Goal: Task Accomplishment & Management: Manage account settings

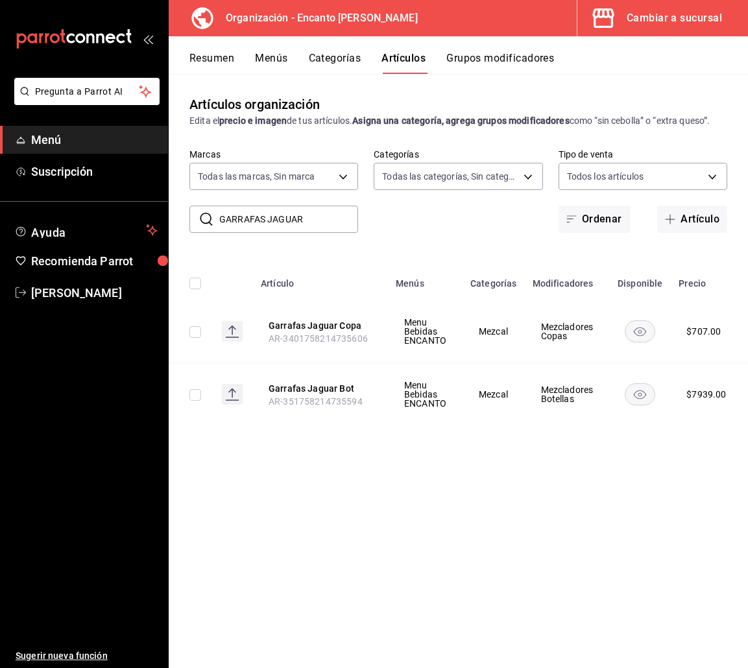
drag, startPoint x: 311, startPoint y: 222, endPoint x: 196, endPoint y: 224, distance: 114.8
click at [196, 224] on div "​ GARRAFAS JAGUAR ​" at bounding box center [273, 219] width 169 height 27
paste input "MONO AZUL 750ML"
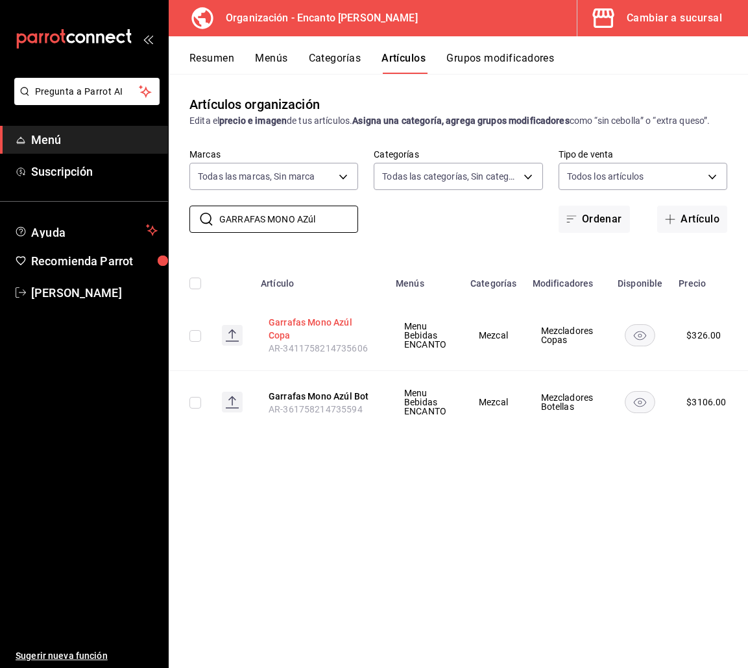
type input "GARRAFAS MONO AZúl"
click at [283, 320] on button "Garrafas Mono Azúl Copa" at bounding box center [321, 329] width 104 height 26
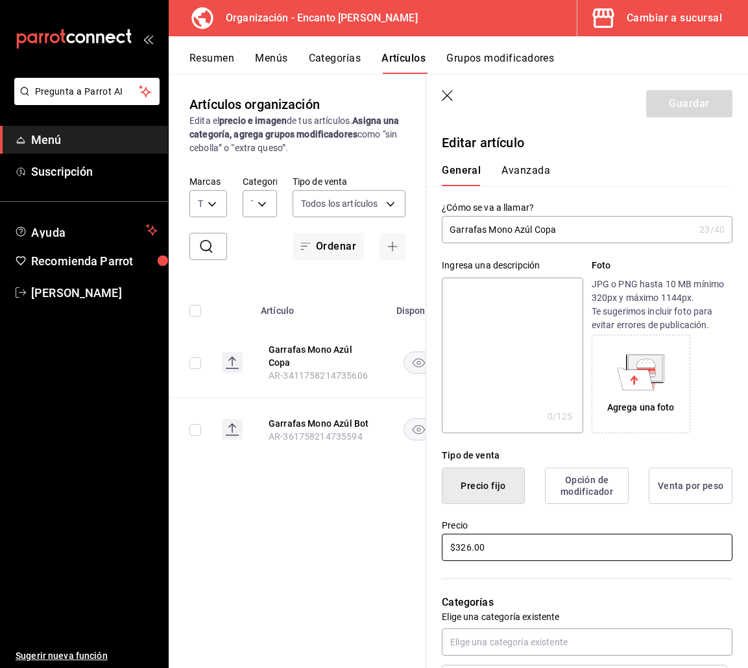
click at [483, 549] on input "$326.00" at bounding box center [587, 547] width 291 height 27
type input "$295.00"
click at [699, 106] on button "Guardar" at bounding box center [689, 103] width 86 height 27
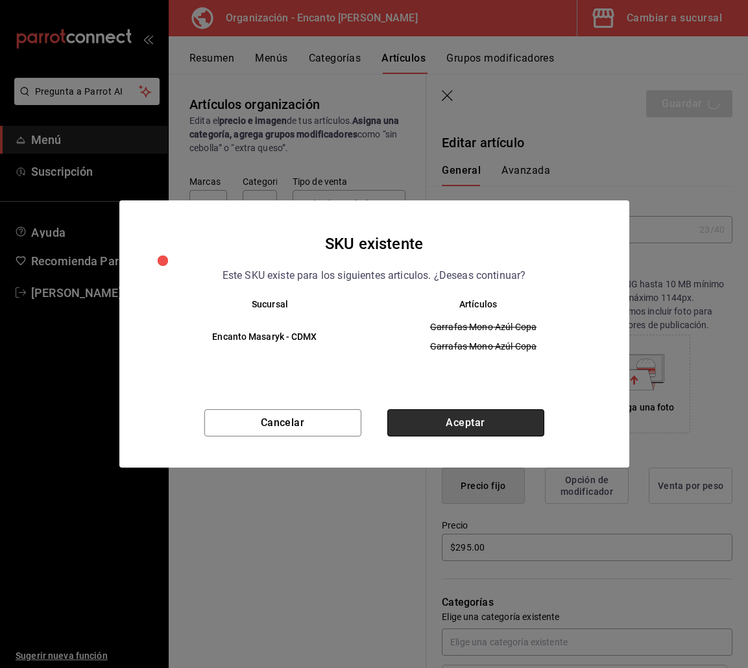
click at [529, 414] on button "Aceptar" at bounding box center [465, 422] width 157 height 27
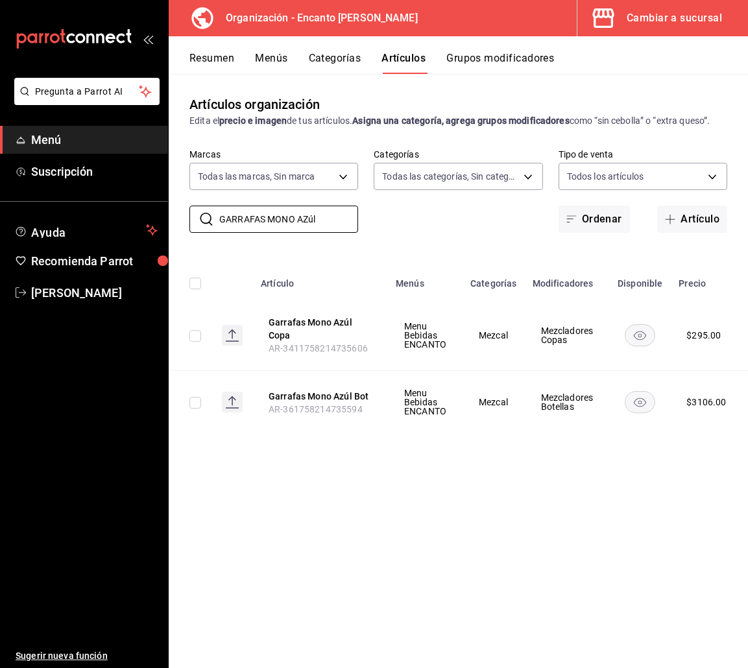
drag, startPoint x: 323, startPoint y: 220, endPoint x: 187, endPoint y: 218, distance: 135.6
click at [187, 218] on div "​ GARRAFAS MONO AZúl ​ Marcas Todas las marcas, Sin marca c481bb78-10fa-47ce-[D…" at bounding box center [458, 191] width 579 height 84
paste input "LOS DANZANTES JOVEN"
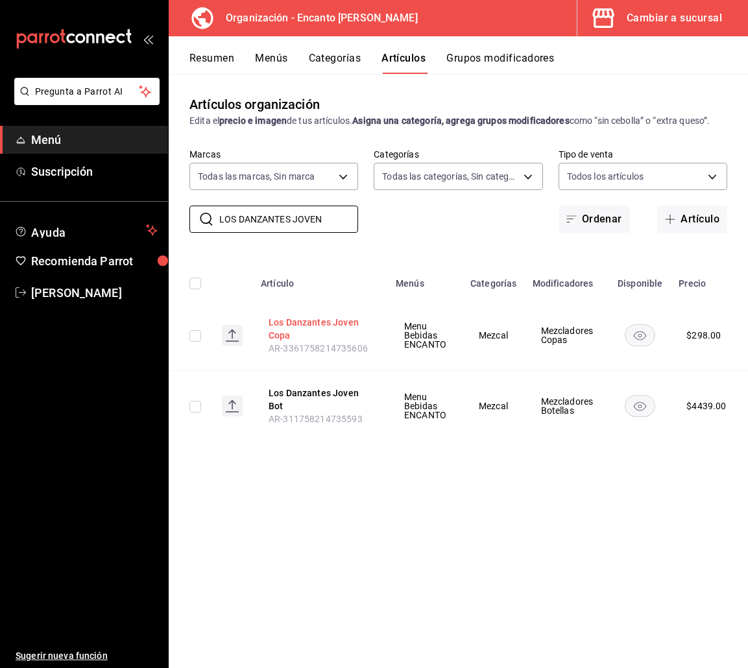
type input "LOS DANZANTES JOVEN"
click at [293, 320] on button "Los Danzantes Joven Copa" at bounding box center [321, 329] width 104 height 26
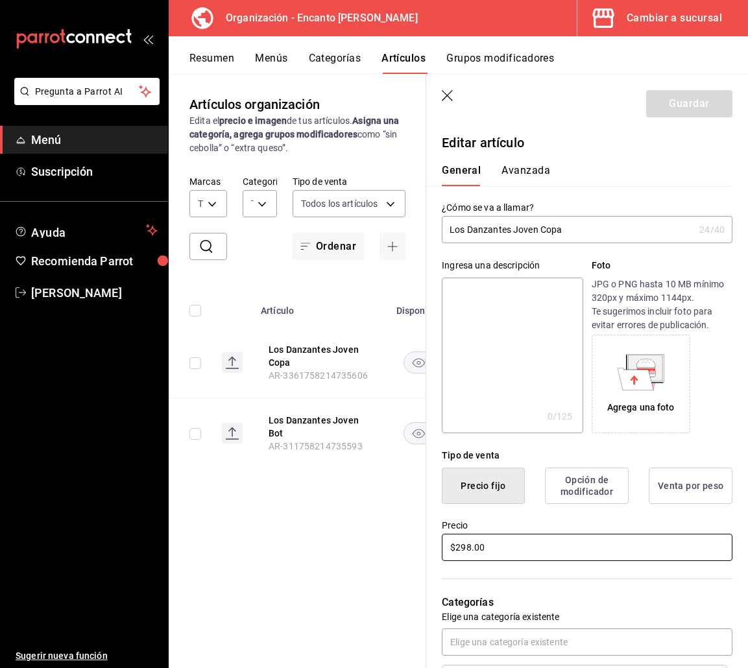
drag, startPoint x: 508, startPoint y: 555, endPoint x: 444, endPoint y: 548, distance: 64.6
click at [444, 548] on input "$298.00" at bounding box center [587, 547] width 291 height 27
type input "$383.00"
click at [650, 103] on button "Guardar" at bounding box center [689, 103] width 86 height 27
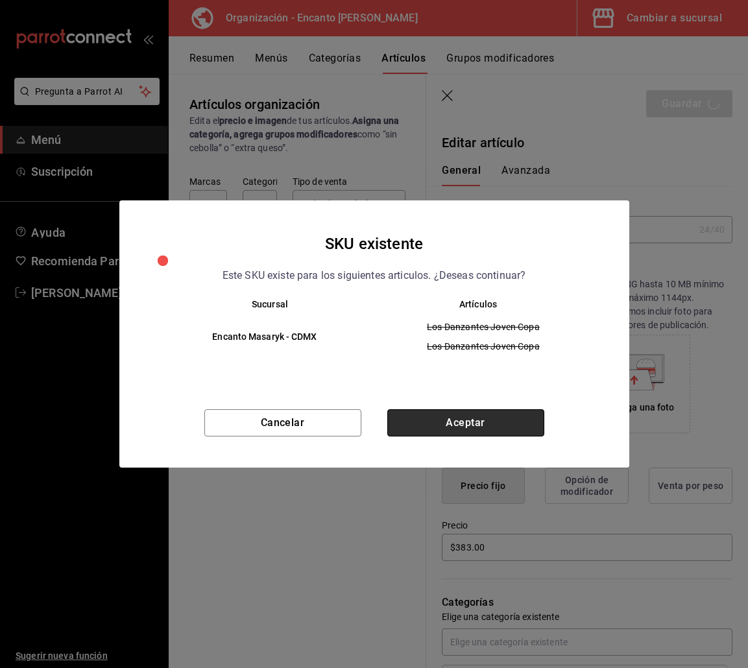
click at [496, 427] on button "Aceptar" at bounding box center [465, 422] width 157 height 27
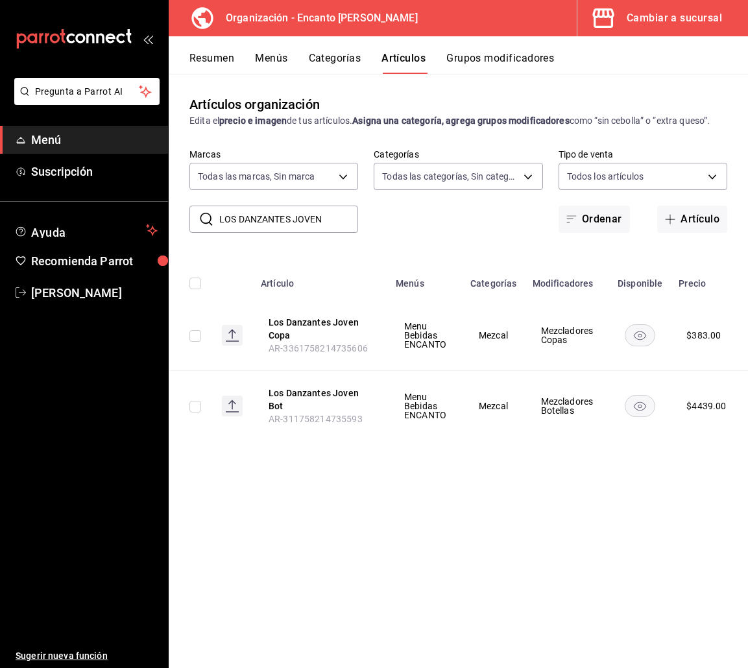
drag, startPoint x: 328, startPoint y: 216, endPoint x: 219, endPoint y: 217, distance: 108.3
click at [219, 217] on input "LOS DANZANTES JOVEN" at bounding box center [288, 219] width 139 height 26
paste input "REPOSADO 750ML"
type input "LOS DANZANTES REPOSADO"
click at [308, 326] on button "Los Danzantes Reposado Copa" at bounding box center [321, 329] width 104 height 26
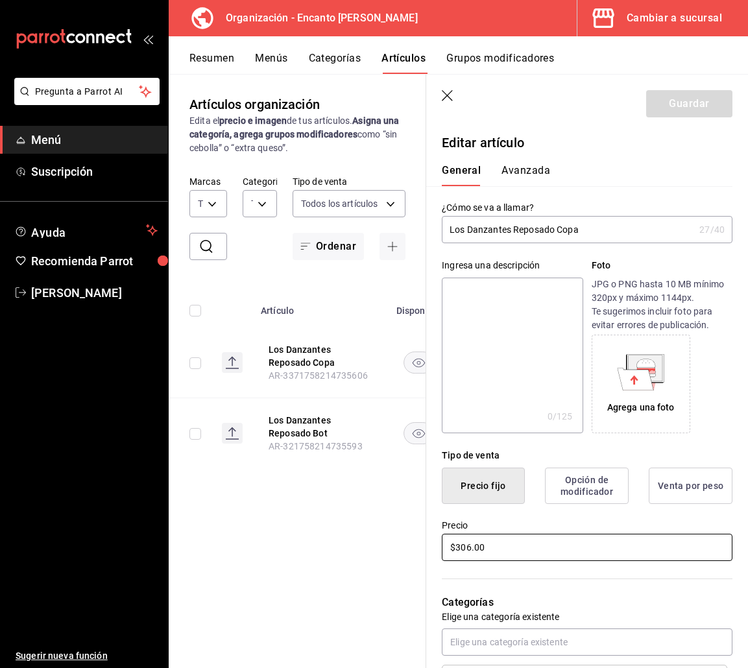
drag, startPoint x: 500, startPoint y: 547, endPoint x: 431, endPoint y: 540, distance: 69.2
click at [431, 540] on div "Precio $306.00" at bounding box center [579, 533] width 306 height 59
type input "$384.00"
click at [646, 110] on button "Guardar" at bounding box center [689, 103] width 86 height 27
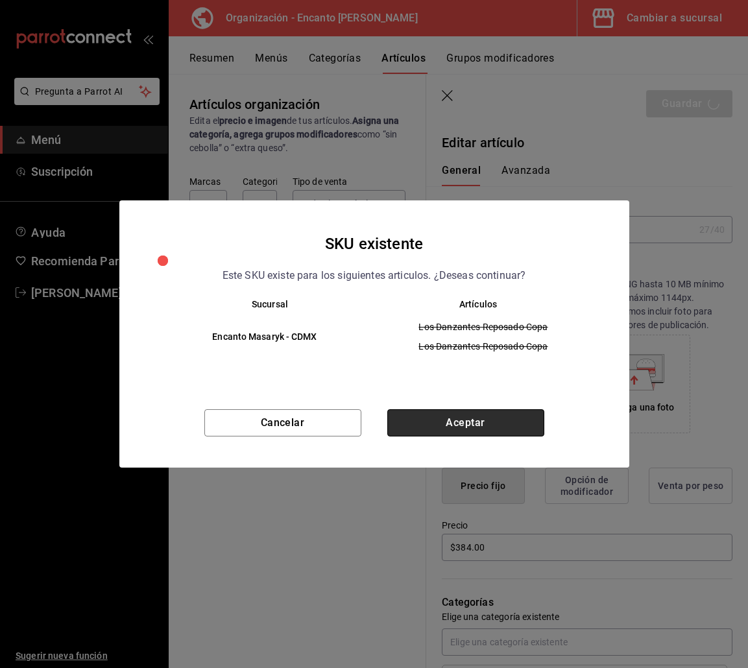
click at [469, 426] on button "Aceptar" at bounding box center [465, 422] width 157 height 27
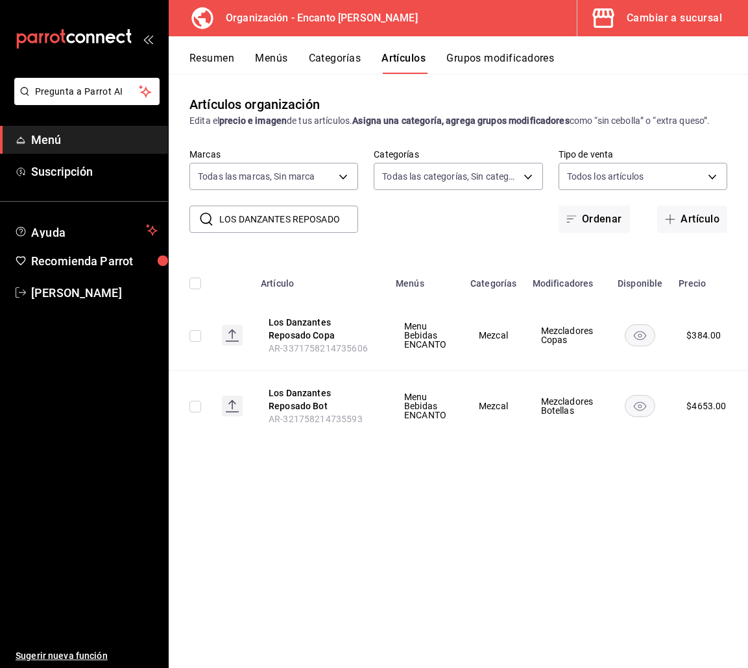
drag, startPoint x: 343, startPoint y: 221, endPoint x: 207, endPoint y: 221, distance: 136.2
click at [207, 221] on div "​ LOS DANZANTES REPOSADO ​" at bounding box center [273, 219] width 169 height 27
paste input "[PERSON_NAME] ESPADIN 750ML"
type input "[PERSON_NAME] ESPADín"
click at [335, 323] on button "[PERSON_NAME] Espadín Copa" at bounding box center [321, 329] width 104 height 26
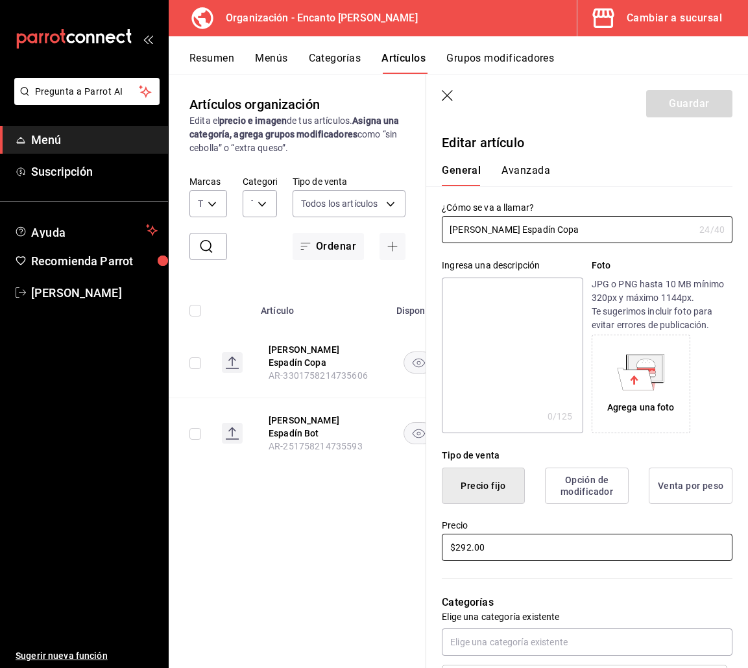
click at [477, 543] on input "$292.00" at bounding box center [587, 547] width 291 height 27
type input "$258.00"
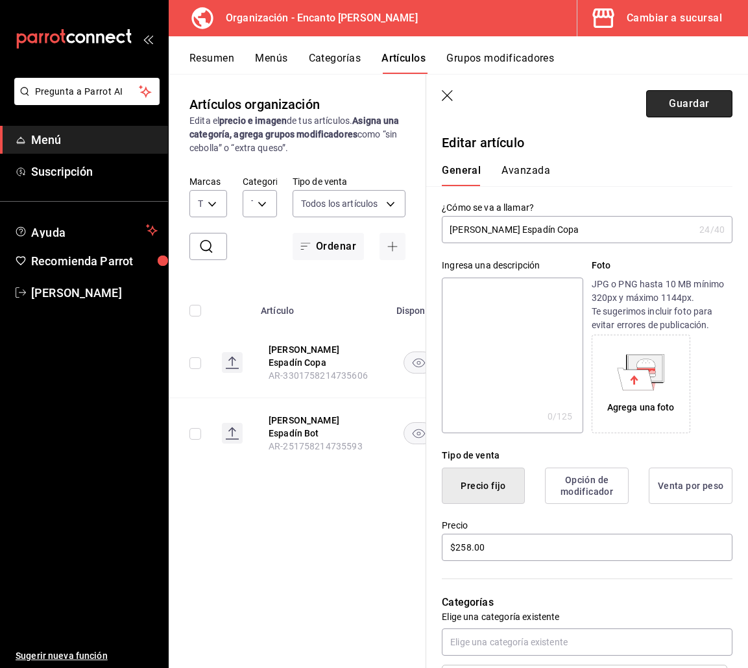
click at [660, 110] on button "Guardar" at bounding box center [689, 103] width 86 height 27
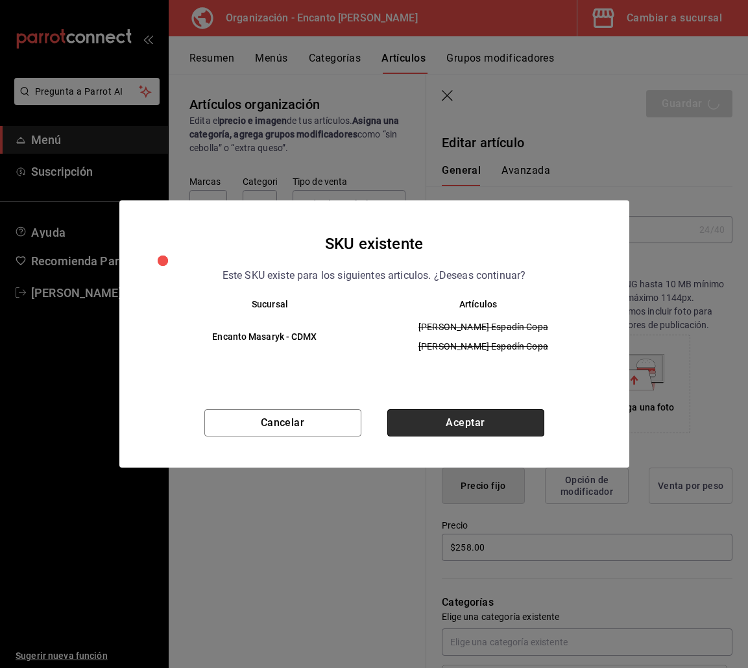
click at [518, 427] on button "Aceptar" at bounding box center [465, 422] width 157 height 27
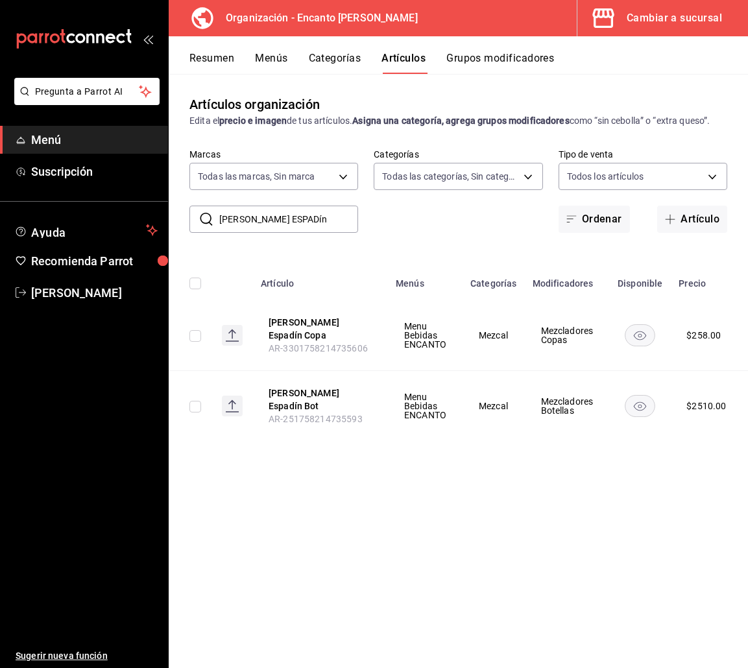
drag, startPoint x: 322, startPoint y: 217, endPoint x: 201, endPoint y: 215, distance: 120.7
click at [201, 215] on div "​ [PERSON_NAME] ESPADín ​" at bounding box center [273, 219] width 169 height 27
paste input "TOBALA 750ML"
type input "[PERSON_NAME]"
click at [310, 326] on button "[PERSON_NAME] Tobalá Copa" at bounding box center [321, 329] width 104 height 26
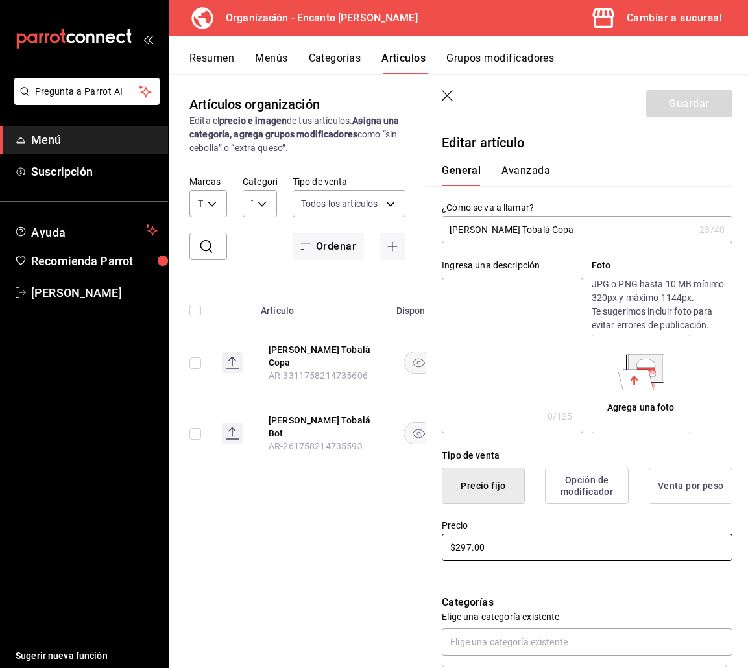
click at [497, 546] on input "$297.00" at bounding box center [587, 547] width 291 height 27
type input "$454.00"
click at [673, 105] on button "Guardar" at bounding box center [689, 103] width 86 height 27
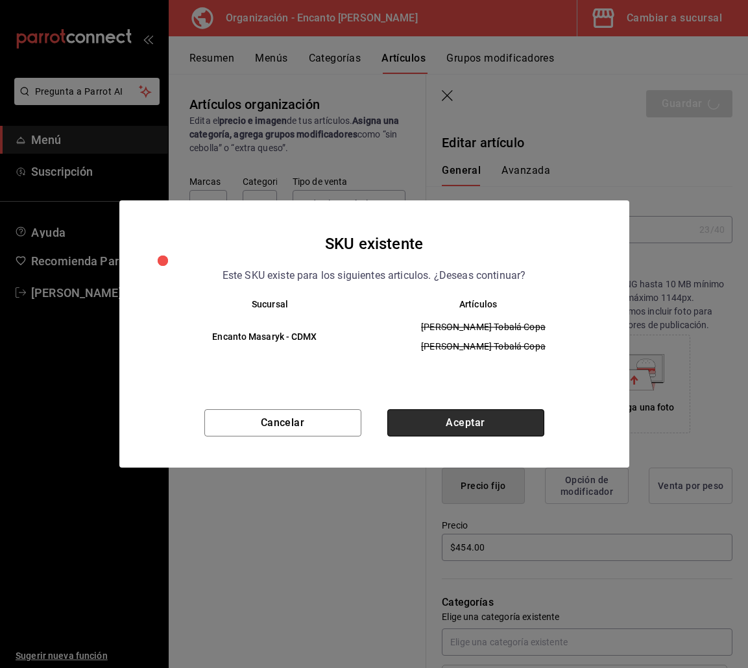
click at [448, 431] on button "Aceptar" at bounding box center [465, 422] width 157 height 27
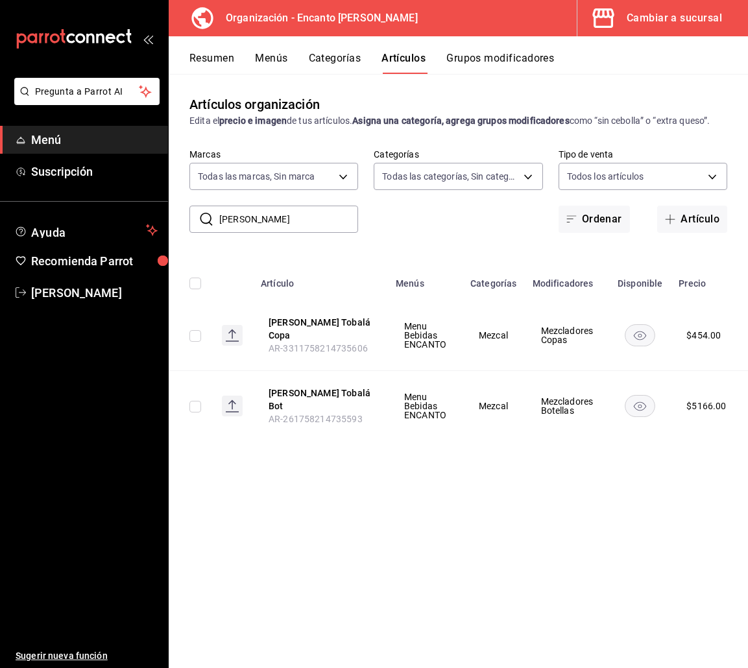
drag, startPoint x: 329, startPoint y: 217, endPoint x: 197, endPoint y: 213, distance: 133.0
click at [197, 213] on div "​ [PERSON_NAME] ​" at bounding box center [273, 219] width 169 height 27
paste input "OJO DE TIGRE 750M"
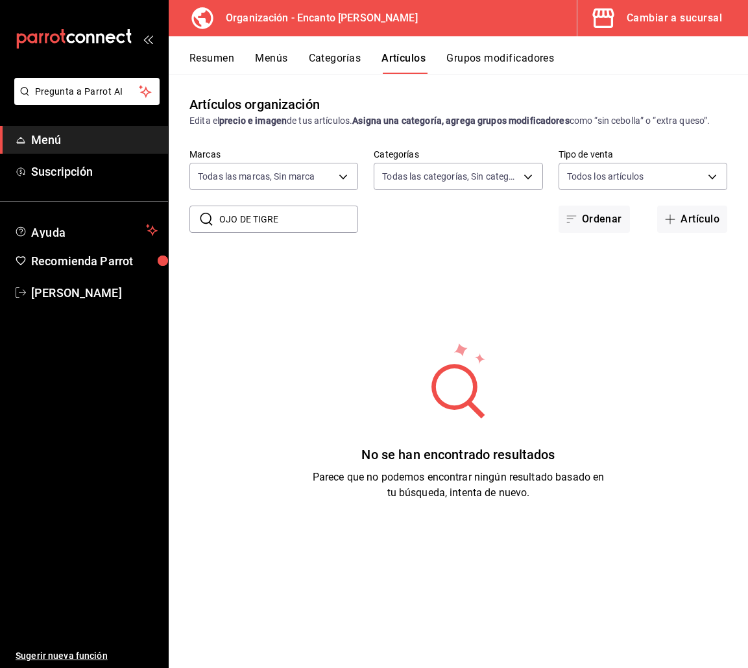
type input "OJO DE TIGRE"
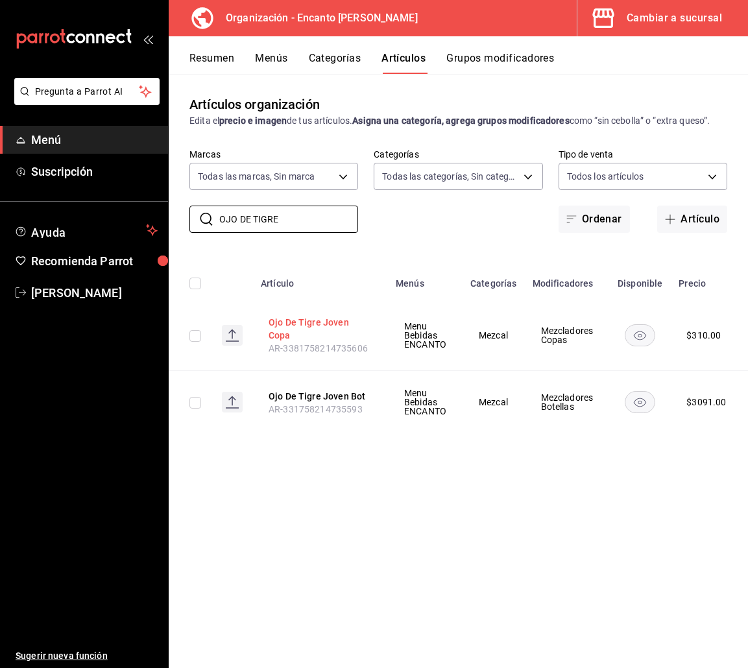
click at [339, 324] on button "Ojo De Tigre Joven Copa" at bounding box center [321, 329] width 104 height 26
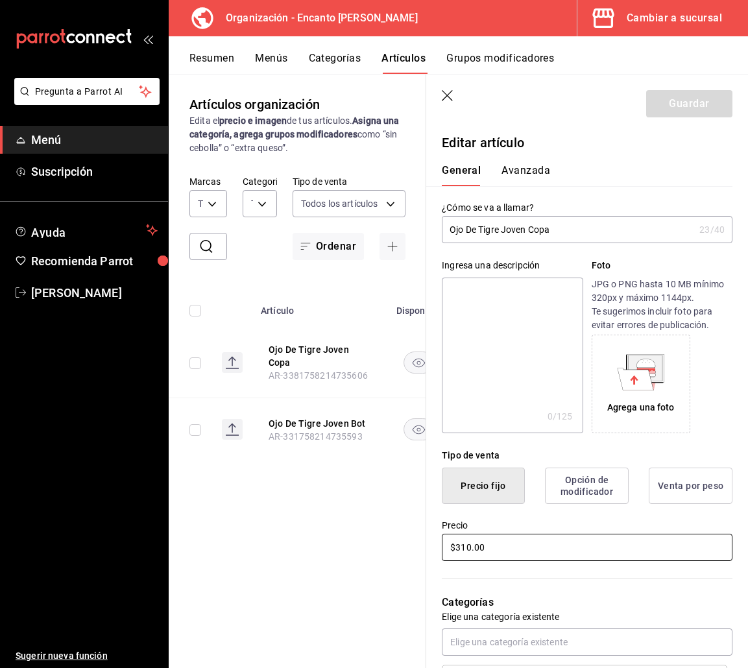
drag, startPoint x: 492, startPoint y: 553, endPoint x: 445, endPoint y: 554, distance: 47.4
click at [445, 554] on input "$310.00" at bounding box center [587, 547] width 291 height 27
type input "$281.00"
click at [676, 106] on button "Guardar" at bounding box center [689, 103] width 86 height 27
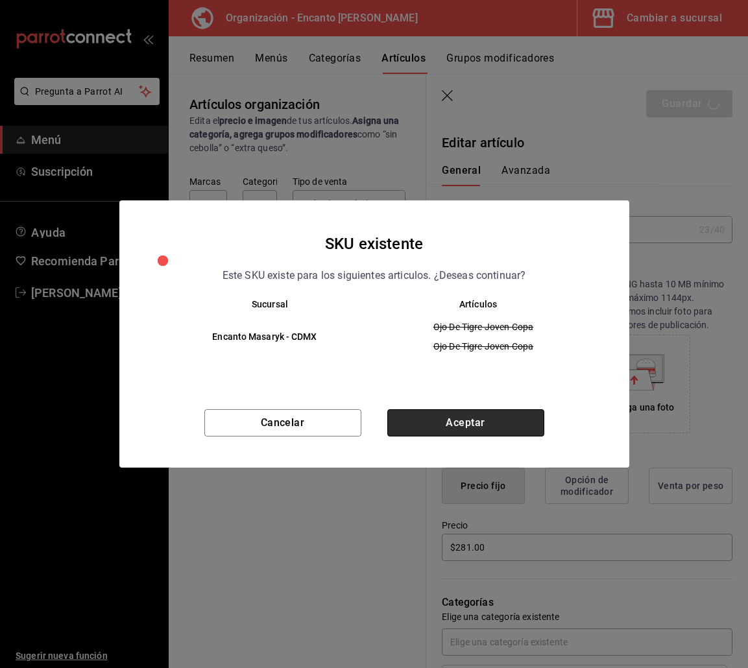
click at [451, 429] on button "Aceptar" at bounding box center [465, 422] width 157 height 27
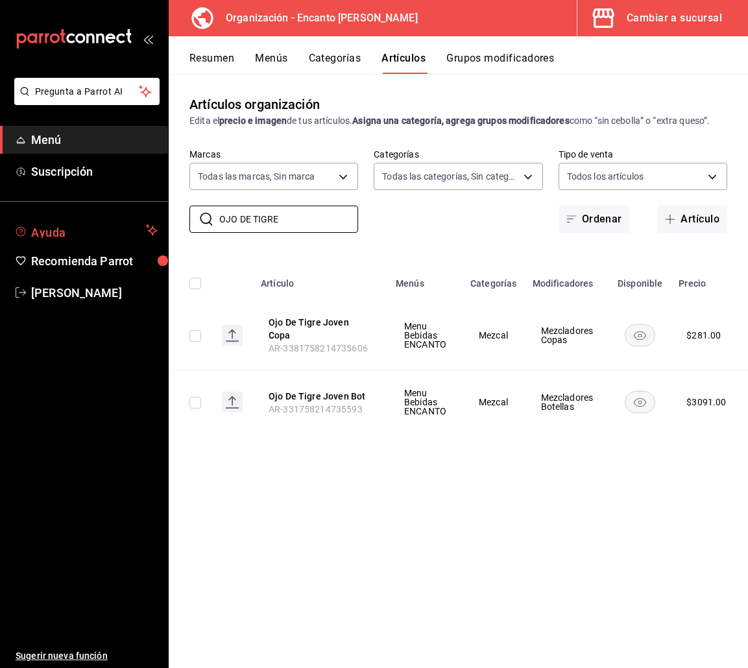
drag, startPoint x: 278, startPoint y: 223, endPoint x: 150, endPoint y: 222, distance: 128.4
click at [150, 222] on div "Pregunta a Parrot AI Menú Suscripción Ayuda Recomienda Parrot [PERSON_NAME] Sug…" at bounding box center [374, 334] width 748 height 668
paste input "UNION 700ML"
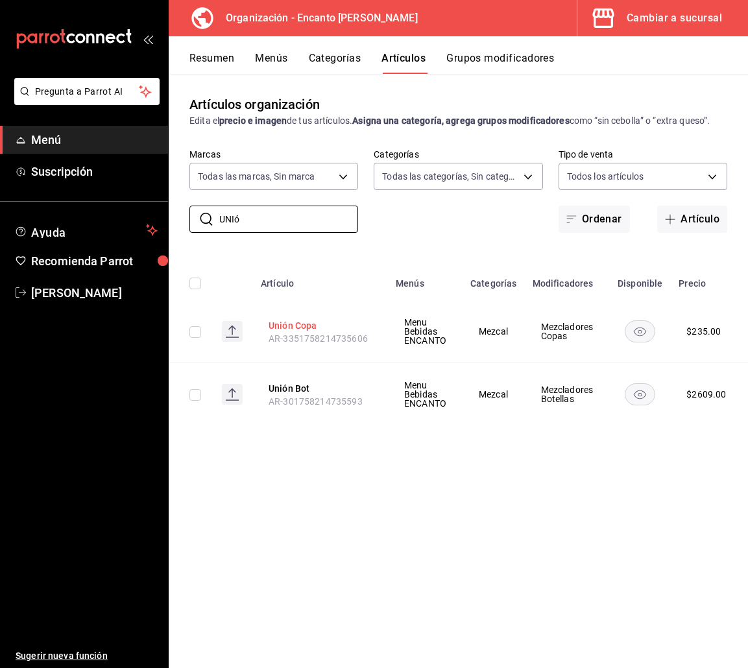
type input "UNIó"
click at [290, 325] on button "Unión Copa" at bounding box center [321, 325] width 104 height 13
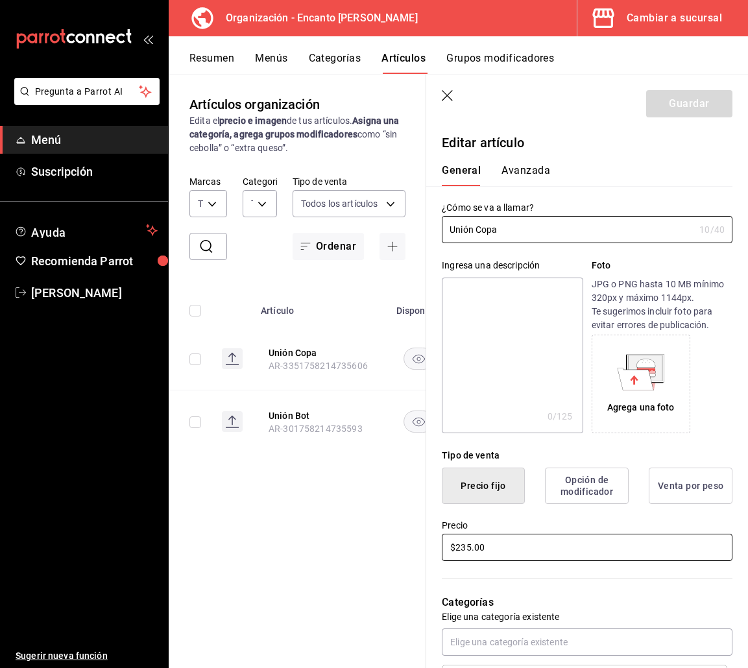
click at [502, 550] on input "$235.00" at bounding box center [587, 547] width 291 height 27
type input "$267.00"
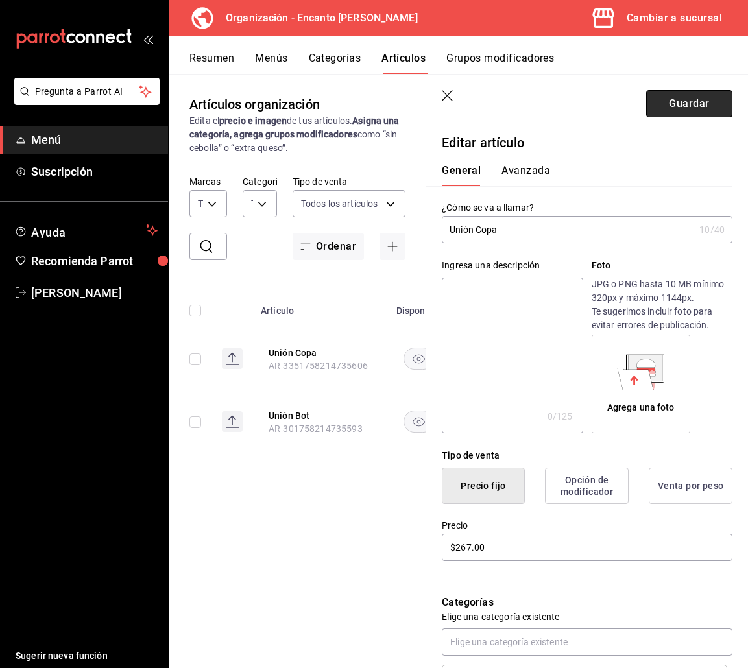
click at [682, 102] on button "Guardar" at bounding box center [689, 103] width 86 height 27
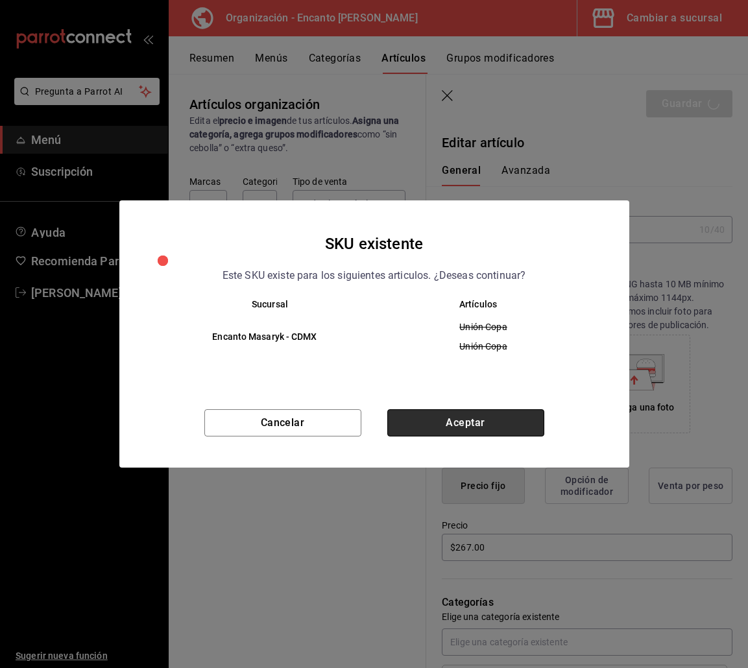
click at [438, 421] on button "Aceptar" at bounding box center [465, 422] width 157 height 27
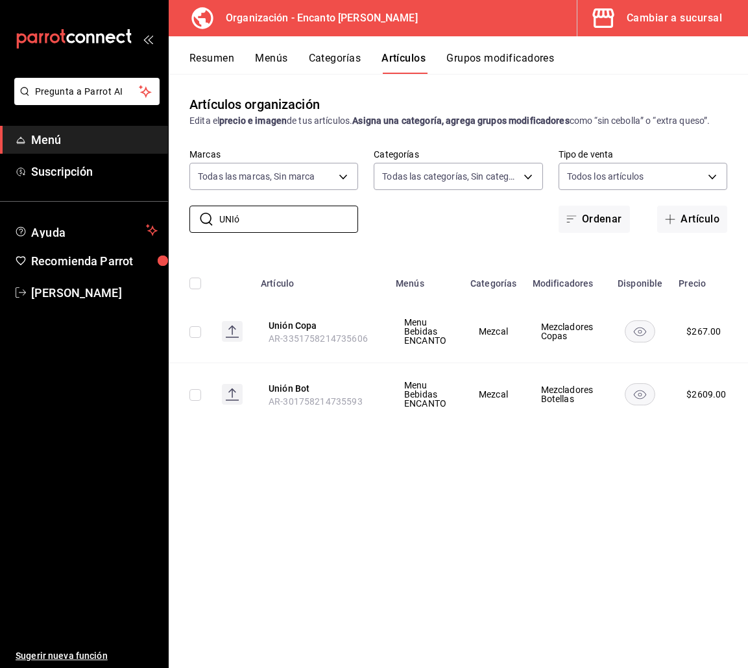
drag, startPoint x: 282, startPoint y: 219, endPoint x: 217, endPoint y: 141, distance: 101.7
click at [210, 206] on div "​ UNIó ​" at bounding box center [273, 219] width 169 height 27
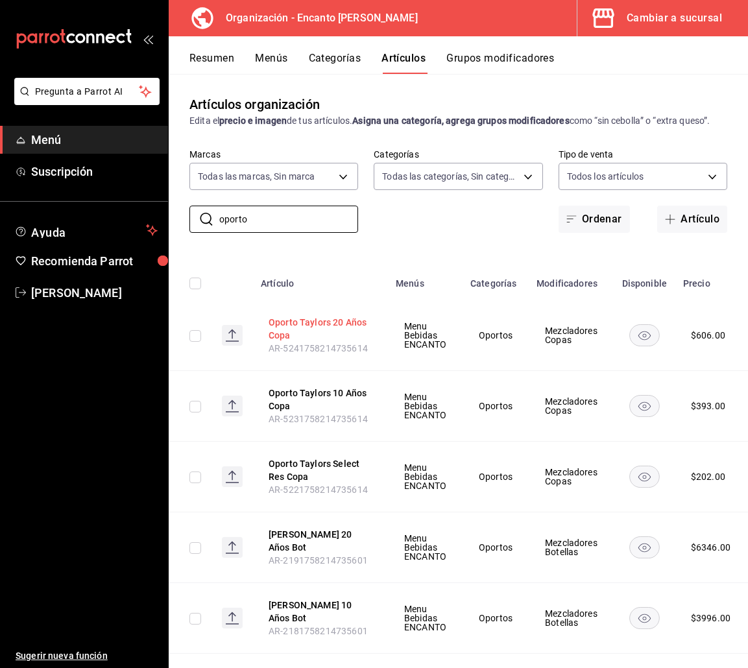
type input "oporto"
click at [291, 338] on button "Oporto Taylors 20 Años Copa" at bounding box center [321, 329] width 104 height 26
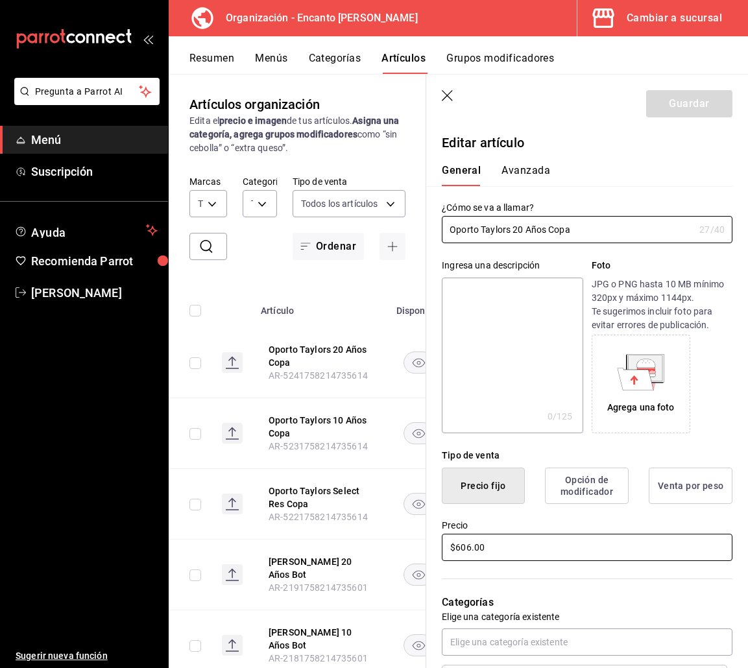
click at [514, 548] on input "$606.00" at bounding box center [587, 547] width 291 height 27
type input "$607.00"
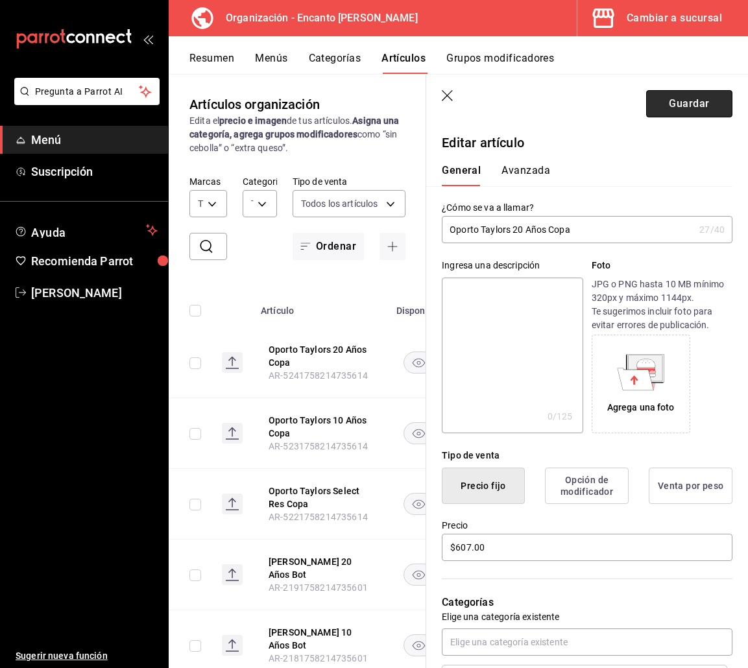
click at [651, 106] on button "Guardar" at bounding box center [689, 103] width 86 height 27
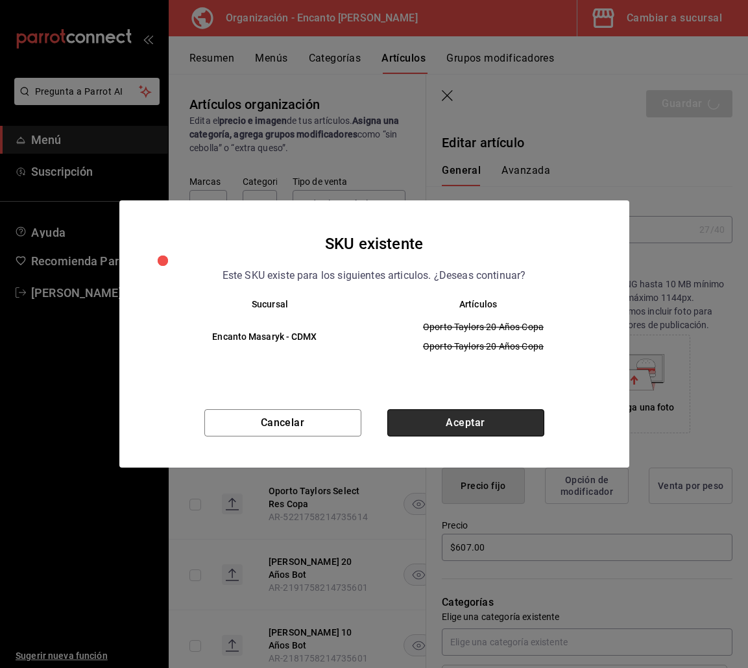
click at [518, 421] on button "Aceptar" at bounding box center [465, 422] width 157 height 27
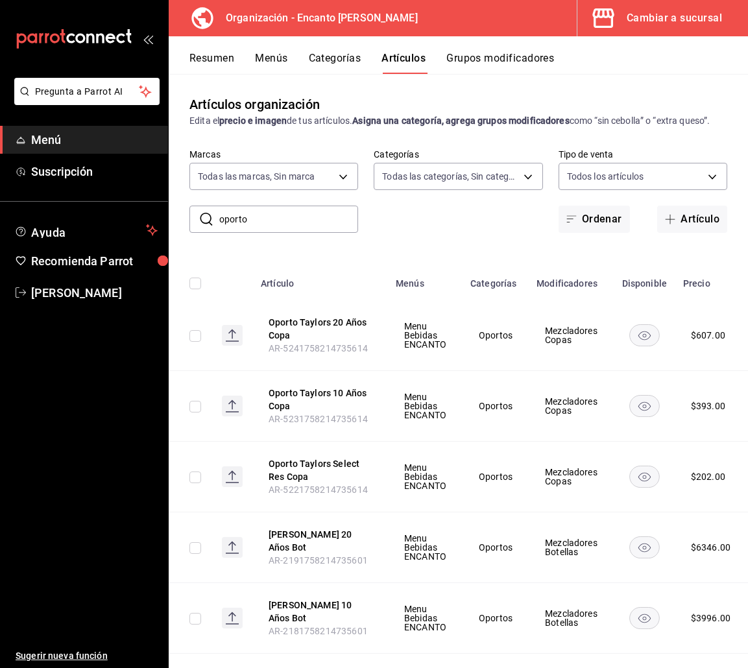
drag, startPoint x: 250, startPoint y: 230, endPoint x: 204, endPoint y: 229, distance: 46.7
click at [204, 229] on div "​ oporto ​" at bounding box center [273, 219] width 169 height 27
paste input "APLETON STATE Y 12 AÑOS 750ML"
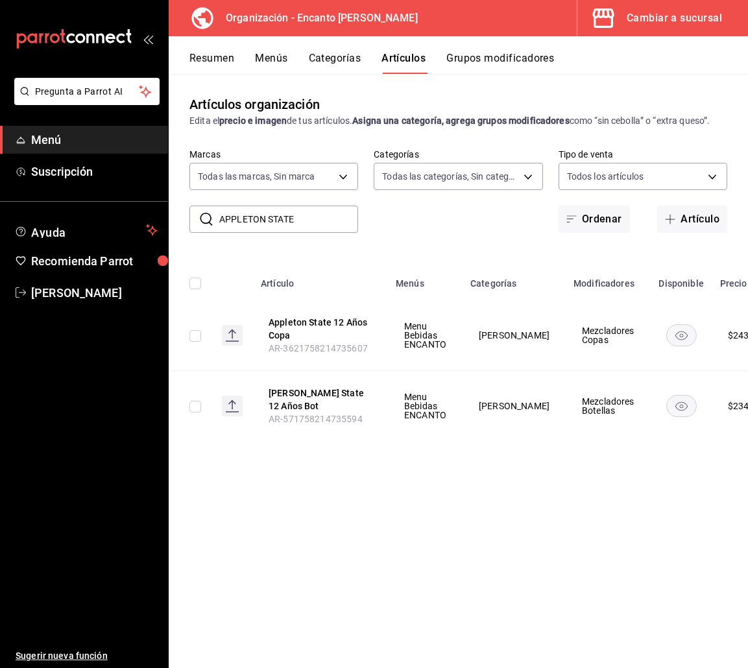
type input "APPLETON STATE"
click at [204, 229] on div "​ [PERSON_NAME] STATE ​" at bounding box center [273, 219] width 169 height 27
click at [331, 326] on button "Appleton State 12 Años Copa" at bounding box center [321, 329] width 104 height 26
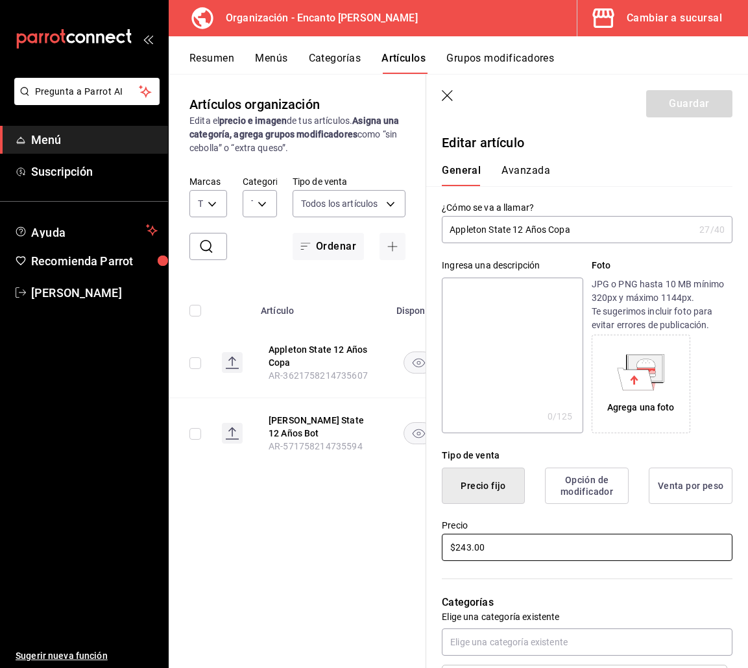
click at [472, 549] on input "$243.00" at bounding box center [587, 547] width 291 height 27
type input "$244.00"
click at [686, 104] on button "Guardar" at bounding box center [689, 103] width 86 height 27
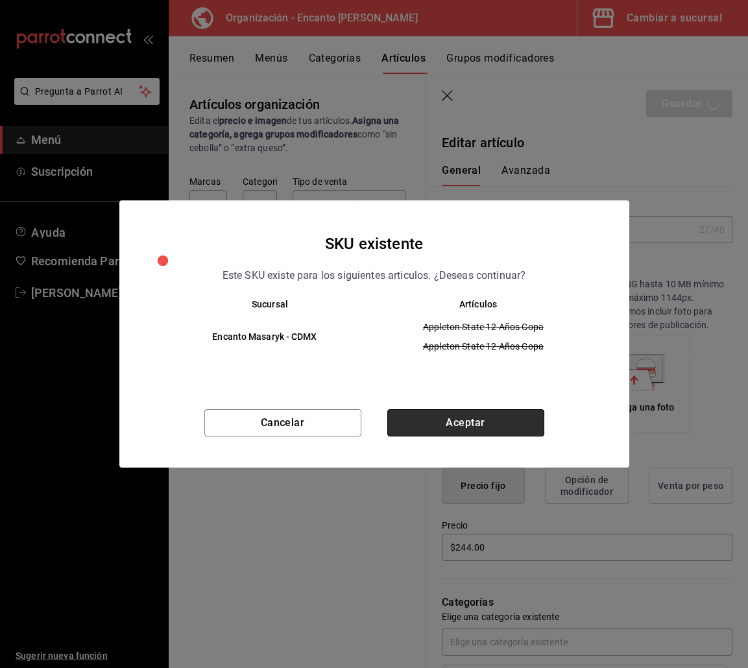
click at [443, 433] on button "Aceptar" at bounding box center [465, 422] width 157 height 27
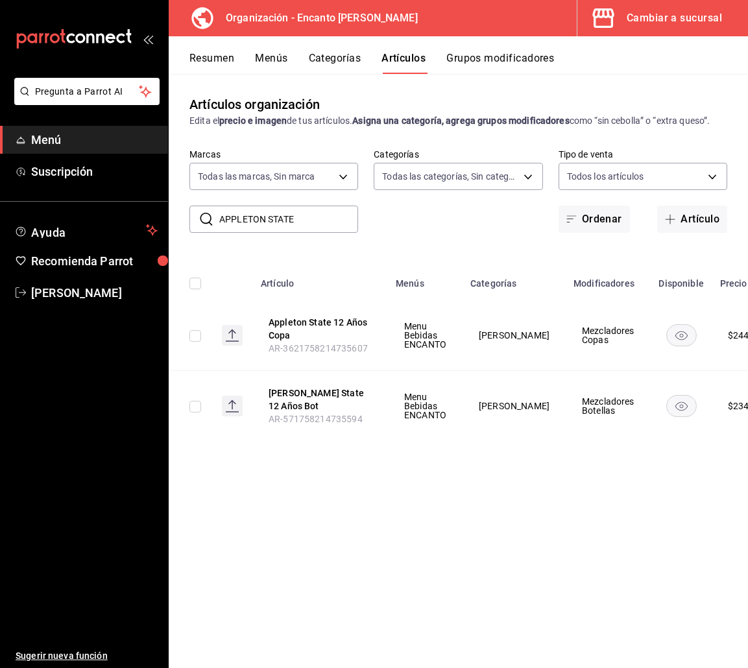
drag, startPoint x: 309, startPoint y: 217, endPoint x: 209, endPoint y: 219, distance: 100.5
click at [209, 219] on div "​ [PERSON_NAME] STATE ​" at bounding box center [273, 219] width 169 height 27
paste input "BLANCO 750ML"
type input "[PERSON_NAME] BLANCO"
click at [340, 329] on button "[PERSON_NAME] Blanco Copa" at bounding box center [321, 329] width 104 height 26
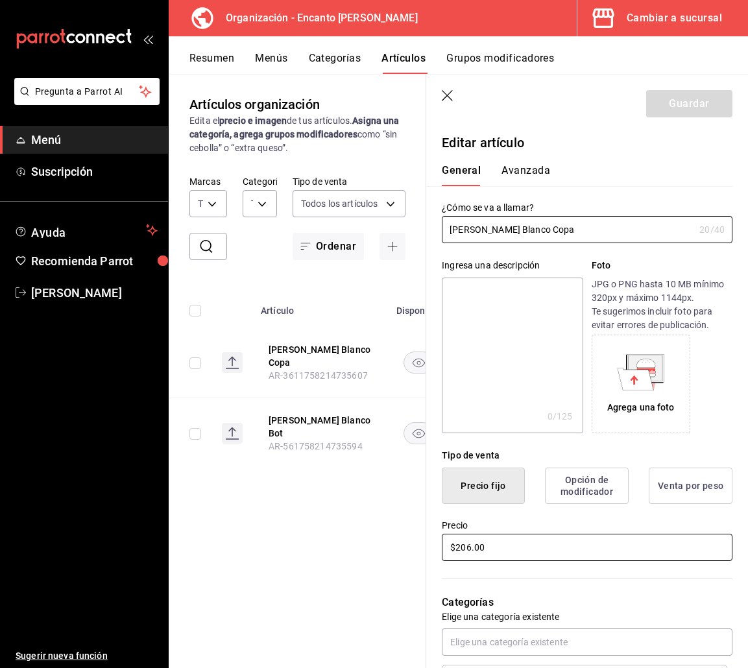
click at [462, 551] on input "$206.00" at bounding box center [587, 547] width 291 height 27
type input "$207.00"
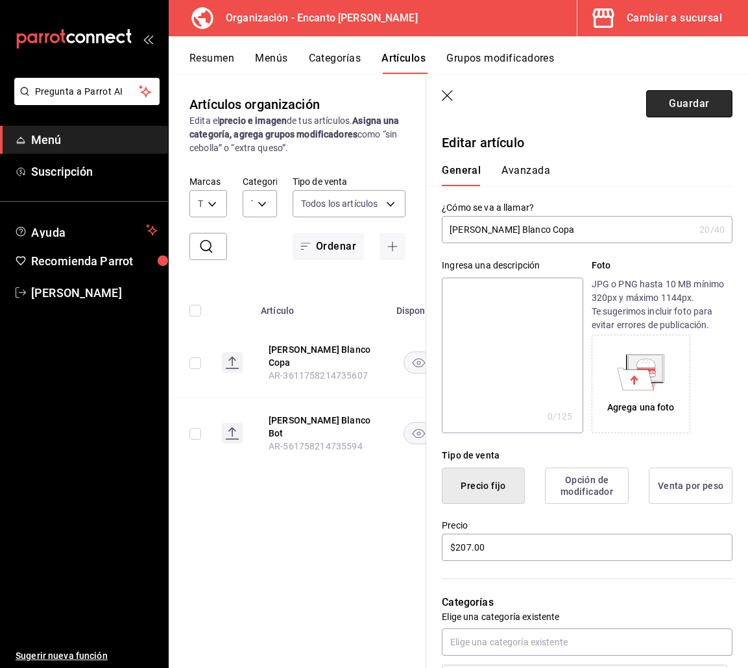
click at [647, 98] on button "Guardar" at bounding box center [689, 103] width 86 height 27
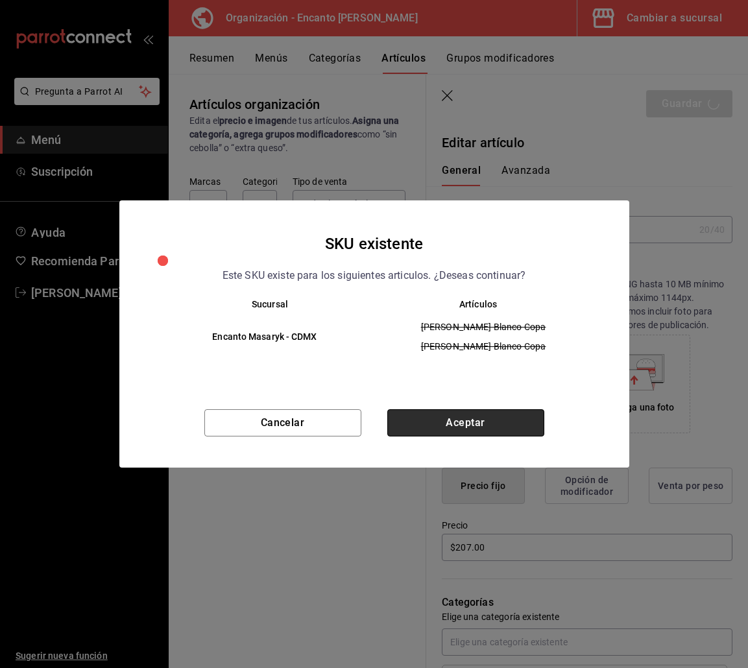
click at [436, 420] on button "Aceptar" at bounding box center [465, 422] width 157 height 27
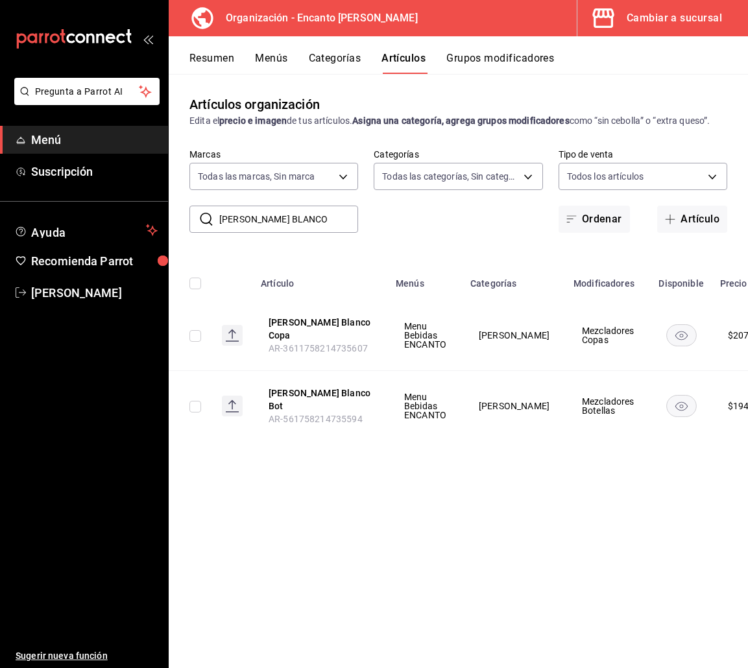
drag, startPoint x: 314, startPoint y: 227, endPoint x: 198, endPoint y: 227, distance: 116.1
click at [198, 227] on div "​ [PERSON_NAME] BLANCO ​" at bounding box center [273, 219] width 169 height 27
paste input "ESPECIAL 750ML"
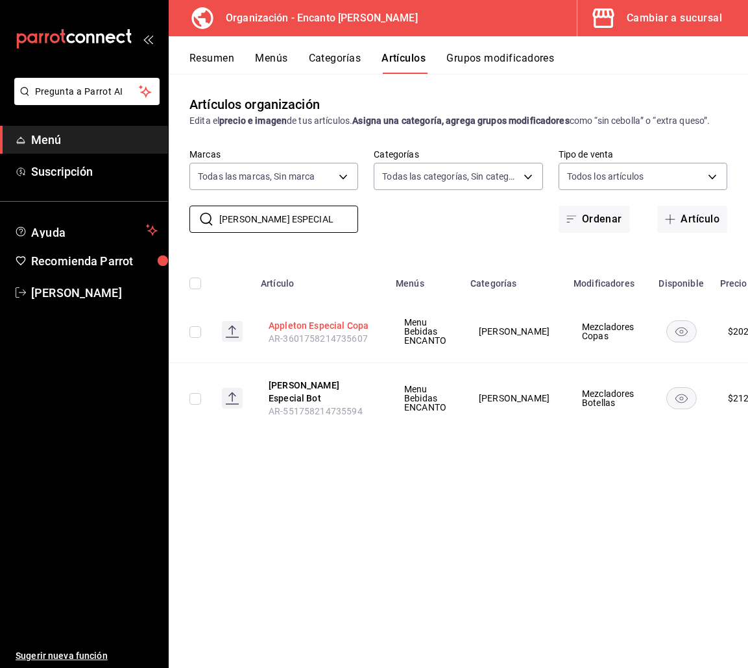
type input "[PERSON_NAME] ESPECIAL"
click at [305, 322] on button "Appleton Especial Copa" at bounding box center [321, 325] width 104 height 13
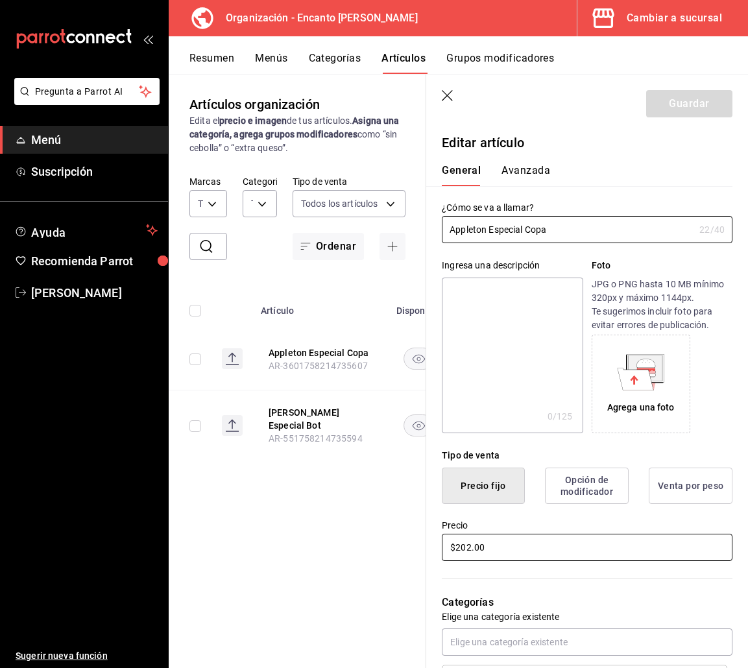
click at [484, 542] on input "$202.00" at bounding box center [587, 547] width 291 height 27
type input "$203.00"
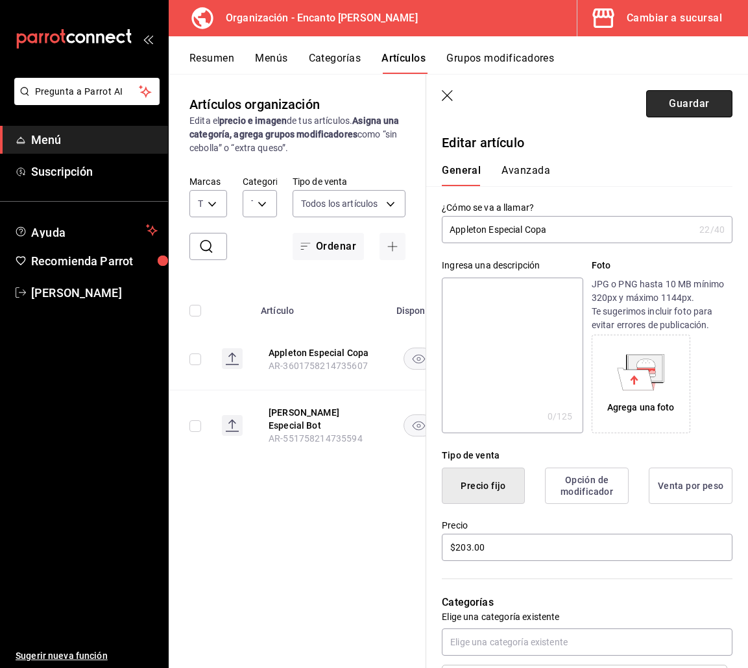
click at [647, 105] on button "Guardar" at bounding box center [689, 103] width 86 height 27
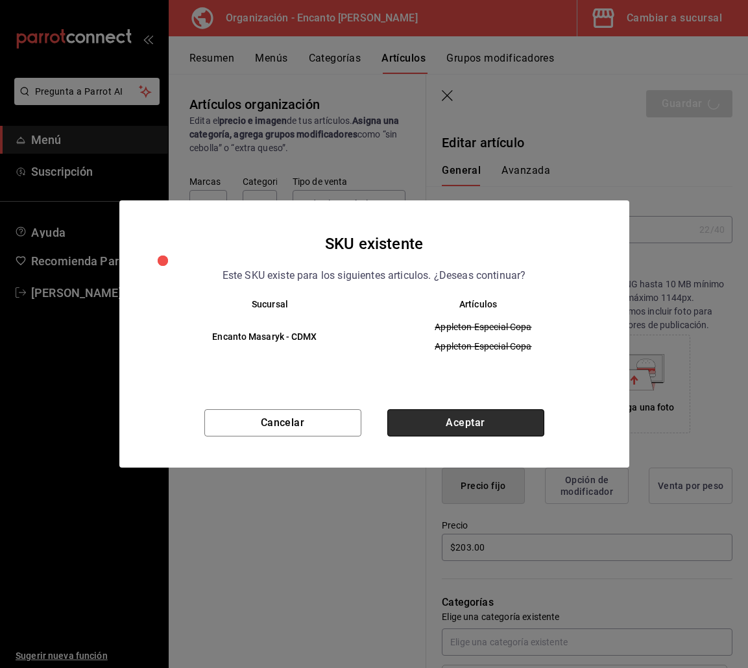
click at [451, 423] on button "Aceptar" at bounding box center [465, 422] width 157 height 27
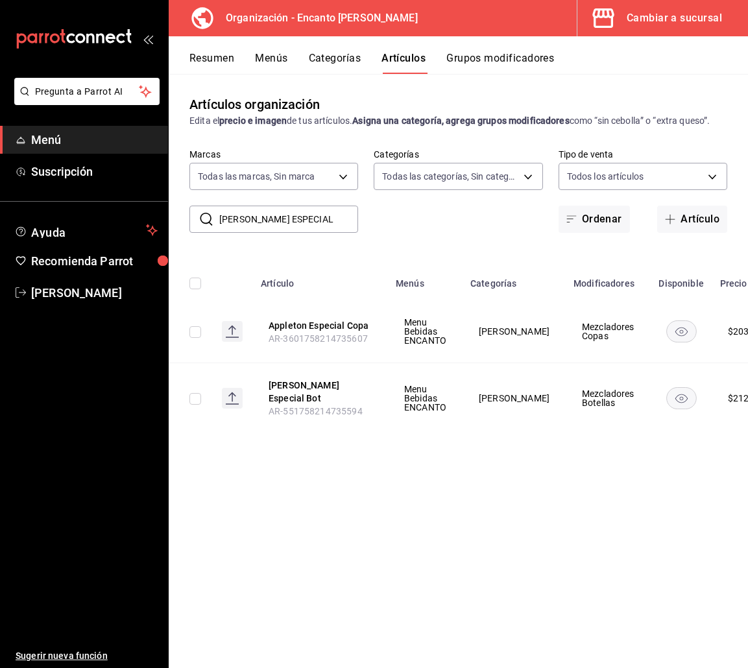
drag, startPoint x: 315, startPoint y: 224, endPoint x: 195, endPoint y: 219, distance: 119.4
click at [195, 219] on div "​ [PERSON_NAME] ESPECIAL ​" at bounding box center [273, 219] width 169 height 27
paste input "BACARDI 10 AÑOS 750M"
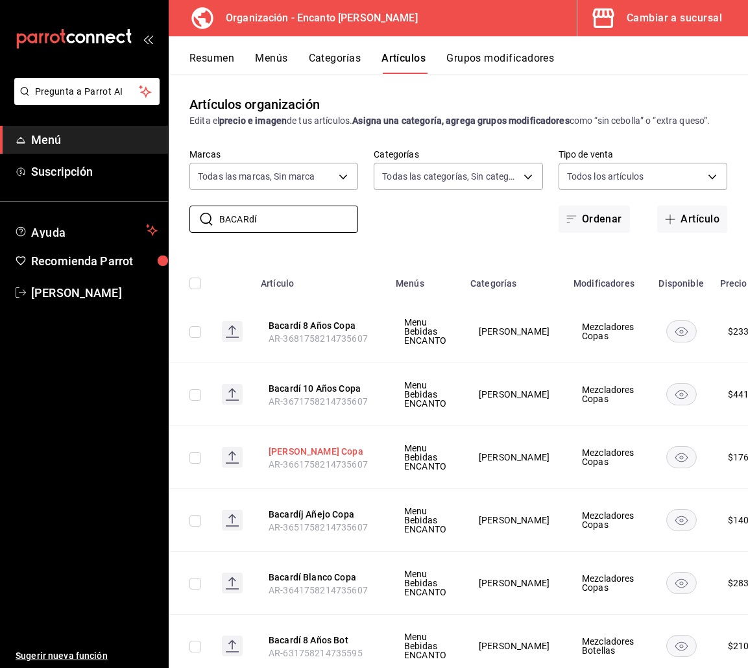
type input "BACARdí"
click at [302, 458] on button "[PERSON_NAME] Copa" at bounding box center [321, 451] width 104 height 13
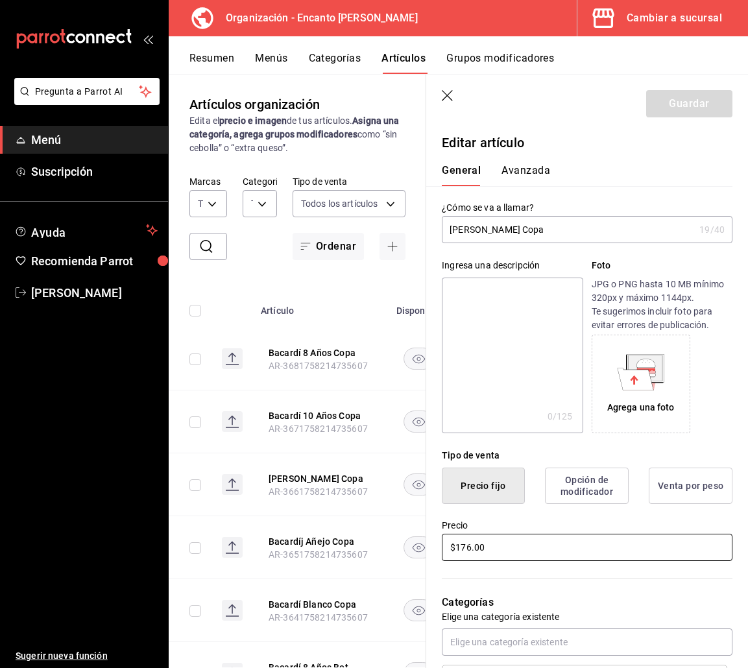
click at [466, 548] on input "$176.00" at bounding box center [587, 547] width 291 height 27
type input "$177.00"
click at [656, 112] on button "Guardar" at bounding box center [689, 103] width 86 height 27
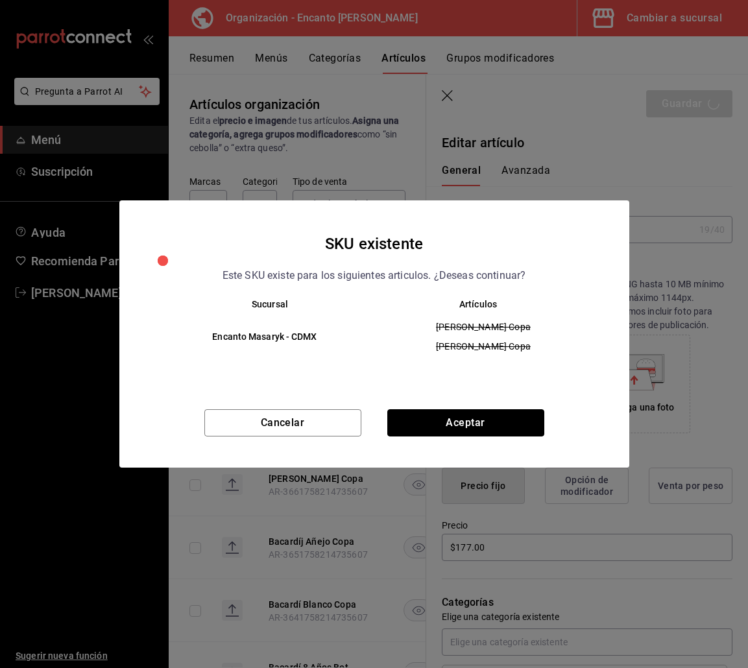
click at [444, 422] on button "Aceptar" at bounding box center [465, 422] width 157 height 27
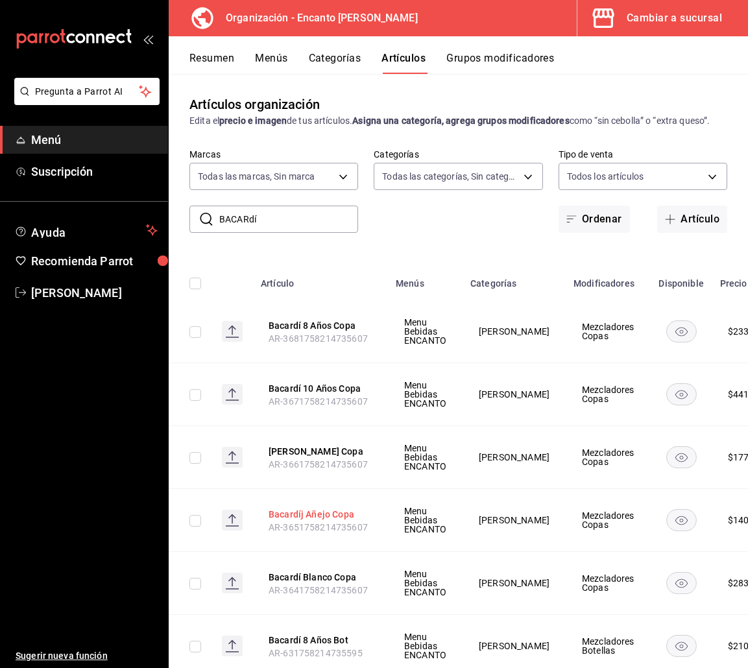
click at [296, 521] on button "Bacardíj Añejo Copa" at bounding box center [321, 514] width 104 height 13
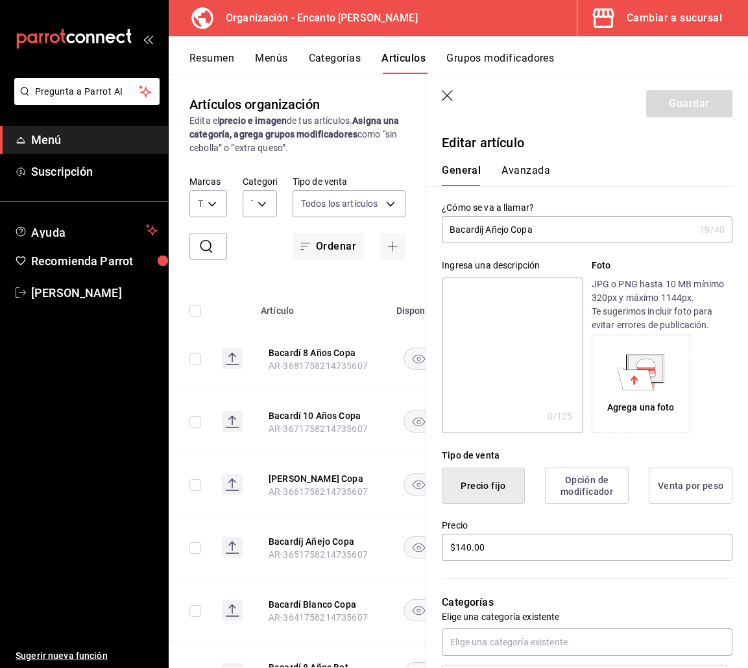
click at [483, 228] on input "Bacardíj Añejo Copa" at bounding box center [568, 230] width 252 height 26
type input "Bacardí Añejo Copa"
click at [657, 111] on button "Guardar" at bounding box center [689, 103] width 86 height 27
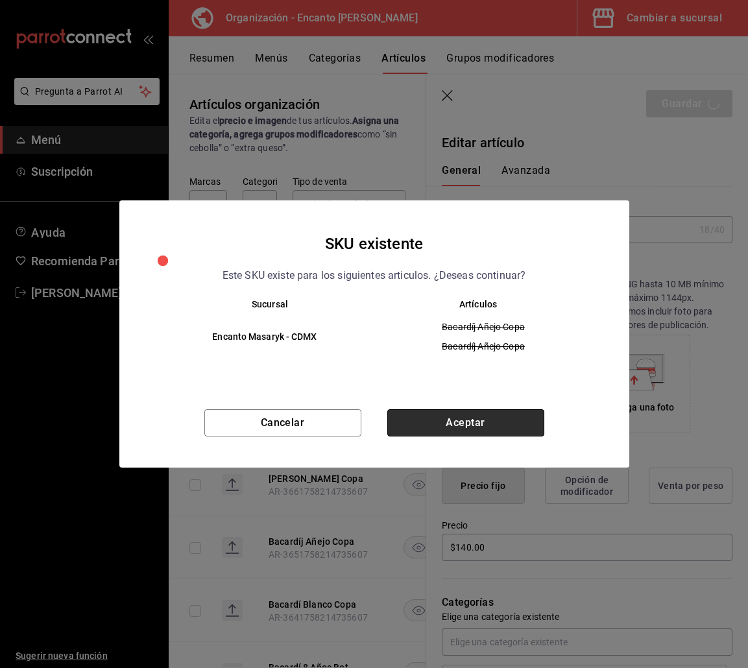
click at [427, 425] on button "Aceptar" at bounding box center [465, 422] width 157 height 27
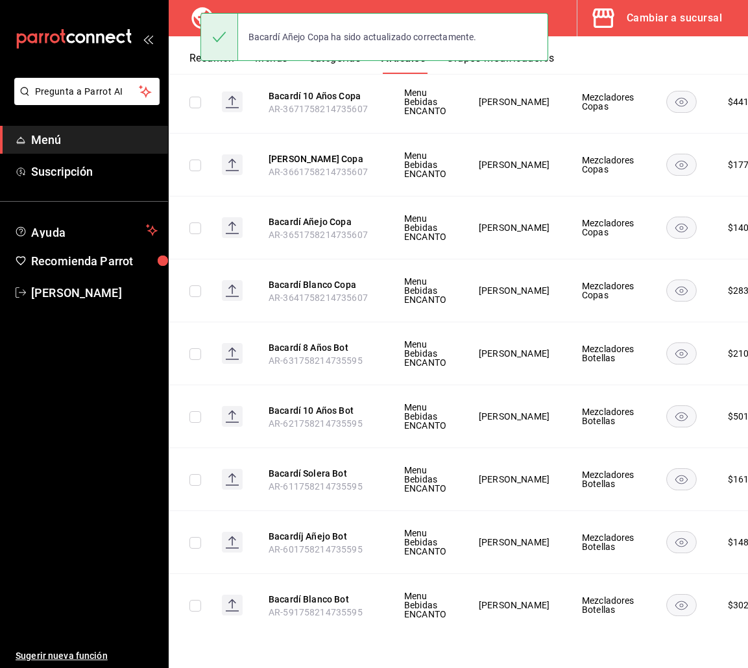
scroll to position [316, 0]
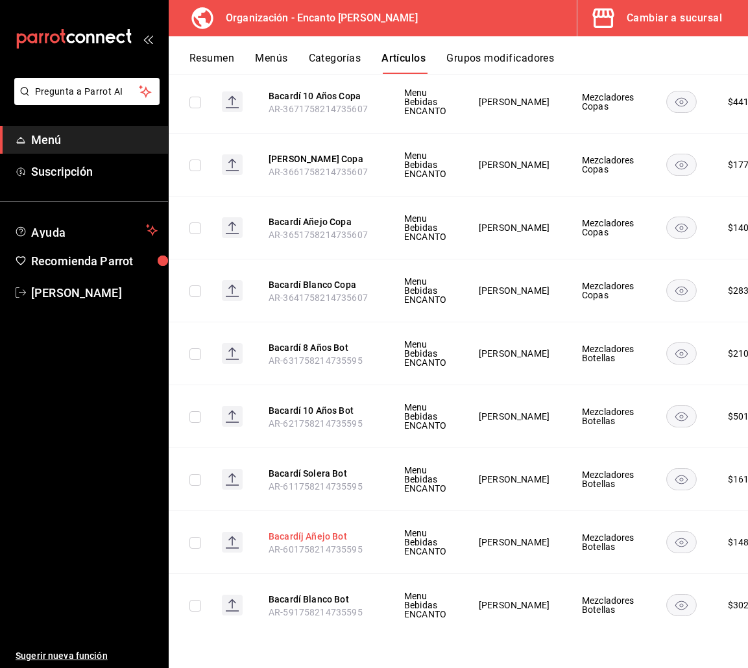
click at [298, 530] on button "Bacardíj Añejo Bot" at bounding box center [321, 536] width 104 height 13
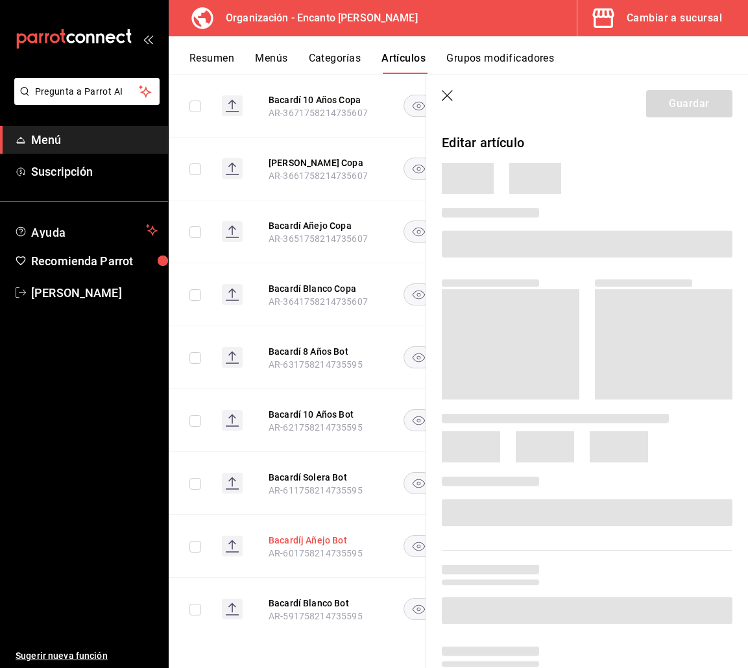
scroll to position [306, 0]
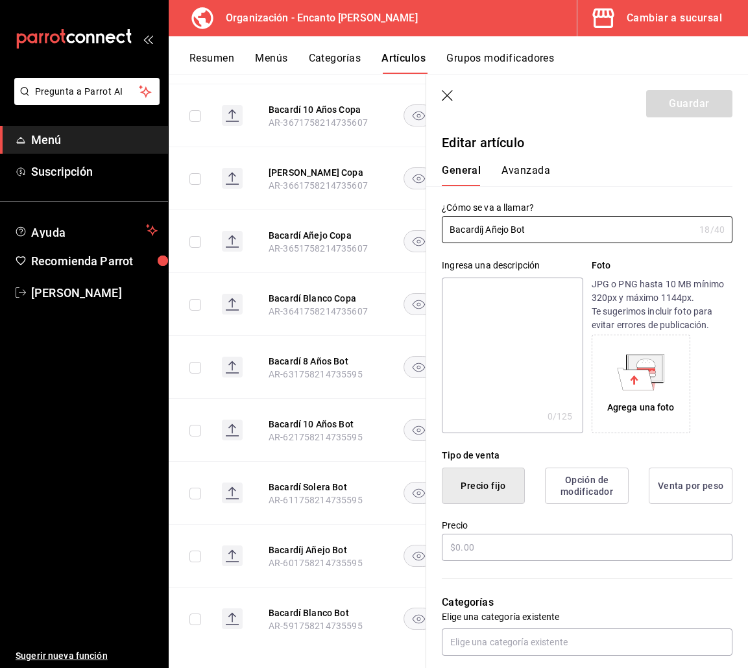
type input "$1489.00"
click at [481, 230] on input "Bacardíj Añejo Bot" at bounding box center [568, 230] width 252 height 26
type input "Bacardí Añejo Bot"
click at [679, 106] on button "Guardar" at bounding box center [689, 103] width 86 height 27
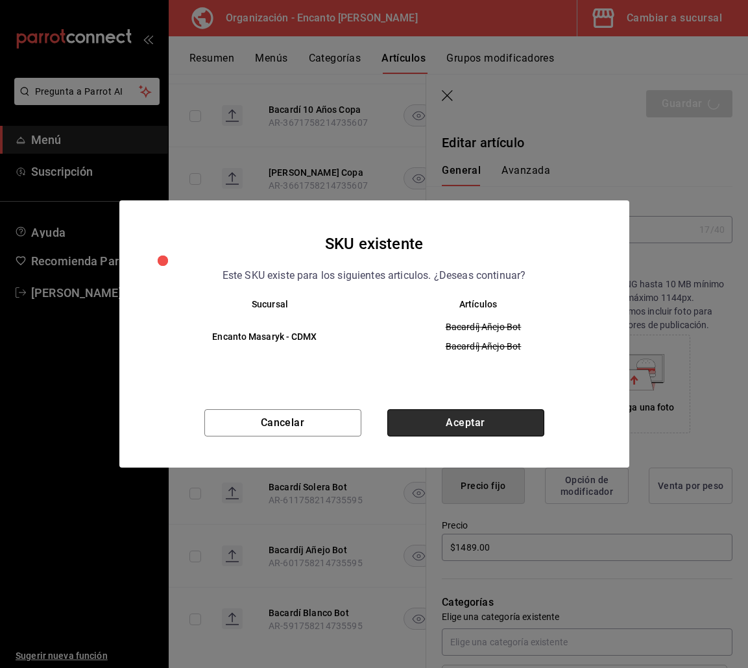
click at [453, 427] on button "Aceptar" at bounding box center [465, 422] width 157 height 27
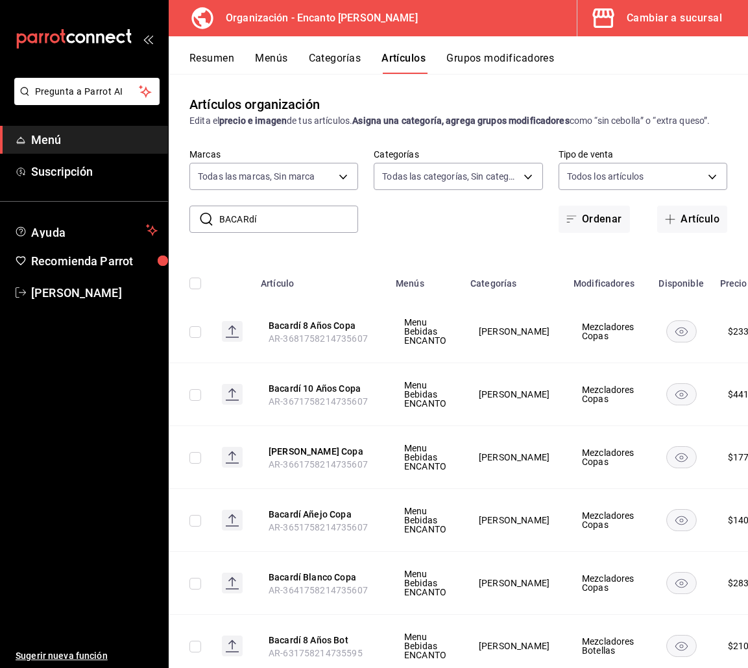
click at [283, 226] on input "BACARdí" at bounding box center [288, 219] width 139 height 26
paste input "RUGAL 1888 700ML"
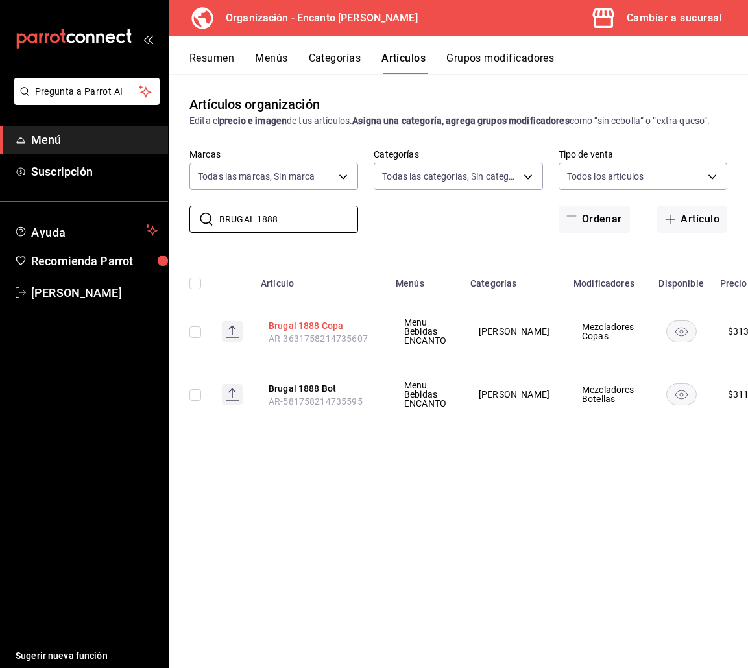
click at [282, 322] on button "Brugal 1888 Copa" at bounding box center [321, 325] width 104 height 13
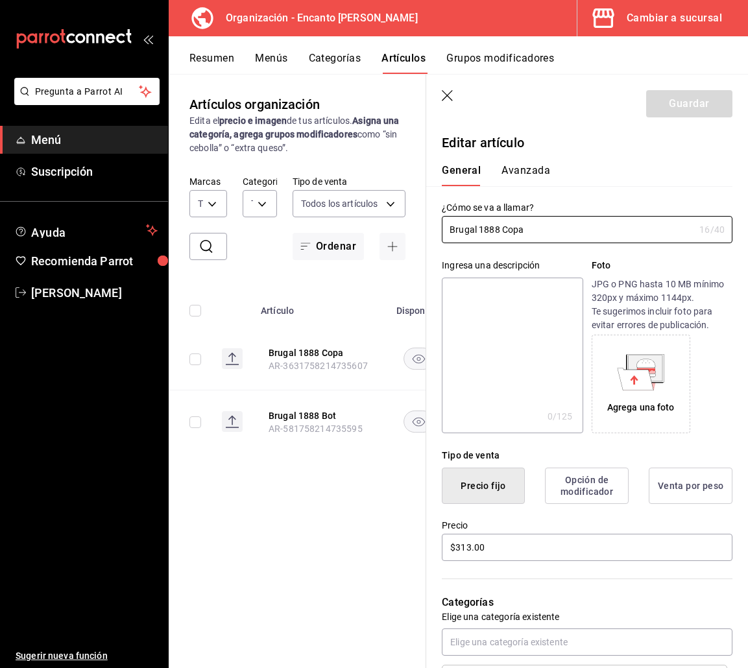
click at [442, 94] on icon "button" at bounding box center [448, 96] width 13 height 13
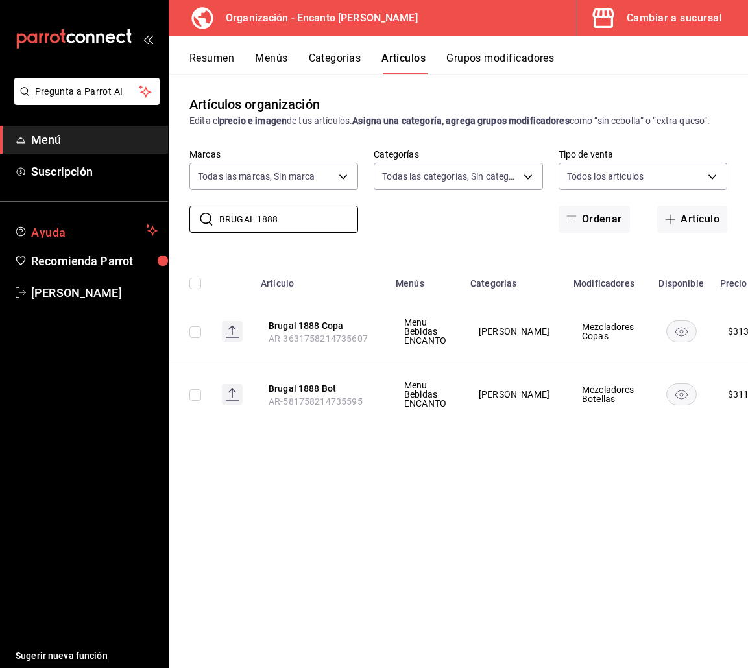
drag, startPoint x: 296, startPoint y: 218, endPoint x: 165, endPoint y: 217, distance: 131.0
click at [165, 217] on div "Pregunta a Parrot AI Menú Suscripción Ayuda Recomienda Parrot [PERSON_NAME] Sug…" at bounding box center [374, 334] width 748 height 668
paste input "FLOR DE CAÑA 12 AÑOS 750ML"
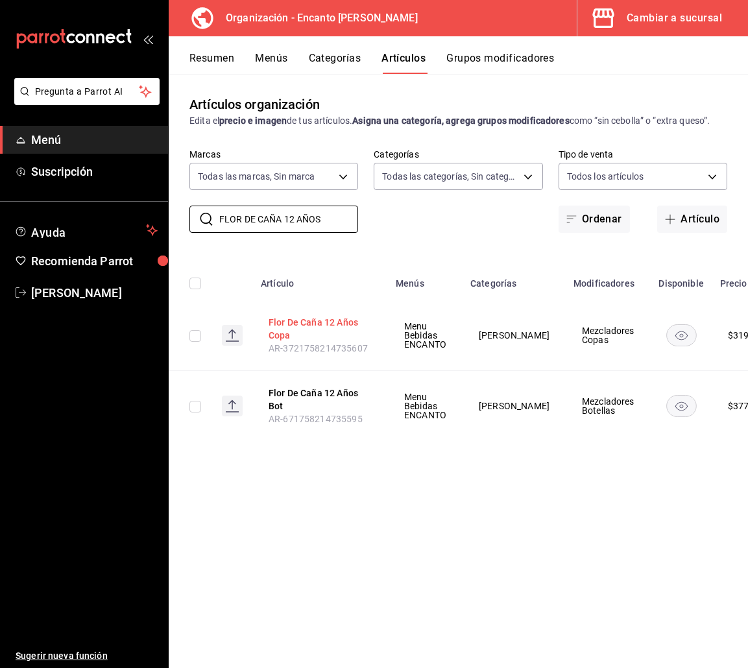
type input "FLOR DE CAÑA 12 AÑOS"
click at [304, 328] on button "Flor De Caña 12 Años Copa" at bounding box center [321, 329] width 104 height 26
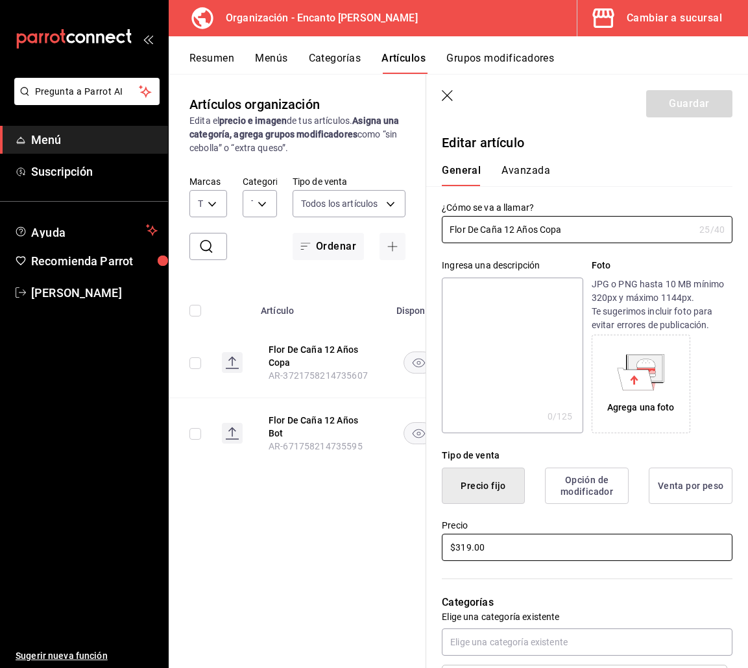
click at [505, 551] on input "$319.00" at bounding box center [587, 547] width 291 height 27
type input "$320.00"
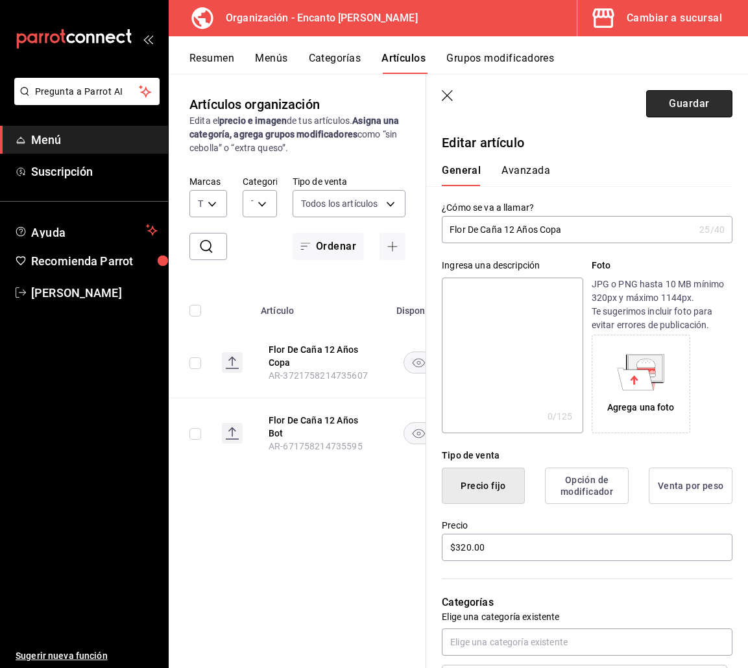
click at [653, 110] on button "Guardar" at bounding box center [689, 103] width 86 height 27
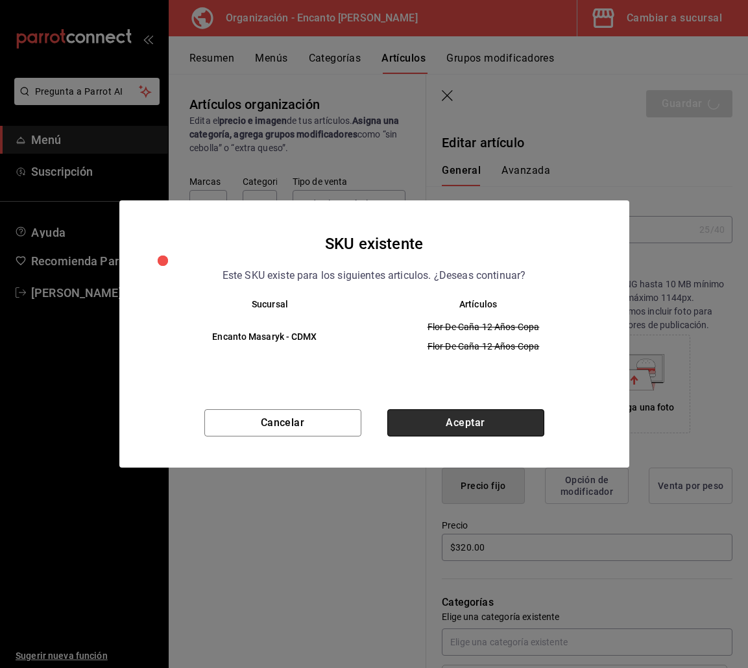
click at [468, 425] on button "Aceptar" at bounding box center [465, 422] width 157 height 27
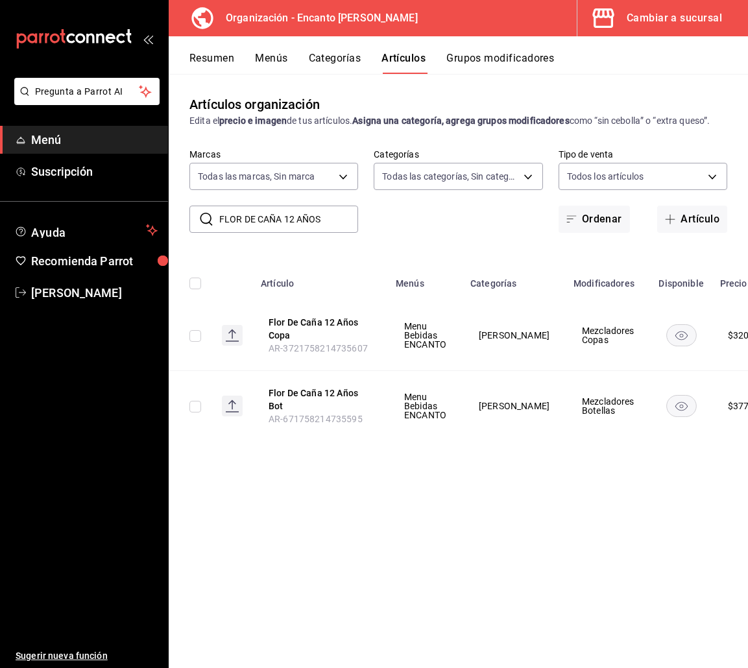
drag, startPoint x: 339, startPoint y: 217, endPoint x: 217, endPoint y: 211, distance: 121.5
click at [217, 211] on div "​ FLOR DE CAÑA 12 AÑOS ​" at bounding box center [273, 219] width 169 height 27
paste input "8 750ML"
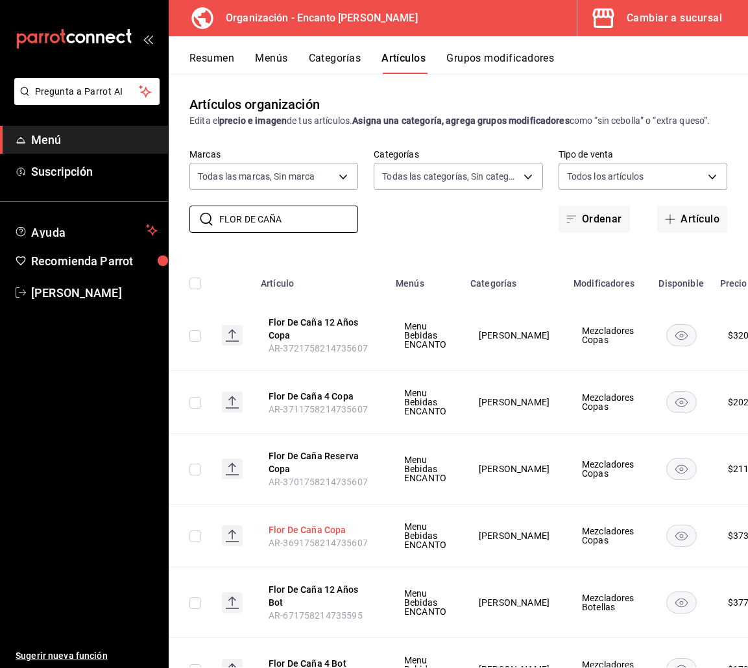
type input "FLOR DE CAÑA"
click at [272, 536] on button "Flor De Caña Copa" at bounding box center [321, 529] width 104 height 13
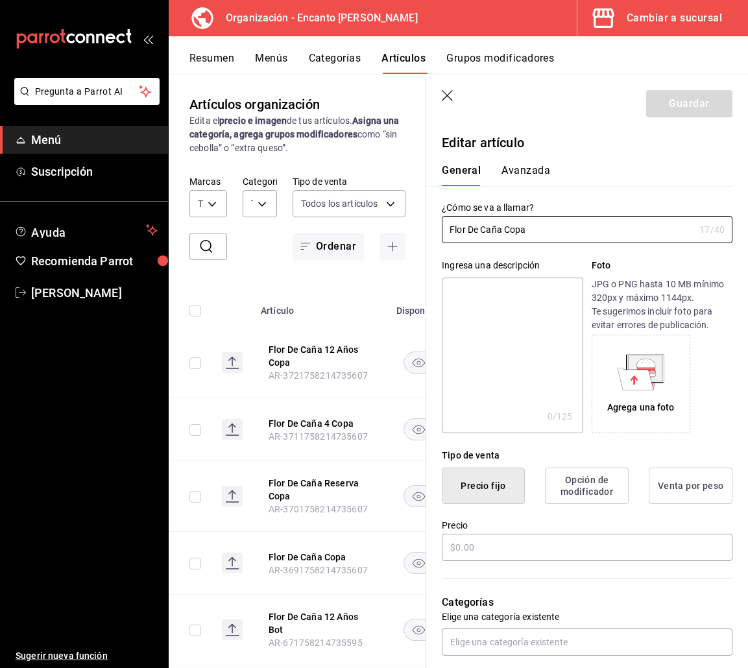
type input "$373.00"
drag, startPoint x: 507, startPoint y: 229, endPoint x: 515, endPoint y: 249, distance: 21.8
click at [507, 229] on input "Flor De Caña Copa" at bounding box center [568, 230] width 252 height 26
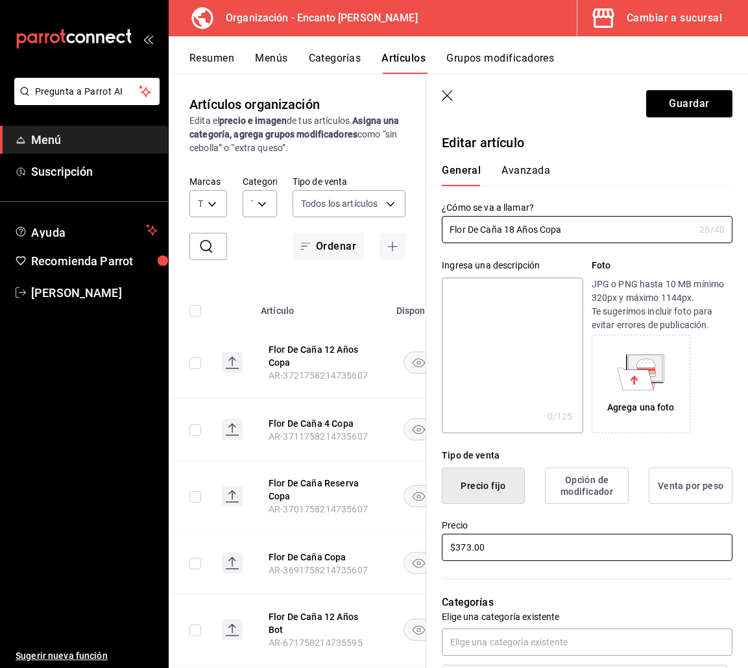
type input "Flor De Caña 18 Años Copa"
click at [460, 545] on input "$373.00" at bounding box center [587, 547] width 291 height 27
type input "$374.00"
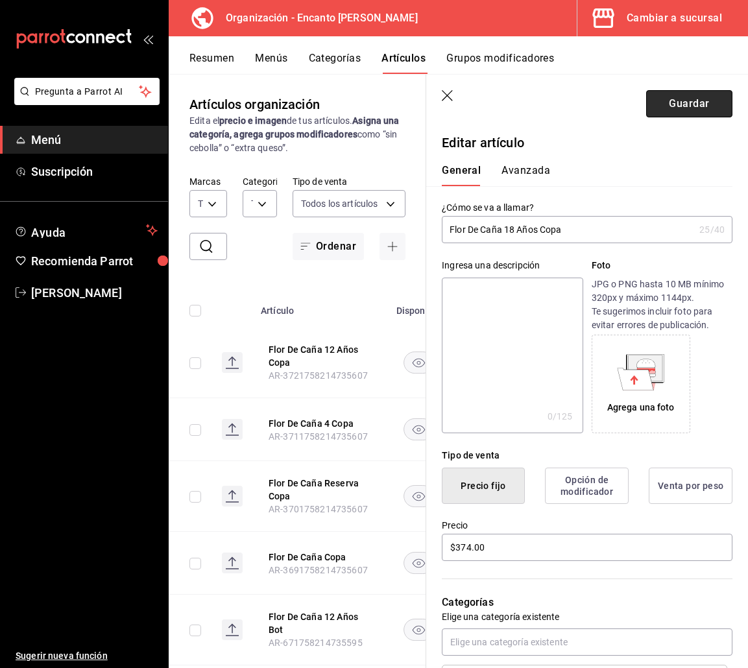
click at [660, 109] on button "Guardar" at bounding box center [689, 103] width 86 height 27
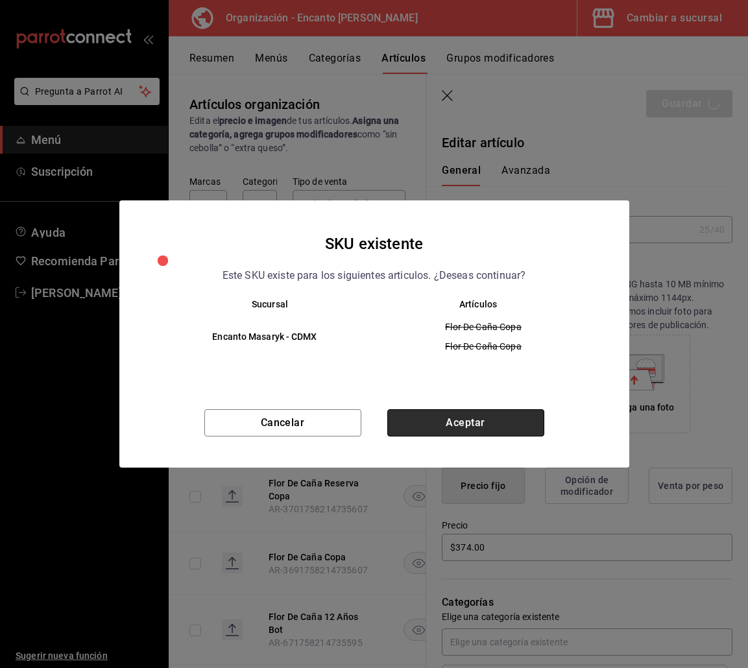
click at [491, 422] on button "Aceptar" at bounding box center [465, 422] width 157 height 27
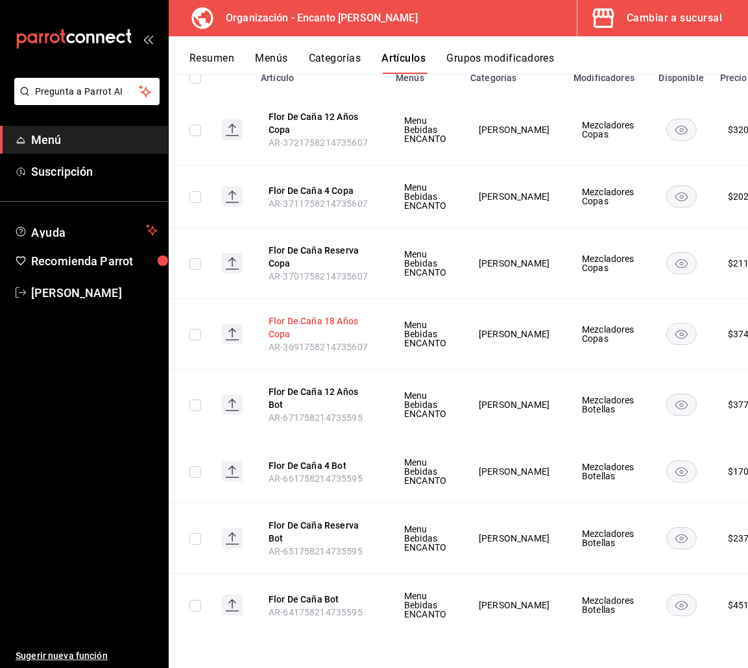
scroll to position [229, 0]
click at [280, 593] on button "Flor De Caña Bot" at bounding box center [321, 599] width 104 height 13
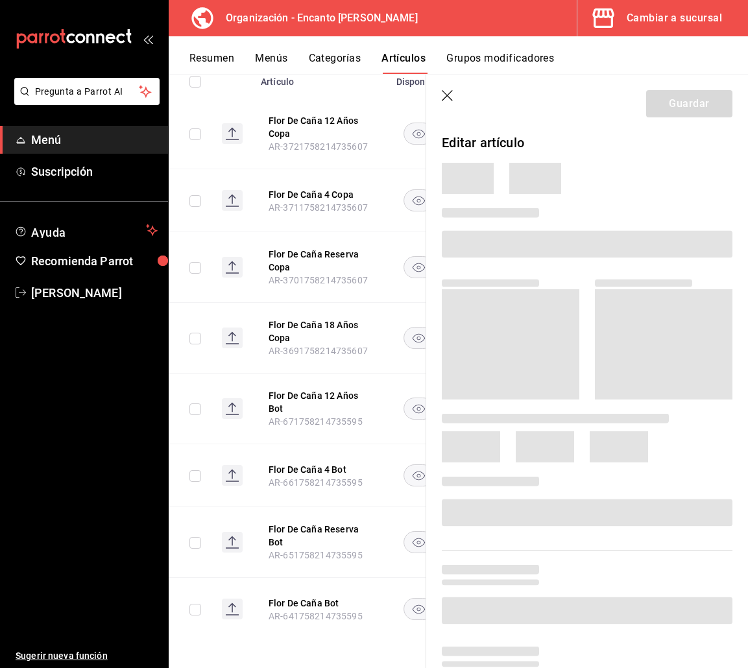
scroll to position [219, 0]
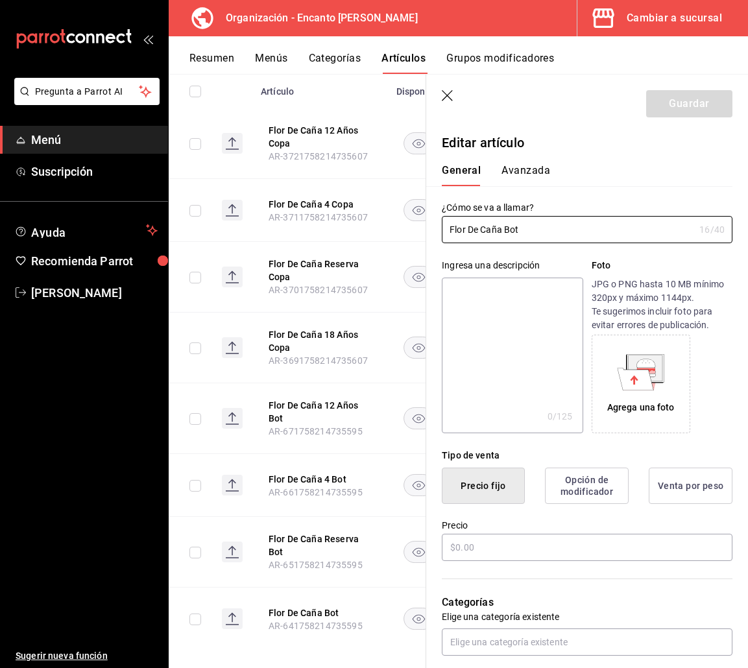
type input "$4519.00"
click at [504, 232] on input "Flor De Caña Bot" at bounding box center [568, 230] width 252 height 26
type input "Flor De Caña 18 Años Bot"
click at [661, 108] on button "Guardar" at bounding box center [689, 103] width 86 height 27
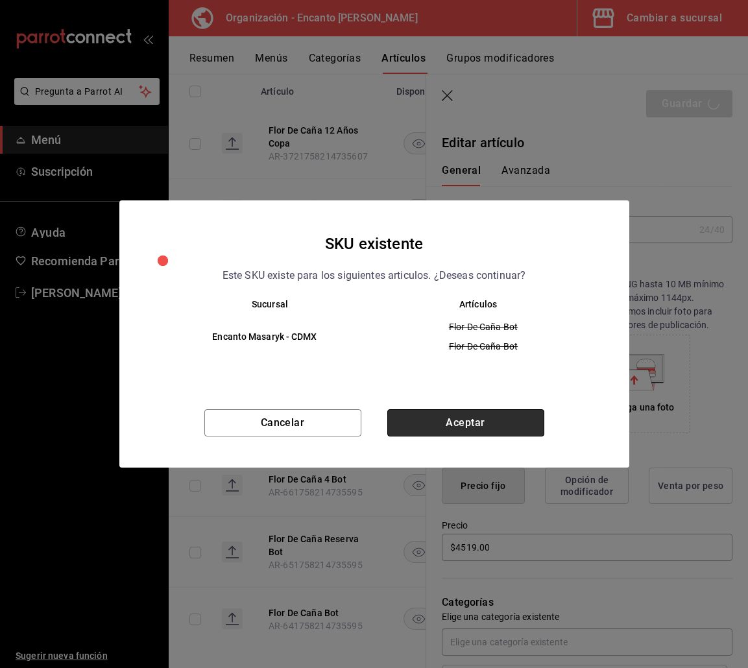
click at [492, 421] on button "Aceptar" at bounding box center [465, 422] width 157 height 27
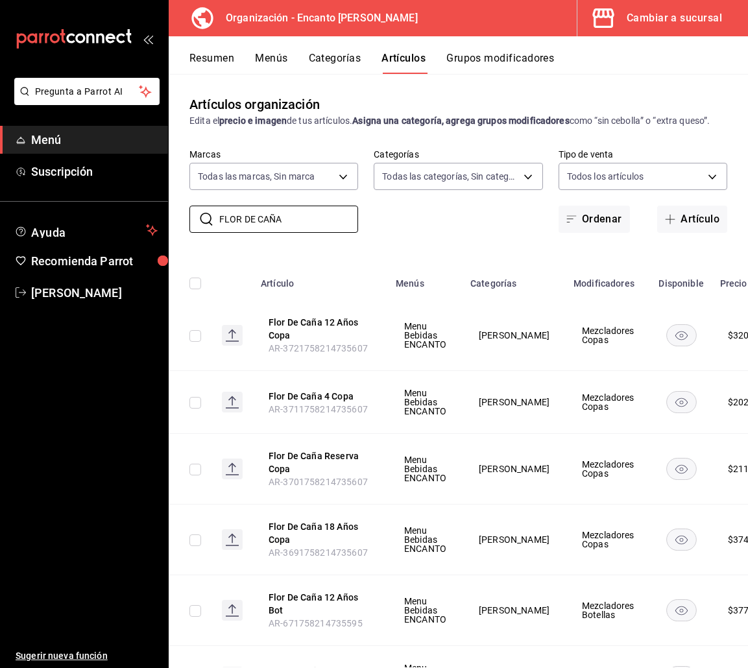
drag, startPoint x: 297, startPoint y: 226, endPoint x: 208, endPoint y: 213, distance: 89.8
click at [209, 214] on div "​ FLOR DE CAÑA ​ Marcas Todas las marcas, Sin marca c481bb78-10fa-47ce-[DATE]-f…" at bounding box center [458, 191] width 579 height 84
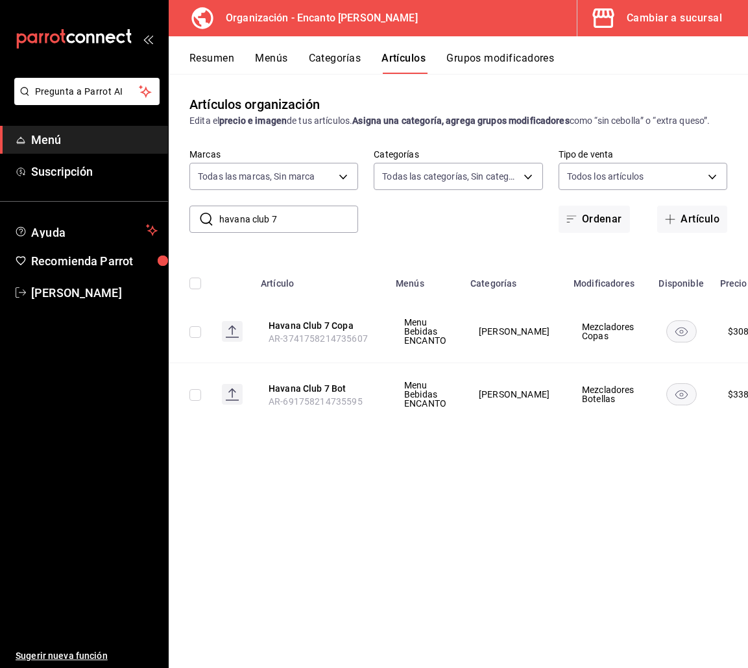
click at [256, 215] on input "havana club 7" at bounding box center [288, 219] width 139 height 26
drag, startPoint x: 252, startPoint y: 215, endPoint x: 300, endPoint y: 217, distance: 48.7
click at [300, 217] on input "havana club 7" at bounding box center [288, 219] width 139 height 26
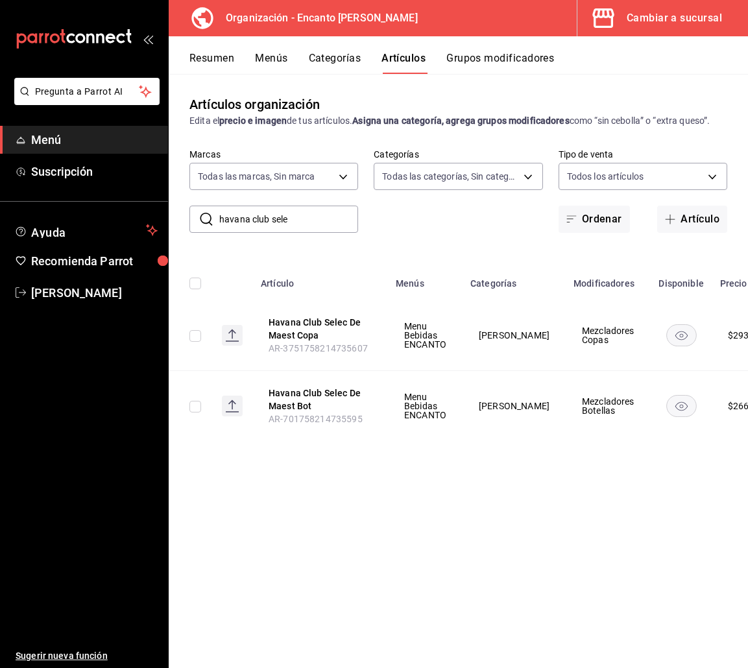
drag, startPoint x: 298, startPoint y: 225, endPoint x: 216, endPoint y: 217, distance: 82.1
click at [216, 217] on div "​ havana club sele ​" at bounding box center [273, 219] width 169 height 27
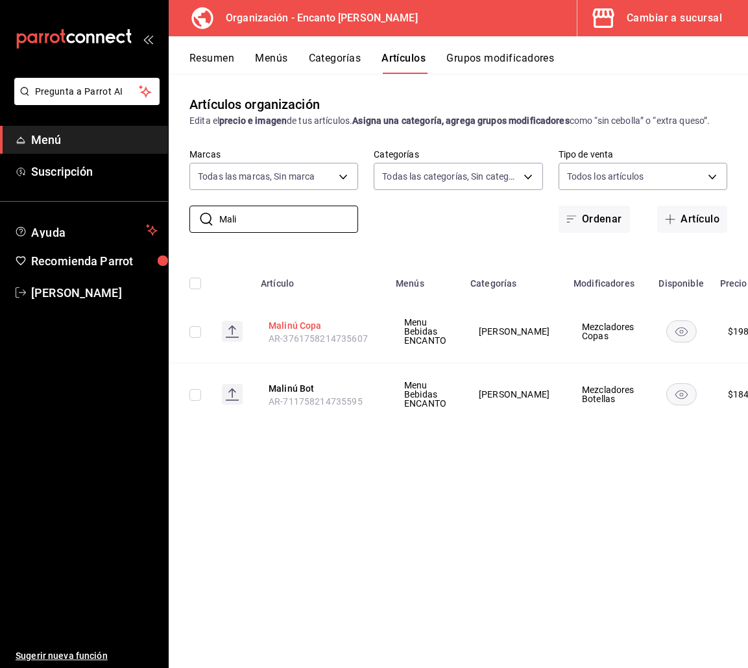
type input "Mali"
click at [296, 326] on button "Malinú Copa" at bounding box center [321, 325] width 104 height 13
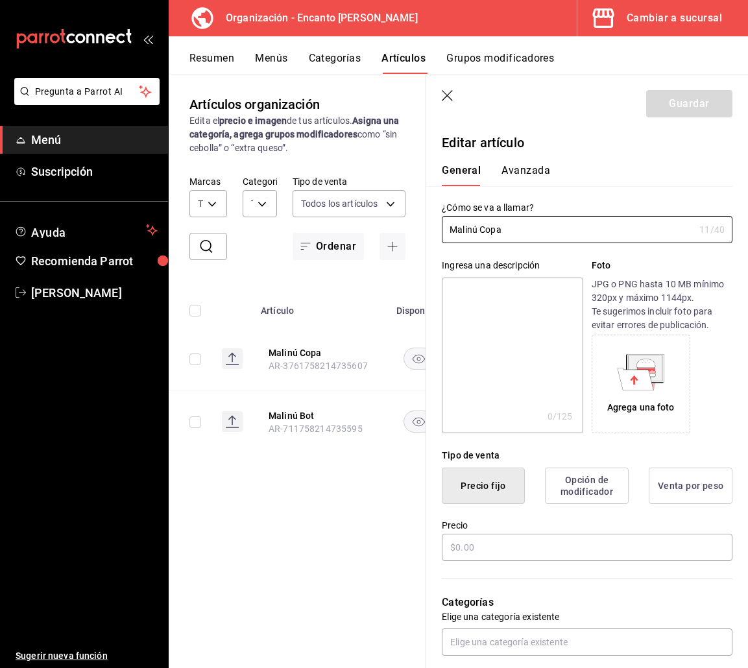
type input "$198.00"
click at [467, 232] on input "Malinú Copa" at bounding box center [568, 230] width 252 height 26
type input "Malibú Copa"
click at [662, 105] on button "Guardar" at bounding box center [689, 103] width 86 height 27
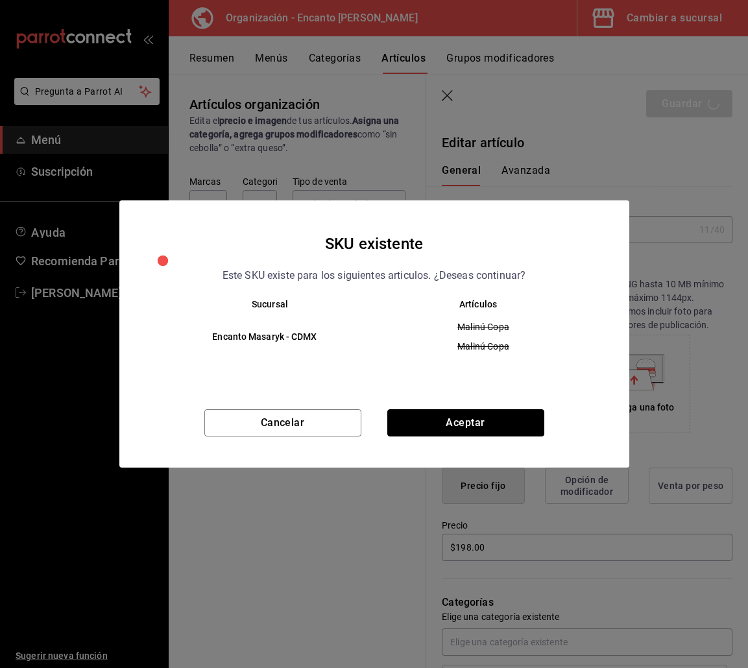
click at [405, 423] on button "Aceptar" at bounding box center [465, 422] width 157 height 27
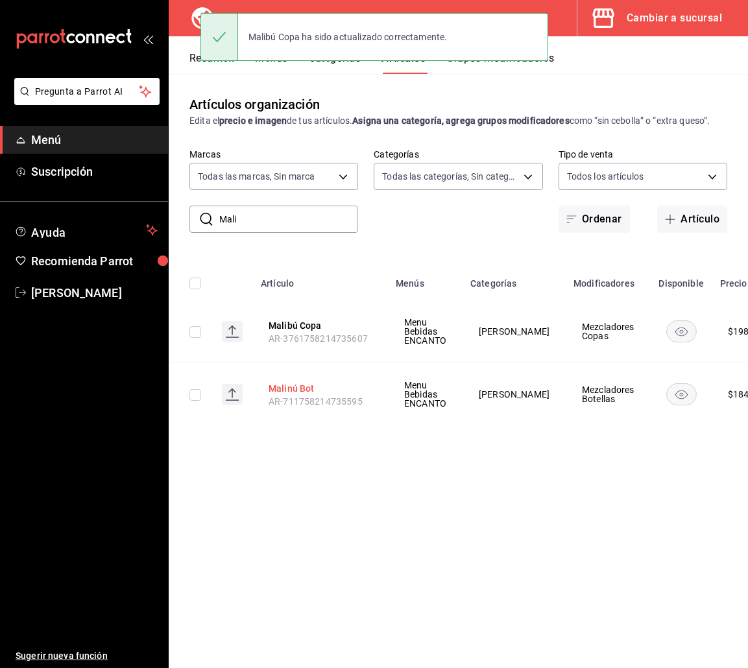
click at [293, 389] on button "Malinú Bot" at bounding box center [321, 388] width 104 height 13
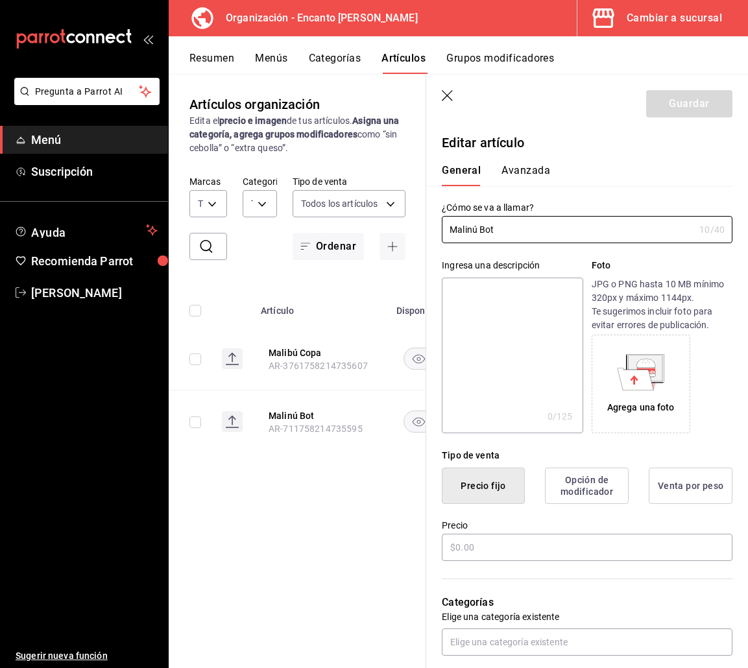
type input "$1848.00"
click at [467, 229] on input "Malinú Bot" at bounding box center [568, 230] width 252 height 26
type input "Malibú Bot"
click at [668, 105] on button "Guardar" at bounding box center [689, 103] width 86 height 27
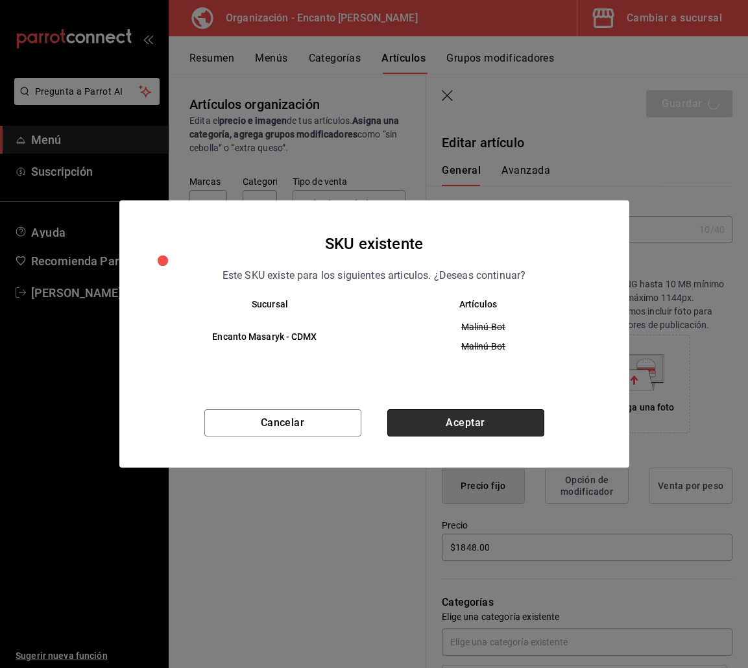
click at [517, 425] on button "Aceptar" at bounding box center [465, 422] width 157 height 27
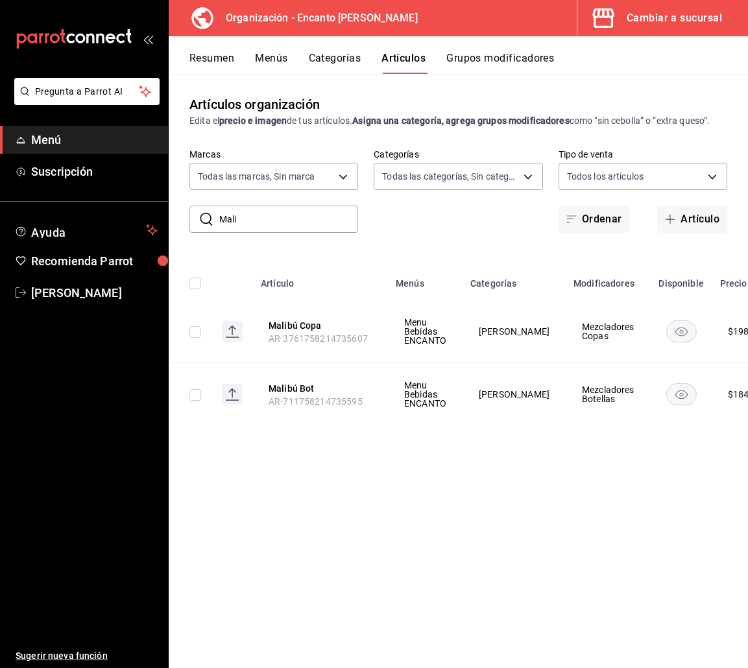
drag, startPoint x: 257, startPoint y: 219, endPoint x: 192, endPoint y: 218, distance: 65.5
click at [192, 218] on div "​ Mali ​" at bounding box center [273, 219] width 169 height 27
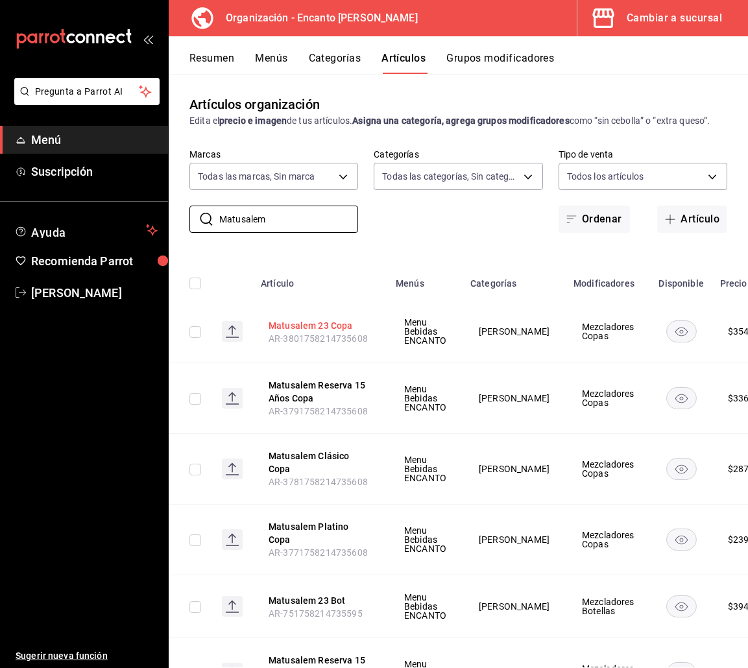
type input "Matusalem"
click at [335, 332] on button "Matusalem 23 Copa" at bounding box center [321, 325] width 104 height 13
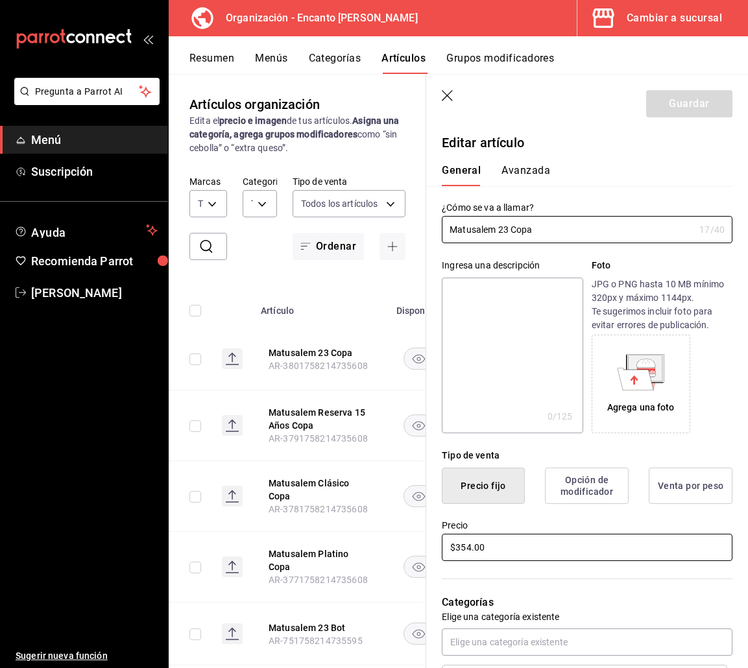
click at [464, 549] on input "$354.00" at bounding box center [587, 547] width 291 height 27
type input "$355.00"
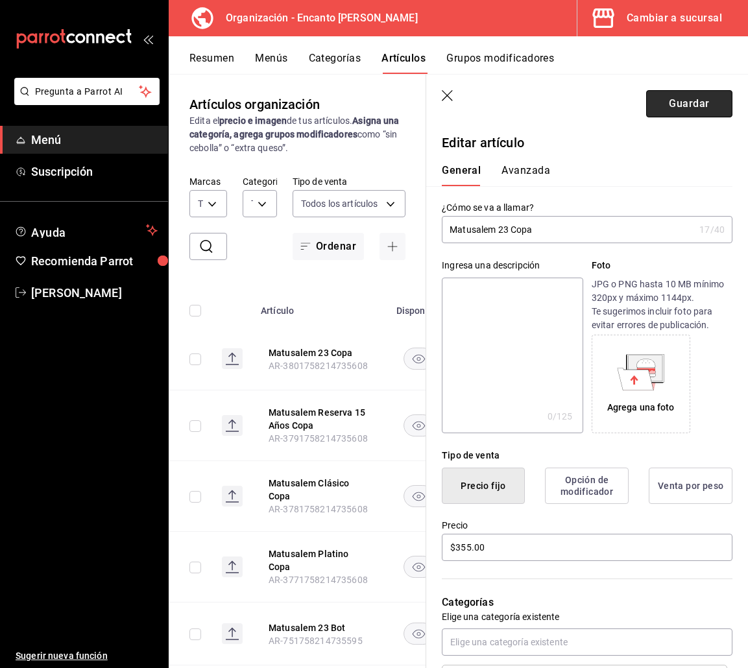
click at [676, 105] on button "Guardar" at bounding box center [689, 103] width 86 height 27
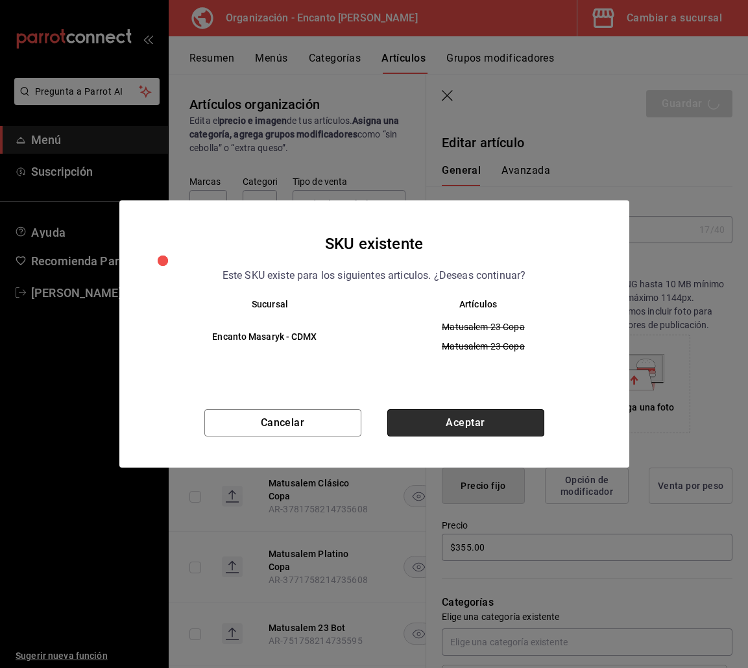
click at [432, 423] on button "Aceptar" at bounding box center [465, 422] width 157 height 27
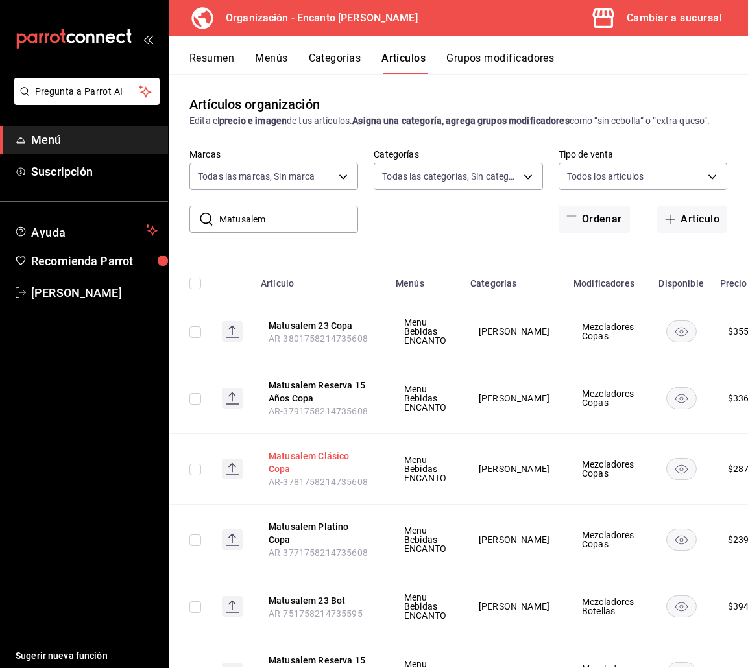
click at [358, 470] on button "Matusalem Clásico Copa" at bounding box center [321, 462] width 104 height 26
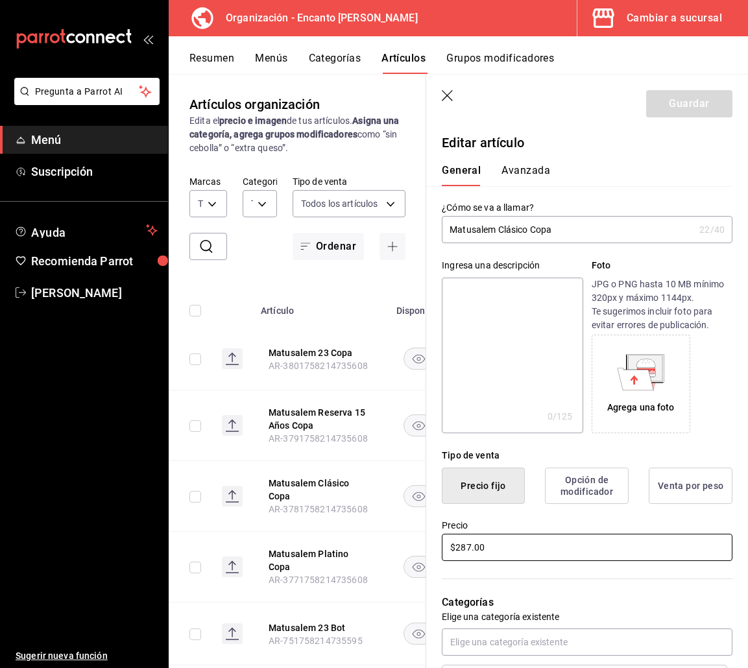
click at [468, 552] on input "$287.00" at bounding box center [587, 547] width 291 height 27
type input "$288.00"
click at [646, 102] on button "Guardar" at bounding box center [689, 103] width 86 height 27
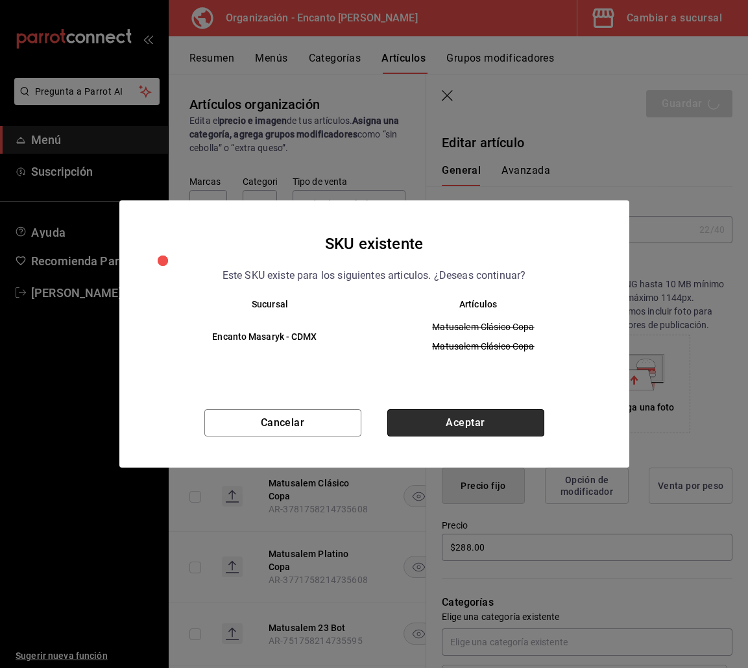
click at [483, 422] on button "Aceptar" at bounding box center [465, 422] width 157 height 27
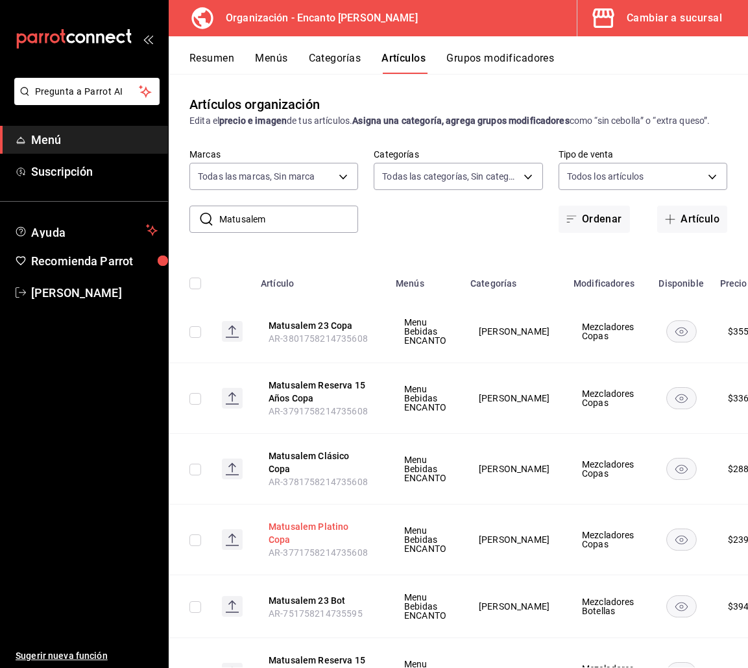
click at [345, 534] on button "Matusalem Platino Copa" at bounding box center [321, 533] width 104 height 26
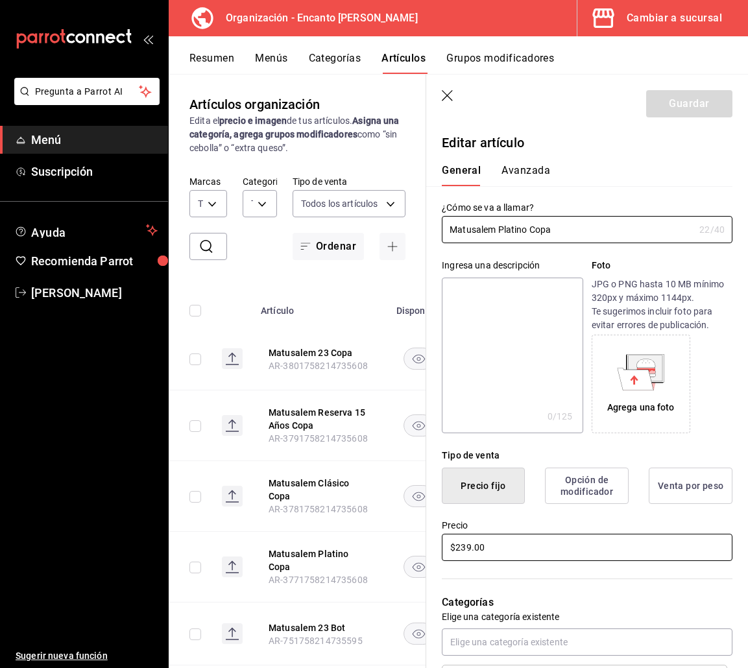
click at [463, 545] on input "$239.00" at bounding box center [587, 547] width 291 height 27
type input "$240.00"
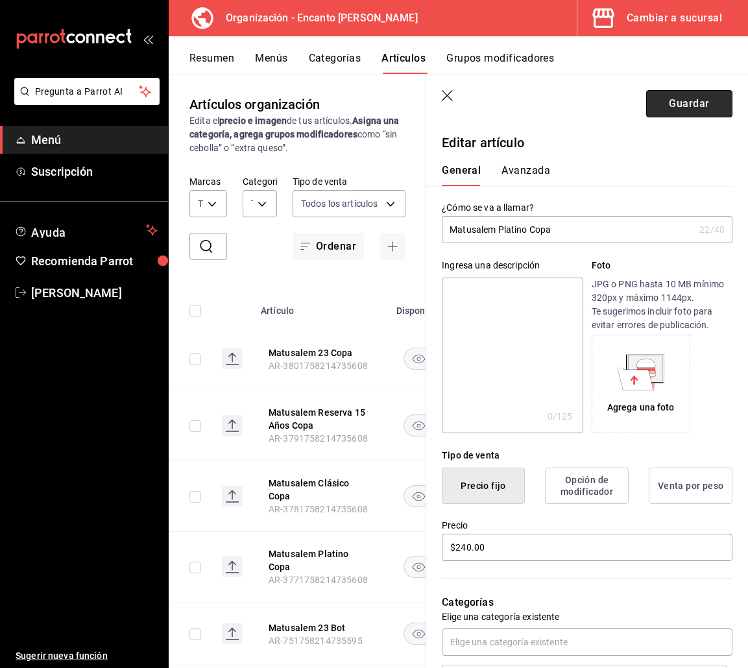
click at [677, 112] on button "Guardar" at bounding box center [689, 103] width 86 height 27
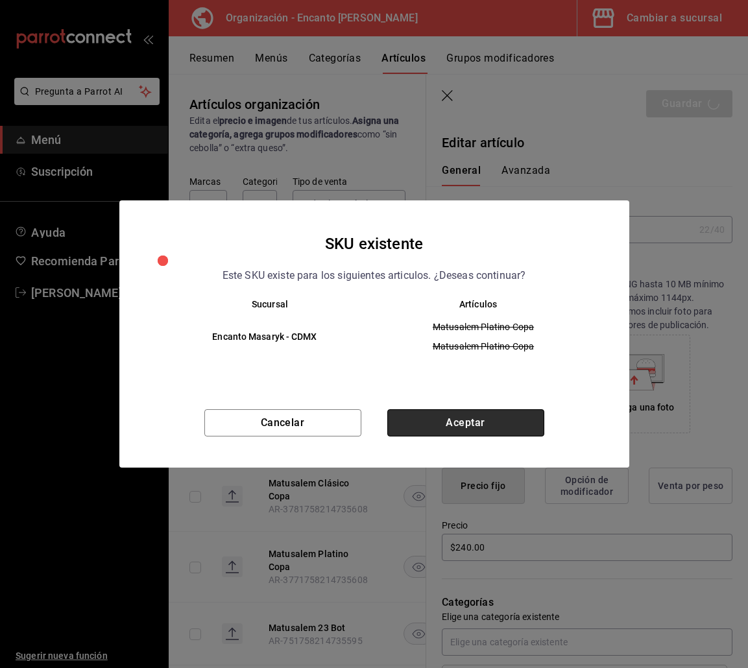
click at [506, 416] on button "Aceptar" at bounding box center [465, 422] width 157 height 27
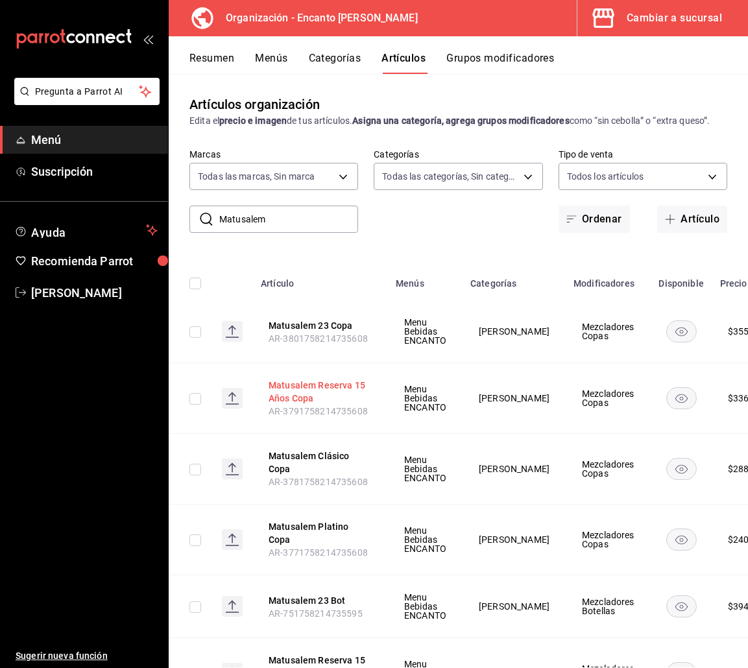
click at [342, 394] on button "Matusalem Reserva 15 Años Copa" at bounding box center [321, 392] width 104 height 26
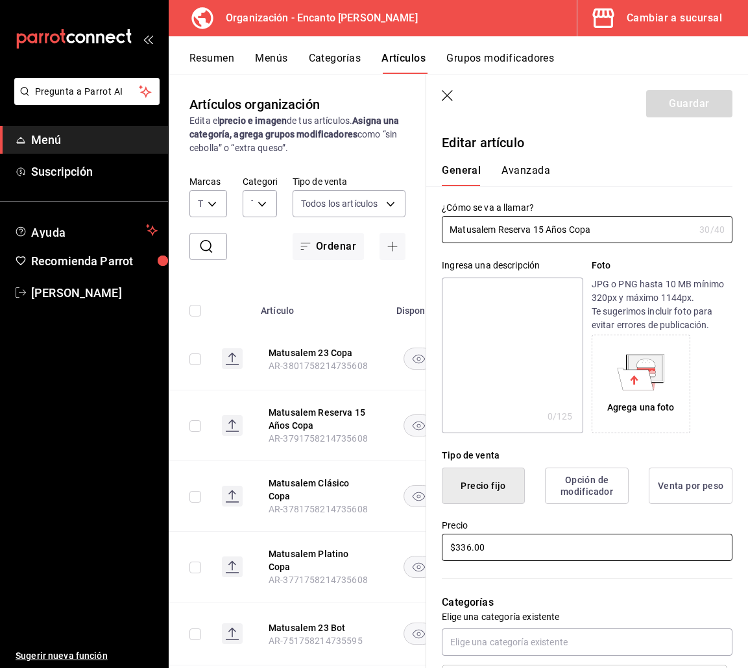
click at [468, 551] on input "$336.00" at bounding box center [587, 547] width 291 height 27
type input "$337.00"
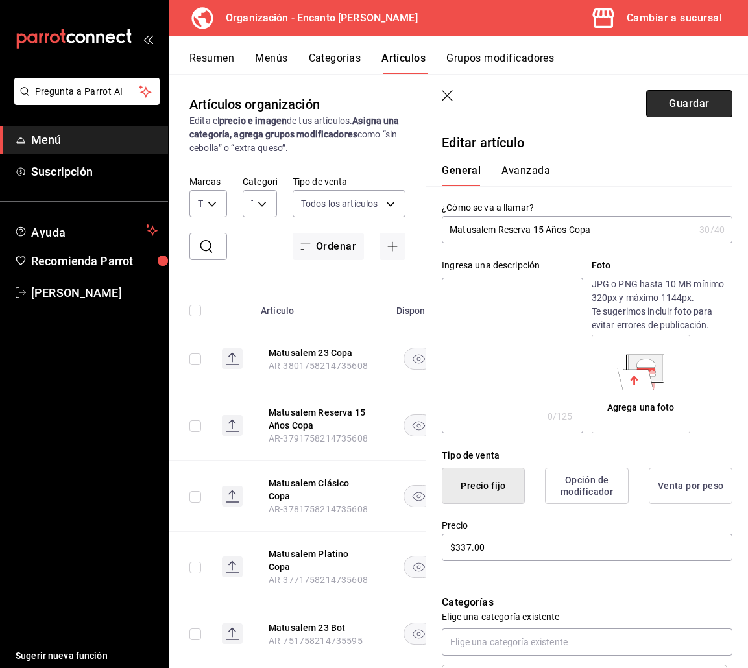
click at [664, 110] on button "Guardar" at bounding box center [689, 103] width 86 height 27
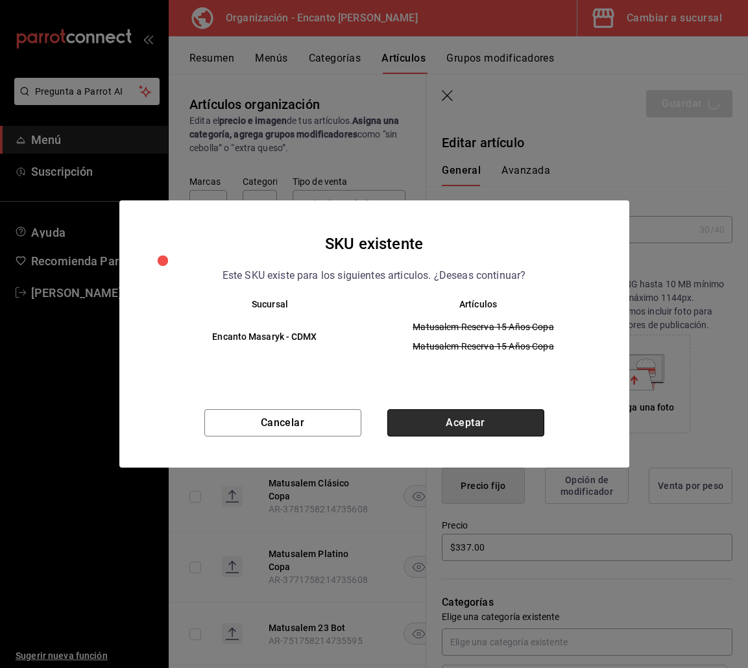
click at [463, 414] on button "Aceptar" at bounding box center [465, 422] width 157 height 27
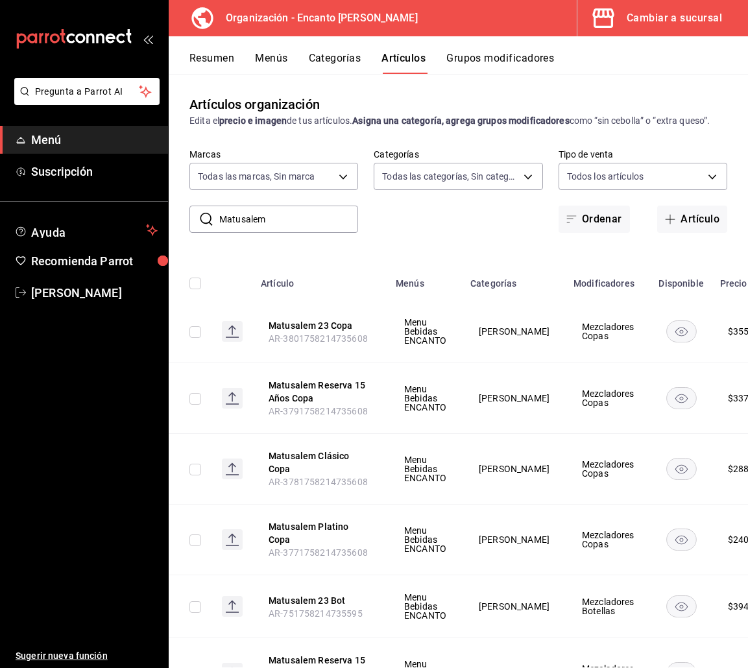
drag, startPoint x: 302, startPoint y: 235, endPoint x: 202, endPoint y: 228, distance: 100.1
click at [202, 228] on div "​ Matusalem ​" at bounding box center [273, 219] width 169 height 27
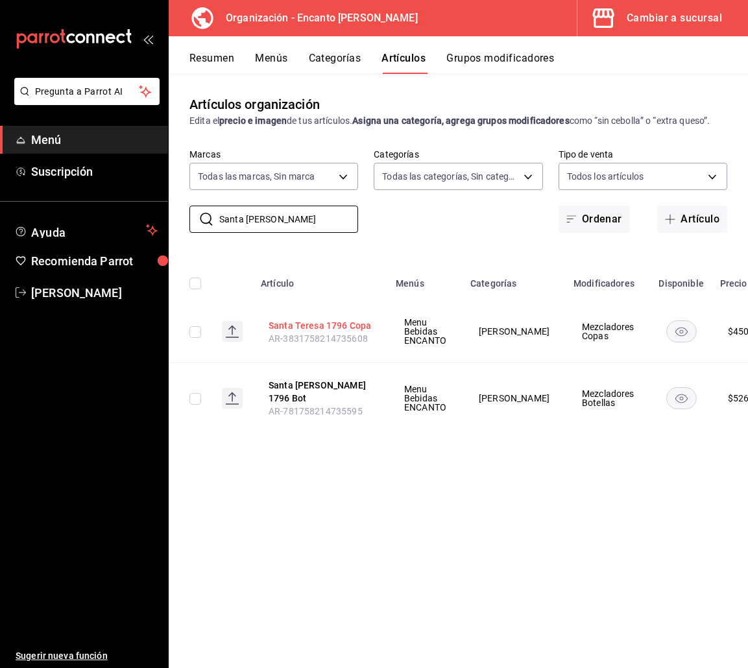
type input "Santa [PERSON_NAME]"
click at [289, 321] on button "Santa Teresa 1796 Copa" at bounding box center [321, 325] width 104 height 13
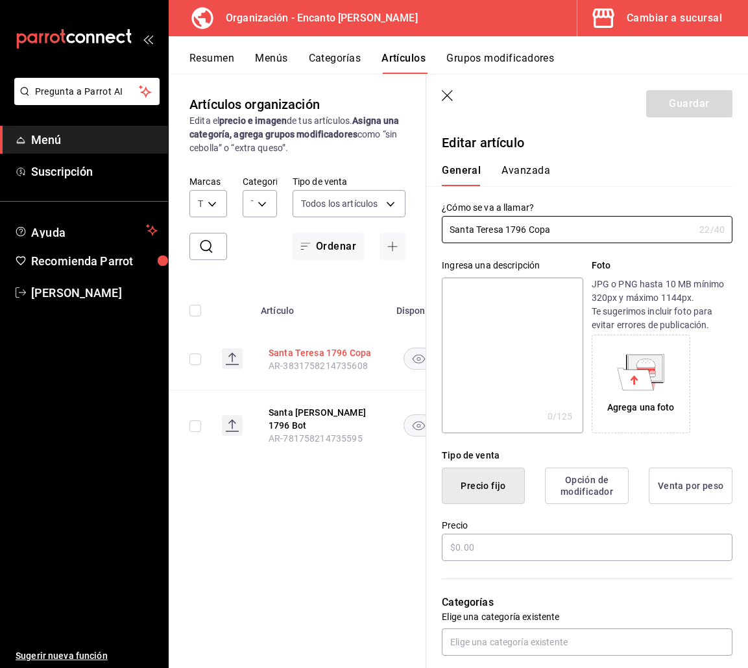
type input "$450.00"
click at [451, 93] on icon "button" at bounding box center [448, 96] width 13 height 13
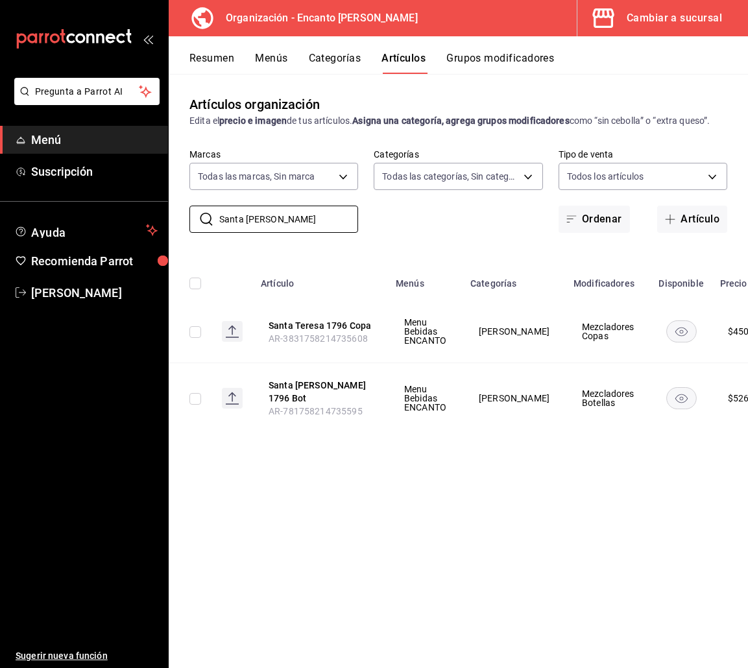
drag, startPoint x: 284, startPoint y: 221, endPoint x: 179, endPoint y: 222, distance: 105.1
click at [179, 222] on div "​ Santa [PERSON_NAME] ​ Marcas Todas las marcas, Sin marca c481bb78-10fa-47ce-[…" at bounding box center [458, 191] width 579 height 84
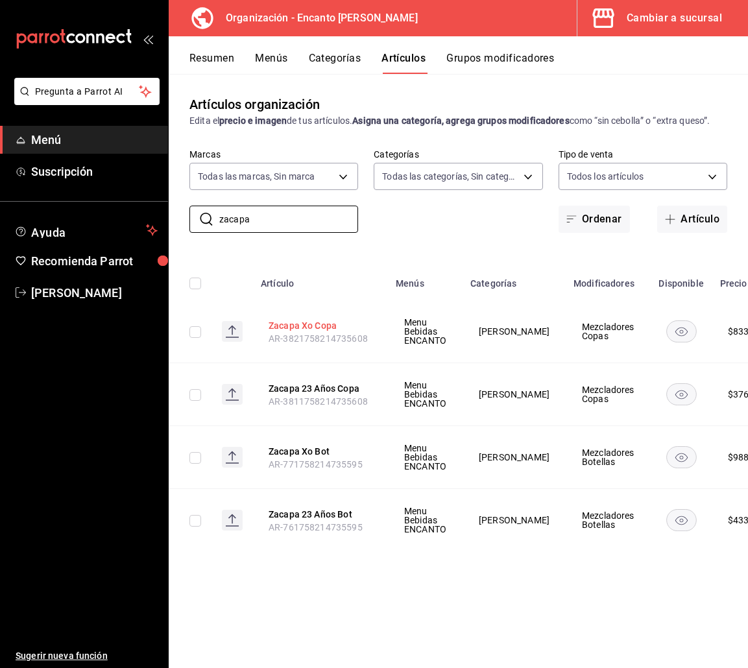
type input "zacapa"
click at [300, 328] on button "Zacapa Xo Copa" at bounding box center [321, 325] width 104 height 13
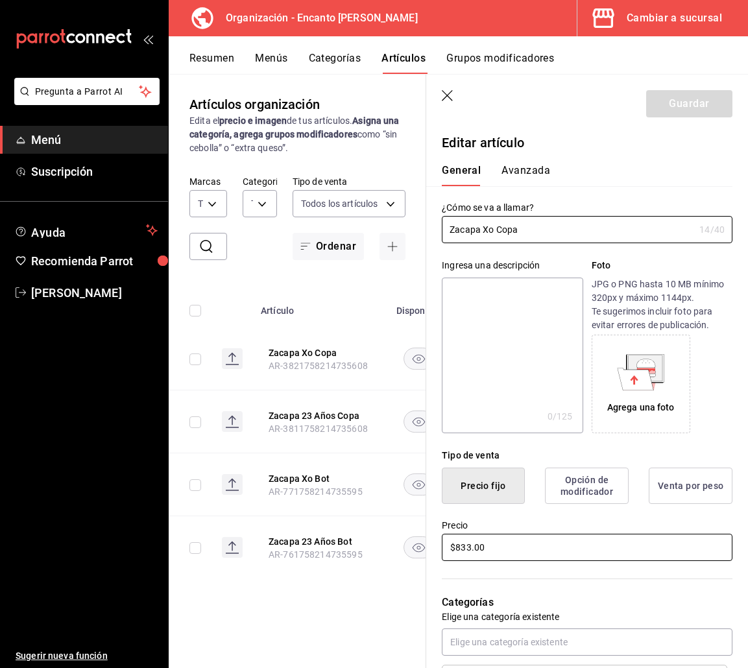
click at [523, 547] on input "$833.00" at bounding box center [587, 547] width 291 height 27
type input "$834.00"
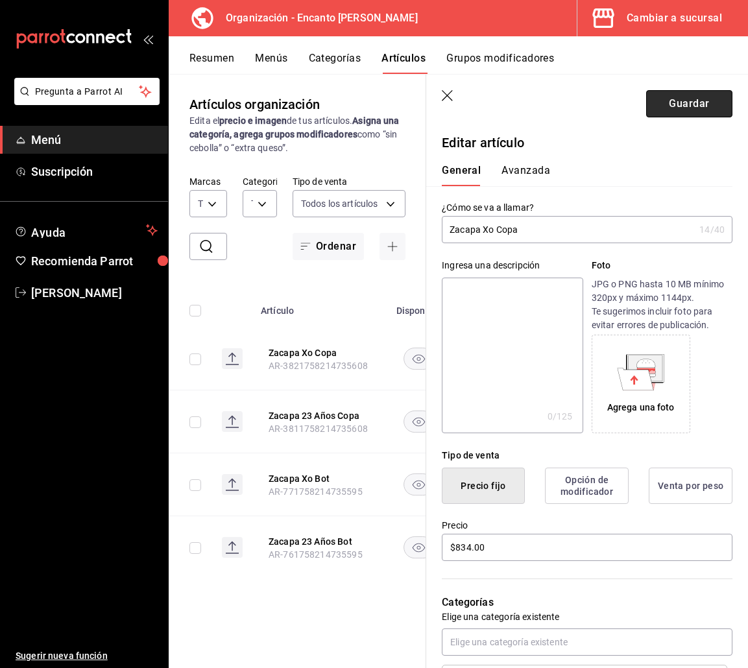
click at [646, 104] on button "Guardar" at bounding box center [689, 103] width 86 height 27
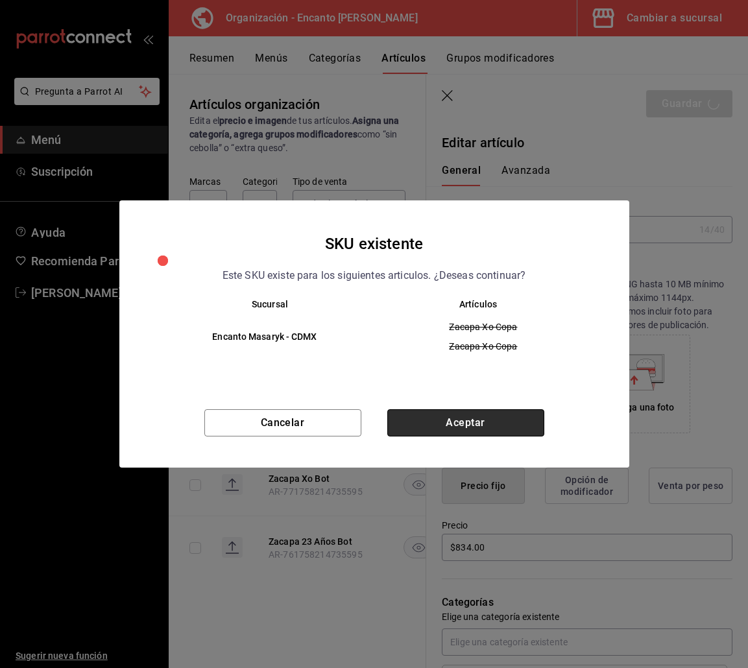
click at [488, 433] on button "Aceptar" at bounding box center [465, 422] width 157 height 27
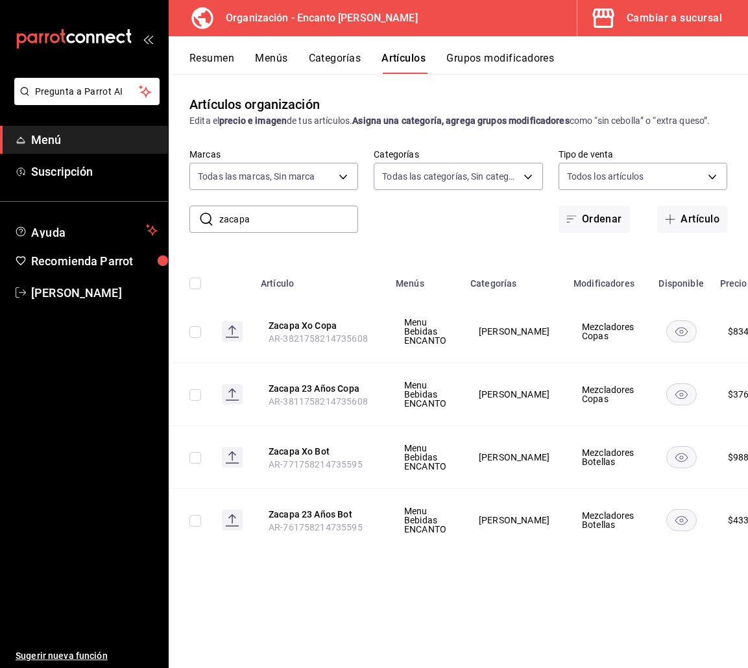
drag, startPoint x: 256, startPoint y: 219, endPoint x: 205, endPoint y: 213, distance: 51.5
click at [204, 214] on div "​ zacapa ​" at bounding box center [273, 219] width 169 height 27
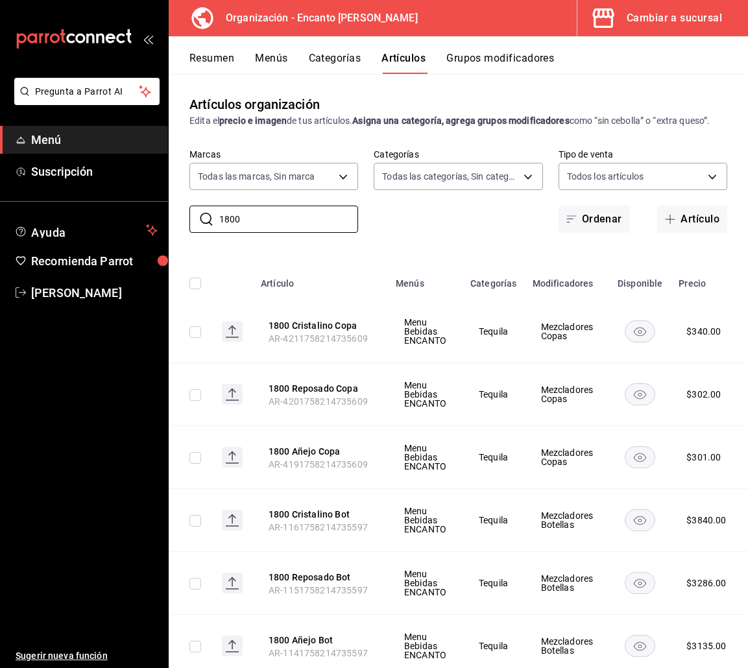
drag, startPoint x: 259, startPoint y: 232, endPoint x: 203, endPoint y: 219, distance: 57.4
click at [203, 220] on div "​ 1800 ​" at bounding box center [273, 219] width 169 height 27
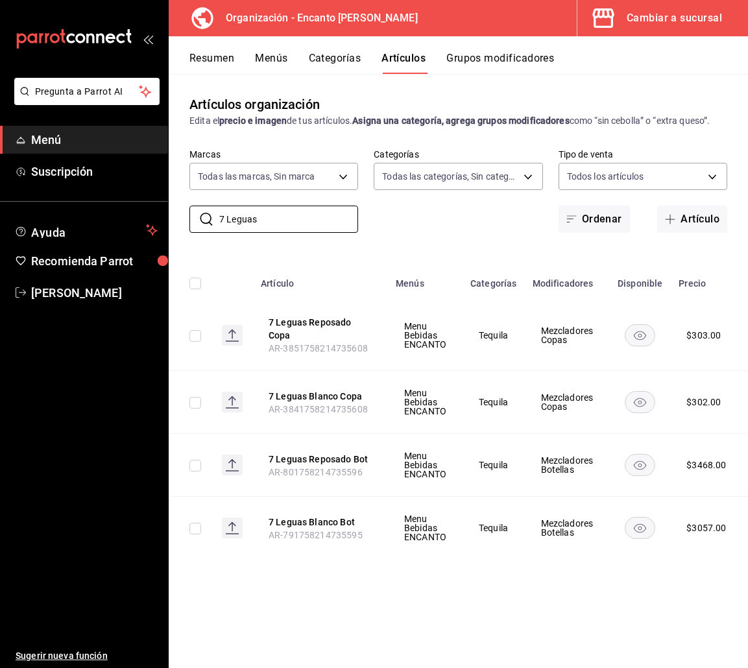
type input "7 Leguas"
click at [324, 324] on button "7 Leguas Reposado Copa" at bounding box center [321, 329] width 104 height 26
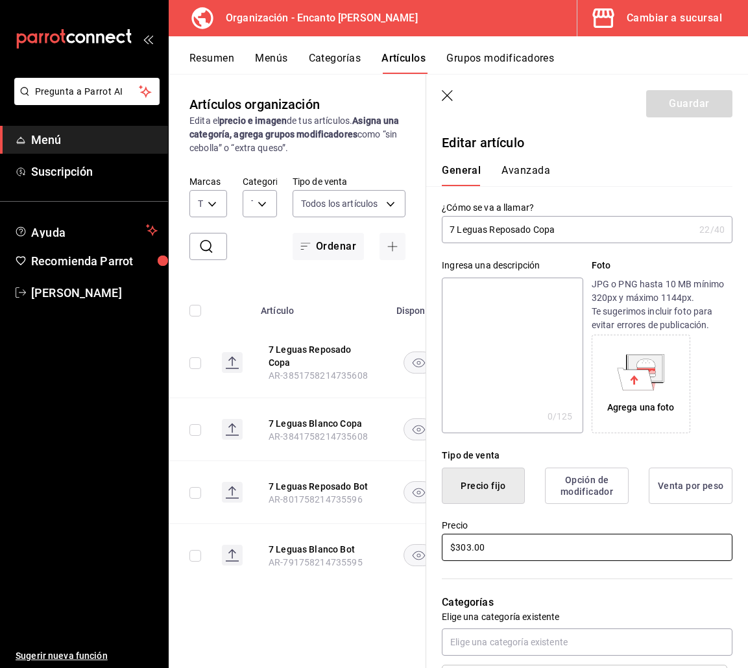
click at [459, 543] on input "$303.00" at bounding box center [587, 547] width 291 height 27
type input "$304.00"
click at [664, 103] on button "Guardar" at bounding box center [689, 103] width 86 height 27
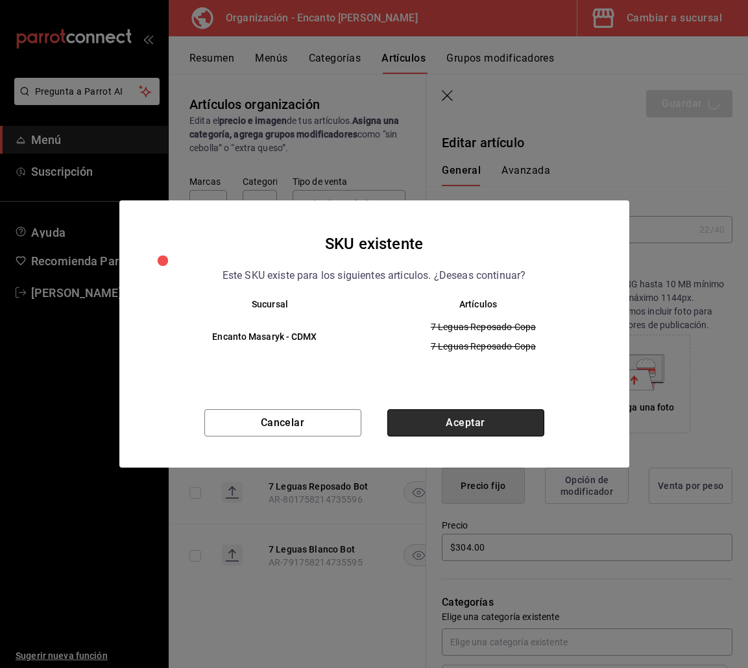
click at [492, 427] on button "Aceptar" at bounding box center [465, 422] width 157 height 27
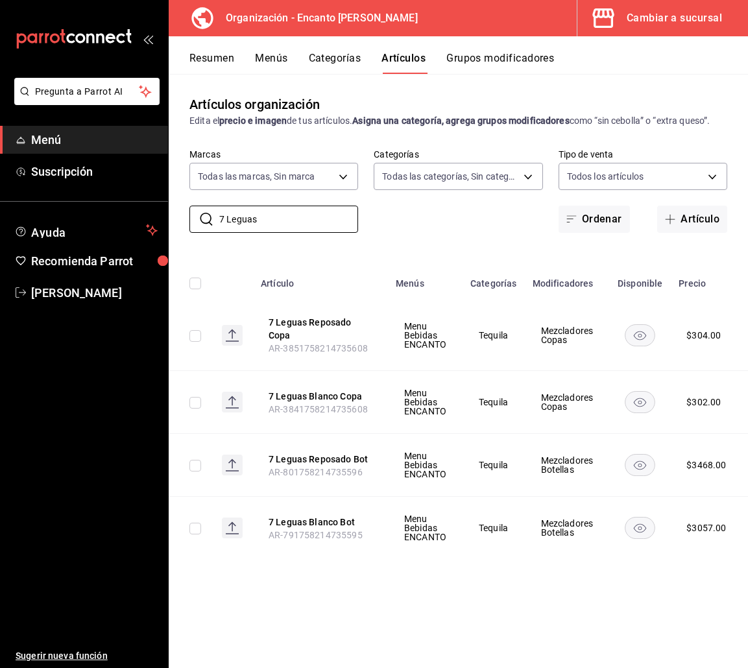
drag, startPoint x: 275, startPoint y: 213, endPoint x: 155, endPoint y: 208, distance: 120.1
click at [155, 209] on div "Pregunta a Parrot AI Menú Suscripción Ayuda Recomienda Parrot [PERSON_NAME] Sug…" at bounding box center [374, 334] width 748 height 668
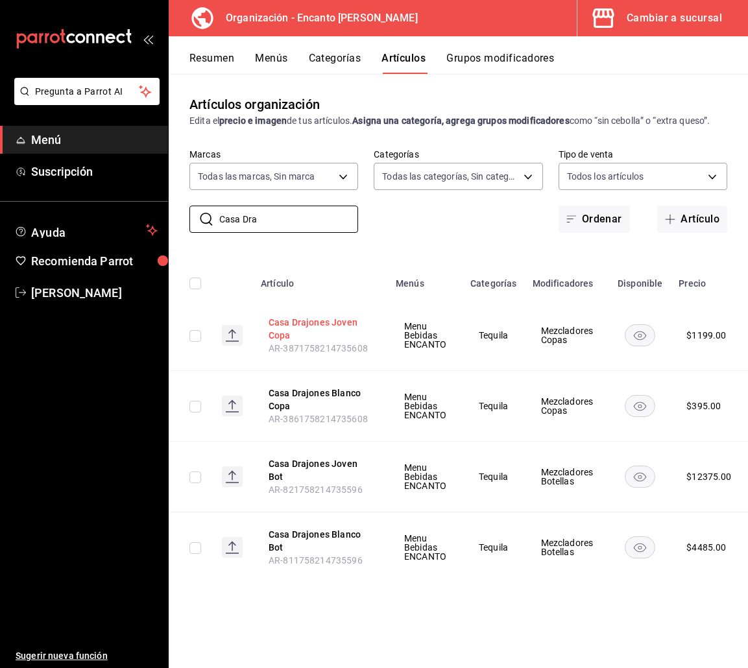
type input "Casa Dra"
click at [344, 326] on button "Casa Drajones Joven Copa" at bounding box center [321, 329] width 104 height 26
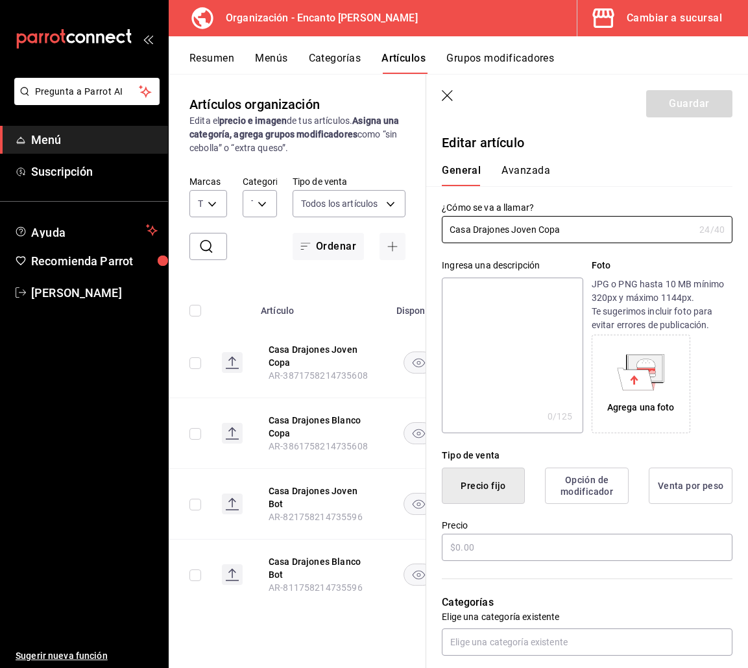
type input "$1199.00"
click at [488, 232] on input "Casa Drajones Joven Copa" at bounding box center [568, 230] width 252 height 26
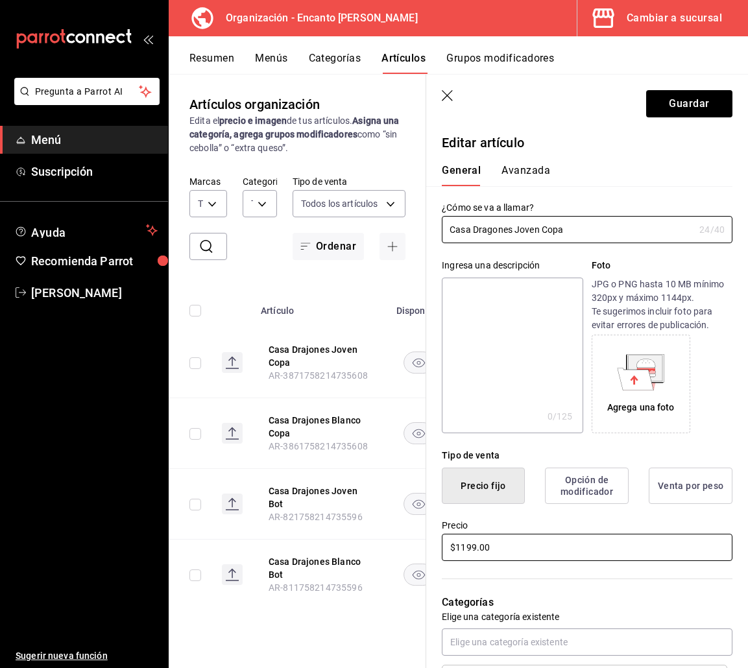
type input "Casa Dragones Joven Copa"
drag, startPoint x: 498, startPoint y: 548, endPoint x: 422, endPoint y: 545, distance: 76.6
click at [422, 545] on main "Artículos organización Edita el precio e imagen de tus artículos. Asigna una ca…" at bounding box center [458, 371] width 579 height 594
type input "$1200.00"
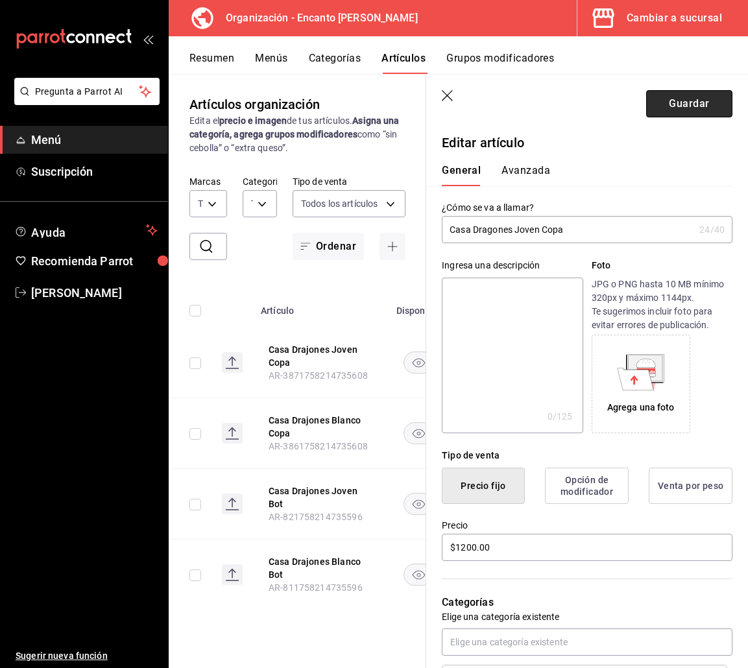
click at [662, 94] on button "Guardar" at bounding box center [689, 103] width 86 height 27
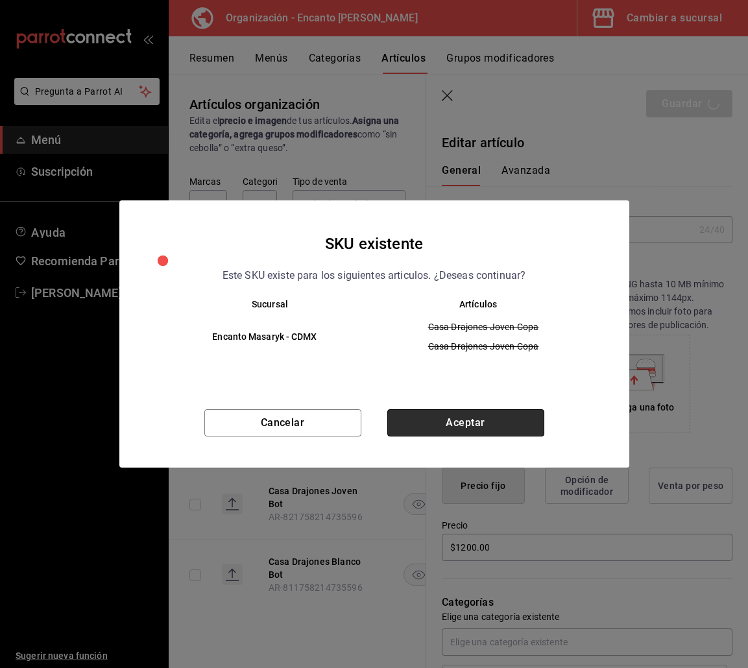
click at [468, 414] on button "Aceptar" at bounding box center [465, 422] width 157 height 27
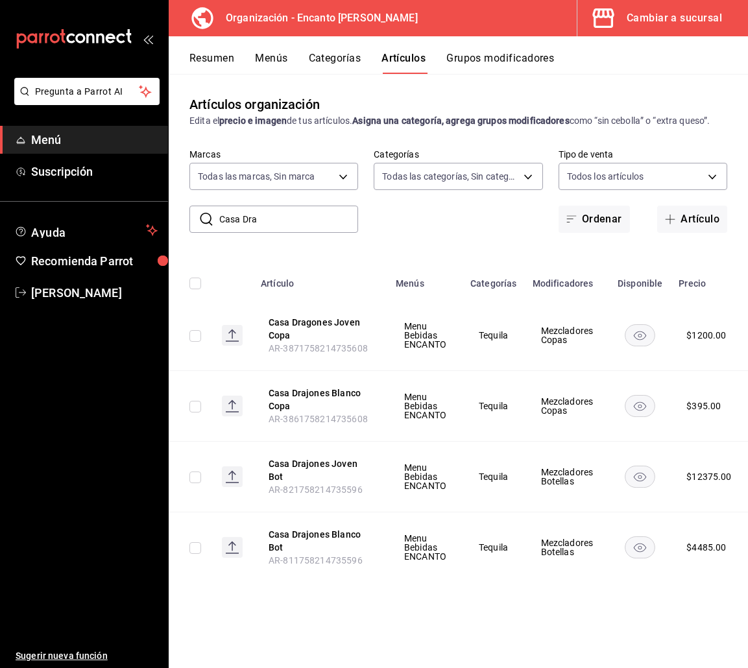
drag, startPoint x: 479, startPoint y: 403, endPoint x: 457, endPoint y: 225, distance: 179.0
click at [457, 225] on div "​ Casa Dra ​ Marcas Todas las marcas, Sin marca c481bb78-10fa-47ce-[DATE]-feac7…" at bounding box center [458, 191] width 579 height 84
drag, startPoint x: 457, startPoint y: 233, endPoint x: 419, endPoint y: 226, distance: 38.8
click at [419, 226] on div "​ Casa Dra ​ Marcas Todas las marcas, Sin marca c481bb78-10fa-47ce-[DATE]-feac7…" at bounding box center [458, 191] width 579 height 84
click at [321, 390] on button "Casa Drajones Blanco Copa" at bounding box center [321, 400] width 104 height 26
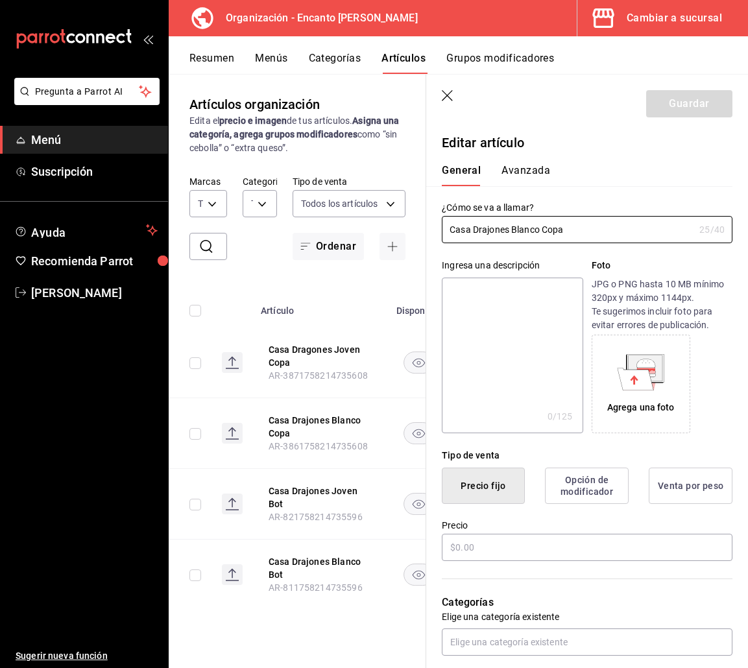
type input "$395.00"
click at [487, 230] on input "Casa Drajones Blanco Copa" at bounding box center [568, 230] width 252 height 26
type input "Casa Dragones Blanco Copa"
click at [653, 110] on button "Guardar" at bounding box center [689, 103] width 86 height 27
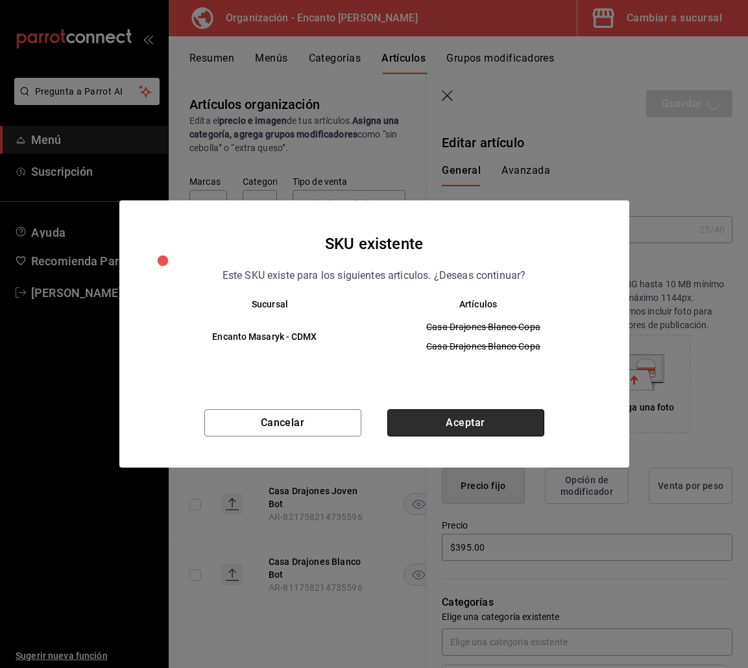
click at [481, 431] on button "Aceptar" at bounding box center [465, 422] width 157 height 27
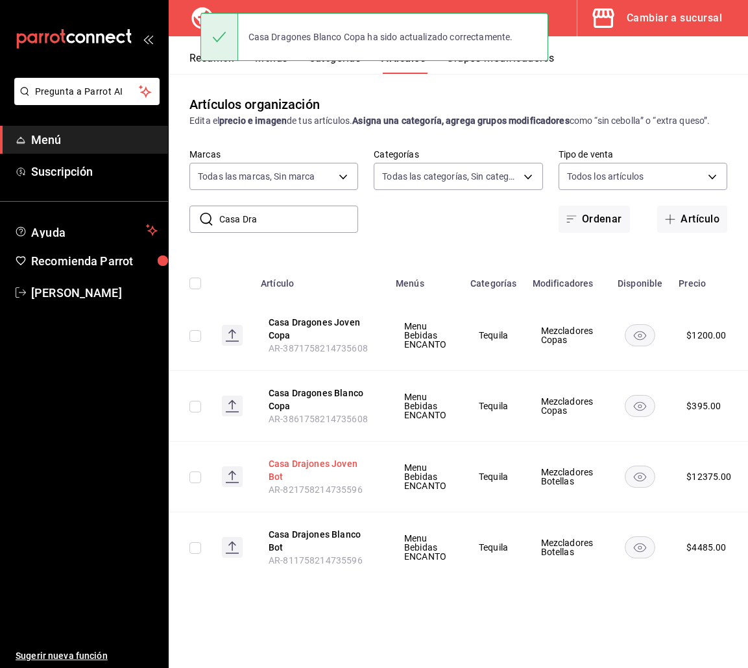
click at [326, 460] on button "Casa Drajones Joven Bot" at bounding box center [321, 470] width 104 height 26
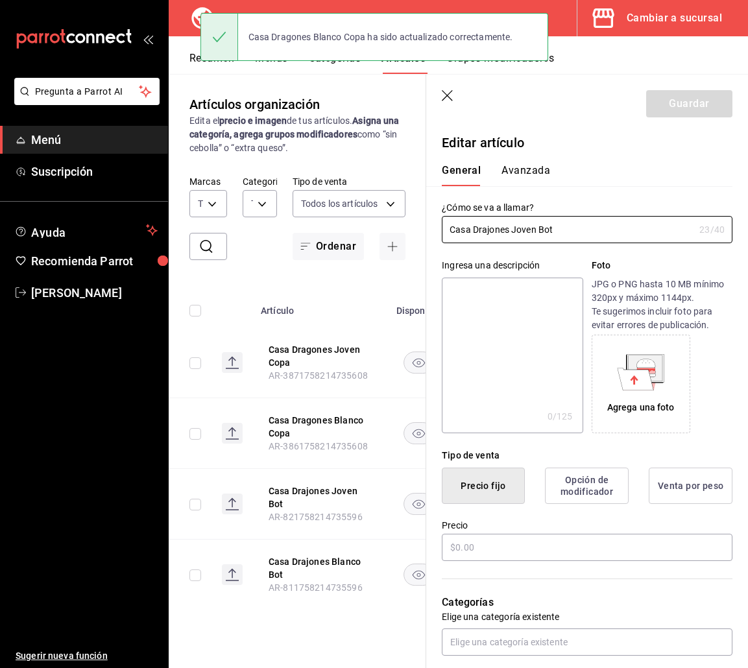
type input "$12375.00"
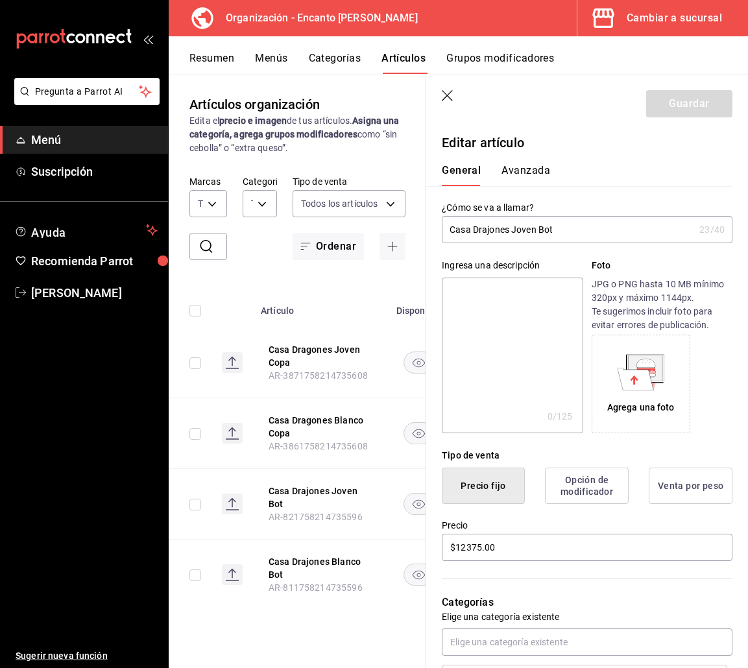
click at [484, 230] on input "Casa Drajones Joven Bot" at bounding box center [568, 230] width 252 height 26
type input "Casa Dragones Joven Bot"
click at [657, 107] on button "Guardar" at bounding box center [689, 103] width 86 height 27
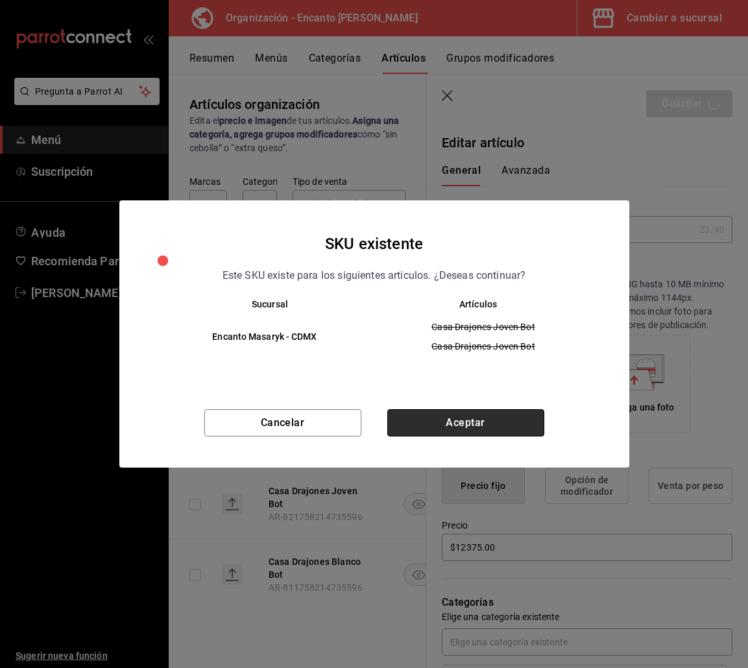
click at [492, 421] on button "Aceptar" at bounding box center [465, 422] width 157 height 27
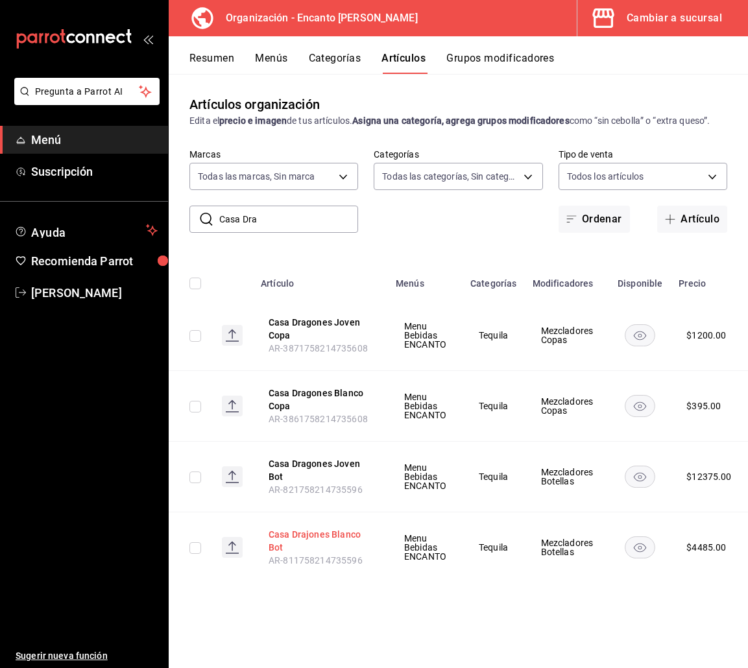
click at [303, 536] on button "Casa Drajones Blanco Bot" at bounding box center [321, 541] width 104 height 26
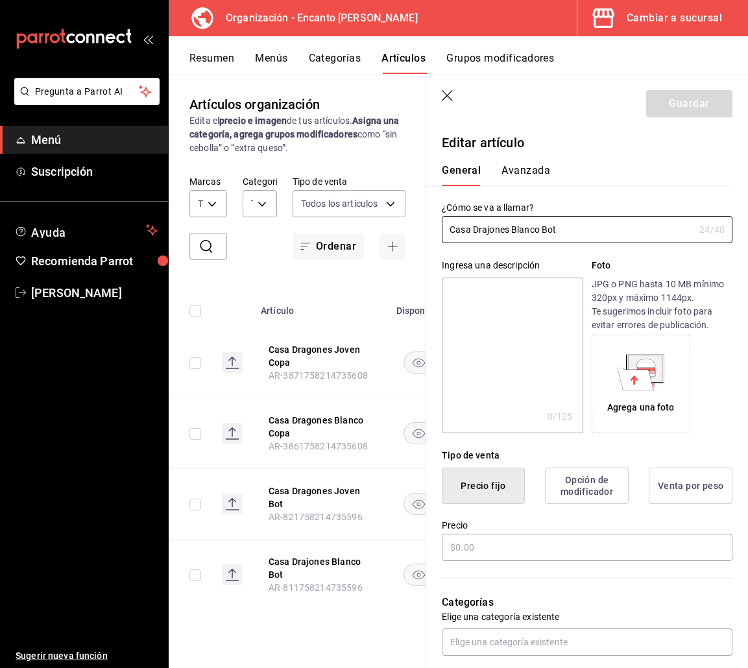
type input "$4485.00"
click at [491, 227] on input "Casa Drajones Blanco Bot" at bounding box center [568, 230] width 252 height 26
type input "Casa Dragones Blanco Bot"
click at [672, 103] on button "Guardar" at bounding box center [689, 103] width 86 height 27
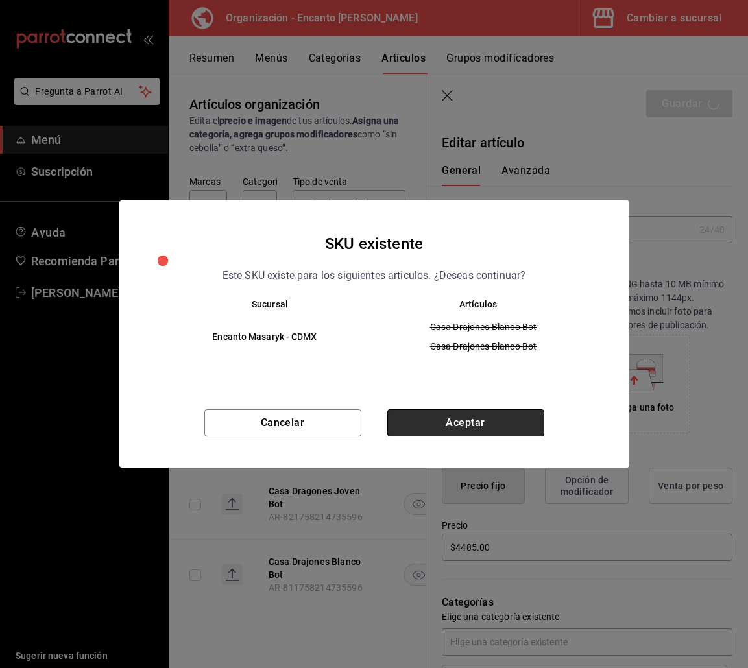
click at [421, 411] on button "Aceptar" at bounding box center [465, 422] width 157 height 27
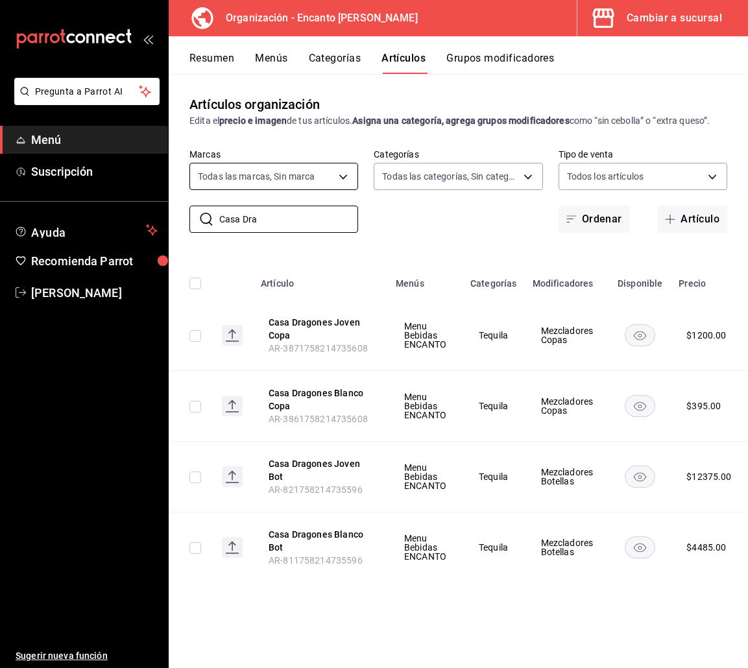
drag, startPoint x: 294, startPoint y: 215, endPoint x: 198, endPoint y: 187, distance: 100.6
click at [198, 201] on div "​ Casa Dra ​ Marcas Todas las marcas, Sin marca c481bb78-10fa-47ce-[DATE]-feac7…" at bounding box center [458, 191] width 579 height 84
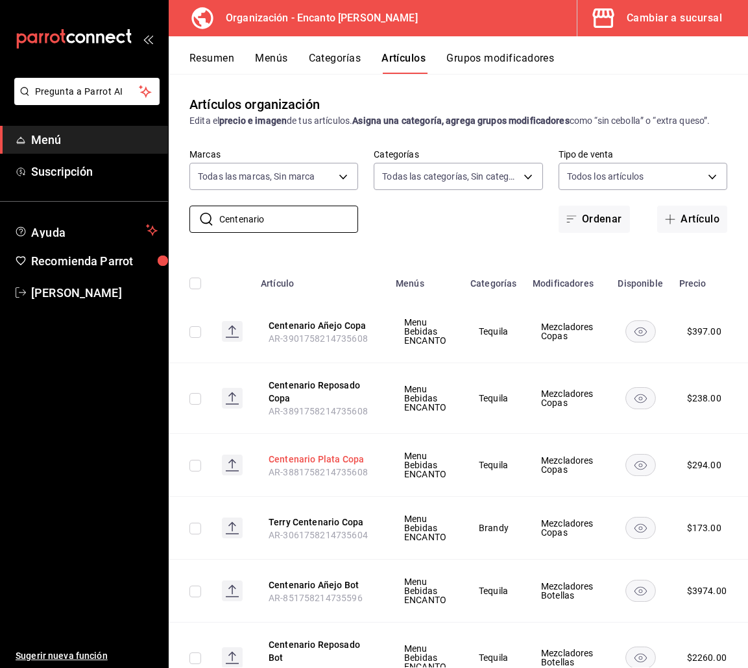
type input "Centenario"
click at [285, 466] on button "Centenario Plata Copa" at bounding box center [321, 459] width 104 height 13
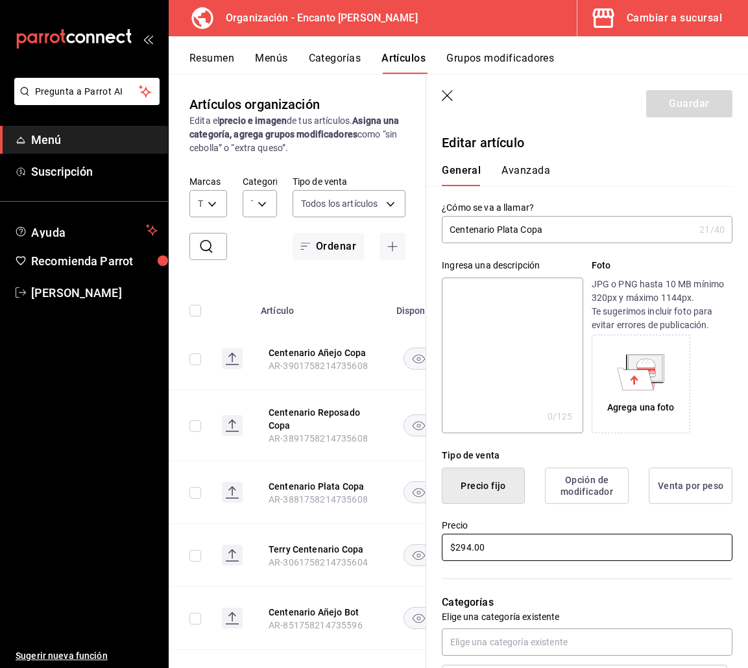
click at [538, 538] on input "$294.00" at bounding box center [587, 547] width 291 height 27
drag, startPoint x: 479, startPoint y: 532, endPoint x: 489, endPoint y: 528, distance: 11.1
click at [489, 528] on div "Precio $294.00" at bounding box center [587, 541] width 291 height 43
drag, startPoint x: 567, startPoint y: 495, endPoint x: 276, endPoint y: 278, distance: 362.4
click at [276, 278] on div "Artículos organización Edita el precio e imagen de tus artículos. Asigna una ca…" at bounding box center [297, 370] width 257 height 593
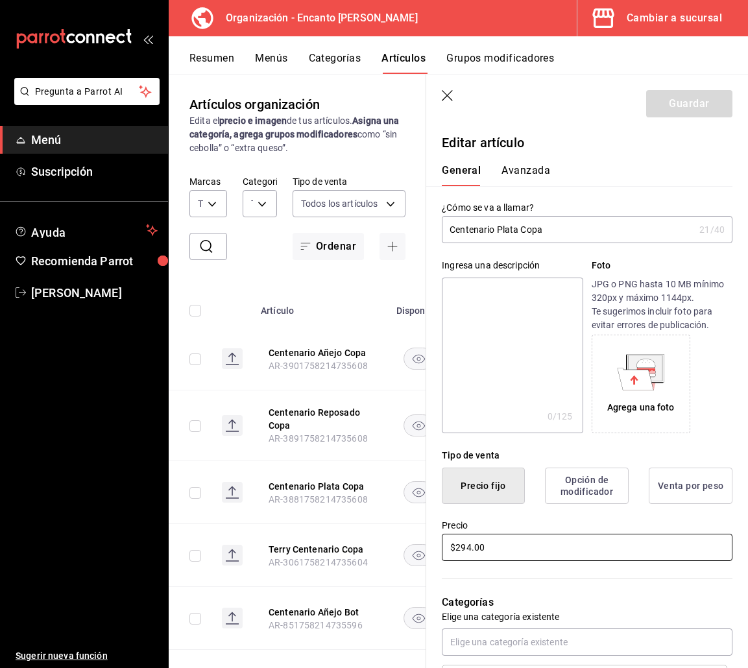
click at [520, 555] on input "$294.00" at bounding box center [587, 547] width 291 height 27
type input "$295.00"
click at [671, 108] on button "Guardar" at bounding box center [689, 103] width 86 height 27
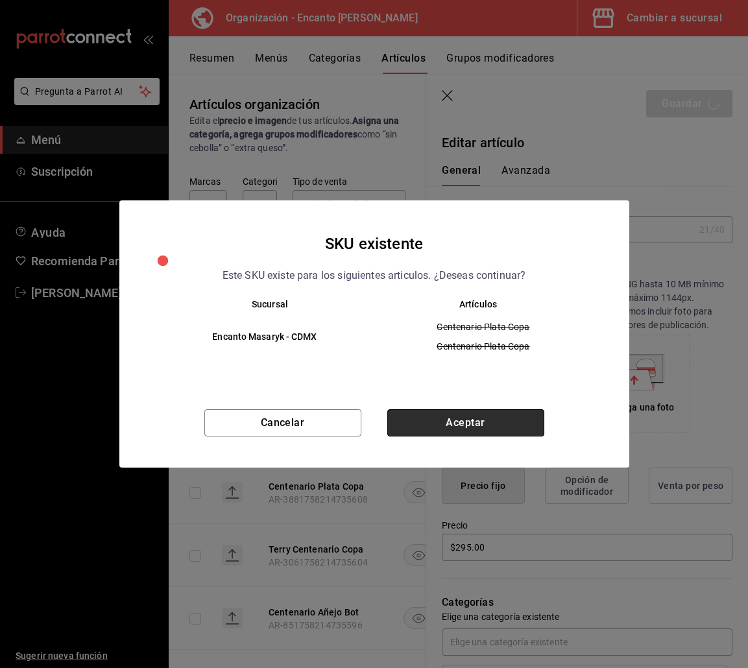
click at [479, 421] on button "Aceptar" at bounding box center [465, 422] width 157 height 27
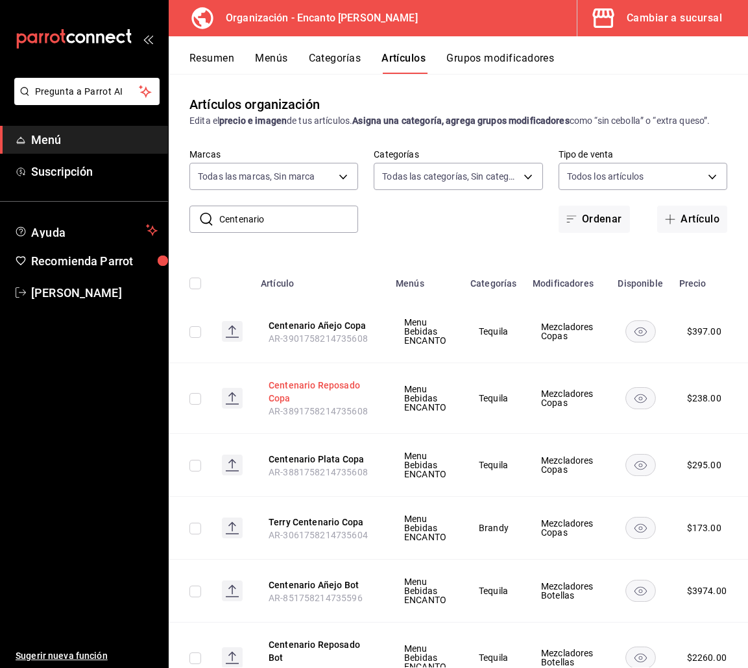
click at [320, 399] on button "Centenario Reposado Copa" at bounding box center [321, 392] width 104 height 26
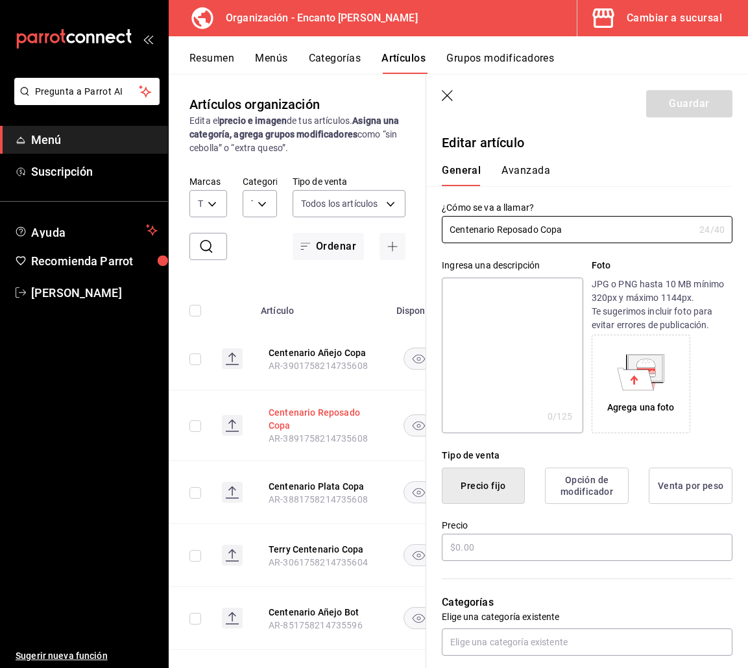
type input "$238.00"
click at [449, 99] on icon "button" at bounding box center [448, 96] width 13 height 13
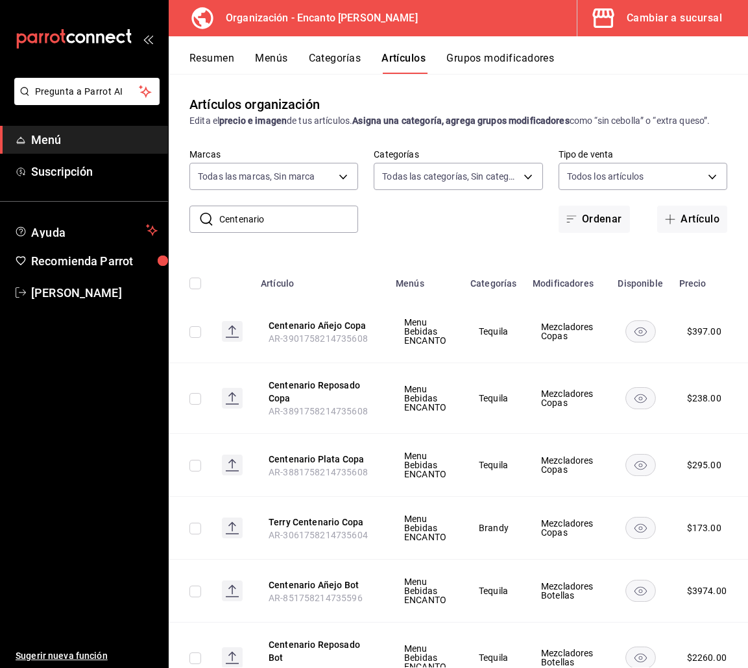
drag, startPoint x: 208, startPoint y: 241, endPoint x: 457, endPoint y: 215, distance: 250.4
click at [457, 215] on div "​ Centenario ​ Marcas Todas las marcas, Sin marca c481bb78-10fa-47ce-[DATE]-fea…" at bounding box center [458, 191] width 579 height 84
click at [293, 232] on input "Centenario" at bounding box center [288, 219] width 139 height 26
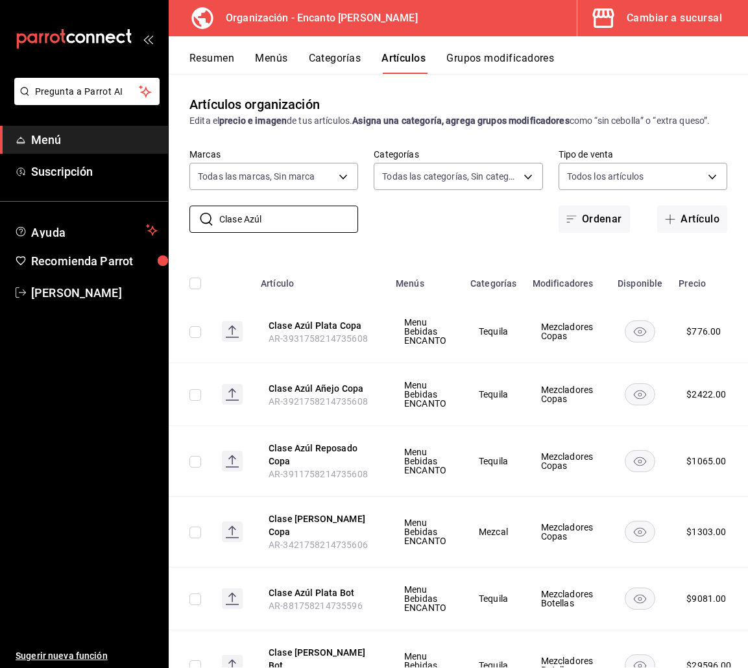
type input "Clase Azúl"
click at [426, 232] on div "​ Clase Azúl ​ Marcas Todas las marcas, Sin marca c481bb78-10fa-47ce-[DATE]-fea…" at bounding box center [458, 191] width 579 height 84
click at [337, 395] on button "Clase Azúl Añejo Copa" at bounding box center [321, 388] width 104 height 13
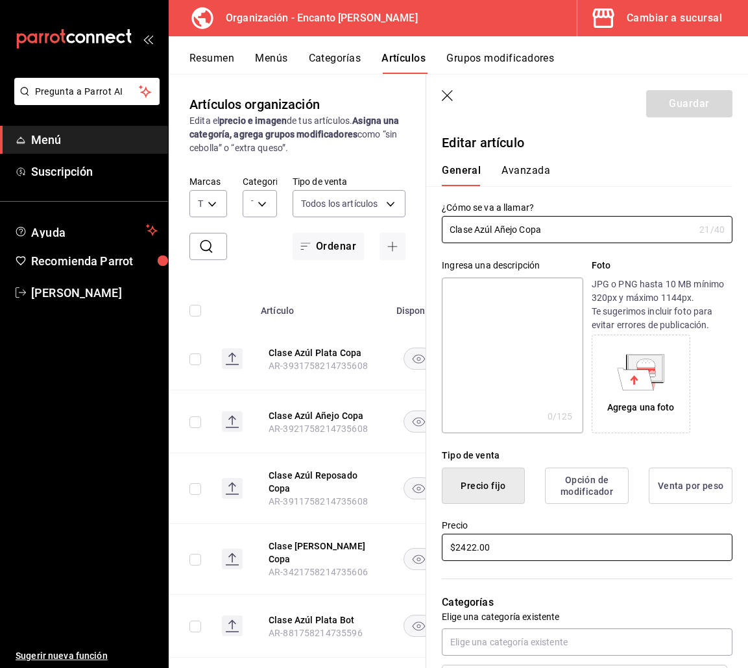
click at [475, 551] on input "$2422.00" at bounding box center [587, 547] width 291 height 27
type input "$2423.00"
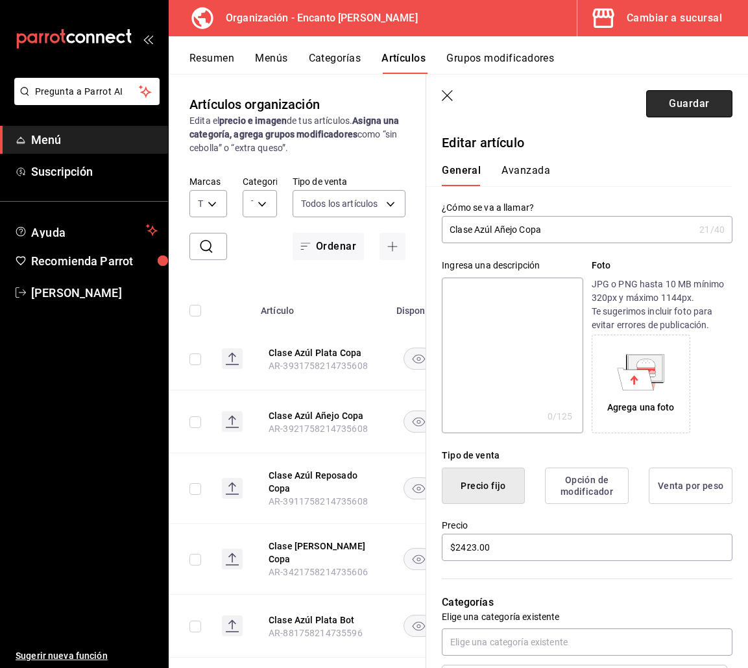
click at [658, 106] on button "Guardar" at bounding box center [689, 103] width 86 height 27
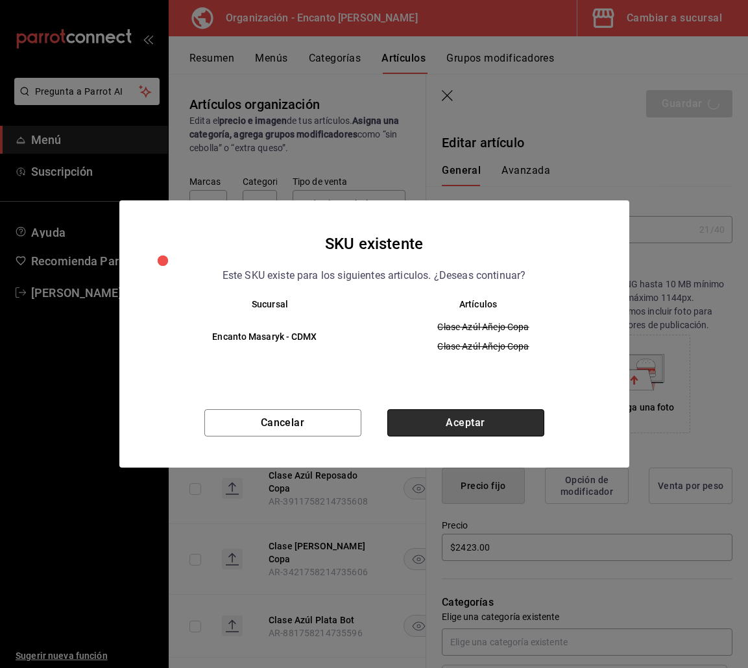
click at [488, 417] on button "Aceptar" at bounding box center [465, 422] width 157 height 27
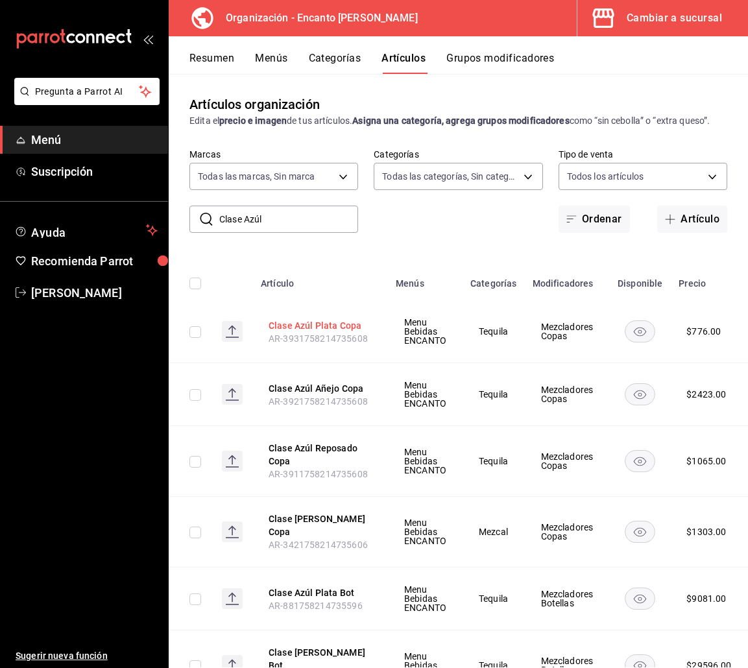
click at [342, 332] on button "Clase Azúl Plata Copa" at bounding box center [321, 325] width 104 height 13
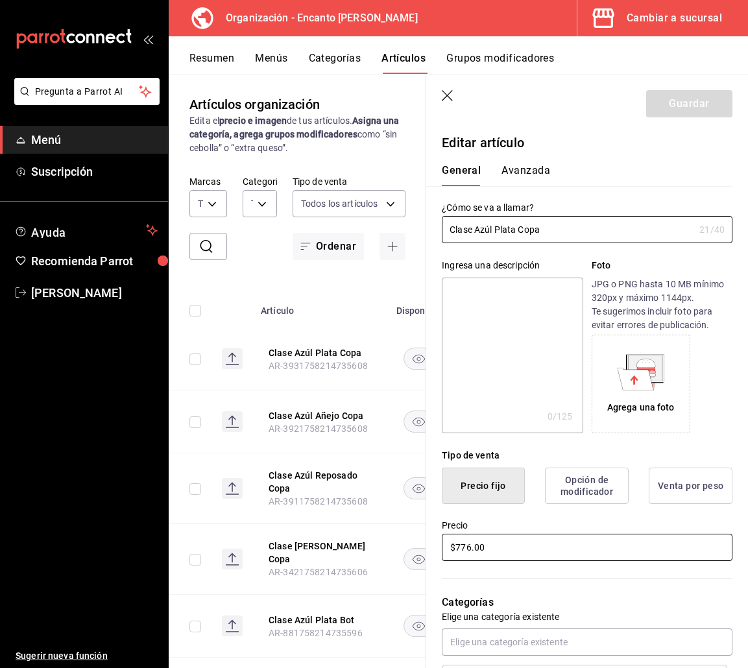
click at [470, 550] on input "$776.00" at bounding box center [587, 547] width 291 height 27
type input "$777.00"
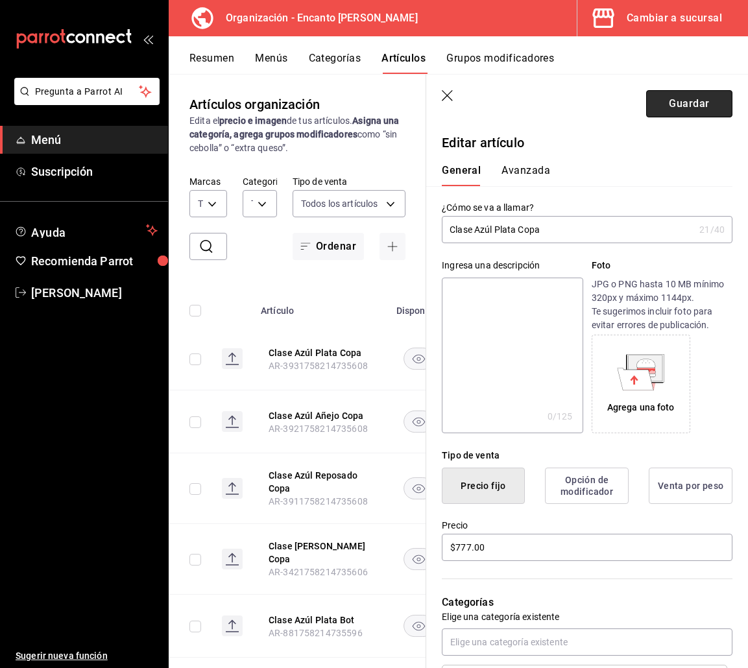
click at [654, 104] on button "Guardar" at bounding box center [689, 103] width 86 height 27
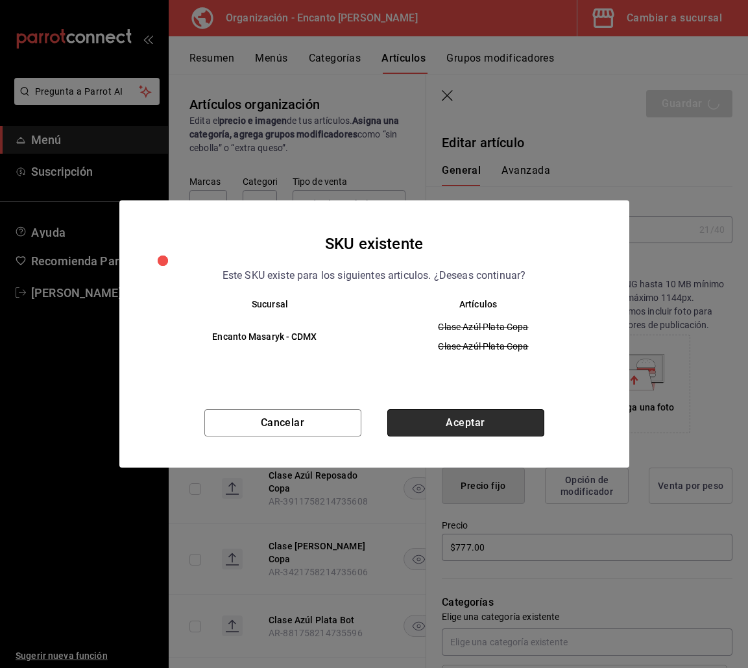
click at [481, 422] on button "Aceptar" at bounding box center [465, 422] width 157 height 27
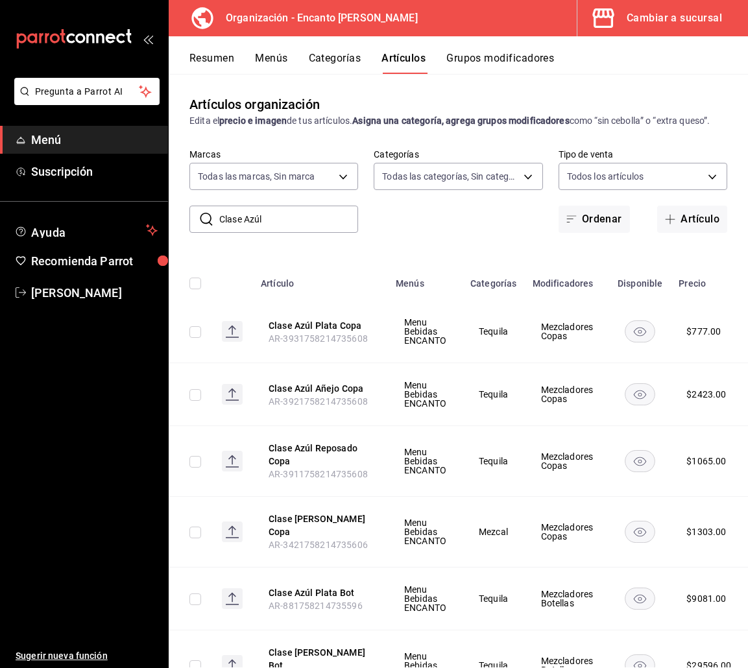
drag, startPoint x: 355, startPoint y: 420, endPoint x: 392, endPoint y: 425, distance: 37.3
drag, startPoint x: 392, startPoint y: 425, endPoint x: 389, endPoint y: 498, distance: 73.4
click at [389, 497] on td "Menu Bebidas ENCANTO" at bounding box center [425, 461] width 75 height 71
drag, startPoint x: 316, startPoint y: 237, endPoint x: 205, endPoint y: 235, distance: 110.9
click at [204, 233] on div "​ Clase Azúl ​" at bounding box center [273, 219] width 169 height 27
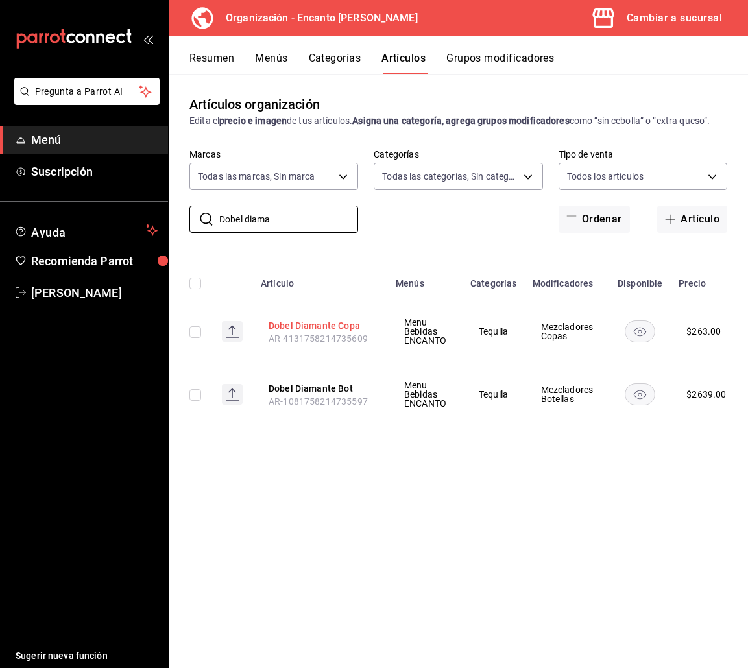
type input "Dobel diama"
click at [342, 322] on button "Dobel Diamante Copa" at bounding box center [321, 325] width 104 height 13
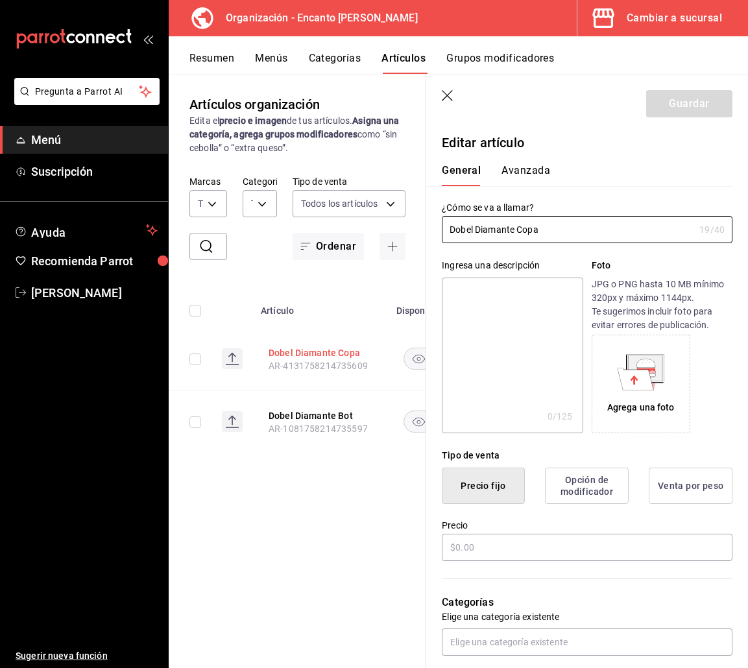
type input "$263.00"
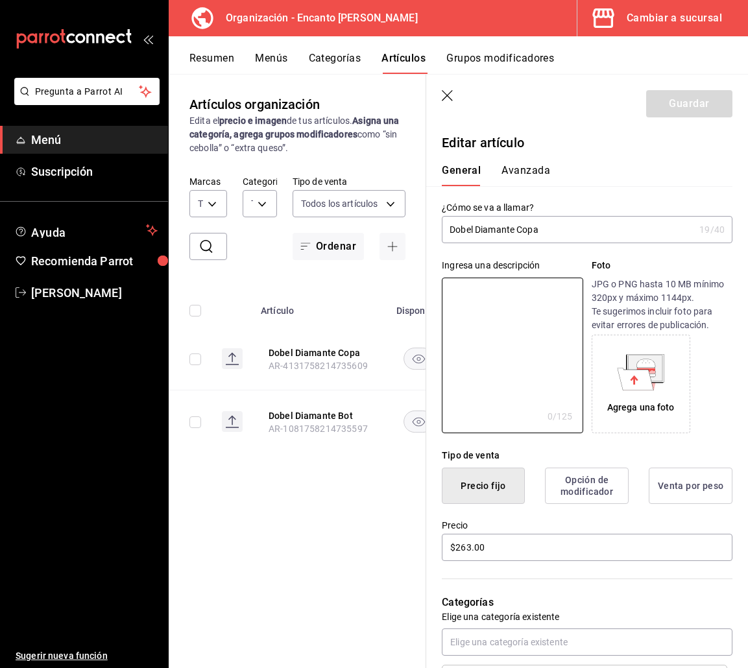
drag, startPoint x: 476, startPoint y: 296, endPoint x: 357, endPoint y: 528, distance: 261.1
click at [357, 528] on div "Artículos organización Edita el precio e imagen de tus artículos. Asigna una ca…" at bounding box center [297, 370] width 257 height 593
click at [449, 99] on icon "button" at bounding box center [448, 96] width 13 height 13
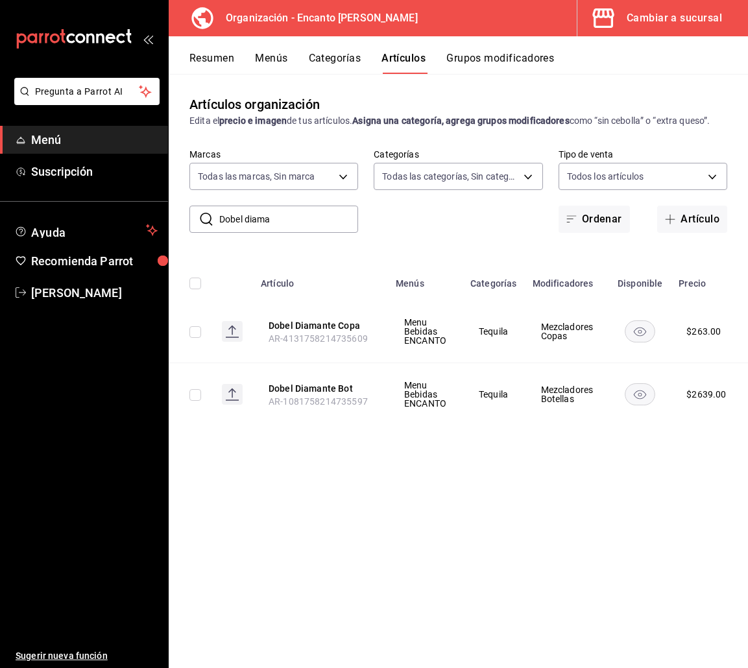
drag, startPoint x: 280, startPoint y: 224, endPoint x: 213, endPoint y: 225, distance: 66.8
click at [213, 225] on div "​ Dobel diama ​" at bounding box center [273, 219] width 169 height 27
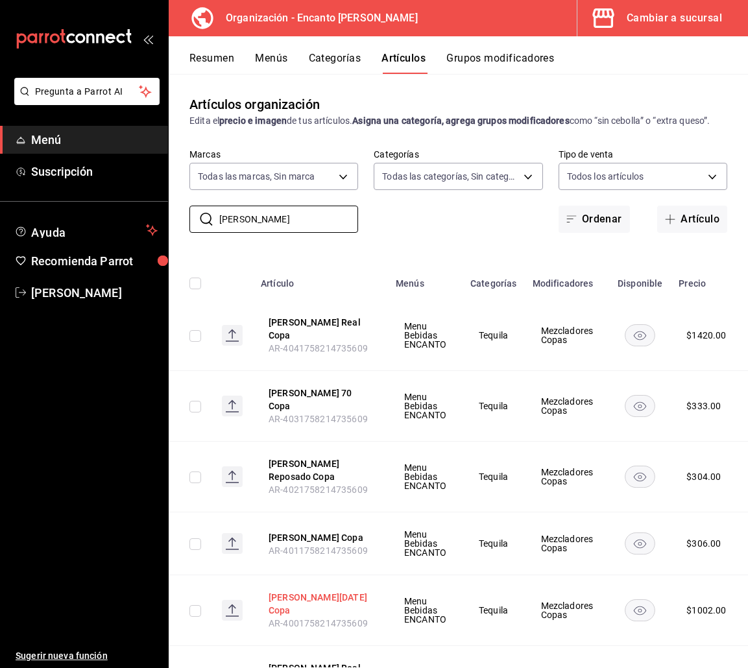
type input "[PERSON_NAME]"
click at [308, 597] on button "[PERSON_NAME][DATE] Copa" at bounding box center [321, 604] width 104 height 26
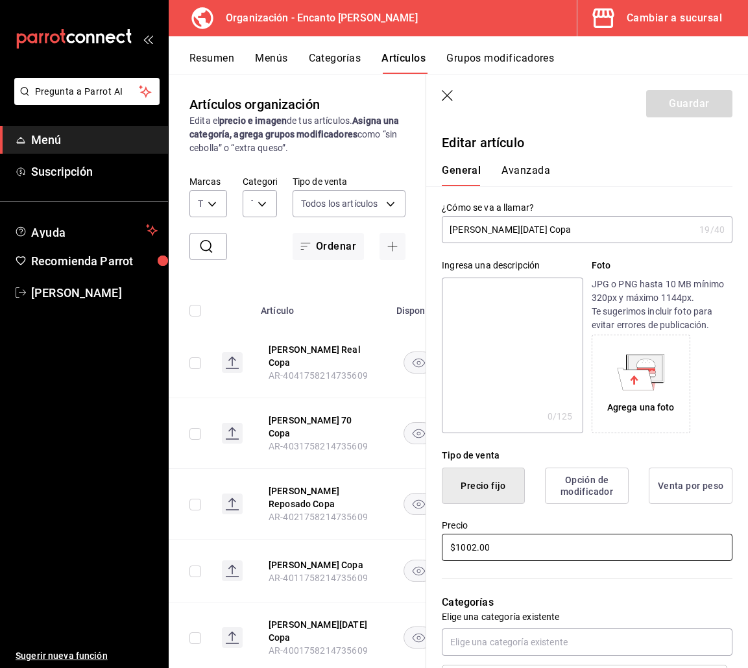
click at [470, 550] on input "$1002.00" at bounding box center [587, 547] width 291 height 27
type input "$1003.00"
click at [652, 104] on button "Guardar" at bounding box center [689, 103] width 86 height 27
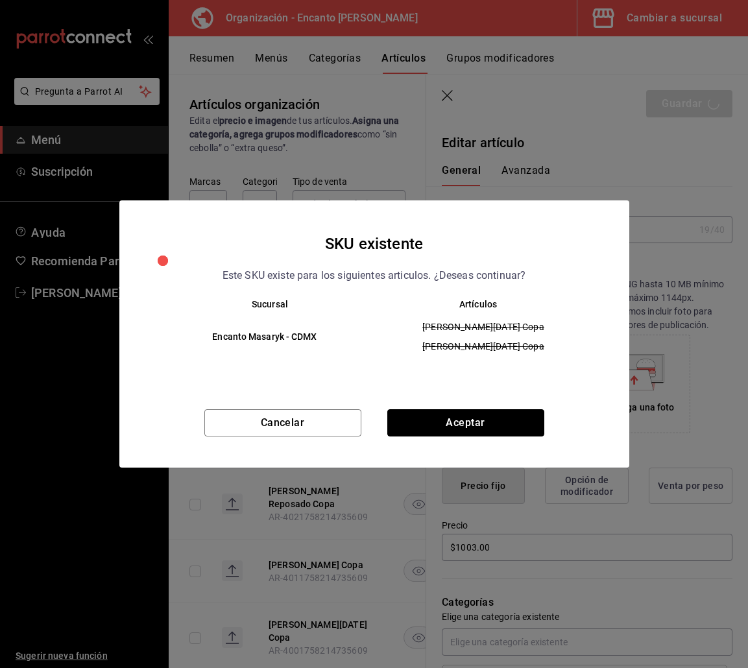
click at [433, 427] on button "Aceptar" at bounding box center [465, 422] width 157 height 27
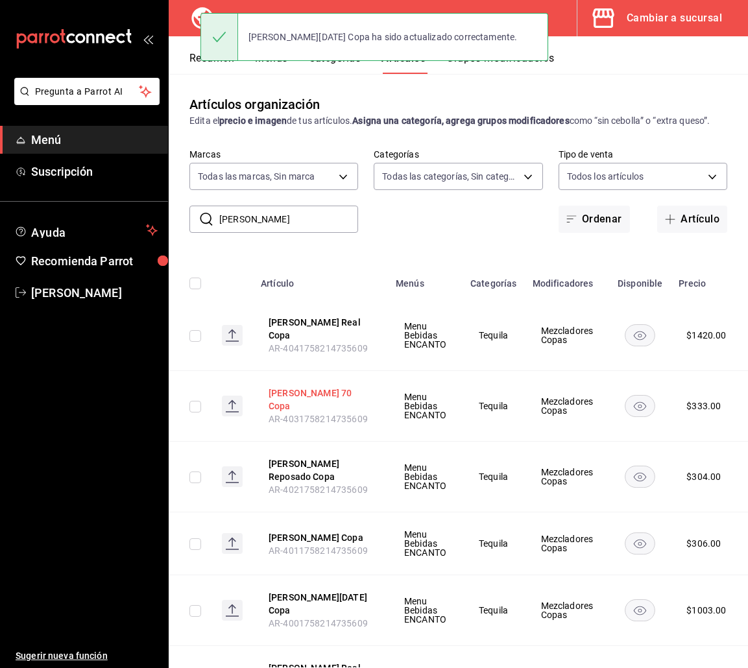
click at [307, 405] on button "[PERSON_NAME] 70 Copa" at bounding box center [321, 400] width 104 height 26
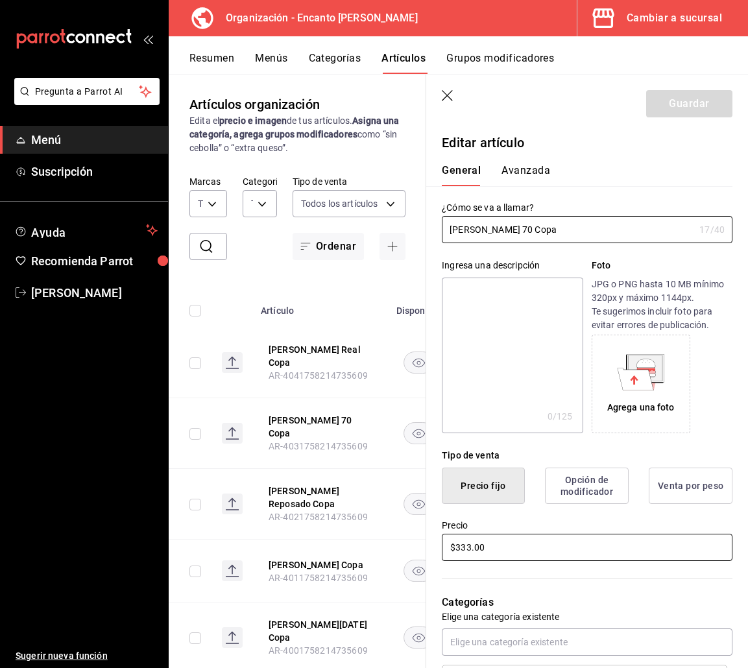
click at [460, 552] on input "$333.00" at bounding box center [587, 547] width 291 height 27
type input "$334.00"
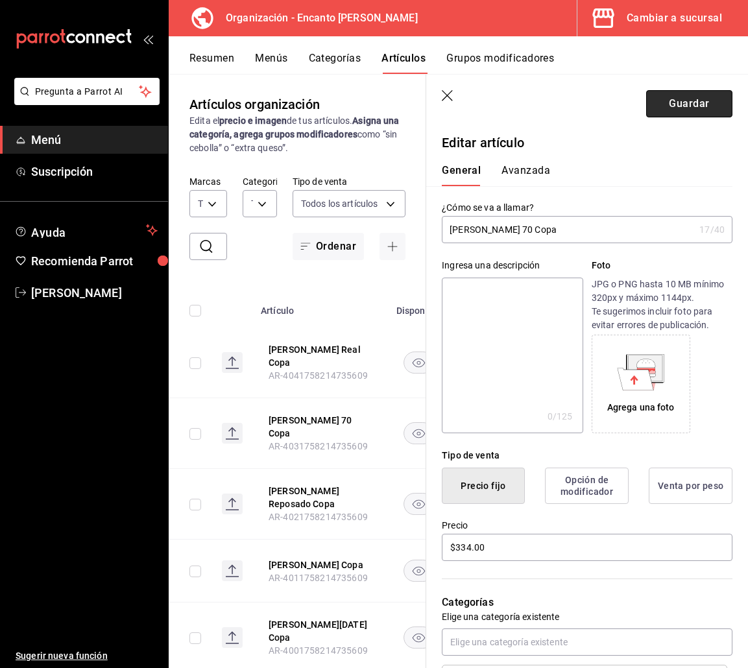
click at [684, 108] on button "Guardar" at bounding box center [689, 103] width 86 height 27
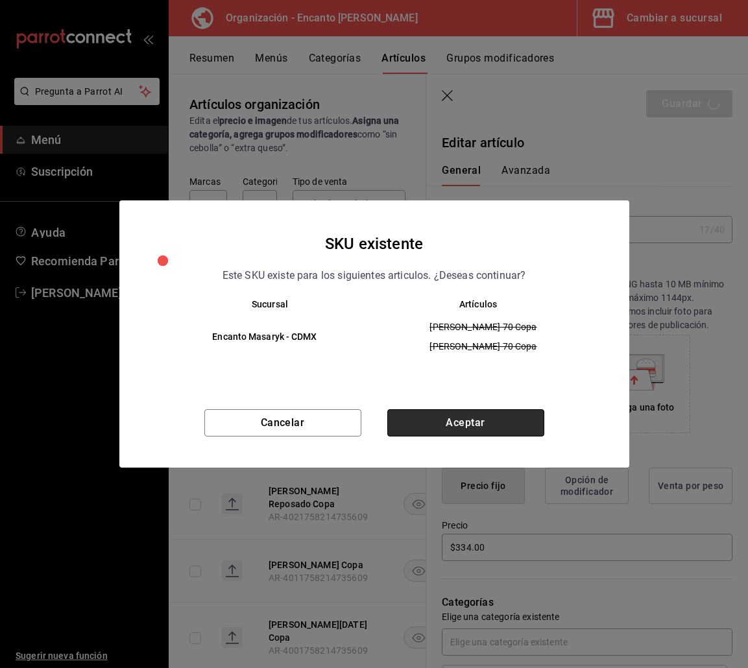
click at [436, 418] on button "Aceptar" at bounding box center [465, 422] width 157 height 27
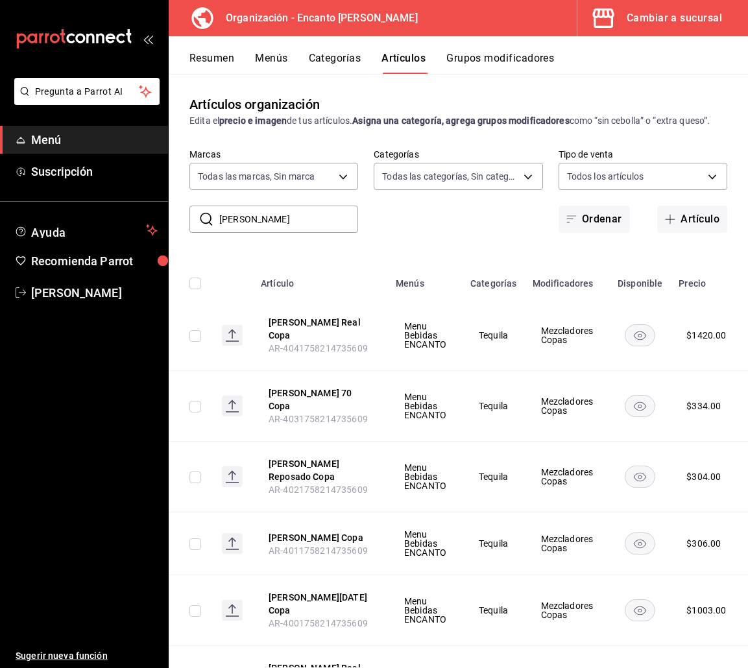
click at [302, 532] on button "[PERSON_NAME] Copa" at bounding box center [321, 537] width 104 height 13
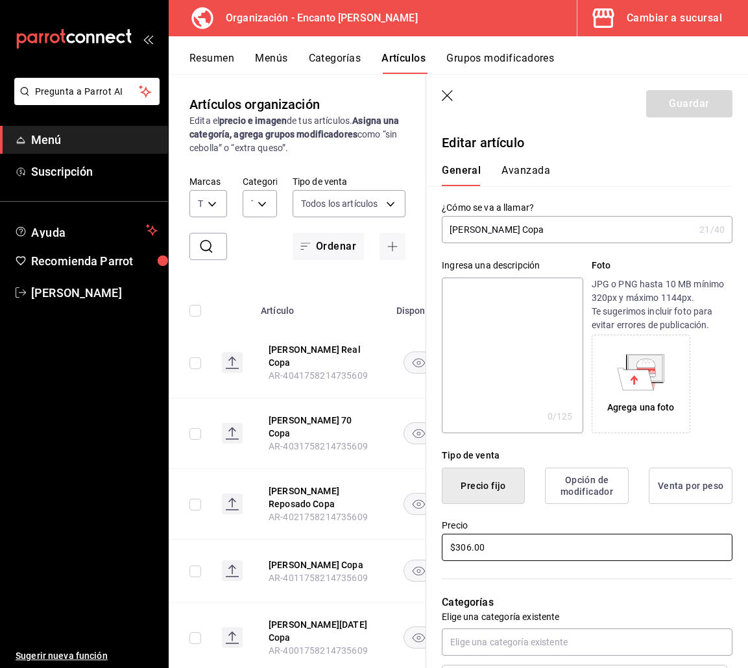
drag, startPoint x: 0, startPoint y: 0, endPoint x: 457, endPoint y: 545, distance: 711.8
click at [457, 545] on input "$306.00" at bounding box center [587, 547] width 291 height 27
type input "$307.00"
click at [697, 101] on button "Guardar" at bounding box center [689, 103] width 86 height 27
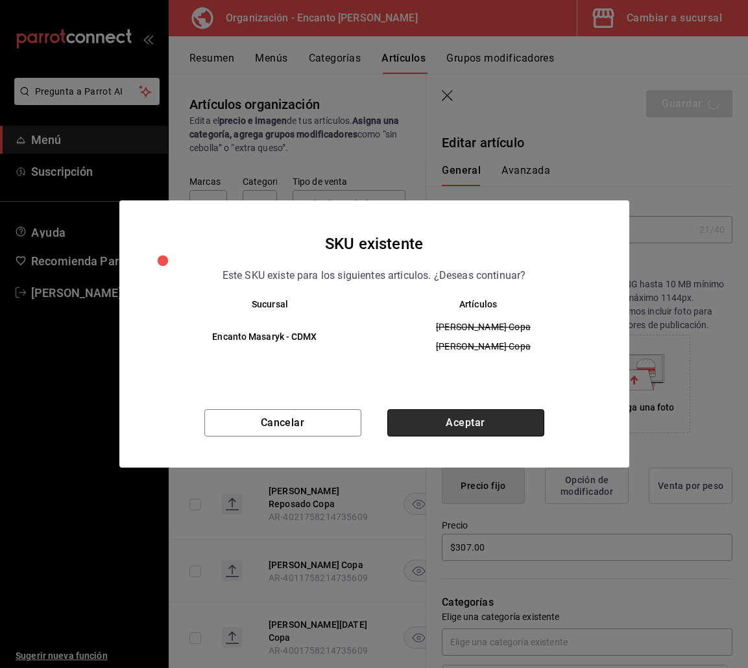
click at [450, 416] on button "Aceptar" at bounding box center [465, 422] width 157 height 27
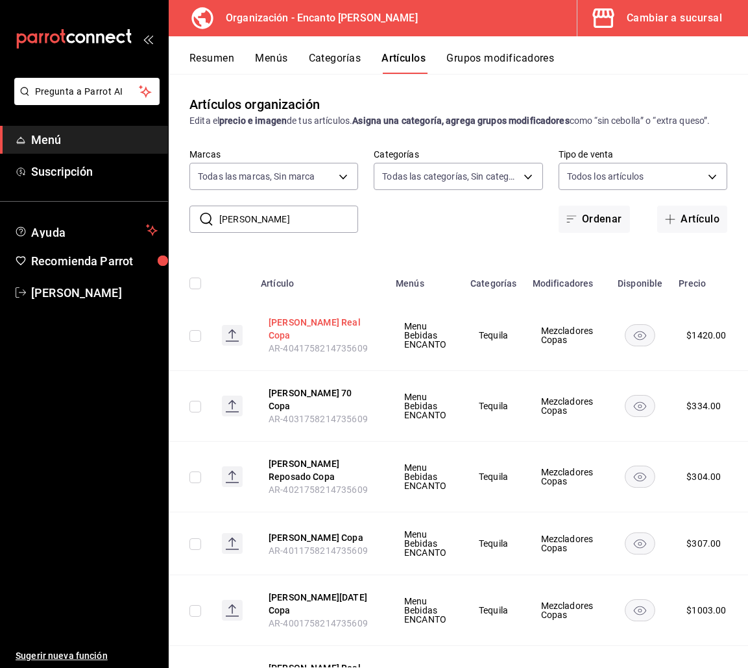
click at [331, 341] on button "[PERSON_NAME] Real Copa" at bounding box center [321, 329] width 104 height 26
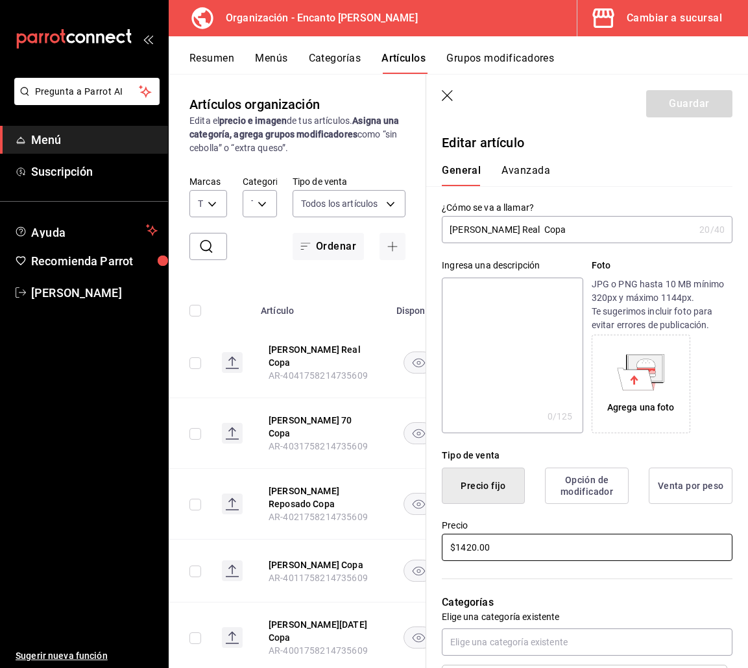
click at [468, 542] on input "$1420.00" at bounding box center [587, 547] width 291 height 27
type input "$1421.00"
click at [672, 97] on button "Guardar" at bounding box center [689, 103] width 86 height 27
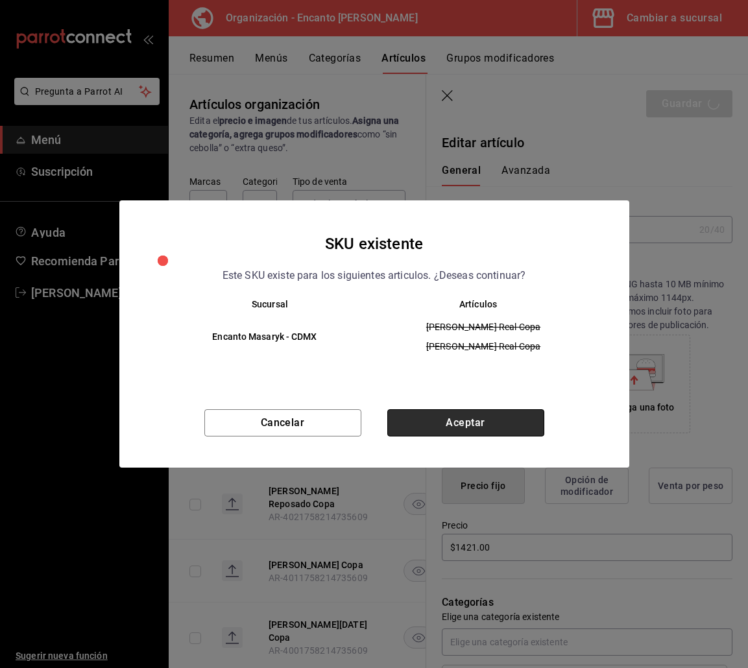
click at [470, 430] on button "Aceptar" at bounding box center [465, 422] width 157 height 27
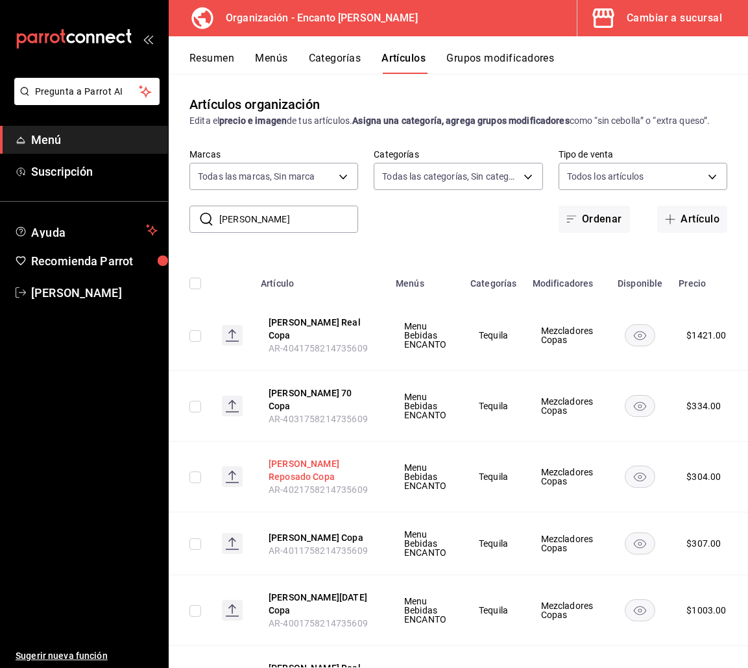
click at [322, 472] on button "[PERSON_NAME] Reposado Copa" at bounding box center [321, 470] width 104 height 26
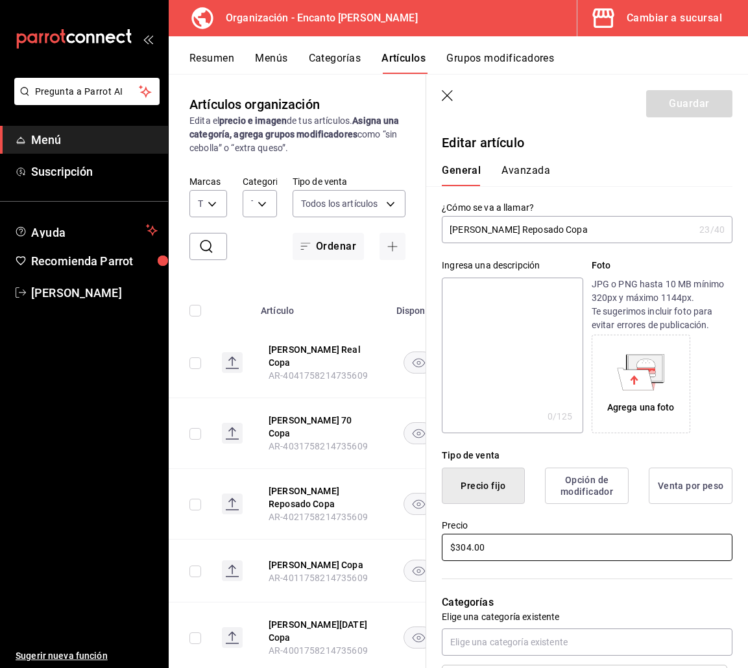
click at [472, 540] on input "$304.00" at bounding box center [587, 547] width 291 height 27
type input "$305.00"
click at [692, 90] on header "Guardar" at bounding box center [587, 101] width 322 height 53
click at [675, 94] on button "Guardar" at bounding box center [689, 103] width 86 height 27
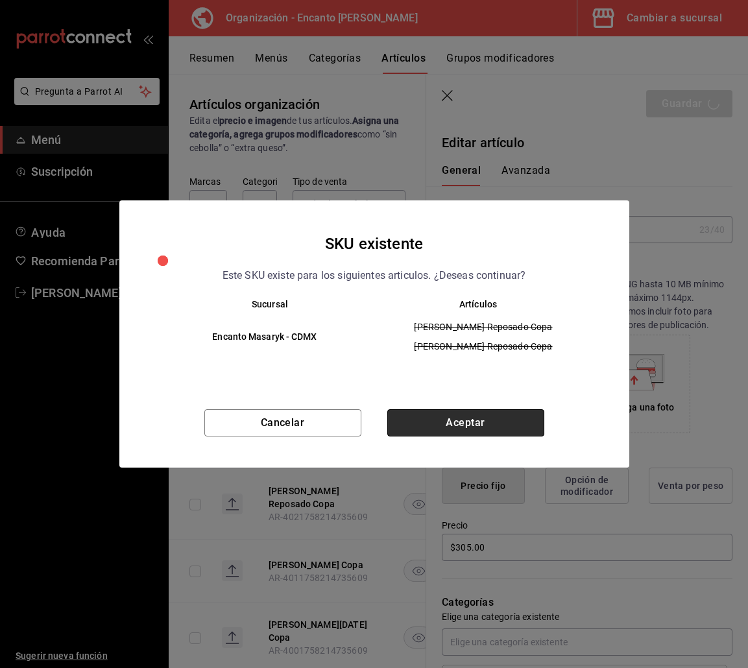
click at [446, 423] on button "Aceptar" at bounding box center [465, 422] width 157 height 27
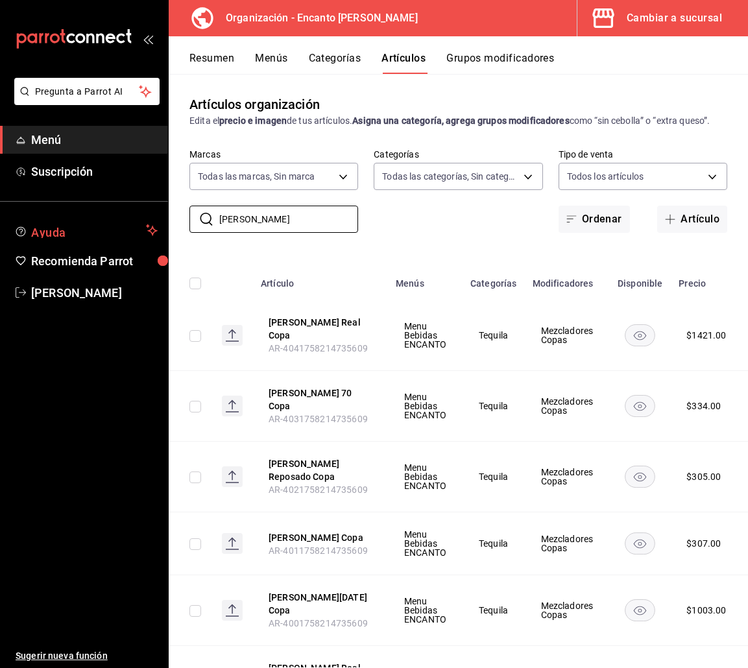
drag, startPoint x: 267, startPoint y: 229, endPoint x: 146, endPoint y: 227, distance: 121.3
click at [146, 227] on div "Pregunta a Parrot AI Menú Suscripción Ayuda Recomienda Parrot Enrique Pérez Pér…" at bounding box center [374, 334] width 748 height 668
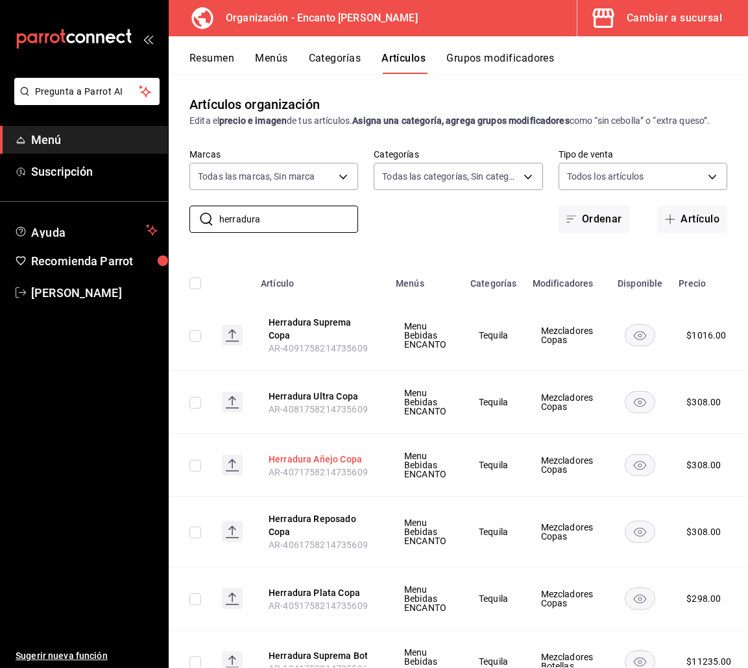
type input "herradura"
click at [299, 466] on button "Herradura Añejo Copa" at bounding box center [321, 459] width 104 height 13
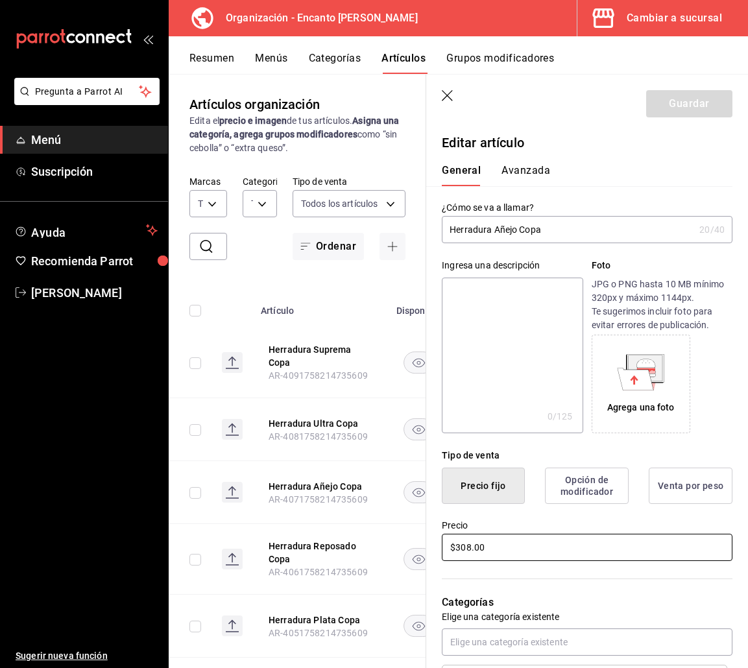
click at [466, 551] on input "$308.00" at bounding box center [587, 547] width 291 height 27
type input "$309.00"
click at [689, 108] on button "Guardar" at bounding box center [689, 103] width 86 height 27
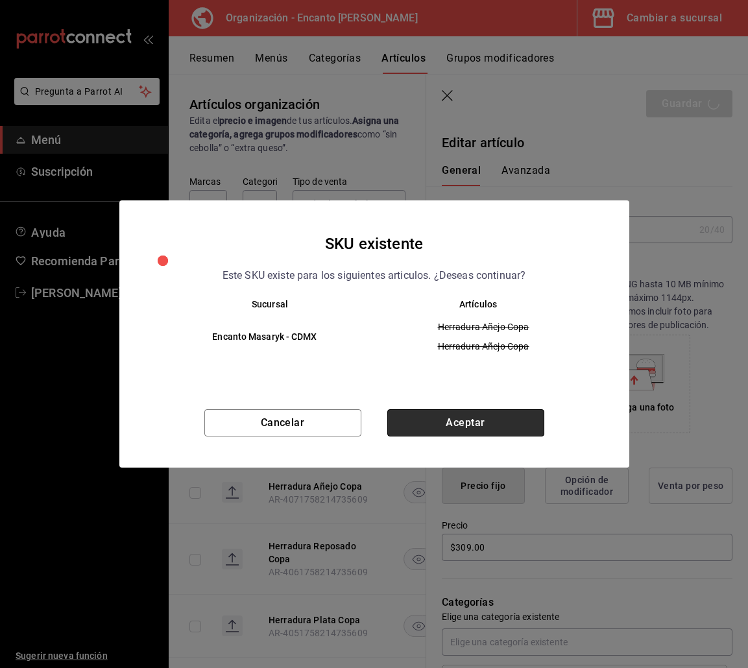
click at [471, 425] on button "Aceptar" at bounding box center [465, 422] width 157 height 27
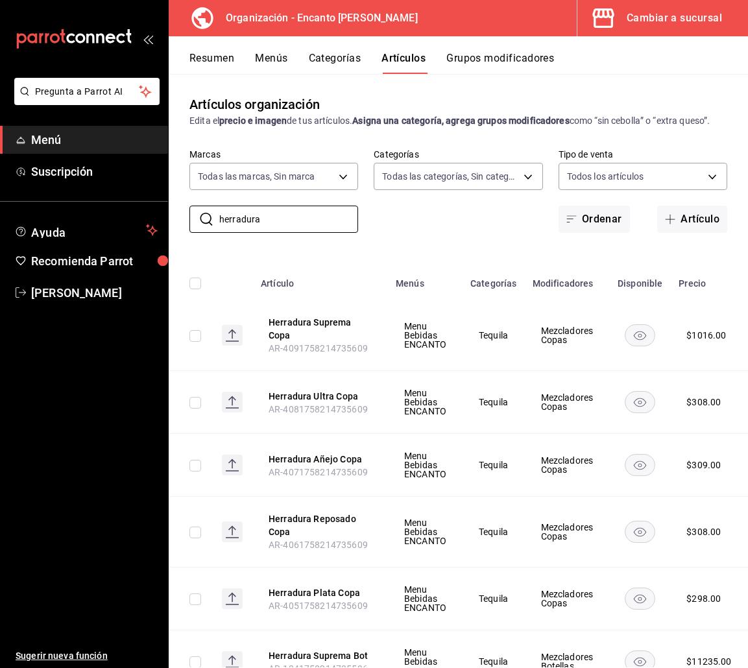
drag, startPoint x: 294, startPoint y: 238, endPoint x: 189, endPoint y: 226, distance: 105.7
click at [189, 226] on div "​ herradura ​ Marcas Todas las marcas, Sin marca c481bb78-10fa-47ce-ac99-feac72…" at bounding box center [458, 191] width 579 height 84
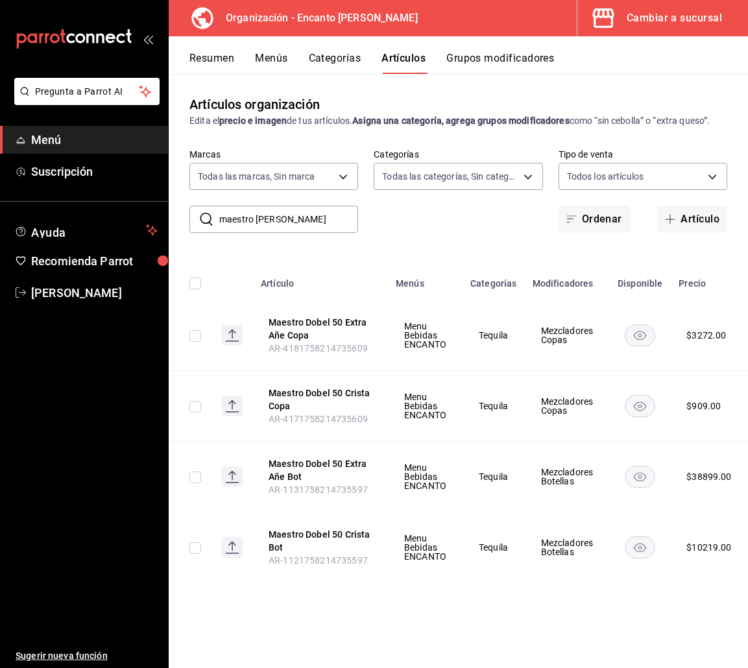
click at [263, 221] on input "maestro dobel" at bounding box center [288, 219] width 139 height 26
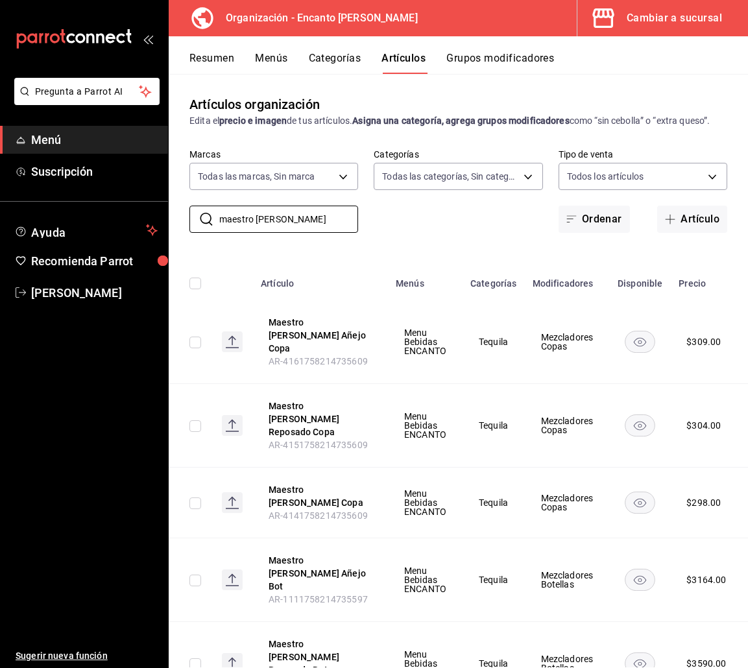
scroll to position [65, 0]
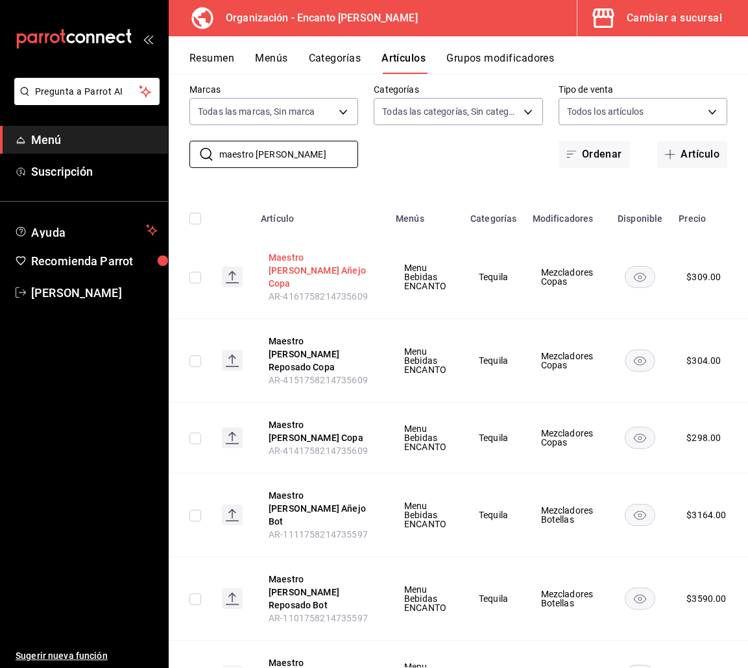
type input "maestro tequilero"
drag, startPoint x: 309, startPoint y: 281, endPoint x: 252, endPoint y: 324, distance: 71.0
click at [252, 324] on td at bounding box center [232, 361] width 42 height 84
drag, startPoint x: 276, startPoint y: 353, endPoint x: 211, endPoint y: 324, distance: 71.1
click at [210, 324] on td at bounding box center [190, 361] width 43 height 84
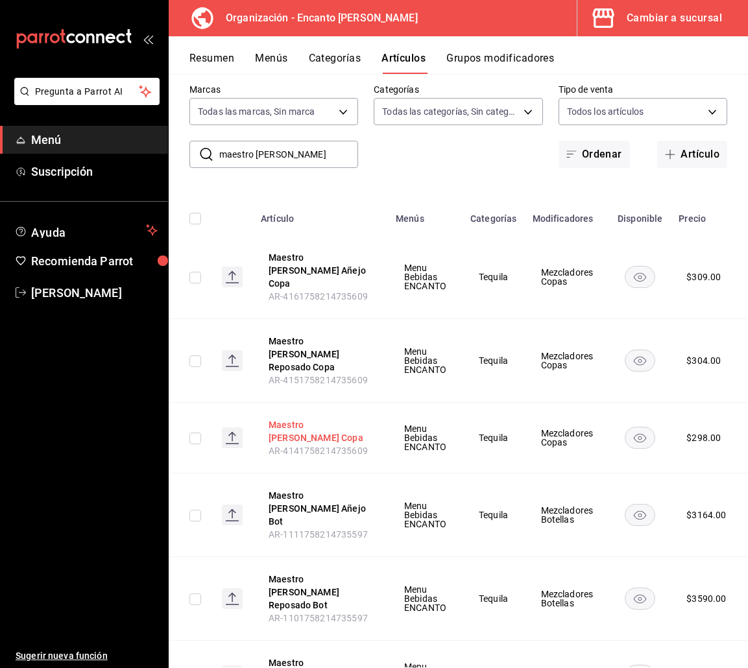
click at [309, 424] on button "Maestro Tequilero Blanco Copa" at bounding box center [321, 431] width 104 height 26
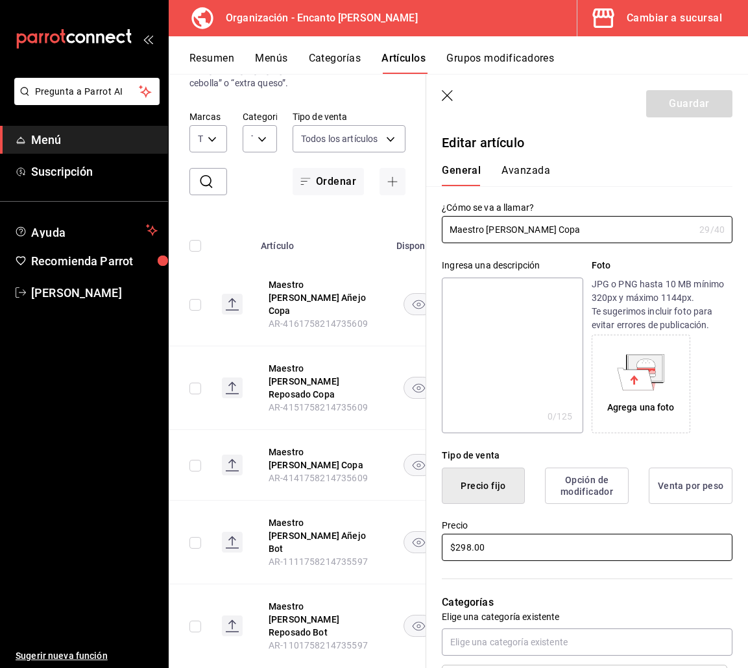
click at [456, 543] on input "$298.00" at bounding box center [587, 547] width 291 height 27
type input "$299.00"
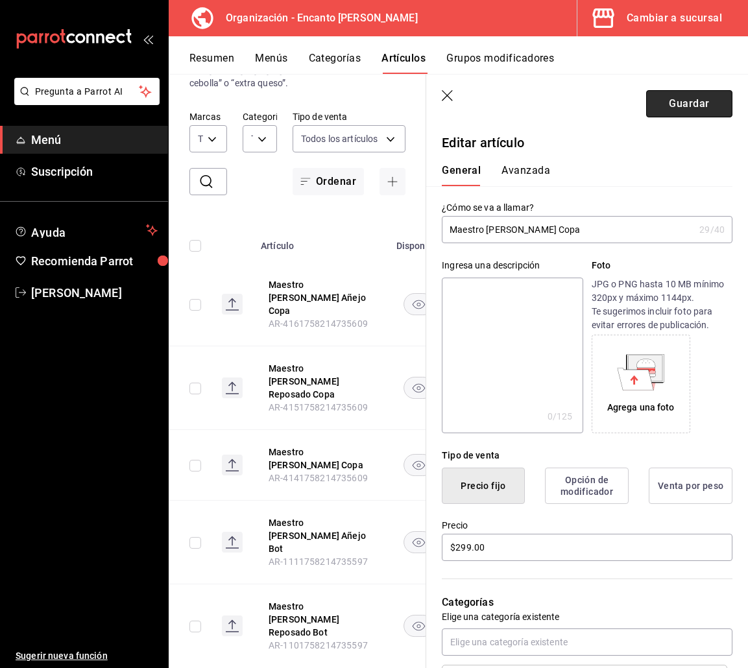
click at [672, 102] on button "Guardar" at bounding box center [689, 103] width 86 height 27
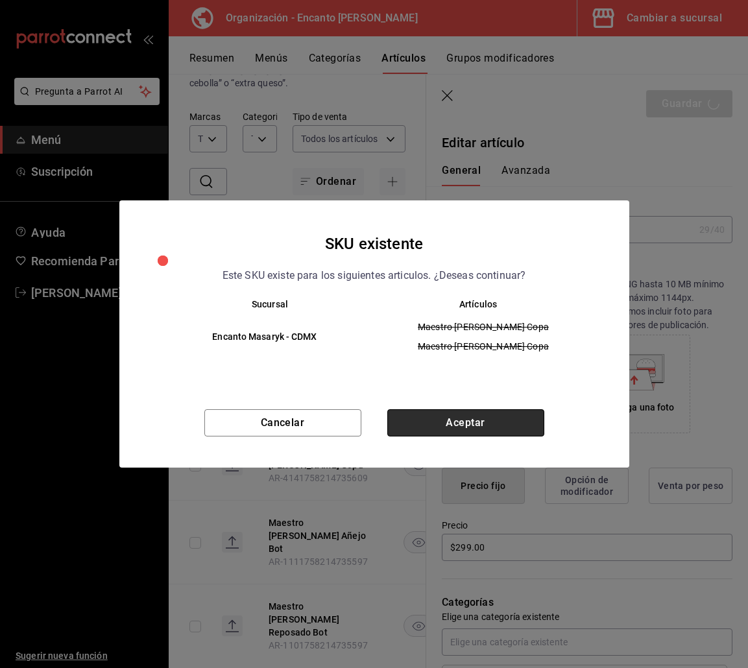
click at [503, 422] on button "Aceptar" at bounding box center [465, 422] width 157 height 27
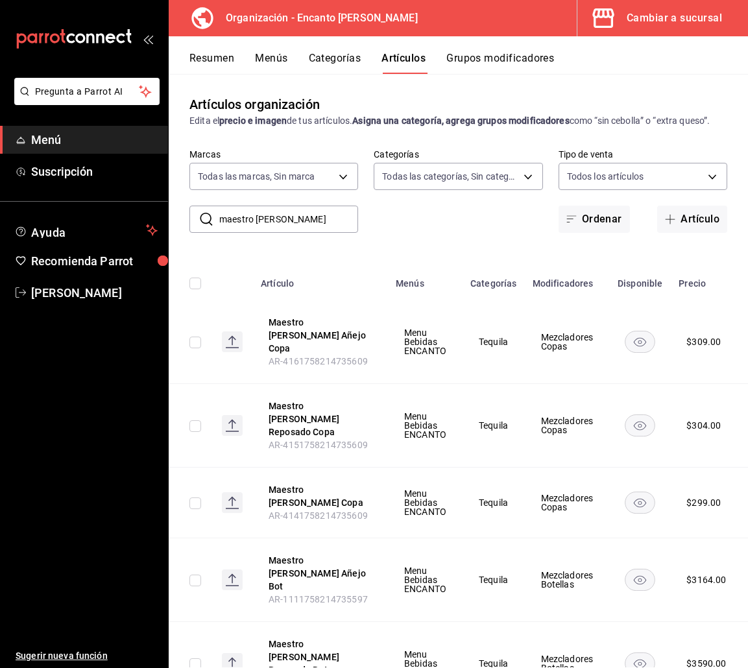
click at [304, 213] on div "​ maestro tequilero ​ Marcas Todas las marcas, Sin marca c481bb78-10fa-47ce-ac9…" at bounding box center [458, 191] width 579 height 84
drag, startPoint x: 304, startPoint y: 233, endPoint x: 173, endPoint y: 233, distance: 130.4
click at [173, 233] on div "​ maestro tequilero ​ Marcas Todas las marcas, Sin marca c481bb78-10fa-47ce-ac9…" at bounding box center [458, 191] width 579 height 84
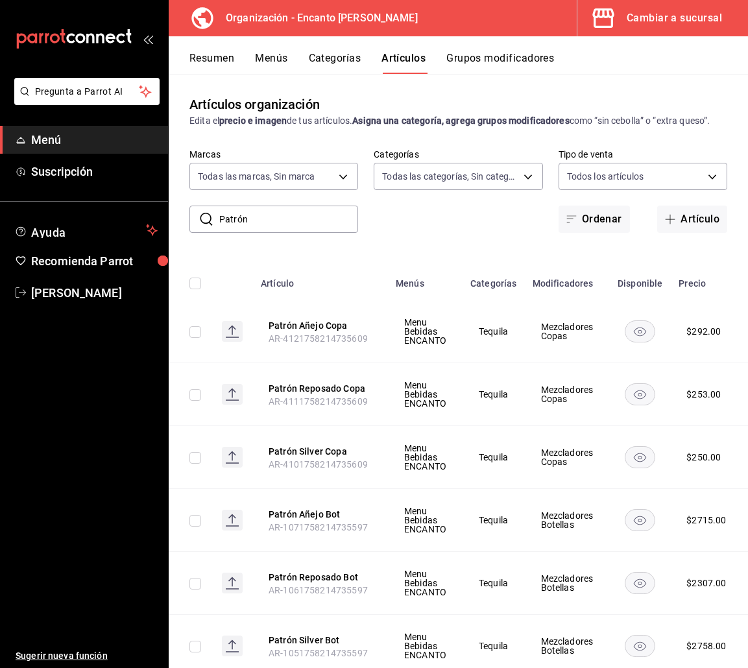
type input "Patrón"
click at [333, 332] on button "Patrón Añejo Copa" at bounding box center [321, 325] width 104 height 13
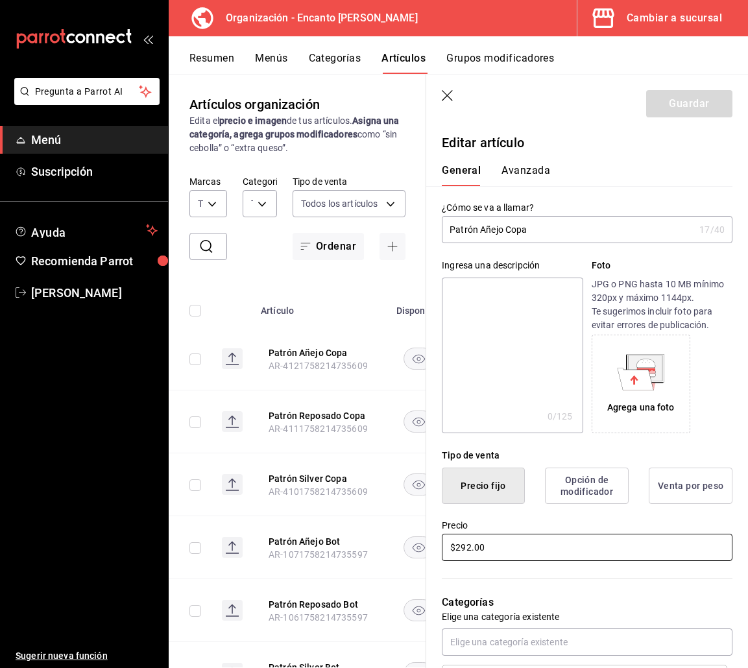
click at [490, 549] on input "$292.00" at bounding box center [587, 547] width 291 height 27
type input "$293.00"
click at [687, 101] on button "Guardar" at bounding box center [689, 103] width 86 height 27
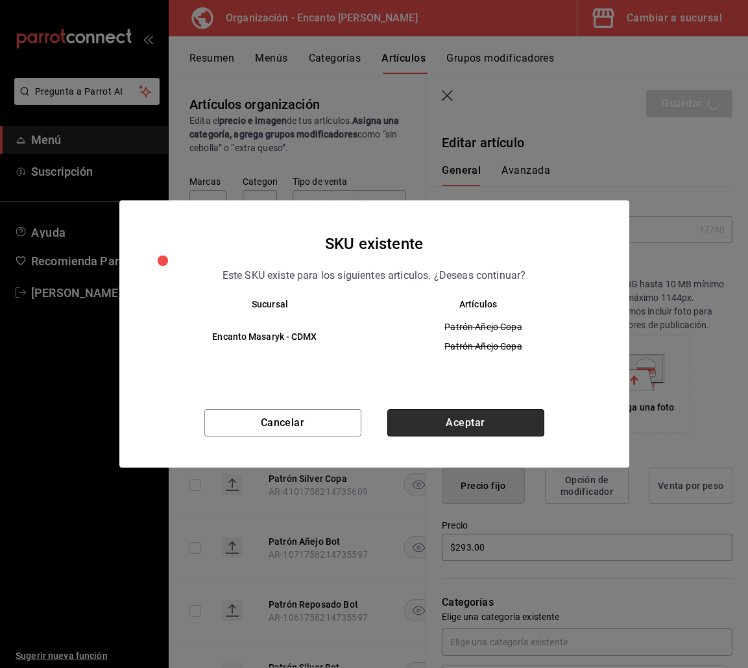
click at [468, 424] on button "Aceptar" at bounding box center [465, 422] width 157 height 27
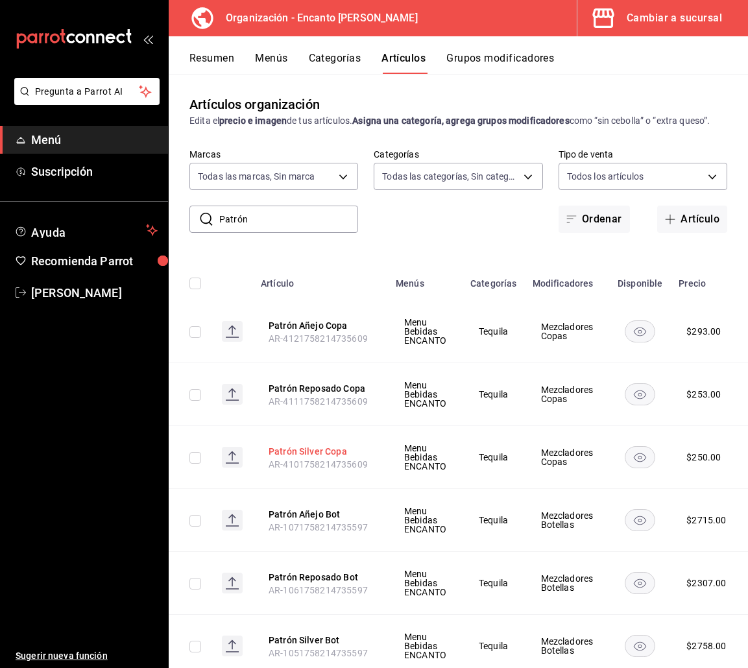
click at [302, 458] on button "Patrón Silver Copa" at bounding box center [321, 451] width 104 height 13
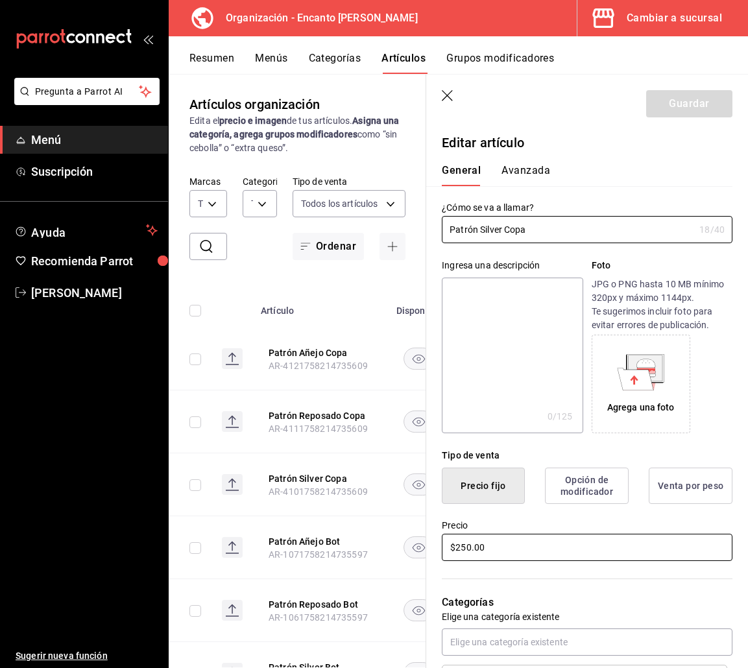
click at [492, 552] on input "$250.00" at bounding box center [587, 547] width 291 height 27
type input "$251.00"
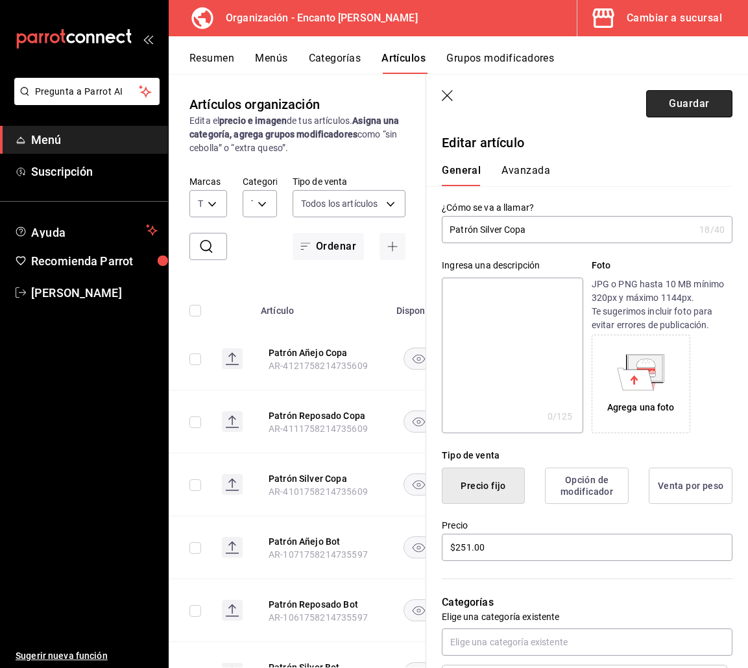
click at [654, 109] on button "Guardar" at bounding box center [689, 103] width 86 height 27
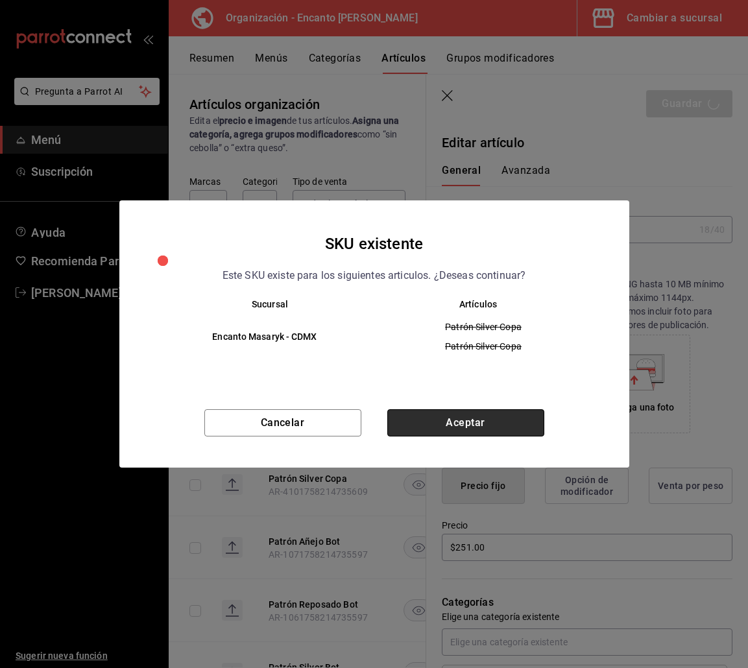
click at [424, 422] on button "Aceptar" at bounding box center [465, 422] width 157 height 27
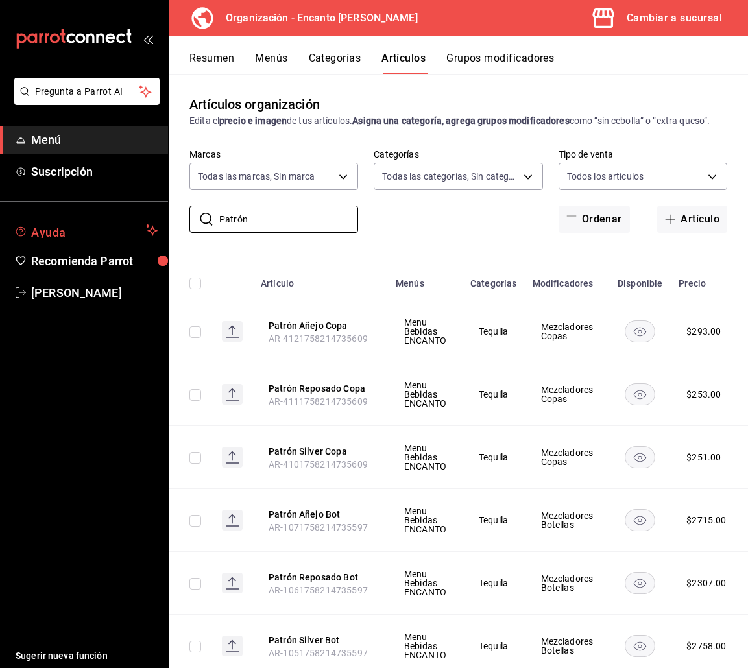
drag, startPoint x: 250, startPoint y: 235, endPoint x: 139, endPoint y: 242, distance: 111.7
click at [139, 242] on div "Pregunta a Parrot AI Menú Suscripción Ayuda Recomienda Parrot Enrique Pérez Pér…" at bounding box center [374, 334] width 748 height 668
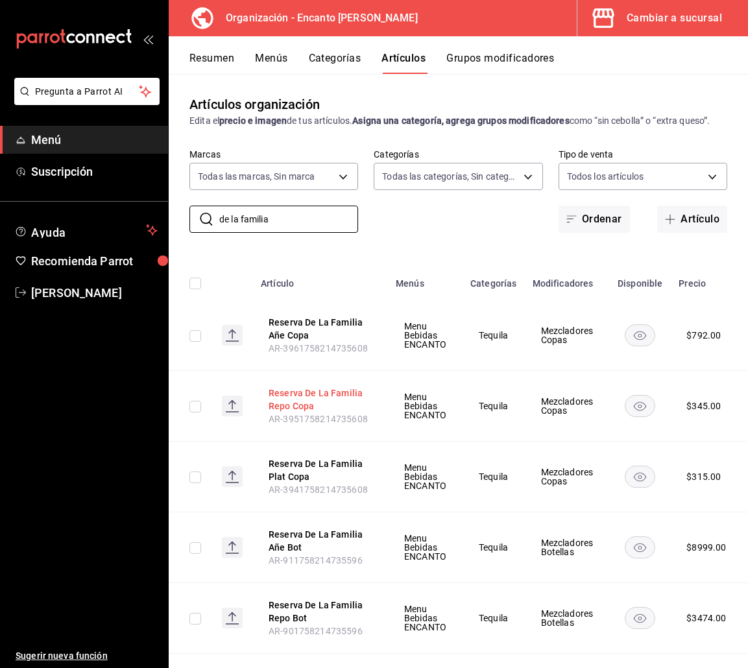
type input "de la familia"
click at [277, 413] on button "Reserva De La Familia Repo Copa" at bounding box center [321, 400] width 104 height 26
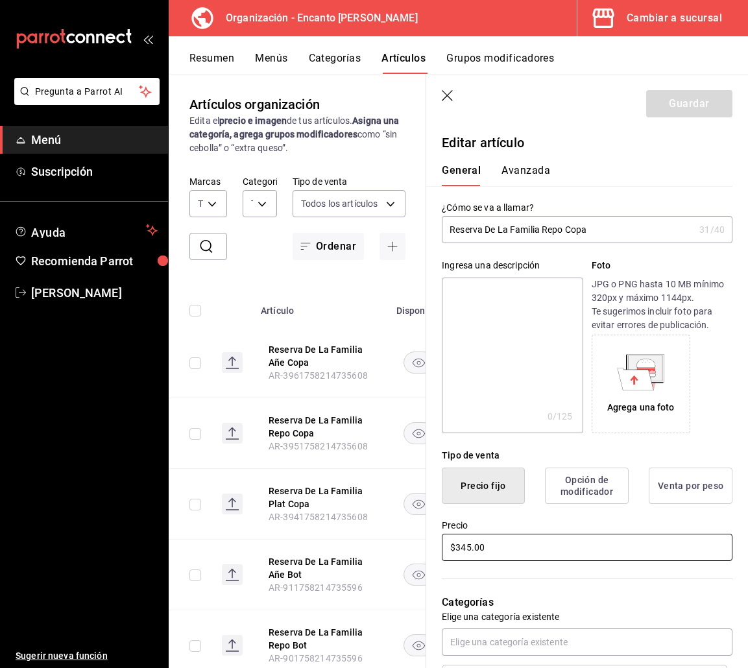
click at [483, 553] on input "$345.00" at bounding box center [587, 547] width 291 height 27
click at [481, 552] on input "$345.00" at bounding box center [587, 547] width 291 height 27
type input "$346.00"
click at [664, 85] on header "Guardar" at bounding box center [587, 101] width 322 height 53
click at [664, 91] on button "Guardar" at bounding box center [689, 103] width 86 height 27
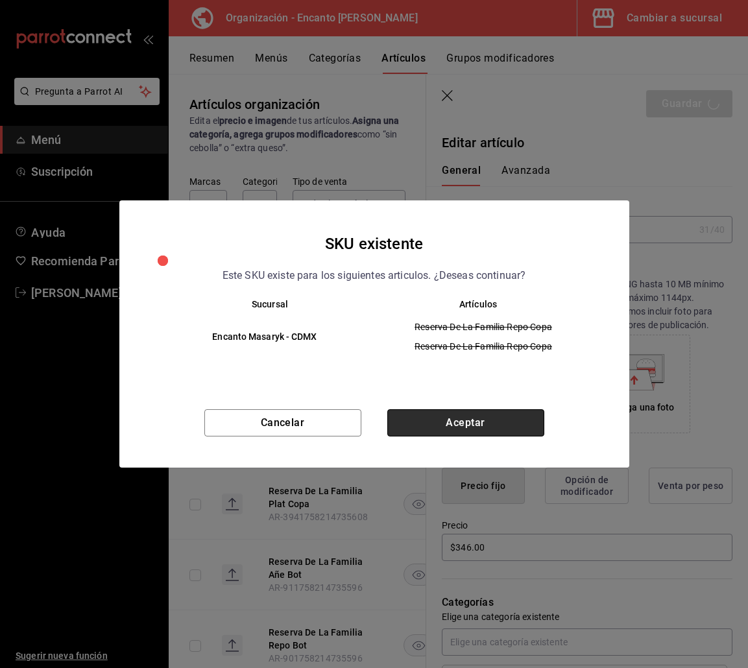
click at [502, 425] on button "Aceptar" at bounding box center [465, 422] width 157 height 27
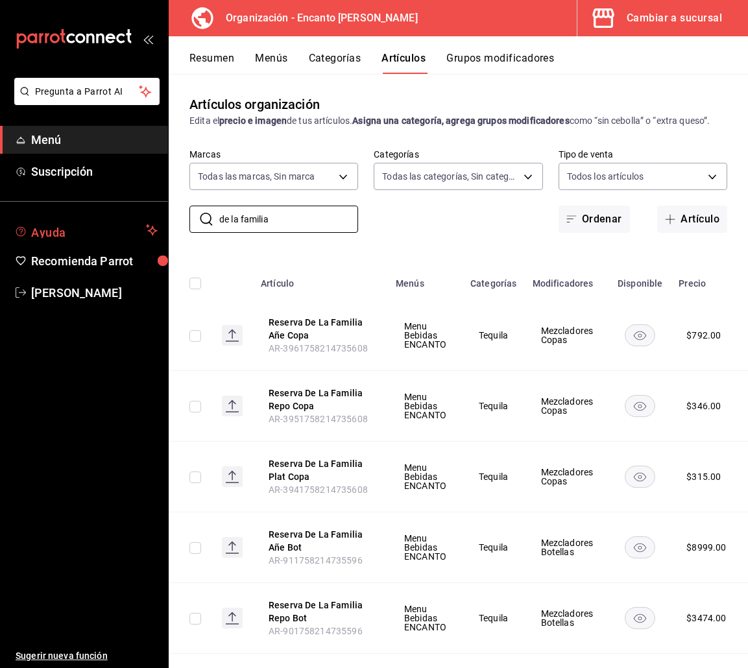
drag, startPoint x: 287, startPoint y: 233, endPoint x: 164, endPoint y: 225, distance: 123.5
click at [164, 225] on div "Pregunta a Parrot AI Menú Suscripción Ayuda Recomienda Parrot Enrique Pérez Pér…" at bounding box center [374, 334] width 748 height 668
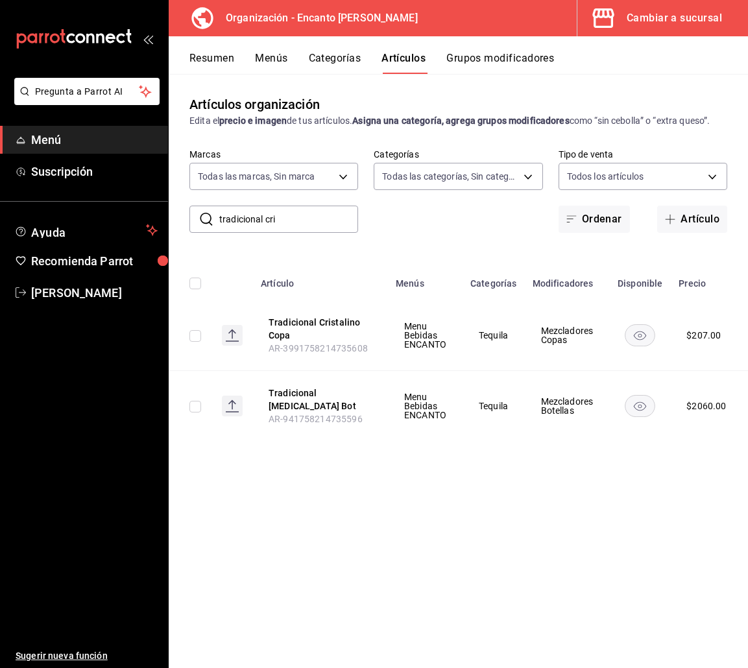
drag, startPoint x: 289, startPoint y: 217, endPoint x: 222, endPoint y: 209, distance: 66.7
click at [222, 209] on input "tradicional cri" at bounding box center [288, 219] width 139 height 26
type input "t"
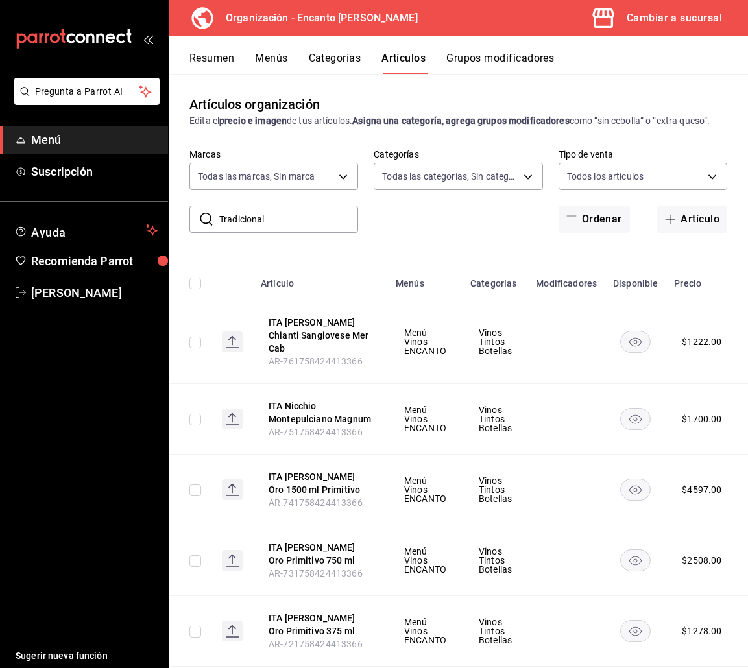
type input "Tradicional"
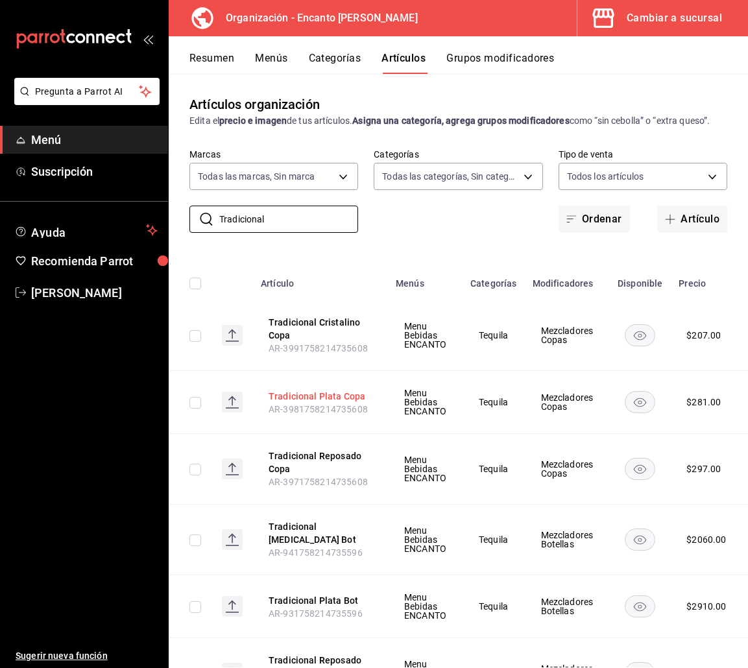
click at [286, 403] on button "Tradicional Plata Copa" at bounding box center [321, 396] width 104 height 13
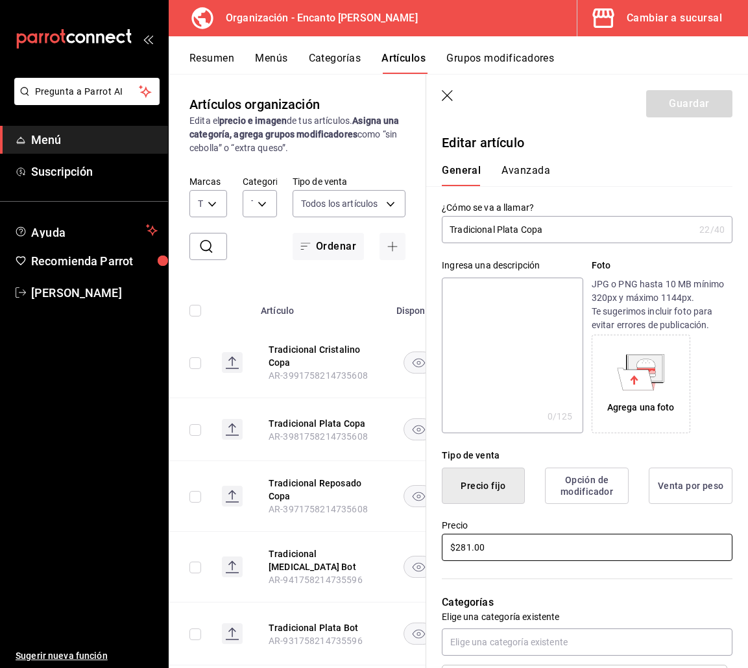
click at [478, 550] on input "$281.00" at bounding box center [587, 547] width 291 height 27
type input "$282.00"
click at [662, 114] on button "Guardar" at bounding box center [689, 103] width 86 height 27
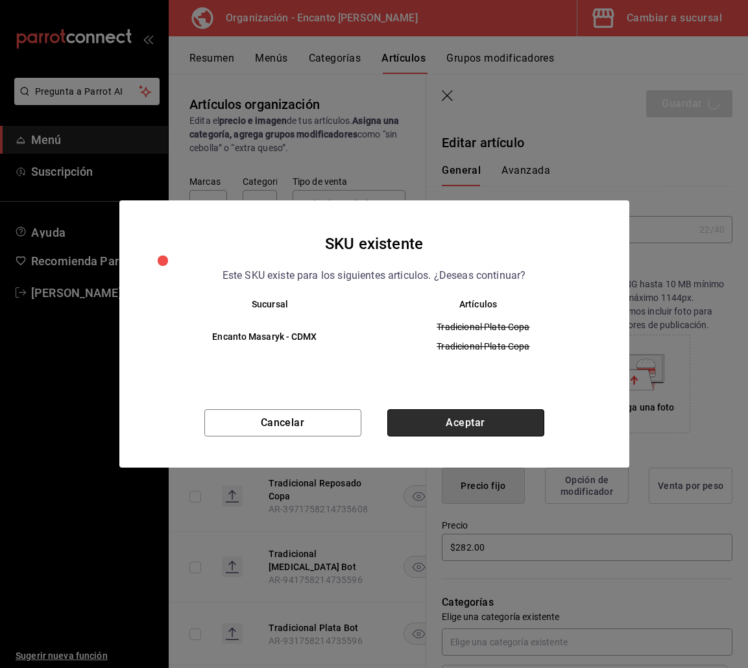
click at [527, 430] on button "Aceptar" at bounding box center [465, 422] width 157 height 27
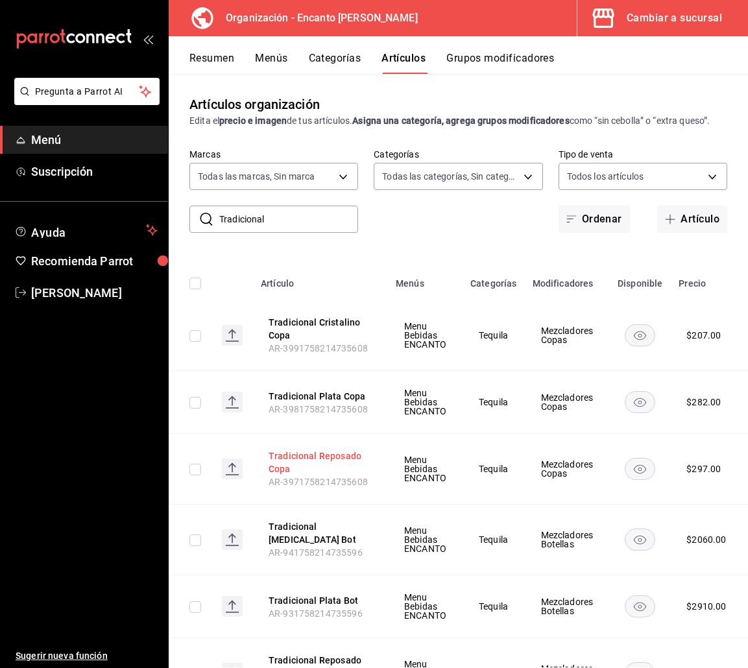
click at [285, 464] on button "Tradicional Reposado Copa" at bounding box center [321, 462] width 104 height 26
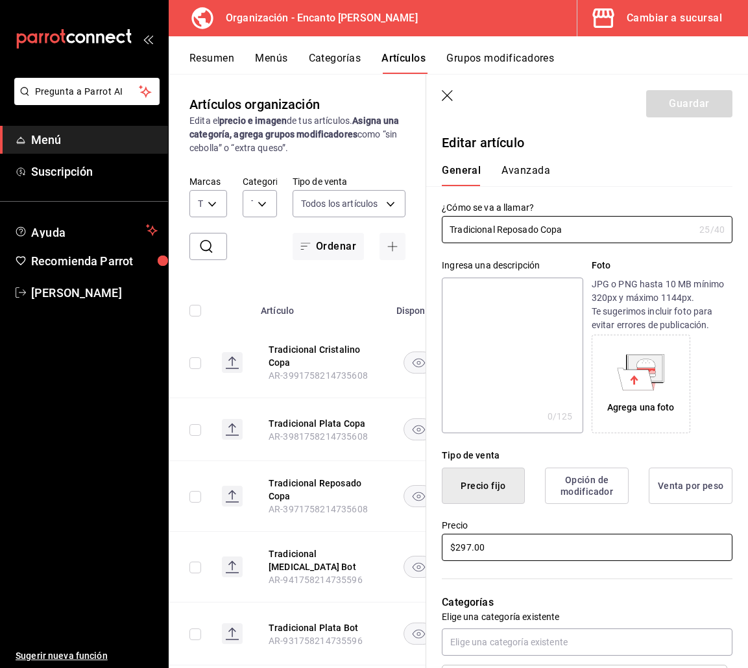
click at [510, 551] on input "$297.00" at bounding box center [587, 547] width 291 height 27
type input "$298.00"
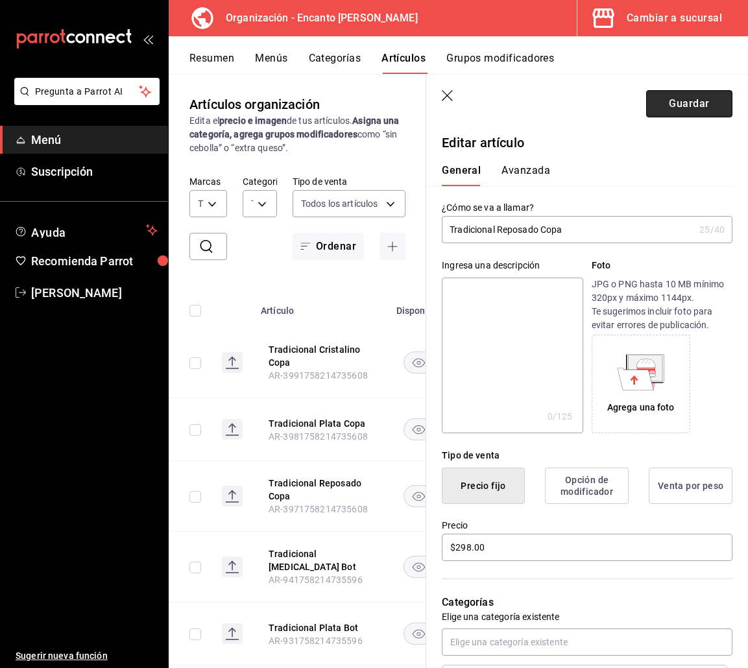
click at [654, 100] on button "Guardar" at bounding box center [689, 103] width 86 height 27
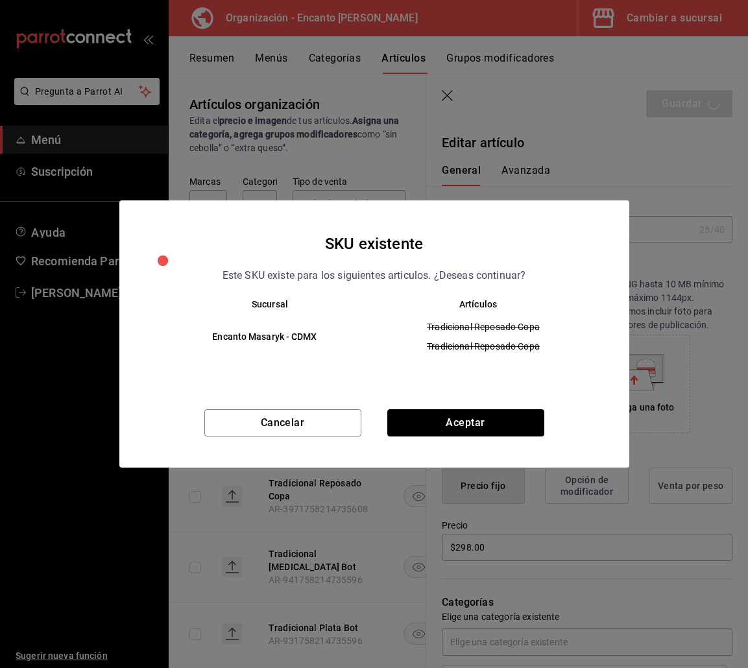
click at [460, 421] on button "Aceptar" at bounding box center [465, 422] width 157 height 27
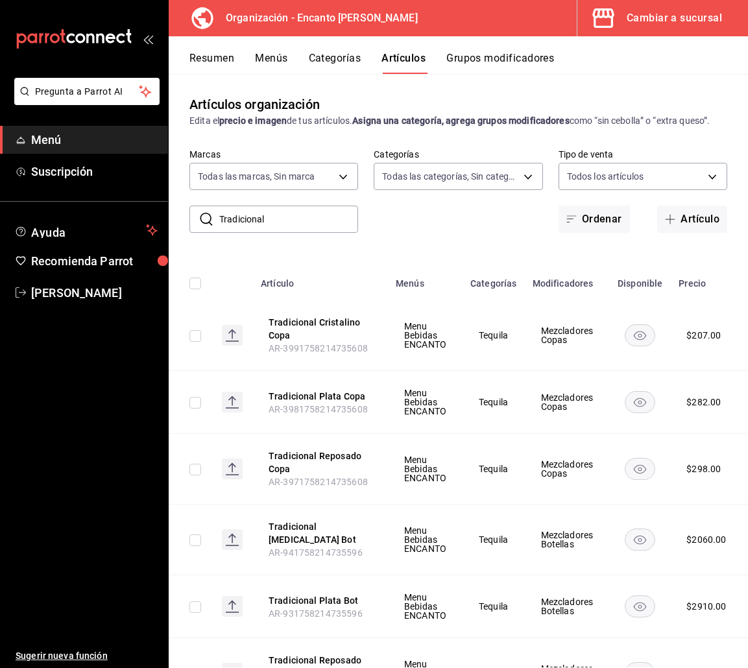
drag, startPoint x: 289, startPoint y: 232, endPoint x: 211, endPoint y: 225, distance: 77.5
click at [211, 225] on div "​ Tradicional ​" at bounding box center [273, 219] width 169 height 27
click at [631, 78] on div "Artículos organización Edita el precio e imagen de tus artículos. Asigna una ca…" at bounding box center [458, 370] width 579 height 593
drag, startPoint x: 310, startPoint y: 241, endPoint x: 203, endPoint y: 230, distance: 107.5
click at [203, 231] on div "​ Tradicional ​" at bounding box center [273, 219] width 169 height 27
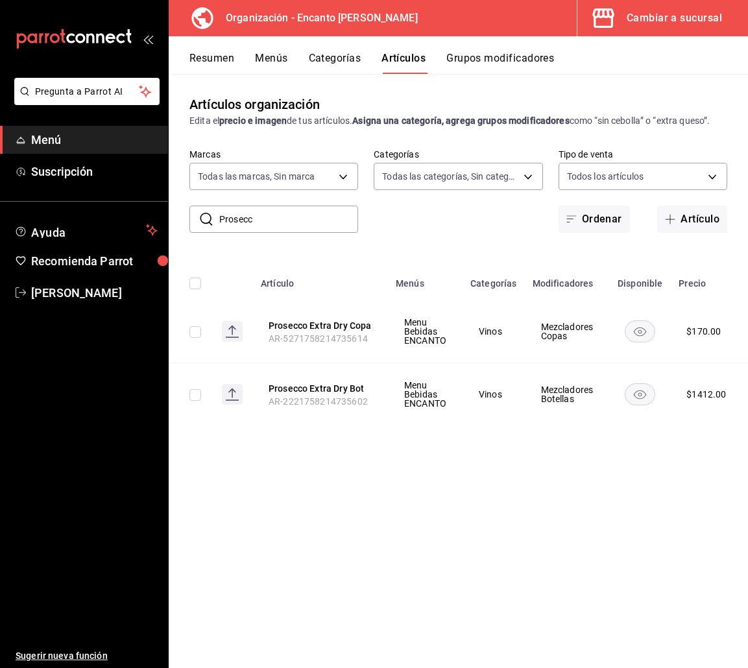
drag, startPoint x: 261, startPoint y: 219, endPoint x: 195, endPoint y: 216, distance: 65.6
click at [195, 217] on div "​ Prosecc ​" at bounding box center [273, 219] width 169 height 27
type input "Absolut"
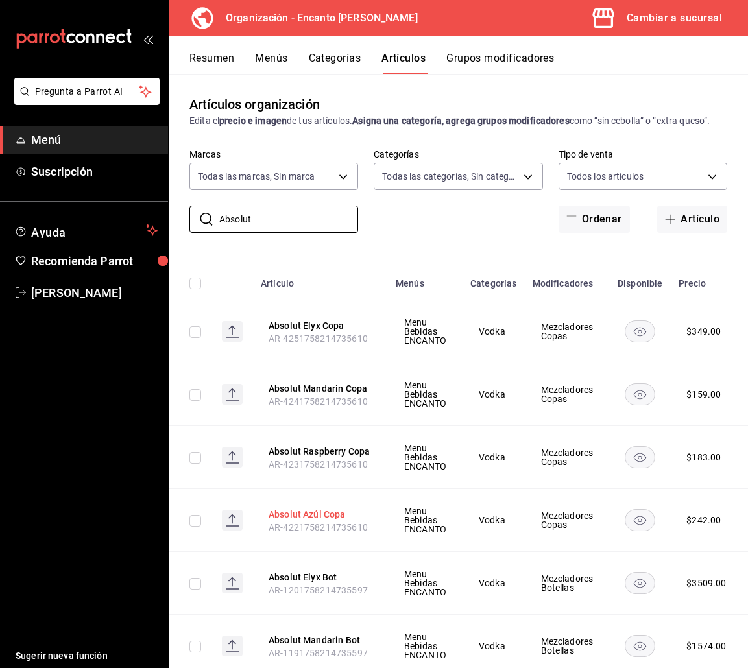
click at [333, 521] on button "Absolut Azúl Copa" at bounding box center [321, 514] width 104 height 13
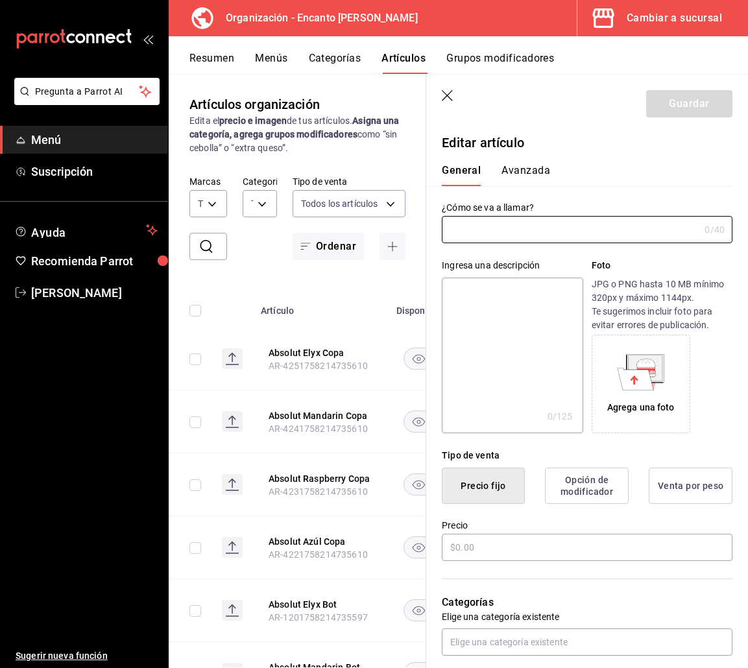
type input "Absolut Azúl Copa"
type input "AR-4221758214735610"
click at [460, 551] on input "$242.00" at bounding box center [587, 547] width 291 height 27
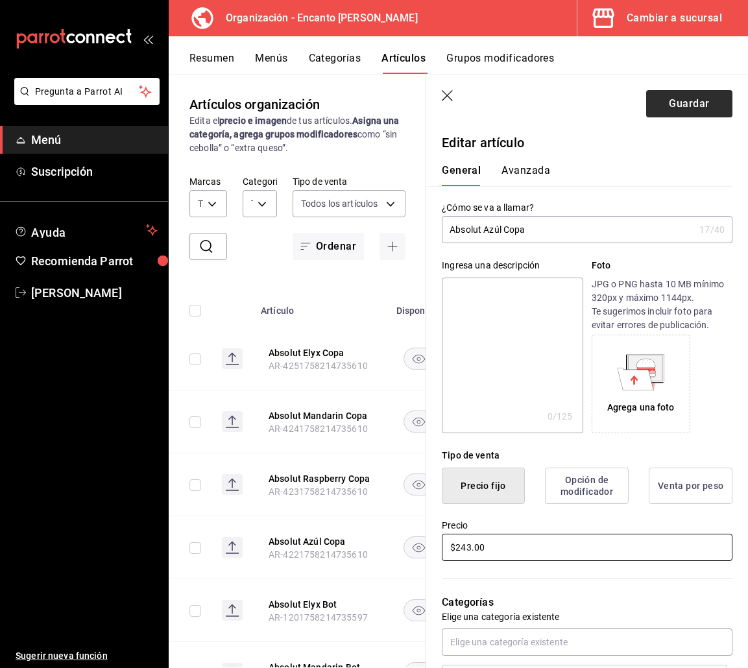
type input "$243.00"
click at [647, 104] on button "Guardar" at bounding box center [689, 103] width 86 height 27
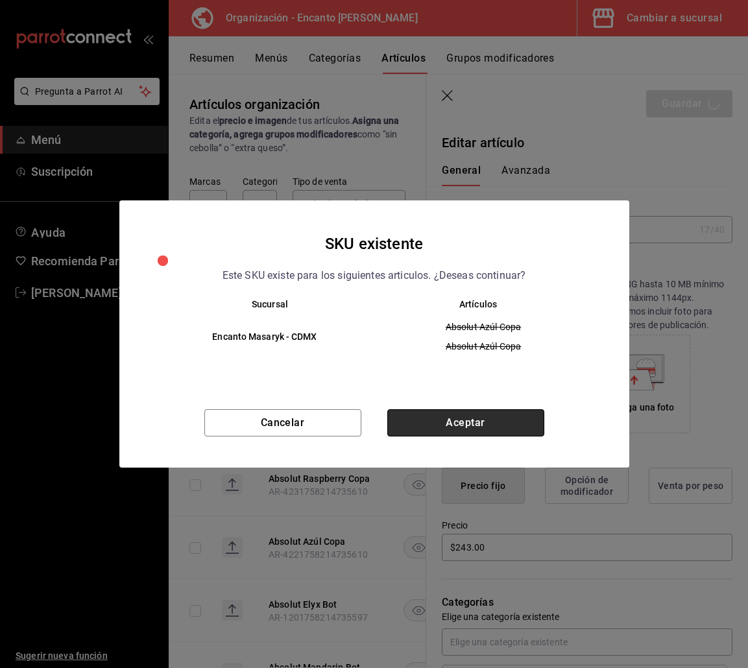
click at [500, 418] on button "Aceptar" at bounding box center [465, 422] width 157 height 27
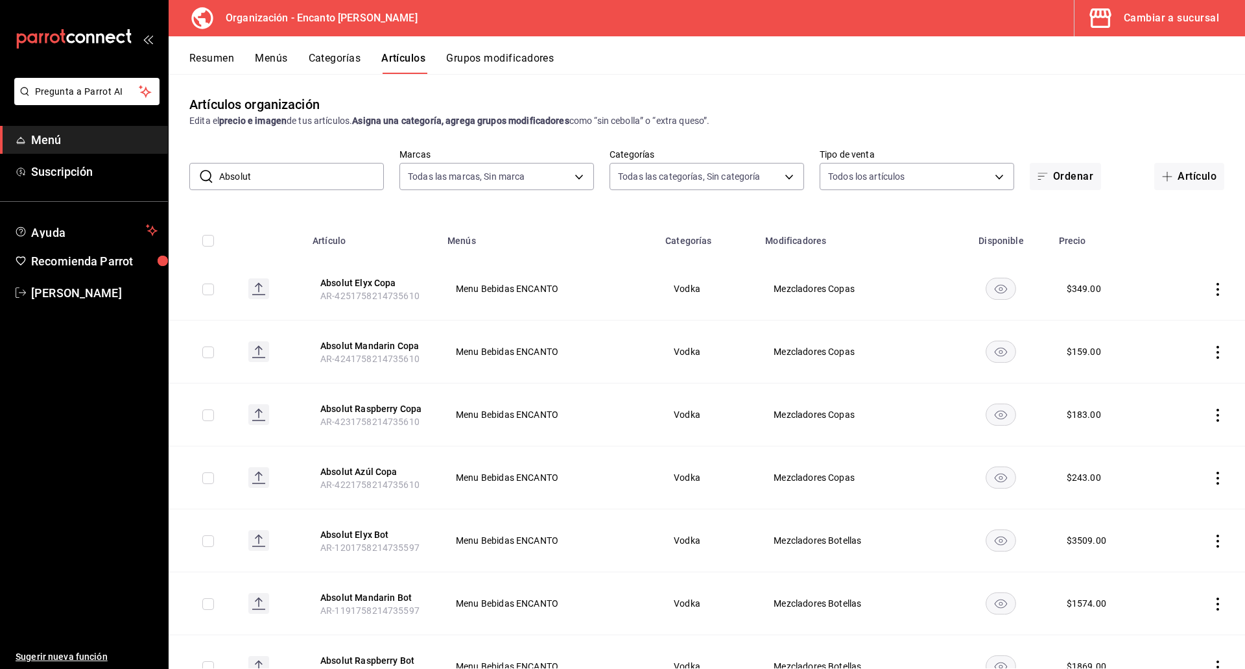
click at [287, 173] on input "Absolut" at bounding box center [301, 176] width 165 height 26
drag, startPoint x: 290, startPoint y: 171, endPoint x: 271, endPoint y: 169, distance: 18.9
click at [287, 171] on input "Absolut" at bounding box center [301, 176] width 165 height 26
click at [271, 169] on input "Absolut" at bounding box center [301, 176] width 165 height 26
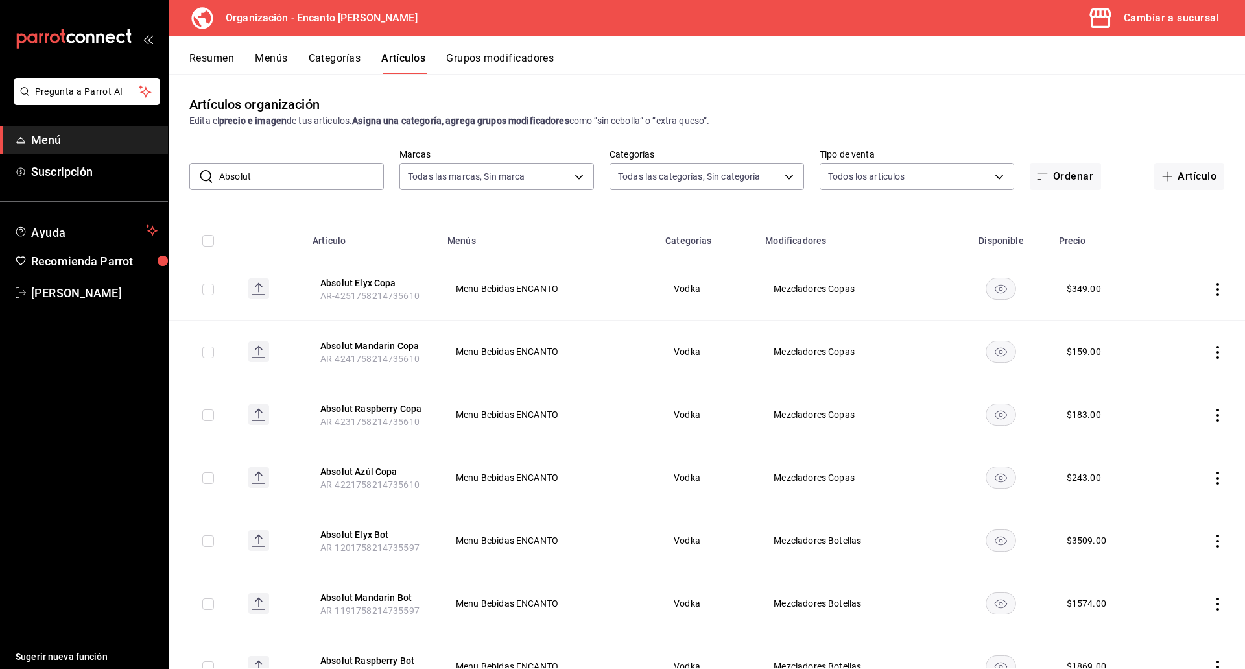
paste input "BSOLUT AZUL 750ML"
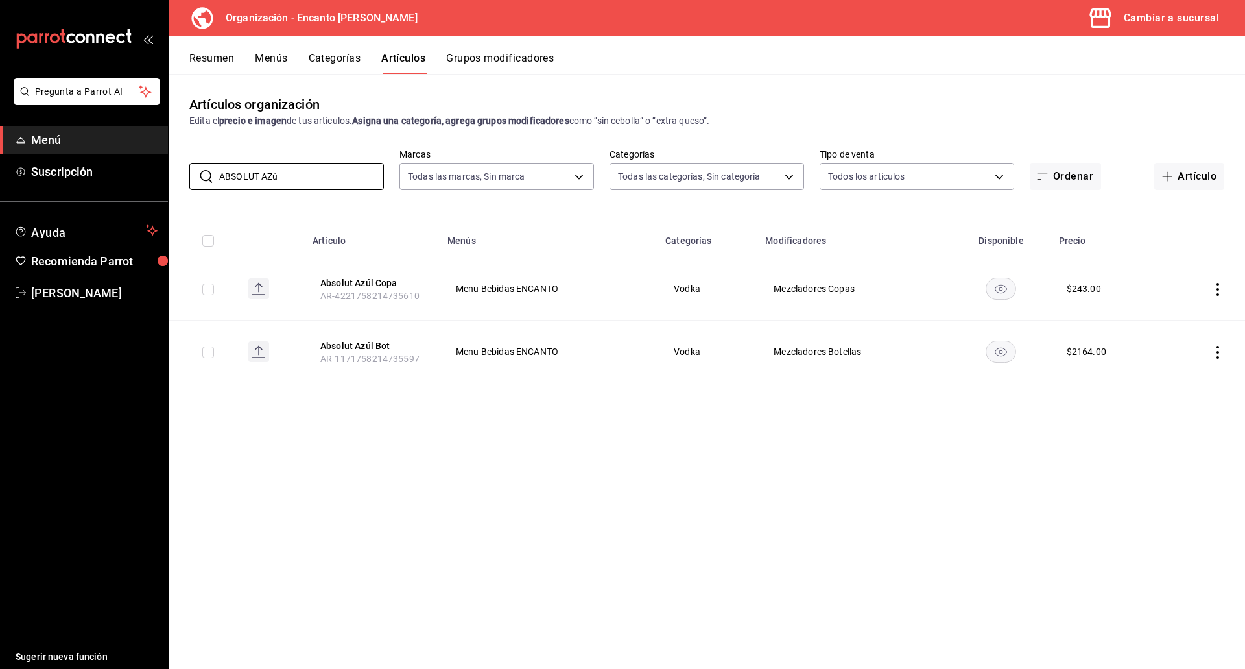
drag, startPoint x: 285, startPoint y: 174, endPoint x: 197, endPoint y: 161, distance: 89.8
click at [197, 163] on div "​ ABSOLUT AZú ​" at bounding box center [286, 176] width 195 height 27
paste input "ELYX 750ML"
drag, startPoint x: 302, startPoint y: 170, endPoint x: 200, endPoint y: 156, distance: 102.8
click at [200, 158] on div "​ ABSOLUT ELYX ​ Marcas Todas las marcas, Sin marca c481bb78-10fa-47ce-ac99-fea…" at bounding box center [707, 170] width 1077 height 42
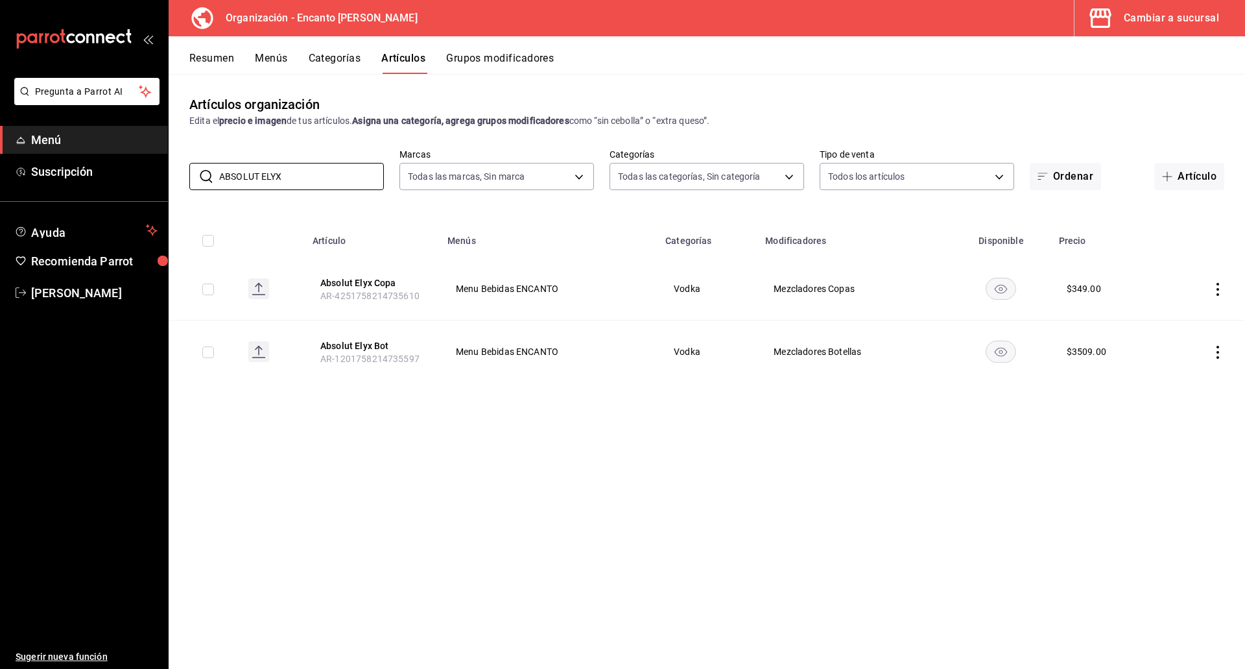
paste input "MANDARIN 750ML"
type input "ABSOLUT MANDARIN"
click at [379, 278] on button "Absolut Mandarin Copa" at bounding box center [372, 282] width 104 height 13
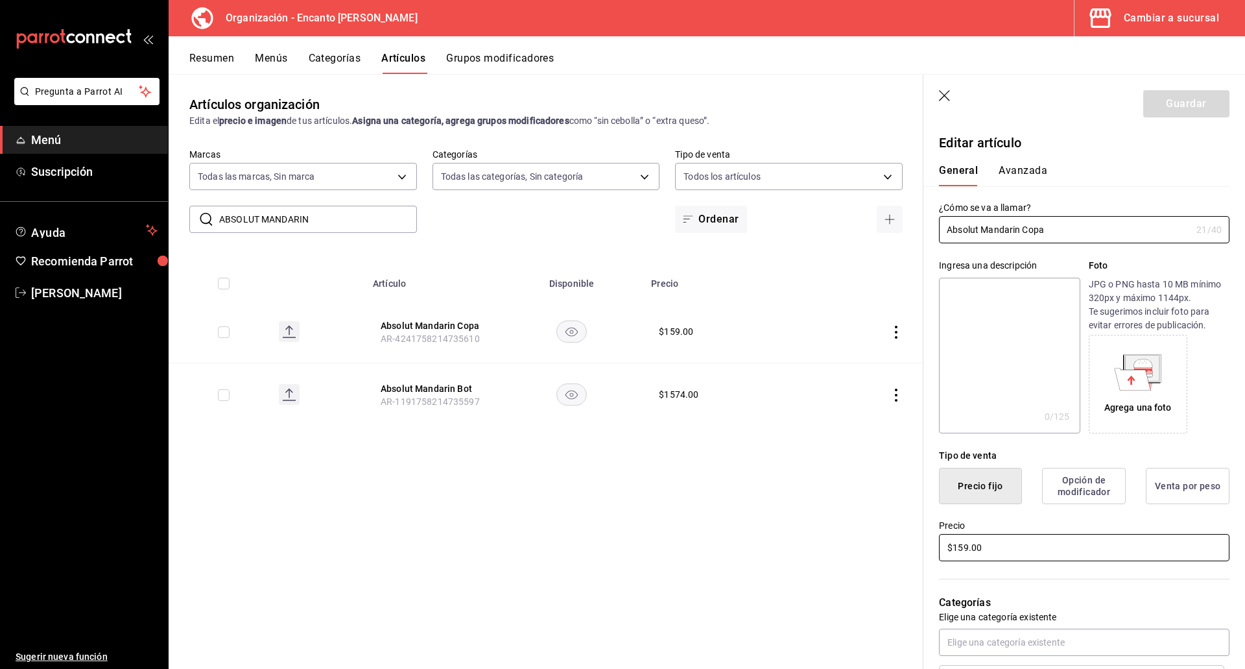
click at [747, 542] on input "$159.00" at bounding box center [1084, 547] width 291 height 27
type input "$160.00"
click at [747, 101] on button "Guardar" at bounding box center [1186, 103] width 86 height 27
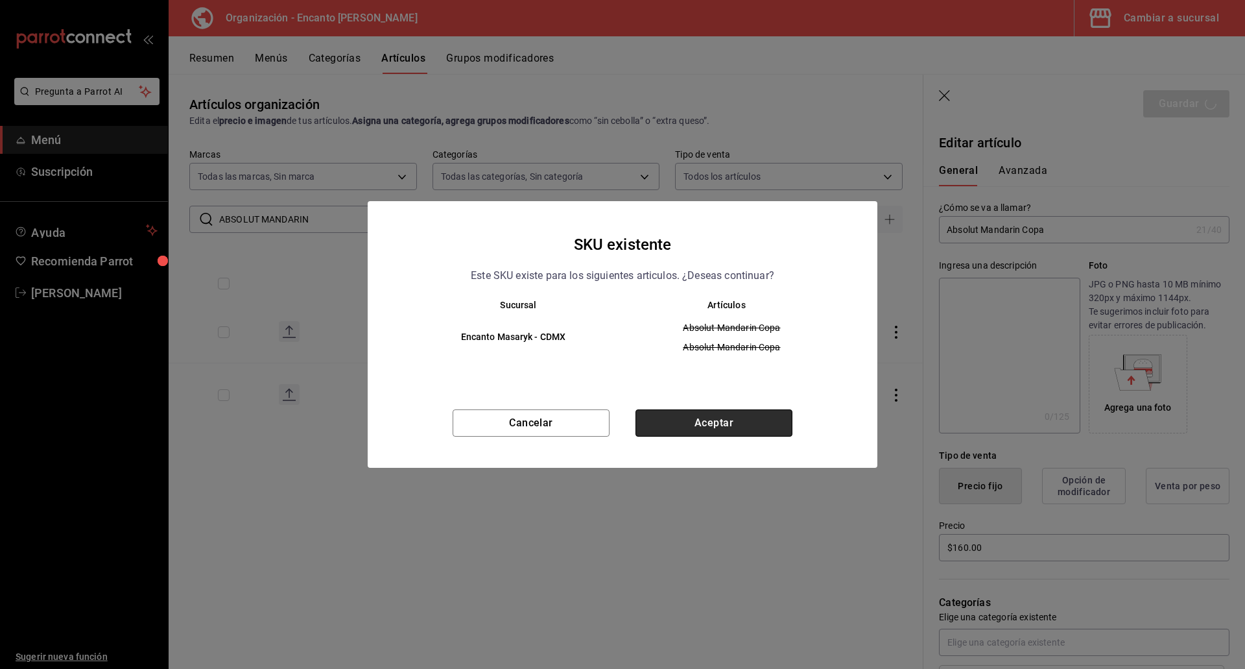
click at [703, 422] on button "Aceptar" at bounding box center [714, 422] width 157 height 27
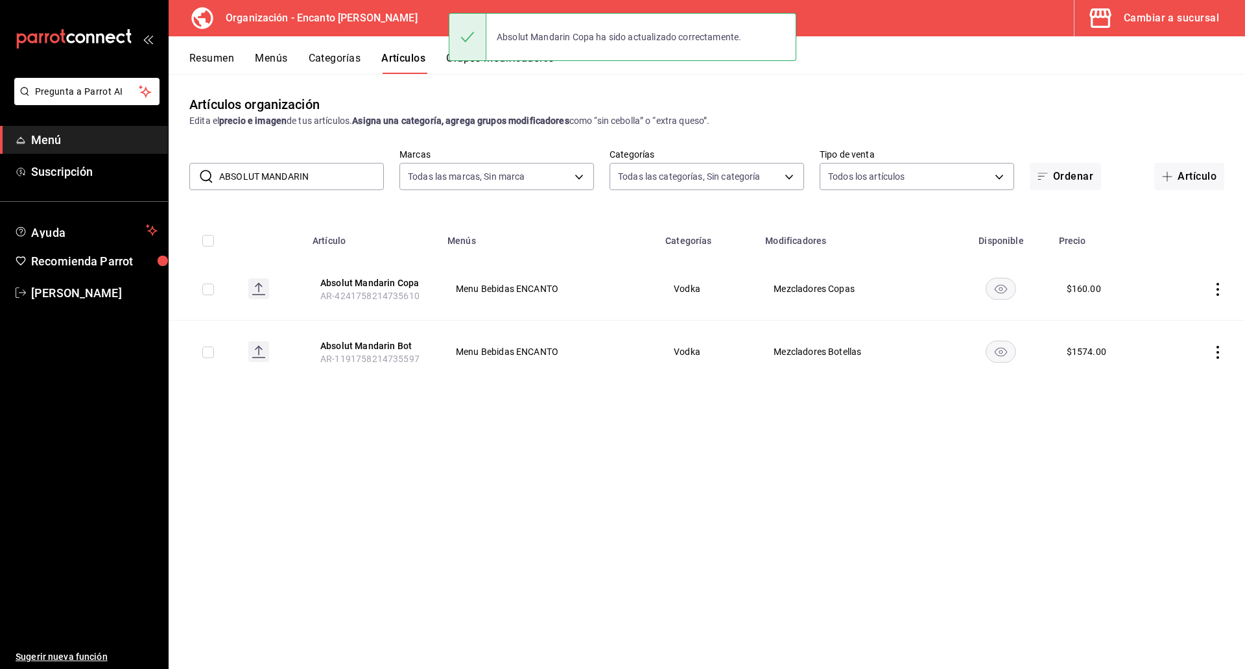
drag, startPoint x: 334, startPoint y: 181, endPoint x: 203, endPoint y: 173, distance: 131.2
click at [203, 173] on div "​ ABSOLUT MANDARIN ​" at bounding box center [286, 176] width 195 height 27
paste input "RASPBERRY 750ML"
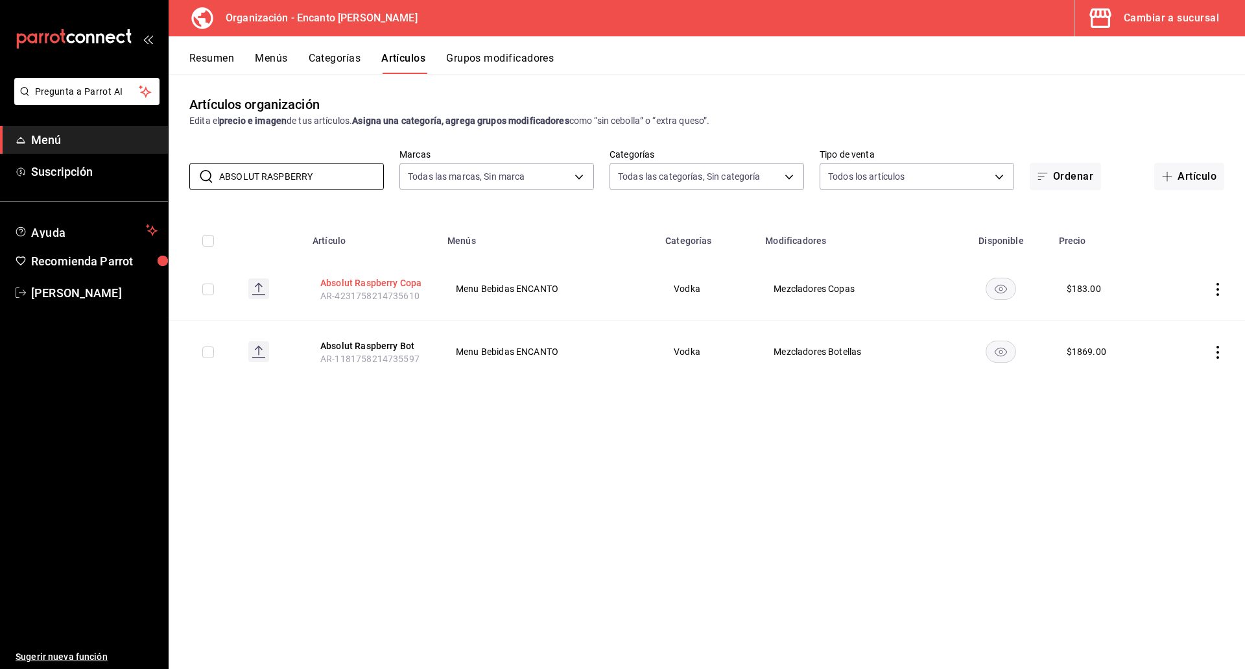
type input "ABSOLUT RASPBERRY"
click at [329, 281] on button "Absolut Raspberry Copa" at bounding box center [372, 282] width 104 height 13
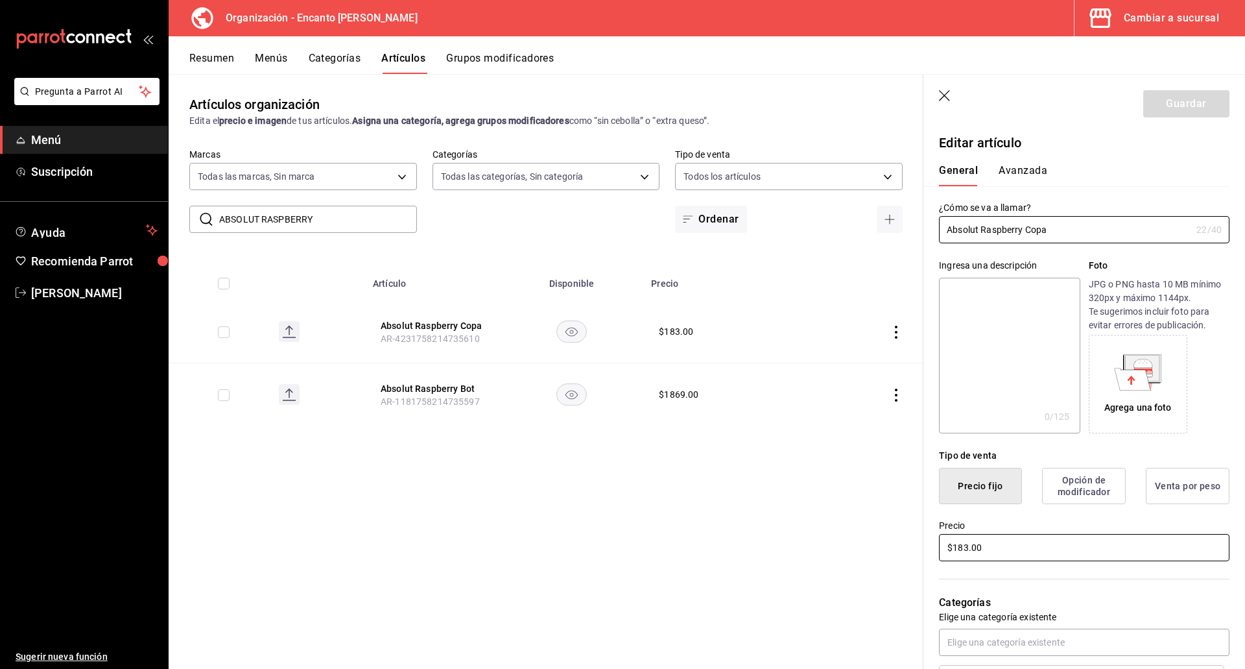
click at [747, 543] on input "$183.00" at bounding box center [1084, 547] width 291 height 27
type input "$184.00"
click at [747, 100] on button "Guardar" at bounding box center [1186, 103] width 86 height 27
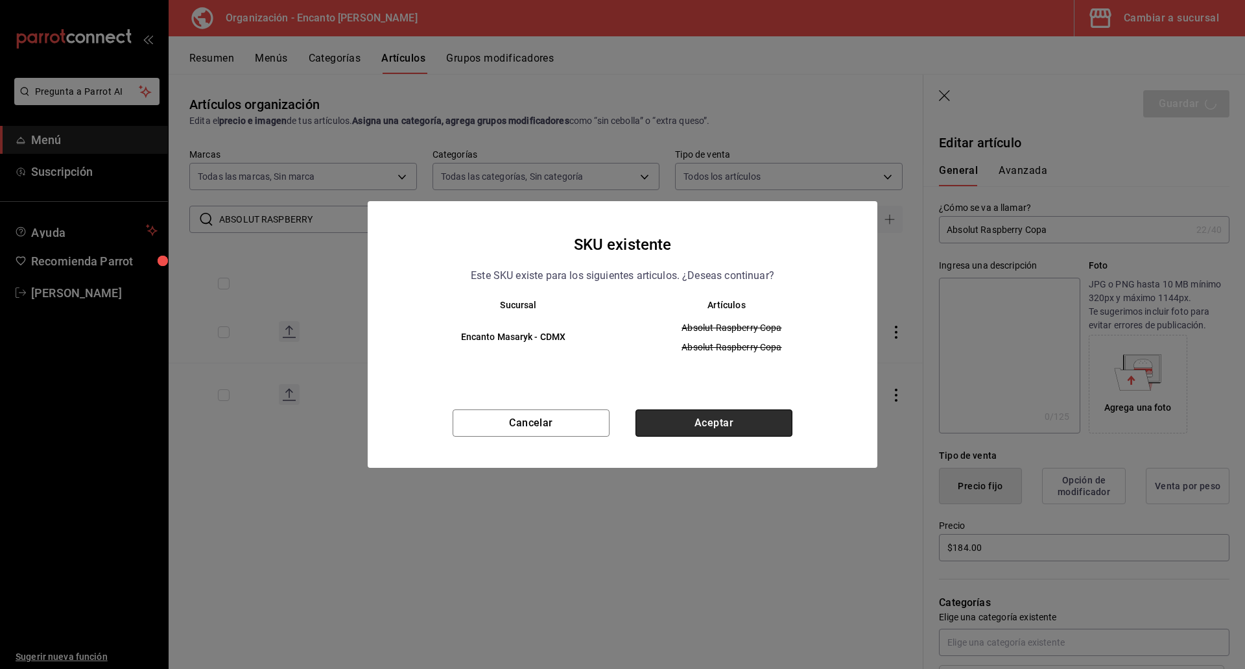
click at [720, 431] on button "Aceptar" at bounding box center [714, 422] width 157 height 27
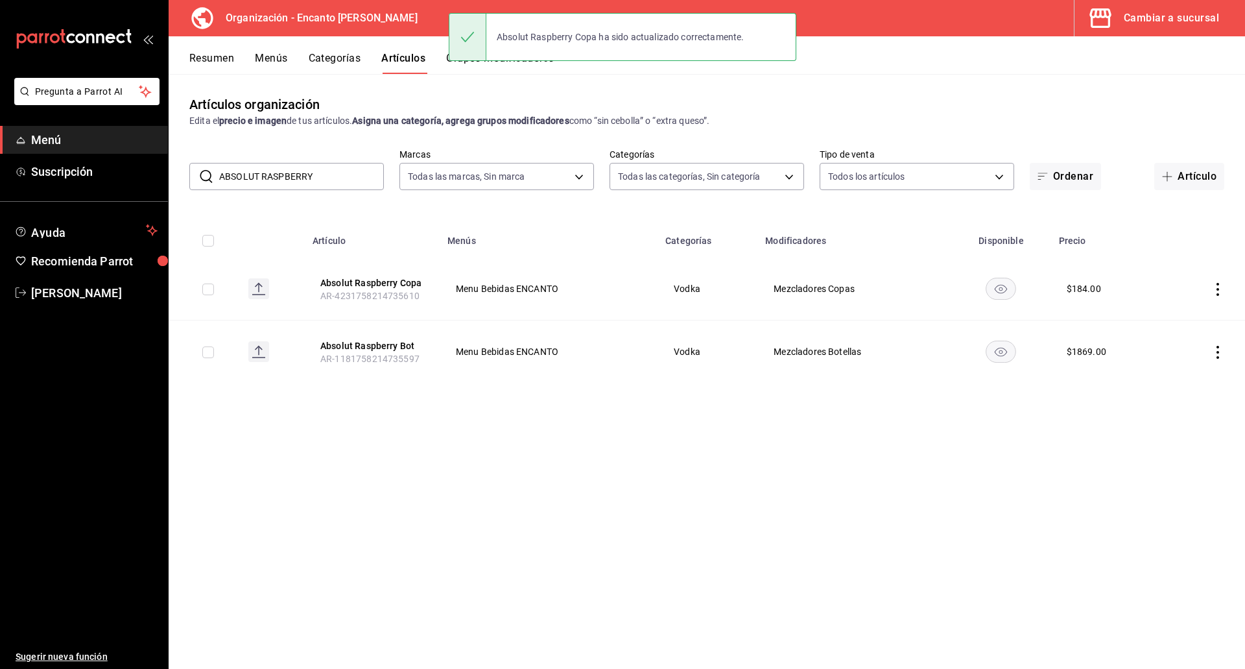
drag, startPoint x: 319, startPoint y: 173, endPoint x: 190, endPoint y: 164, distance: 129.3
click at [190, 165] on div "​ ABSOLUT RASPBERRY ​" at bounding box center [286, 176] width 195 height 27
paste input "BELVEDERE 700ML"
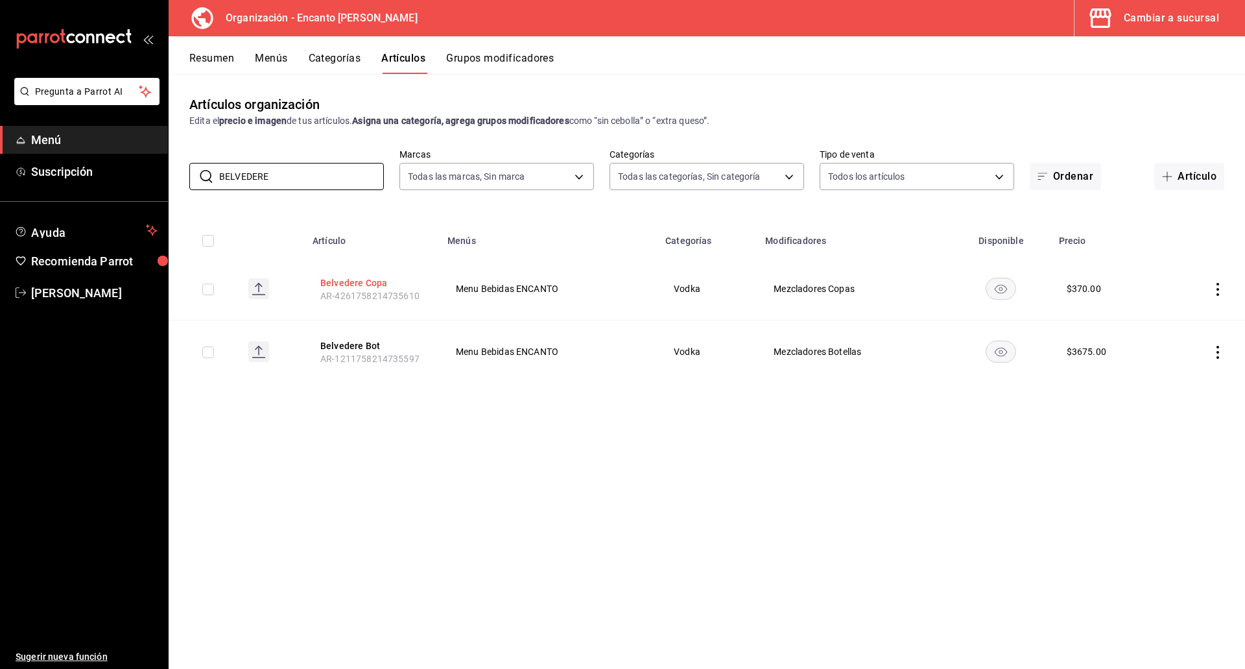
type input "BELVEDERE"
click at [326, 281] on button "Belvedere Copa" at bounding box center [372, 282] width 104 height 13
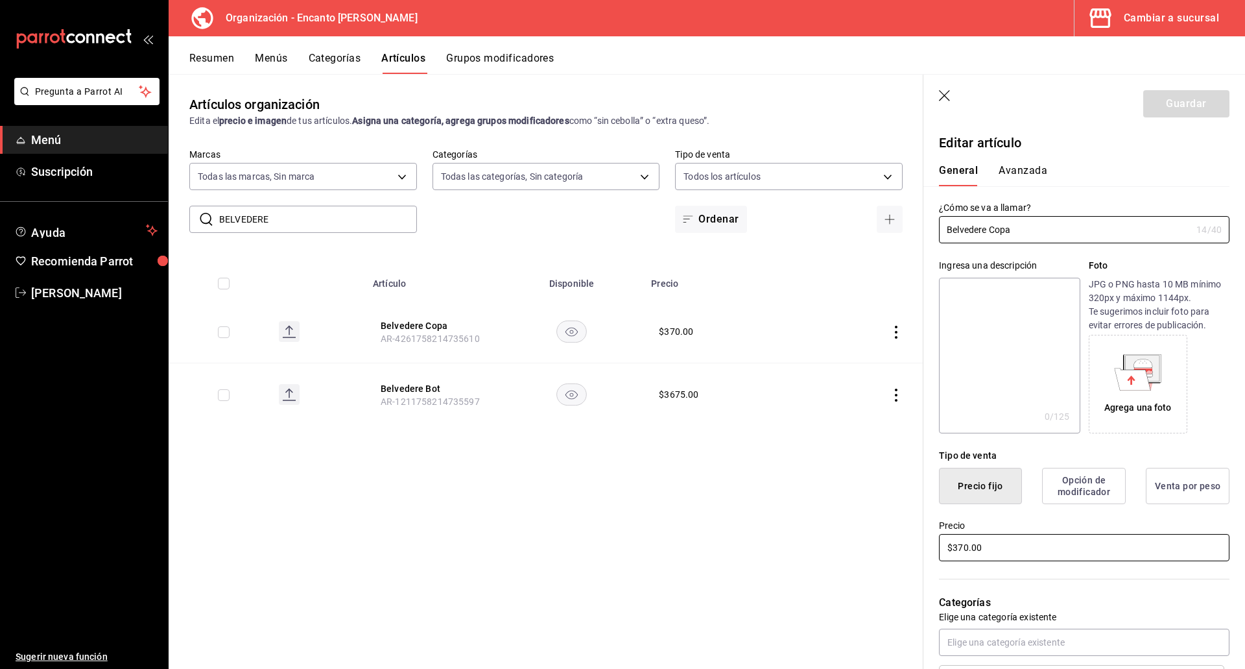
click at [747, 542] on input "$370.00" at bounding box center [1084, 547] width 291 height 27
type input "$371.00"
click at [747, 99] on button "Guardar" at bounding box center [1186, 103] width 86 height 27
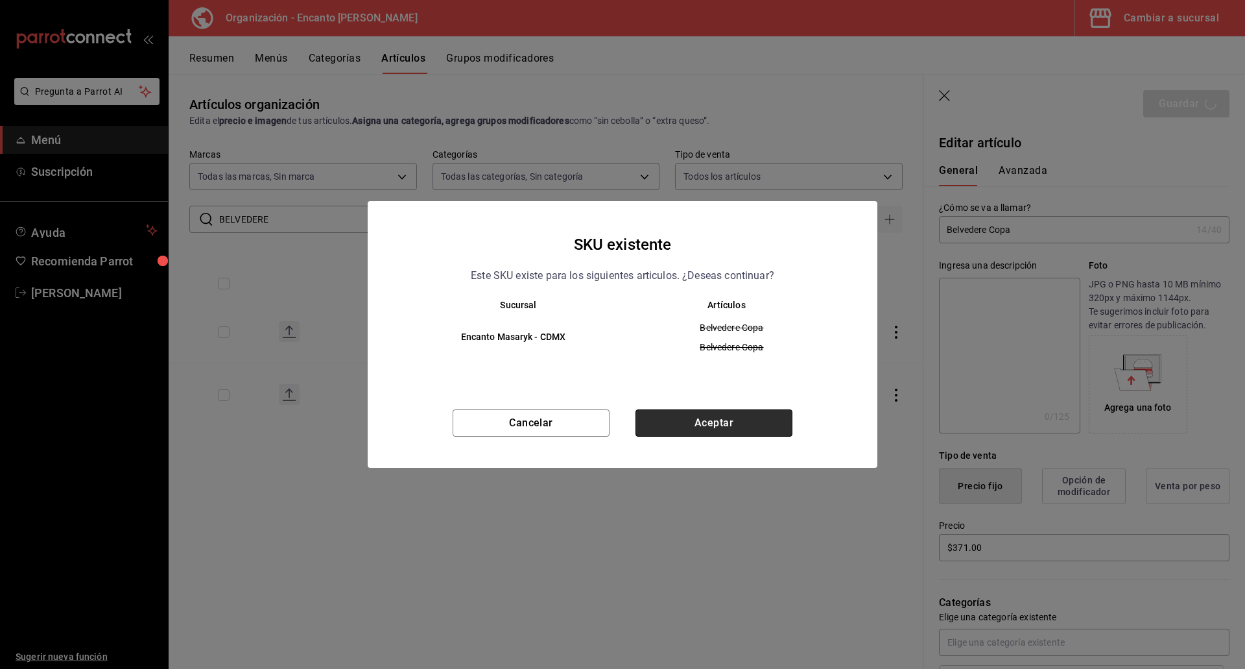
click at [729, 421] on button "Aceptar" at bounding box center [714, 422] width 157 height 27
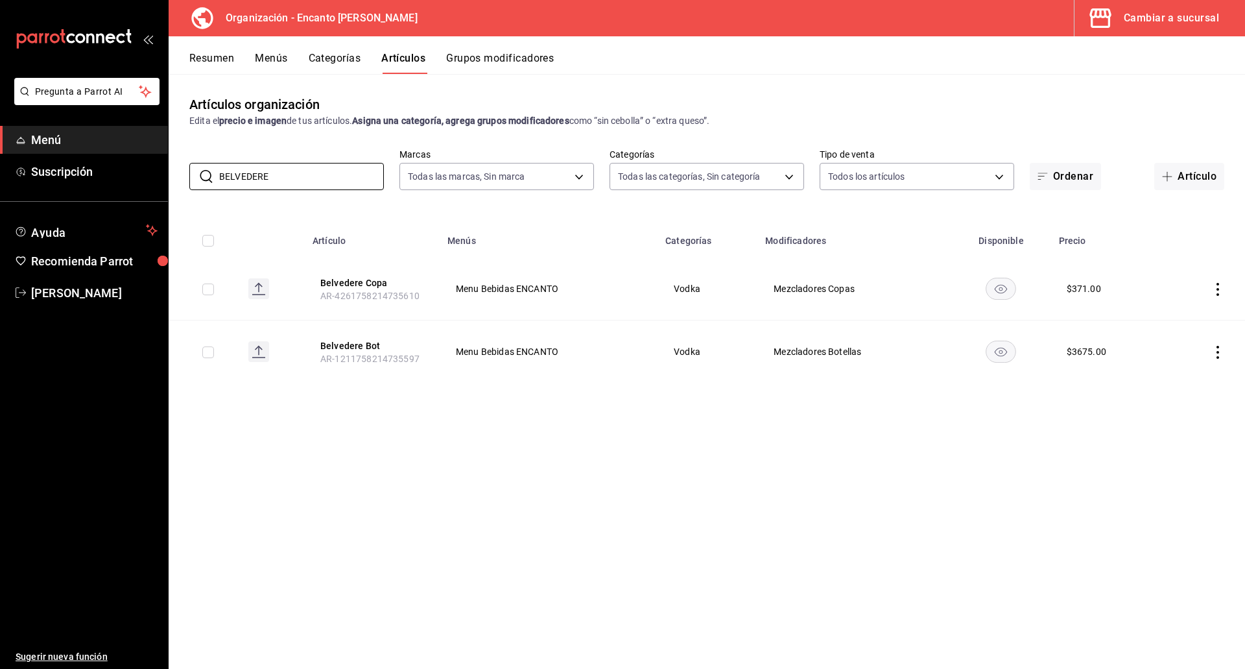
drag, startPoint x: 278, startPoint y: 176, endPoint x: 174, endPoint y: 178, distance: 104.5
click at [174, 180] on div "​ BELVEDERE ​ Marcas Todas las marcas, Sin marca c481bb78-10fa-47ce-ac99-feac72…" at bounding box center [707, 170] width 1077 height 42
paste input "CIROC 750ML"
type input "CIROC"
click at [366, 284] on button "Ciroc Copa" at bounding box center [372, 282] width 104 height 13
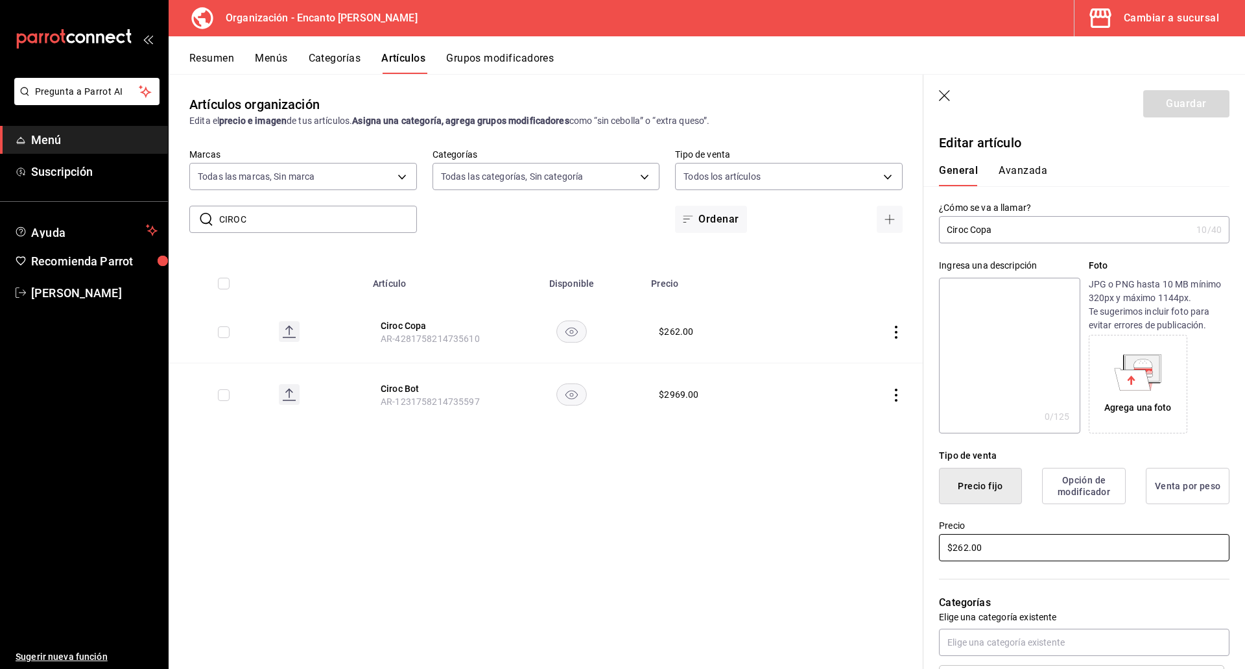
click at [747, 551] on input "$262.00" at bounding box center [1084, 547] width 291 height 27
type input "$263.00"
click at [747, 108] on button "Guardar" at bounding box center [1186, 103] width 86 height 27
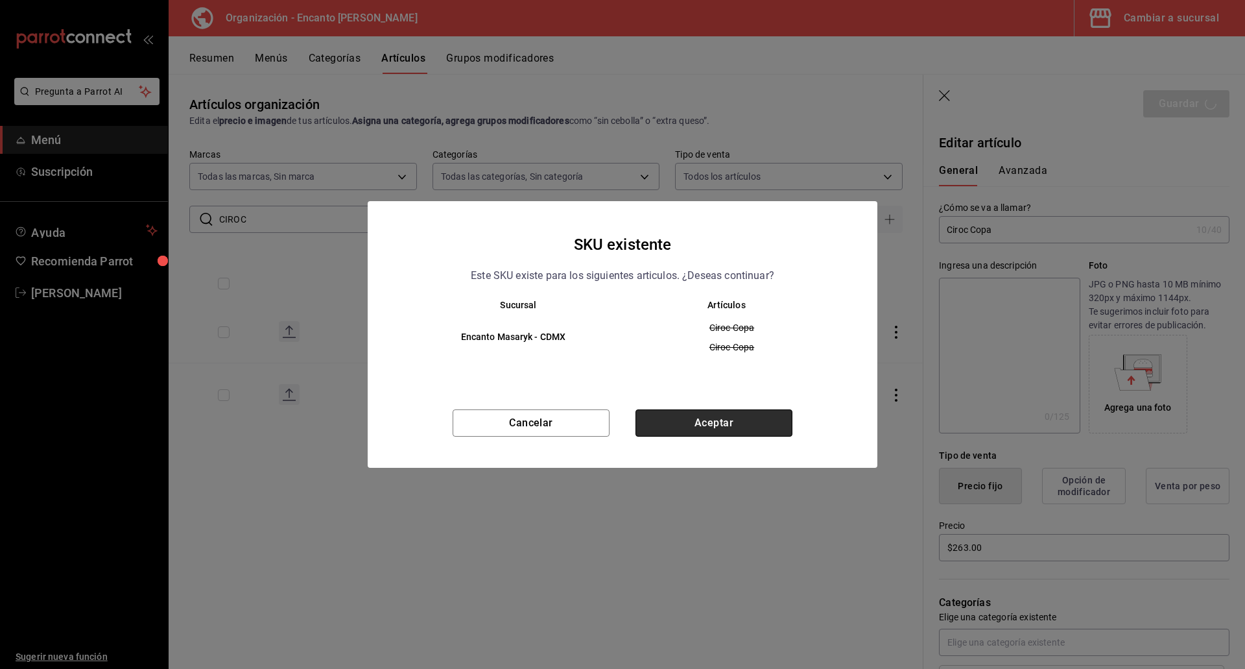
click at [700, 422] on button "Aceptar" at bounding box center [714, 422] width 157 height 27
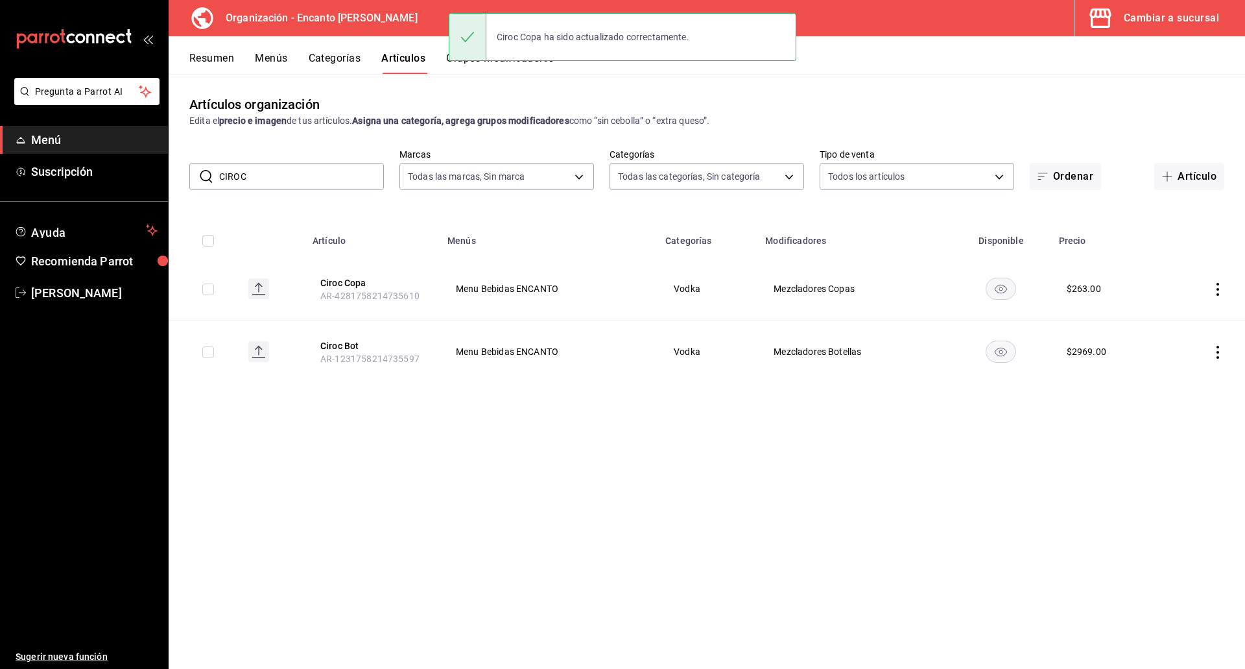
click at [301, 183] on input "CIROC" at bounding box center [301, 176] width 165 height 26
paste input "GREY GOOSE 700ML"
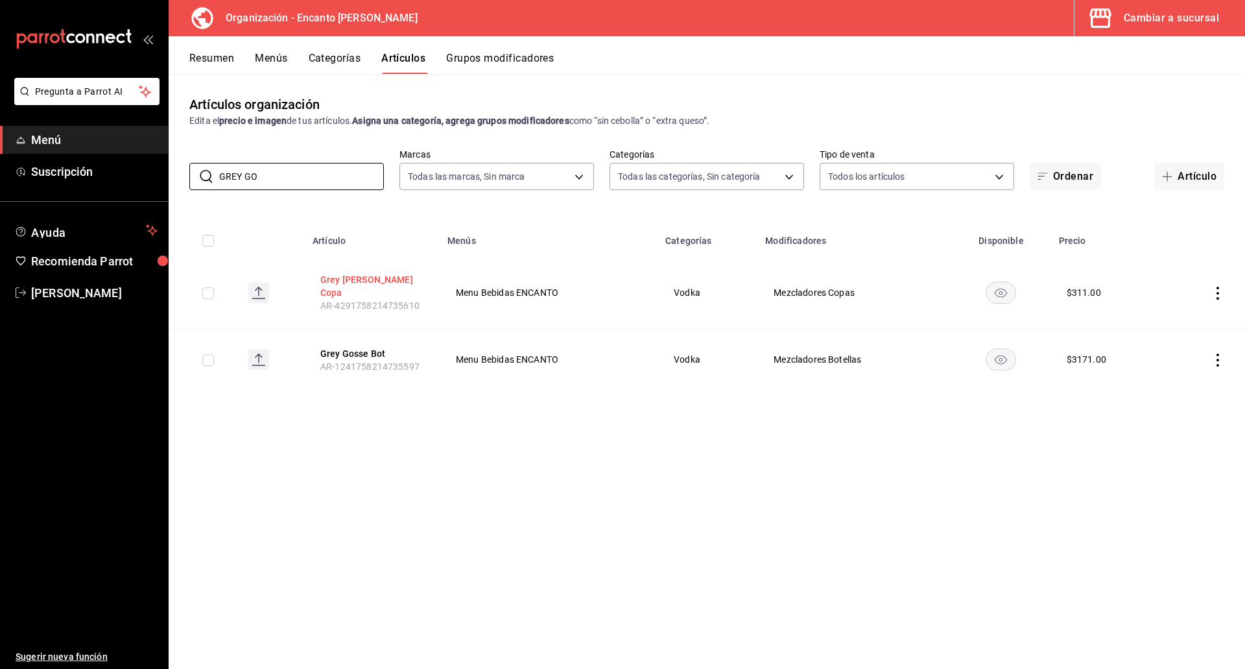
type input "GREY GO"
click at [353, 280] on button "Grey Gosse Copa" at bounding box center [372, 286] width 104 height 26
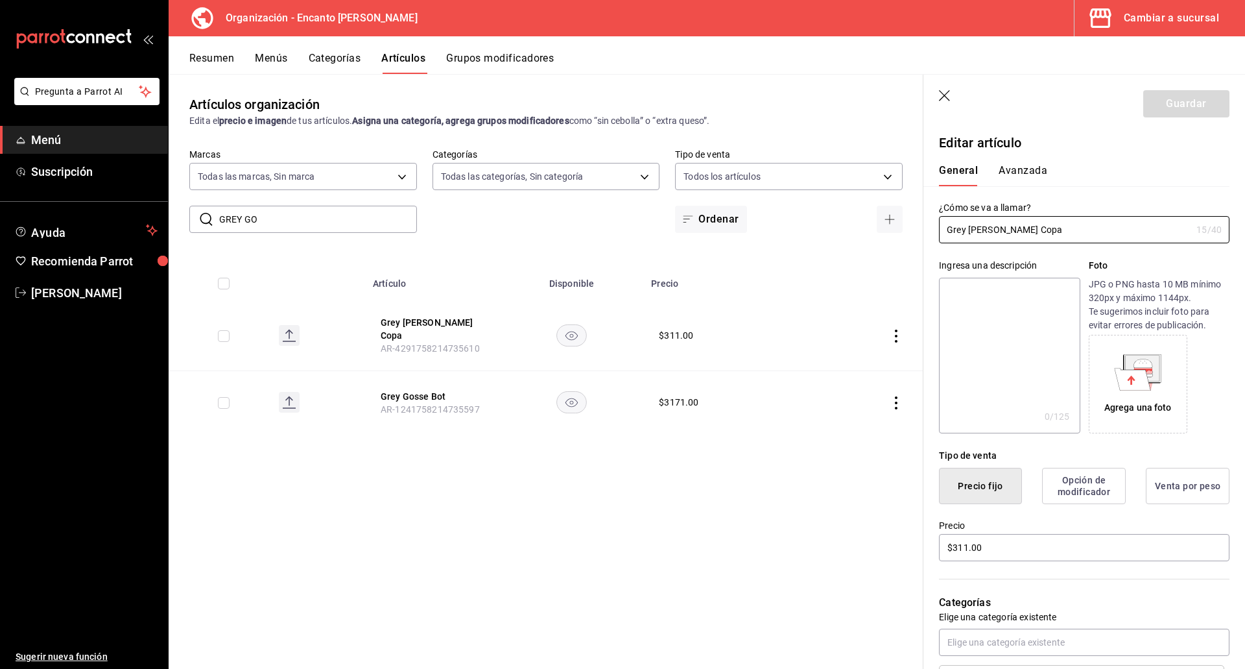
click at [747, 99] on icon "button" at bounding box center [945, 96] width 13 height 13
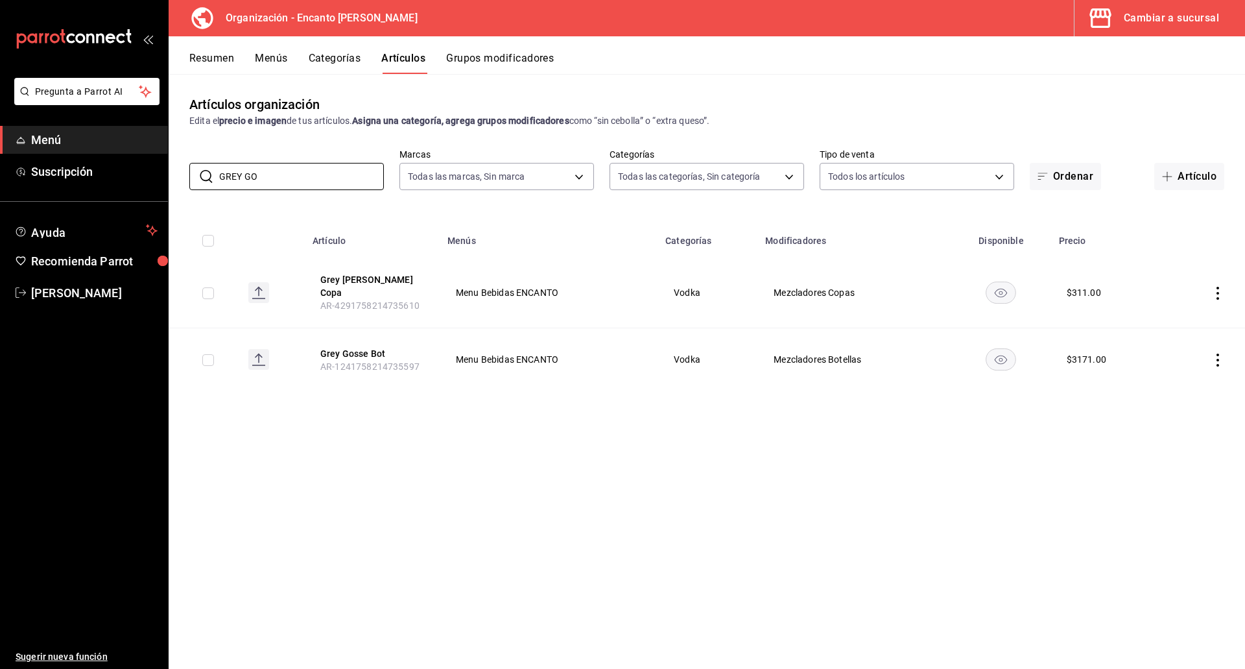
drag, startPoint x: 268, startPoint y: 185, endPoint x: 173, endPoint y: 177, distance: 95.0
click at [173, 177] on div "​ GREY GO ​ Marcas Todas las marcas, Sin marca c481bb78-10fa-47ce-ac99-feac7239…" at bounding box center [707, 170] width 1077 height 42
paste input "KETEL ONE 750ML"
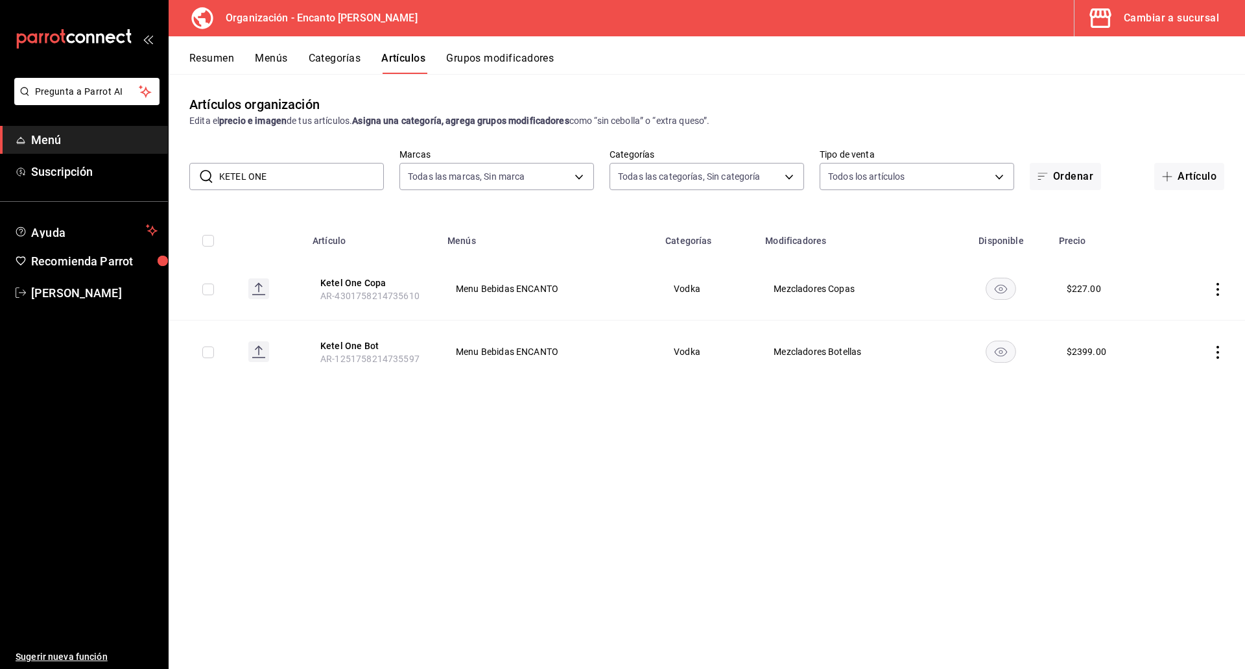
drag, startPoint x: 271, startPoint y: 169, endPoint x: 219, endPoint y: 169, distance: 52.5
click at [219, 169] on div "​ KETEL ONE ​" at bounding box center [286, 176] width 195 height 27
paste input "SMIRNOFF 750ML"
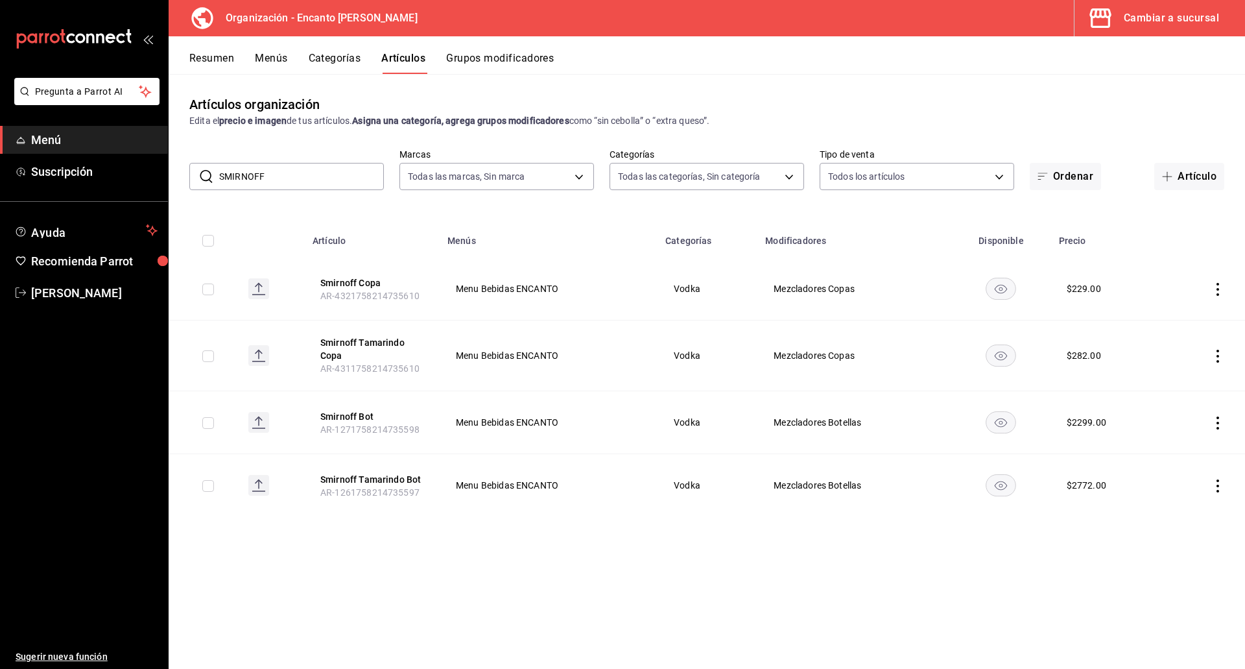
drag, startPoint x: 284, startPoint y: 174, endPoint x: 196, endPoint y: 165, distance: 88.7
click at [196, 165] on div "​ SMIRNOFF ​" at bounding box center [286, 176] width 195 height 27
paste input "TOLICHNAYA 750ML"
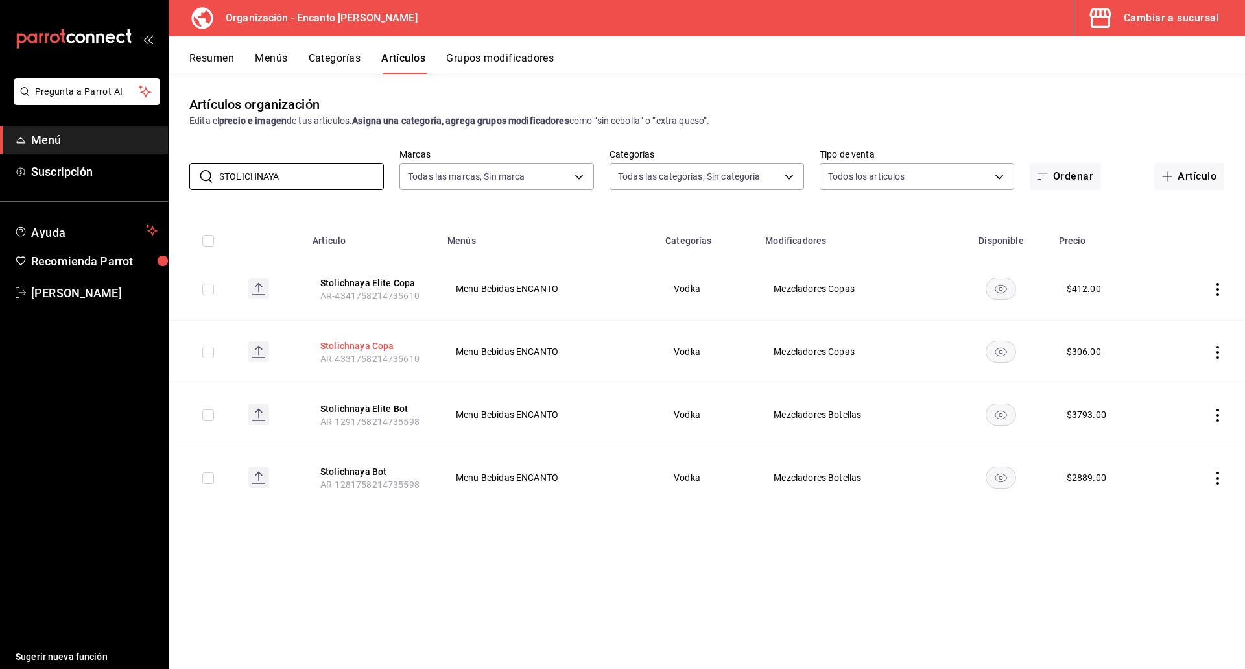
type input "STOLICHNAYA"
click at [340, 341] on button "Stolichnaya Copa" at bounding box center [372, 345] width 104 height 13
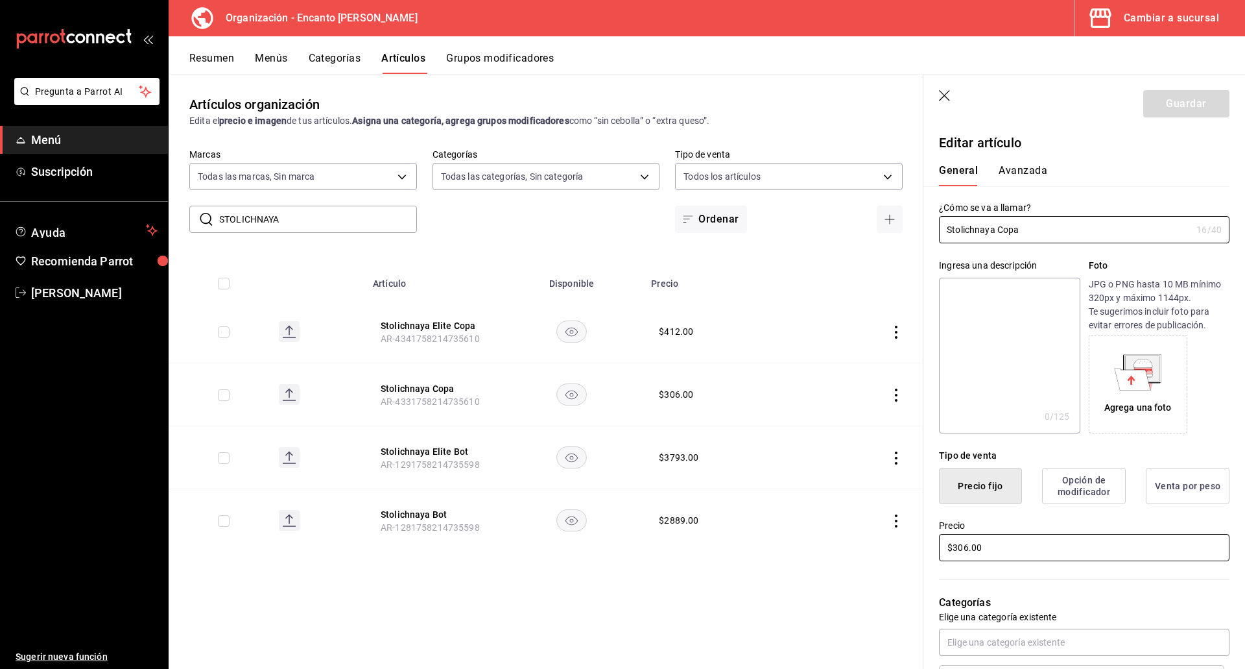
click at [747, 546] on input "$306.00" at bounding box center [1084, 547] width 291 height 27
type input "$307.00"
click at [747, 101] on button "Guardar" at bounding box center [1186, 103] width 86 height 27
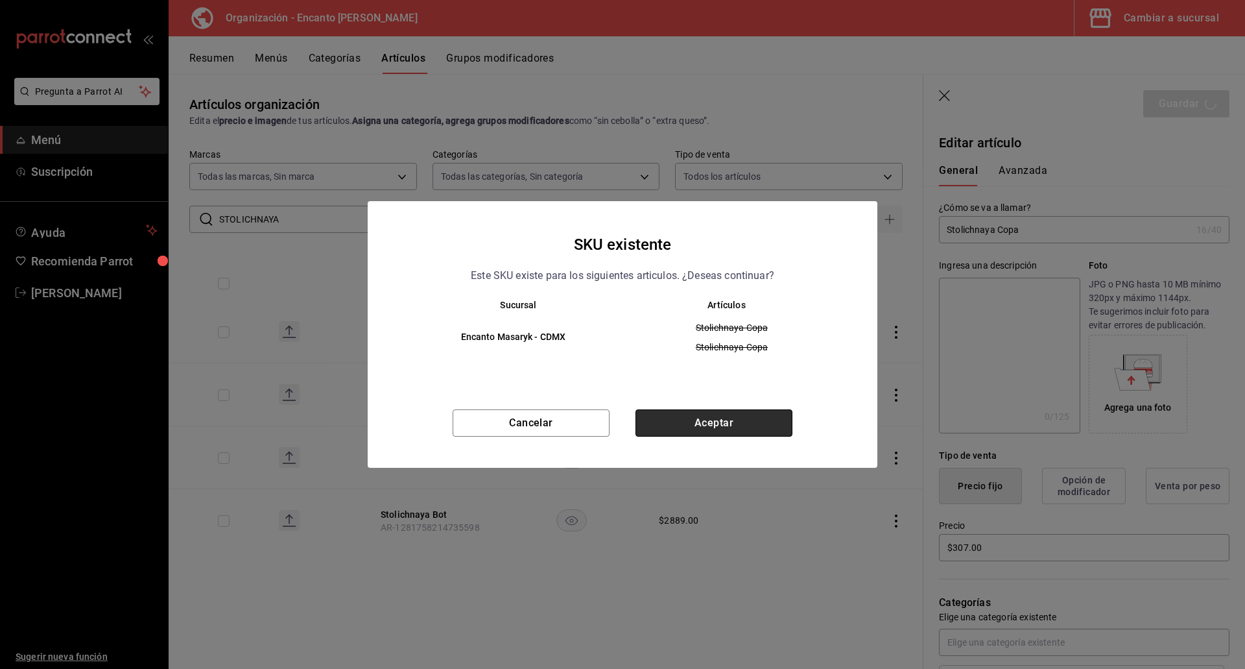
click at [700, 414] on button "Aceptar" at bounding box center [714, 422] width 157 height 27
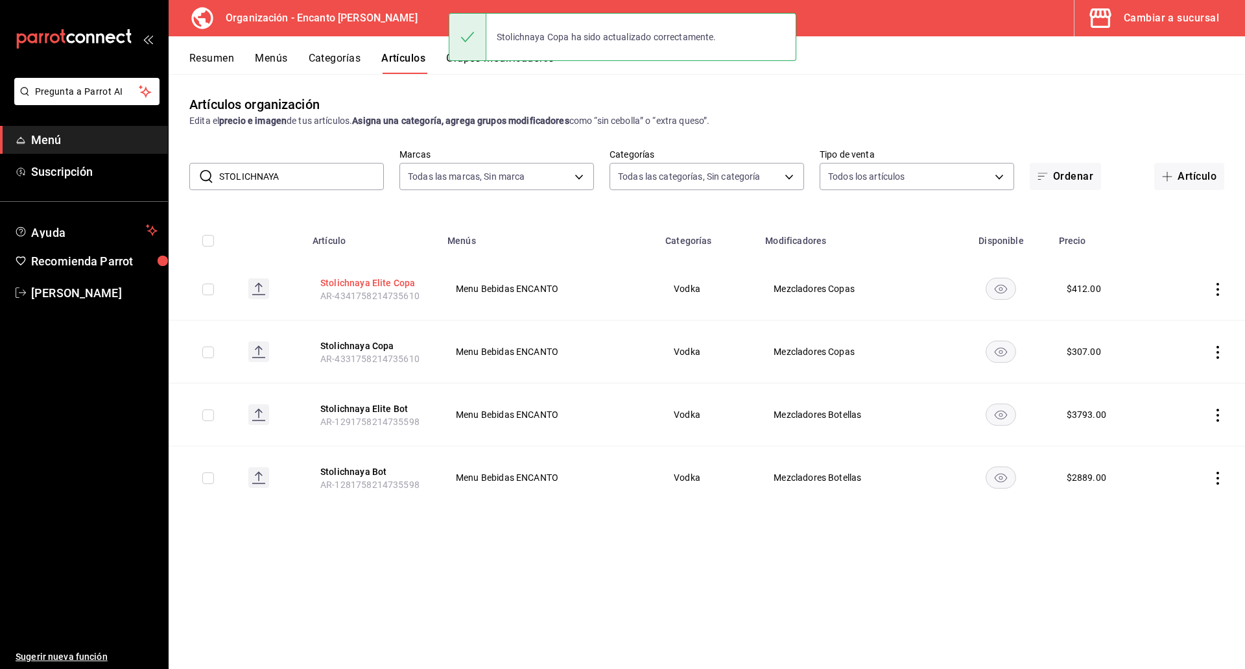
click at [389, 285] on button "Stolichnaya Elite Copa" at bounding box center [372, 282] width 104 height 13
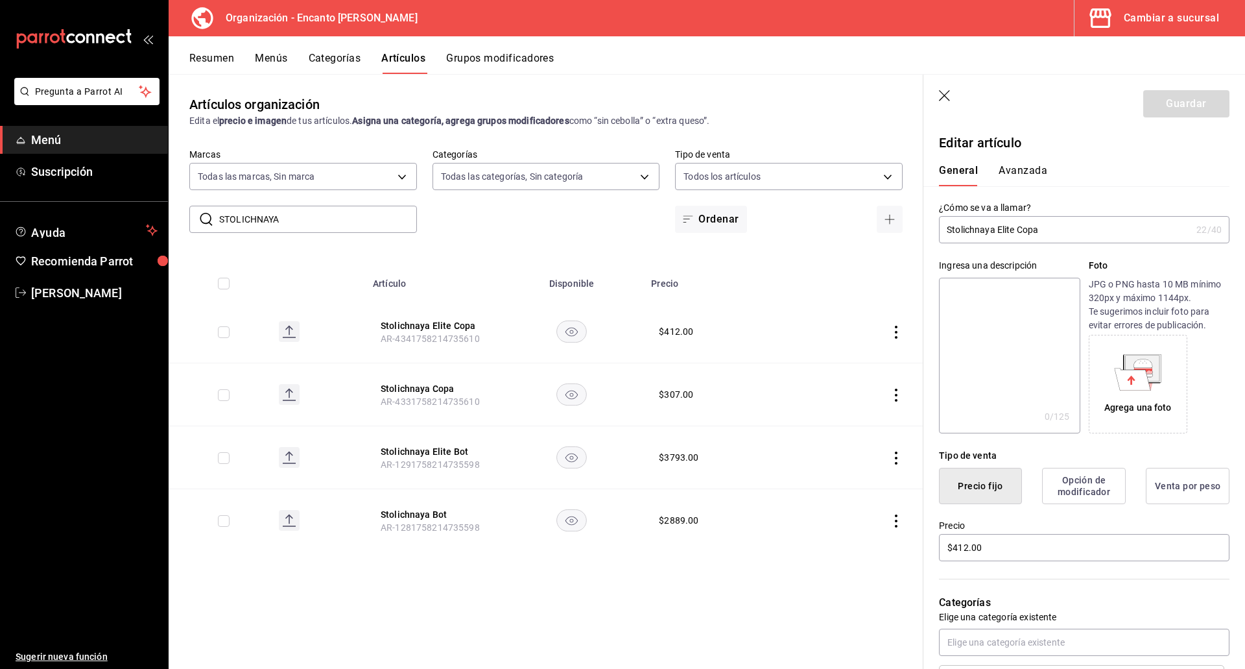
click at [747, 97] on icon "button" at bounding box center [945, 96] width 13 height 13
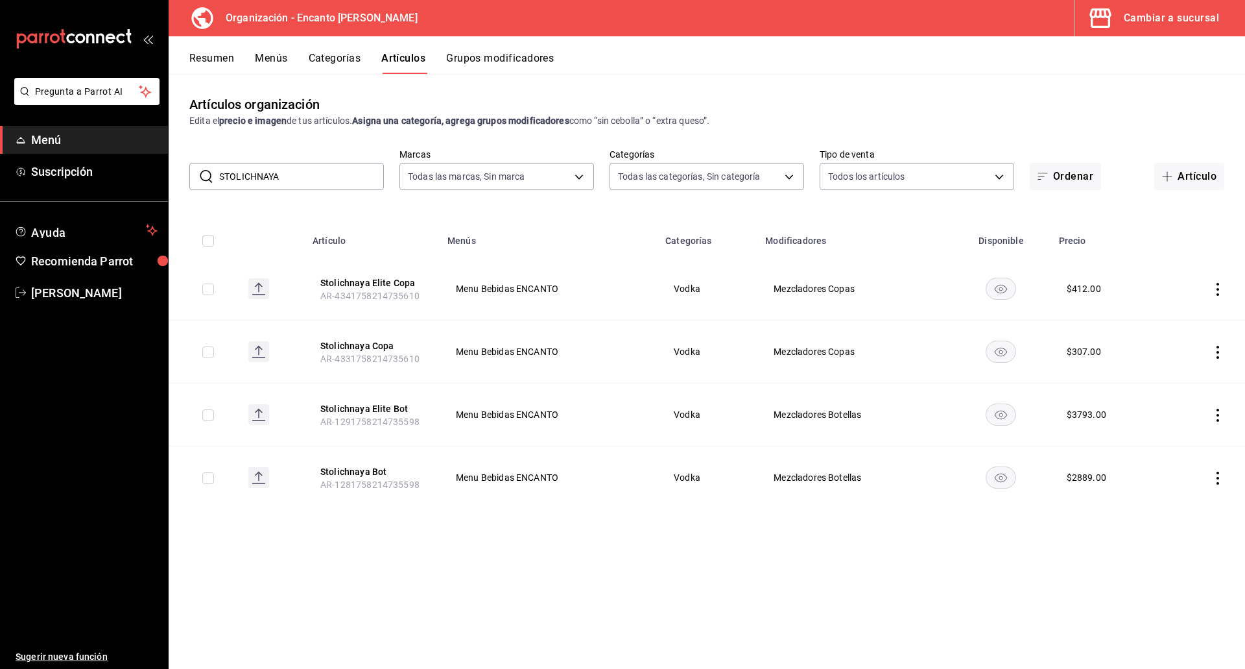
click at [278, 178] on input "STOLICHNAYA" at bounding box center [301, 176] width 165 height 26
drag, startPoint x: 320, startPoint y: 173, endPoint x: 194, endPoint y: 176, distance: 125.9
click at [194, 176] on div "​ STOLICHNAYA ​" at bounding box center [286, 176] width 195 height 27
paste input "TITOS 750ML"
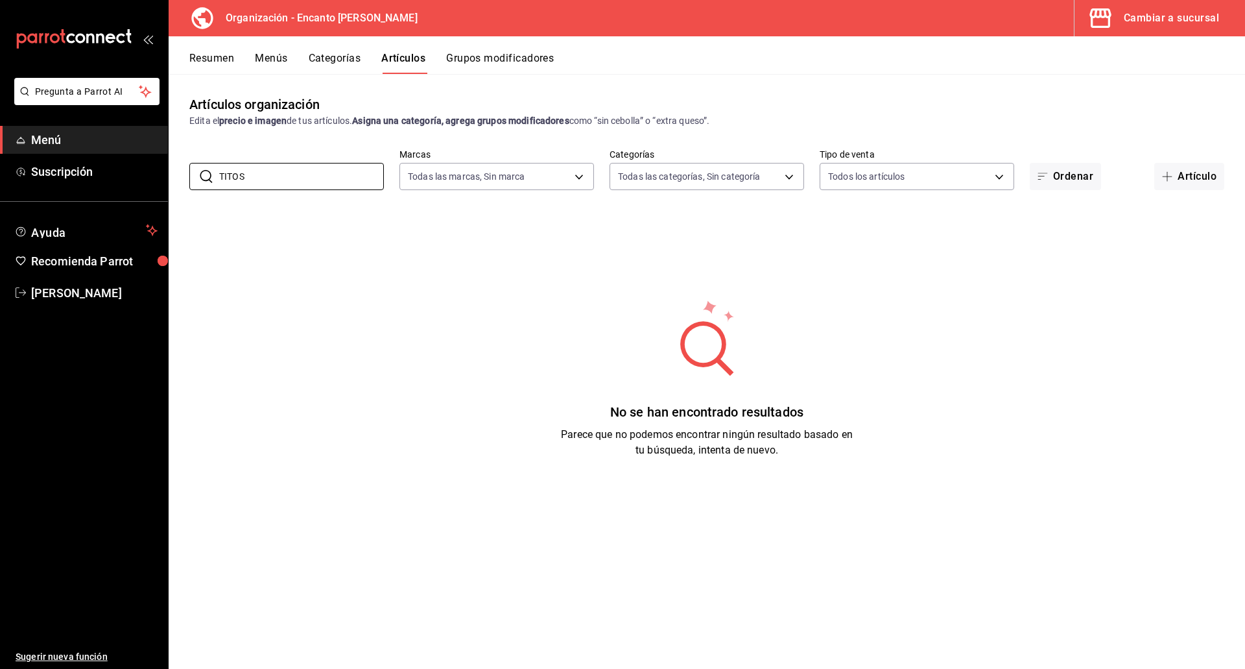
type input "TITO"
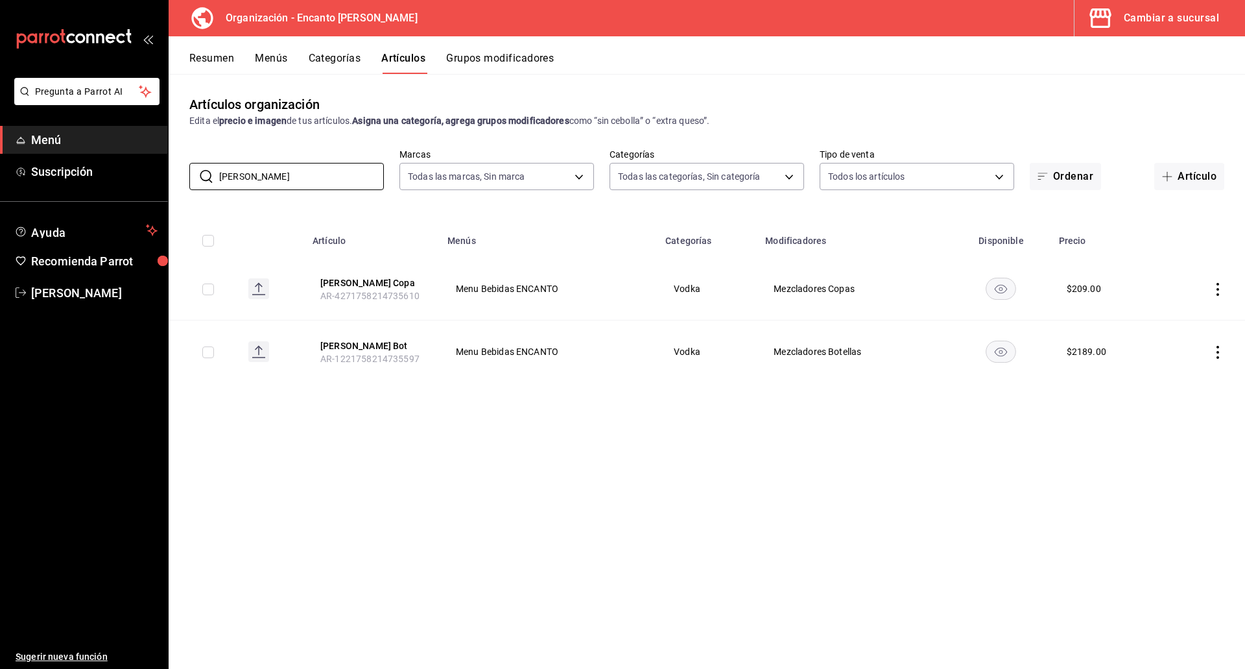
drag, startPoint x: 277, startPoint y: 174, endPoint x: 169, endPoint y: 167, distance: 107.9
click at [169, 167] on div "​ TITO ​ Marcas Todas las marcas, Sin marca c481bb78-10fa-47ce-ac99-feac7239b02…" at bounding box center [707, 170] width 1077 height 42
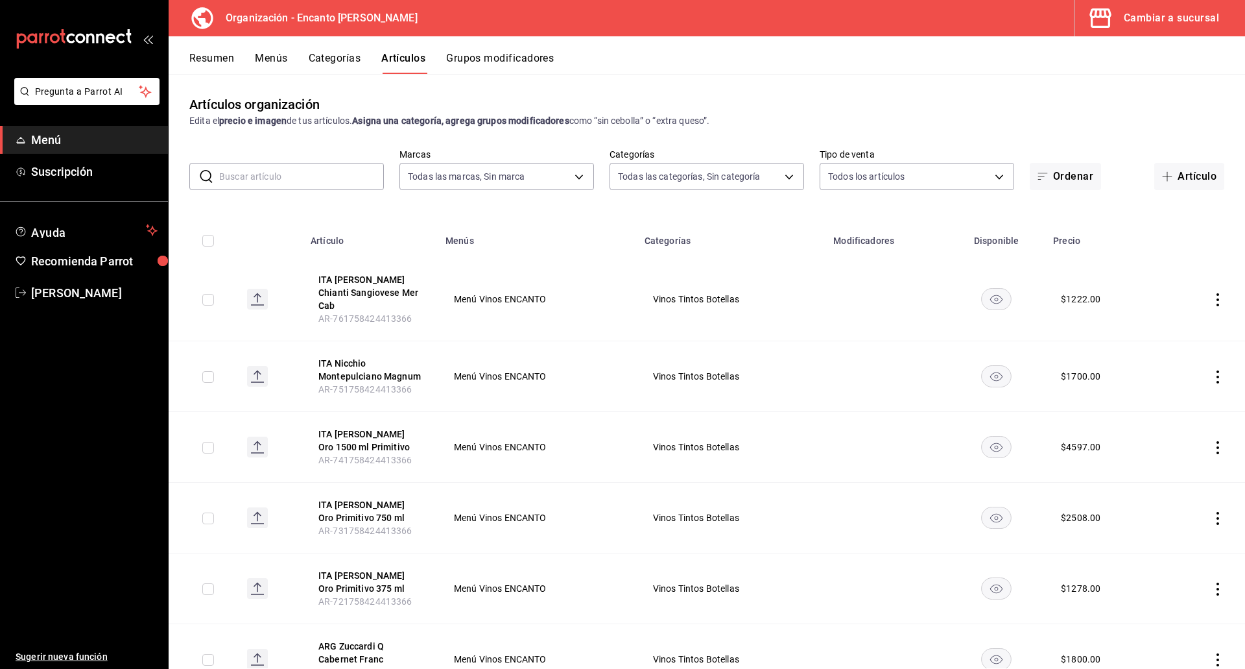
click at [262, 178] on input "text" at bounding box center [301, 176] width 165 height 26
paste input "BLACK BUSH 21 750ML"
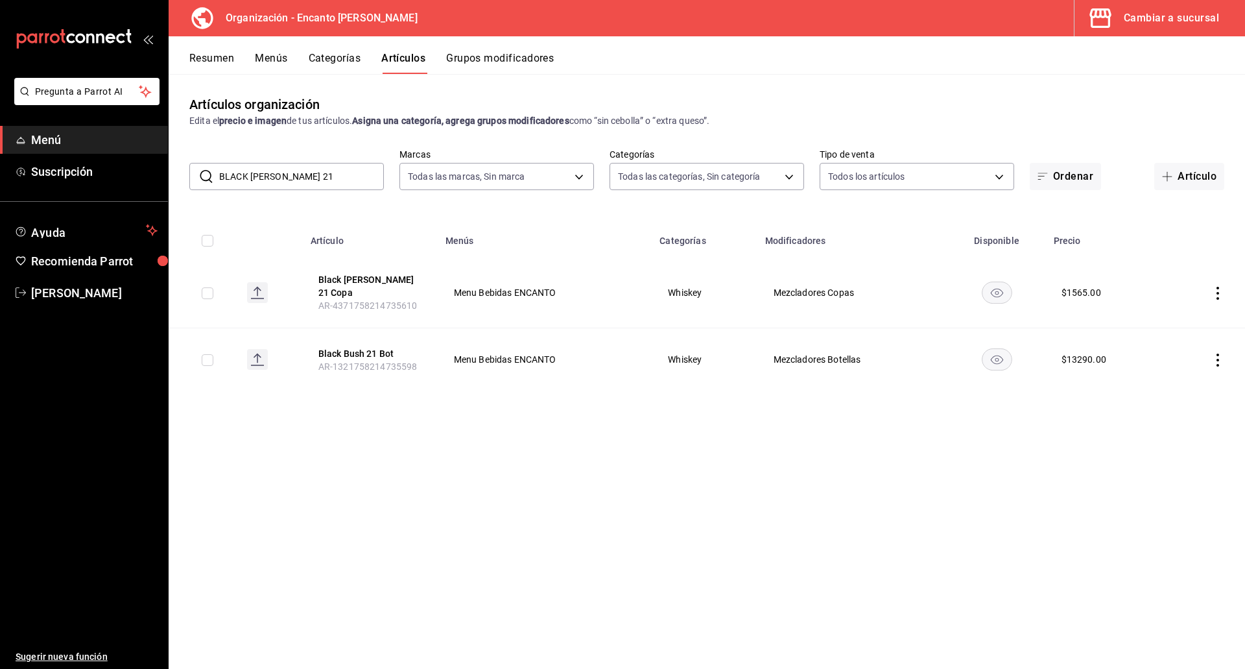
drag, startPoint x: 340, startPoint y: 178, endPoint x: 218, endPoint y: 169, distance: 122.3
click at [218, 169] on div "​ BLACK BUSH 21 ​" at bounding box center [286, 176] width 195 height 27
paste input "750ML"
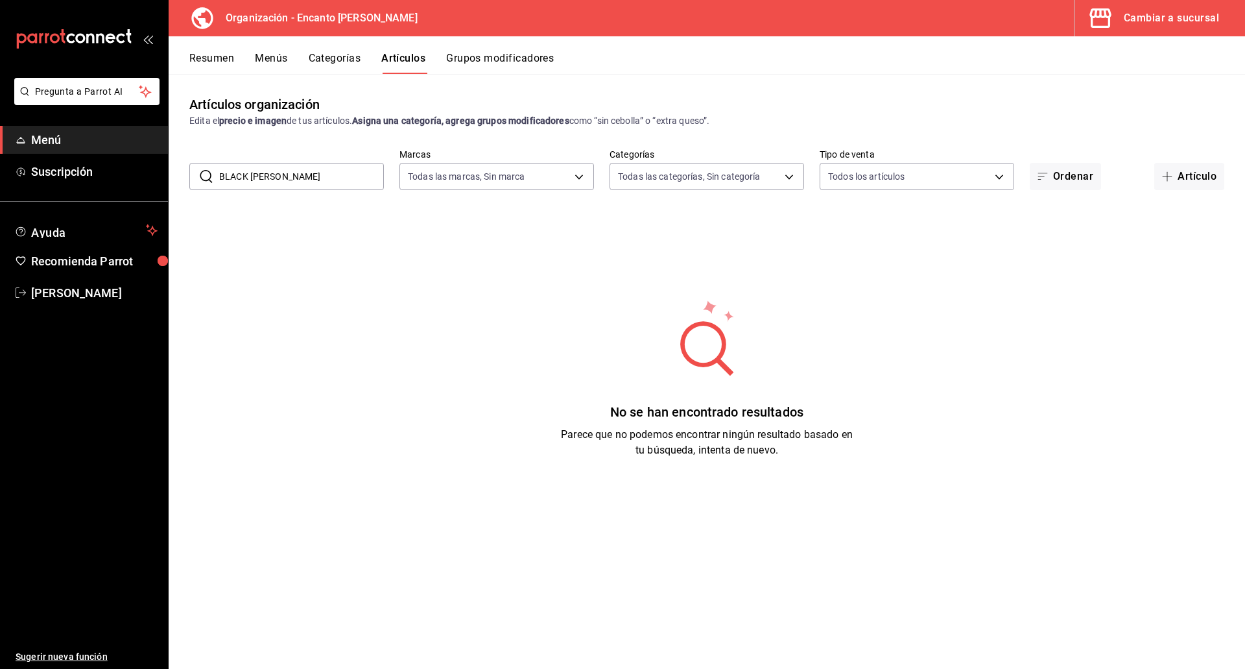
type input "BLACK BUSH"
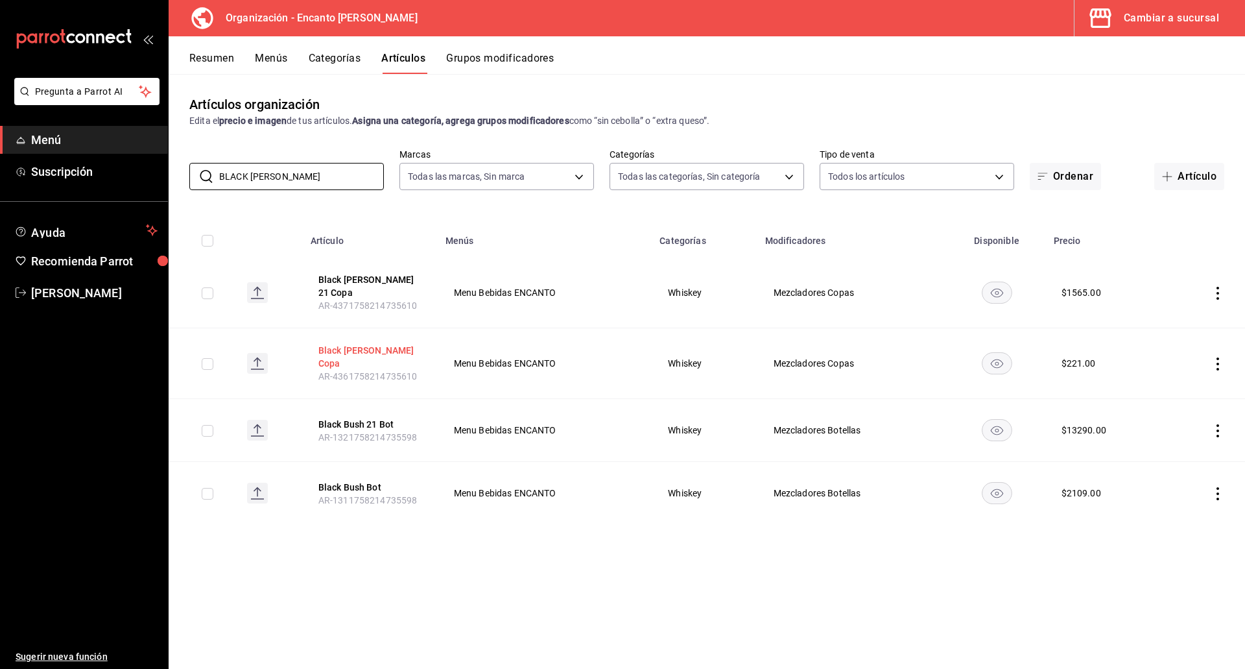
click at [328, 344] on button "Black Bush Copa" at bounding box center [370, 357] width 104 height 26
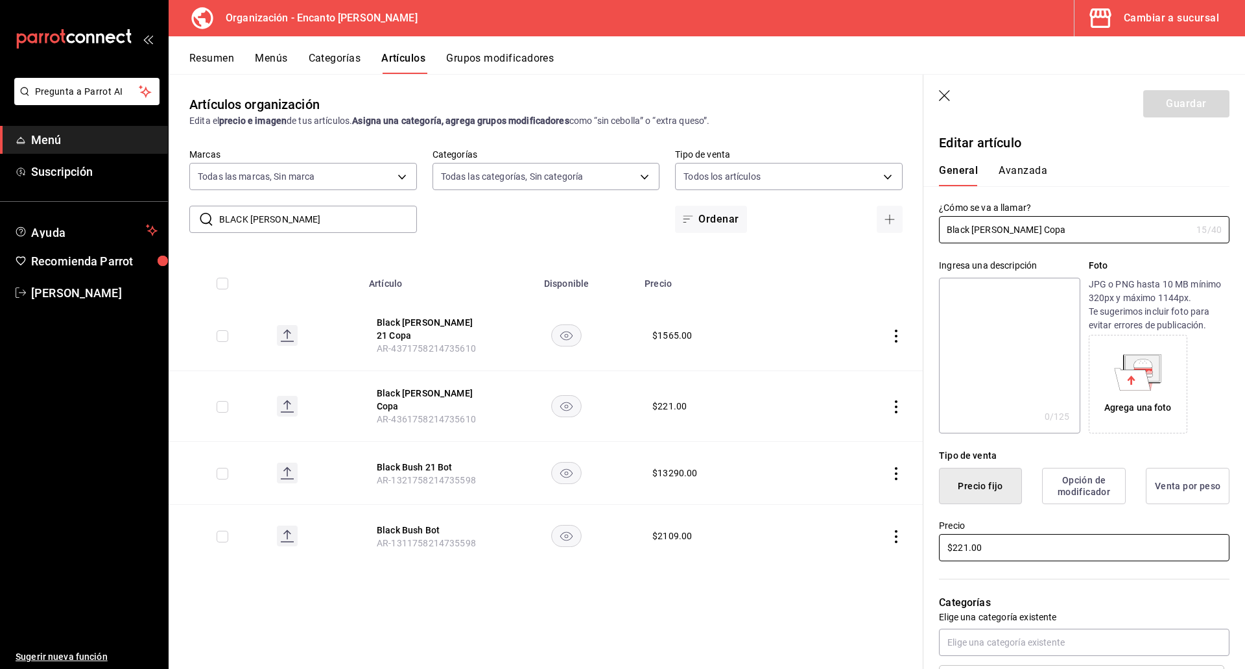
click at [747, 546] on input "$221.00" at bounding box center [1084, 547] width 291 height 27
type input "$222.00"
click at [747, 106] on button "Guardar" at bounding box center [1186, 103] width 86 height 27
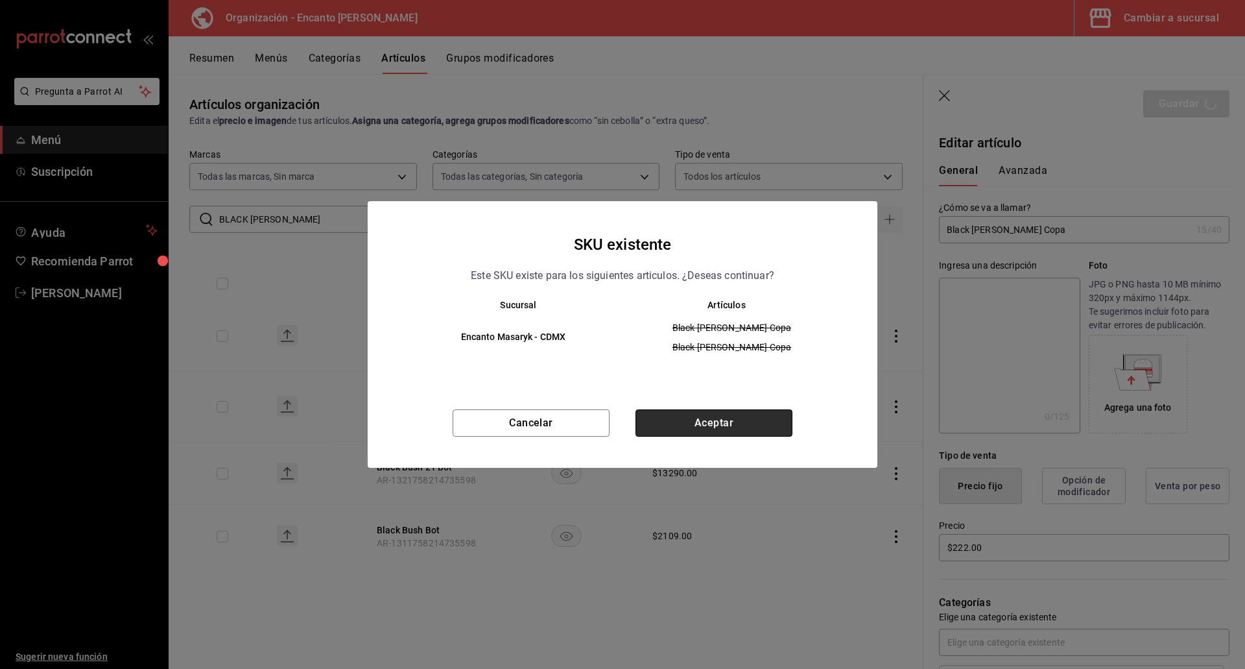
click at [747, 426] on button "Aceptar" at bounding box center [714, 422] width 157 height 27
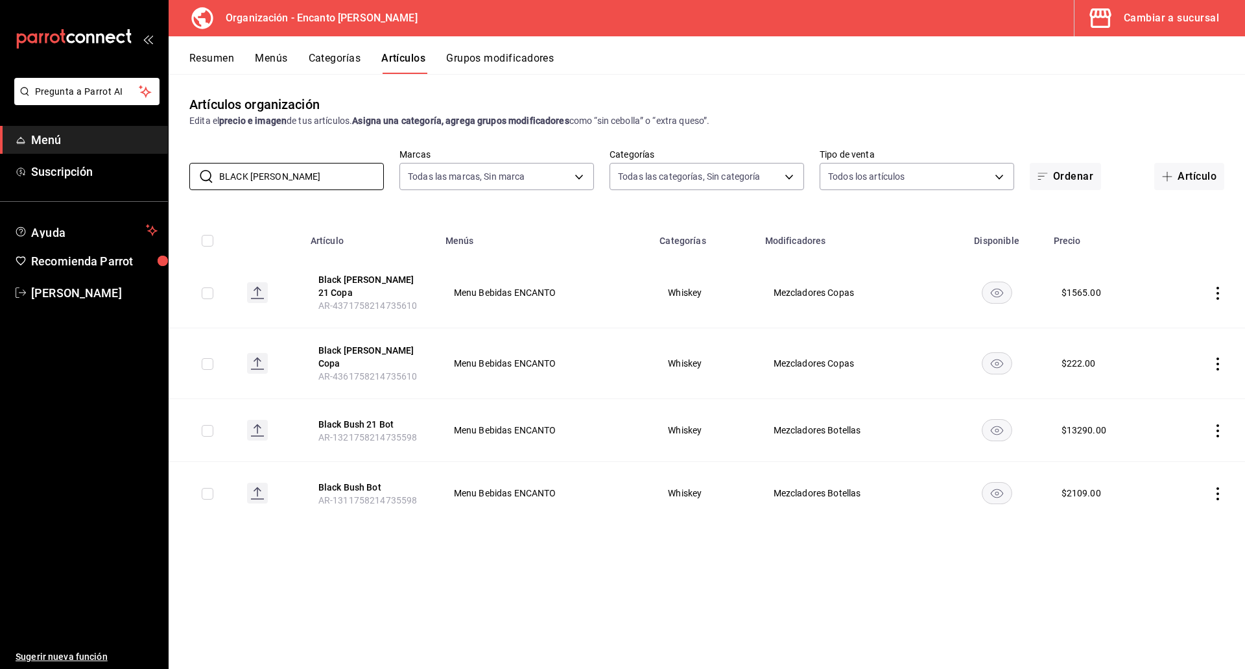
drag, startPoint x: 309, startPoint y: 177, endPoint x: 216, endPoint y: 162, distance: 94.6
click at [216, 162] on div "​ BLACK BUSH ​ Marcas Todas las marcas, Sin marca c481bb78-10fa-47ce-ac99-feac7…" at bounding box center [707, 170] width 1077 height 42
paste input "UCHANANS 12 AÑOS 750ML"
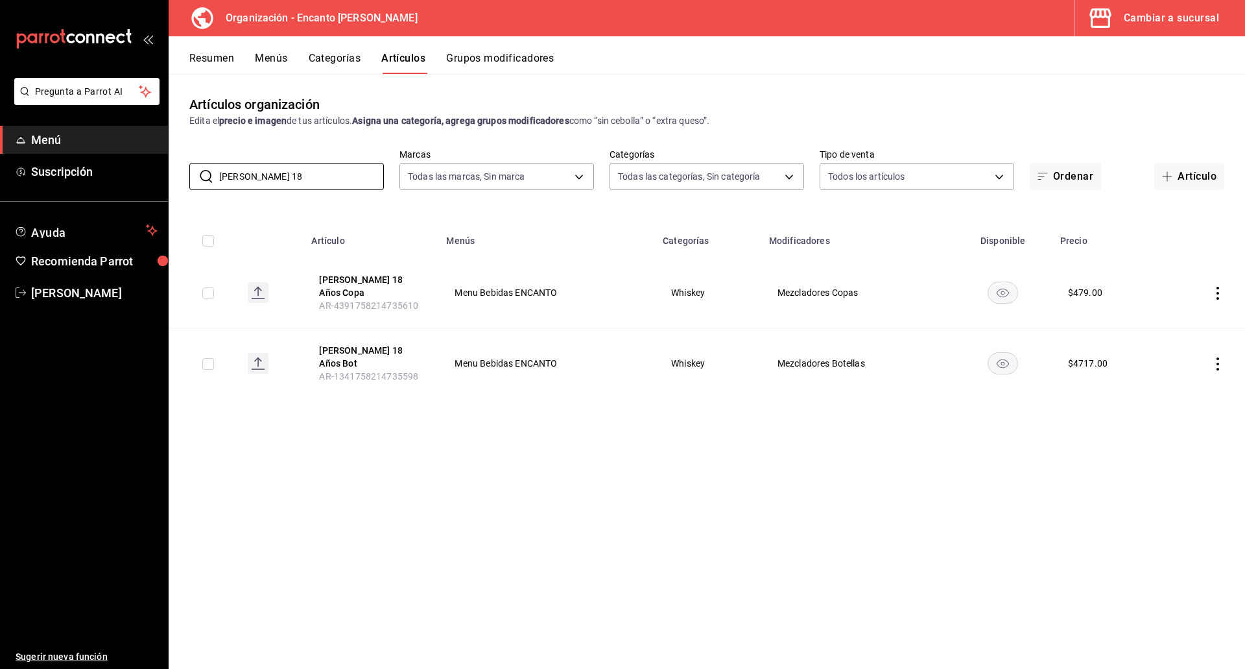
type input "BUCHANAn's 18"
click at [363, 272] on th "Buchanan's 18 Años Copa AR-4391758214735610" at bounding box center [371, 292] width 135 height 71
click at [345, 285] on button "Buchanan's 18 Años Copa" at bounding box center [371, 286] width 104 height 26
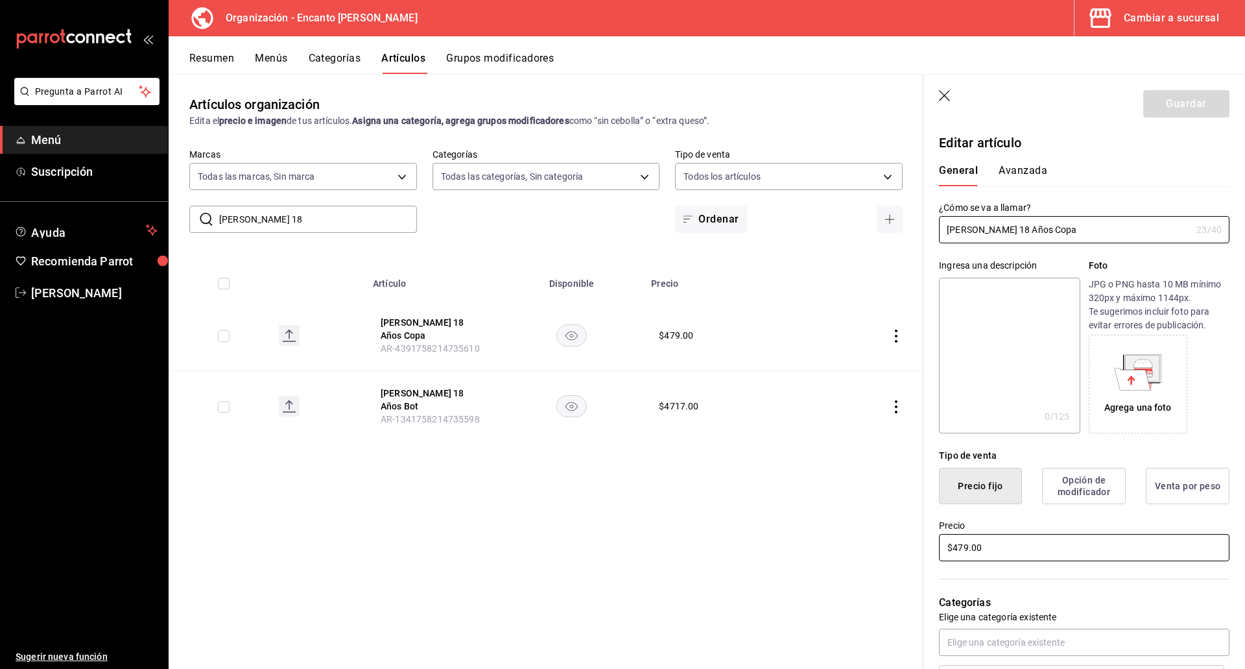
click at [747, 540] on input "$479.00" at bounding box center [1084, 547] width 291 height 27
type input "$480.00"
click at [747, 104] on button "Guardar" at bounding box center [1186, 103] width 86 height 27
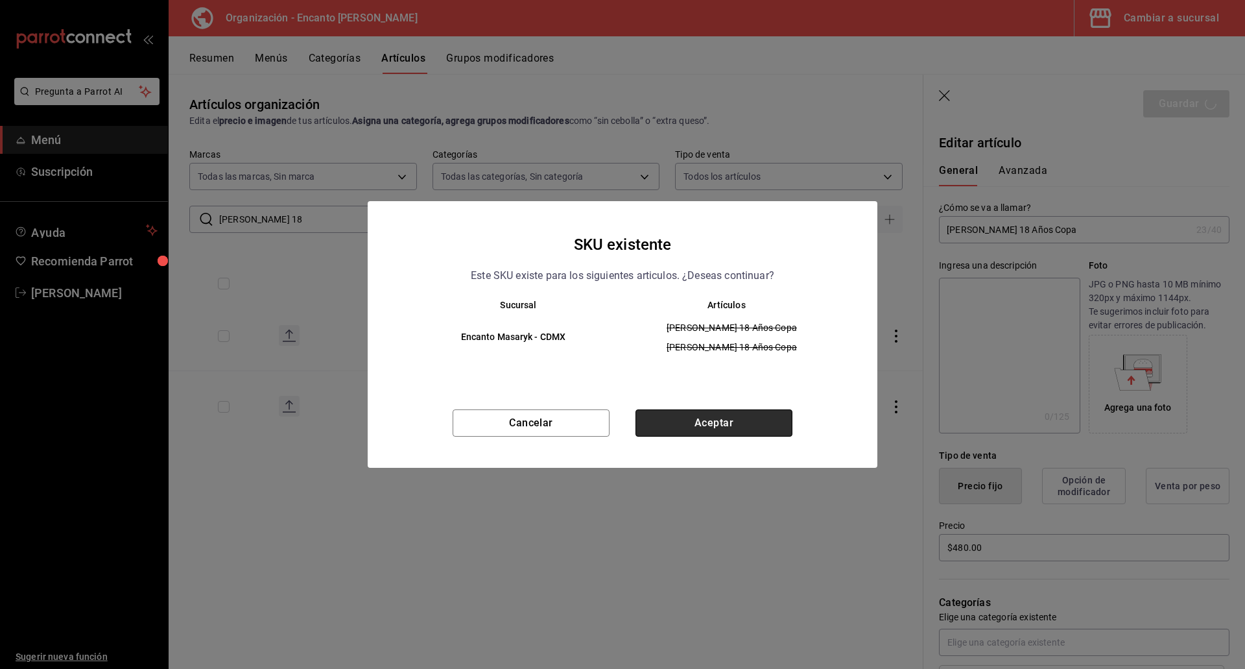
click at [715, 424] on button "Aceptar" at bounding box center [714, 422] width 157 height 27
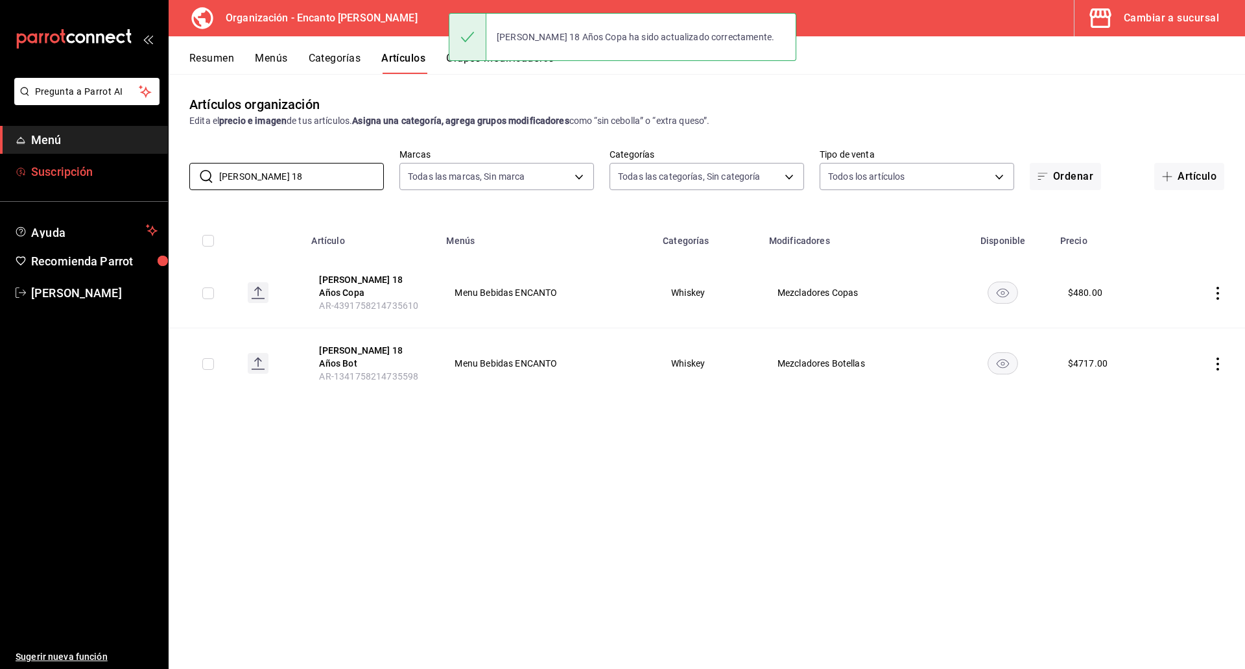
drag, startPoint x: 326, startPoint y: 182, endPoint x: 141, endPoint y: 173, distance: 185.1
click at [141, 173] on div "Pregunta a Parrot AI Menú Suscripción Ayuda Recomienda Parrot Enrique Pérez Pér…" at bounding box center [622, 334] width 1245 height 669
paste input "NS MASTER 750ML"
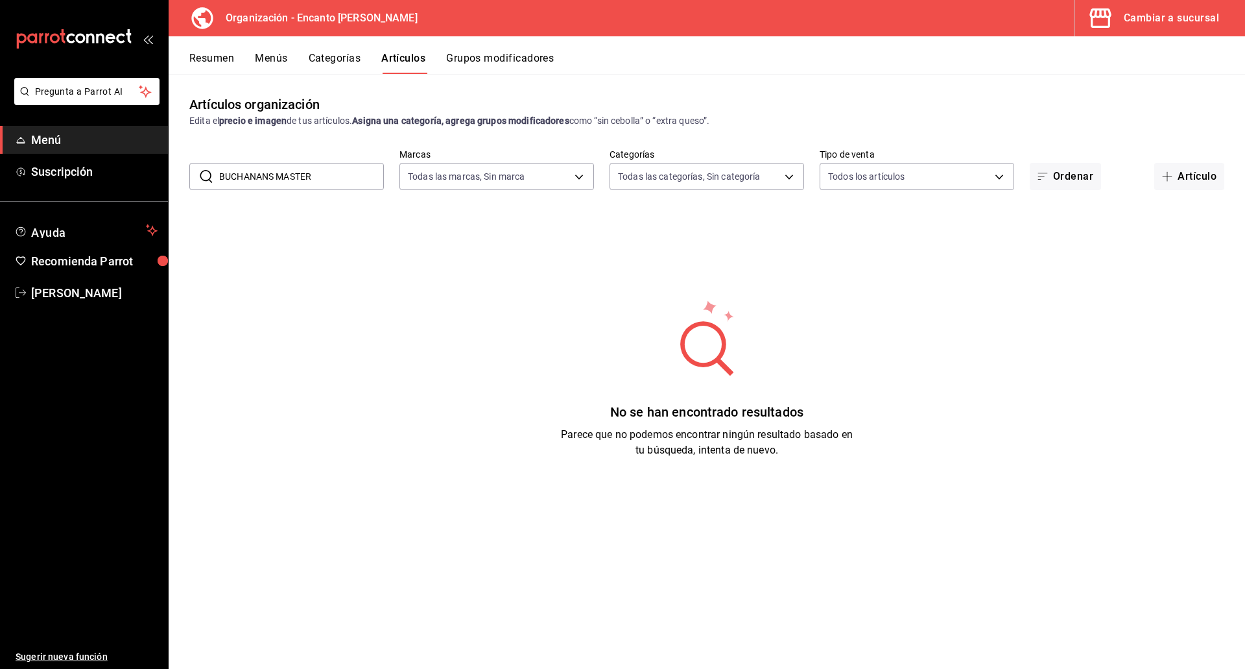
click at [274, 180] on input "BUCHANANS MASTER" at bounding box center [301, 176] width 165 height 26
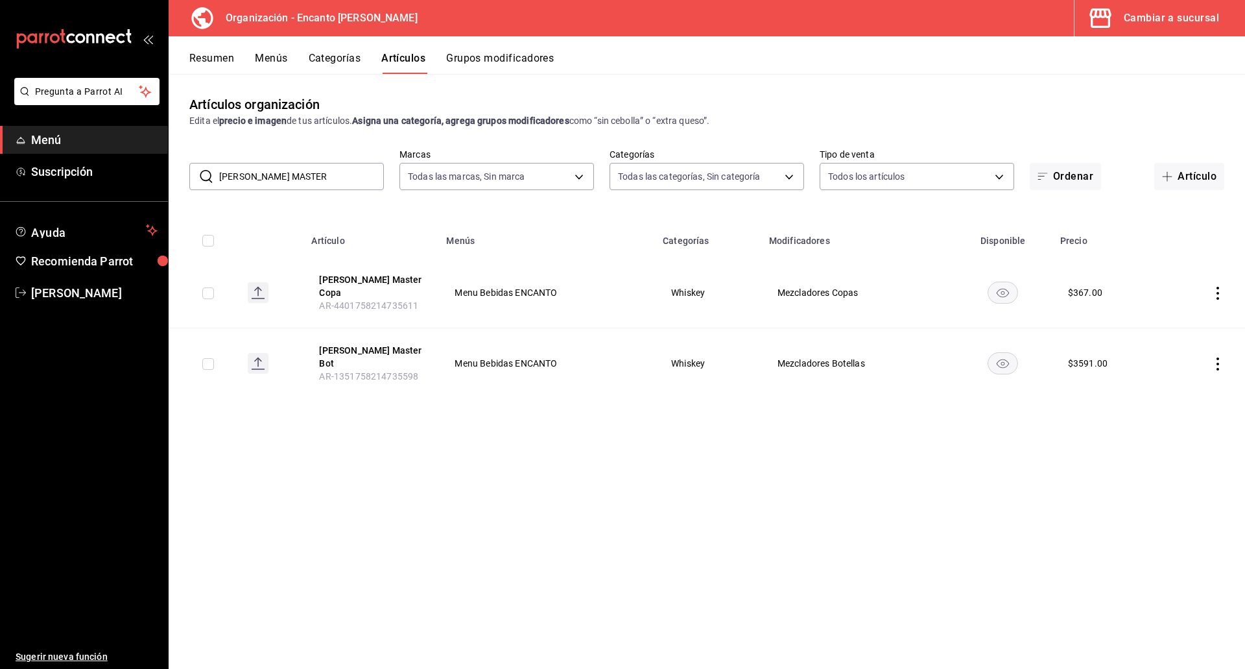
drag, startPoint x: 329, startPoint y: 180, endPoint x: 209, endPoint y: 171, distance: 119.7
click at [209, 171] on div "​ BUCHANAN'S MASTER ​" at bounding box center [286, 176] width 195 height 27
paste input "S RED SEAL 750ML"
type input "BUCHANAN'S RED SEAL"
click at [360, 276] on button "Buchanan's Red Seal Copa" at bounding box center [370, 286] width 104 height 26
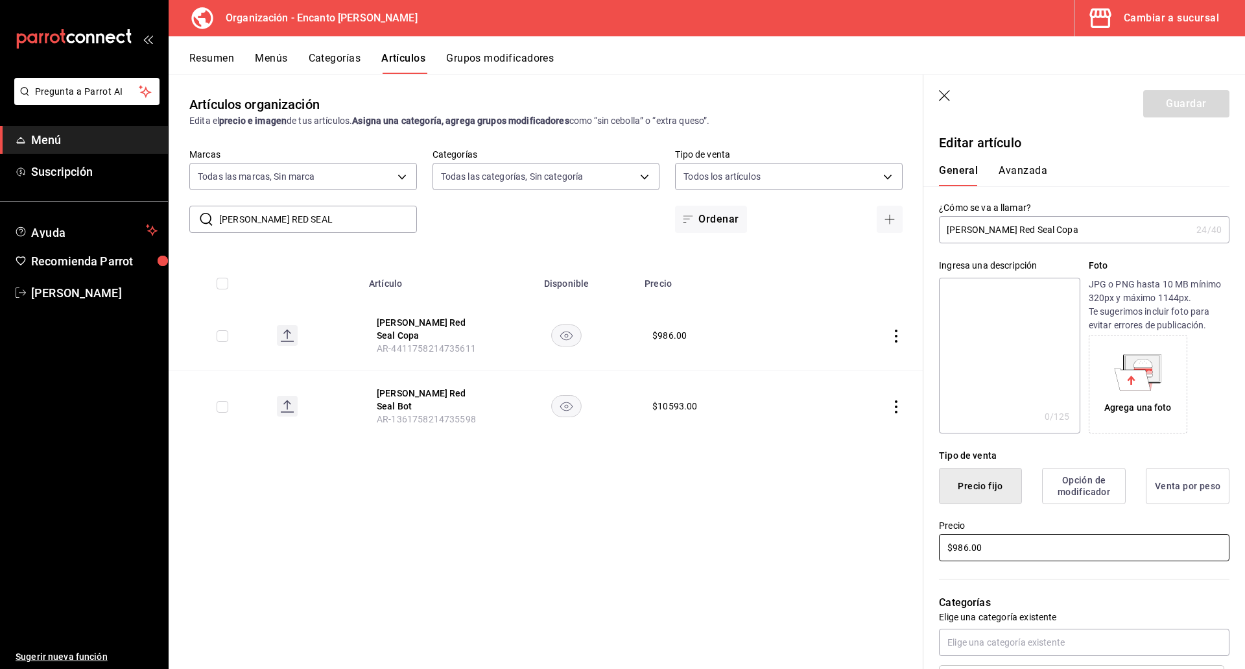
click at [747, 551] on input "$986.00" at bounding box center [1084, 547] width 291 height 27
type input "$987.00"
click at [747, 103] on button "Guardar" at bounding box center [1186, 103] width 86 height 27
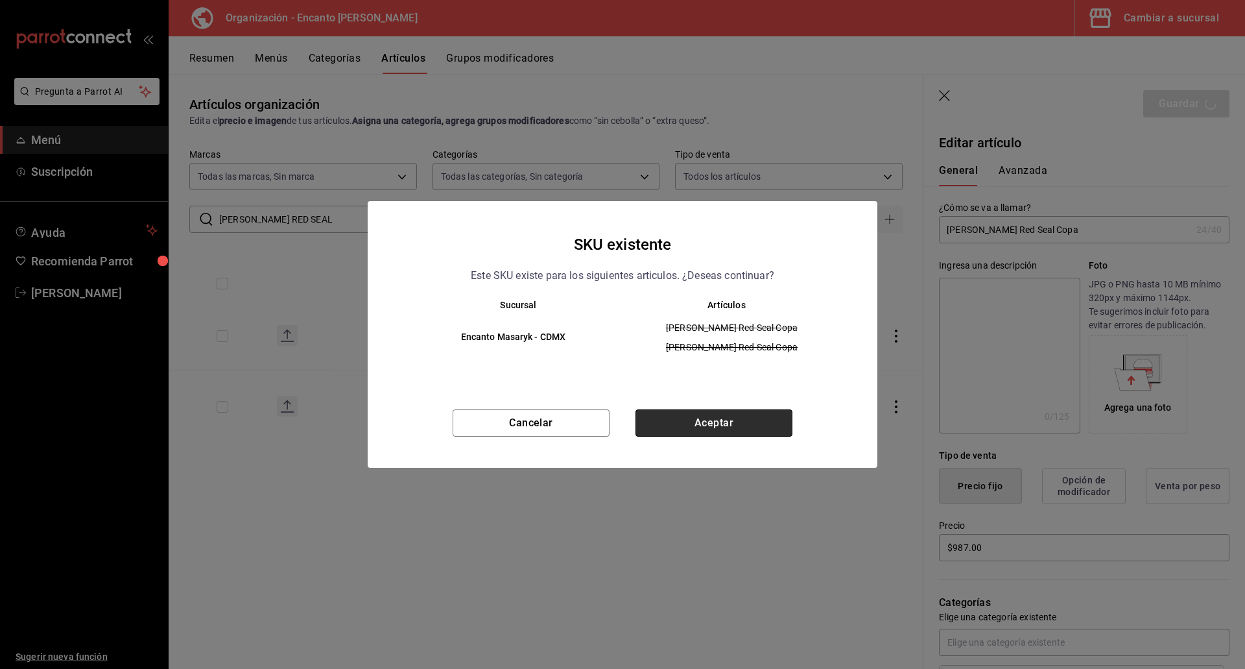
click at [714, 422] on button "Aceptar" at bounding box center [714, 422] width 157 height 27
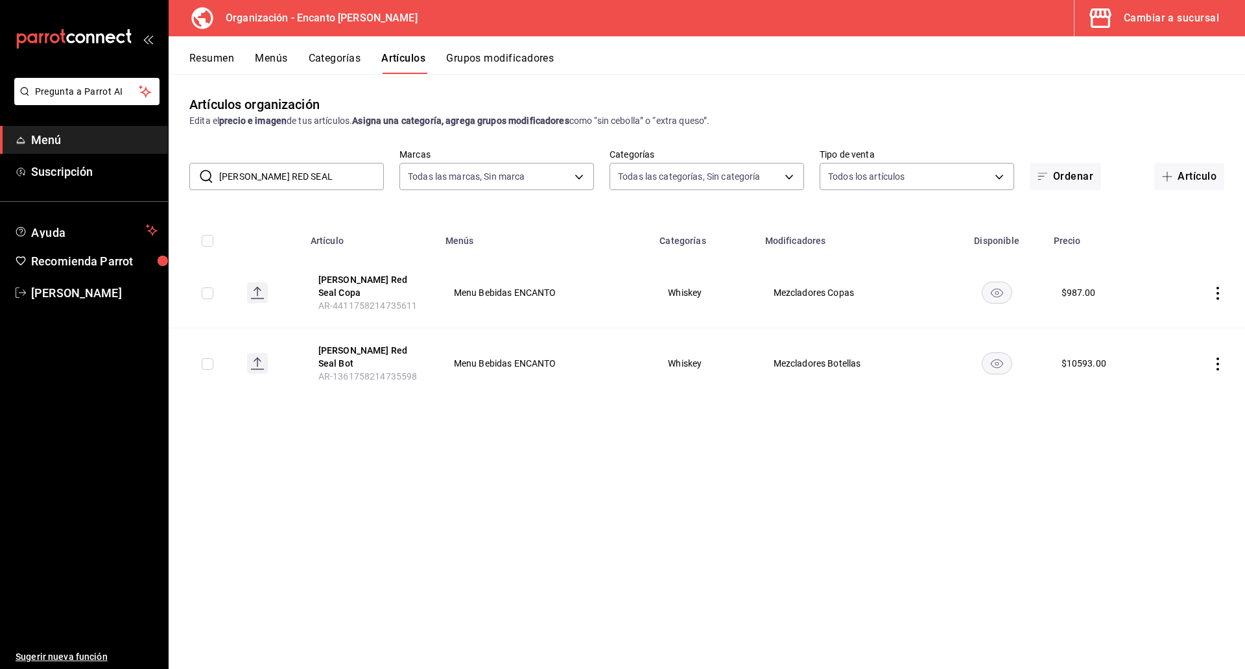
drag, startPoint x: 335, startPoint y: 180, endPoint x: 200, endPoint y: 180, distance: 134.9
click at [200, 180] on div "​ BUCHANAN'S RED SEAL ​" at bounding box center [286, 176] width 195 height 27
paste input "SHMIL 10 750M"
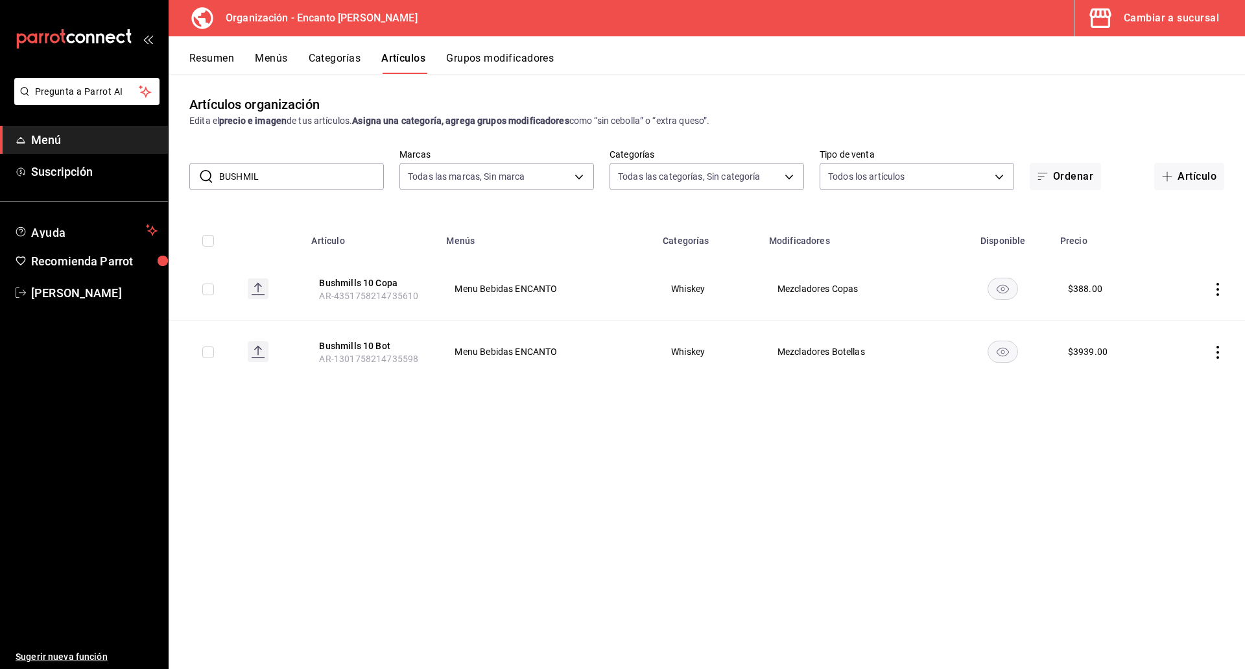
drag, startPoint x: 331, startPoint y: 176, endPoint x: 190, endPoint y: 169, distance: 140.9
click at [190, 169] on div "​ BUSHMIL ​" at bounding box center [286, 176] width 195 height 27
paste input "CHIVAS 12 AÑOS 750M"
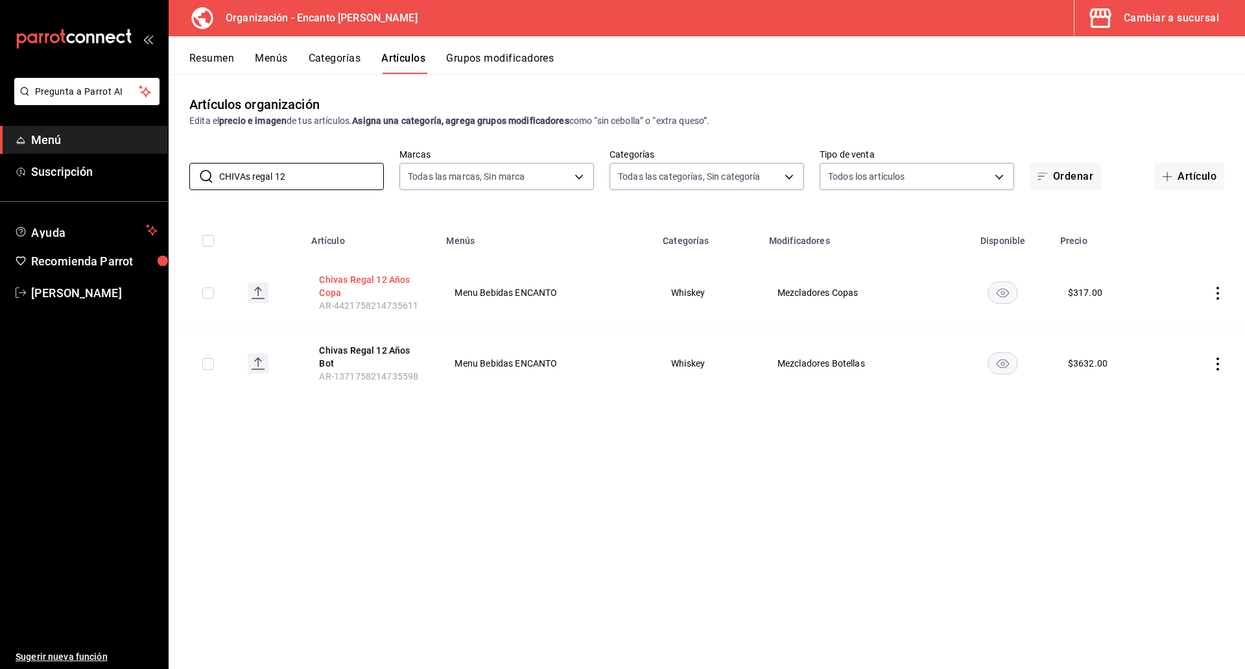
type input "CHIVAs regal 12"
click at [365, 279] on button "Chivas Regal 12 Años Copa" at bounding box center [371, 286] width 104 height 26
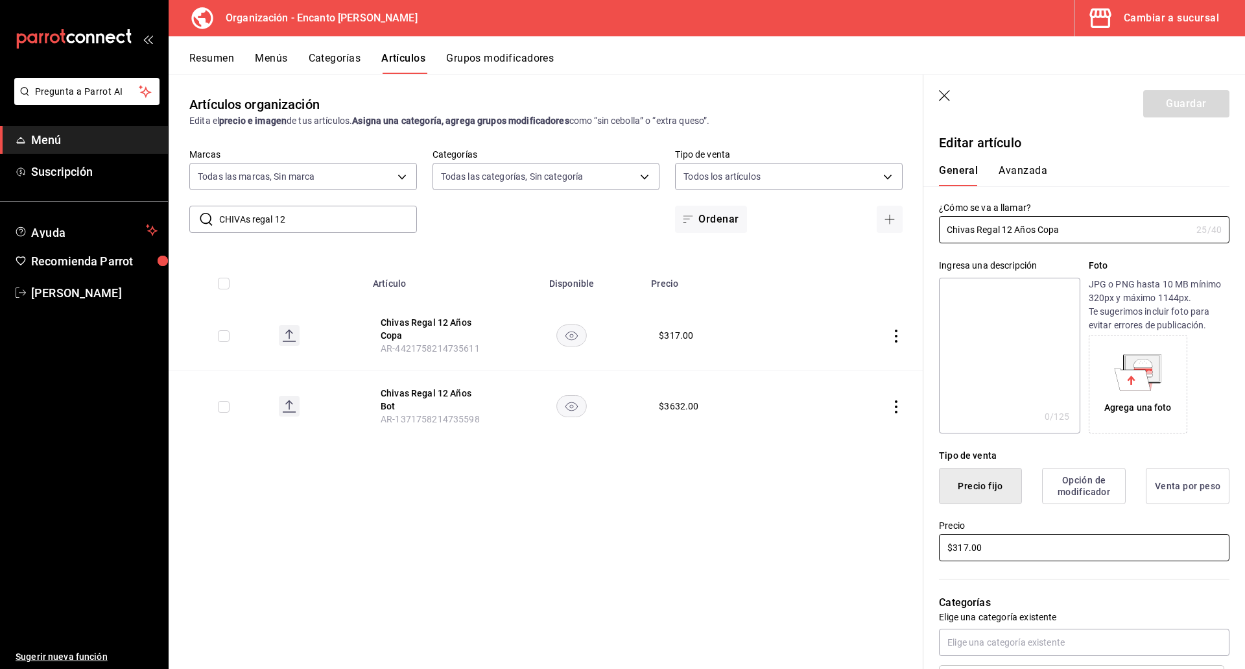
click at [747, 542] on input "$317.00" at bounding box center [1084, 547] width 291 height 27
click at [747, 541] on input "$317.00" at bounding box center [1084, 547] width 291 height 27
type input "$318.00"
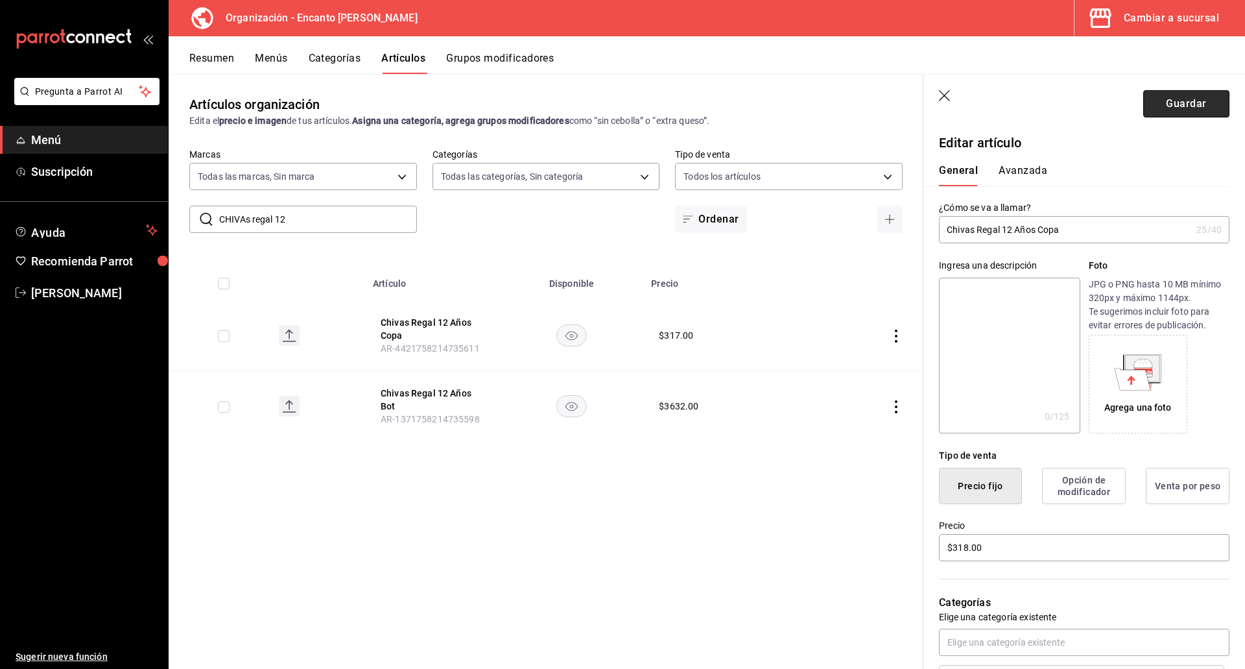
click at [747, 110] on button "Guardar" at bounding box center [1186, 103] width 86 height 27
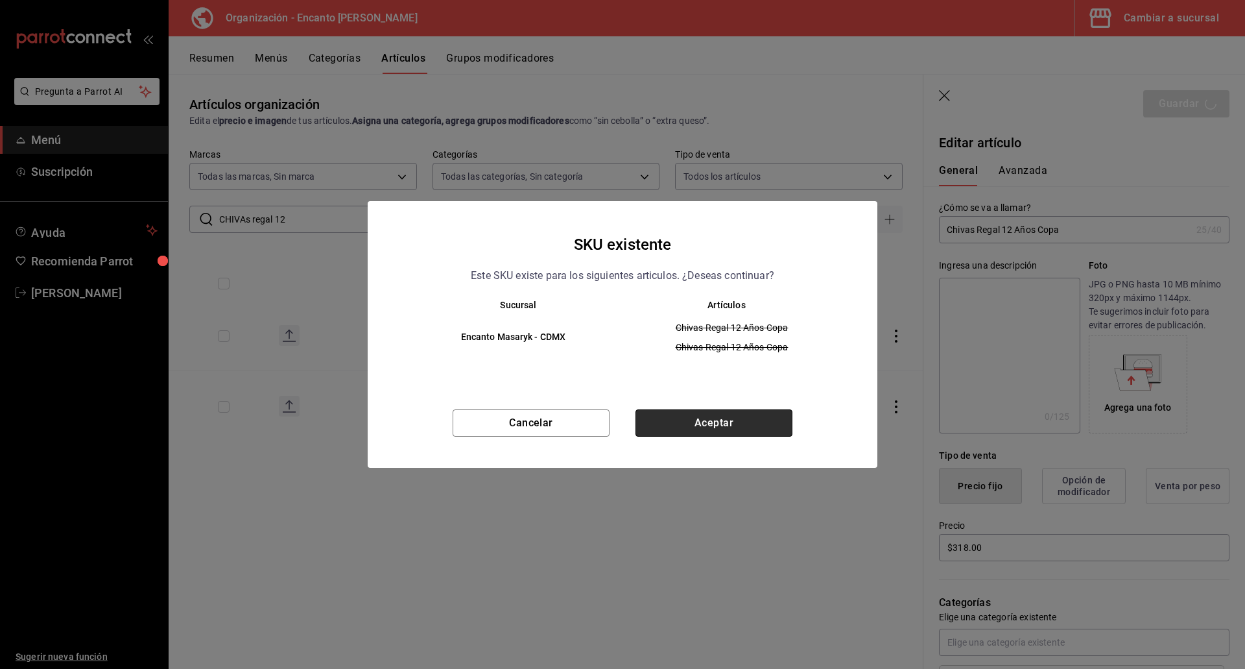
click at [747, 425] on button "Aceptar" at bounding box center [714, 422] width 157 height 27
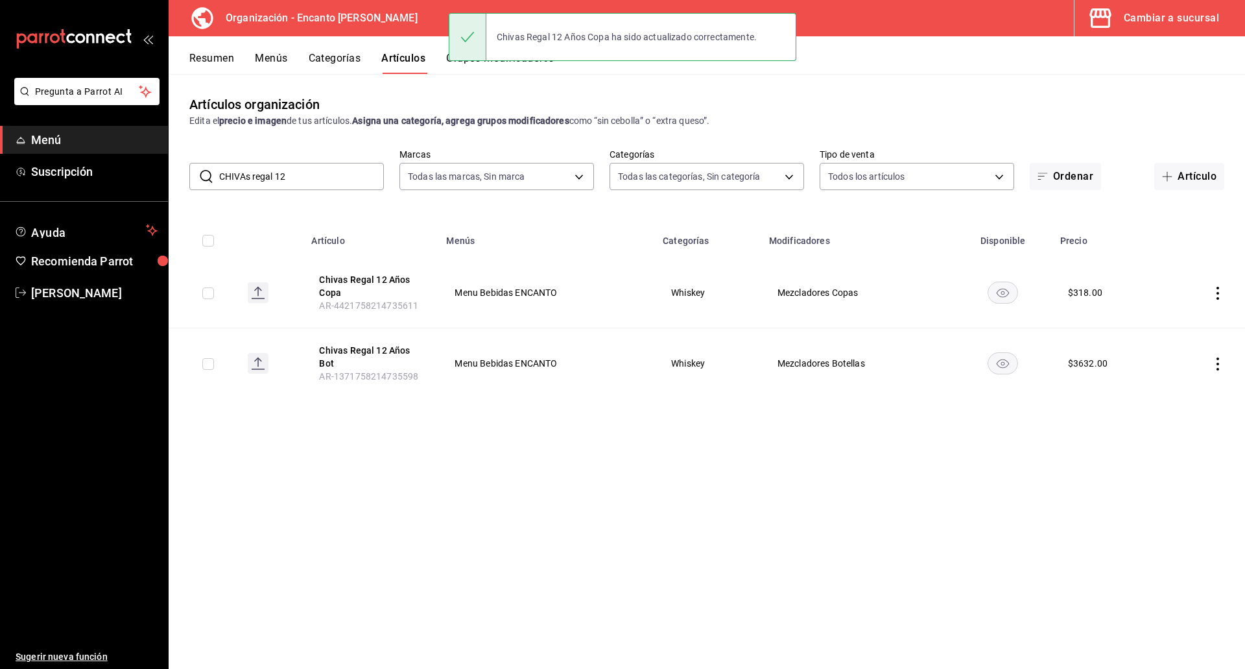
click at [747, 589] on div "Artículos organización Edita el precio e imagen de tus artículos. Asigna una ca…" at bounding box center [707, 371] width 1077 height 594
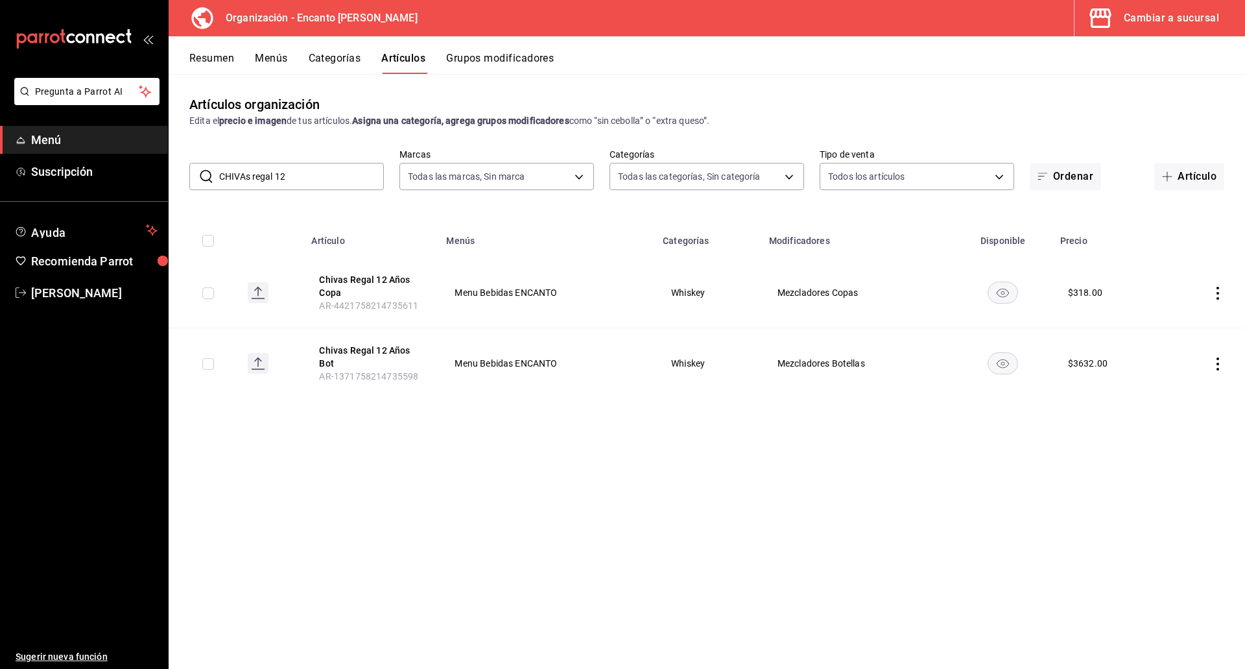
click at [303, 180] on input "CHIVAs regal 12" at bounding box center [301, 176] width 165 height 26
type input "CHIVAs regal 18"
click at [341, 282] on button "Chivas Regal 18 Años Copa" at bounding box center [371, 286] width 104 height 26
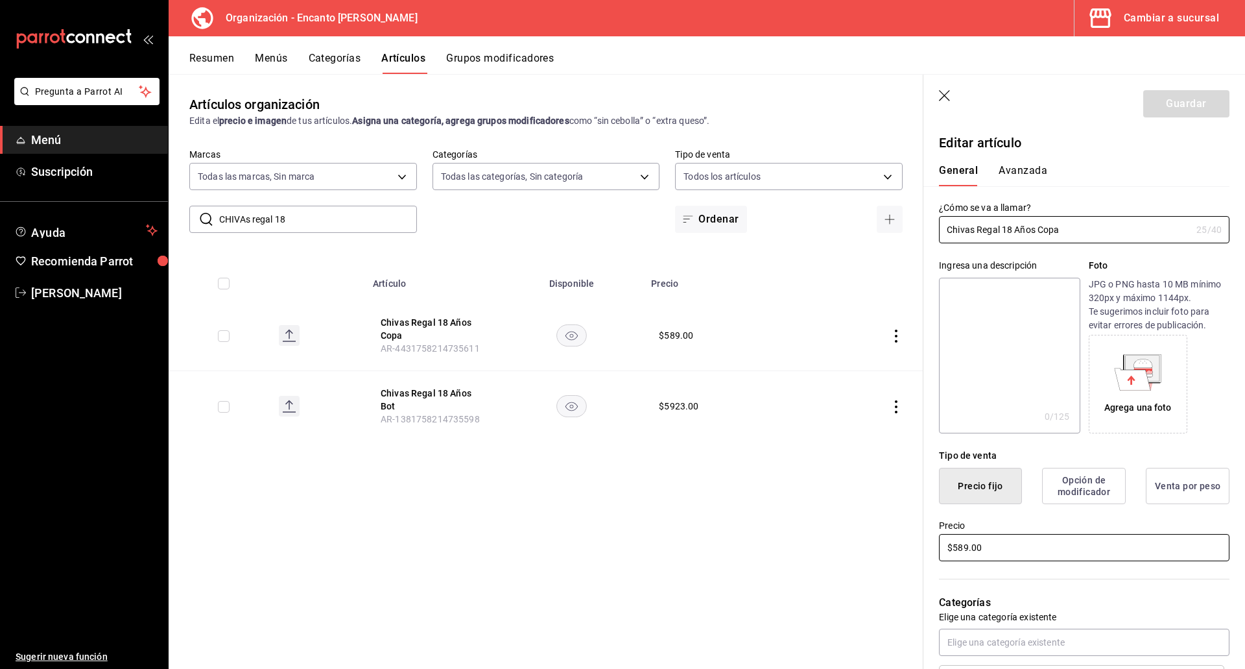
click at [747, 551] on input "$589.00" at bounding box center [1084, 547] width 291 height 27
type input "$590.00"
click at [747, 98] on button "Guardar" at bounding box center [1186, 103] width 86 height 27
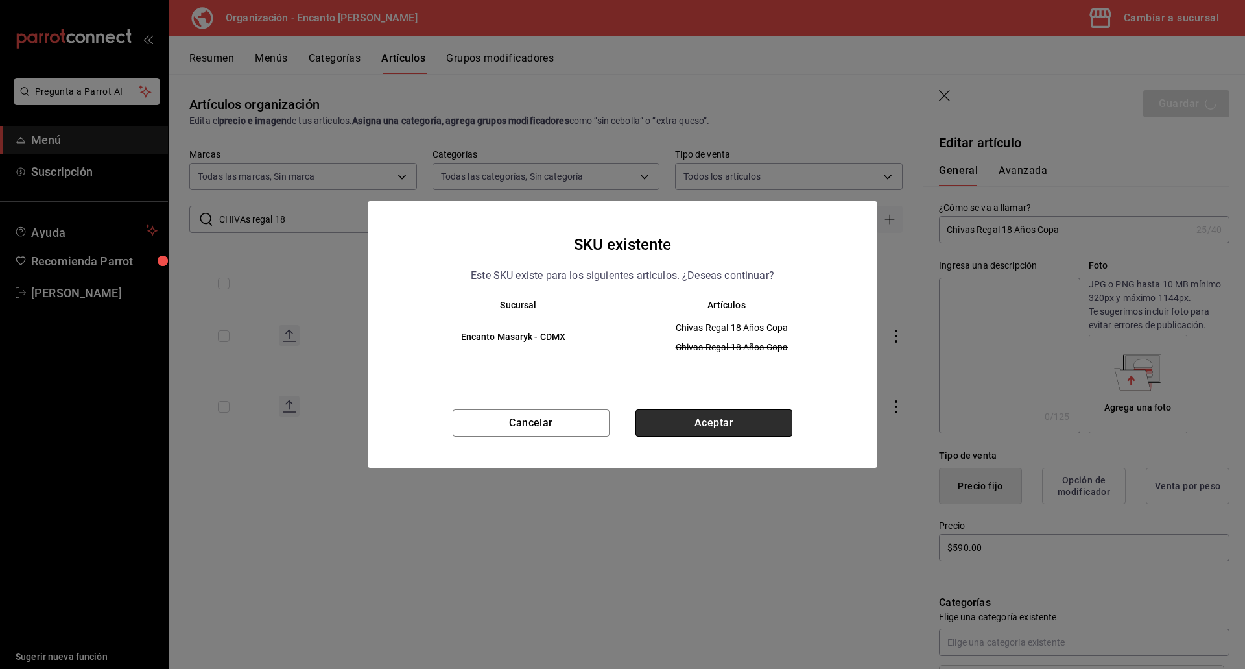
click at [745, 420] on button "Aceptar" at bounding box center [714, 422] width 157 height 27
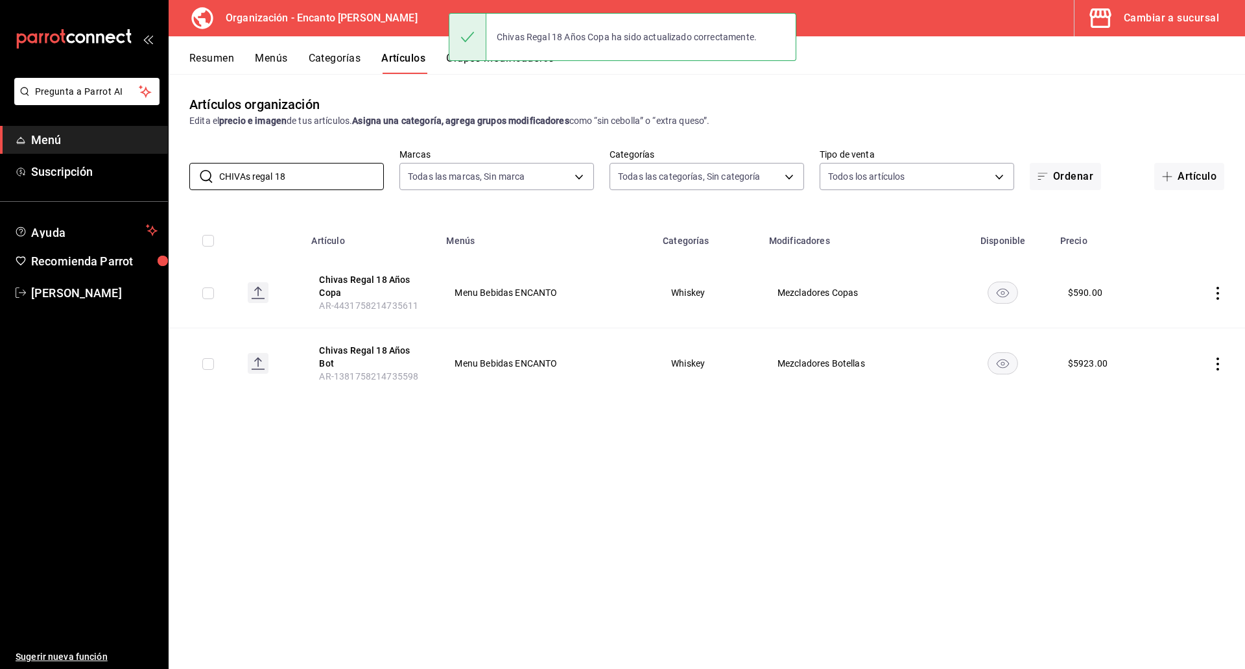
drag, startPoint x: 305, startPoint y: 178, endPoint x: 187, endPoint y: 182, distance: 118.1
click at [186, 182] on div "​ CHIVAs regal 18 ​ Marcas Todas las marcas, Sin marca c481bb78-10fa-47ce-ac99-…" at bounding box center [707, 170] width 1077 height 42
paste input "DALMORE 12 700ML"
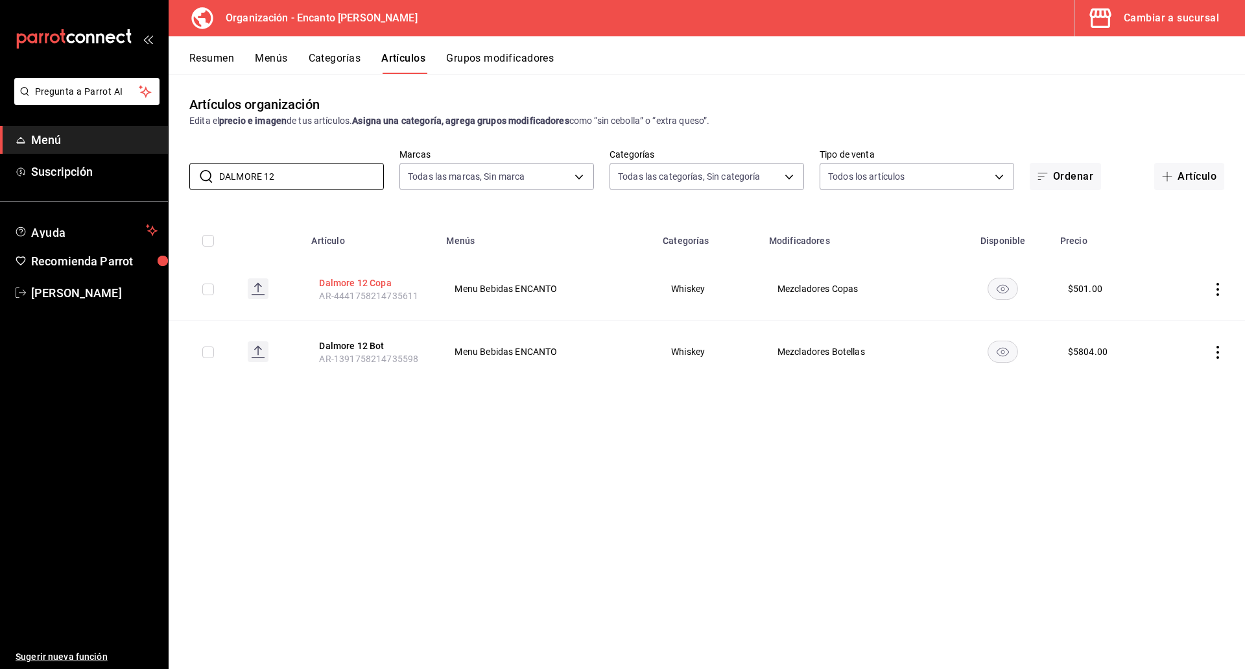
type input "DALMORE 12"
click at [344, 282] on button "Dalmore 12 Copa" at bounding box center [371, 282] width 104 height 13
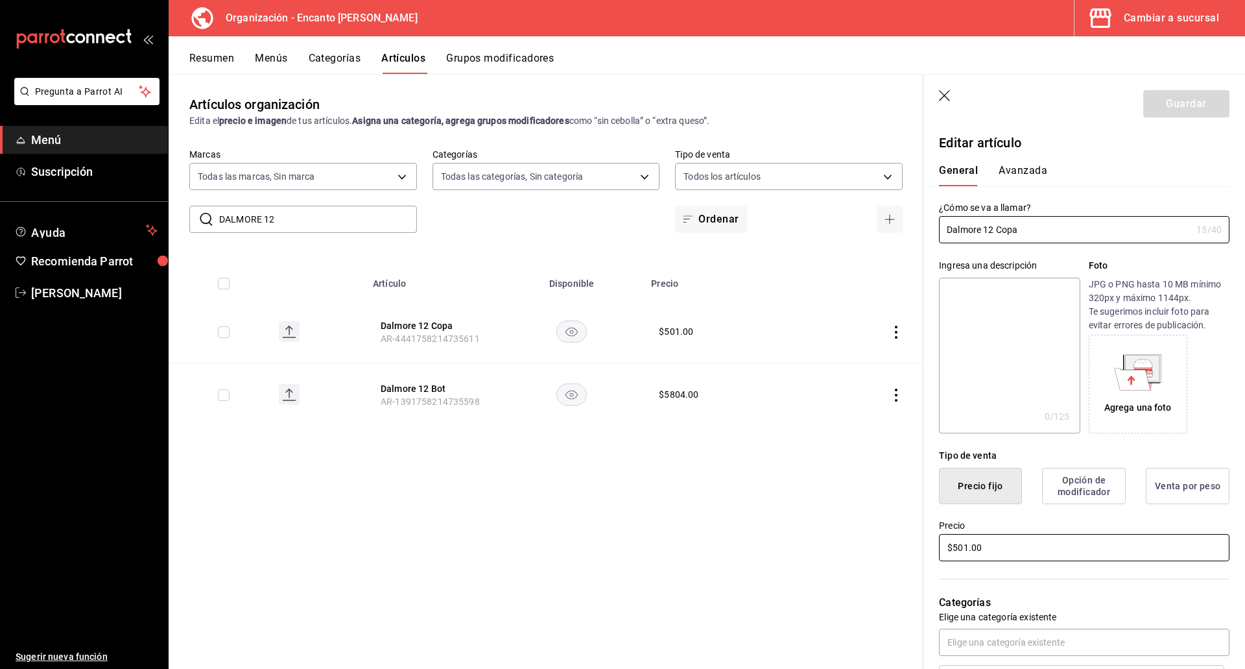
click at [747, 548] on input "$501.00" at bounding box center [1084, 547] width 291 height 27
type input "$2.00"
type input "$502.00"
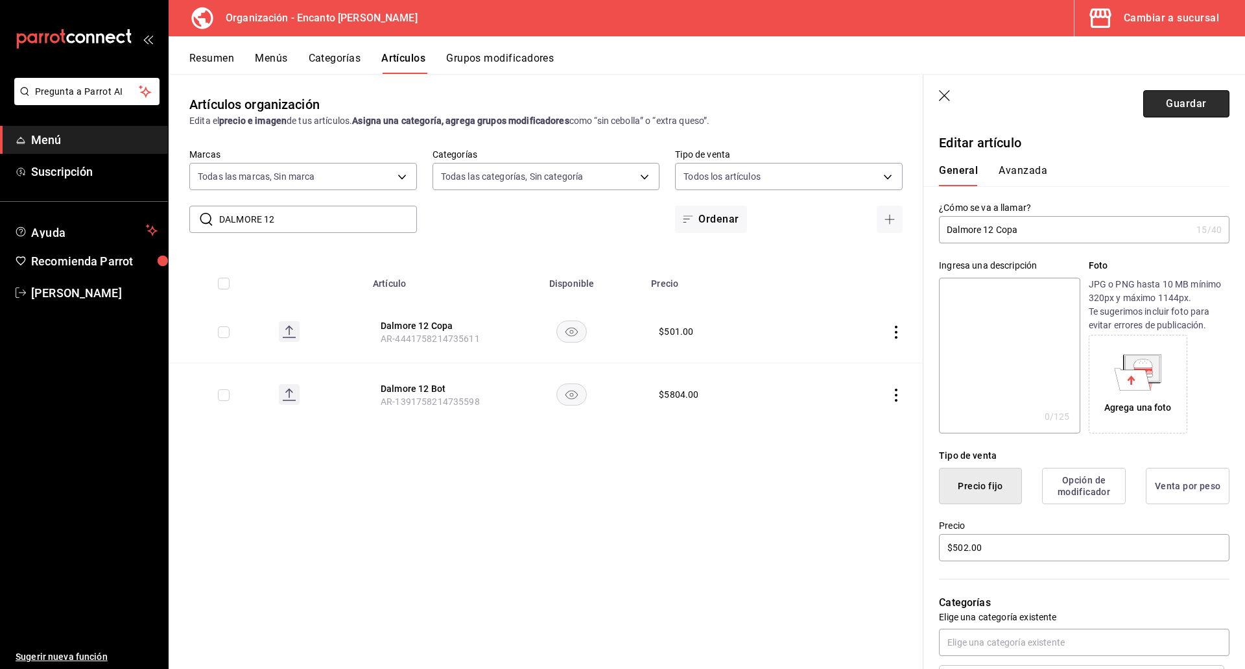
click at [747, 110] on button "Guardar" at bounding box center [1186, 103] width 86 height 27
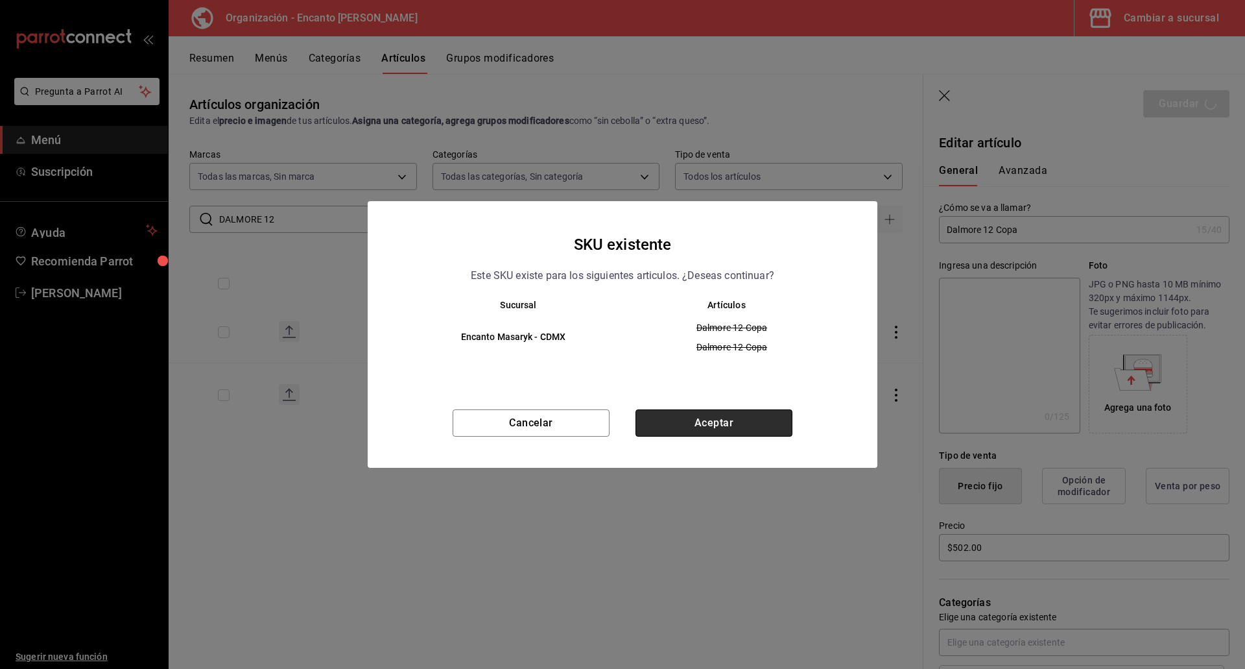
click at [674, 420] on button "Aceptar" at bounding box center [714, 422] width 157 height 27
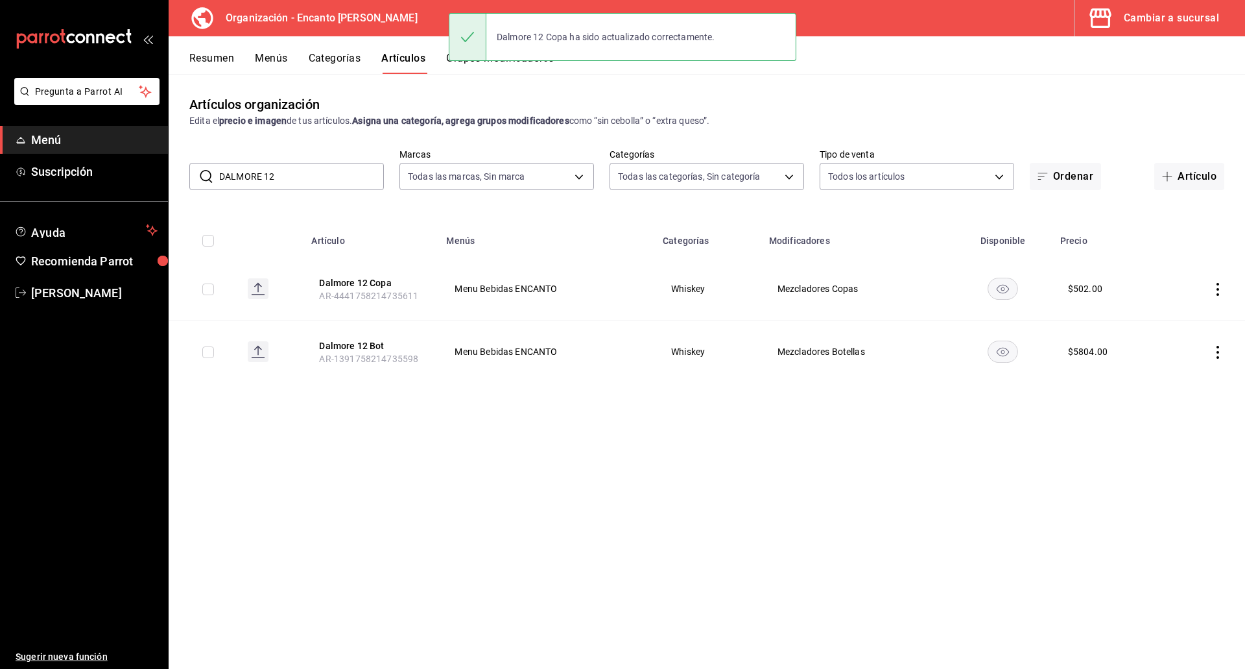
click at [307, 176] on input "DALMORE 12" at bounding box center [301, 176] width 165 height 26
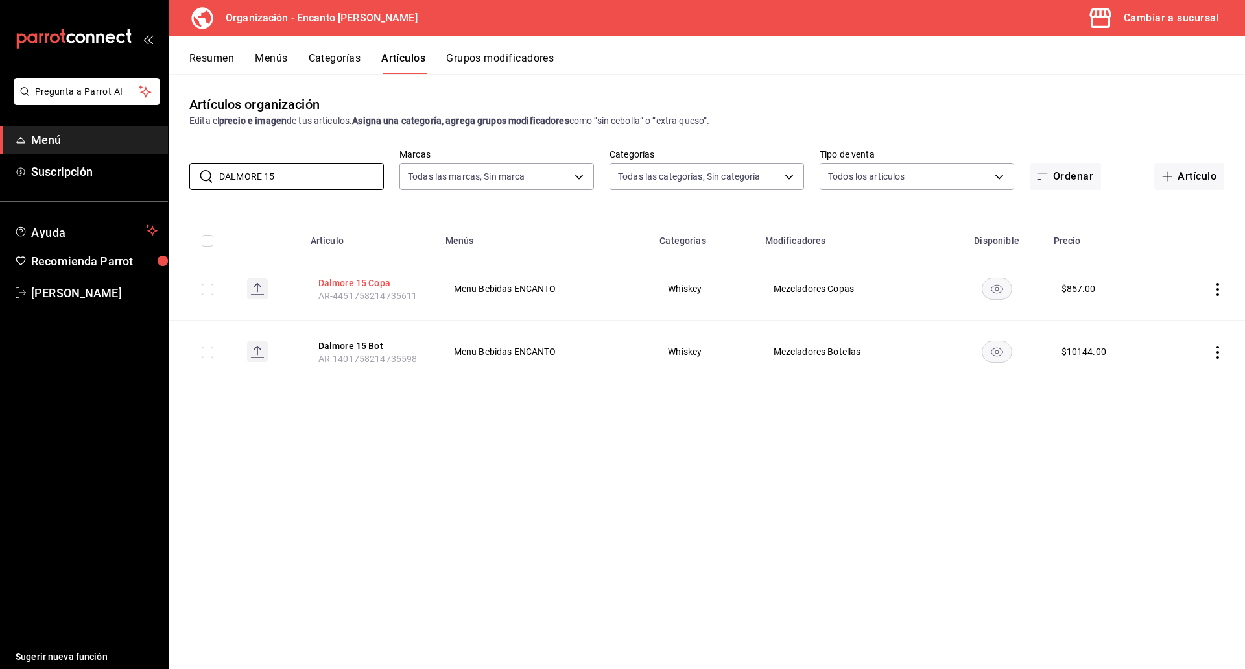
type input "DALMORE 15"
click at [341, 284] on button "Dalmore 15 Copa" at bounding box center [370, 282] width 104 height 13
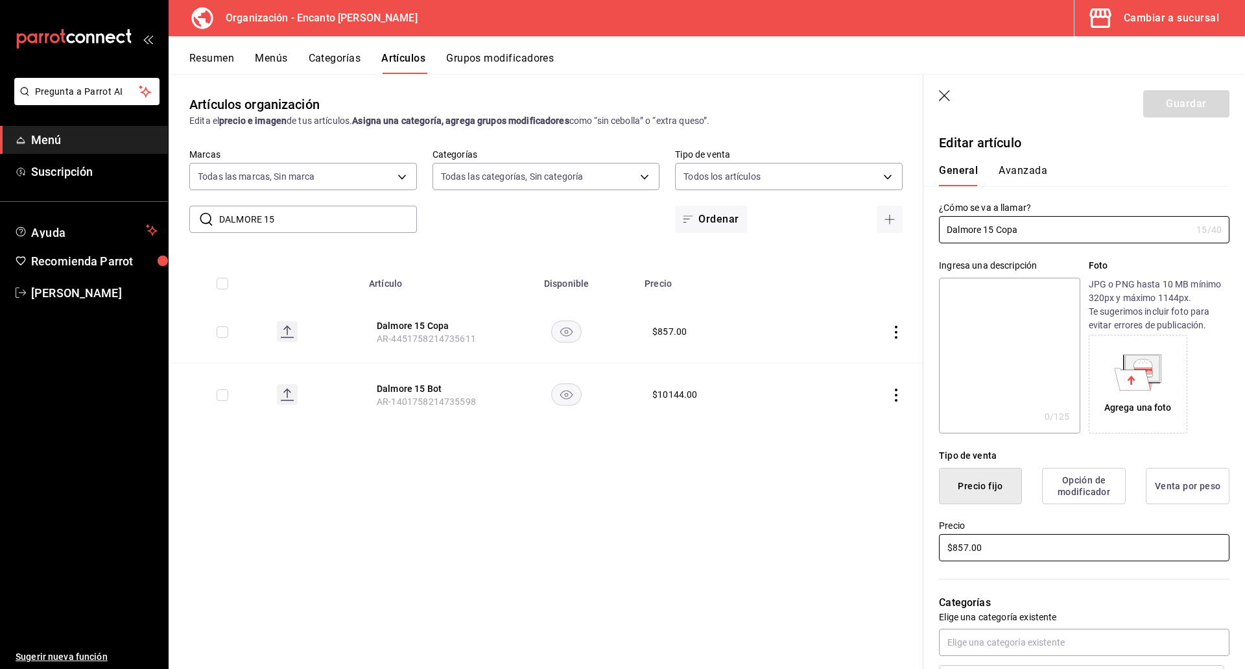
click at [747, 540] on input "$857.00" at bounding box center [1084, 547] width 291 height 27
type input "$858.00"
click at [747, 107] on button "Guardar" at bounding box center [1186, 103] width 86 height 27
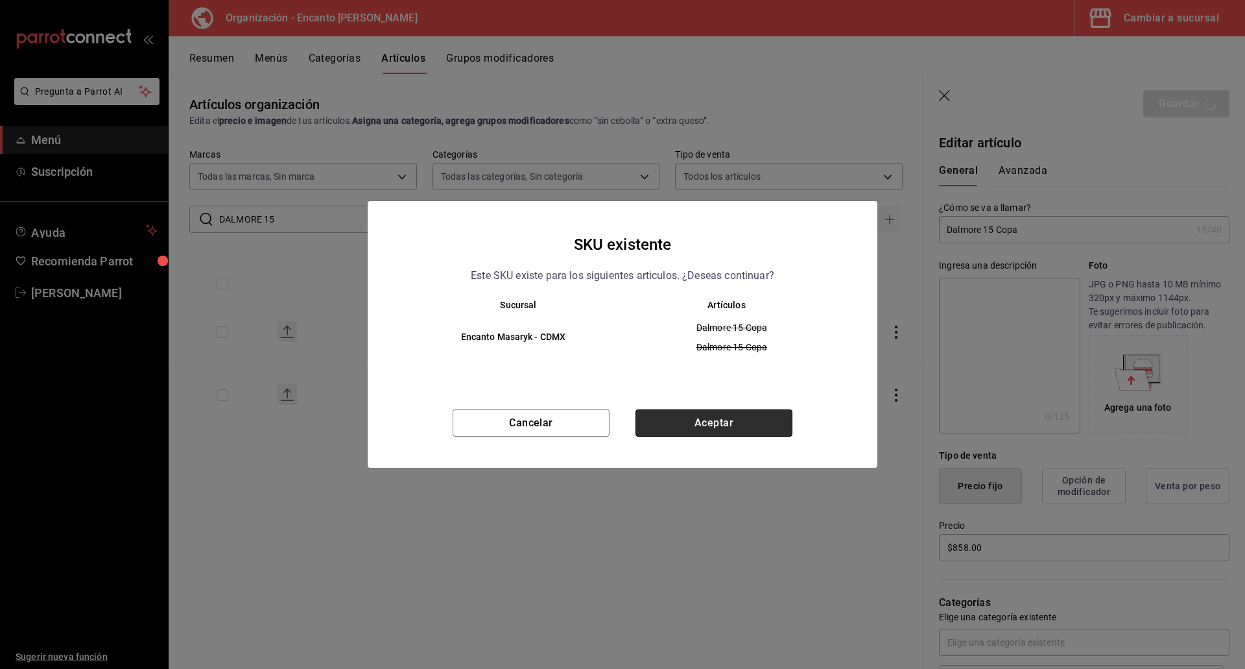
click at [727, 422] on button "Aceptar" at bounding box center [714, 422] width 157 height 27
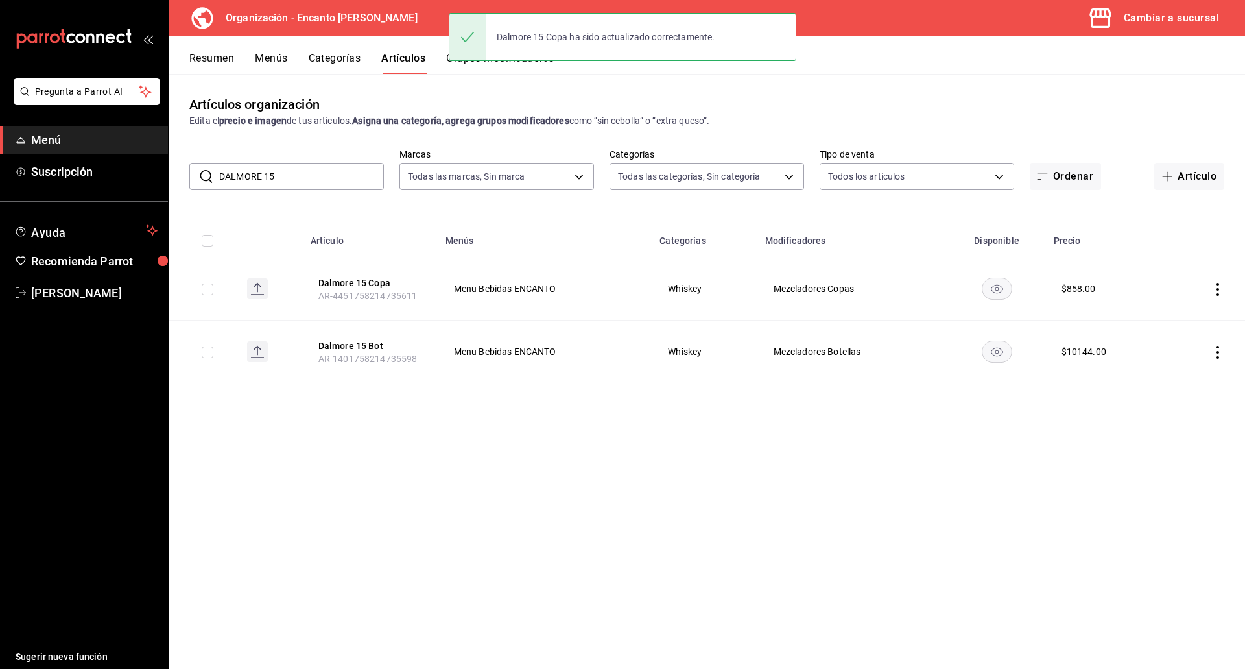
click at [317, 182] on input "DALMORE 15" at bounding box center [301, 176] width 165 height 26
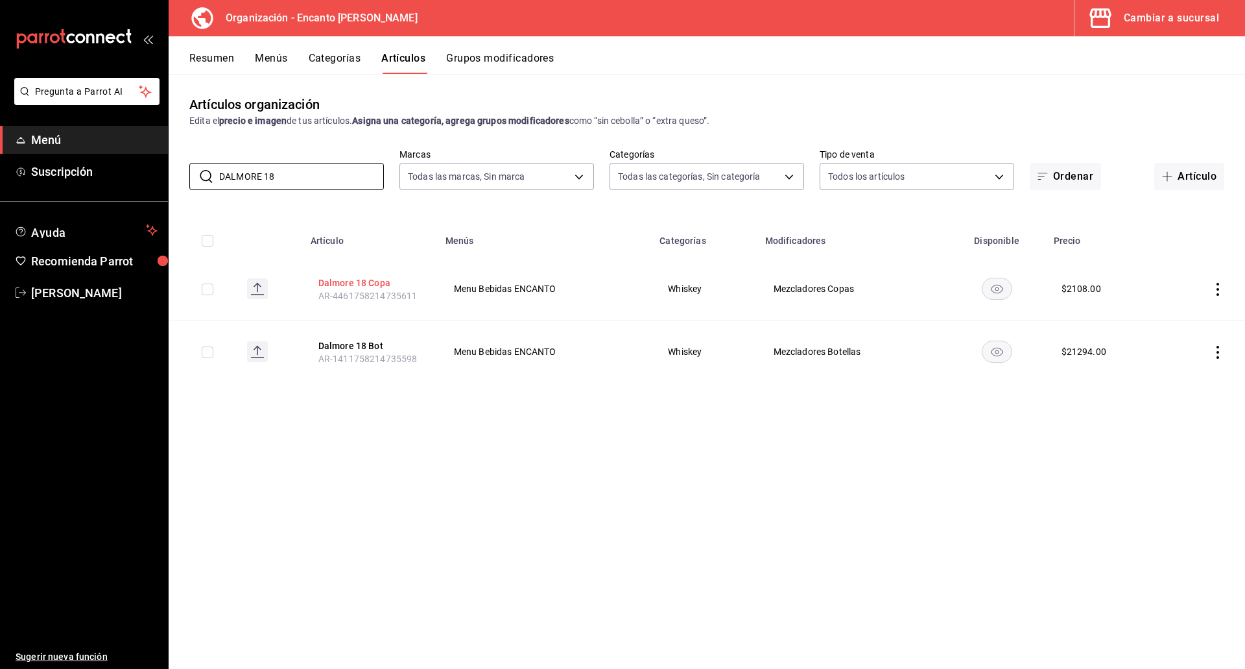
type input "DALMORE 18"
click at [329, 279] on button "Dalmore 18 Copa" at bounding box center [370, 282] width 104 height 13
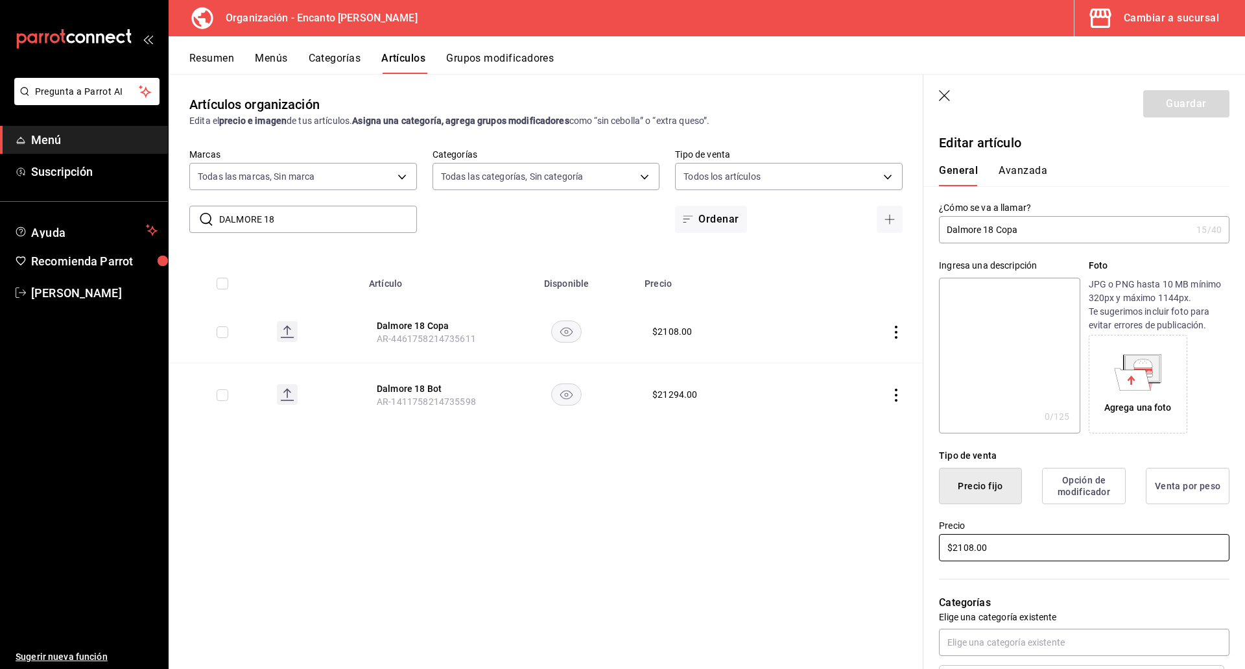
click at [747, 549] on input "$2108.00" at bounding box center [1084, 547] width 291 height 27
type input "$2109.00"
click at [747, 107] on button "Guardar" at bounding box center [1186, 103] width 86 height 27
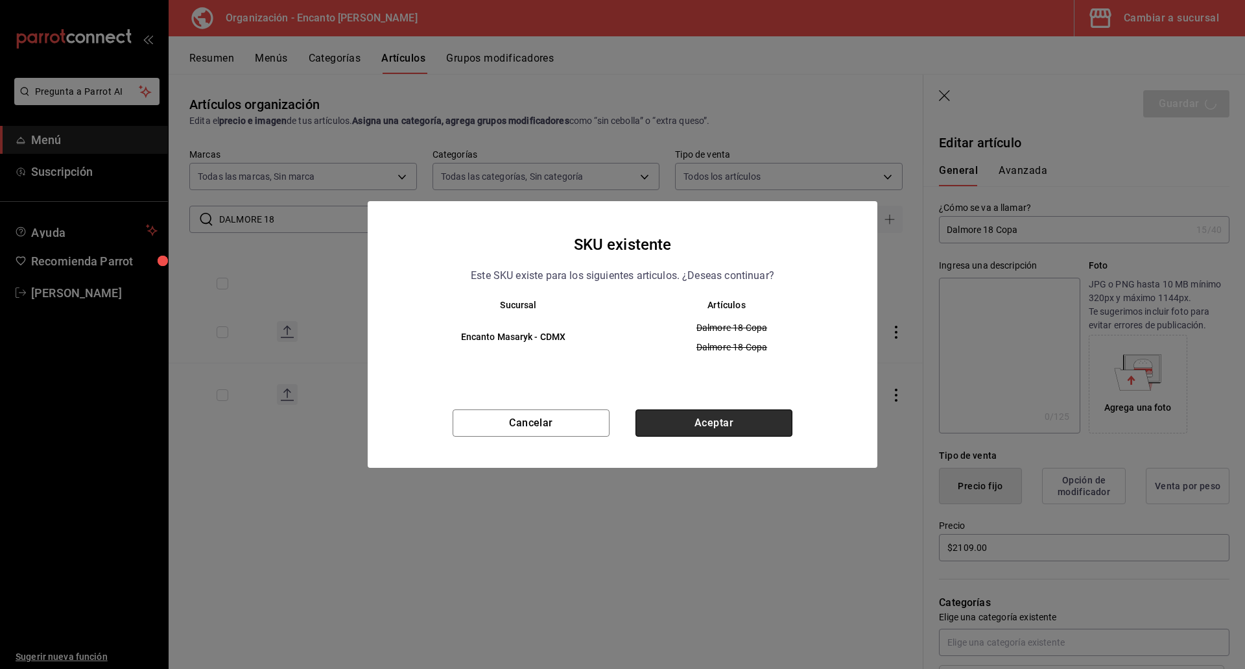
click at [693, 428] on button "Aceptar" at bounding box center [714, 422] width 157 height 27
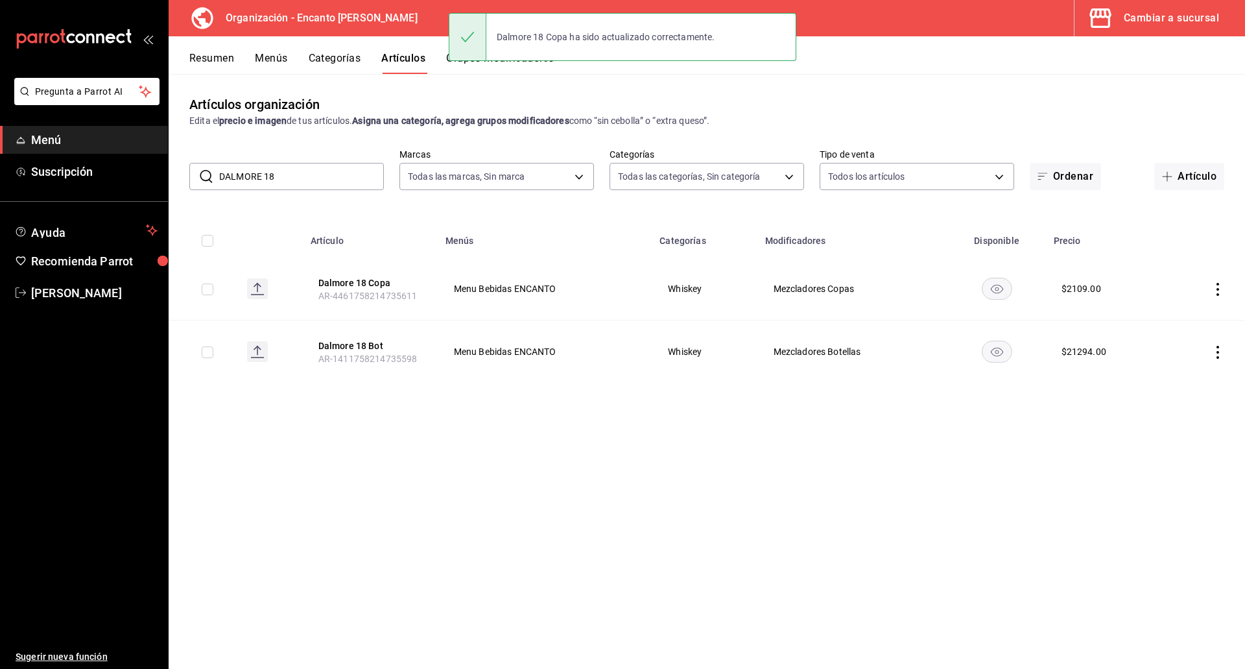
drag, startPoint x: 305, startPoint y: 180, endPoint x: 216, endPoint y: 169, distance: 89.5
click at [216, 169] on div "​ DALMORE 18 ​" at bounding box center [286, 176] width 195 height 27
paste input "OBLE BLACK 750ML"
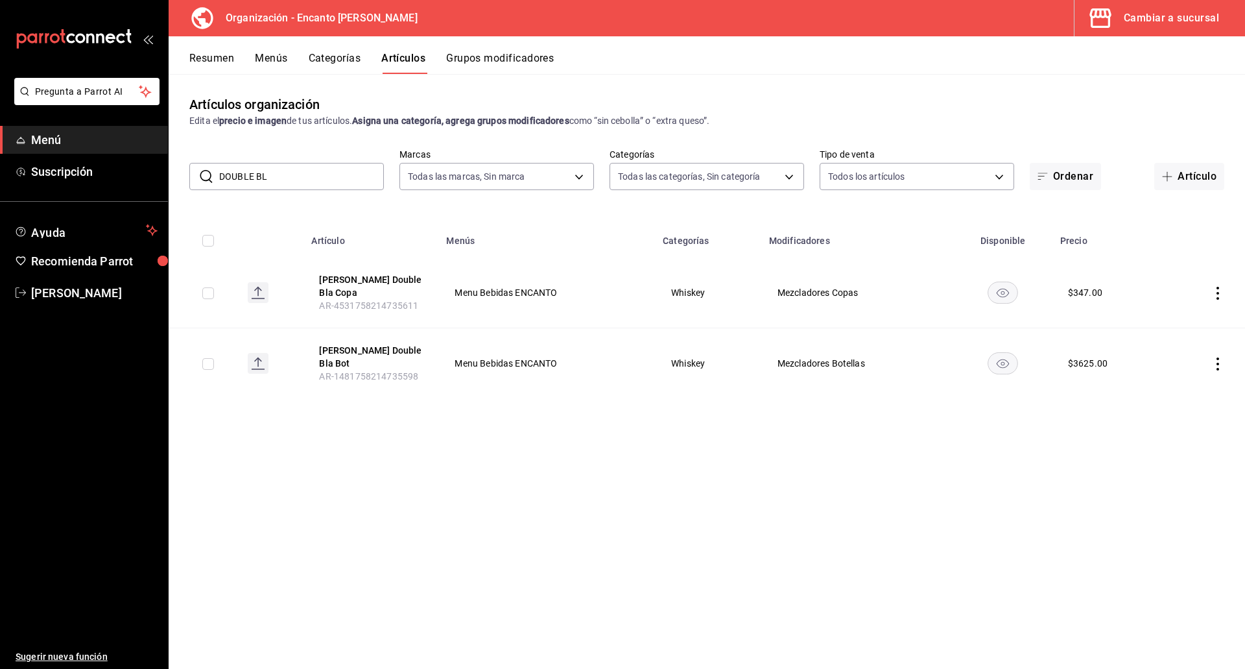
drag, startPoint x: 293, startPoint y: 176, endPoint x: 210, endPoint y: 172, distance: 82.5
click at [210, 172] on div "​ DOUBLE BL ​" at bounding box center [286, 176] width 195 height 27
click at [326, 185] on input "DOUBLE BL" at bounding box center [301, 176] width 165 height 26
paste input "ETIQUETA AZUL 750M"
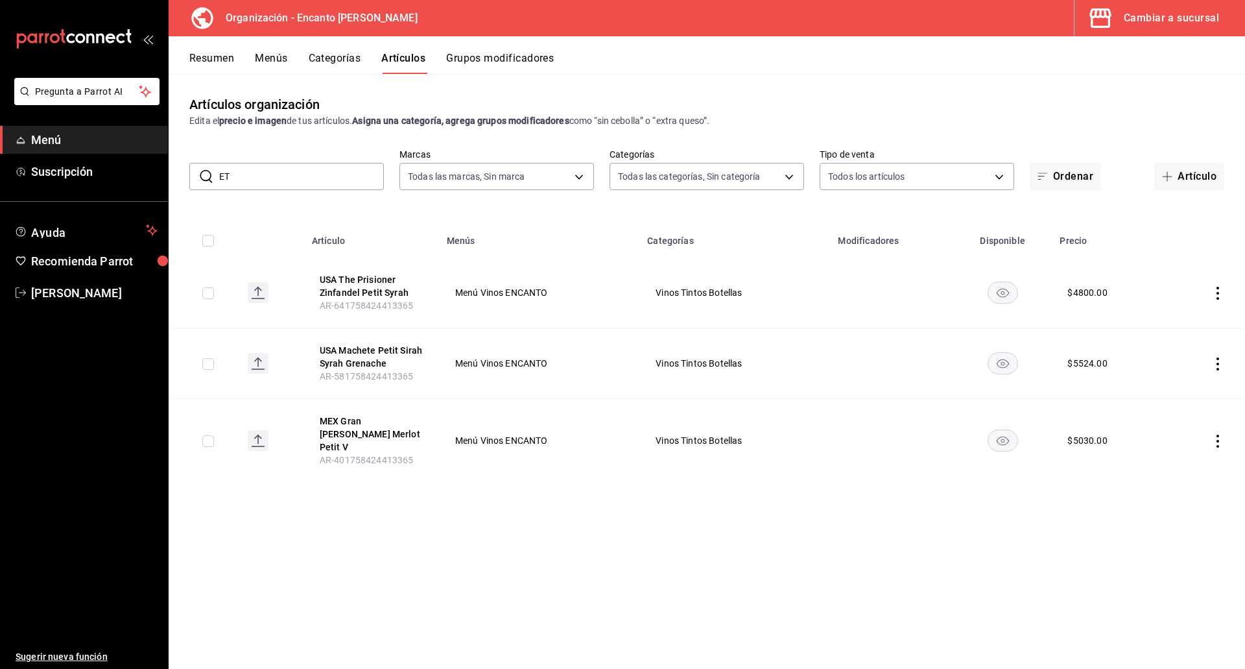
type input "E"
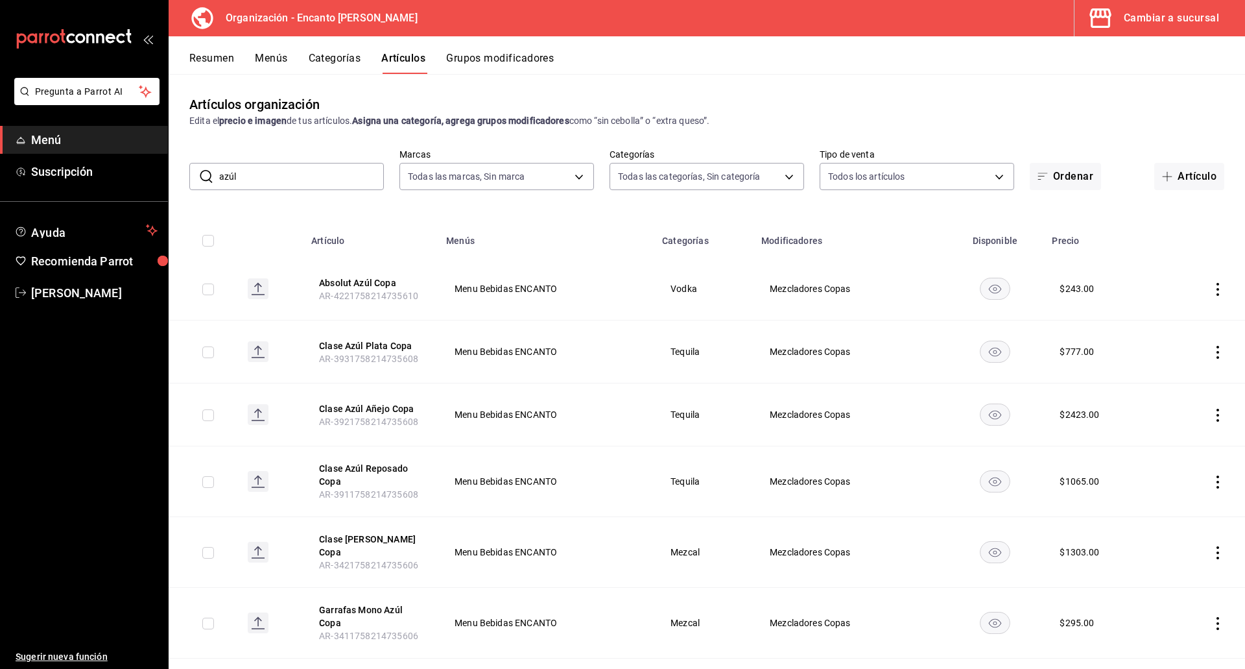
click at [312, 176] on input "azúl" at bounding box center [301, 176] width 165 height 26
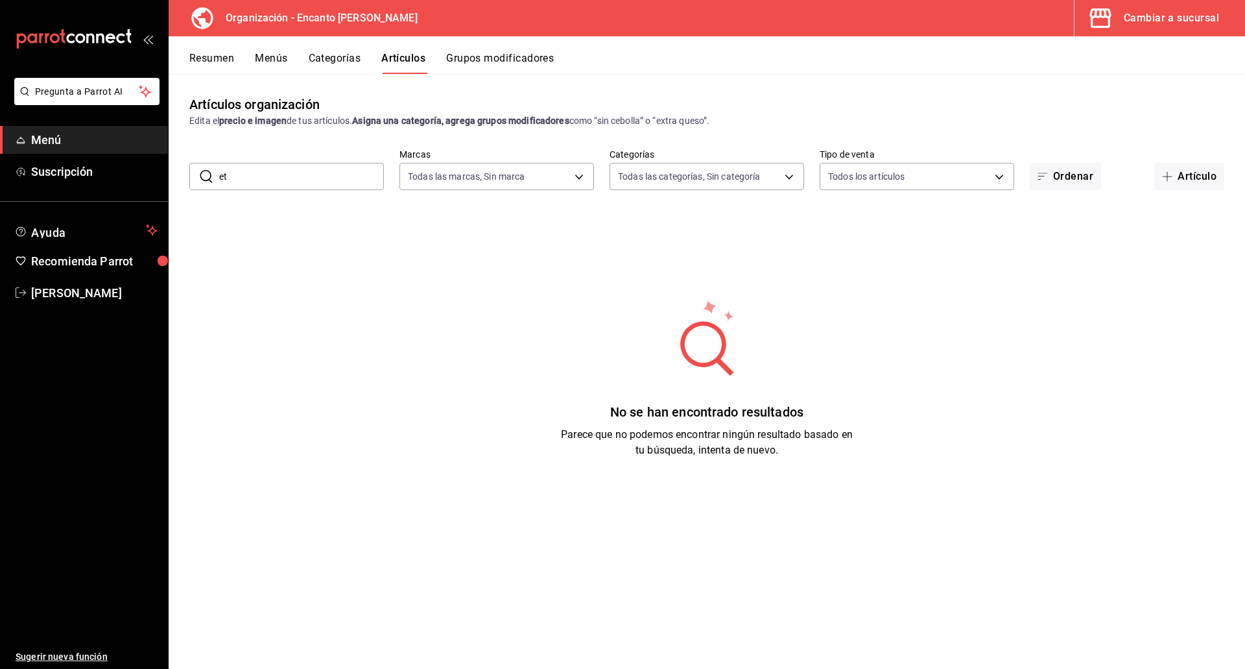
type input "e"
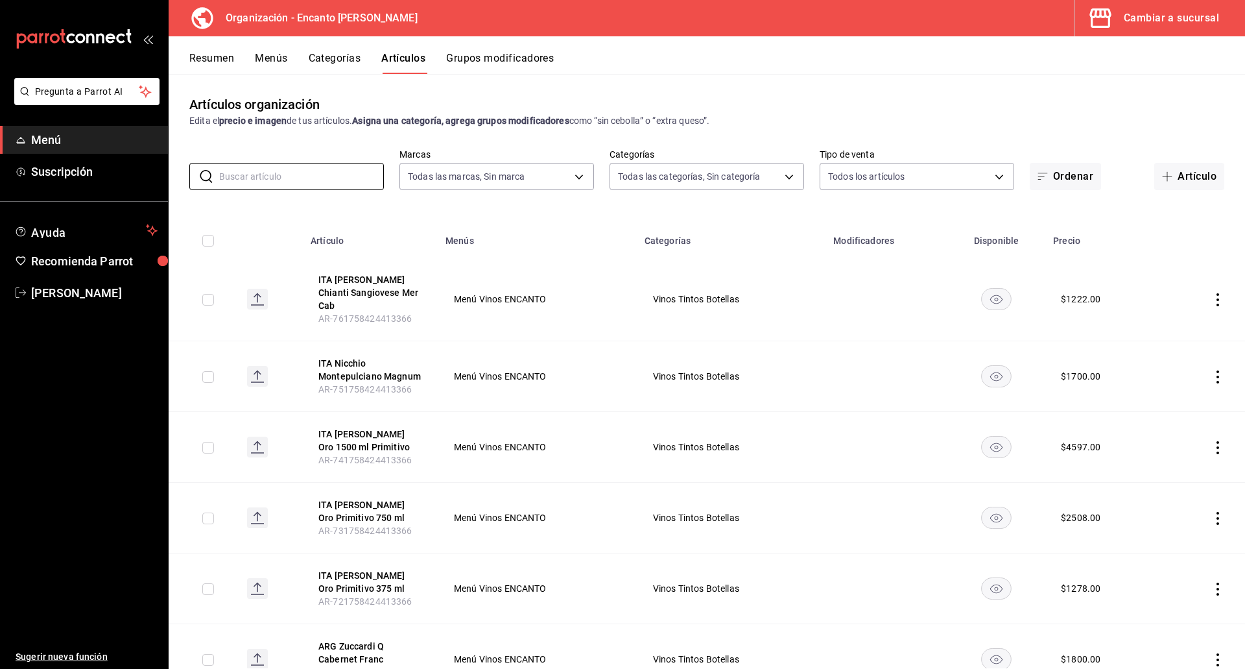
click at [281, 54] on button "Menús" at bounding box center [271, 63] width 32 height 22
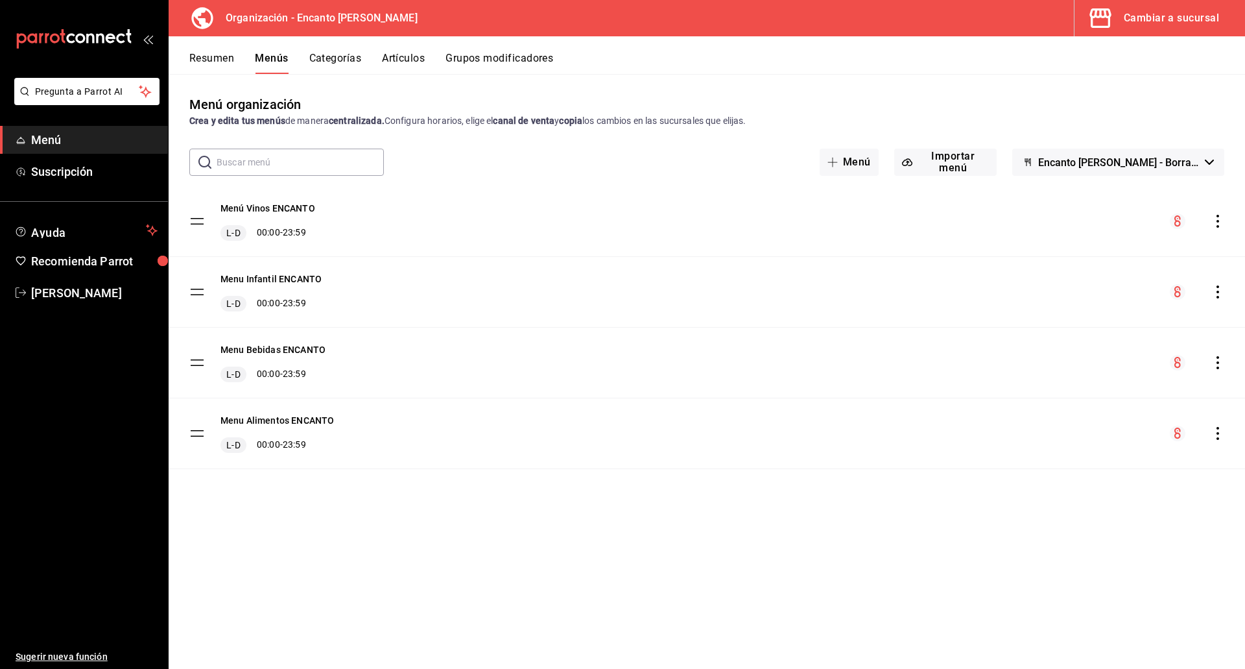
click at [207, 56] on button "Resumen" at bounding box center [211, 63] width 45 height 22
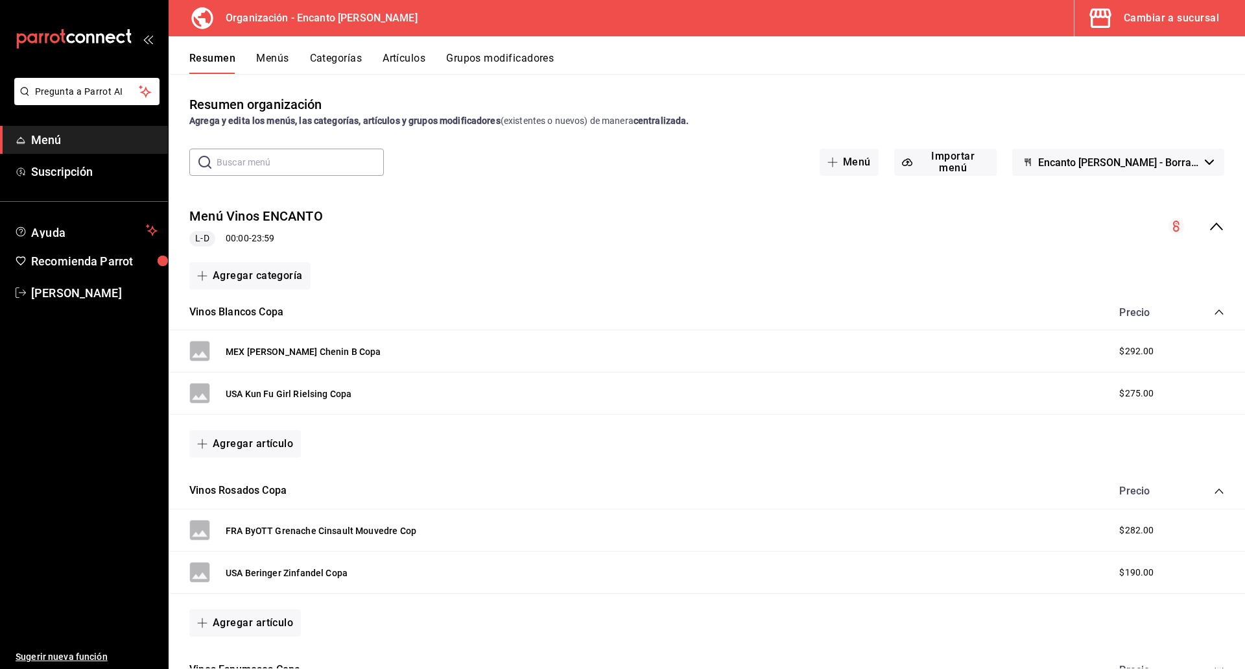
scroll to position [65, 0]
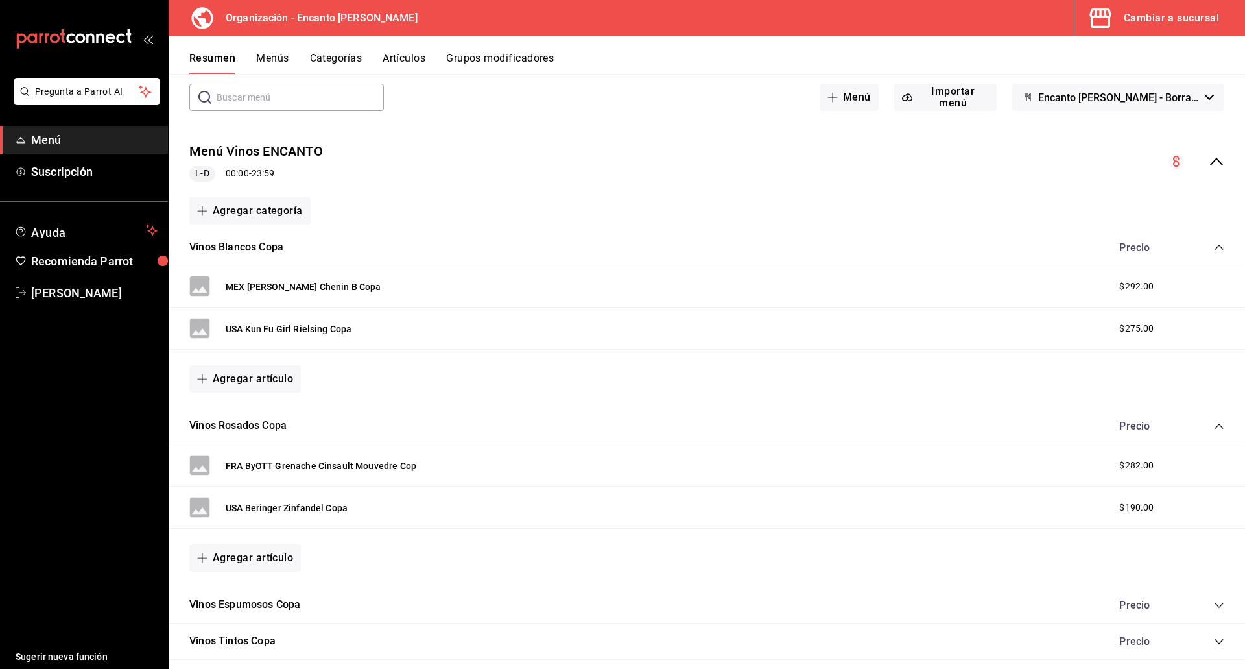
click at [747, 246] on icon "collapse-category-row" at bounding box center [1219, 247] width 10 height 10
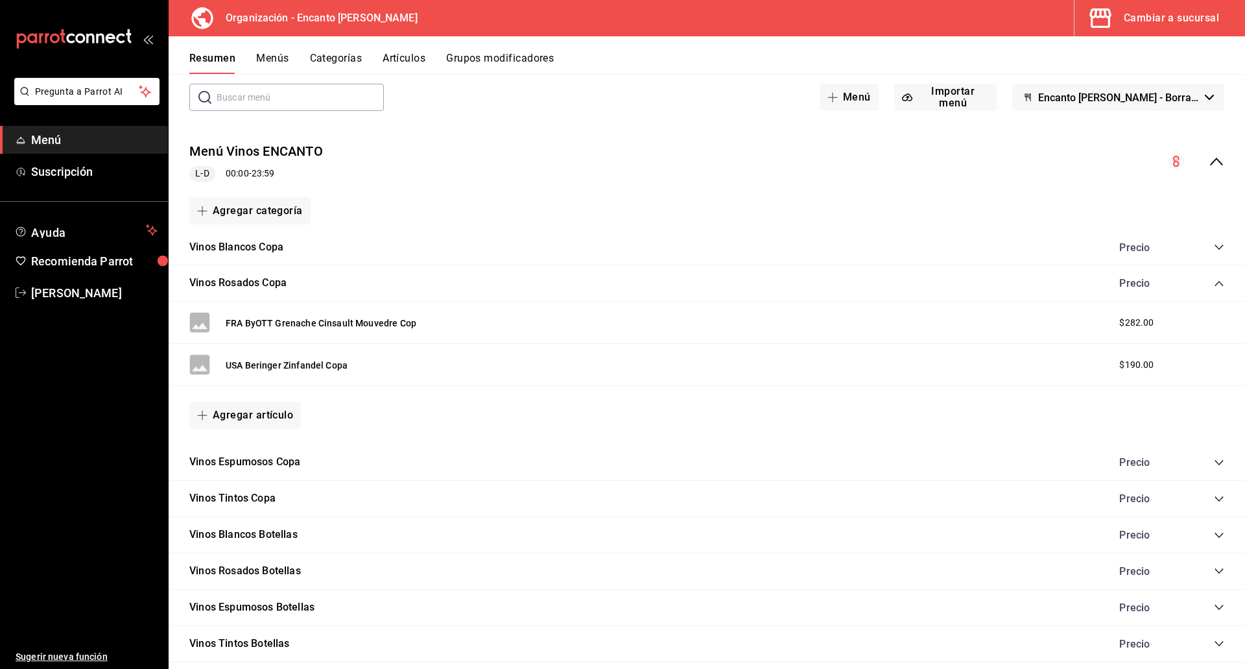
click at [747, 286] on icon "collapse-category-row" at bounding box center [1219, 283] width 10 height 10
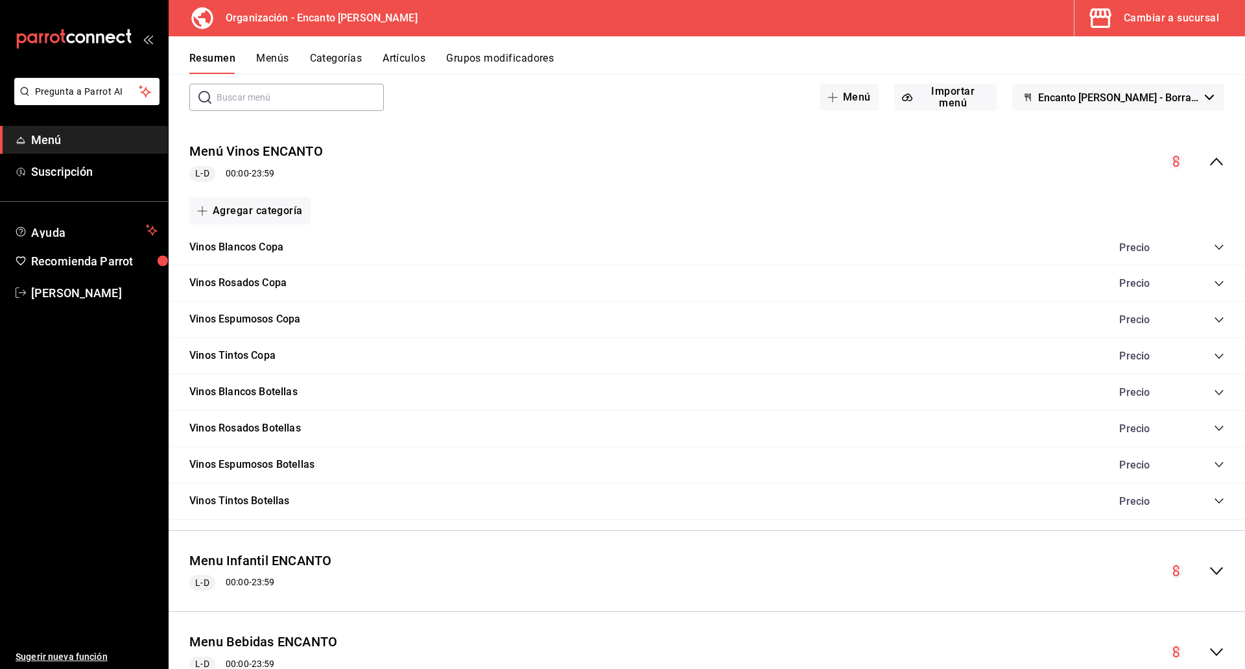
click at [747, 168] on div "collapse-menu-row" at bounding box center [1197, 162] width 56 height 16
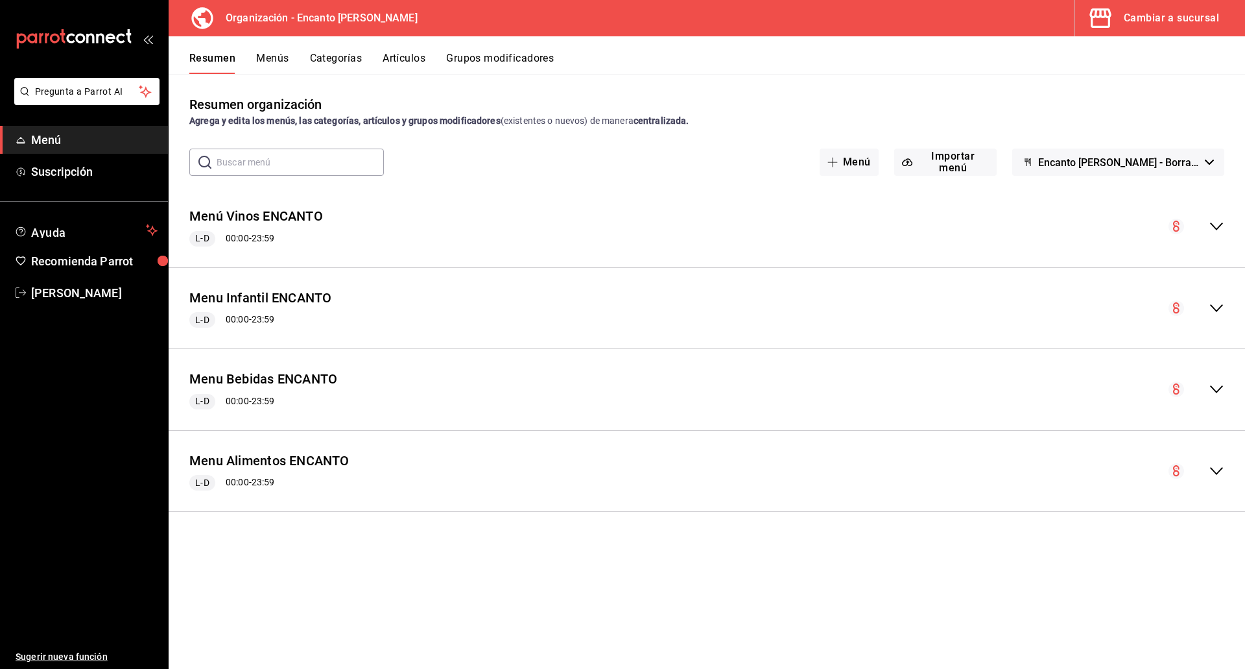
scroll to position [0, 0]
click at [747, 383] on icon "collapse-menu-row" at bounding box center [1217, 389] width 16 height 16
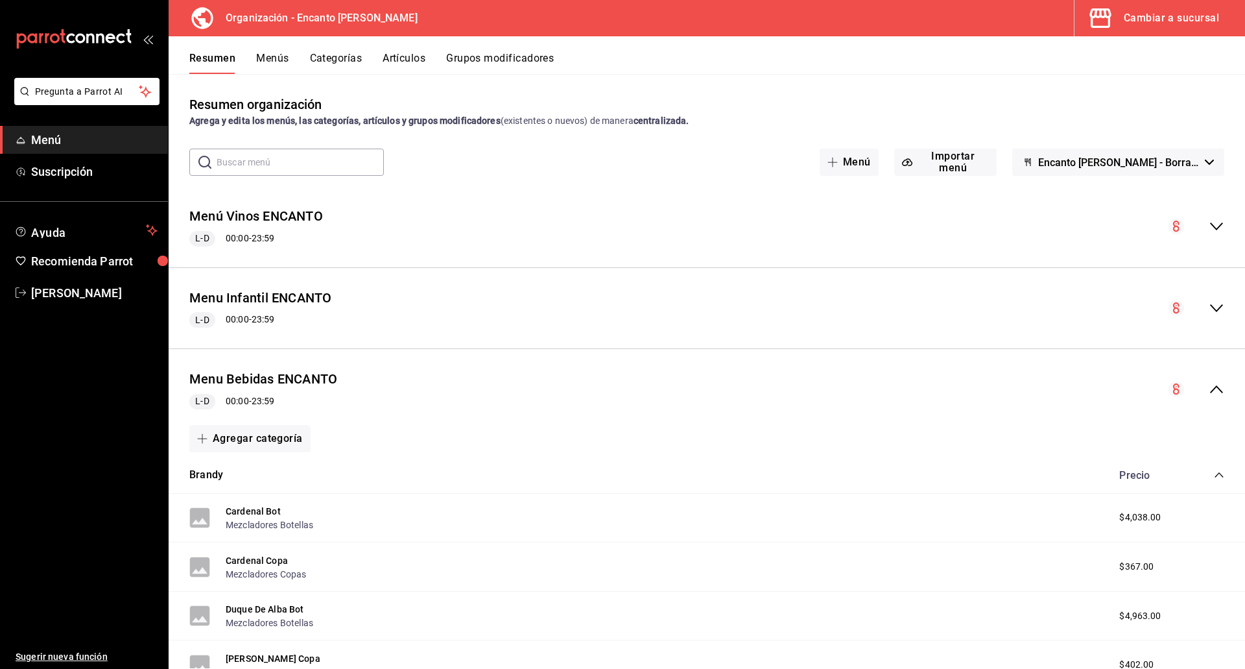
click at [747, 477] on icon "collapse-category-row" at bounding box center [1219, 475] width 10 height 10
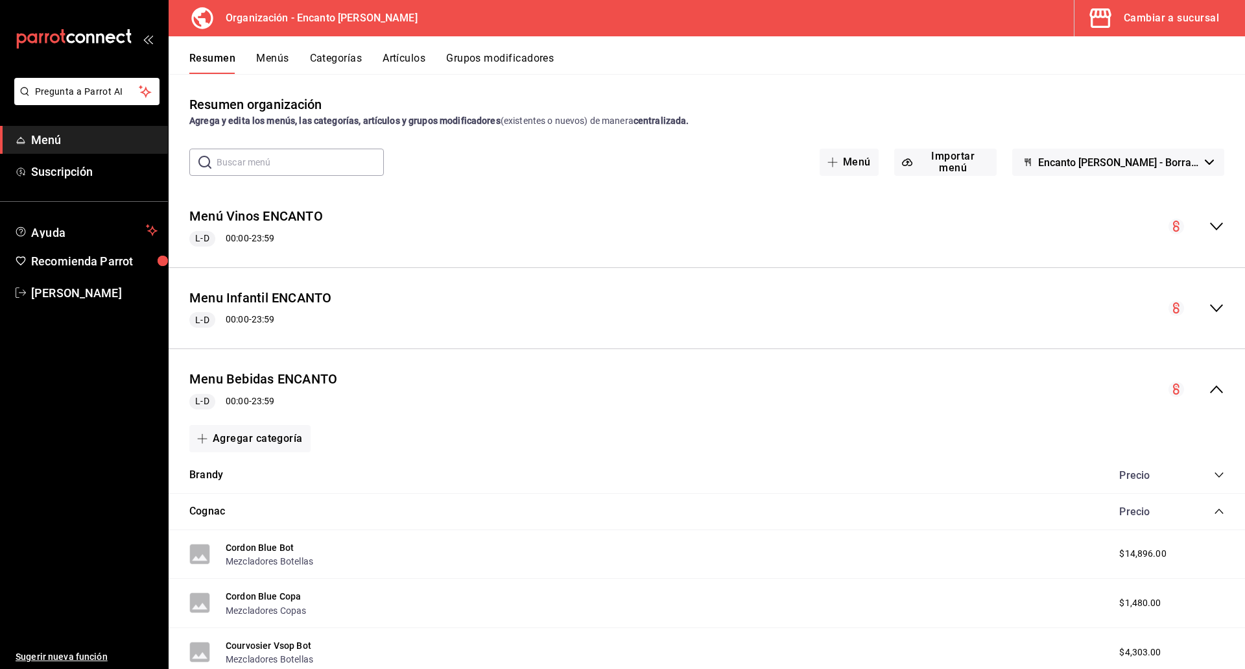
click at [747, 512] on div "Precio" at bounding box center [1165, 511] width 118 height 12
click at [747, 510] on icon "collapse-category-row" at bounding box center [1219, 511] width 10 height 10
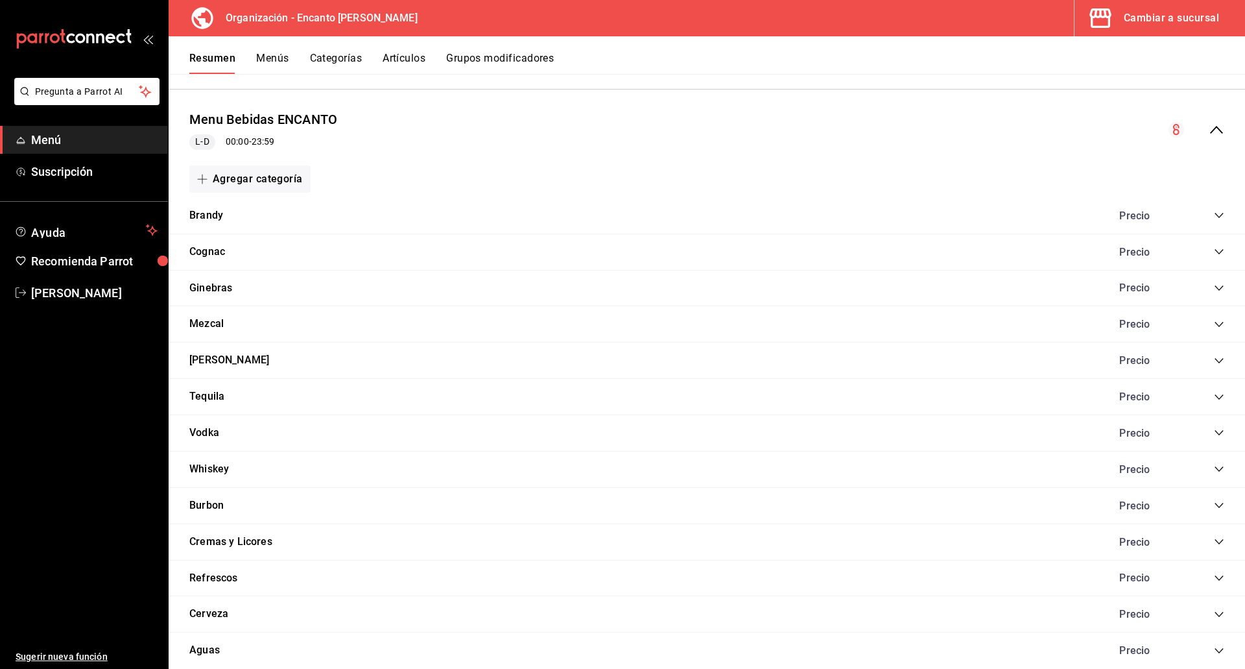
scroll to position [324, 0]
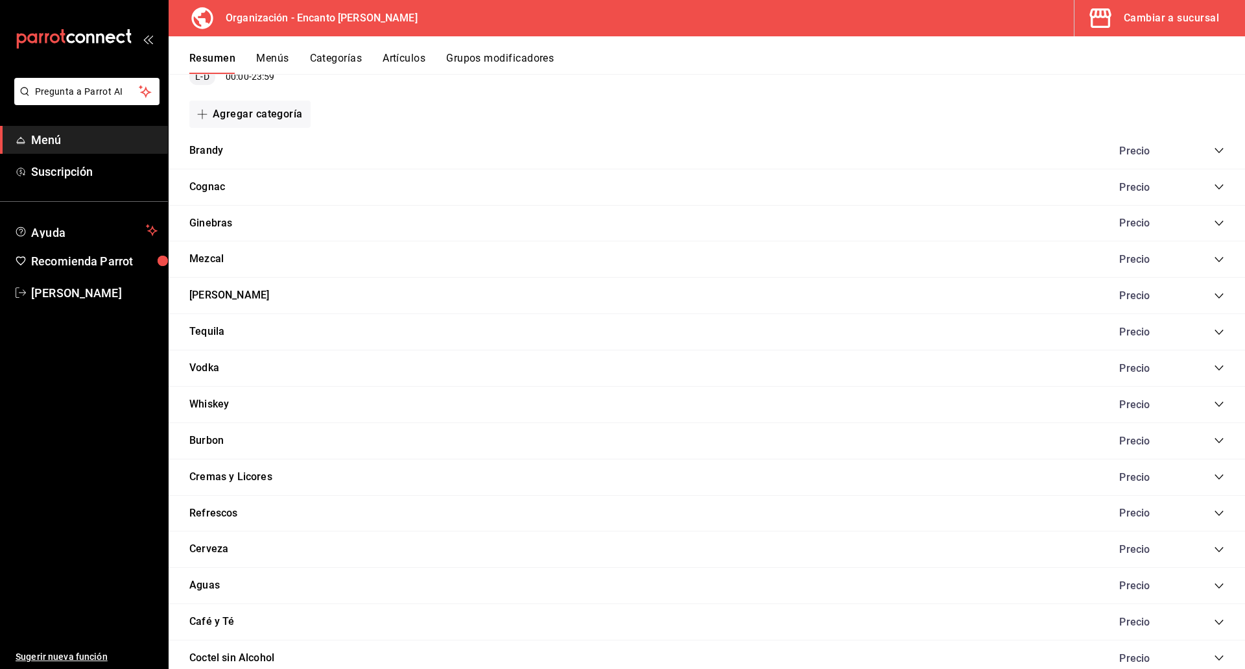
click at [747, 405] on icon "collapse-category-row" at bounding box center [1219, 404] width 10 height 10
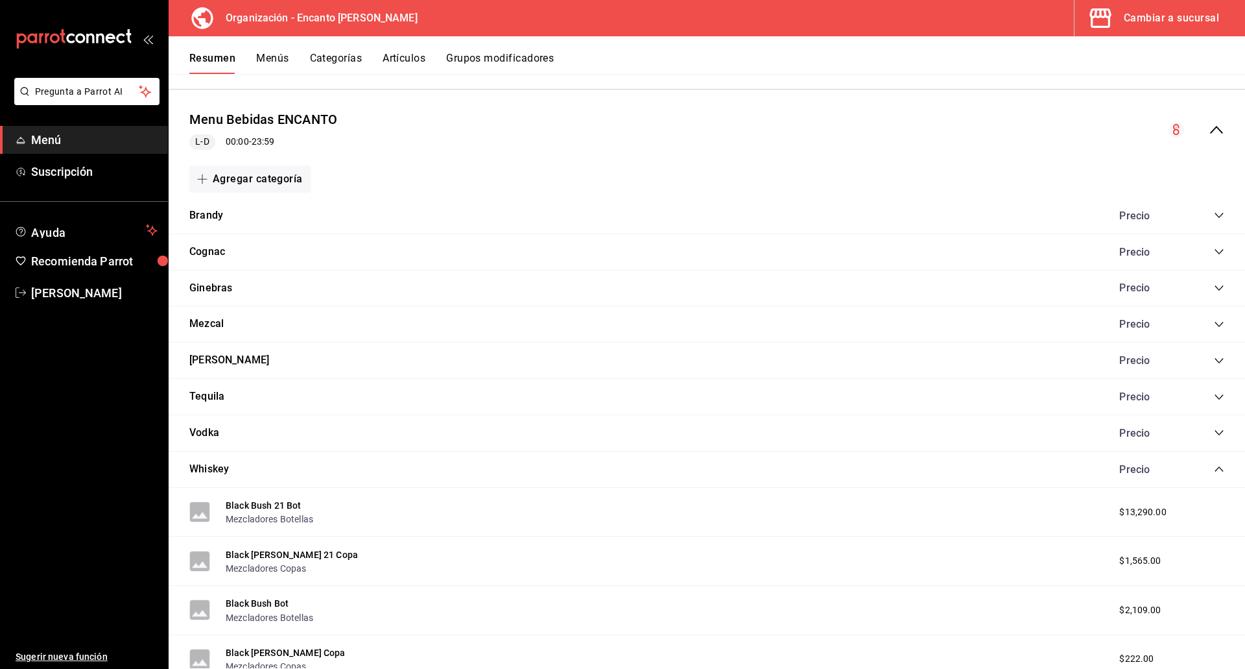
scroll to position [0, 0]
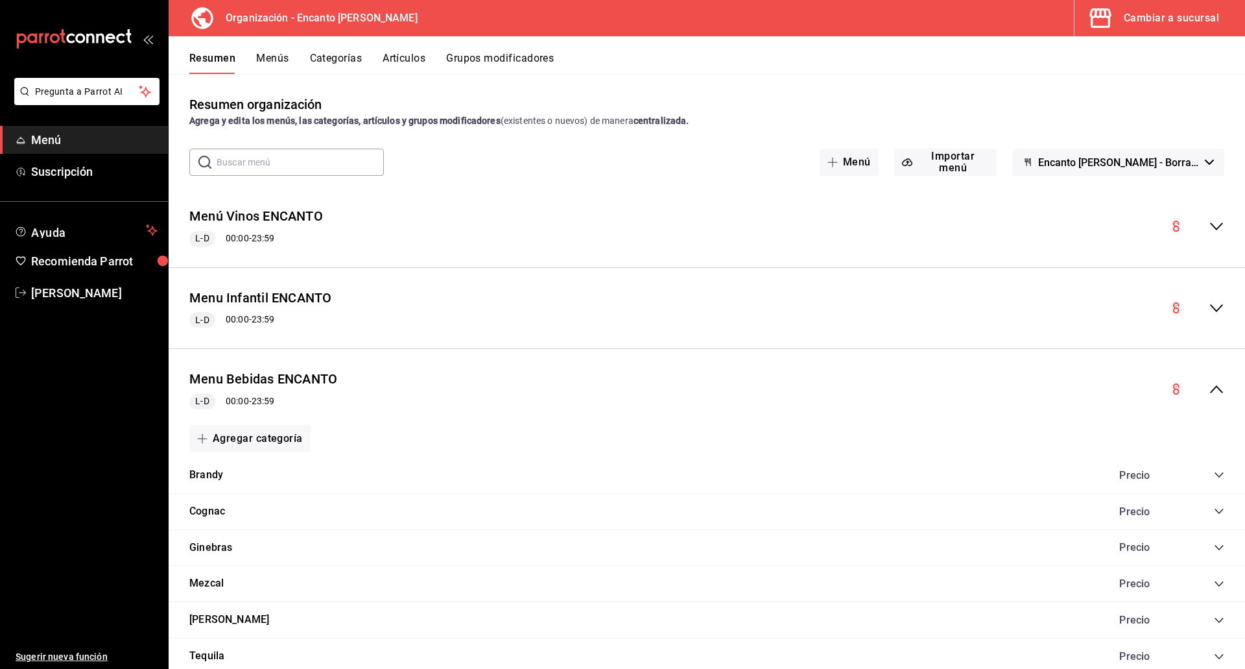
click at [331, 63] on button "Categorías" at bounding box center [336, 63] width 53 height 22
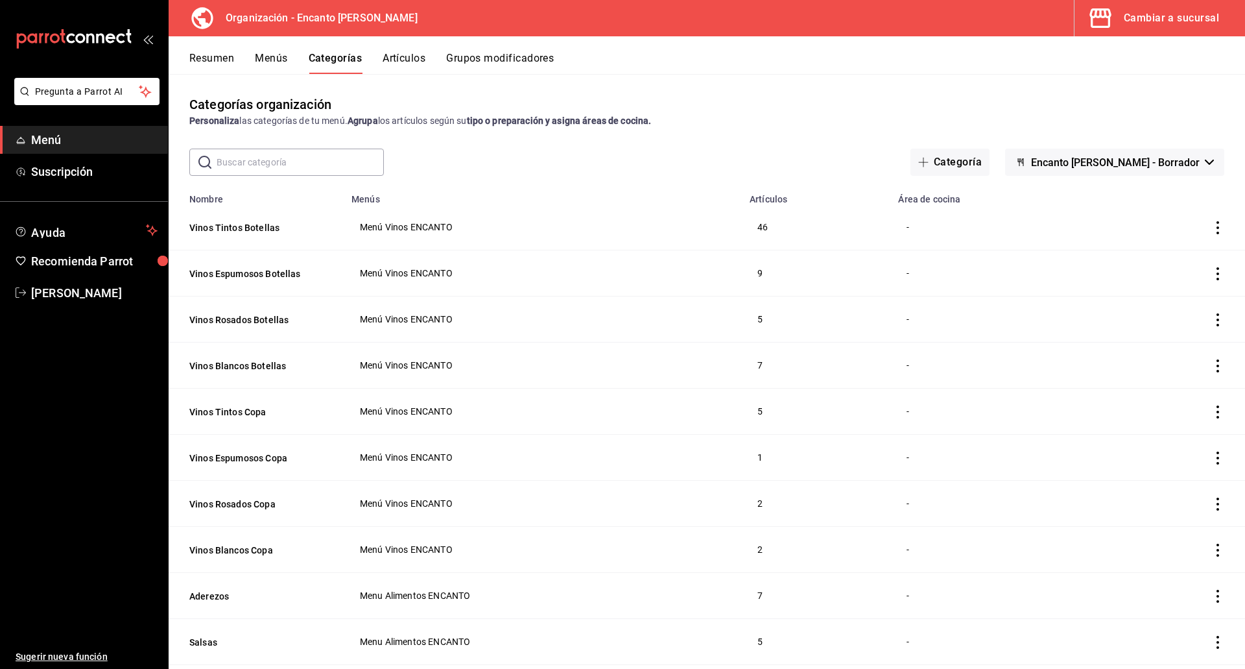
click at [407, 61] on button "Artículos" at bounding box center [404, 63] width 43 height 22
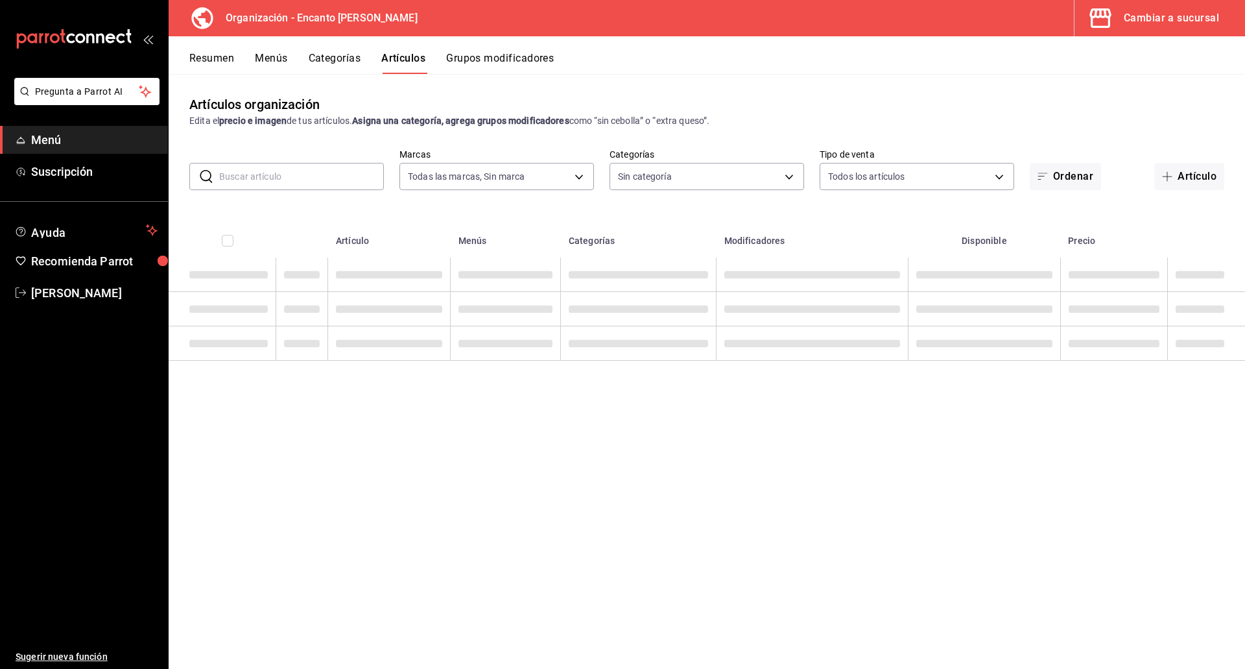
type input "c481bb78-10fa-47ce-ac99-feac7239b02e"
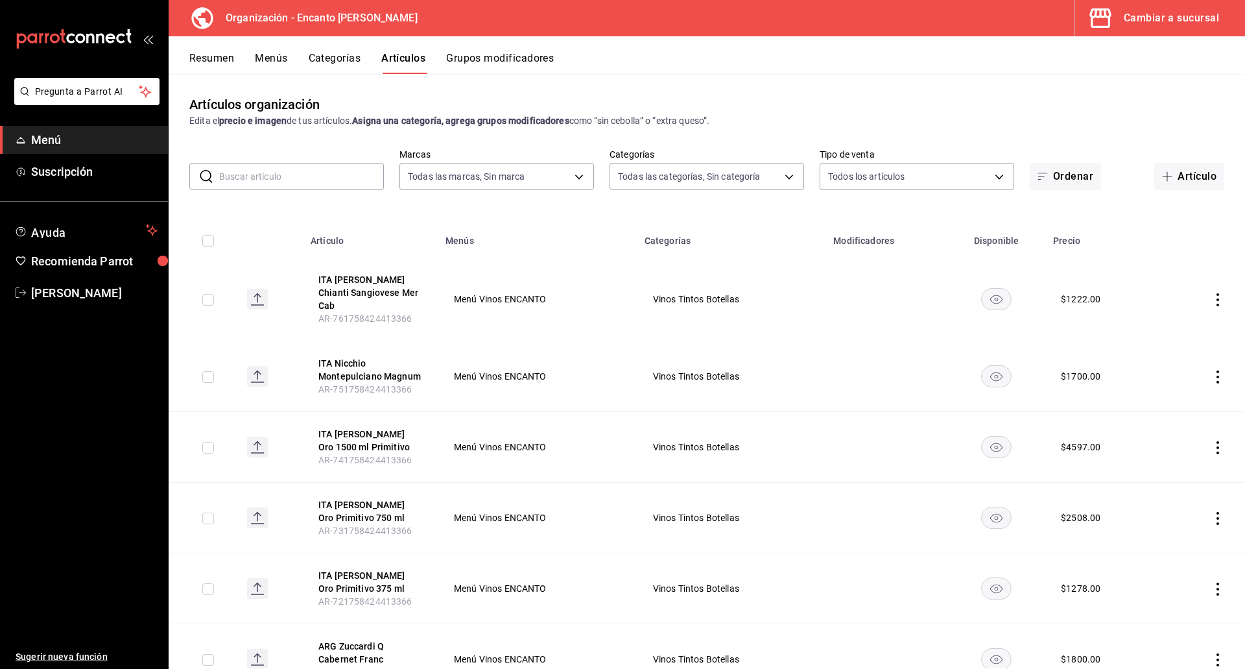
type input "1ad1b2c1-ee30-49fb-9c5d-74a2c5ae1e44,f4aad4d7-b1b9-4855-b602-b18a760d2c9d,7617f…"
click at [311, 180] on input "text" at bounding box center [301, 176] width 165 height 26
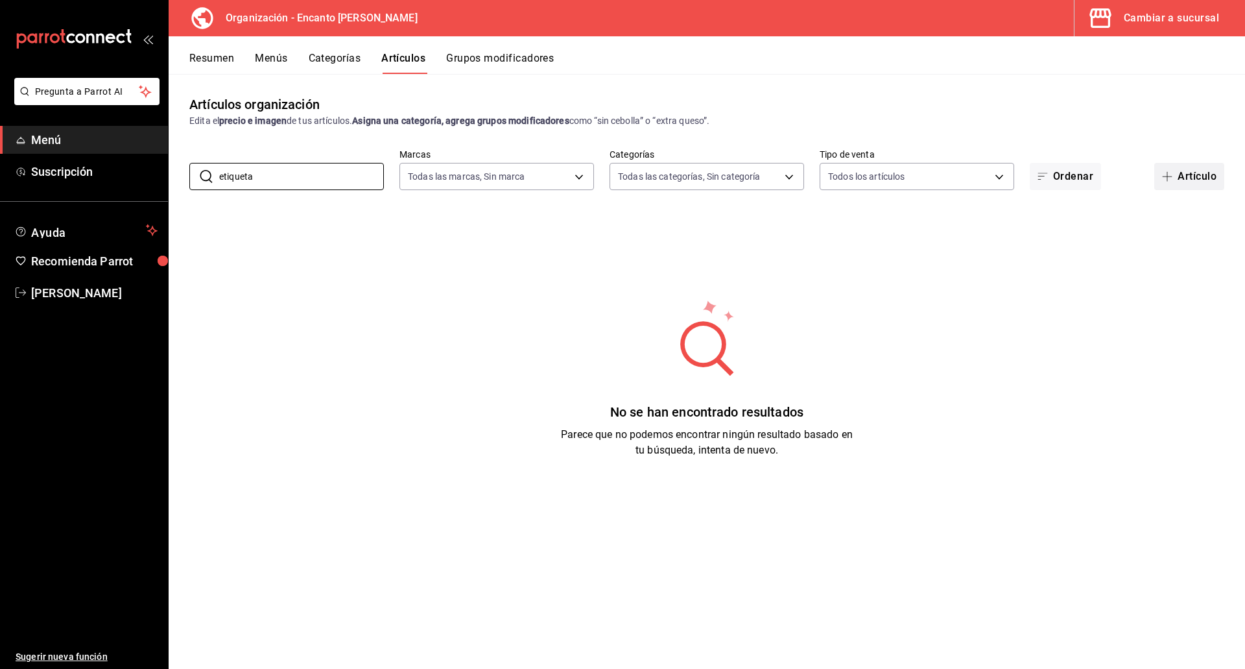
type input "etiqueta"
click at [1180, 174] on button "Artículo" at bounding box center [1189, 176] width 70 height 27
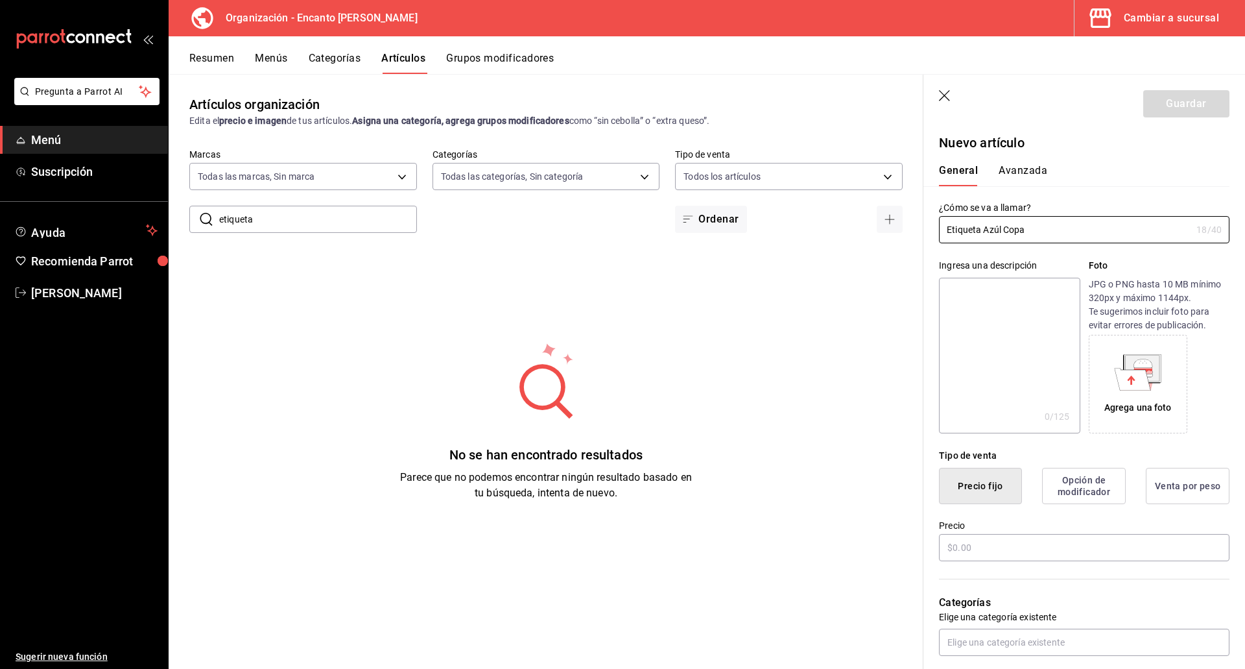
type input "Etiqueta Azúl Copa"
click at [1042, 229] on input "Etiqueta Azúl Copa" at bounding box center [1065, 230] width 252 height 26
click at [1006, 543] on input "text" at bounding box center [1084, 547] width 291 height 27
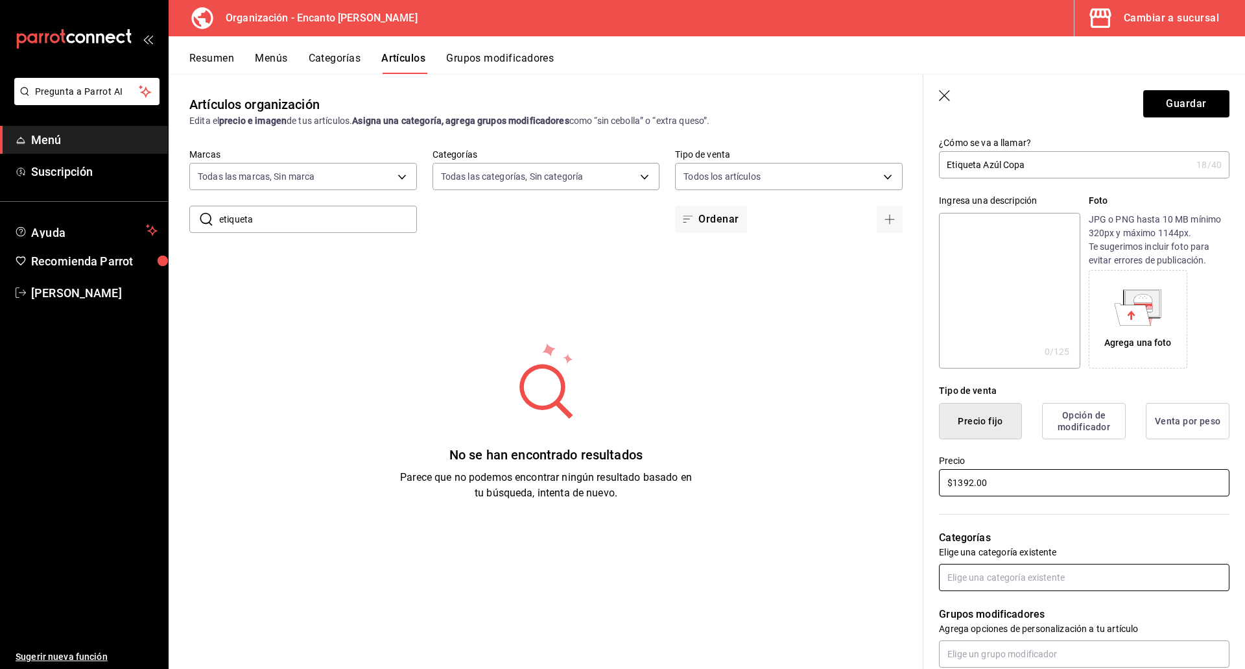
type input "$1392.00"
click at [1006, 572] on input "text" at bounding box center [1084, 577] width 291 height 27
type input "whi"
click at [1006, 609] on li "Whiskey" at bounding box center [1079, 606] width 281 height 21
click at [1174, 111] on button "Guardar" at bounding box center [1186, 103] width 86 height 27
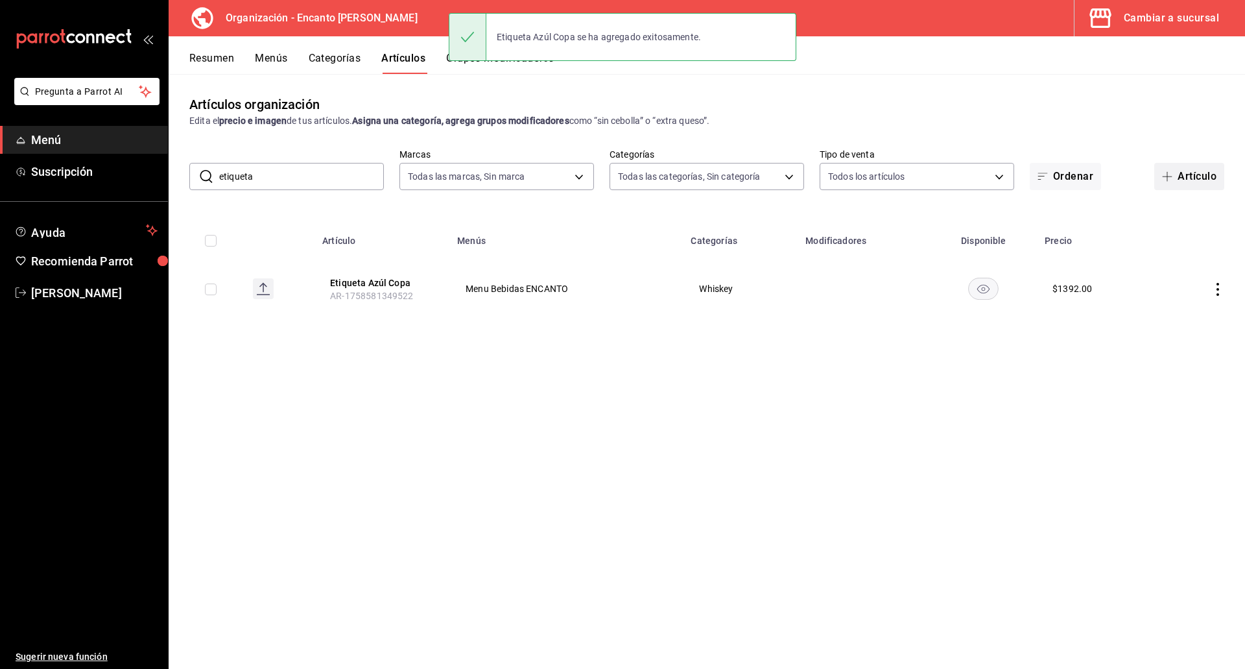
click at [1173, 176] on span "button" at bounding box center [1170, 176] width 16 height 10
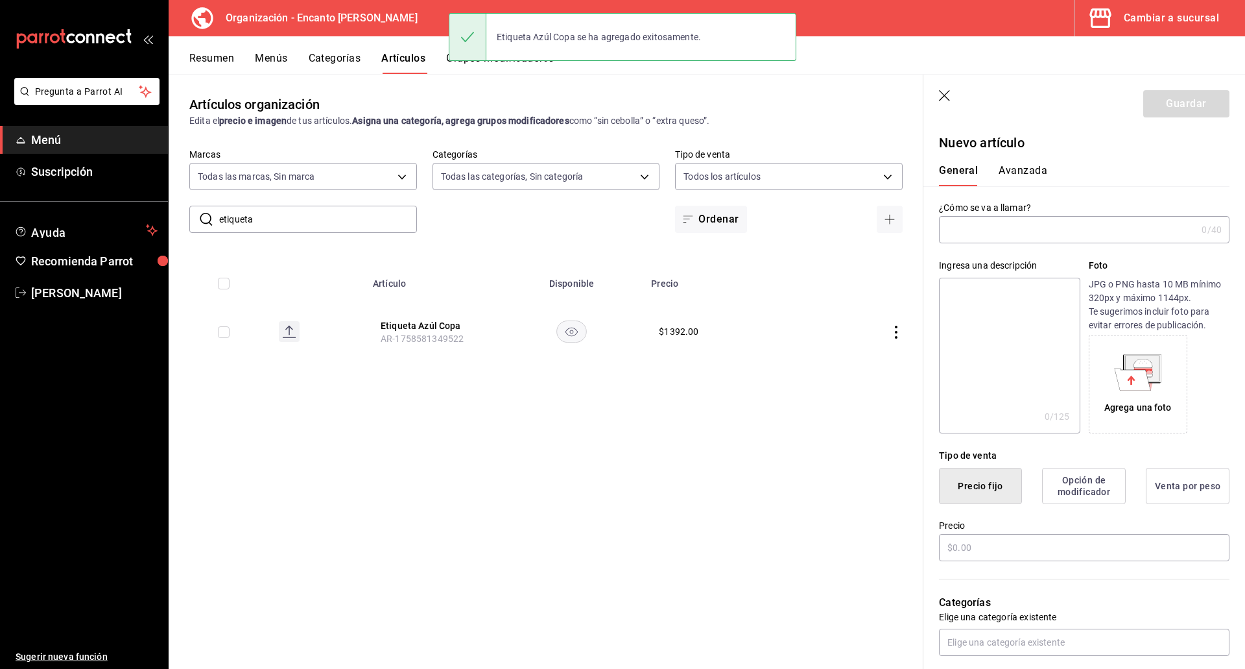
click at [1160, 232] on input "text" at bounding box center [1067, 230] width 257 height 26
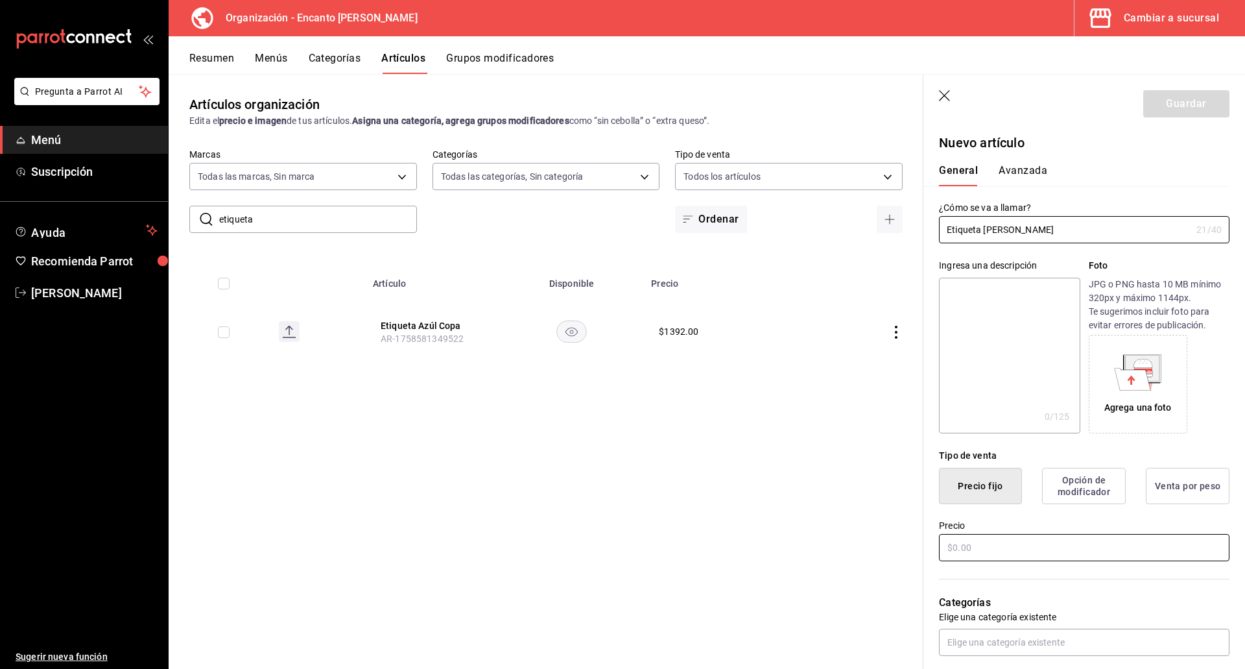
type input "Etiqueta Azúl Botella"
click at [1116, 554] on input "text" at bounding box center [1084, 547] width 291 height 27
type input "$15720.00"
type input "whis"
click at [1014, 604] on li "Whiskey" at bounding box center [1079, 612] width 281 height 21
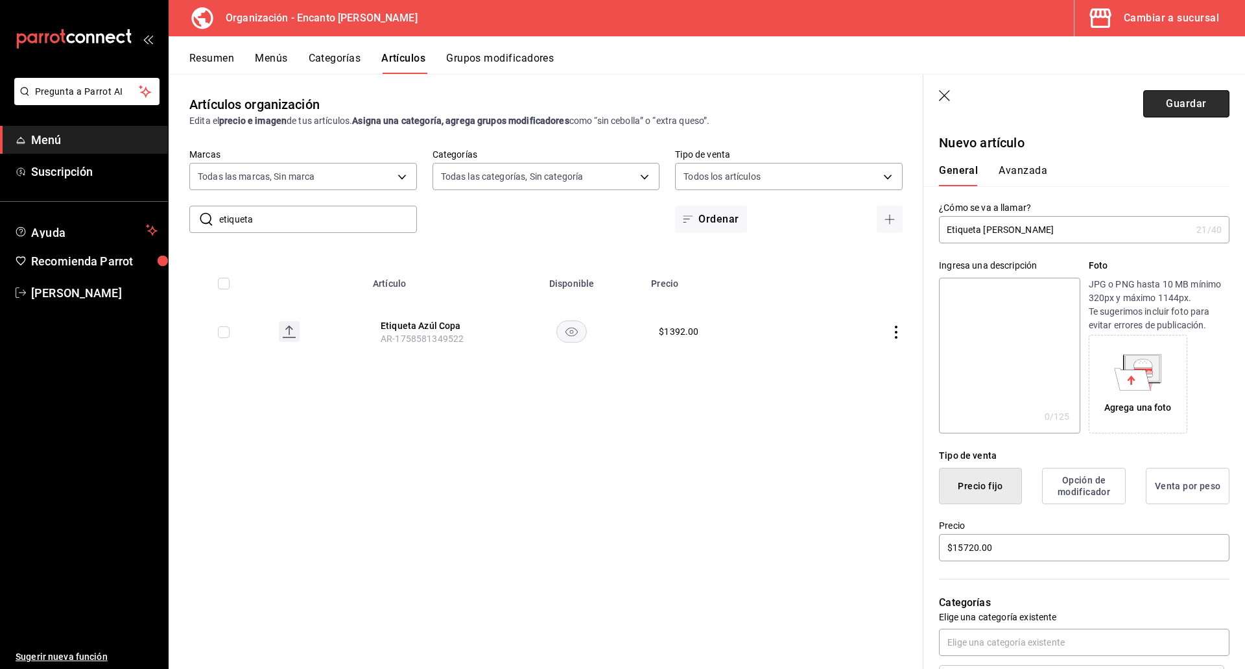
click at [1191, 106] on button "Guardar" at bounding box center [1186, 103] width 86 height 27
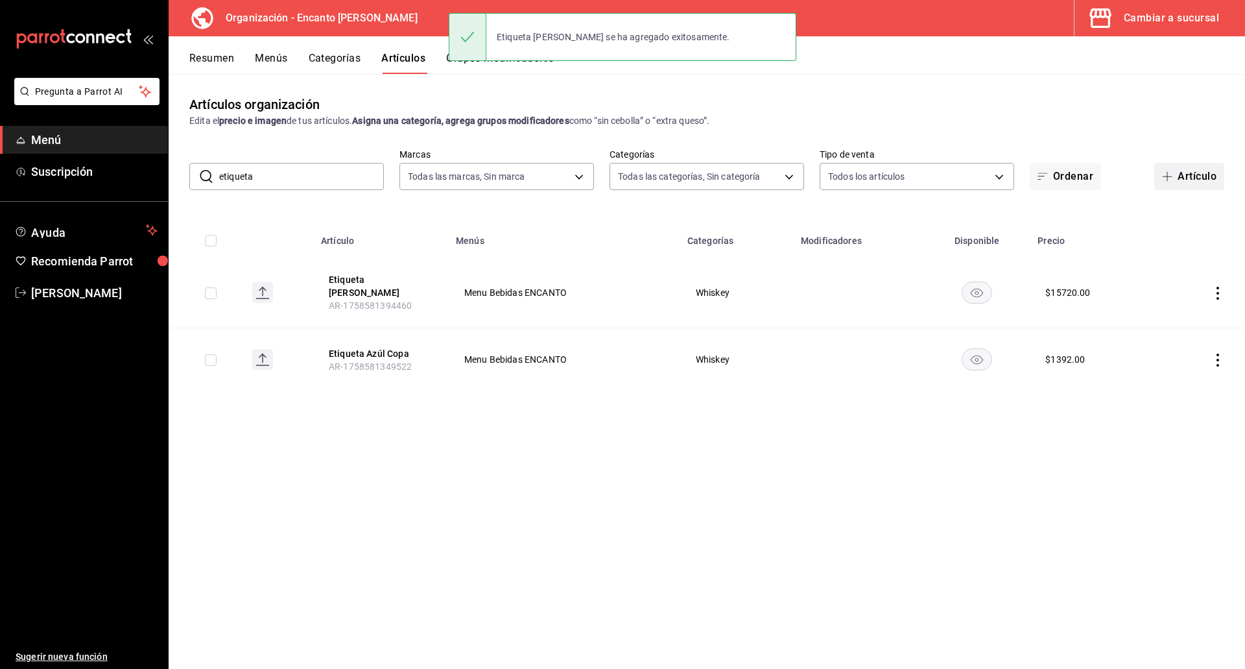
click at [1198, 174] on button "Artículo" at bounding box center [1189, 176] width 70 height 27
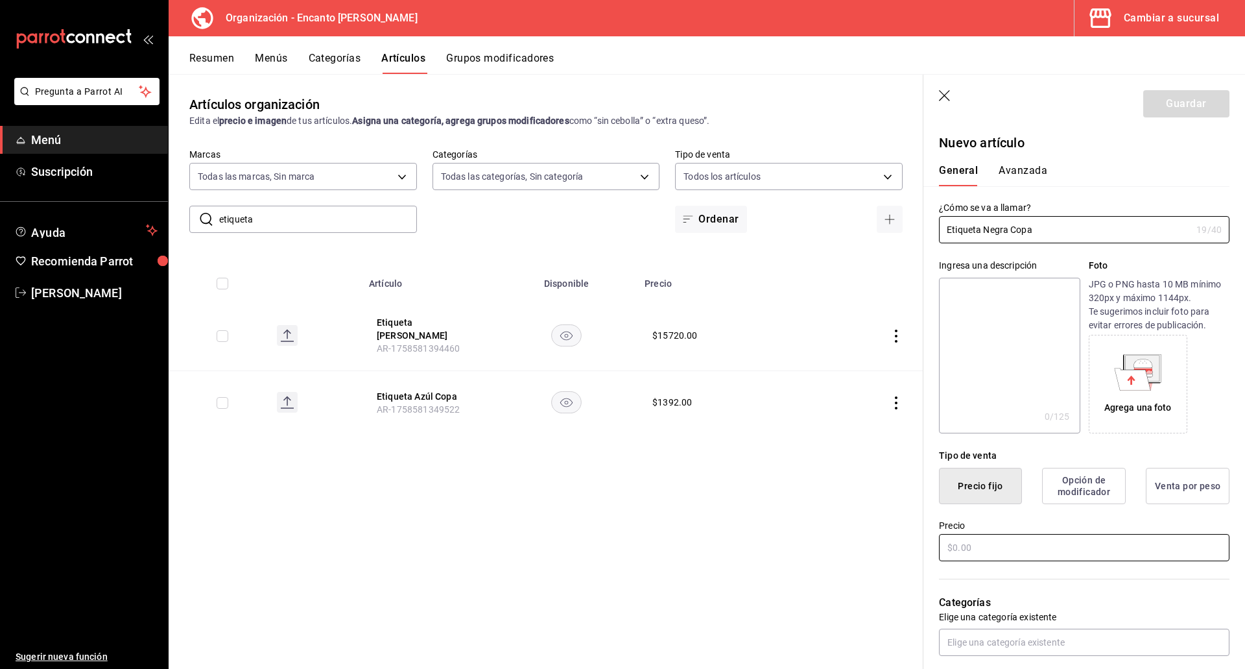
type input "Etiqueta Negra Copa"
click at [1086, 545] on input "text" at bounding box center [1084, 547] width 291 height 27
type input "$347.00"
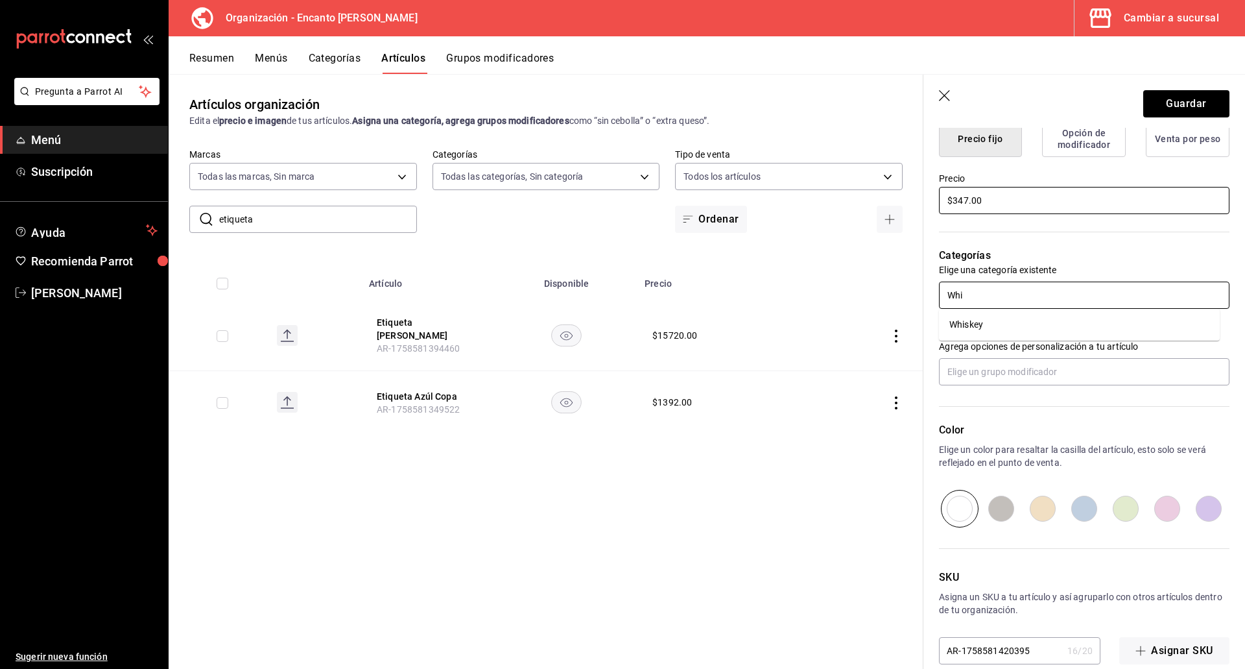
type input "Whis"
click at [1012, 335] on li "Whiskey" at bounding box center [1079, 324] width 281 height 21
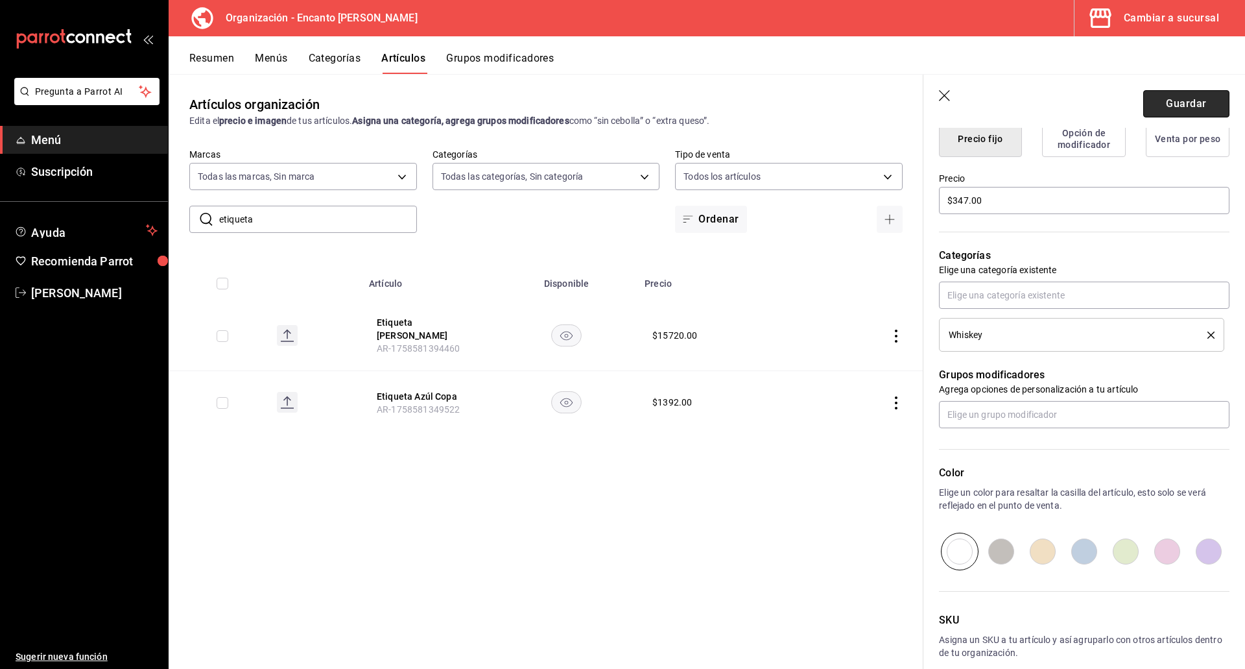
click at [1170, 104] on button "Guardar" at bounding box center [1186, 103] width 86 height 27
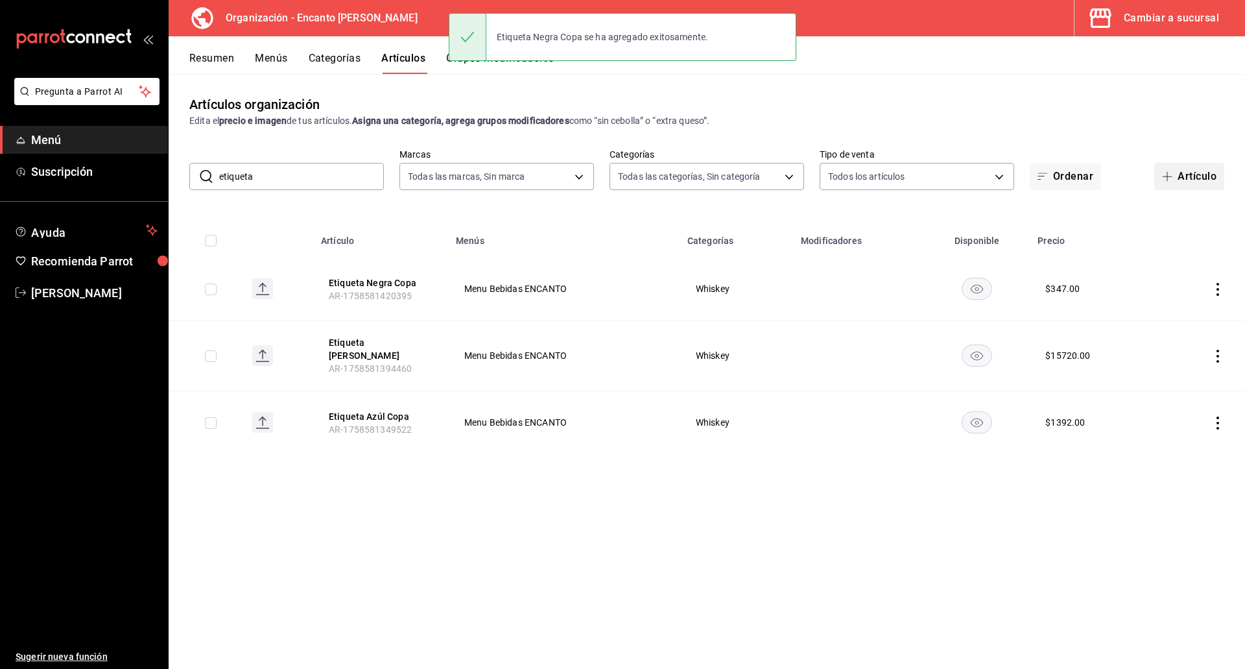
click at [1189, 177] on button "Artículo" at bounding box center [1189, 176] width 70 height 27
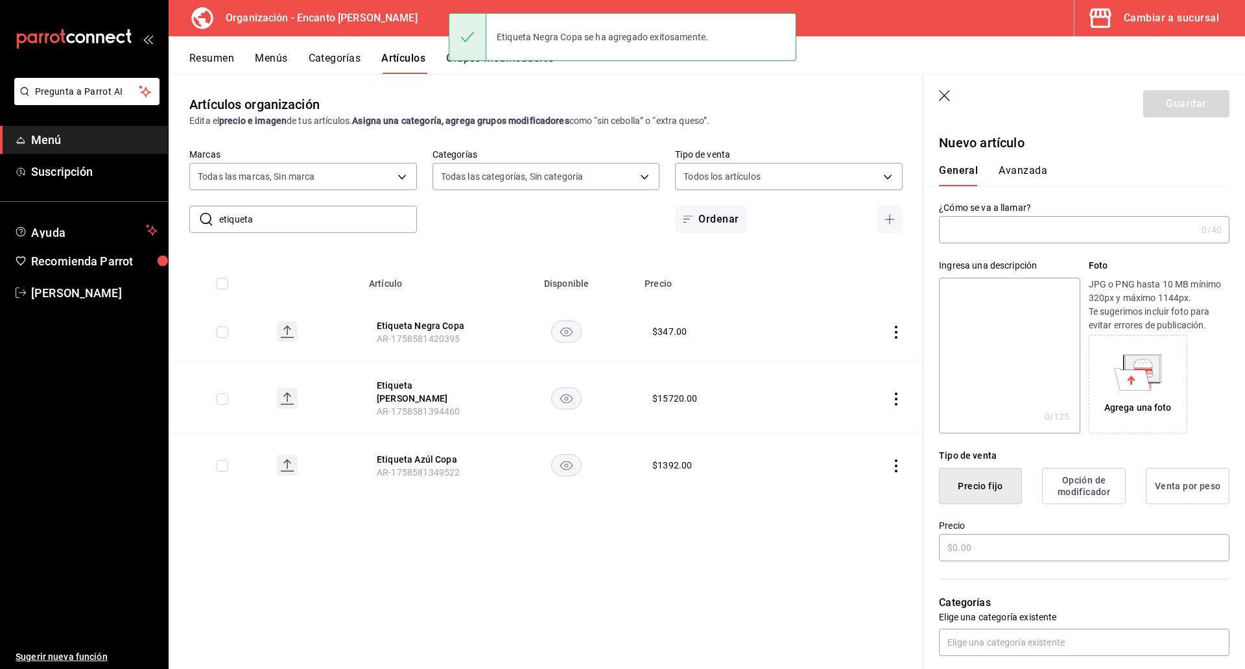
click at [1100, 228] on input "text" at bounding box center [1067, 230] width 257 height 26
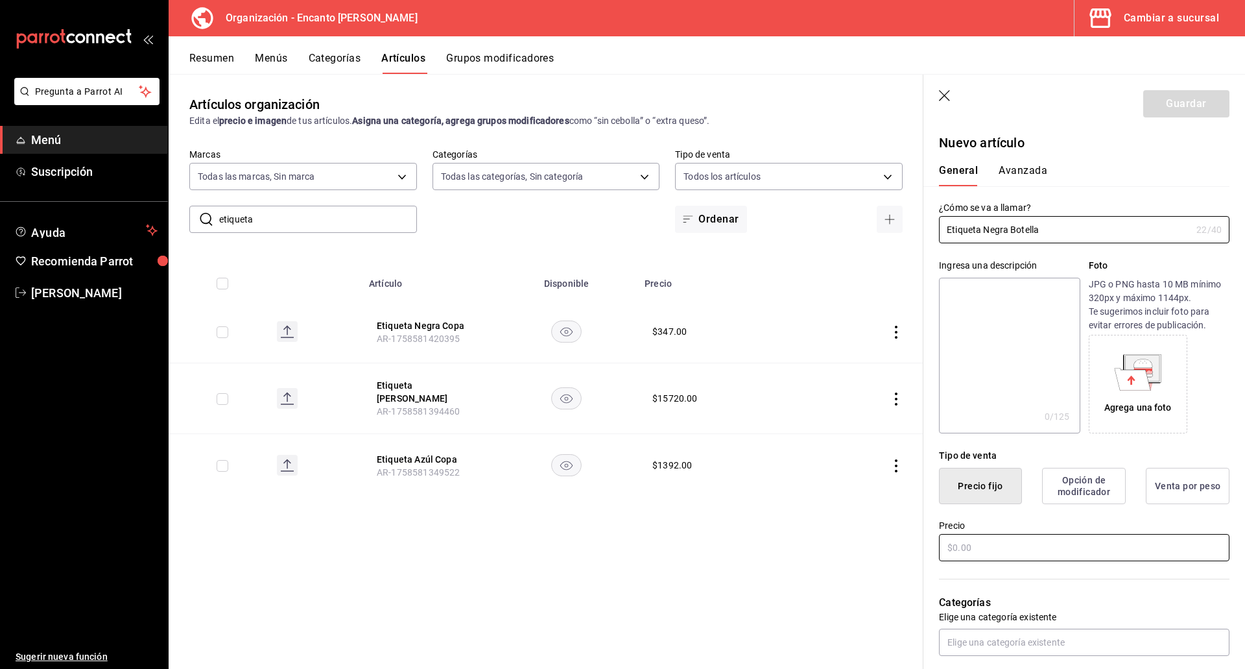
type input "Etiqueta Negra Botella"
click at [998, 546] on input "text" at bounding box center [1084, 547] width 291 height 27
type input "$2923.00"
type input "whis"
click at [1121, 606] on li "Whiskey" at bounding box center [1079, 612] width 281 height 21
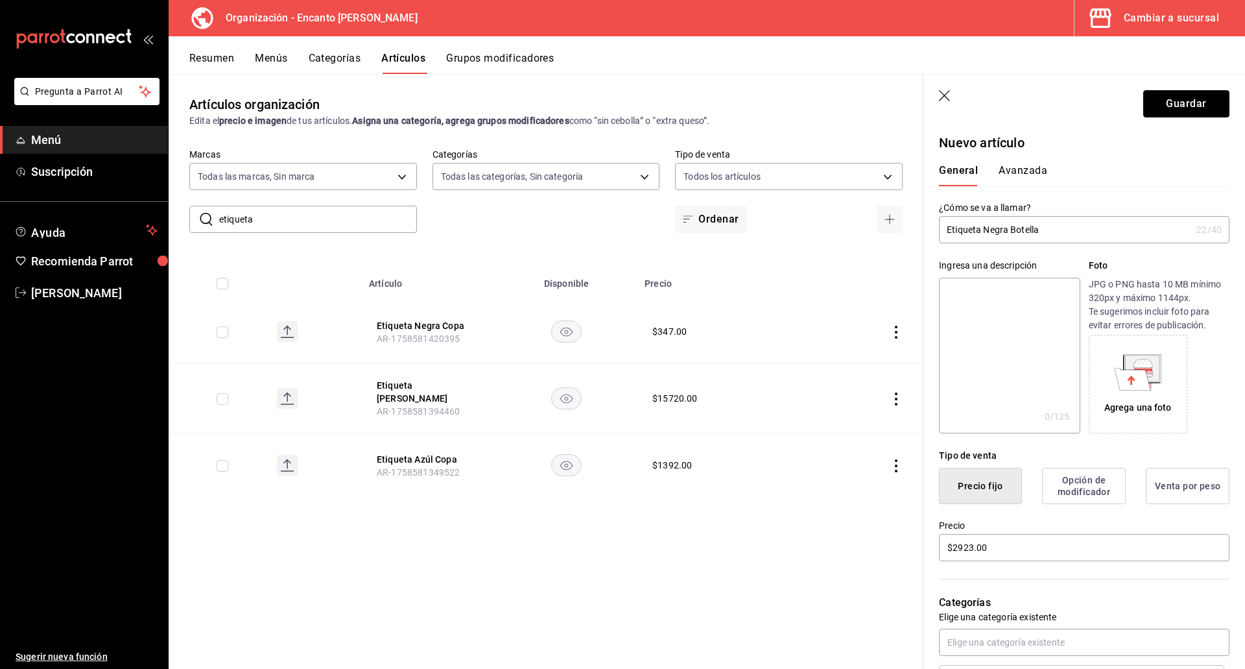
click at [1159, 108] on button "Guardar" at bounding box center [1186, 103] width 86 height 27
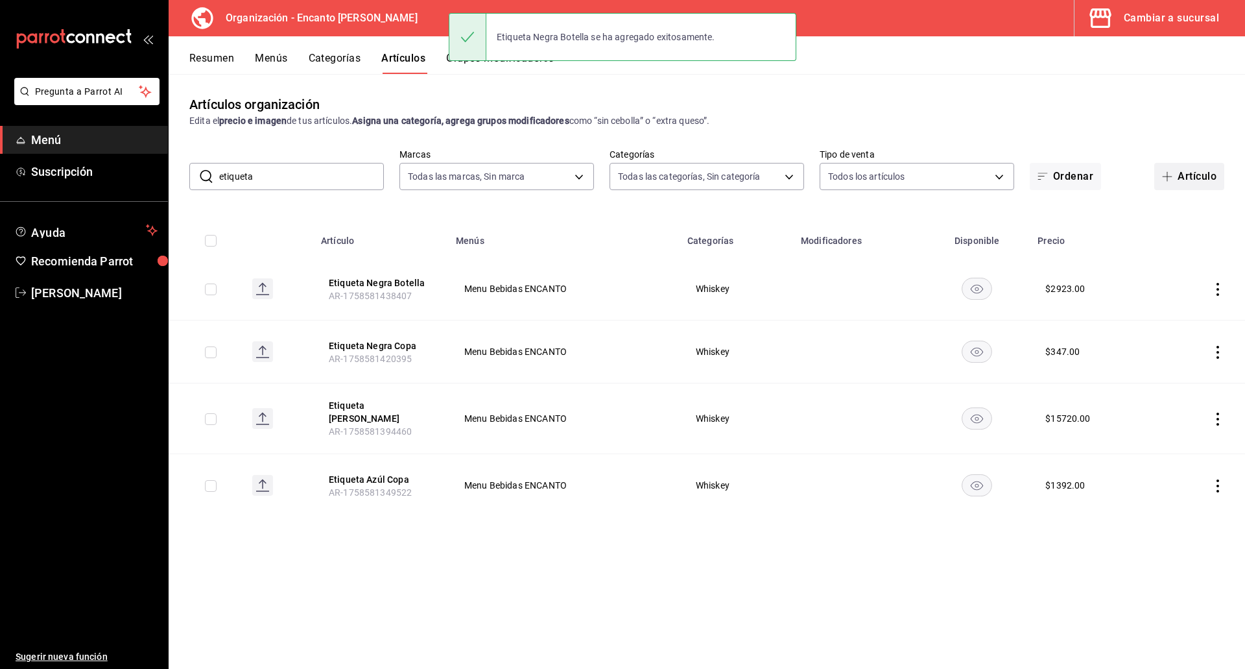
click at [1192, 179] on button "Artículo" at bounding box center [1189, 176] width 70 height 27
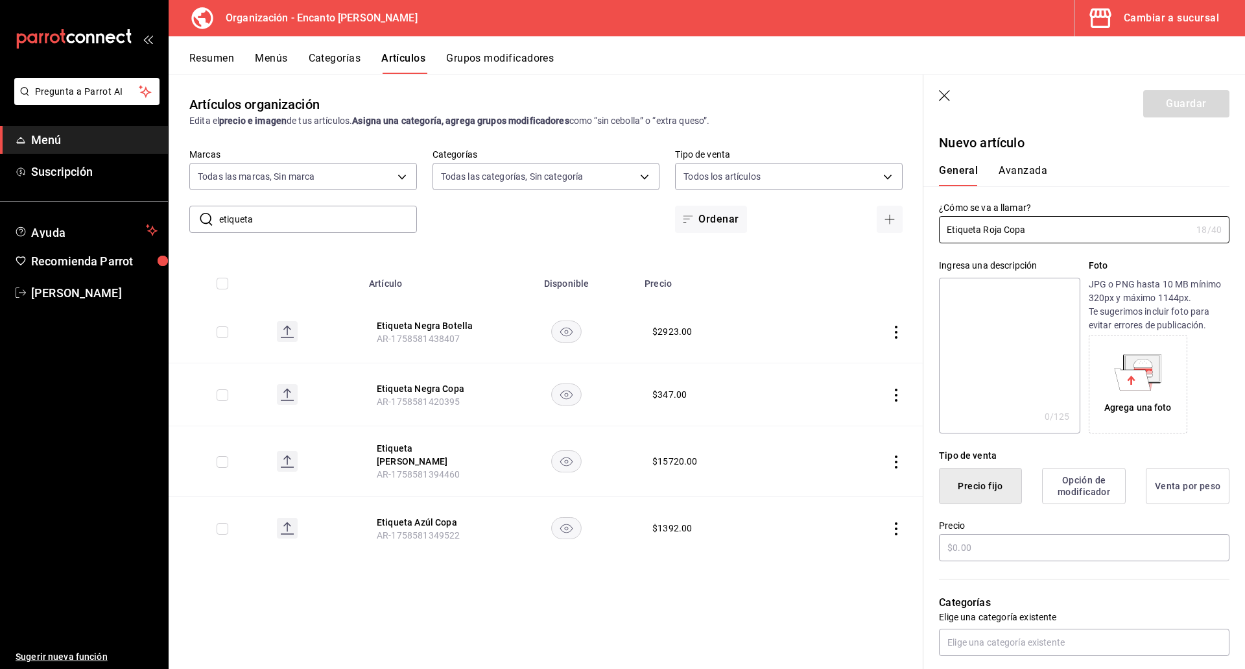
type input "Etiqueta Roja Copa"
type button "1"
type button "0"
type button "2"
type input "$221.00"
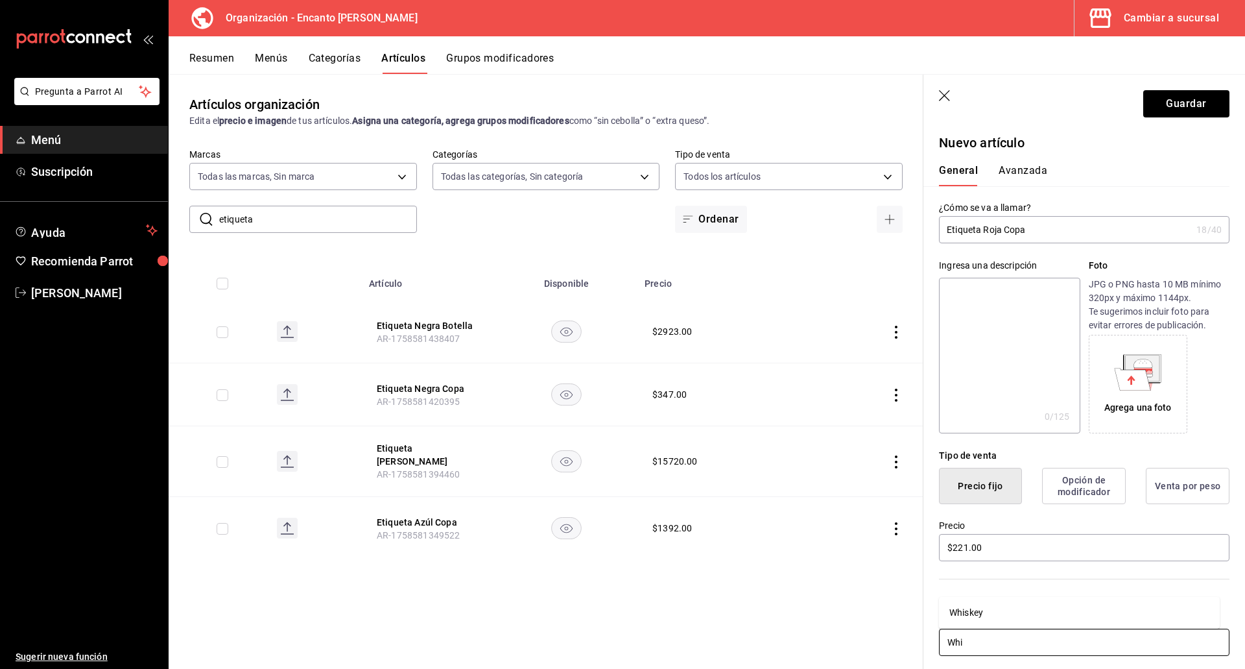
type input "Whis"
click at [972, 615] on li "Whiskey" at bounding box center [1079, 612] width 281 height 21
click at [1150, 103] on button "Guardar" at bounding box center [1186, 103] width 86 height 27
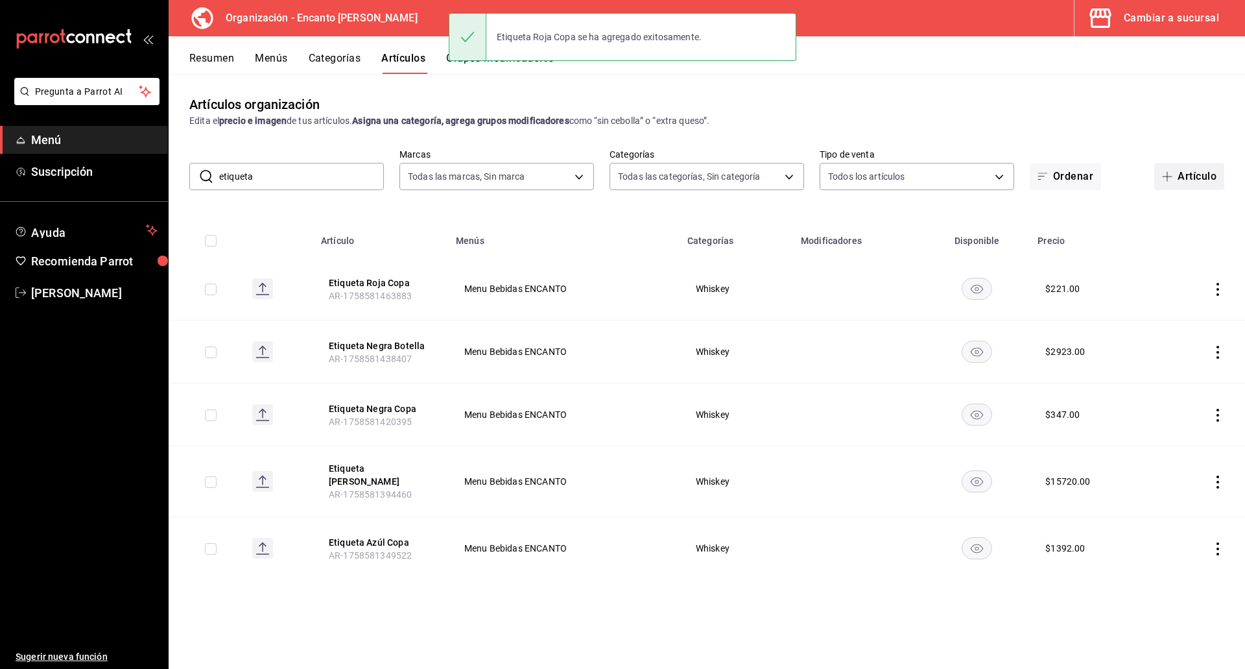
click at [1180, 180] on button "Artículo" at bounding box center [1189, 176] width 70 height 27
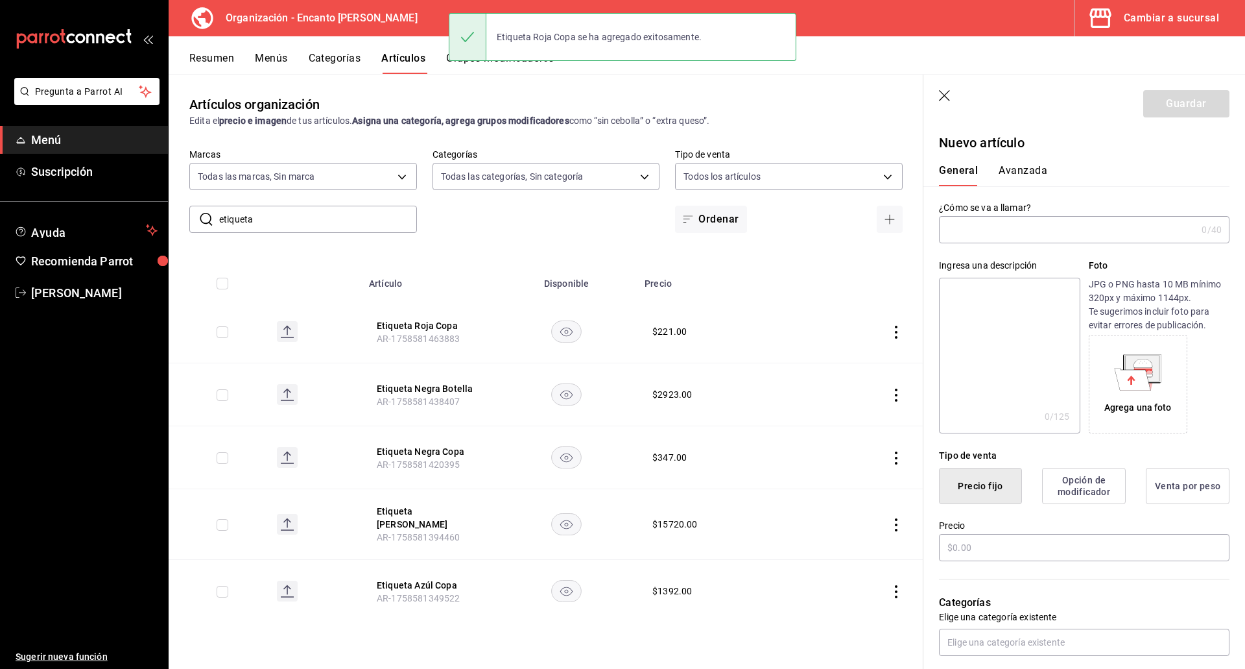
click at [1101, 237] on input "text" at bounding box center [1067, 230] width 257 height 26
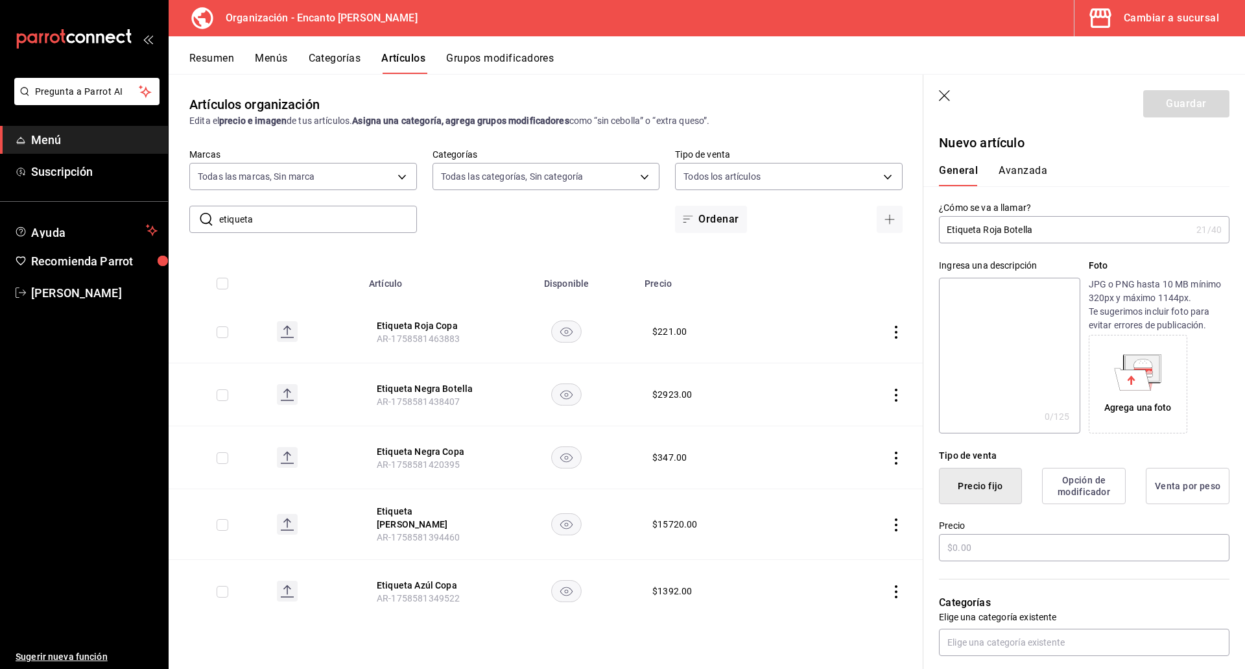
type input "Etiqueta Roja Botella"
type button "1"
type button "0"
type button "2"
type input "$2099.00"
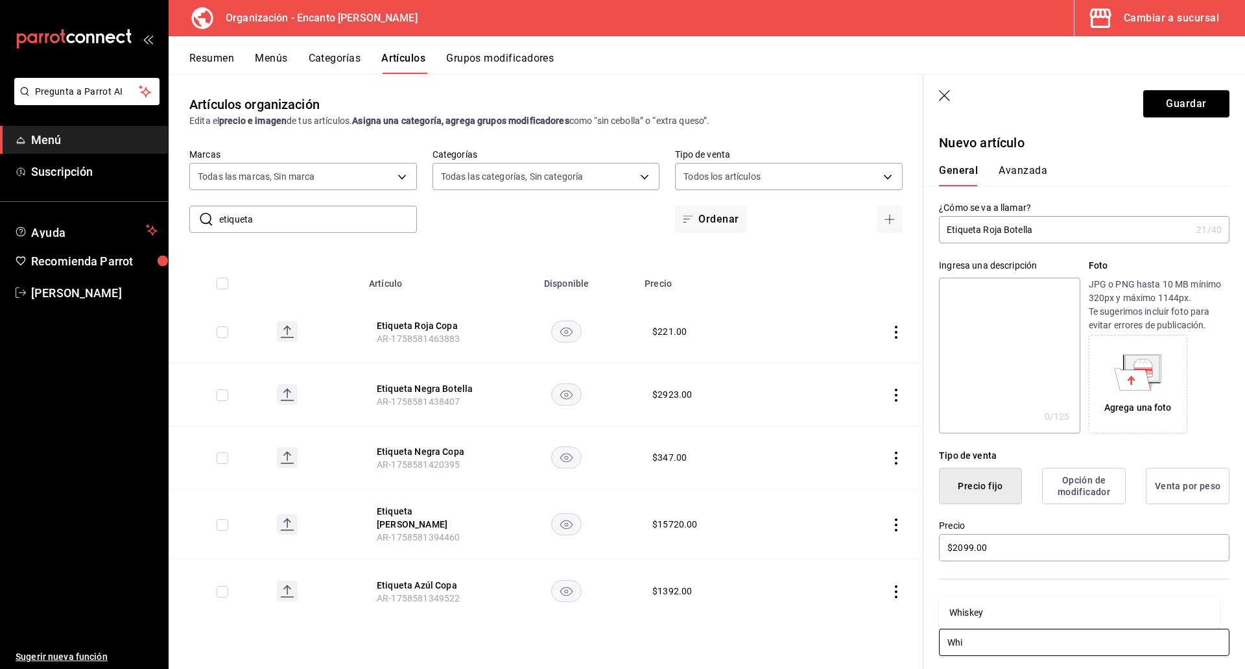
type input "Whis"
click at [1059, 606] on li "Whiskey" at bounding box center [1079, 612] width 281 height 21
click at [1162, 102] on button "Guardar" at bounding box center [1186, 103] width 86 height 27
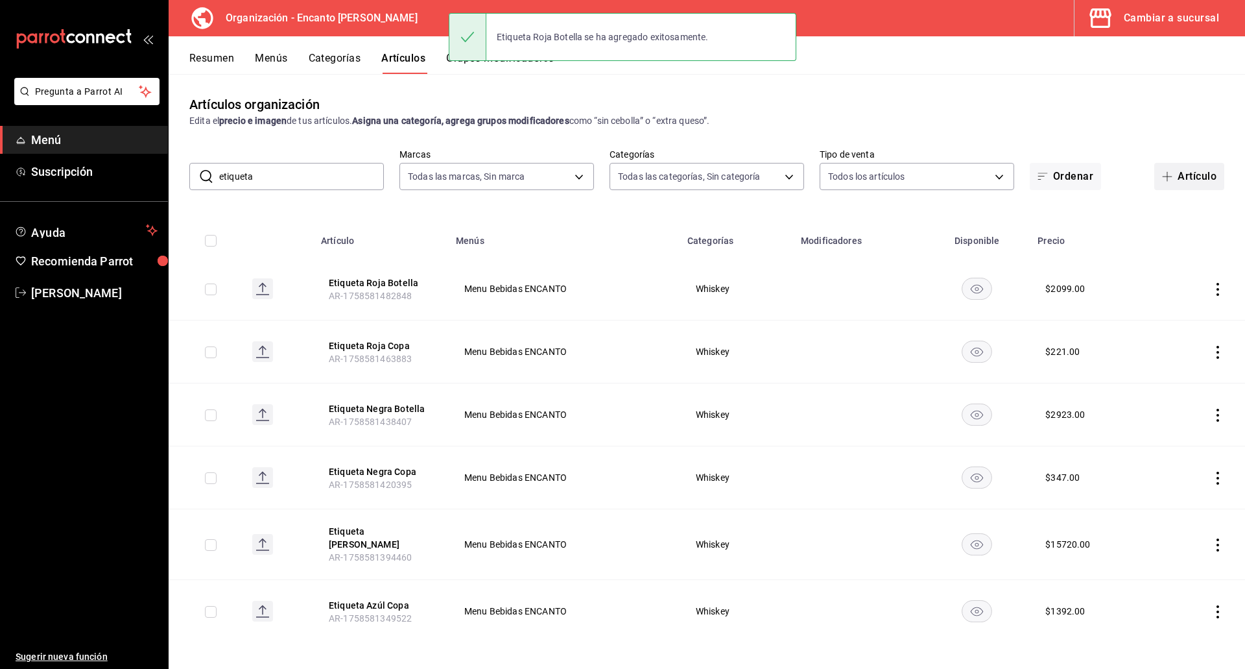
click at [1200, 180] on button "Artículo" at bounding box center [1189, 176] width 70 height 27
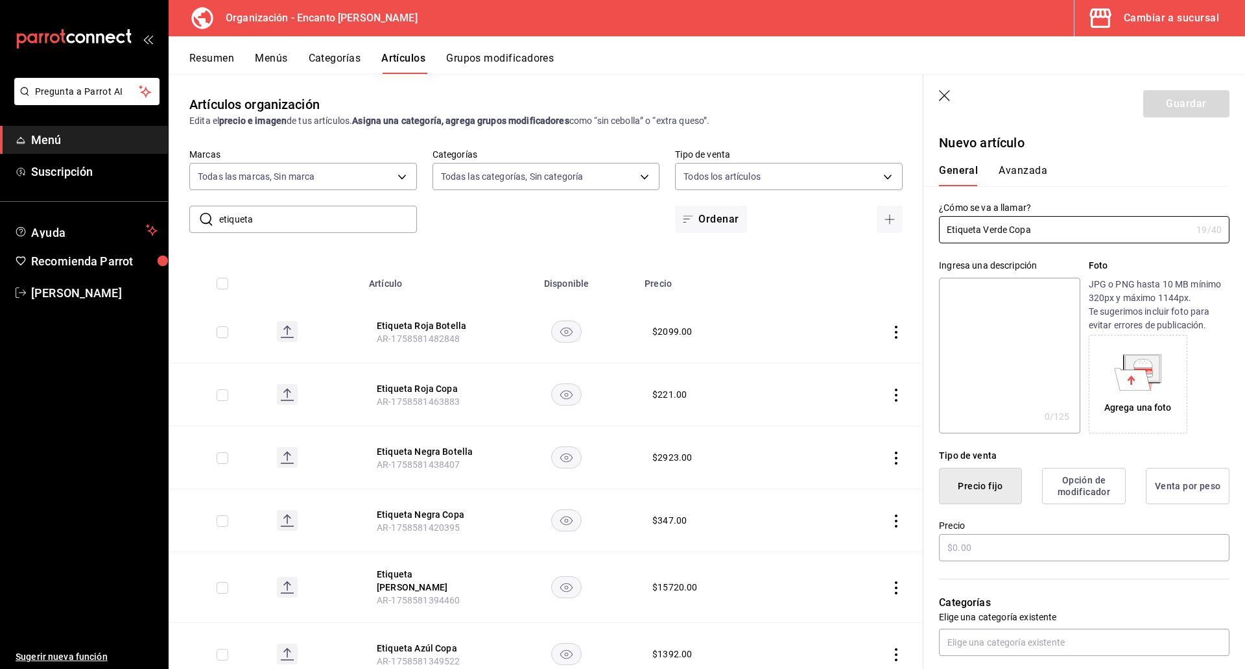
type input "Etiqueta Verde Copa"
type button "1"
type button "0"
type button "2"
type input "$509.00"
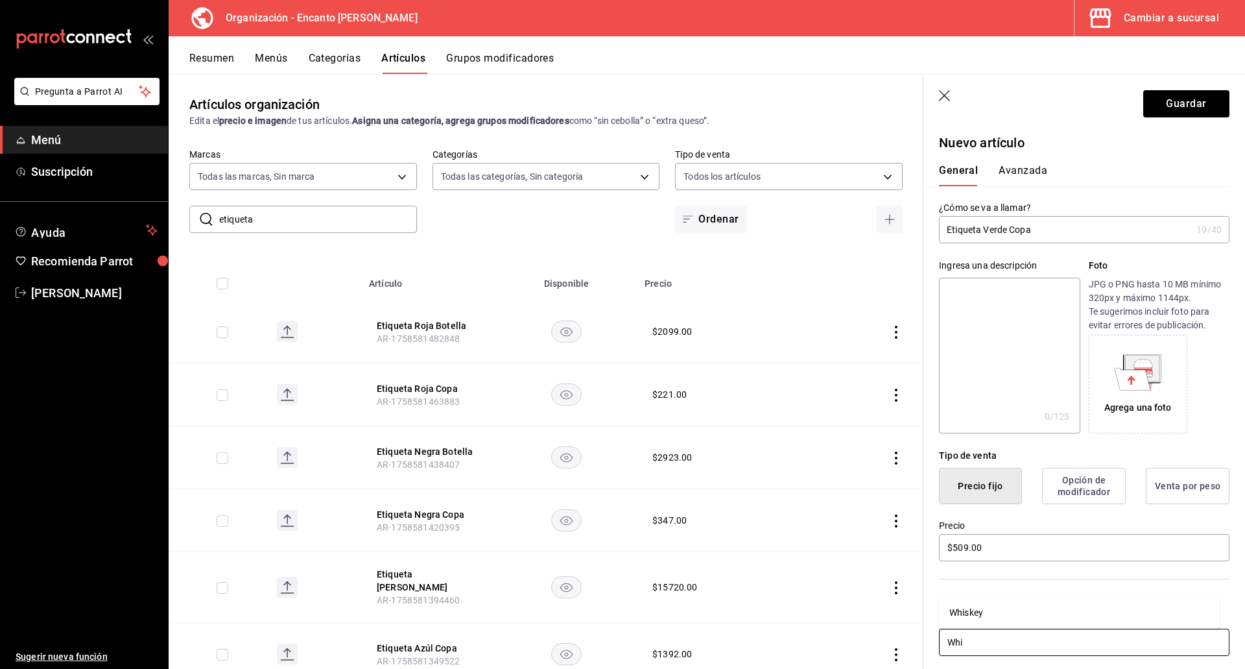
type input "Whis"
click at [1018, 617] on li "Whiskey" at bounding box center [1079, 612] width 281 height 21
click at [1177, 108] on button "Guardar" at bounding box center [1186, 103] width 86 height 27
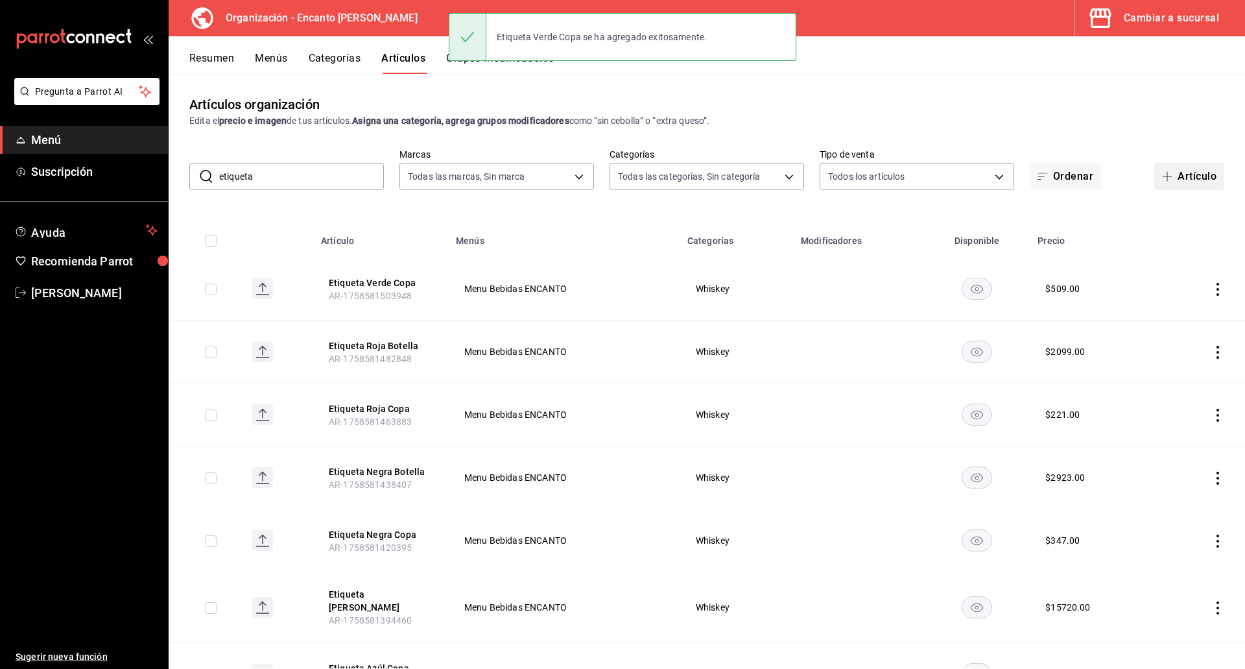
click at [1162, 179] on icon "button" at bounding box center [1167, 176] width 10 height 10
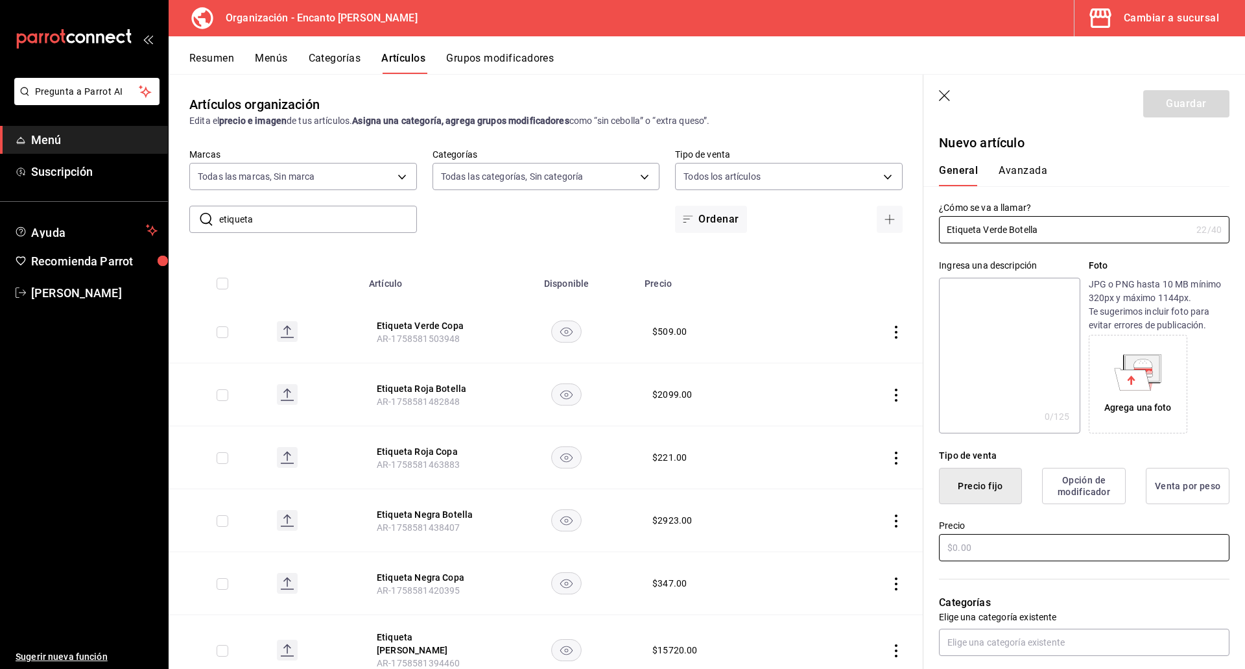
type input "Etiqueta Verde Botella"
click at [1005, 540] on input "text" at bounding box center [1084, 547] width 291 height 27
type input "$6069.00"
click at [999, 632] on input "text" at bounding box center [1084, 641] width 291 height 27
type input "whis"
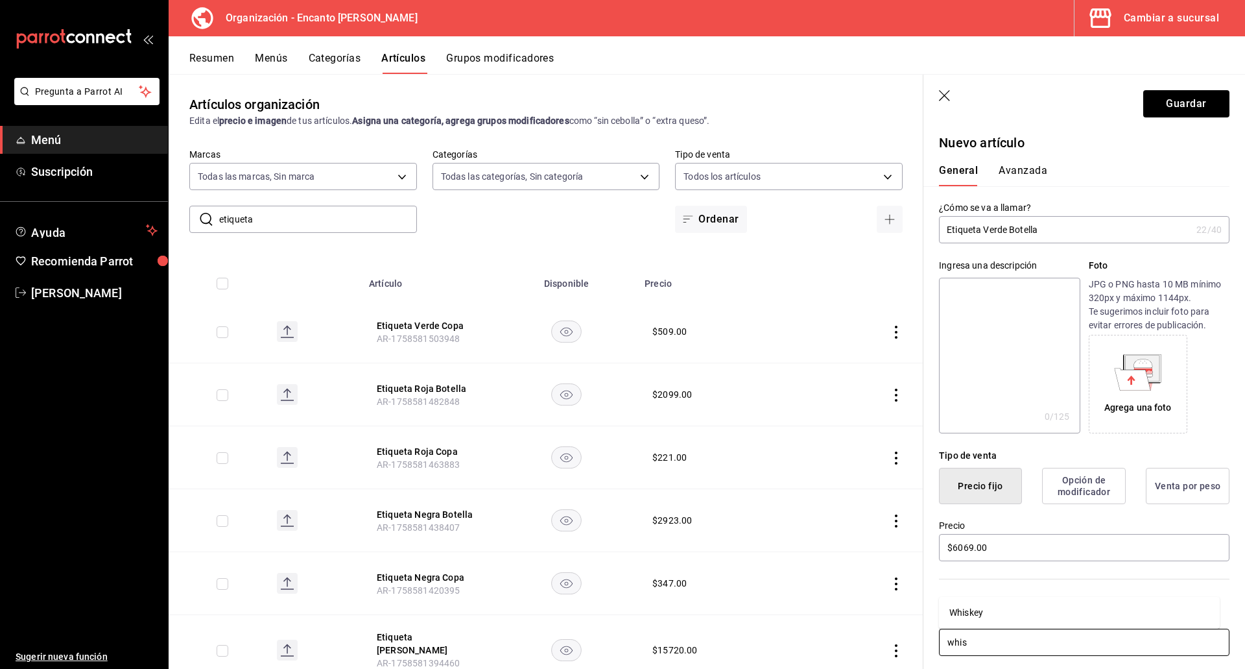
click at [999, 617] on li "Whiskey" at bounding box center [1079, 612] width 281 height 21
click at [1171, 103] on button "Guardar" at bounding box center [1186, 103] width 86 height 27
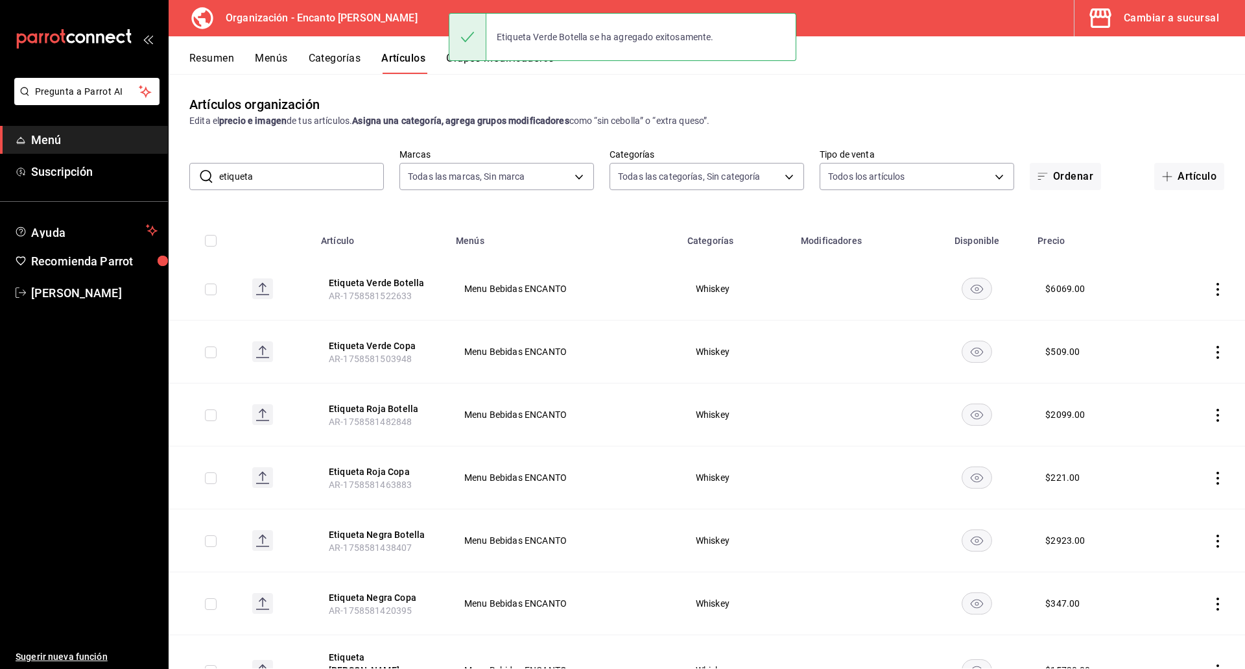
drag, startPoint x: 315, startPoint y: 184, endPoint x: 207, endPoint y: 179, distance: 107.8
click at [207, 179] on div "​ etiqueta ​" at bounding box center [286, 176] width 195 height 27
paste input "GENTLEMAN JACK 700ML"
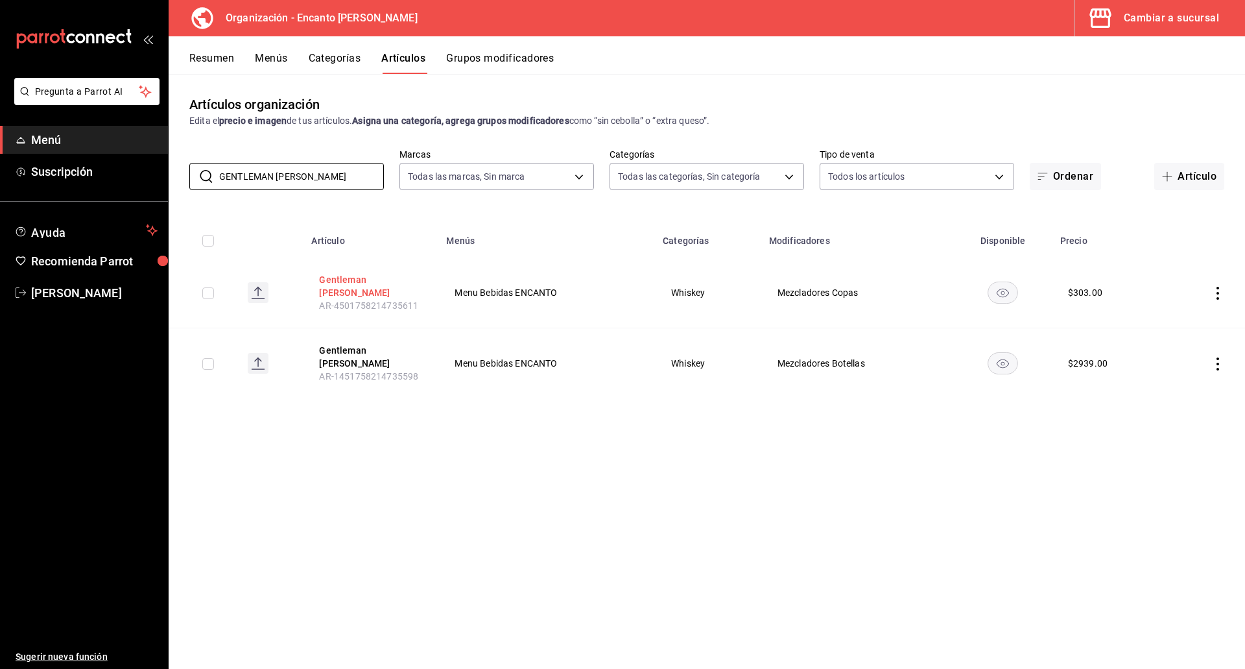
type input "GENTLEMAN JACK"
click at [356, 285] on button "Gentleman Jack Copa" at bounding box center [371, 286] width 104 height 26
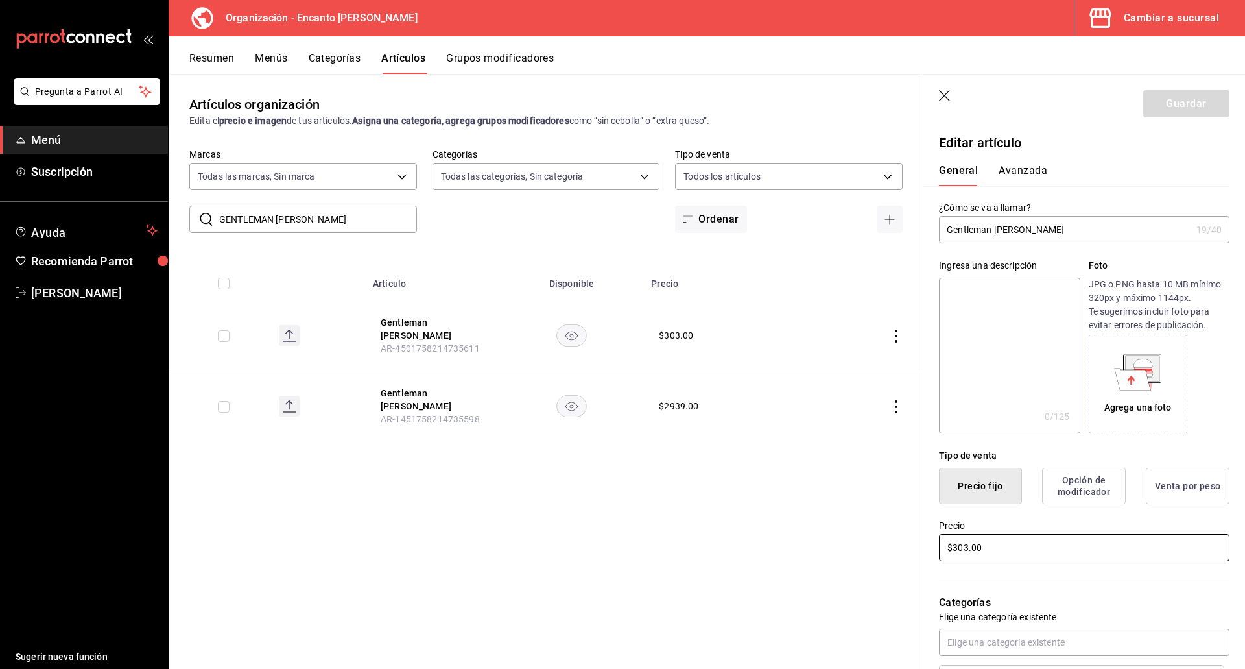
click at [979, 542] on input "$303.00" at bounding box center [1084, 547] width 291 height 27
type input "$304.00"
click at [1174, 102] on button "Guardar" at bounding box center [1186, 103] width 86 height 27
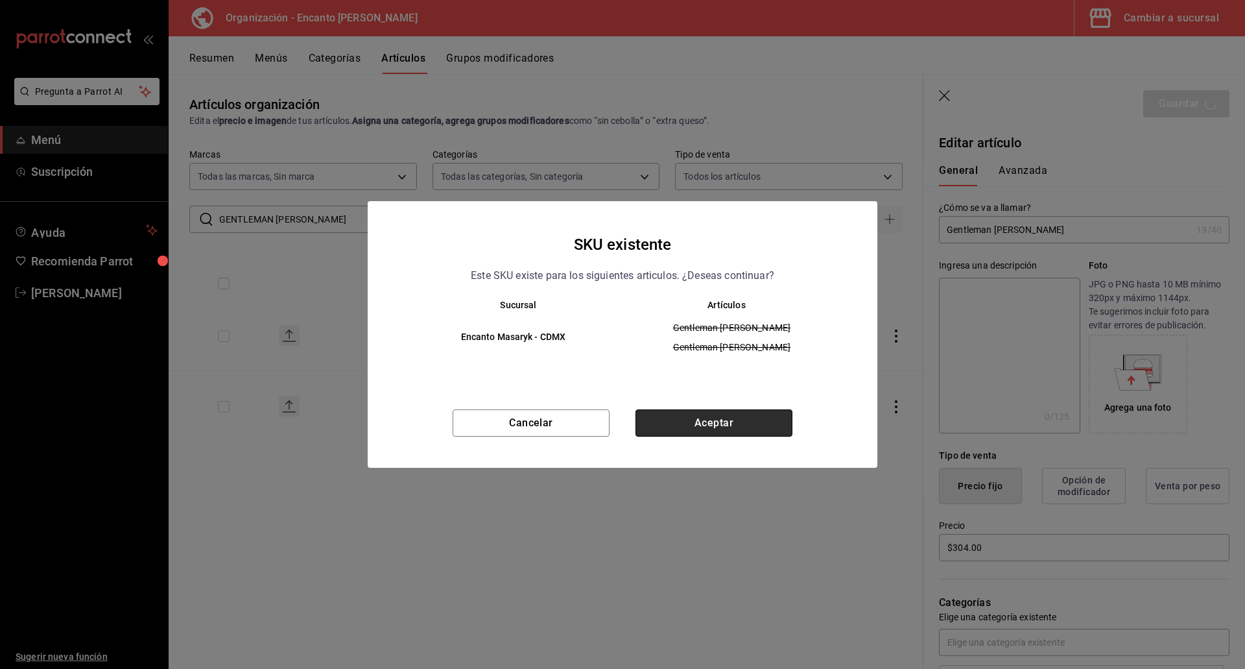
click at [752, 423] on button "Aceptar" at bounding box center [714, 422] width 157 height 27
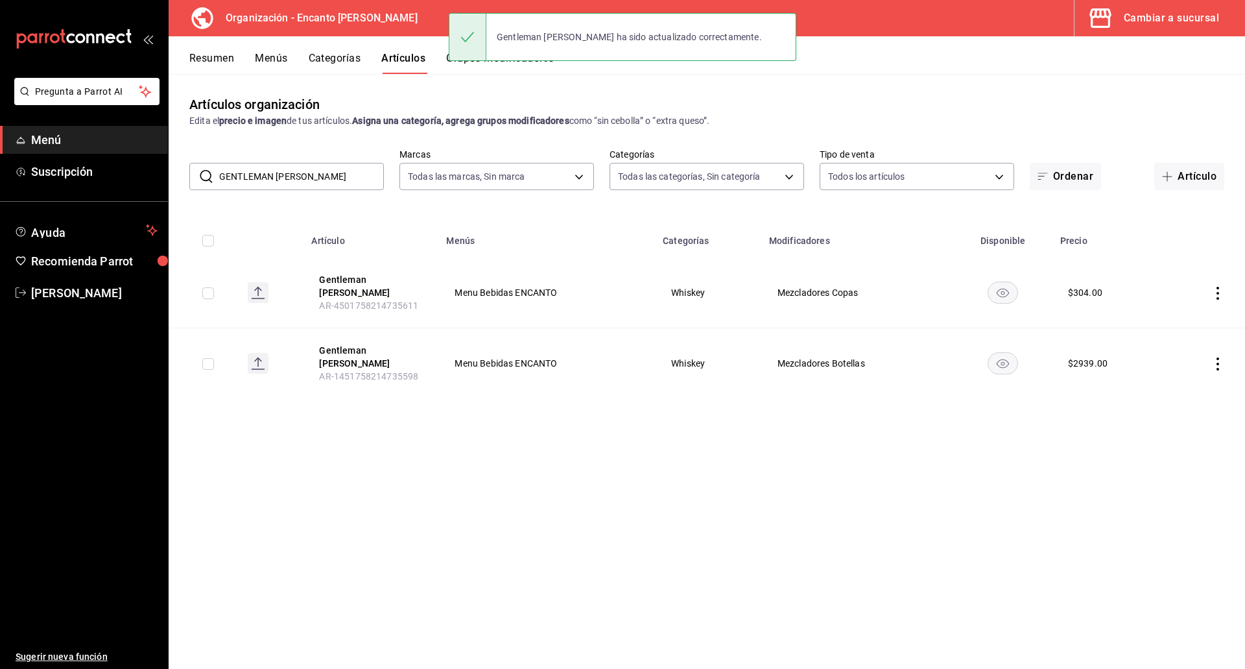
click at [335, 176] on input "GENTLEMAN JACK" at bounding box center [301, 176] width 165 height 26
paste input "LENFIDISH 12 AÑOS 750ML"
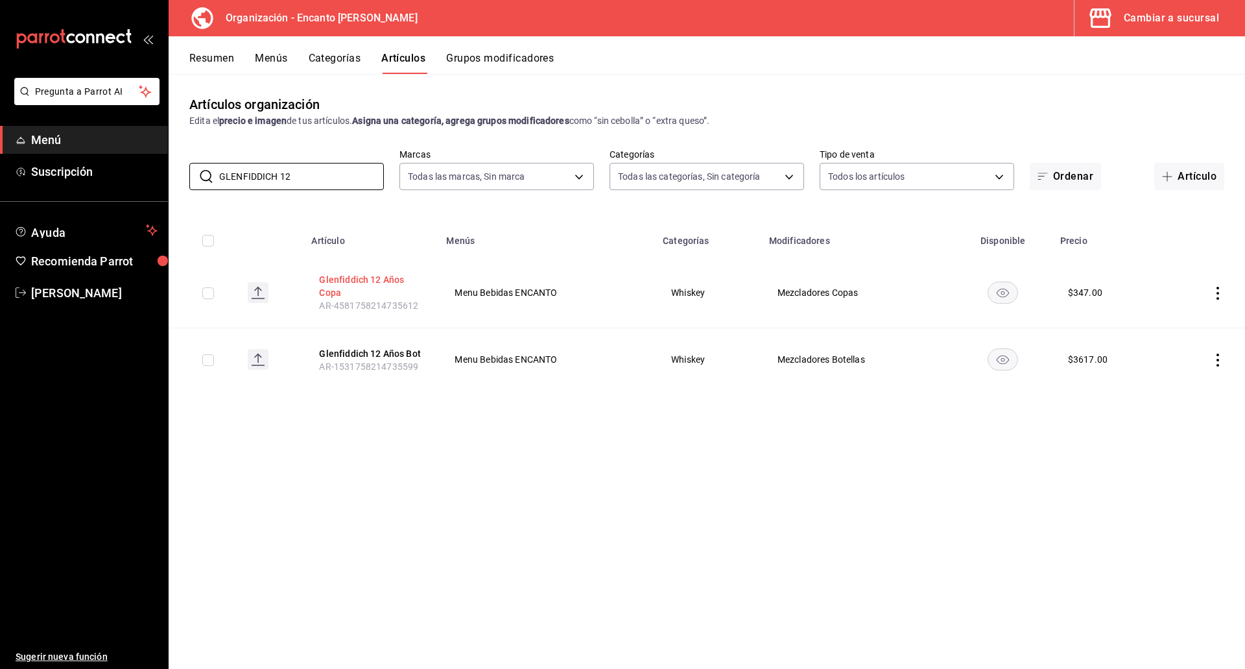
type input "GLENFIDDICH 12"
click at [349, 281] on button "Glenfiddich 12 Años Copa" at bounding box center [371, 286] width 104 height 26
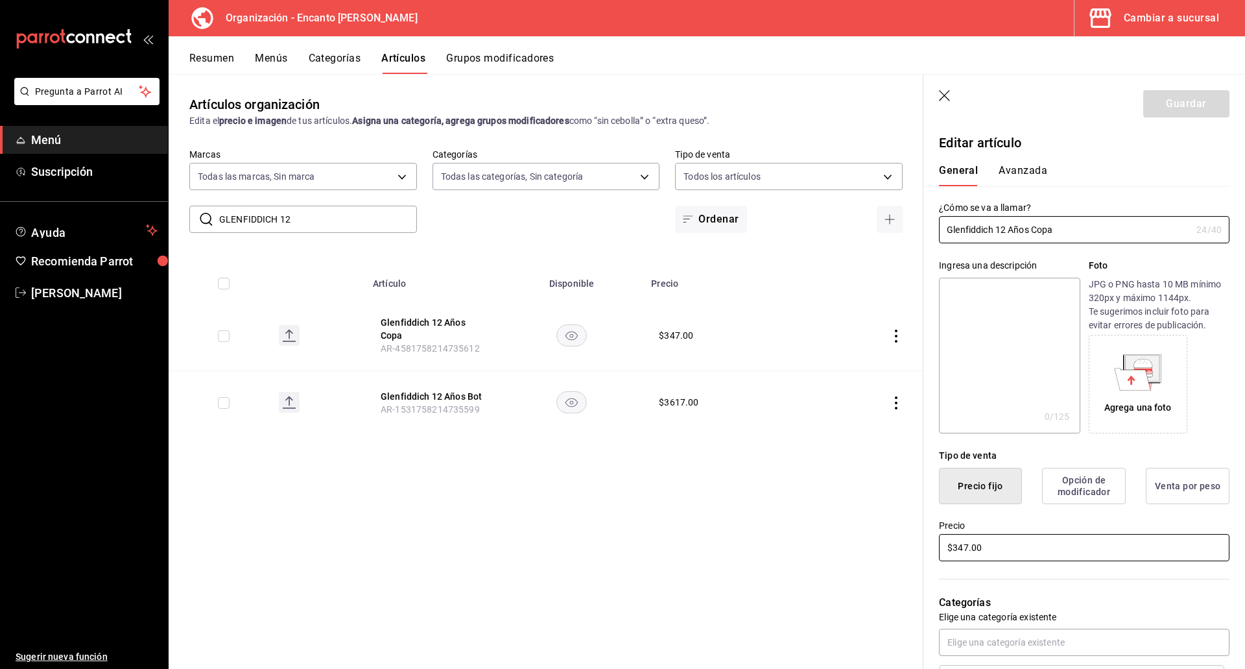
click at [993, 546] on input "$347.00" at bounding box center [1084, 547] width 291 height 27
type input "$348.00"
click at [1170, 105] on button "Guardar" at bounding box center [1186, 103] width 86 height 27
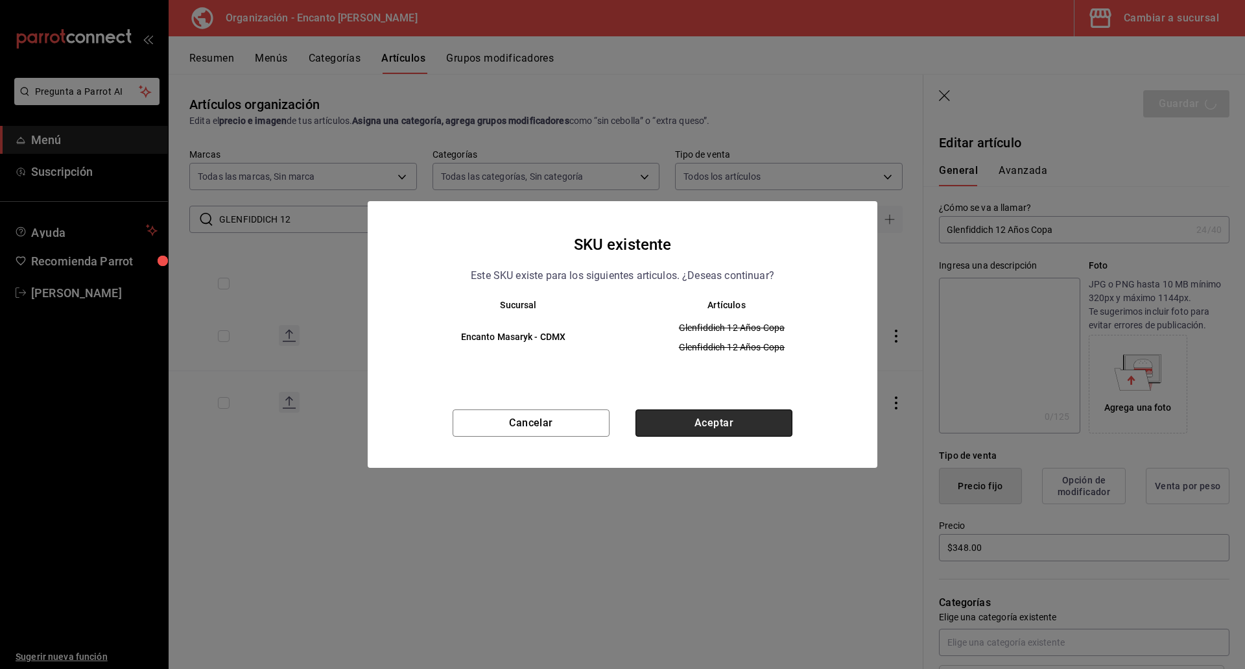
click at [683, 429] on button "Aceptar" at bounding box center [714, 422] width 157 height 27
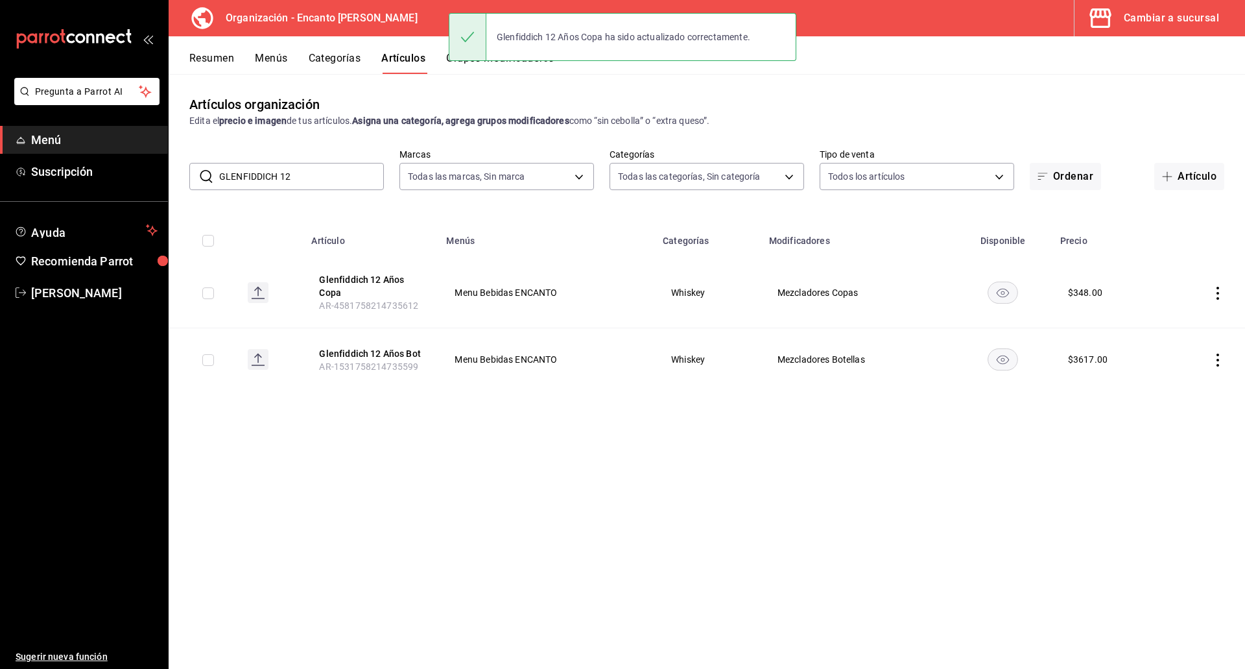
click at [336, 184] on input "GLENFIDDICH 12" at bounding box center [301, 176] width 165 height 26
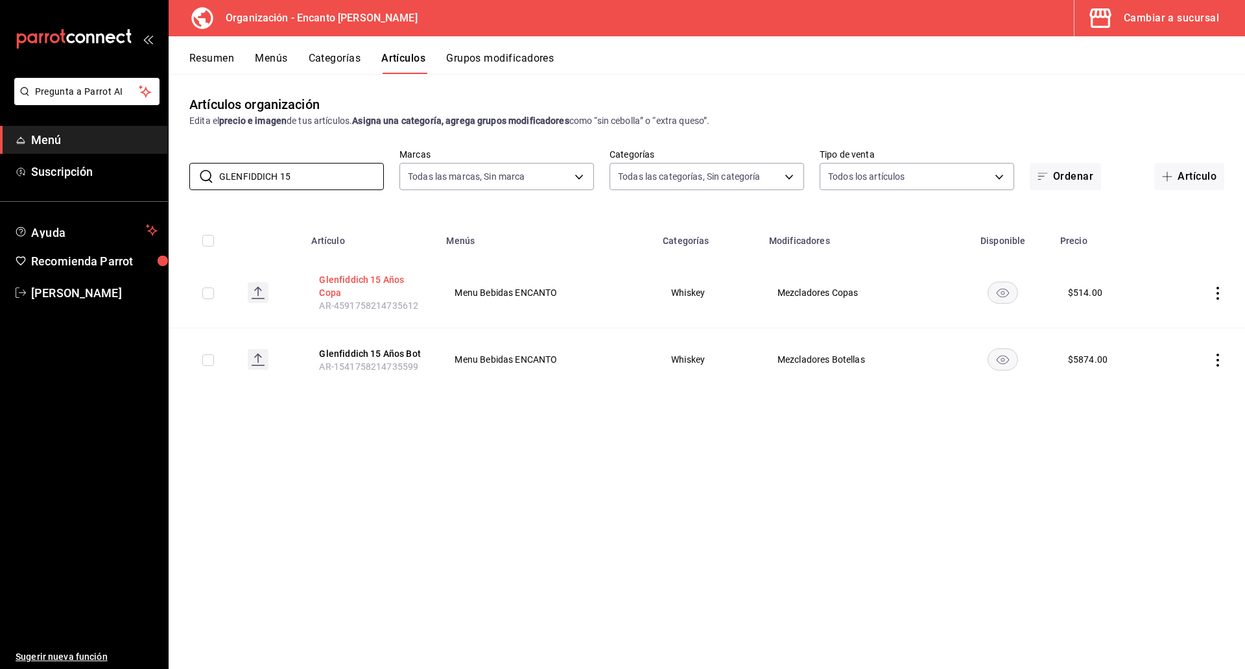
type input "GLENFIDDICH 15"
click at [358, 282] on button "Glenfiddich 15 Años Copa" at bounding box center [371, 286] width 104 height 26
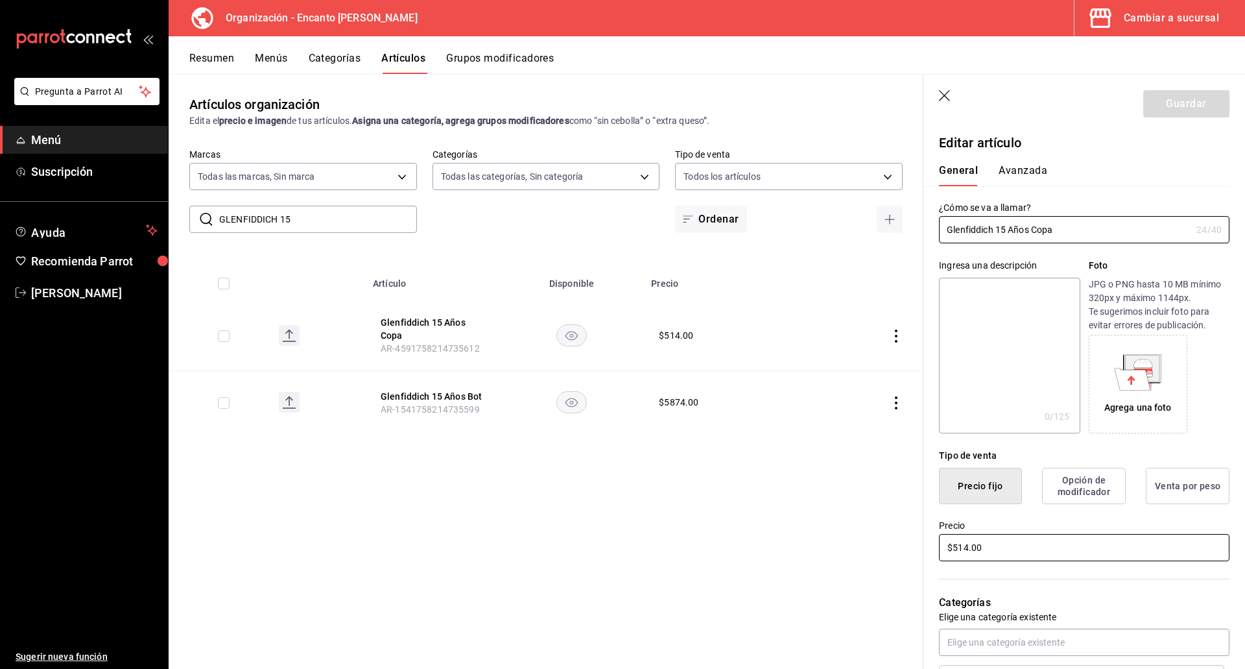
click at [1153, 549] on input "$514.00" at bounding box center [1084, 547] width 291 height 27
type input "$515.00"
click at [1170, 98] on button "Guardar" at bounding box center [1186, 103] width 86 height 27
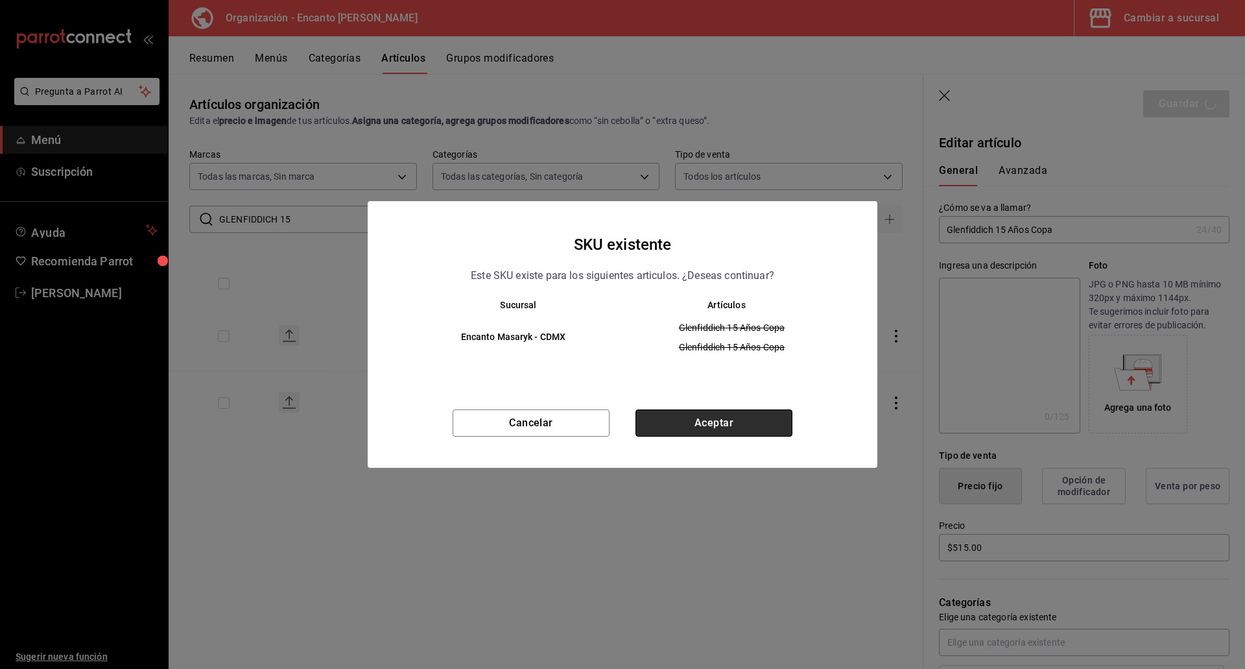
click at [665, 427] on button "Aceptar" at bounding box center [714, 422] width 157 height 27
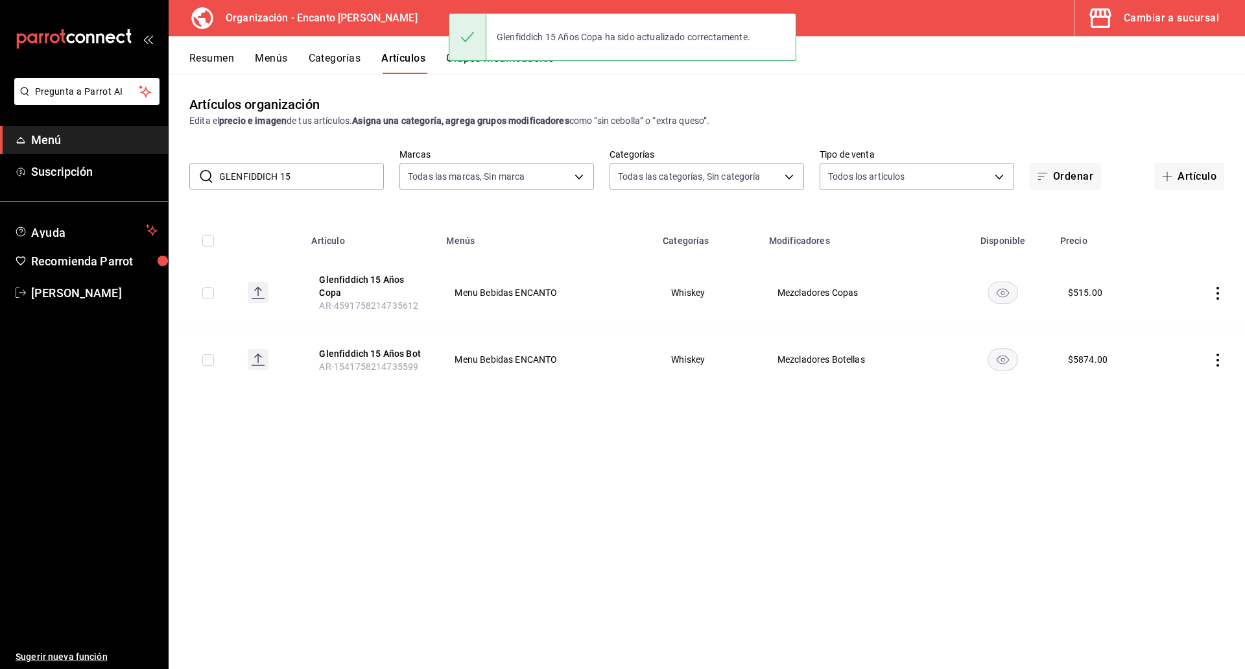
click at [326, 184] on input "GLENFIDDICH 15" at bounding box center [301, 176] width 165 height 26
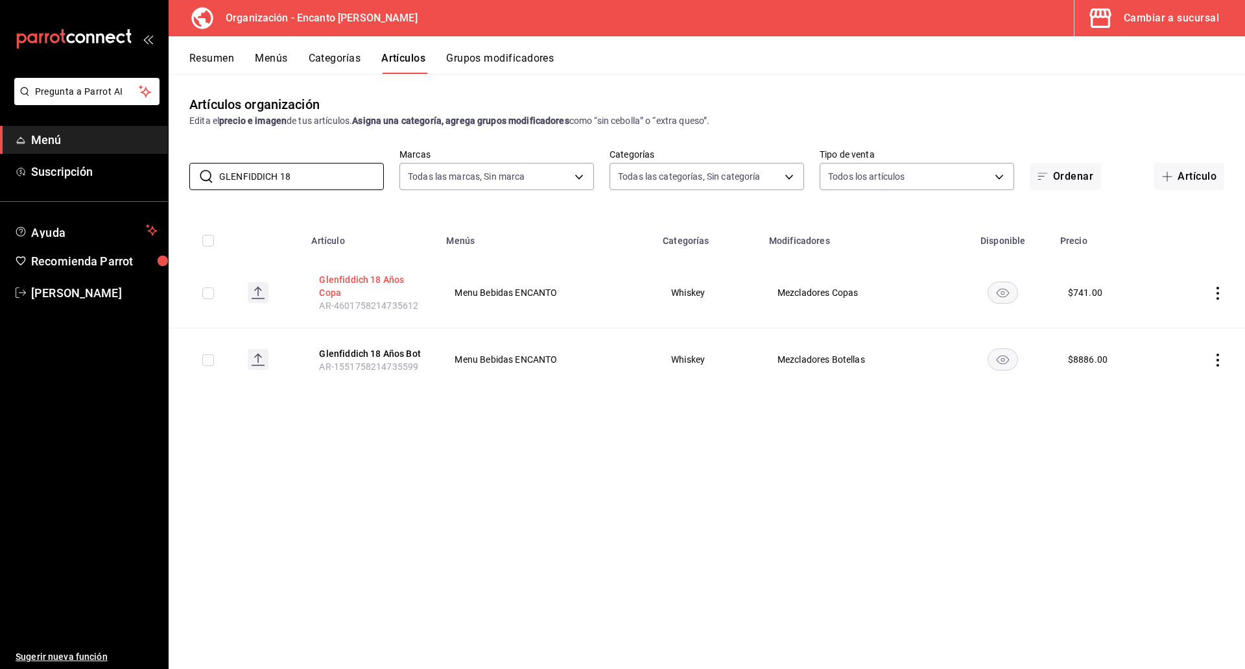
type input "GLENFIDDICH 18"
click at [341, 276] on button "Glenfiddich 18 Años Copa" at bounding box center [371, 286] width 104 height 26
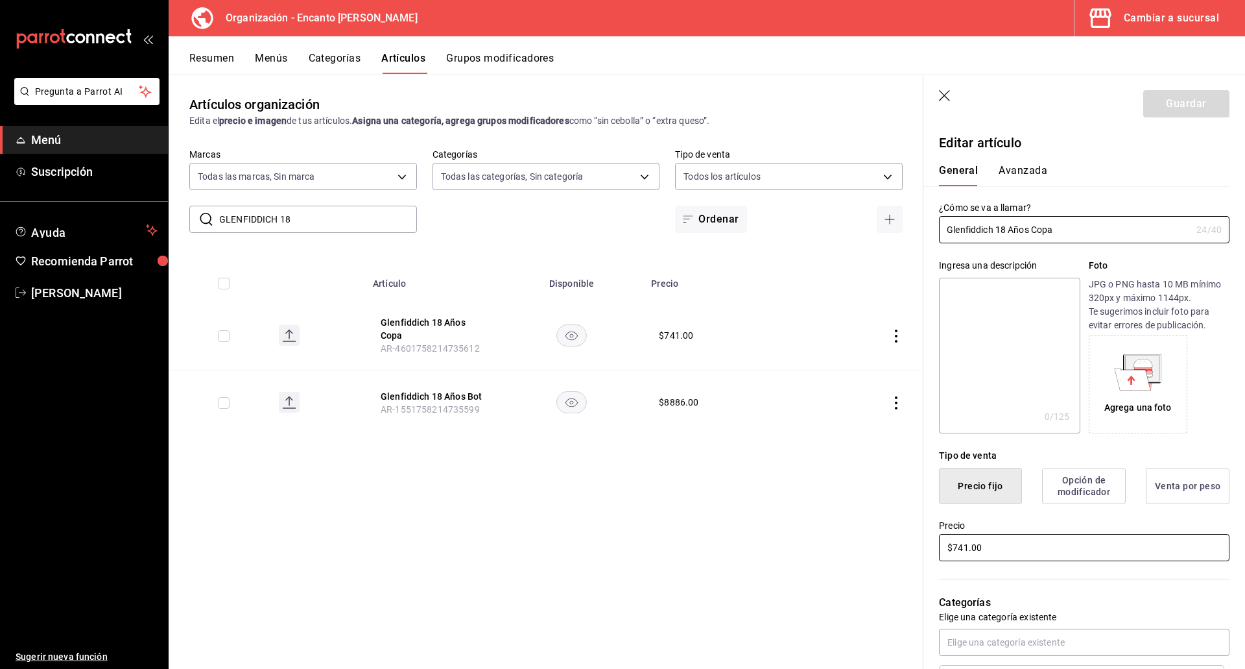
click at [1035, 541] on input "$741.00" at bounding box center [1084, 547] width 291 height 27
type input "$742.00"
click at [1175, 106] on button "Guardar" at bounding box center [1186, 103] width 86 height 27
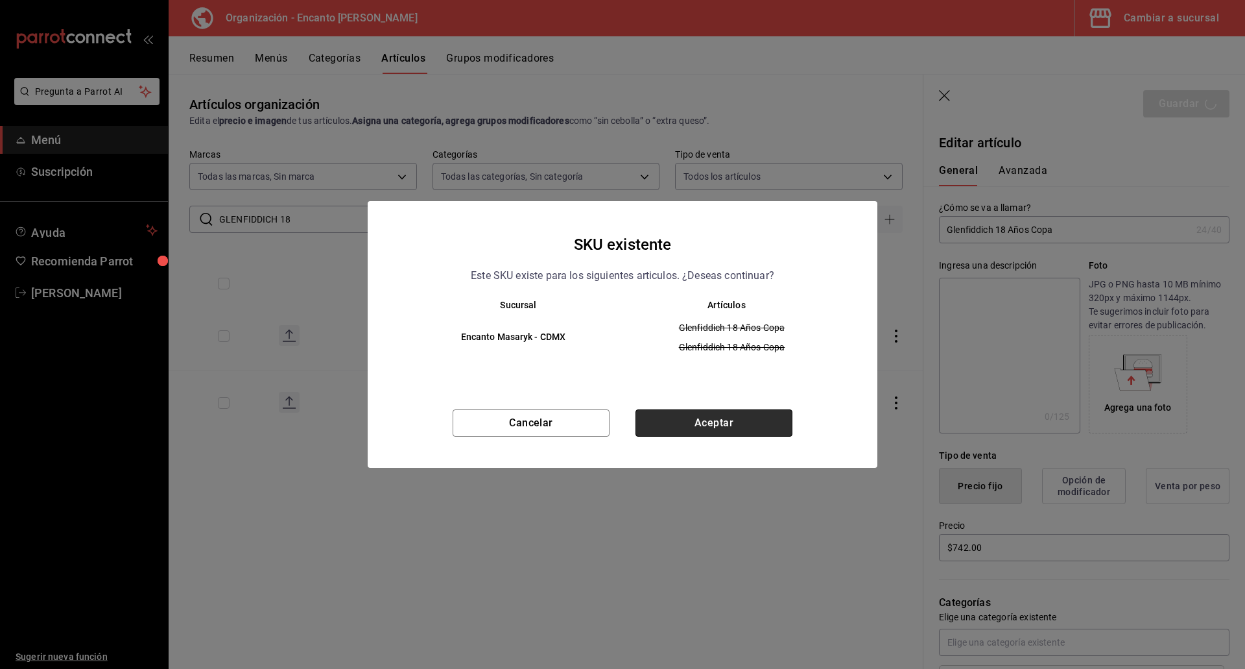
click at [722, 424] on button "Aceptar" at bounding box center [714, 422] width 157 height 27
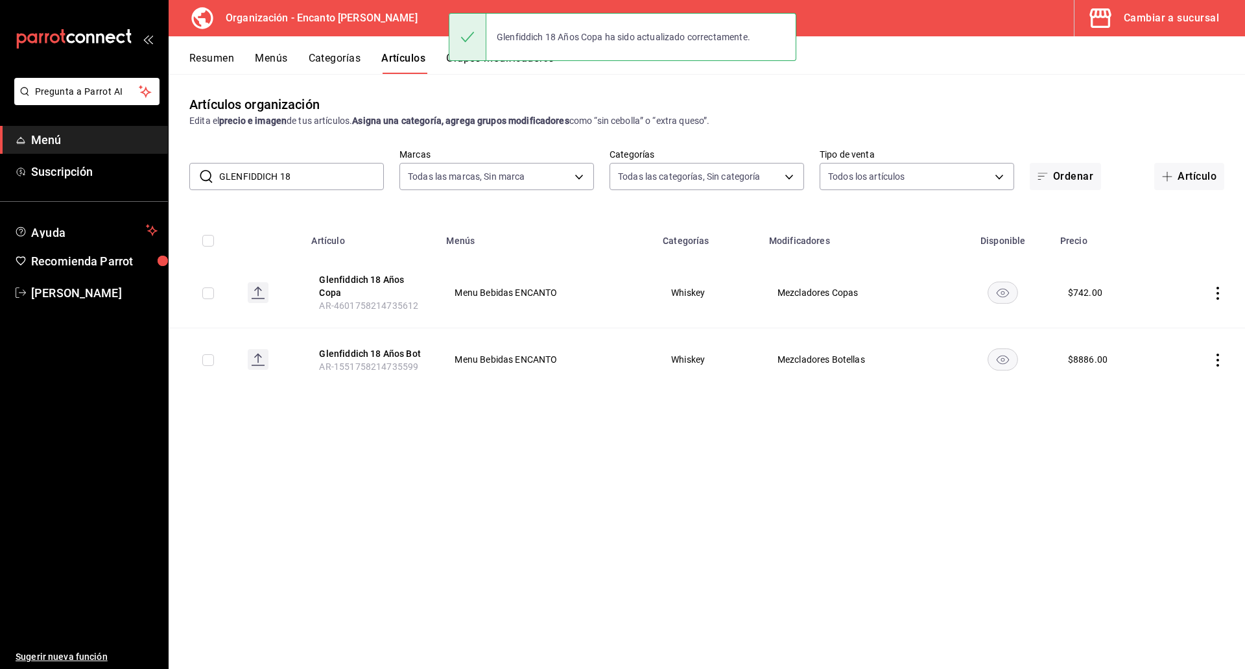
click at [363, 177] on input "GLENFIDDICH 18" at bounding box center [301, 176] width 165 height 26
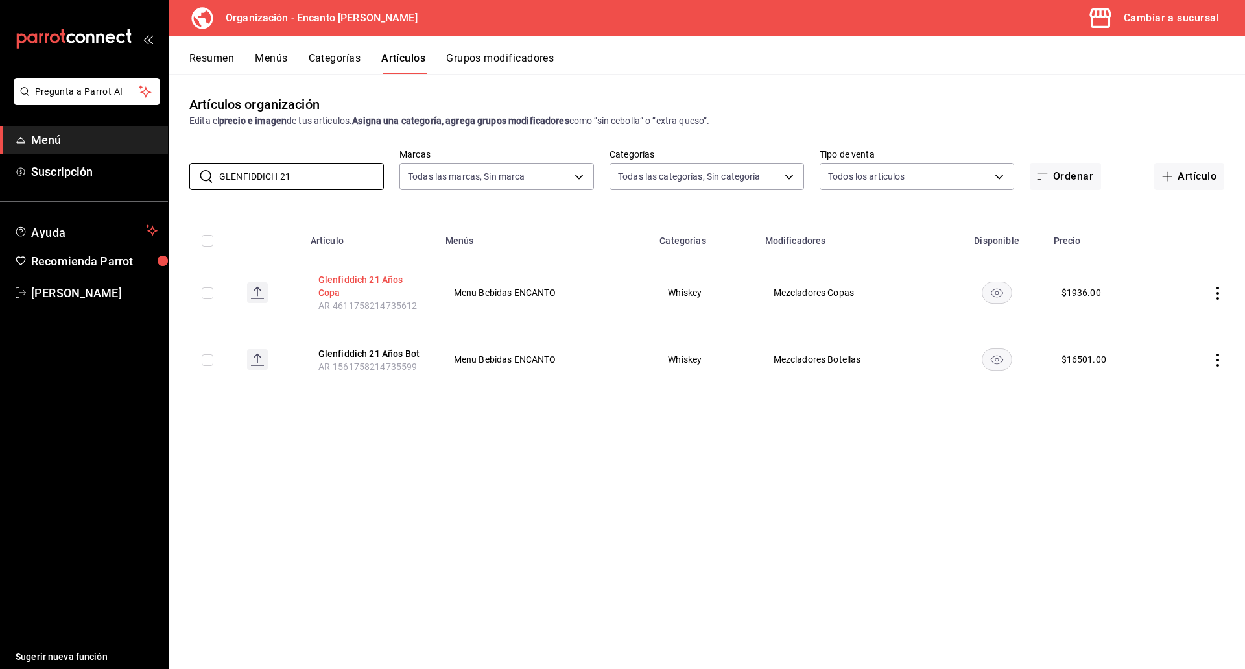
type input "GLENFIDDICH 21"
click at [336, 287] on button "Glenfiddich 21 Años Copa" at bounding box center [370, 286] width 104 height 26
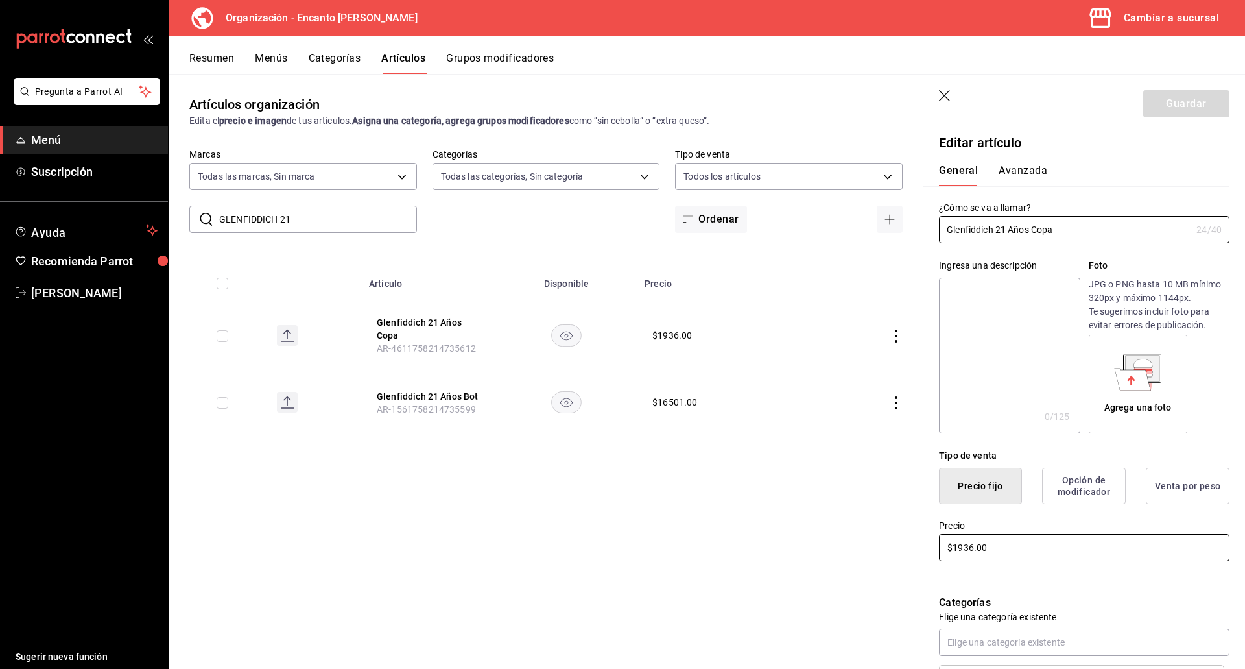
click at [1007, 552] on input "$1936.00" at bounding box center [1084, 547] width 291 height 27
type input "$1937.00"
click at [1151, 101] on button "Guardar" at bounding box center [1186, 103] width 86 height 27
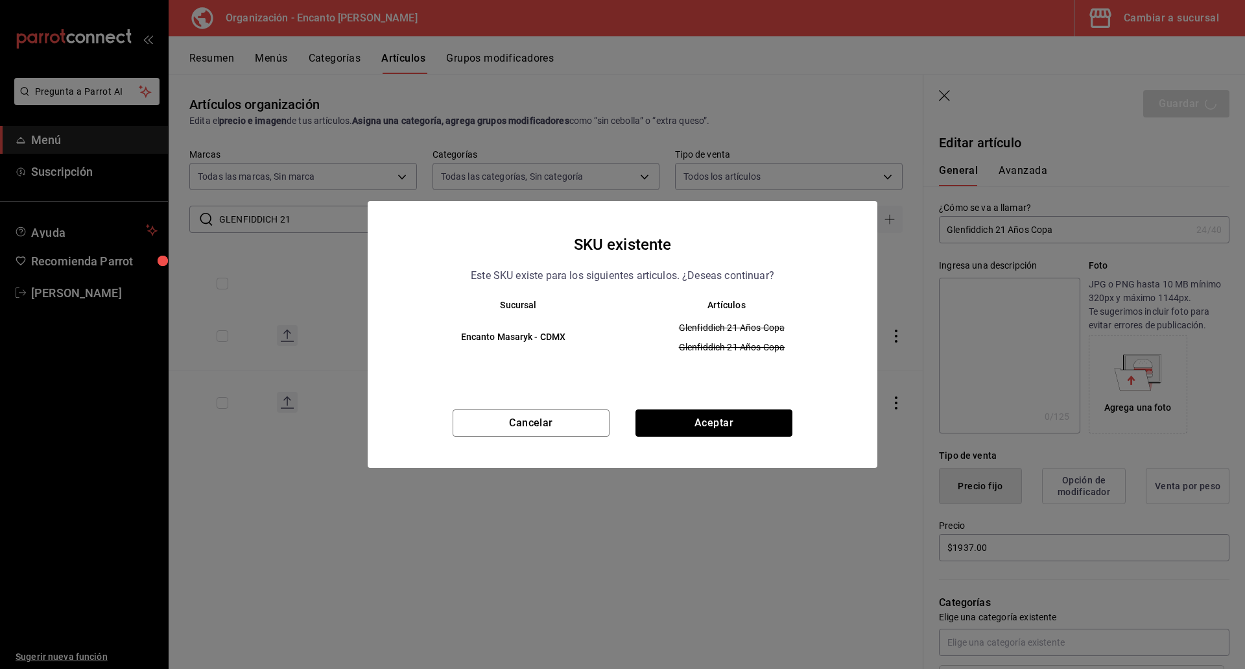
click at [771, 421] on button "Aceptar" at bounding box center [714, 422] width 157 height 27
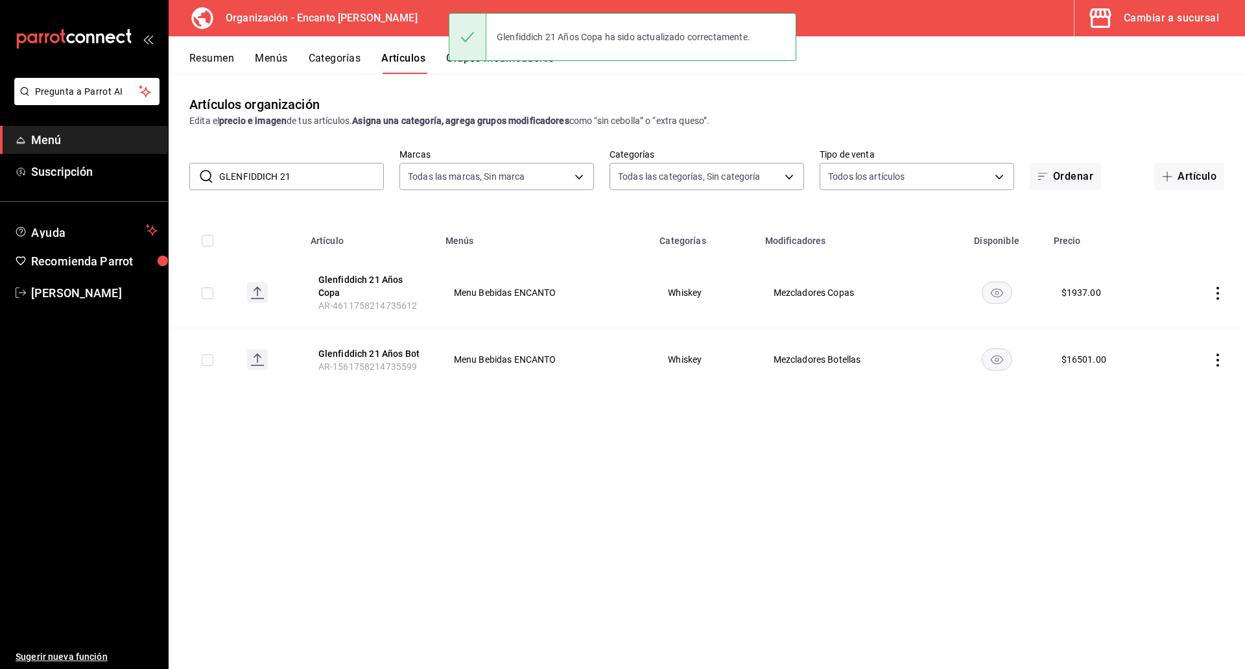
click at [354, 178] on input "GLENFIDDICH 21" at bounding box center [301, 176] width 165 height 26
paste input "LIVET 12 700ML"
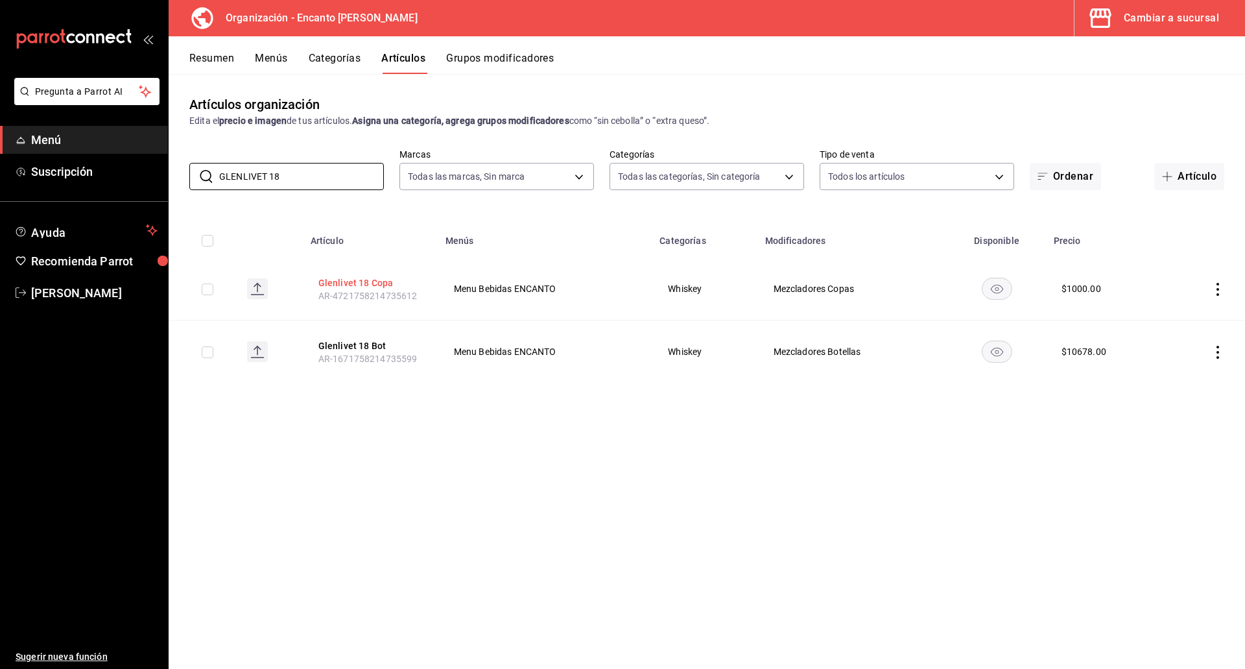
type input "GLENLIVET 18"
click at [347, 283] on button "Glenlivet 18 Copa" at bounding box center [370, 282] width 104 height 13
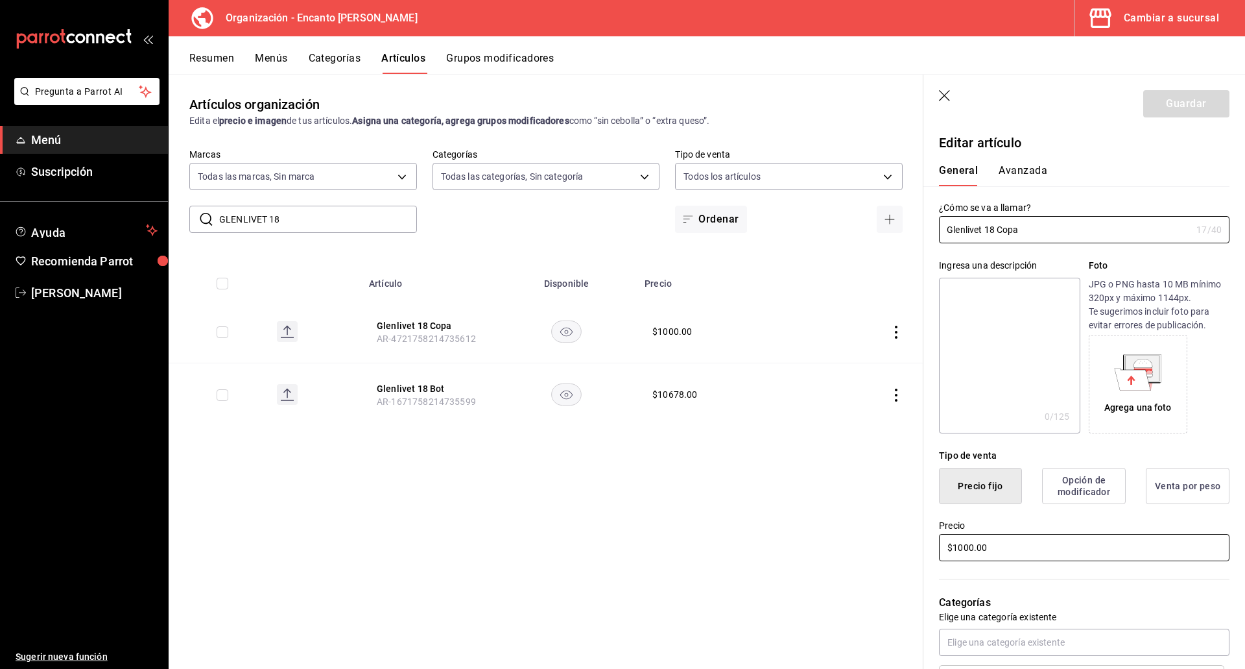
click at [1029, 544] on input "$1000.00" at bounding box center [1084, 547] width 291 height 27
type input "$1001.00"
click at [1158, 110] on button "Guardar" at bounding box center [1186, 103] width 86 height 27
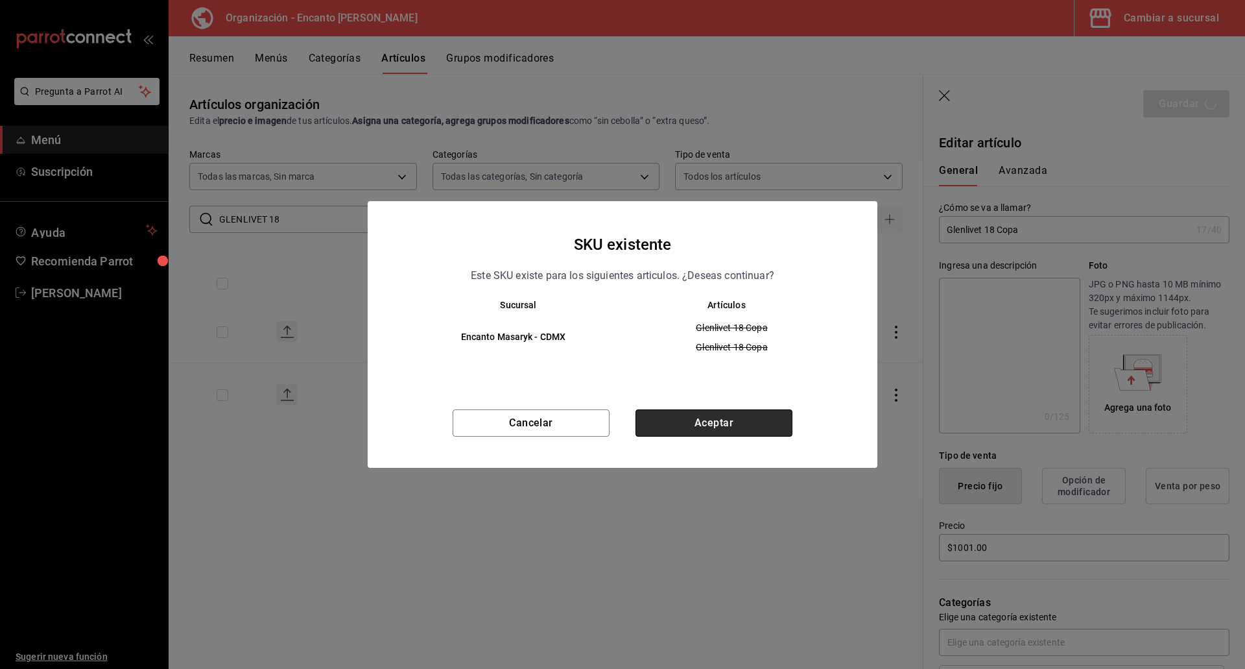
click at [723, 423] on button "Aceptar" at bounding box center [714, 422] width 157 height 27
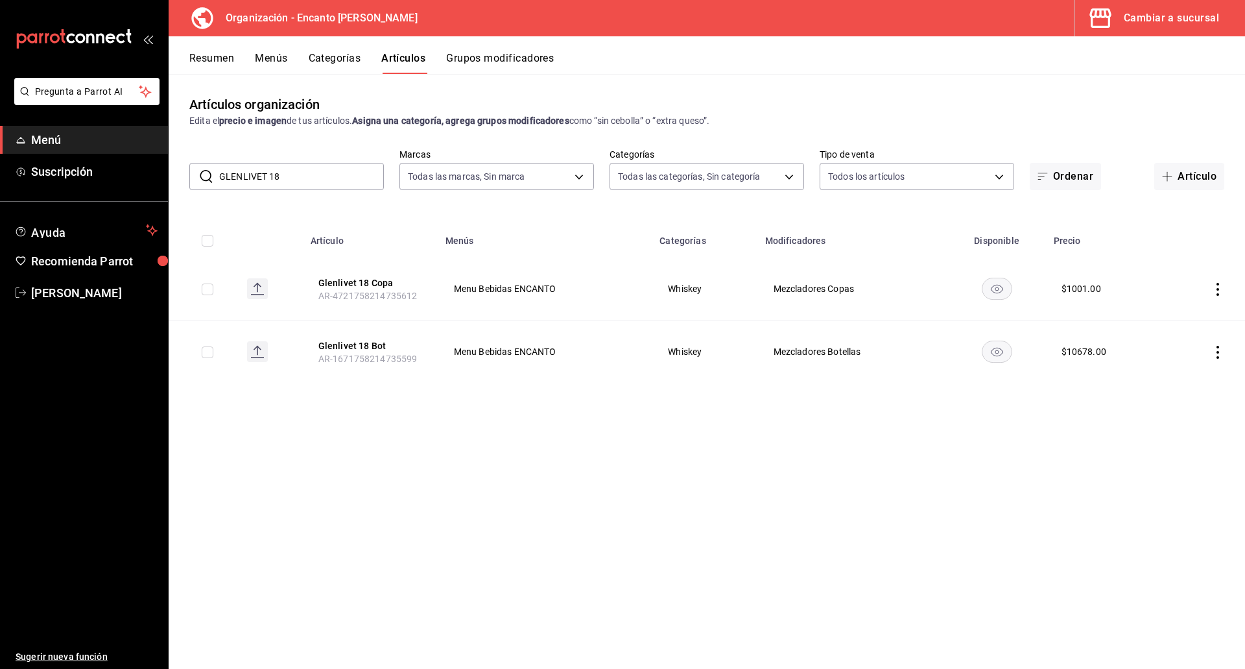
drag, startPoint x: 239, startPoint y: 174, endPoint x: 231, endPoint y: 174, distance: 8.4
click at [231, 174] on input "GLENLIVET 18" at bounding box center [301, 176] width 165 height 26
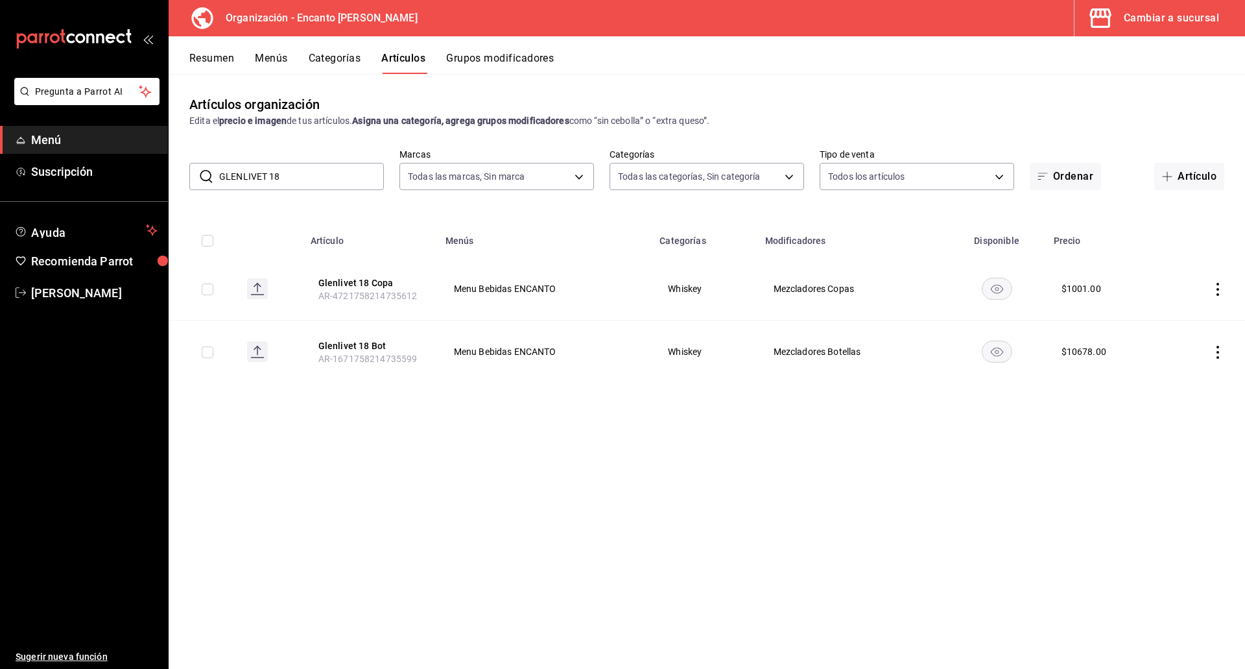
paste input "FOUNDERS 700ML"
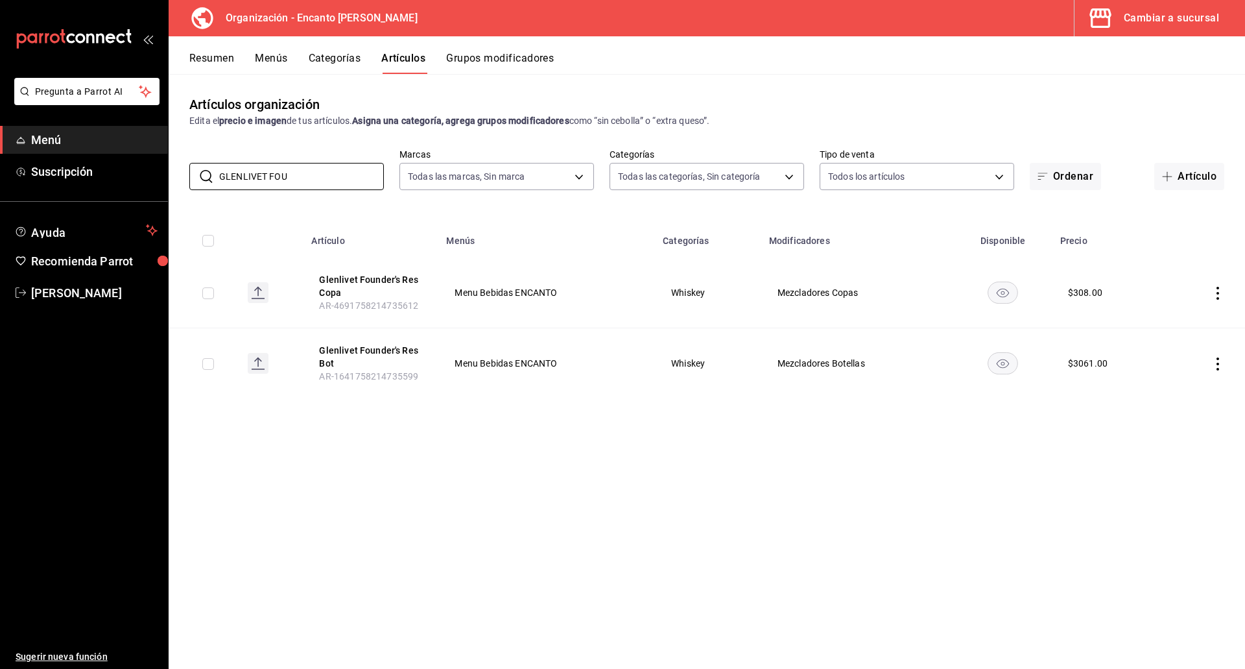
paste input "MORANGIE 12 750ML"
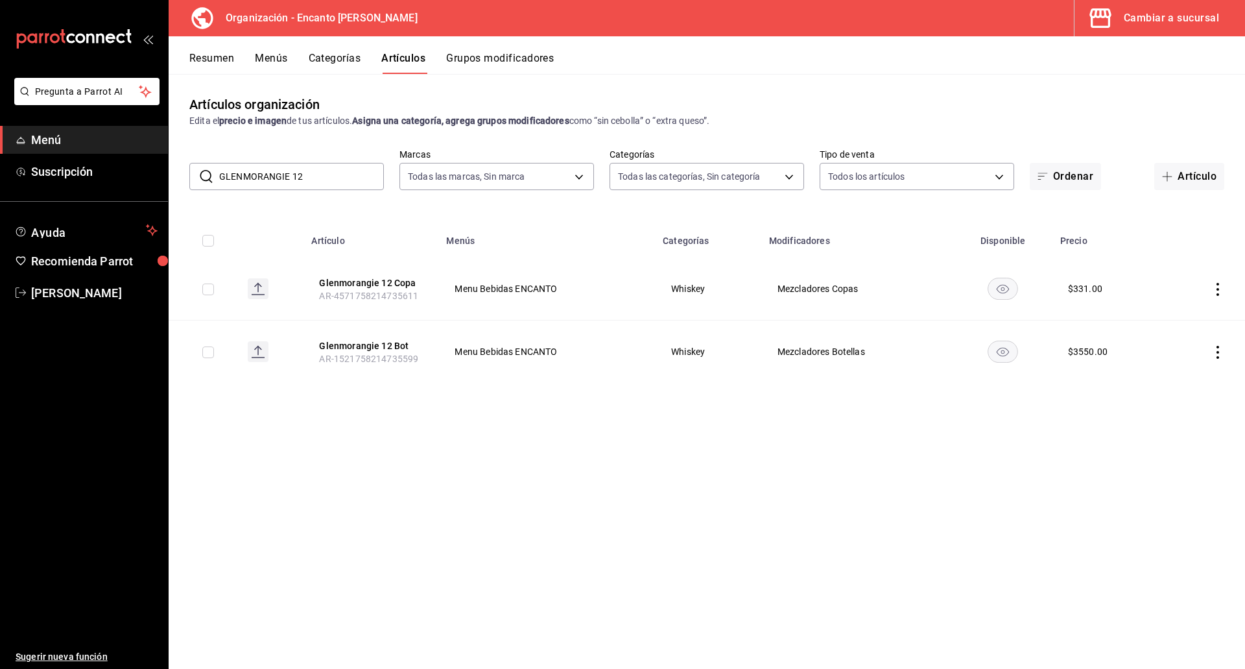
drag, startPoint x: 310, startPoint y: 184, endPoint x: 307, endPoint y: 177, distance: 7.0
click at [310, 183] on input "GLENMORANGIE 12" at bounding box center [301, 176] width 165 height 26
click at [305, 176] on input "GLENMORANGIE 12" at bounding box center [301, 176] width 165 height 26
drag, startPoint x: 311, startPoint y: 176, endPoint x: 291, endPoint y: 173, distance: 20.4
click at [305, 176] on input "GLENMORANGIE 12" at bounding box center [301, 176] width 165 height 26
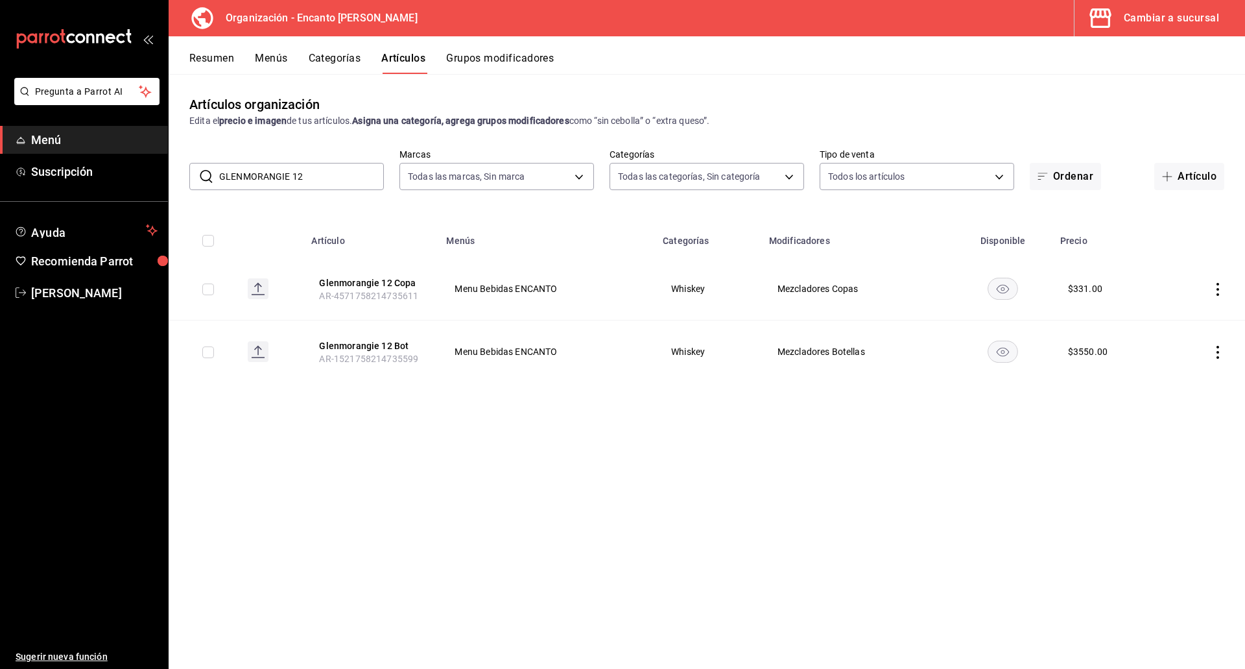
click at [287, 171] on input "GLENMORANGIE 12" at bounding box center [301, 176] width 165 height 26
drag, startPoint x: 308, startPoint y: 176, endPoint x: 208, endPoint y: 175, distance: 99.9
click at [208, 175] on div "​ GLENMORANGIE 12 ​" at bounding box center [286, 176] width 195 height 27
paste input "OLD LABEL 750ML"
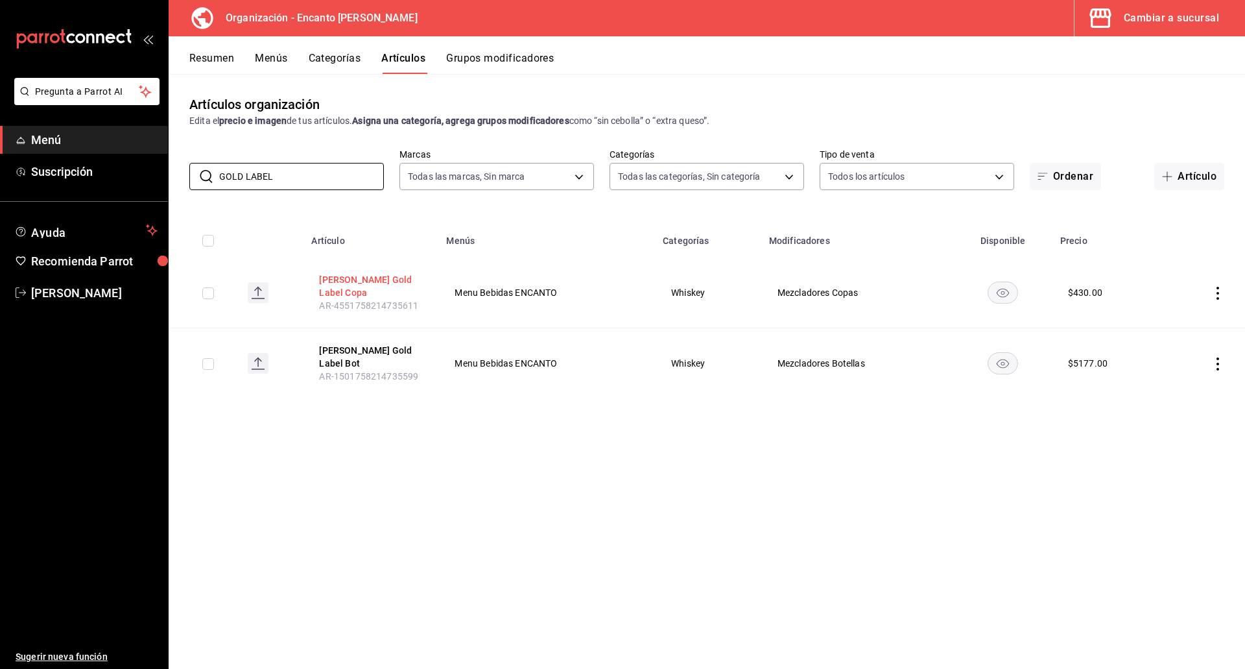
type input "GOLD LABEL"
click at [364, 280] on button "Johnnie Walker Gold Label Copa" at bounding box center [371, 286] width 104 height 26
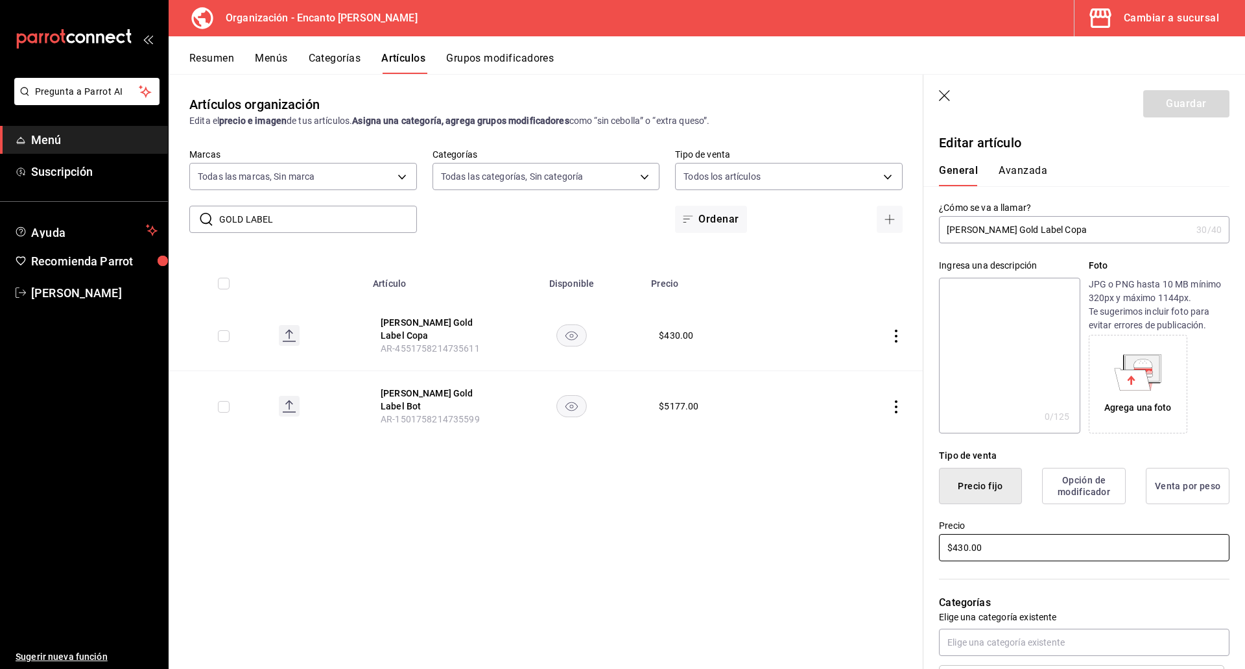
click at [972, 551] on input "$430.00" at bounding box center [1084, 547] width 291 height 27
type input "$431.00"
click at [1148, 109] on button "Guardar" at bounding box center [1186, 103] width 86 height 27
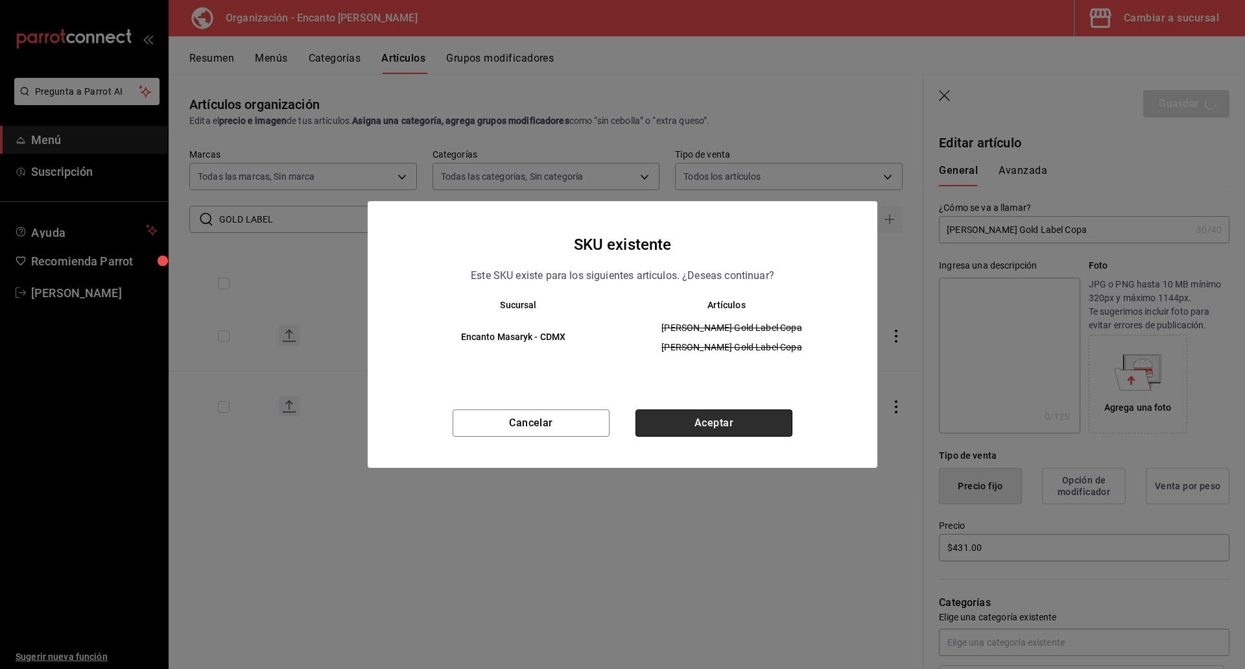
click at [667, 429] on button "Aceptar" at bounding box center [714, 422] width 157 height 27
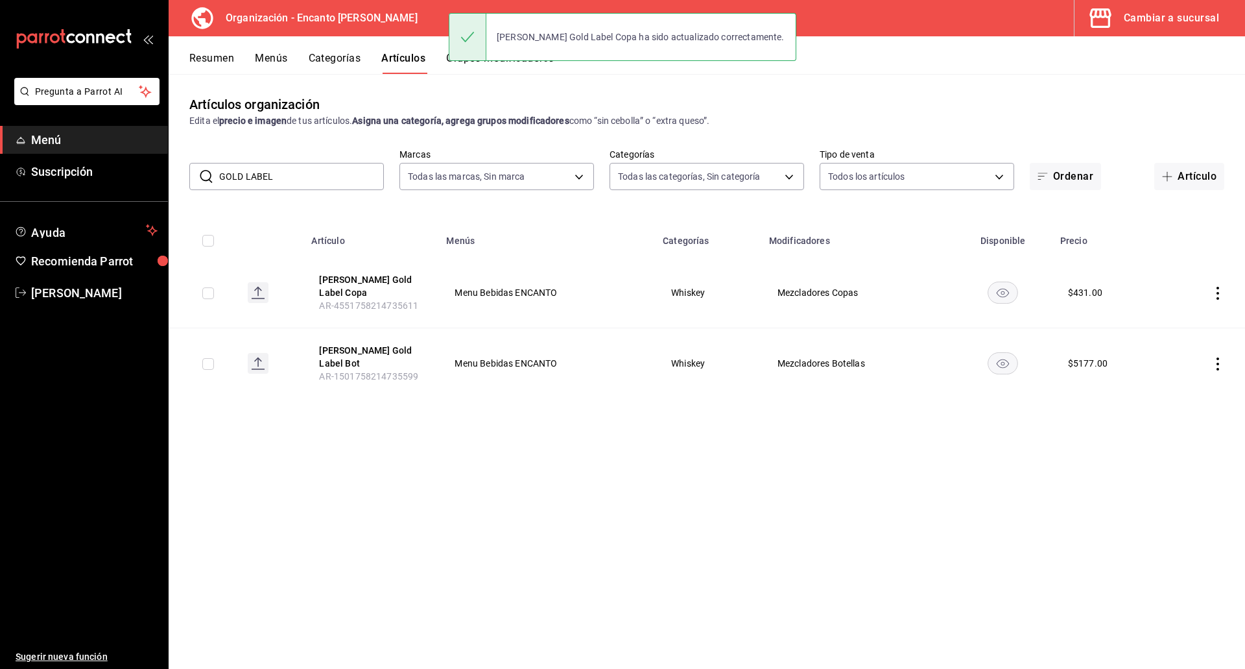
drag, startPoint x: 280, startPoint y: 182, endPoint x: 214, endPoint y: 183, distance: 65.5
click at [214, 183] on div "​ GOLD LABEL ​" at bounding box center [286, 176] width 195 height 27
paste input "JACK DANIELS 700M"
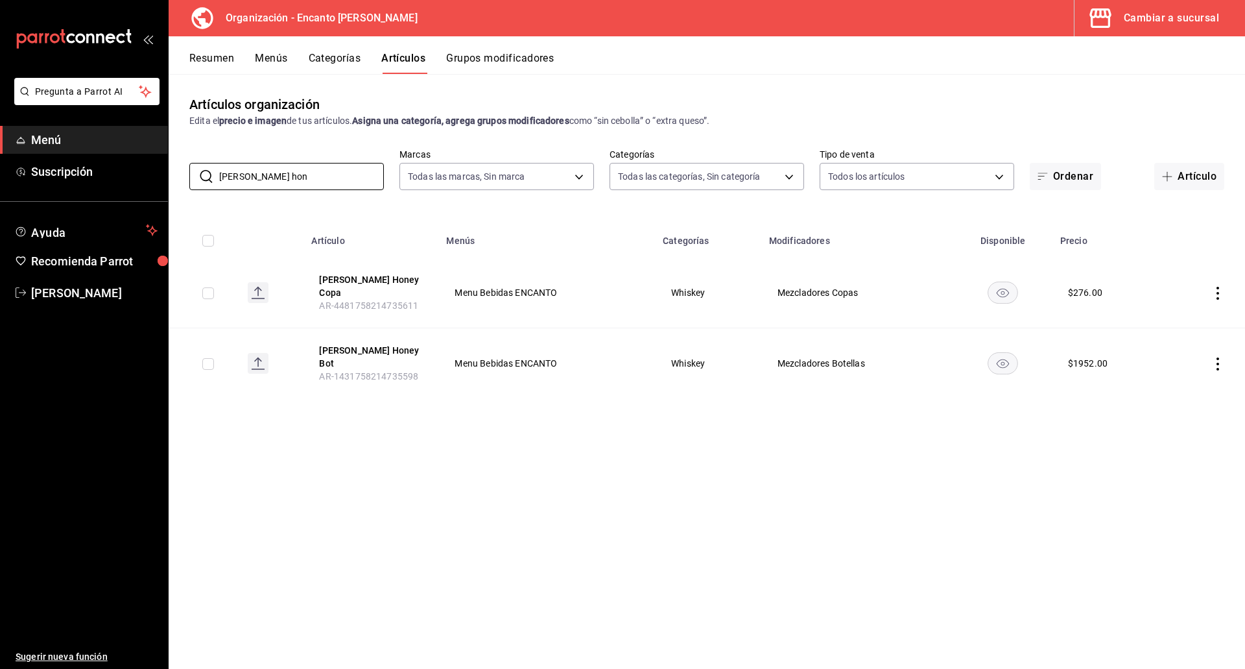
type input "JACK DANIEL'S hon"
click at [344, 280] on button "Jack Daniel's Honey Copa" at bounding box center [371, 286] width 104 height 26
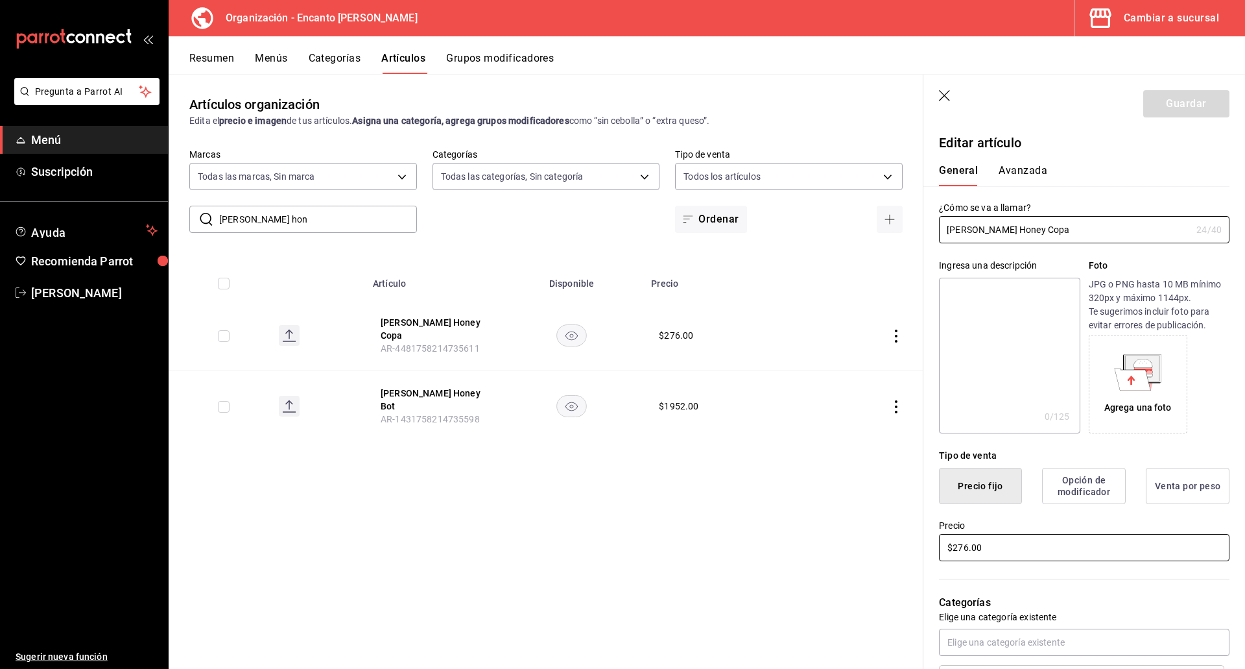
click at [1007, 550] on input "$276.00" at bounding box center [1084, 547] width 291 height 27
type input "$277.00"
click at [1188, 115] on button "Guardar" at bounding box center [1186, 103] width 86 height 27
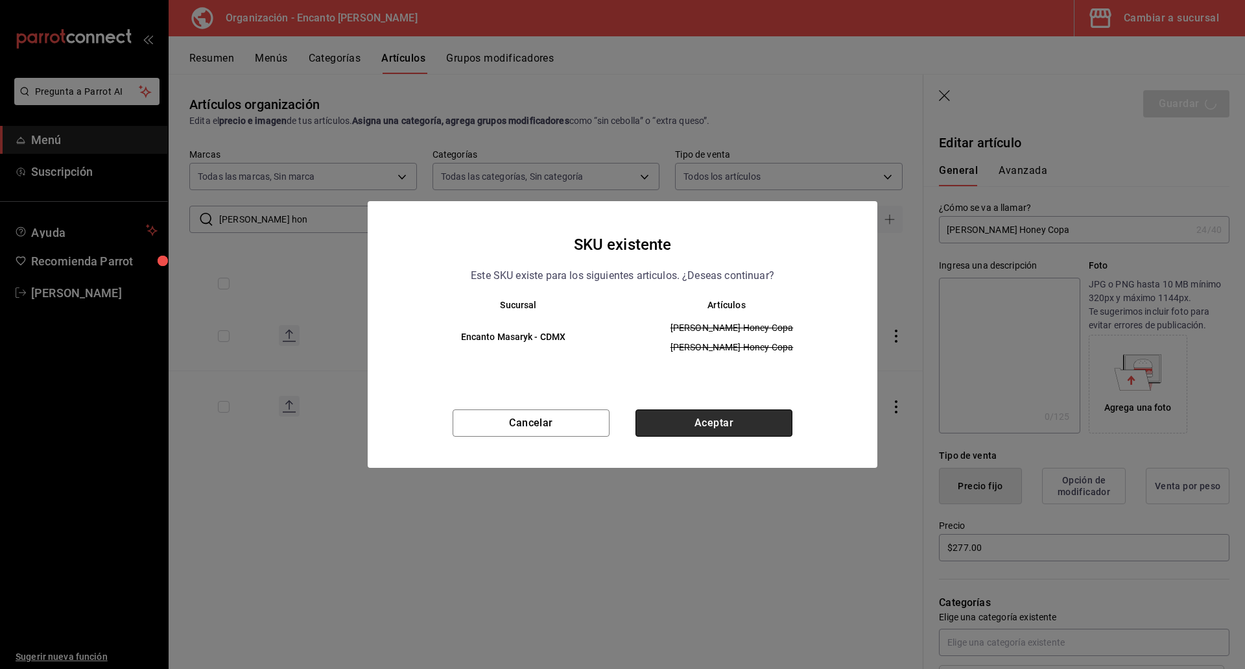
click at [678, 429] on button "Aceptar" at bounding box center [714, 422] width 157 height 27
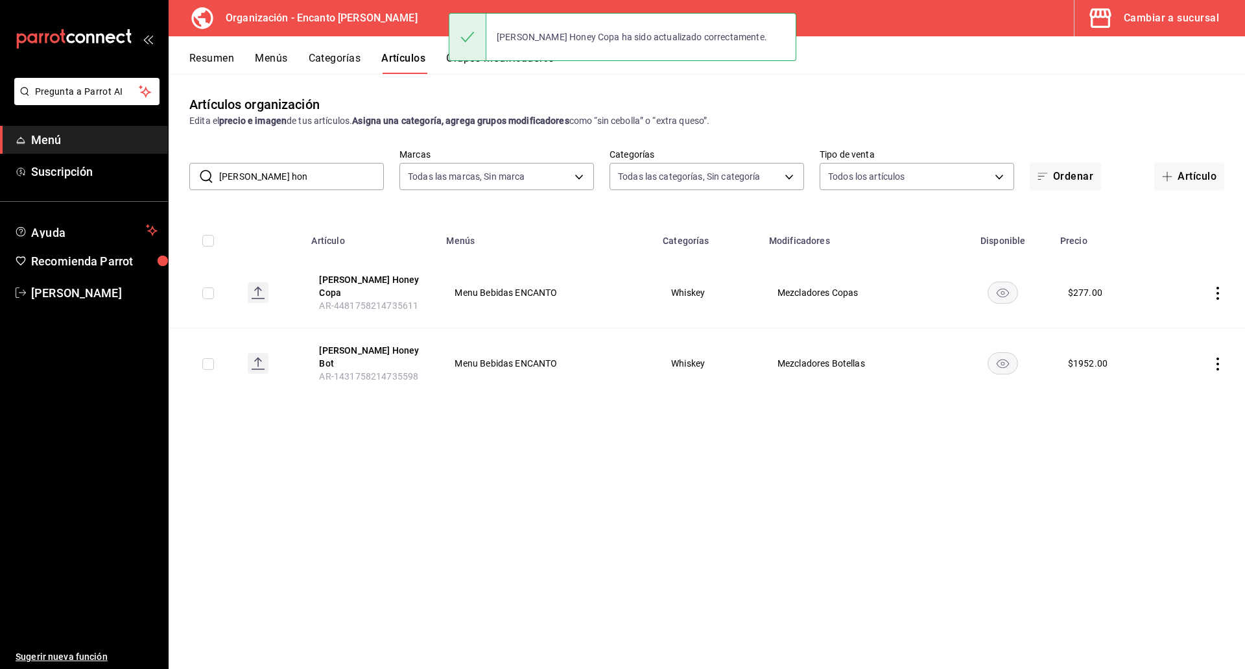
click at [348, 180] on input "JACK DANIEL'S hon" at bounding box center [301, 176] width 165 height 26
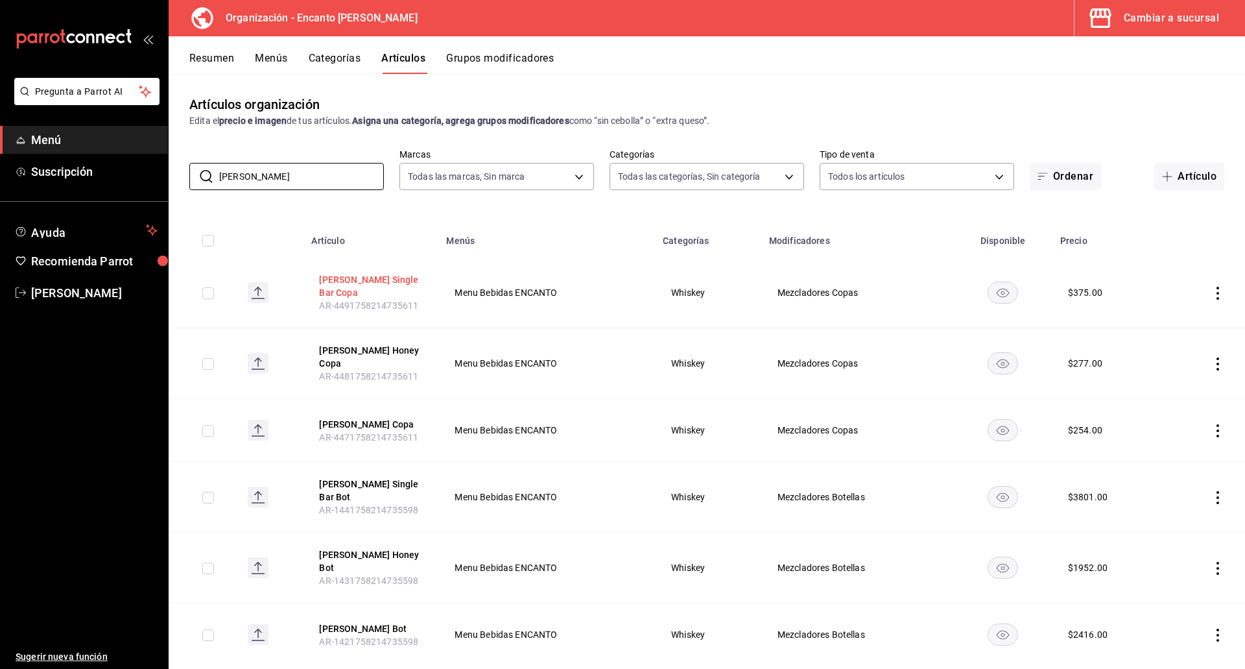
type input "JACK DANIEL'S"
click at [411, 280] on button "Jack Daniel's Single Bar Copa" at bounding box center [371, 286] width 104 height 26
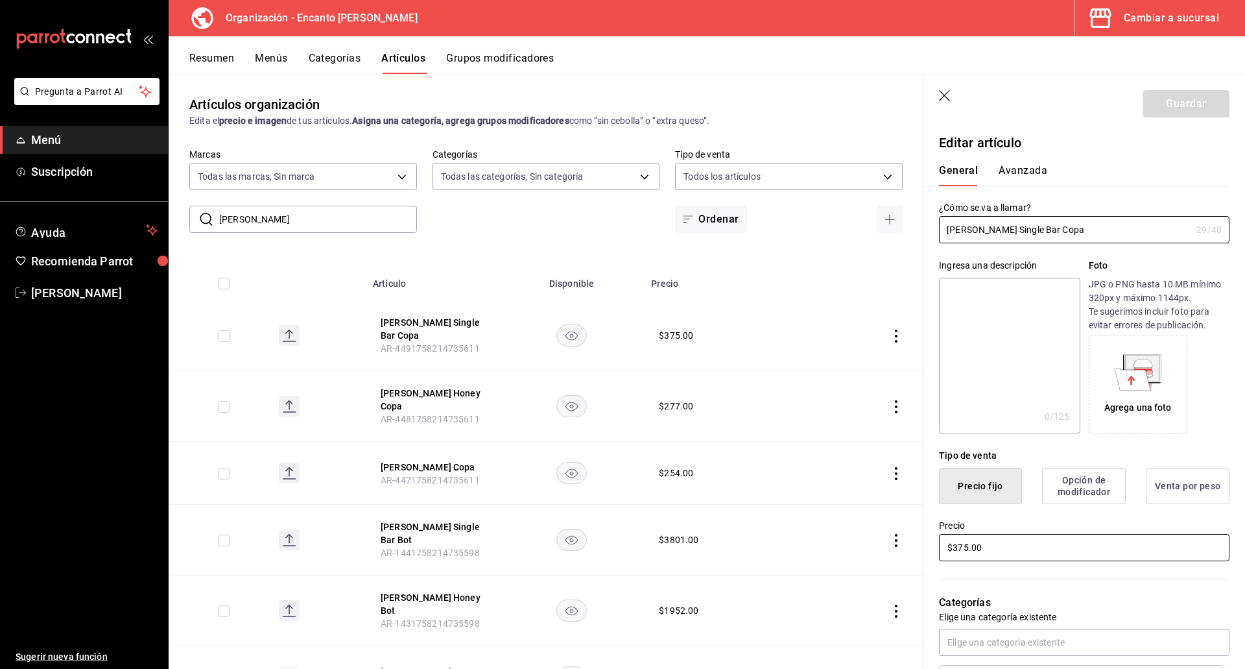
click at [988, 541] on input "$375.00" at bounding box center [1084, 547] width 291 height 27
type input "$376.00"
click at [1175, 107] on button "Guardar" at bounding box center [1186, 103] width 86 height 27
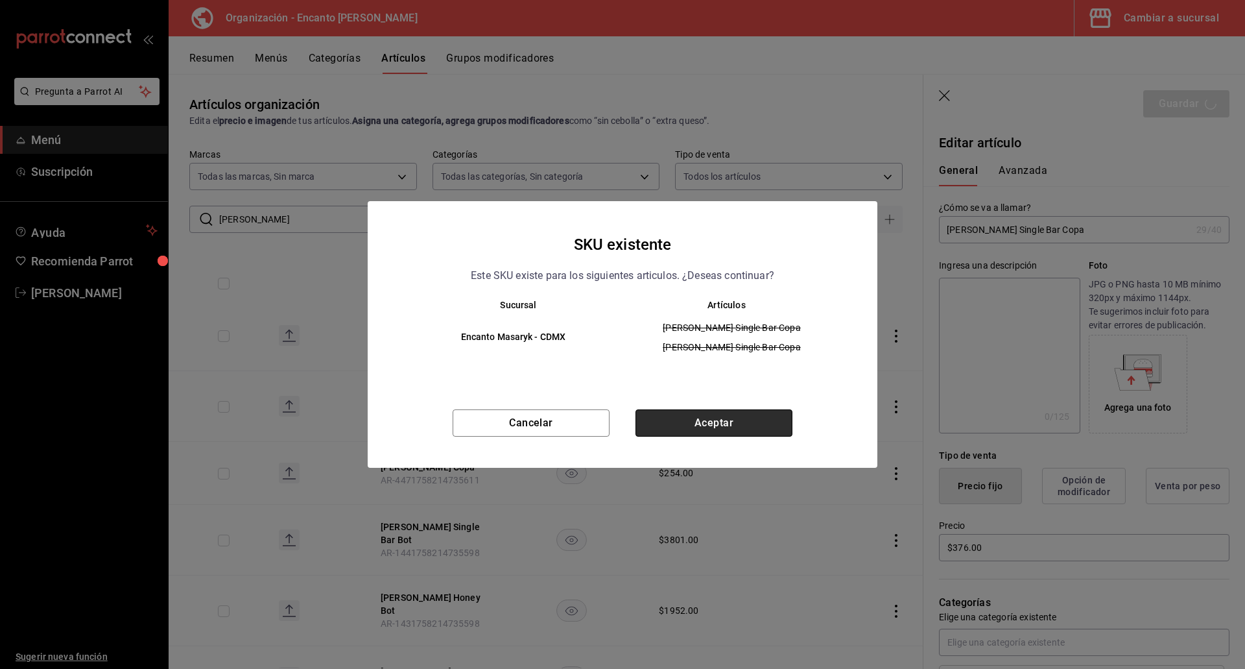
click at [694, 420] on button "Aceptar" at bounding box center [714, 422] width 157 height 27
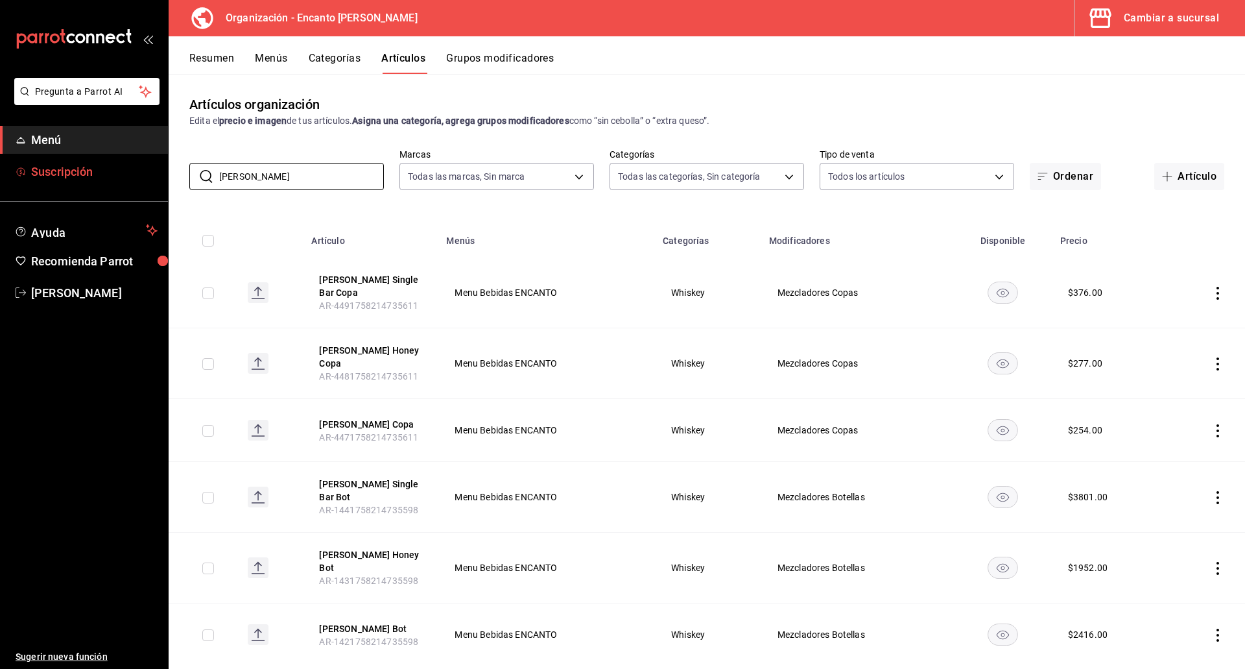
drag, startPoint x: 298, startPoint y: 179, endPoint x: 131, endPoint y: 171, distance: 167.5
click at [131, 171] on div "Pregunta a Parrot AI Menú Suscripción Ayuda Recomienda Parrot Enrique Pérez Pér…" at bounding box center [622, 334] width 1245 height 669
paste input "MESON 700ML"
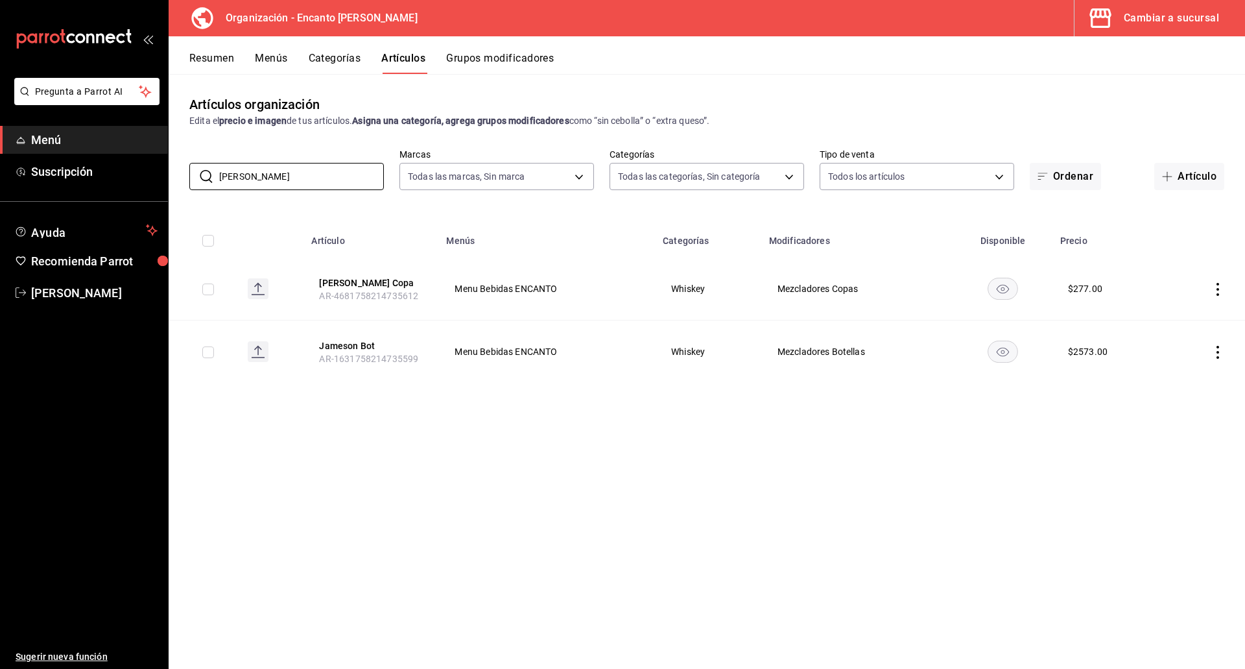
drag, startPoint x: 290, startPoint y: 178, endPoint x: 185, endPoint y: 173, distance: 105.2
click at [185, 173] on div "​ JAMESON ​ Marcas Todas las marcas, Sin marca c481bb78-10fa-47ce-ac99-feac7239…" at bounding box center [707, 170] width 1077 height 42
paste input "MACALLAN 12 AÑOS 700ML"
click at [275, 182] on input "MACALLAN 12 AÑOS" at bounding box center [301, 176] width 165 height 26
type input "MACALLAN 15 AÑOS"
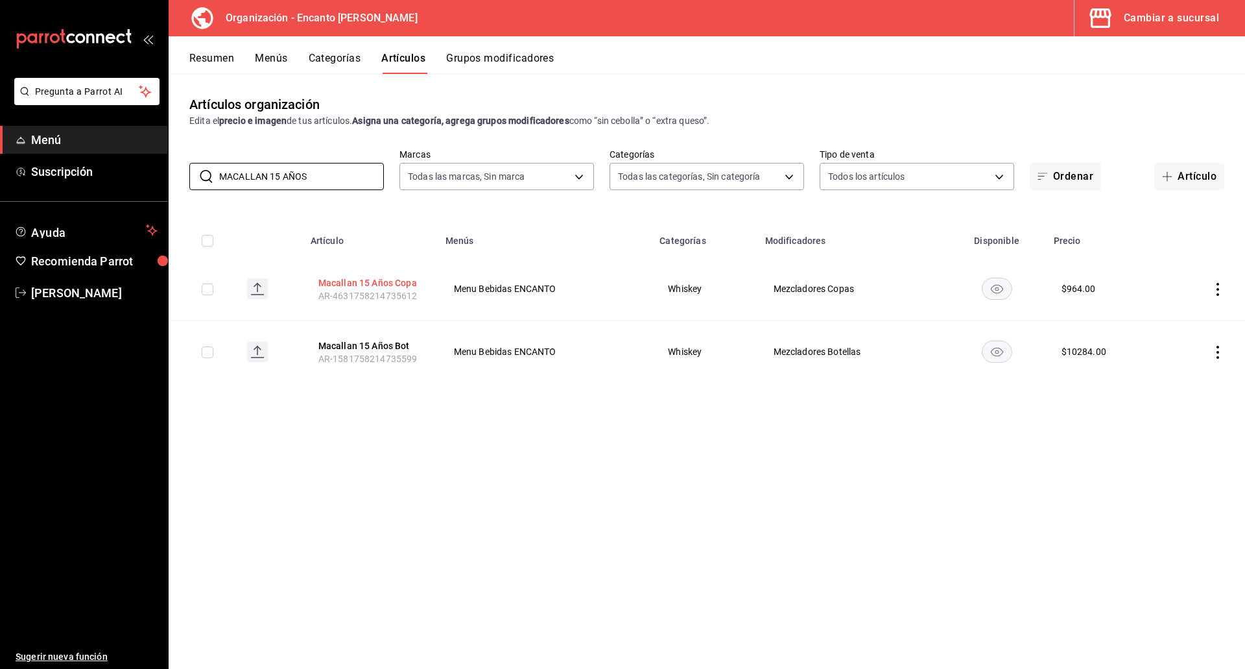
click at [336, 281] on button "Macallan 15 Años Copa" at bounding box center [370, 282] width 104 height 13
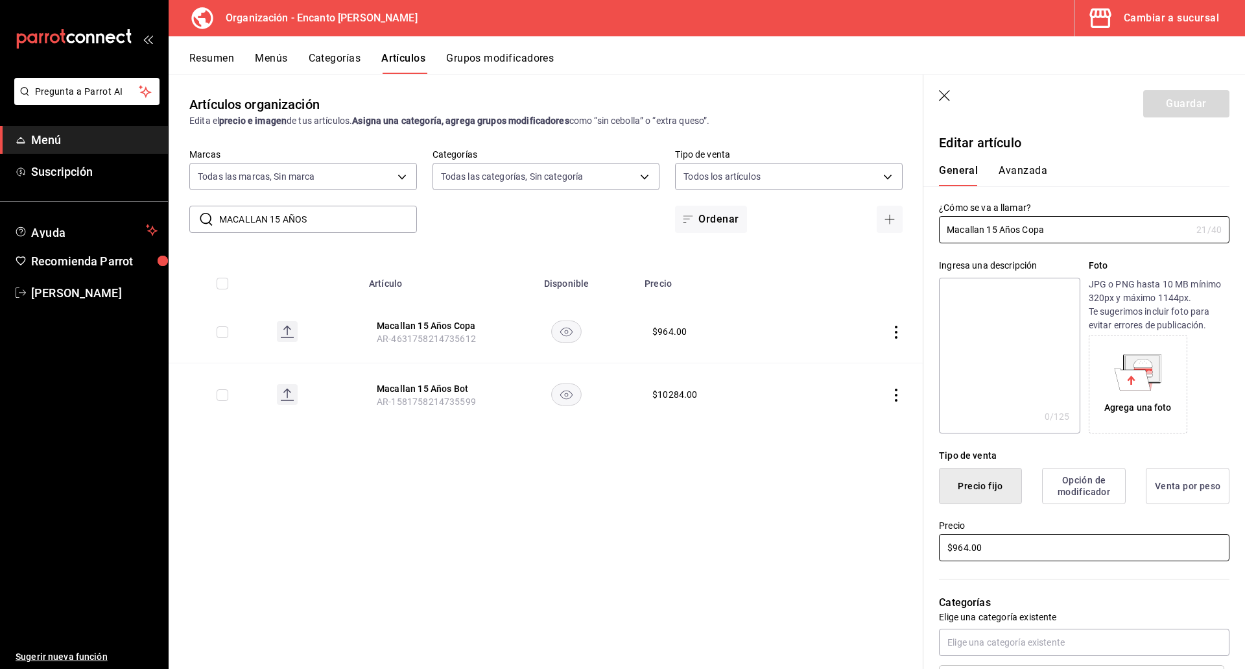
click at [1051, 536] on input "$964.00" at bounding box center [1084, 547] width 291 height 27
type input "$965.00"
click at [1153, 108] on button "Guardar" at bounding box center [1186, 103] width 86 height 27
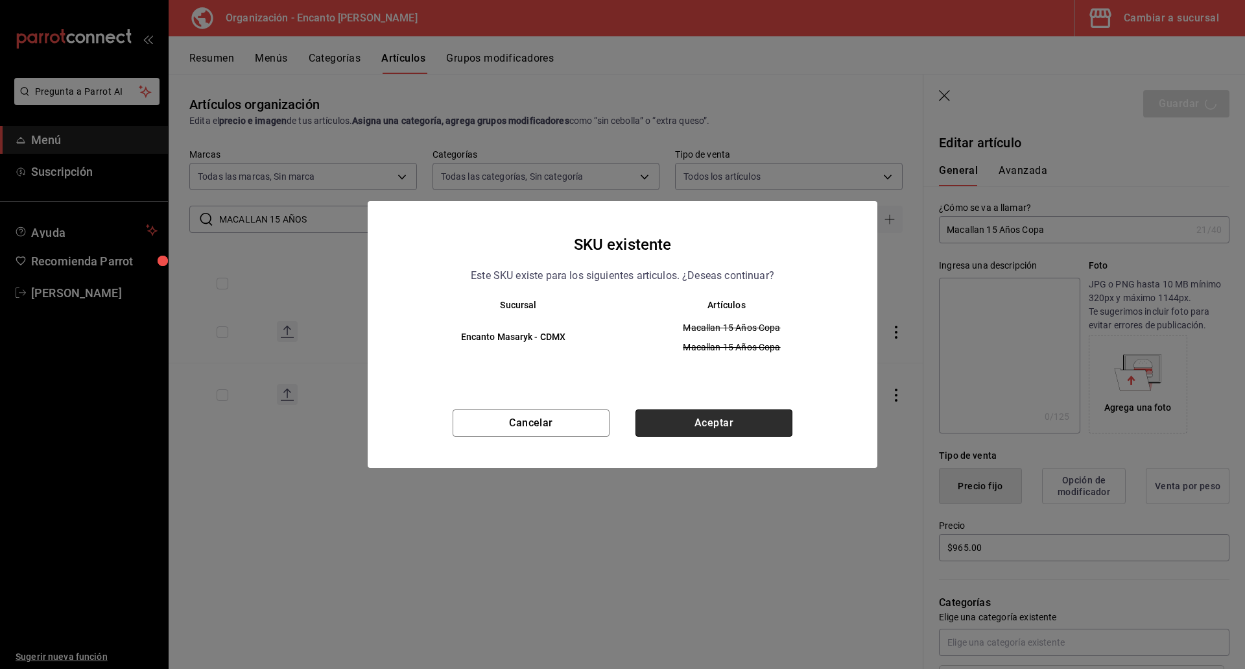
click at [706, 429] on button "Aceptar" at bounding box center [714, 422] width 157 height 27
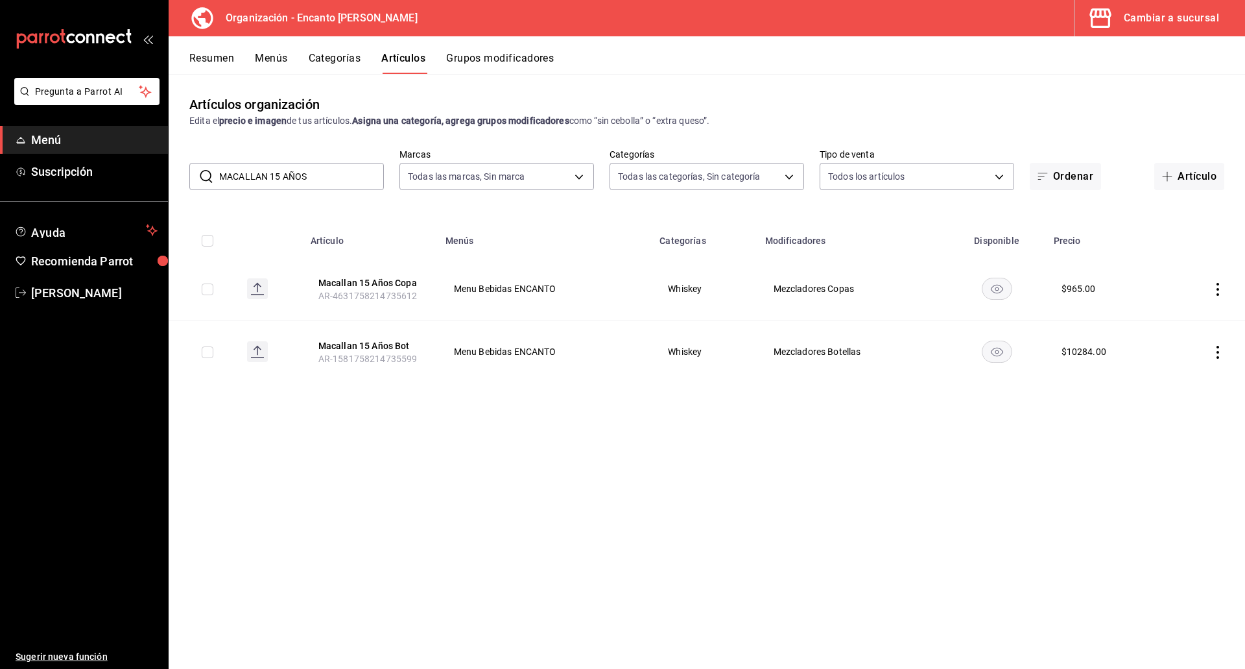
click at [278, 182] on input "MACALLAN 15 AÑOS" at bounding box center [301, 176] width 165 height 26
click at [281, 174] on input "MACALLAN 18 AÑOS" at bounding box center [301, 176] width 165 height 26
drag, startPoint x: 272, startPoint y: 173, endPoint x: 350, endPoint y: 169, distance: 77.3
click at [350, 170] on input "MACALLAN 25 AÑOS" at bounding box center [301, 176] width 165 height 26
type input "MACALLAN M"
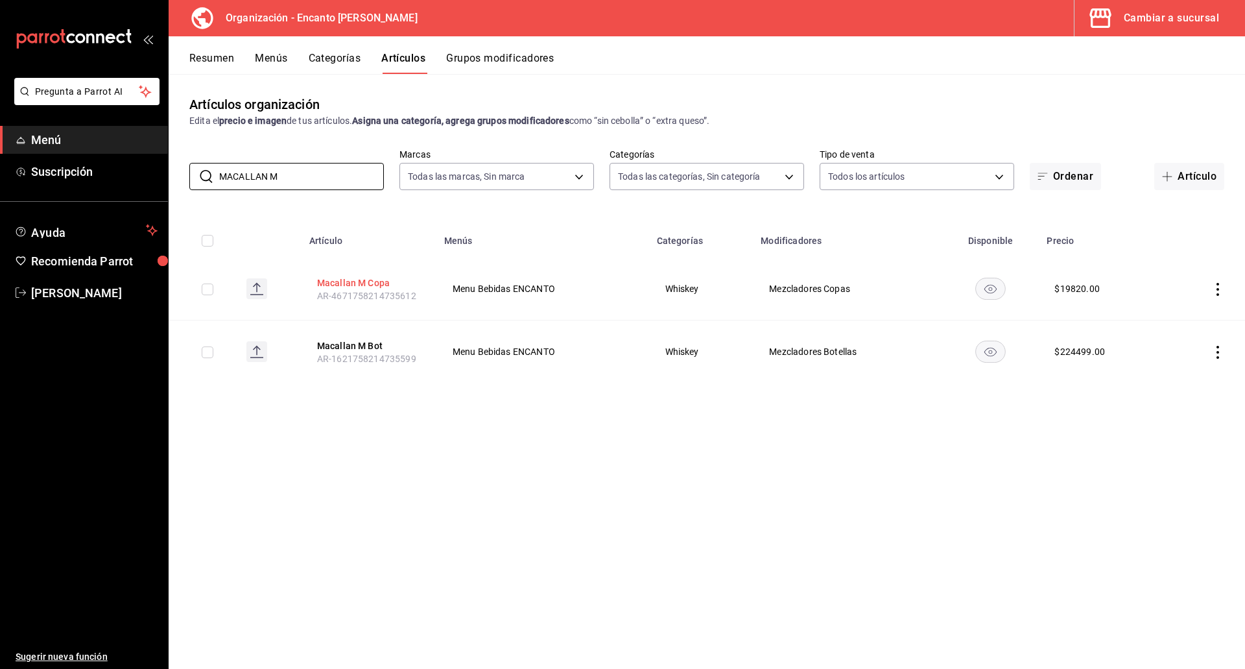
click at [346, 281] on button "Macallan M Copa" at bounding box center [369, 282] width 104 height 13
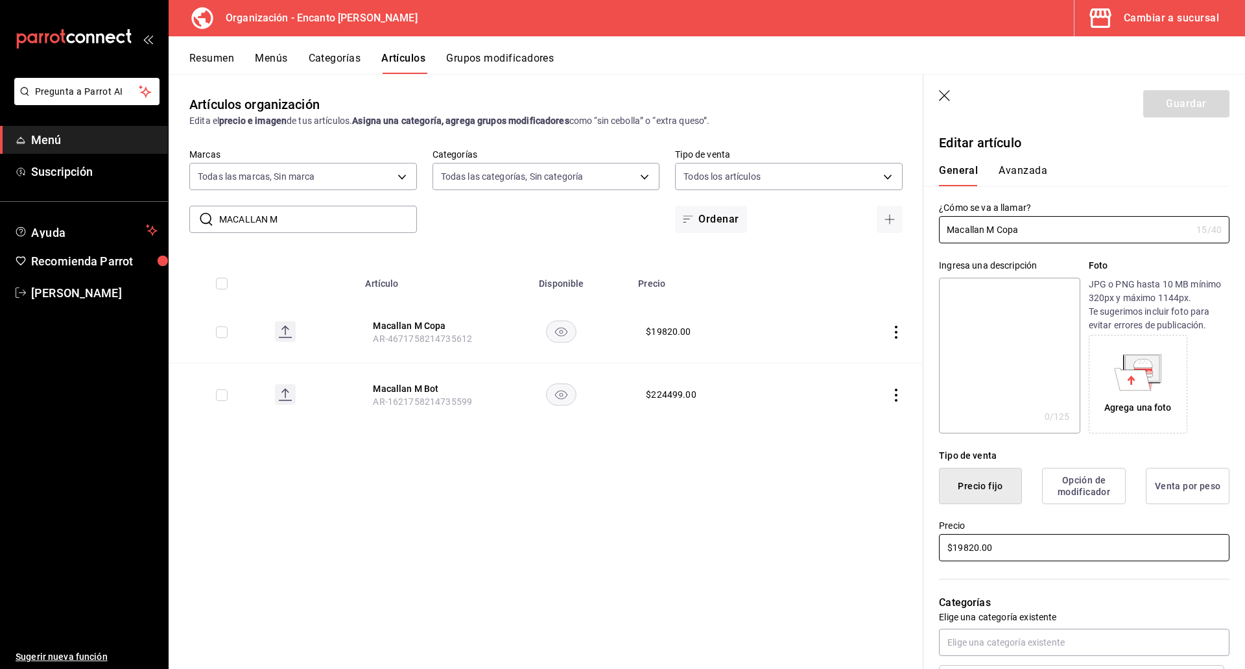
click at [1022, 549] on input "$19820.00" at bounding box center [1084, 547] width 291 height 27
type input "$19821.00"
click at [1143, 105] on button "Guardar" at bounding box center [1186, 103] width 86 height 27
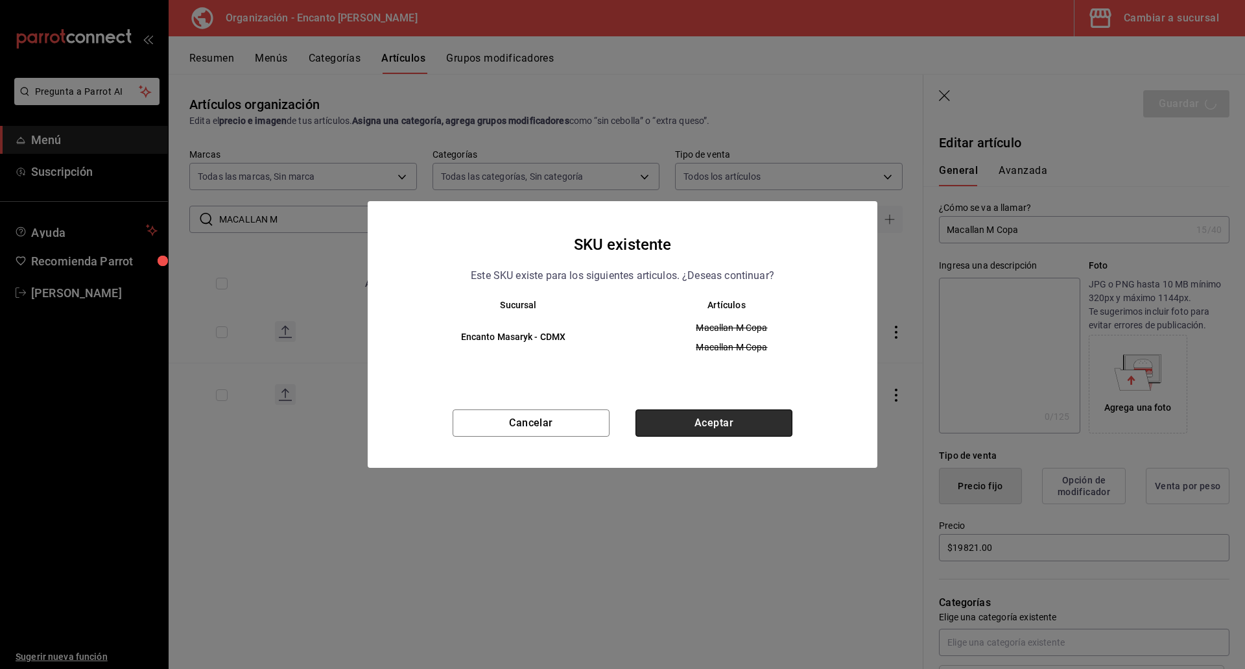
click at [663, 418] on button "Aceptar" at bounding box center [714, 422] width 157 height 27
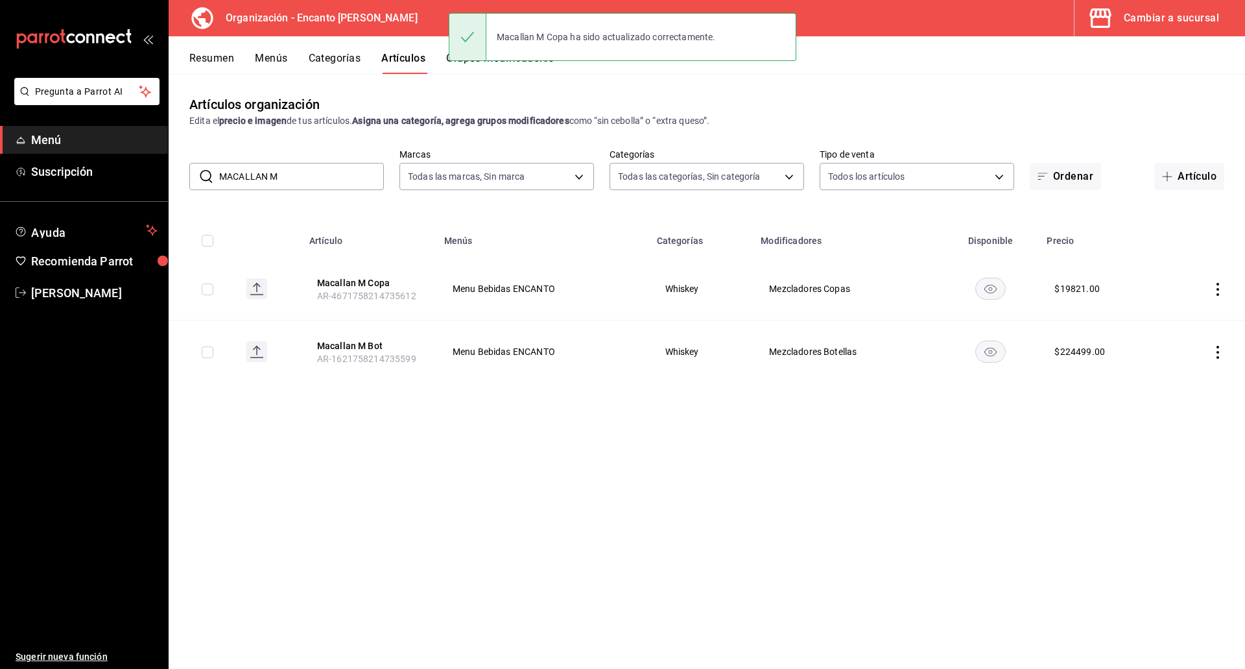
click at [304, 178] on input "MACALLAN M" at bounding box center [301, 176] width 165 height 26
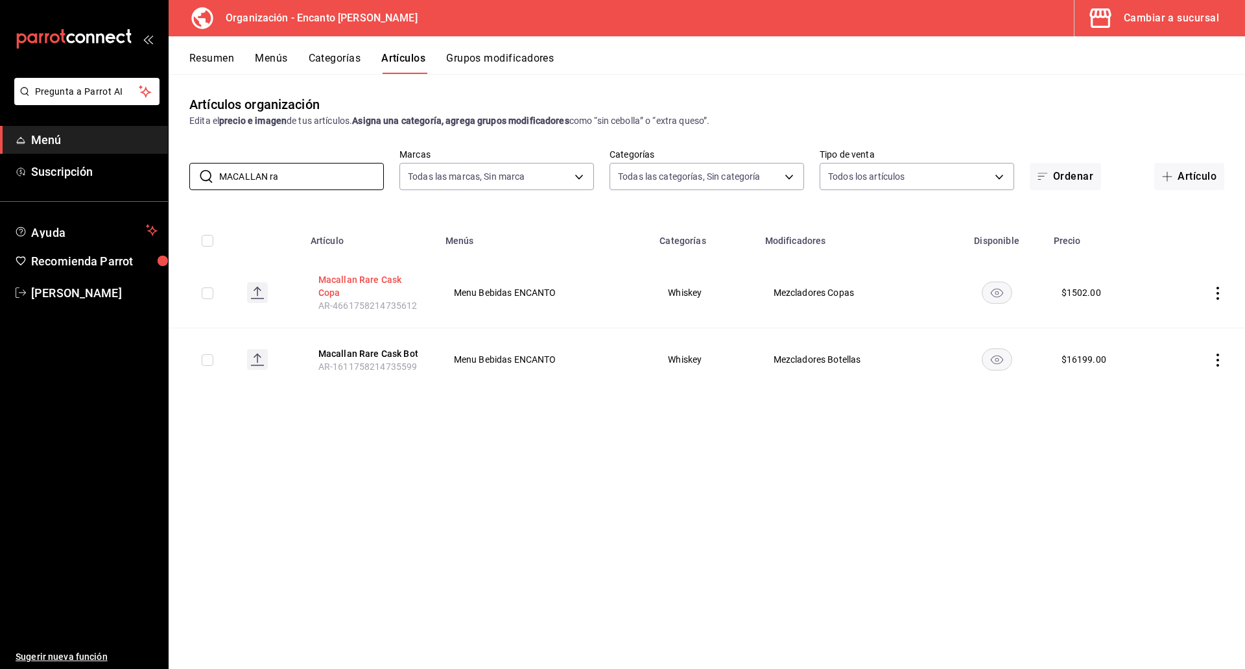
type input "MACALLAN ra"
click at [333, 296] on button "Macallan Rare Cask Copa" at bounding box center [370, 286] width 104 height 26
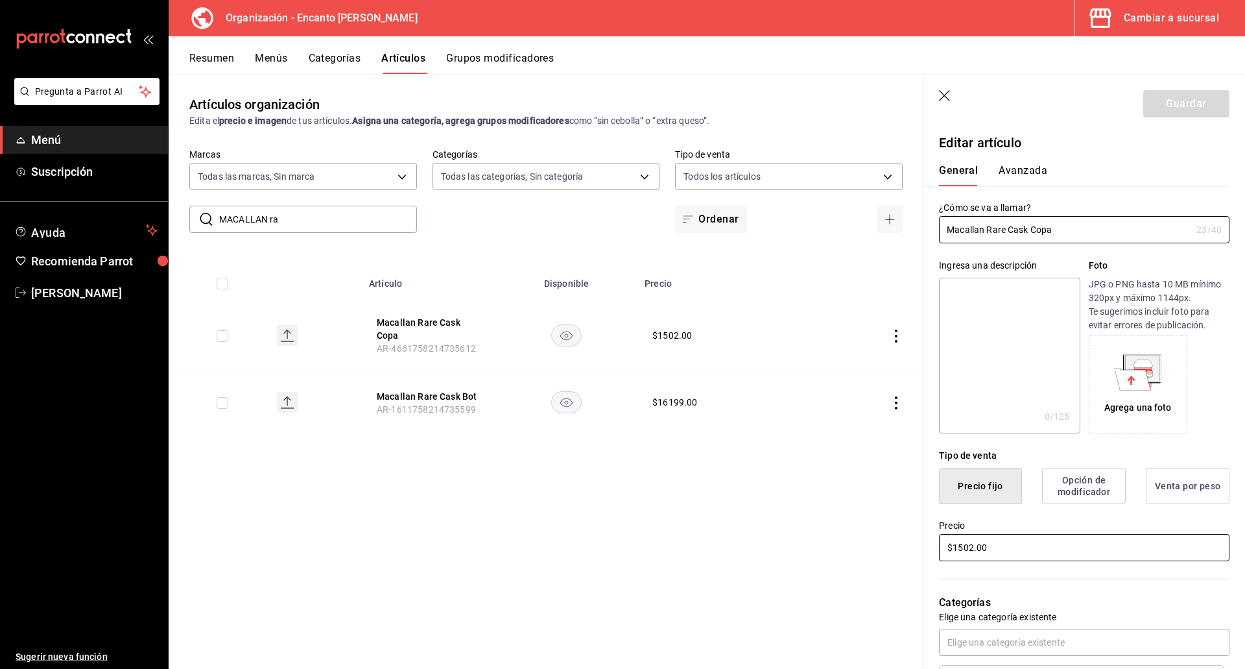
click at [1060, 540] on input "$1502.00" at bounding box center [1084, 547] width 291 height 27
type input "$1503.00"
click at [1162, 106] on button "Guardar" at bounding box center [1186, 103] width 86 height 27
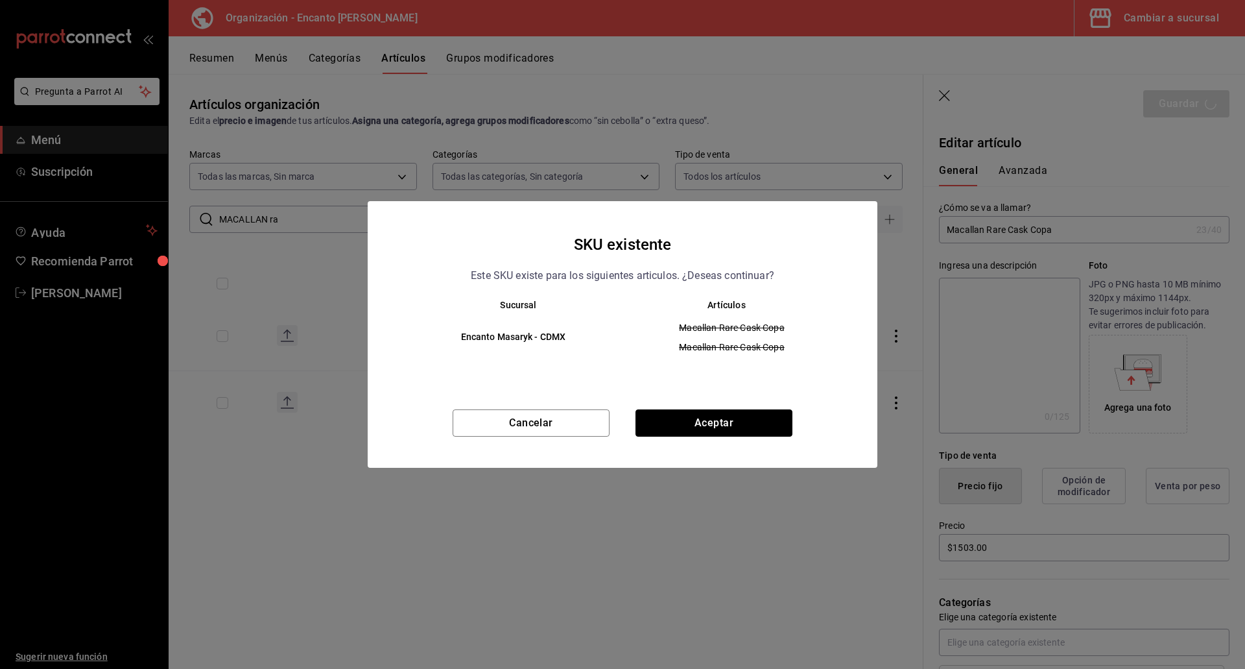
click at [766, 424] on button "Aceptar" at bounding box center [714, 422] width 157 height 27
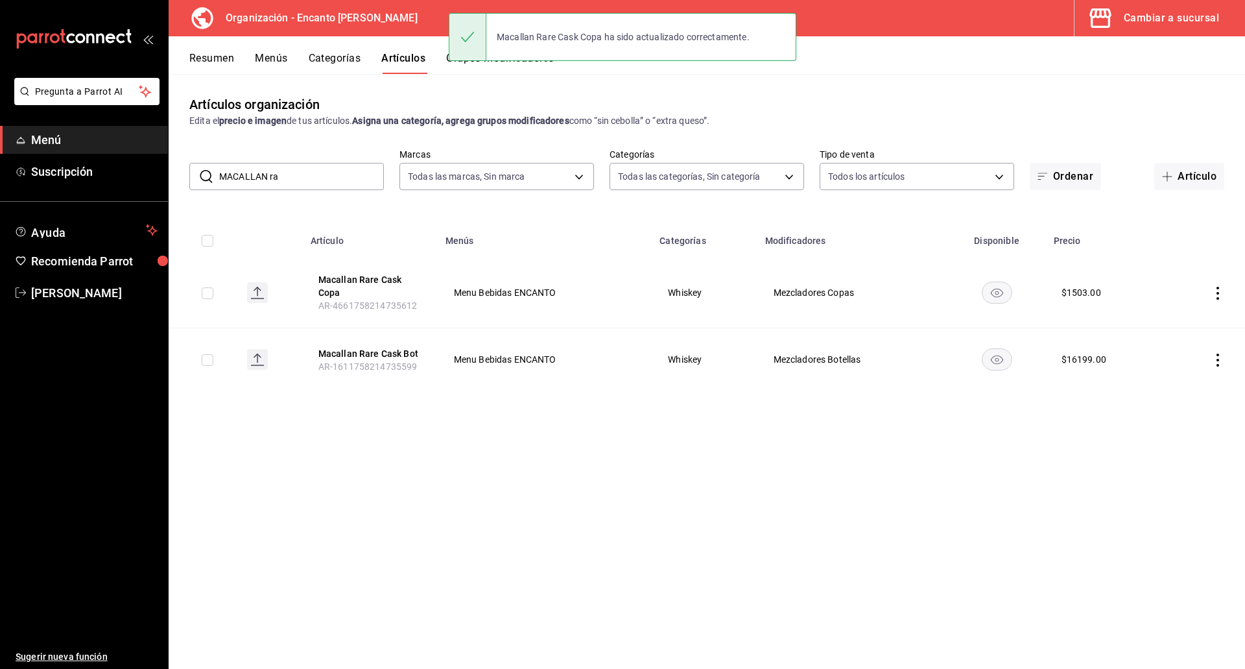
click at [254, 181] on input "MACALLAN ra" at bounding box center [301, 176] width 165 height 26
click at [238, 179] on input "MACALLAN ra" at bounding box center [301, 176] width 165 height 26
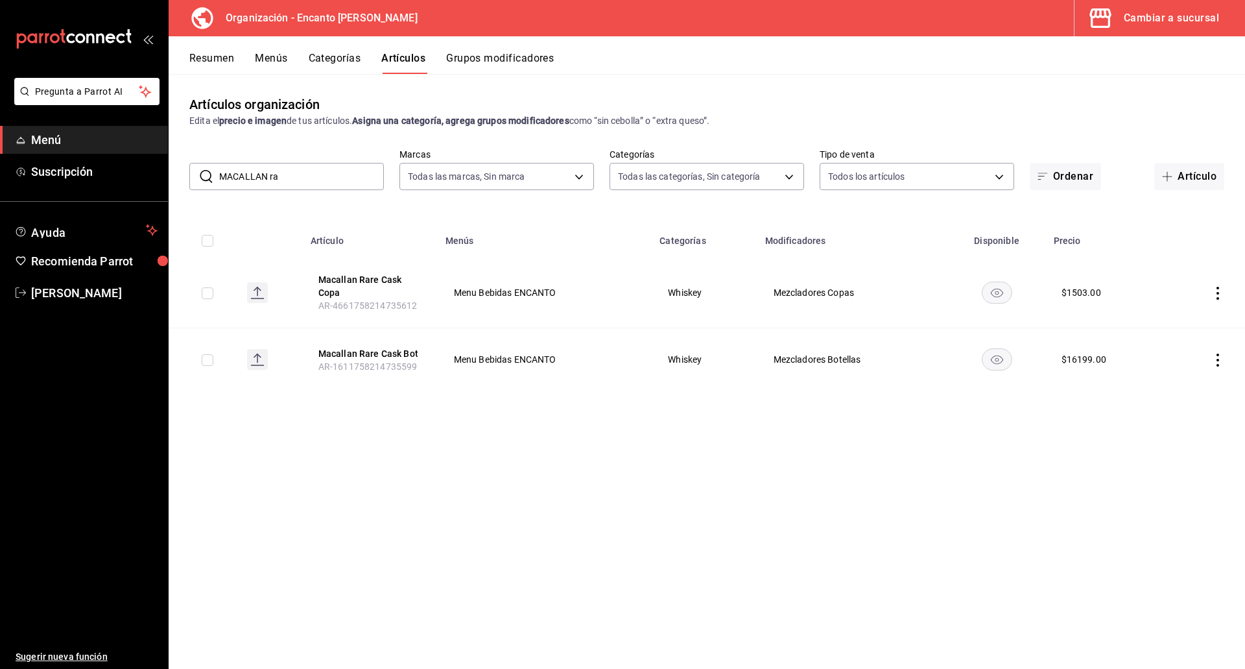
paste input "OLD PARR 750ML"
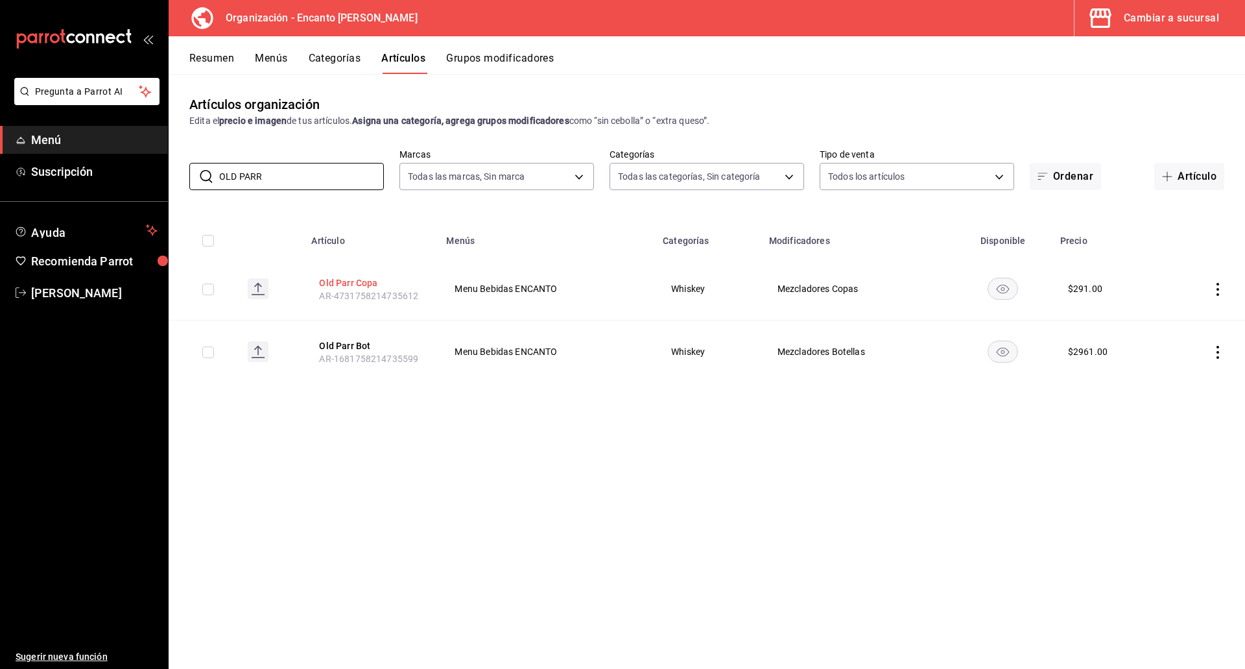
type input "OLD PARR"
click at [335, 278] on button "Old Parr Copa" at bounding box center [371, 282] width 104 height 13
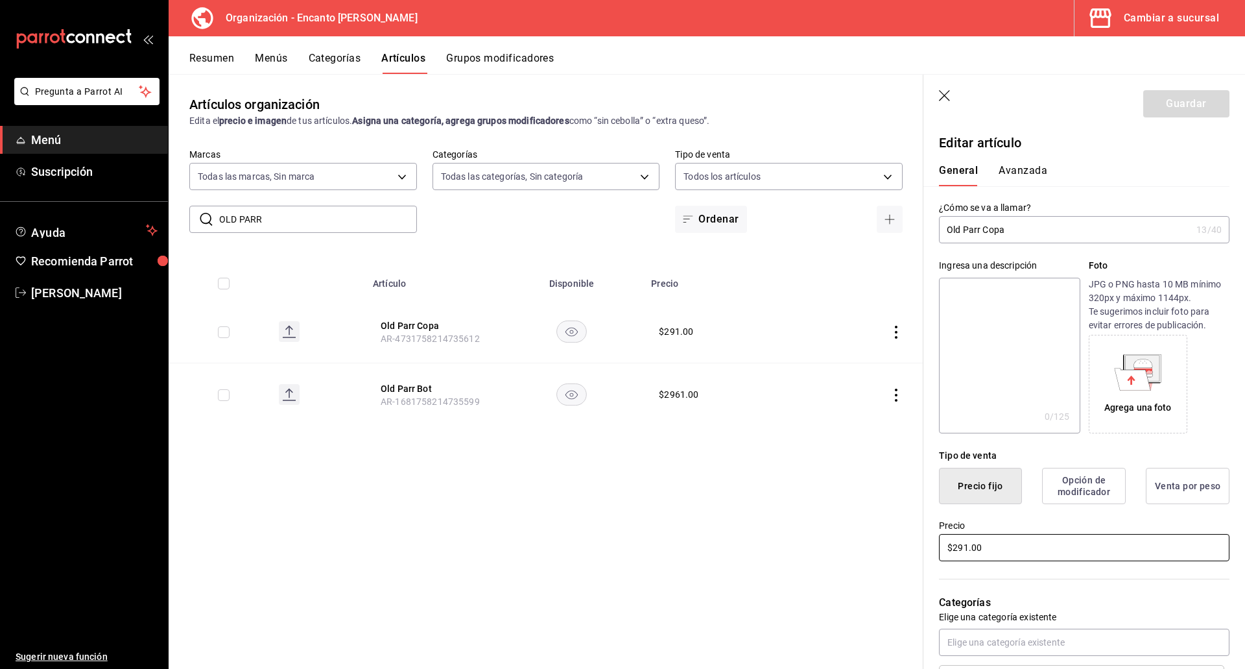
click at [1040, 557] on input "$291.00" at bounding box center [1084, 547] width 291 height 27
type input "$292.00"
click at [1172, 108] on button "Guardar" at bounding box center [1186, 103] width 86 height 27
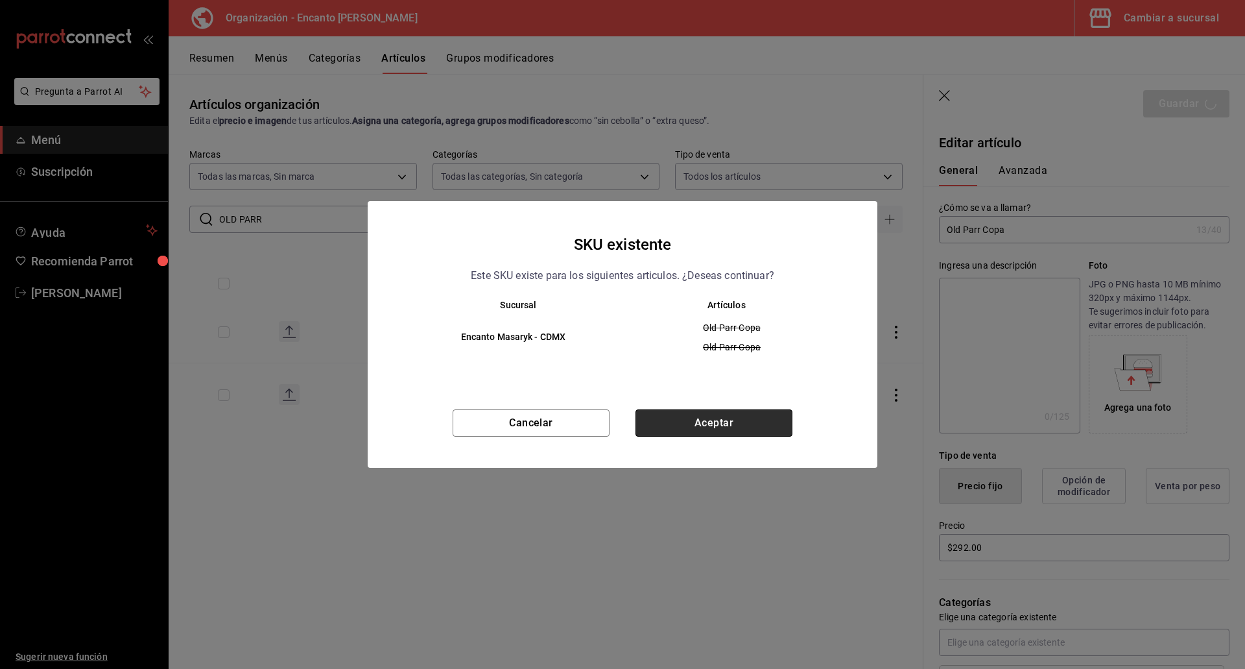
click at [762, 424] on button "Aceptar" at bounding box center [714, 422] width 157 height 27
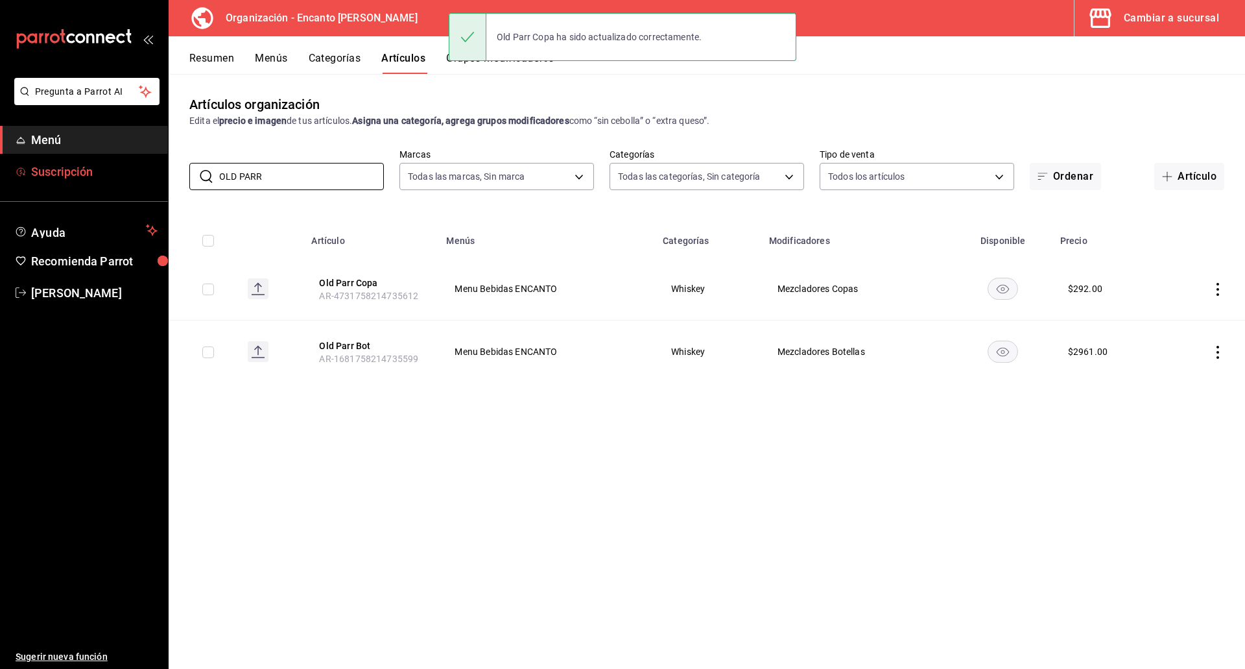
drag, startPoint x: 279, startPoint y: 168, endPoint x: 156, endPoint y: 164, distance: 123.3
click at [156, 164] on div "Pregunta a Parrot AI Menú Suscripción Ayuda Recomienda Parrot Enrique Pérez Pér…" at bounding box center [622, 334] width 1245 height 669
paste input "MACALLAN RARE CASE 700ML"
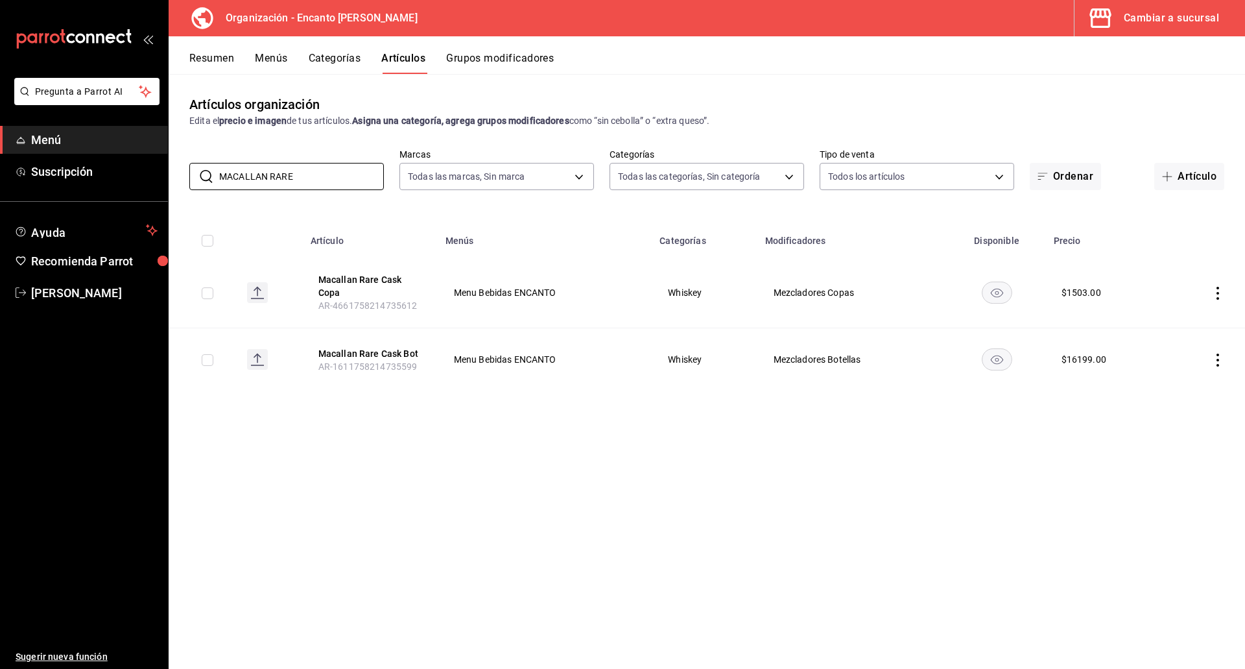
drag, startPoint x: 298, startPoint y: 180, endPoint x: 178, endPoint y: 179, distance: 120.0
click at [178, 179] on div "​ MACALLAN RARE ​ Marcas Todas las marcas, Sin marca c481bb78-10fa-47ce-ac99-fe…" at bounding box center [707, 170] width 1077 height 42
paste input "M 700ML"
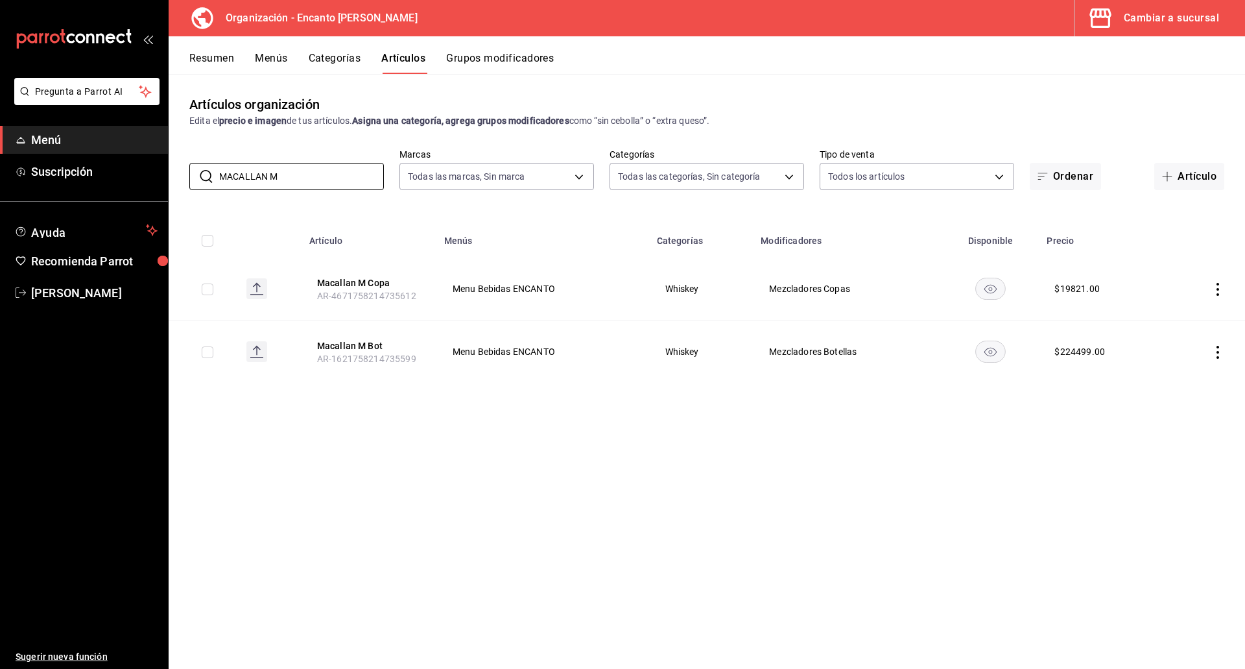
type input "MACALLAN M"
click at [274, 56] on button "Menús" at bounding box center [271, 63] width 32 height 22
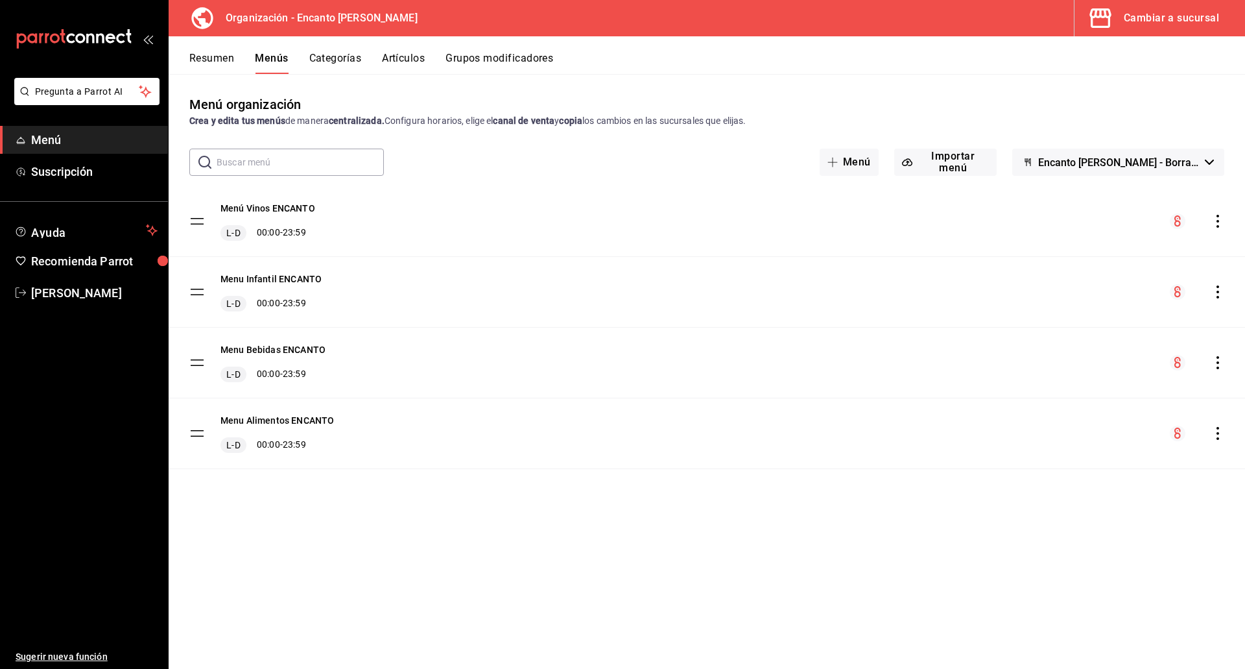
click at [1211, 433] on div "menu-maker-table" at bounding box center [1197, 433] width 54 height 16
click at [1216, 433] on icon "actions" at bounding box center [1218, 433] width 13 height 13
click at [1142, 513] on span "Copiar en otra sucursal" at bounding box center [1115, 517] width 158 height 14
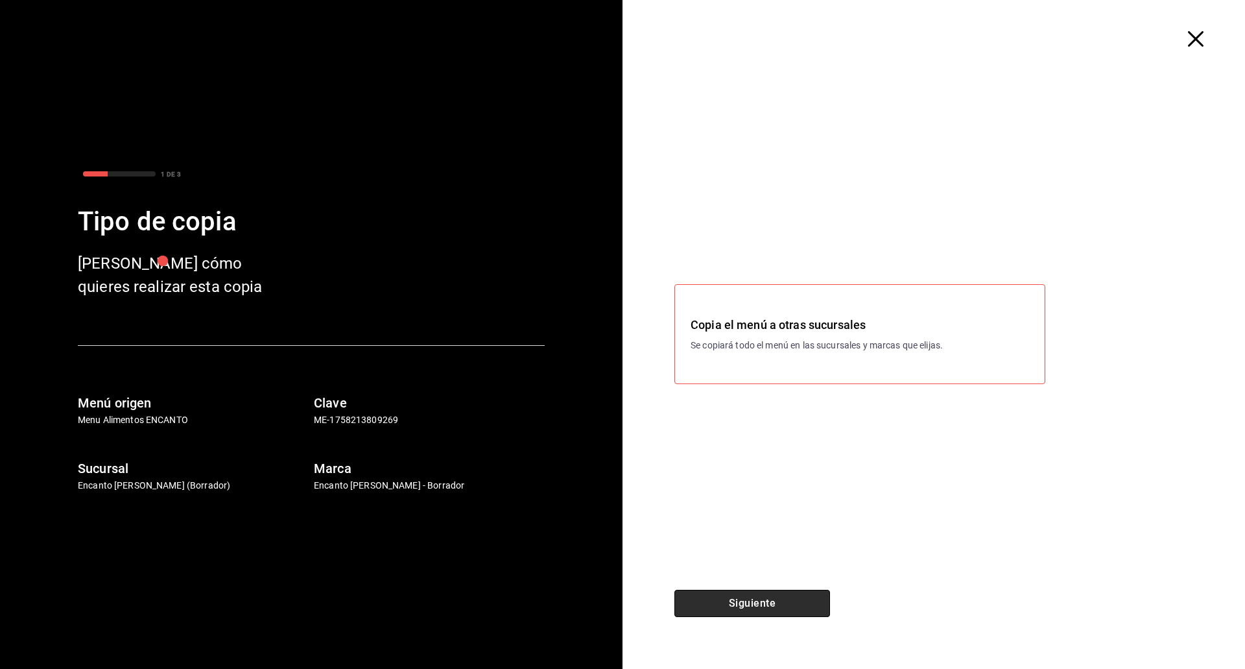
click at [815, 607] on button "Siguiente" at bounding box center [753, 603] width 156 height 27
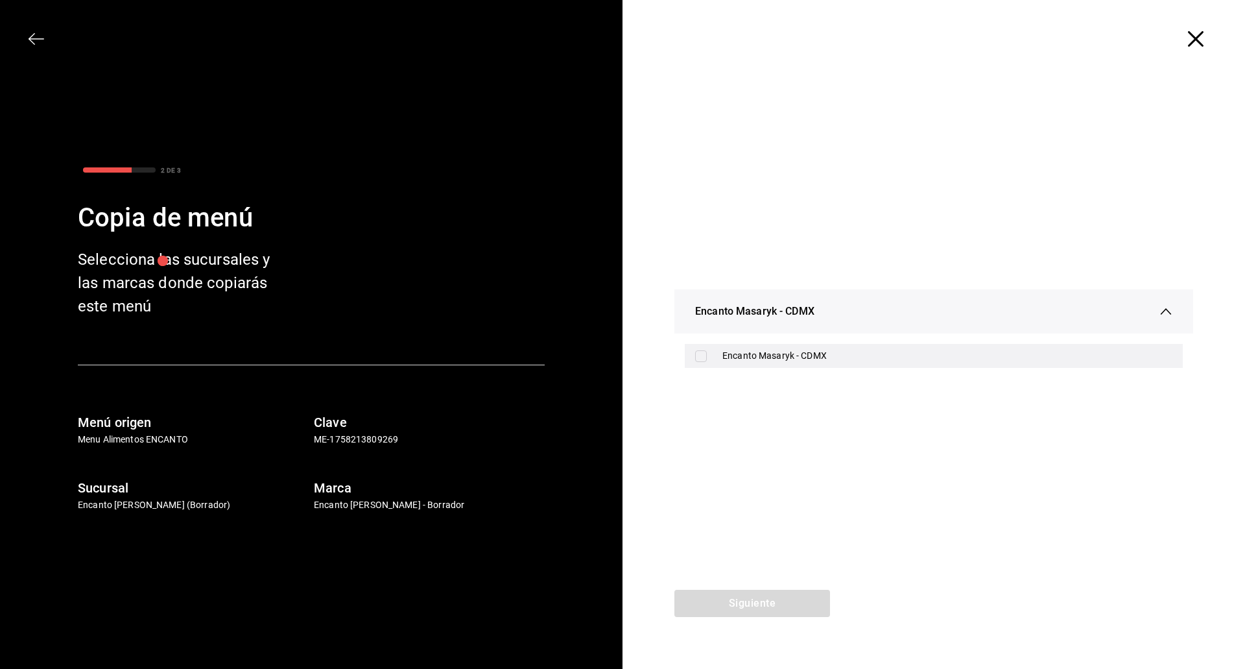
click at [819, 353] on div "Encanto Masaryk - CDMX" at bounding box center [948, 356] width 450 height 14
checkbox input "true"
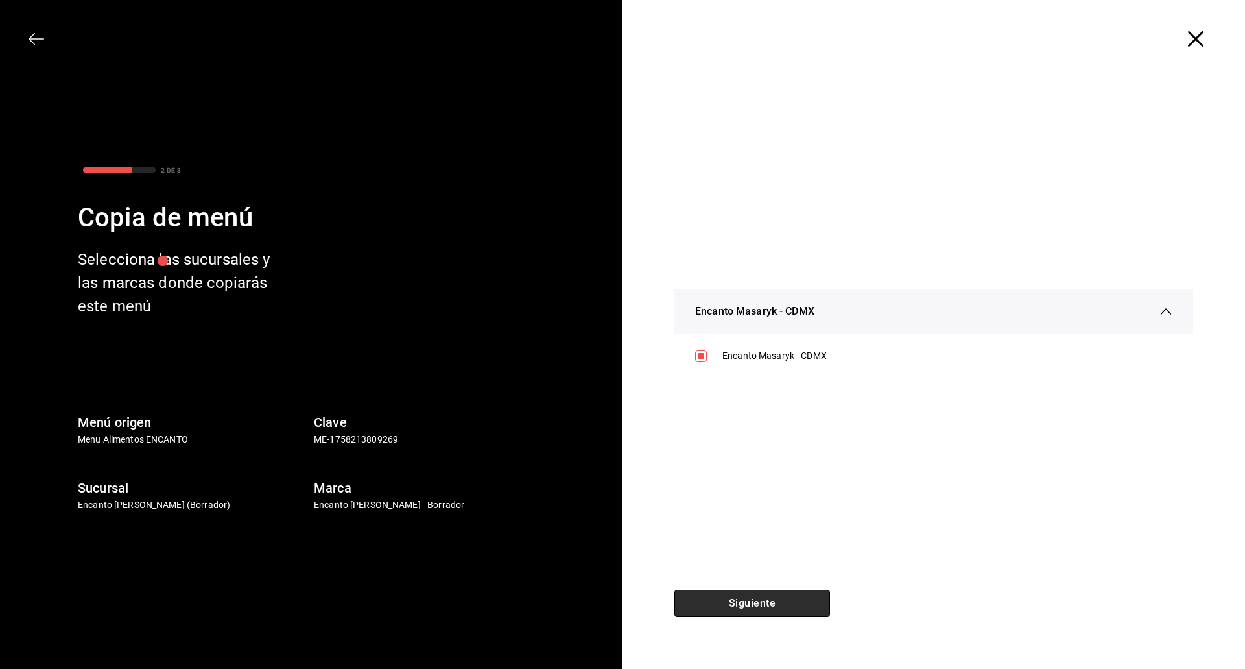
click at [718, 604] on button "Siguiente" at bounding box center [753, 603] width 156 height 27
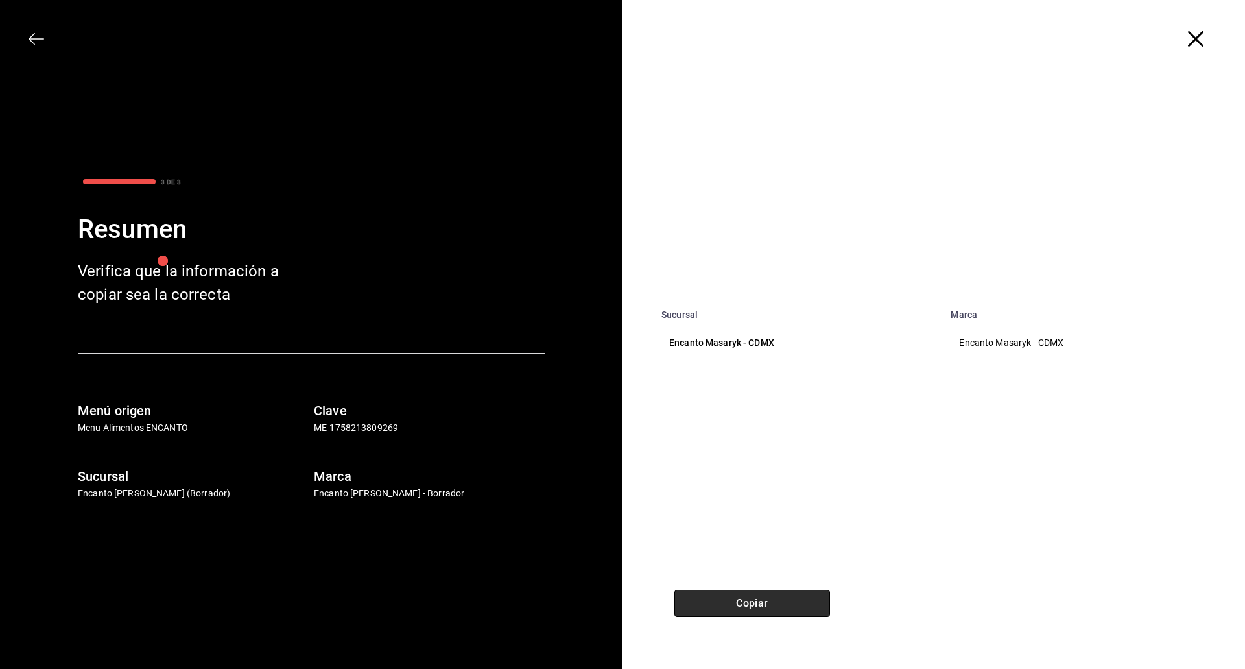
click at [729, 596] on button "Copiar" at bounding box center [753, 603] width 156 height 27
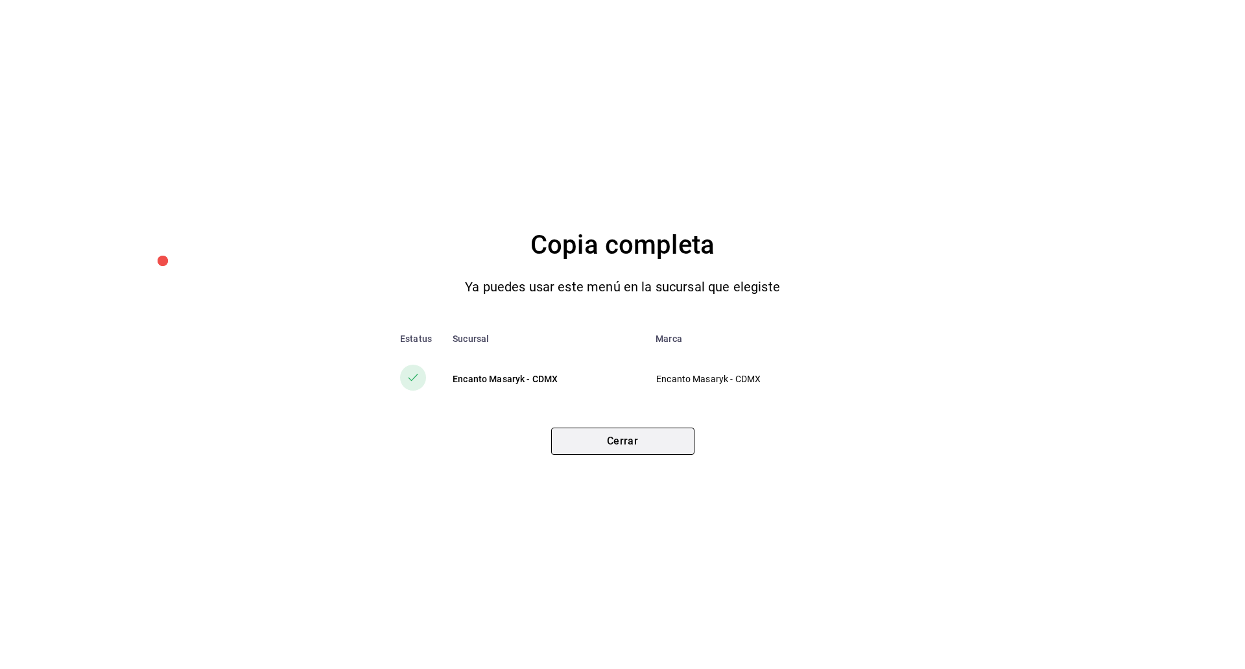
click at [679, 448] on button "Cerrar" at bounding box center [622, 440] width 143 height 27
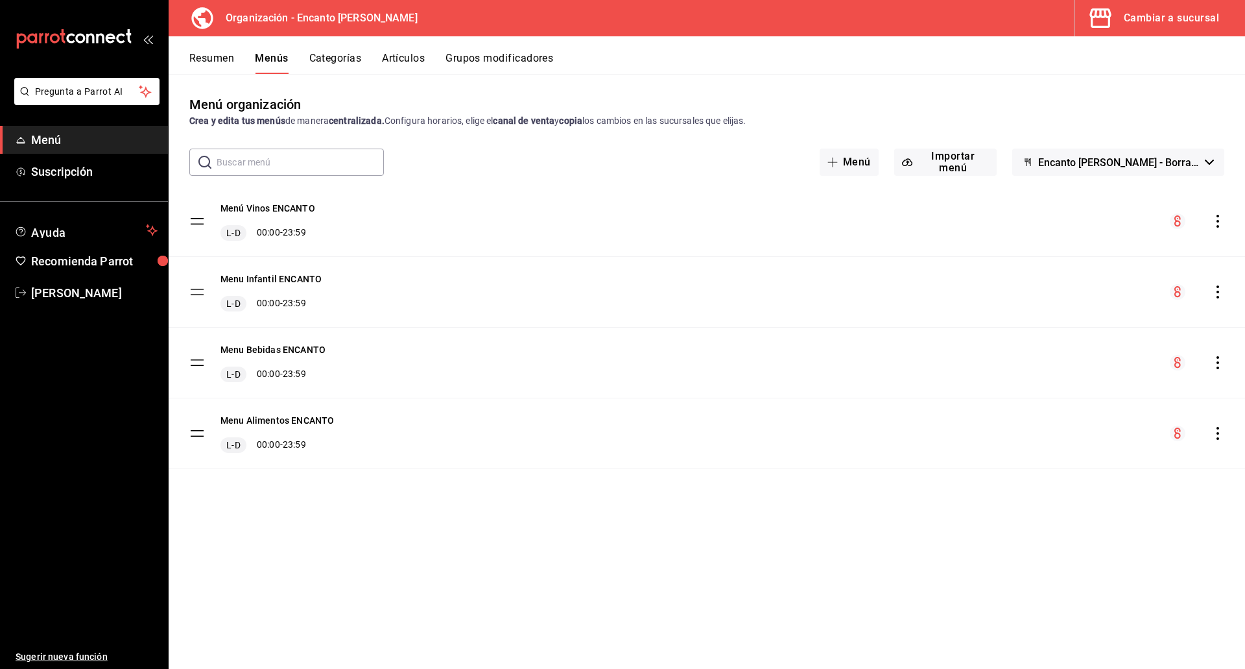
click at [1217, 353] on div "Menu Bebidas ENCANTO L-D 00:00 - 23:59" at bounding box center [707, 363] width 1077 height 70
click at [1215, 356] on icon "actions" at bounding box center [1218, 362] width 13 height 13
click at [1137, 433] on li "Copiar en otra sucursal" at bounding box center [1104, 446] width 202 height 27
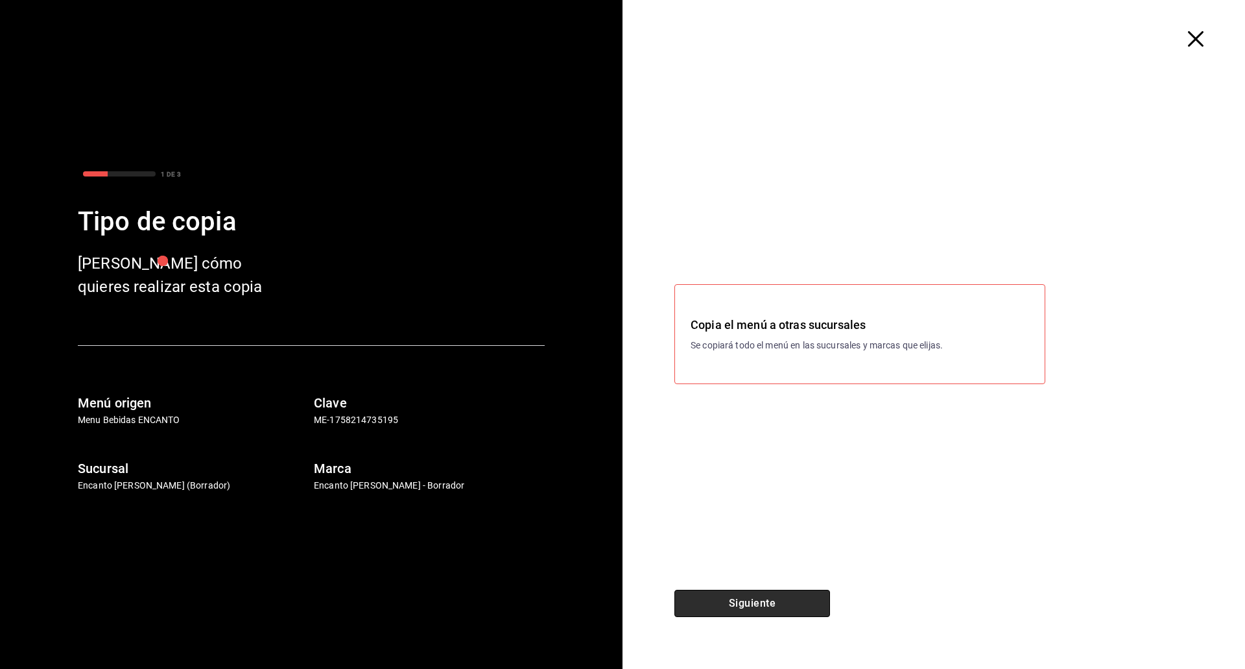
click at [762, 595] on button "Siguiente" at bounding box center [753, 603] width 156 height 27
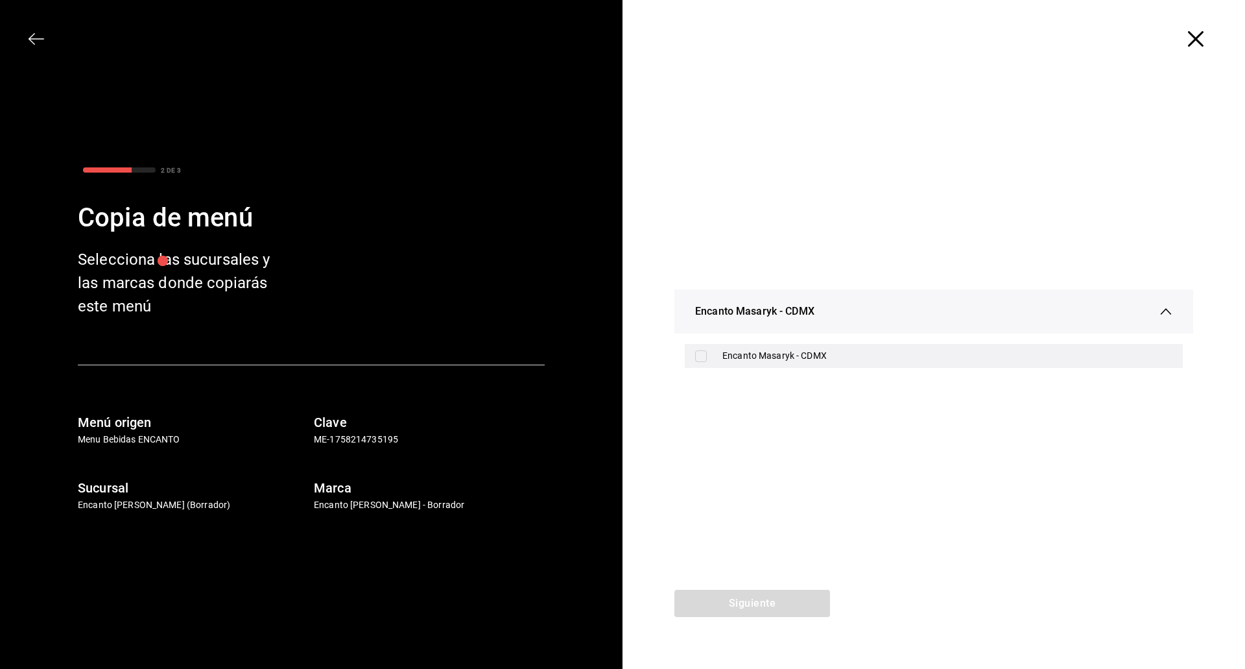
click at [787, 358] on div "Encanto Masaryk - CDMX" at bounding box center [948, 356] width 450 height 14
checkbox input "true"
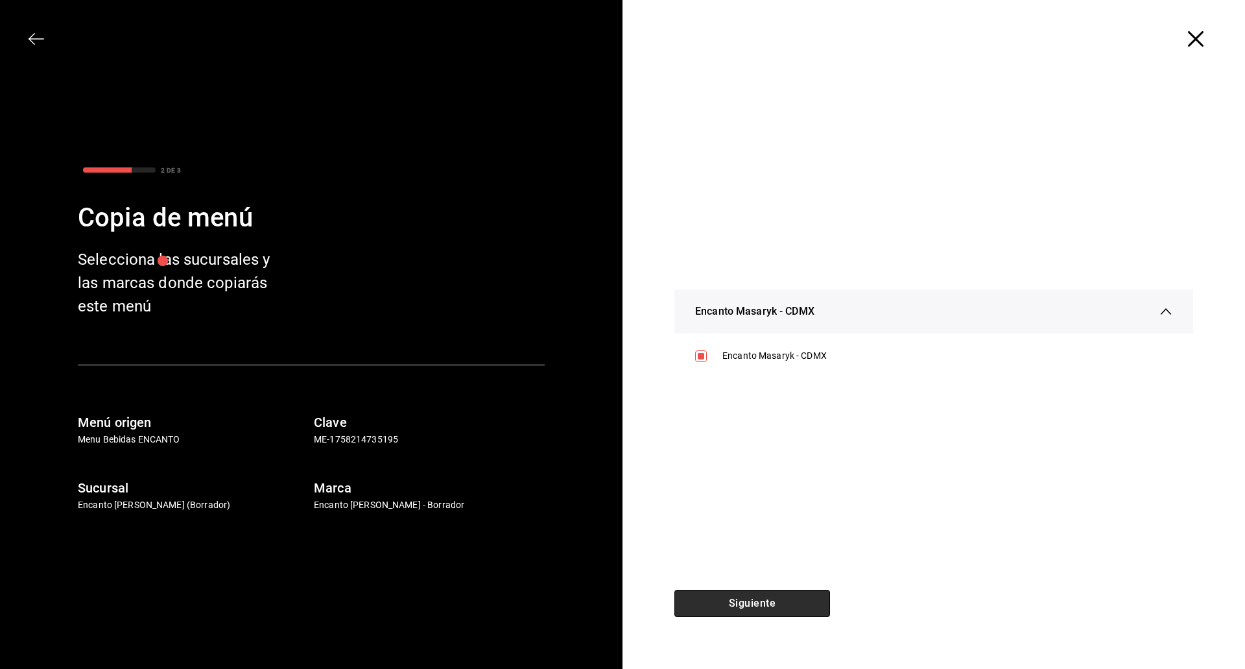
click at [733, 611] on button "Siguiente" at bounding box center [753, 603] width 156 height 27
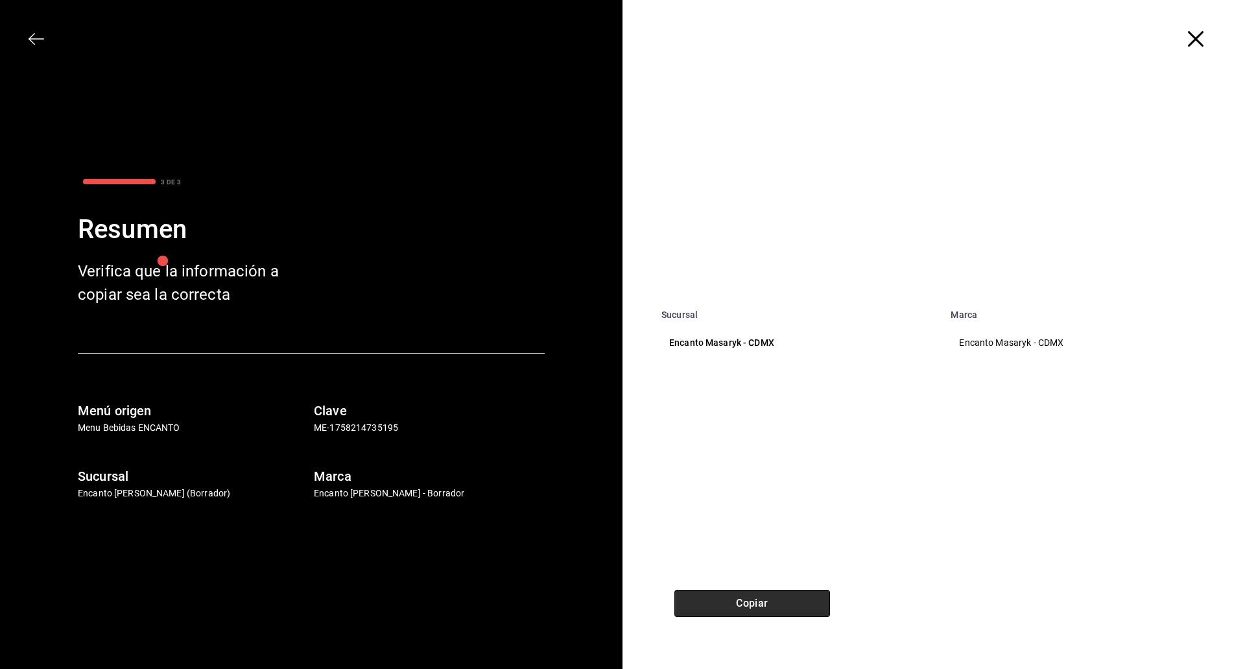
click at [745, 597] on button "Copiar" at bounding box center [753, 603] width 156 height 27
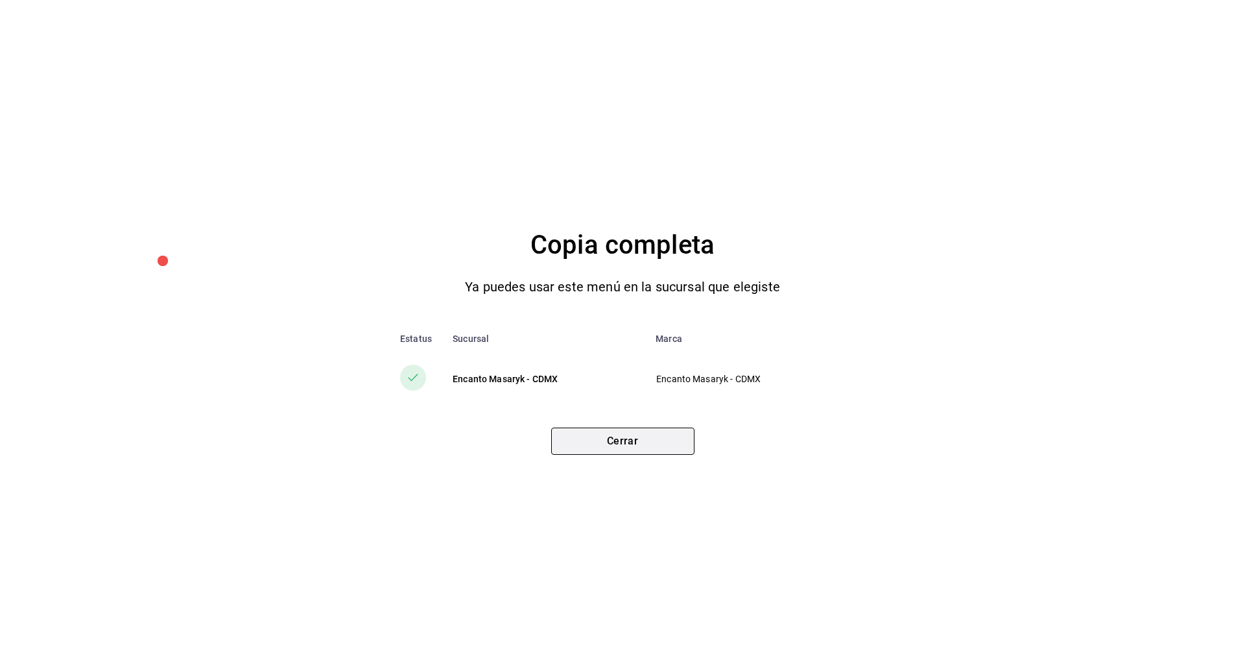
click at [663, 442] on button "Cerrar" at bounding box center [622, 440] width 143 height 27
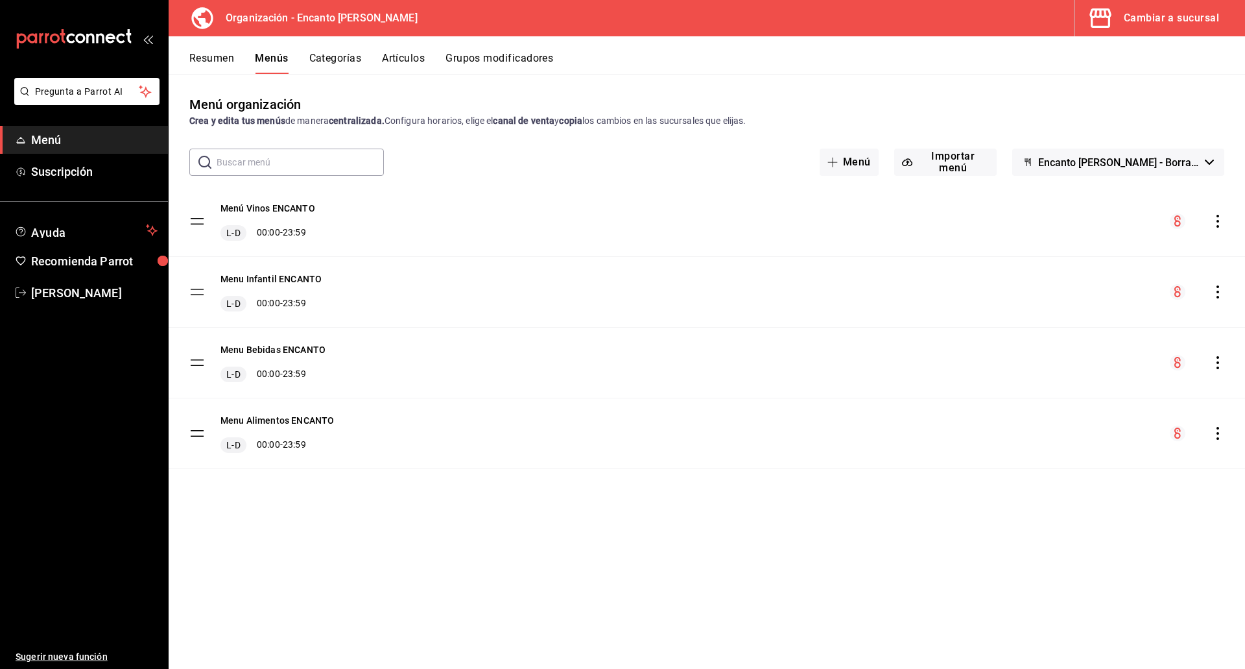
click at [1221, 294] on icon "actions" at bounding box center [1218, 291] width 13 height 13
click at [1092, 374] on span "Copiar en otra sucursal" at bounding box center [1115, 375] width 158 height 14
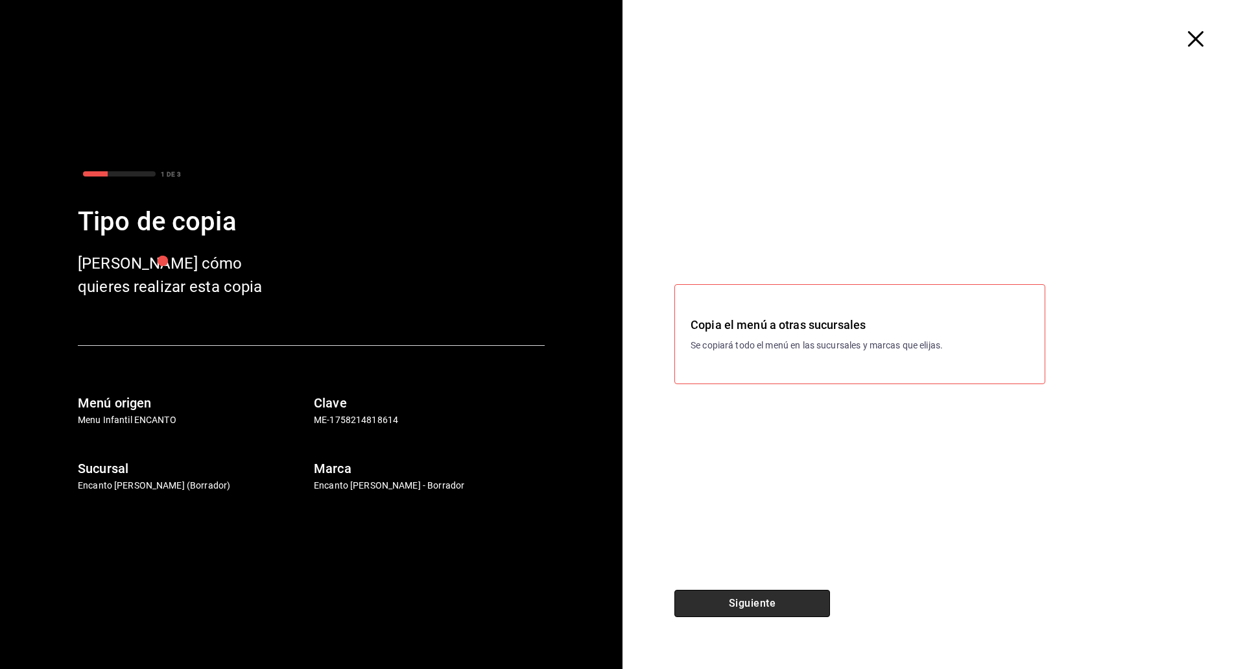
click at [797, 611] on button "Siguiente" at bounding box center [753, 603] width 156 height 27
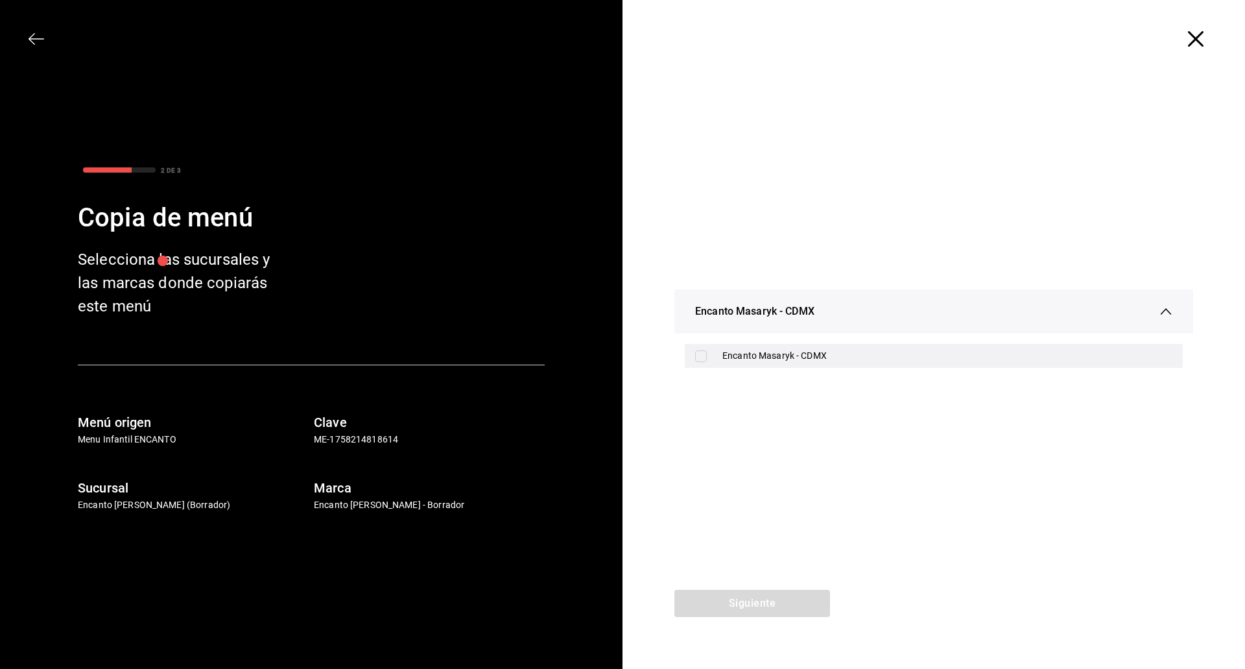
click at [816, 355] on div "Encanto Masaryk - CDMX" at bounding box center [948, 356] width 450 height 14
checkbox input "true"
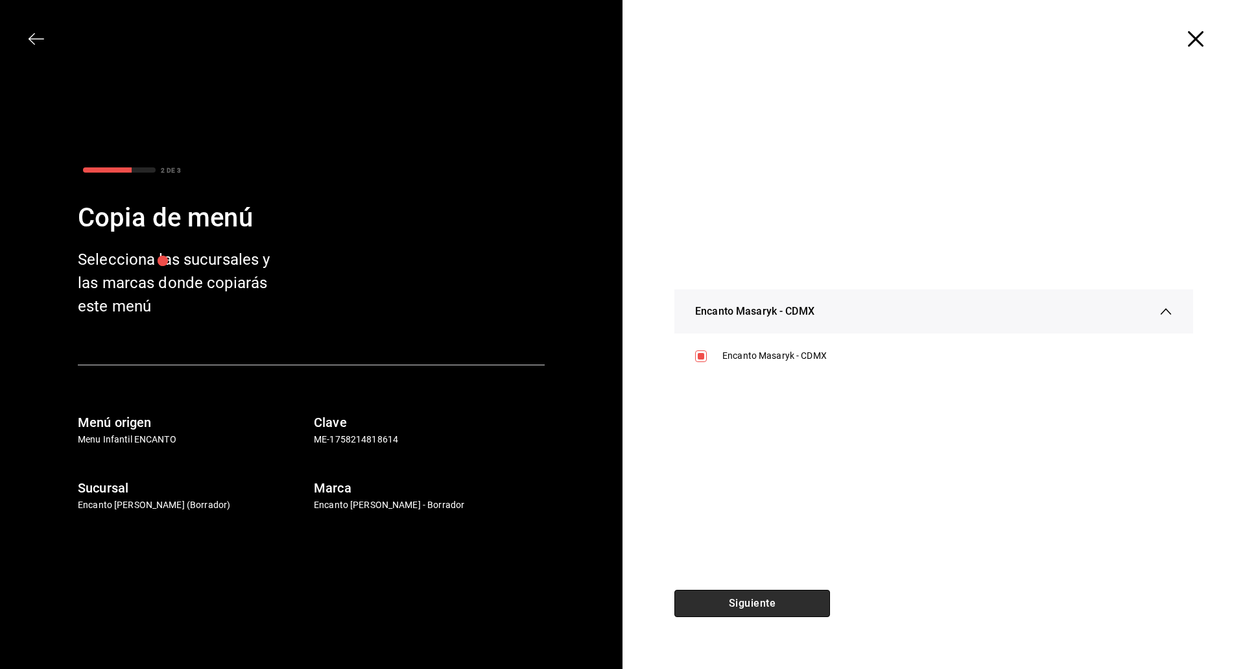
click at [762, 597] on button "Siguiente" at bounding box center [753, 603] width 156 height 27
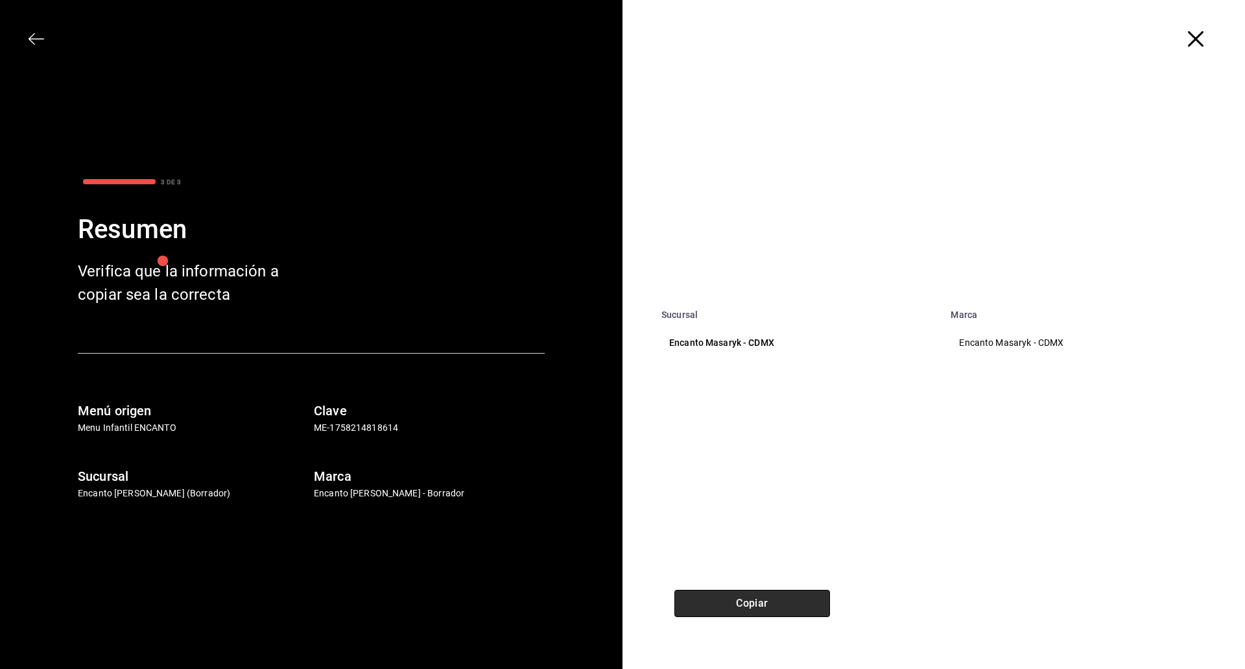
click at [762, 603] on button "Copiar" at bounding box center [753, 603] width 156 height 27
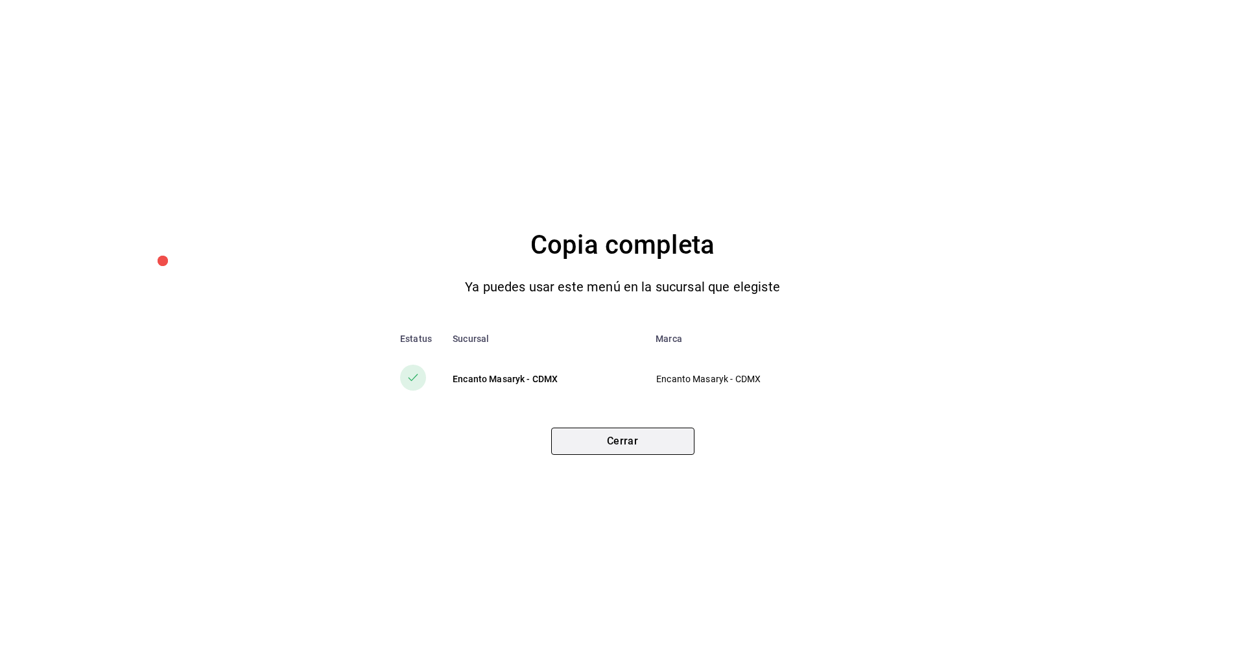
click at [640, 436] on button "Cerrar" at bounding box center [622, 440] width 143 height 27
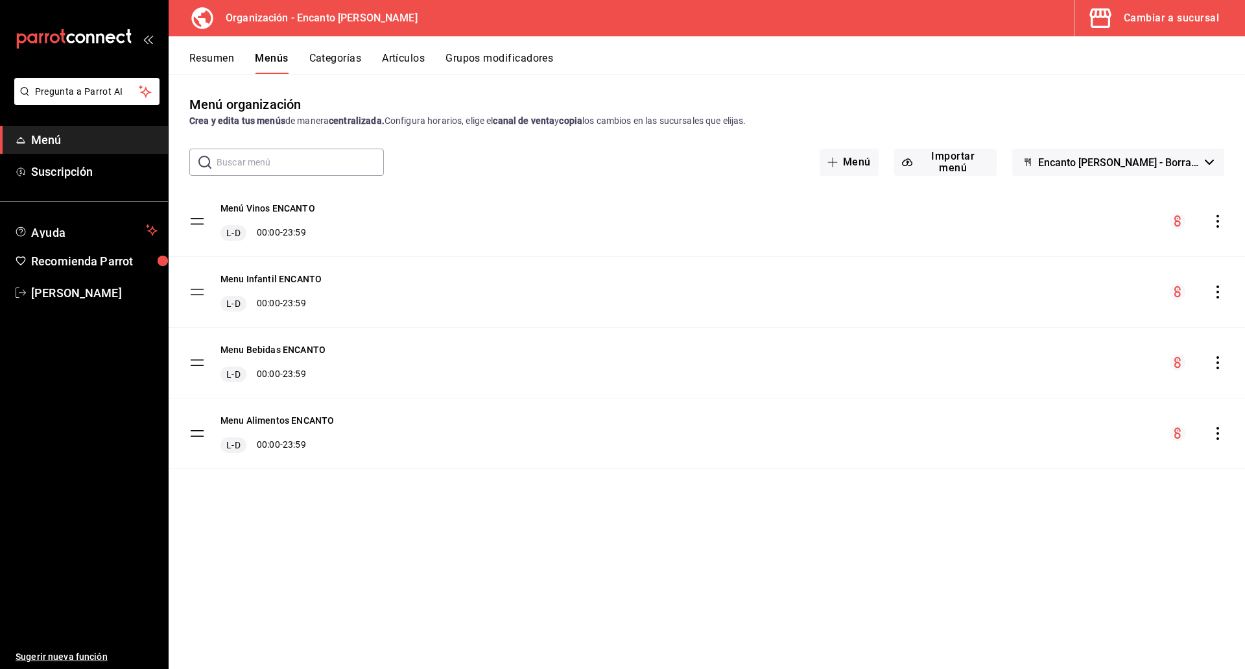
click at [1219, 225] on icon "actions" at bounding box center [1218, 221] width 13 height 13
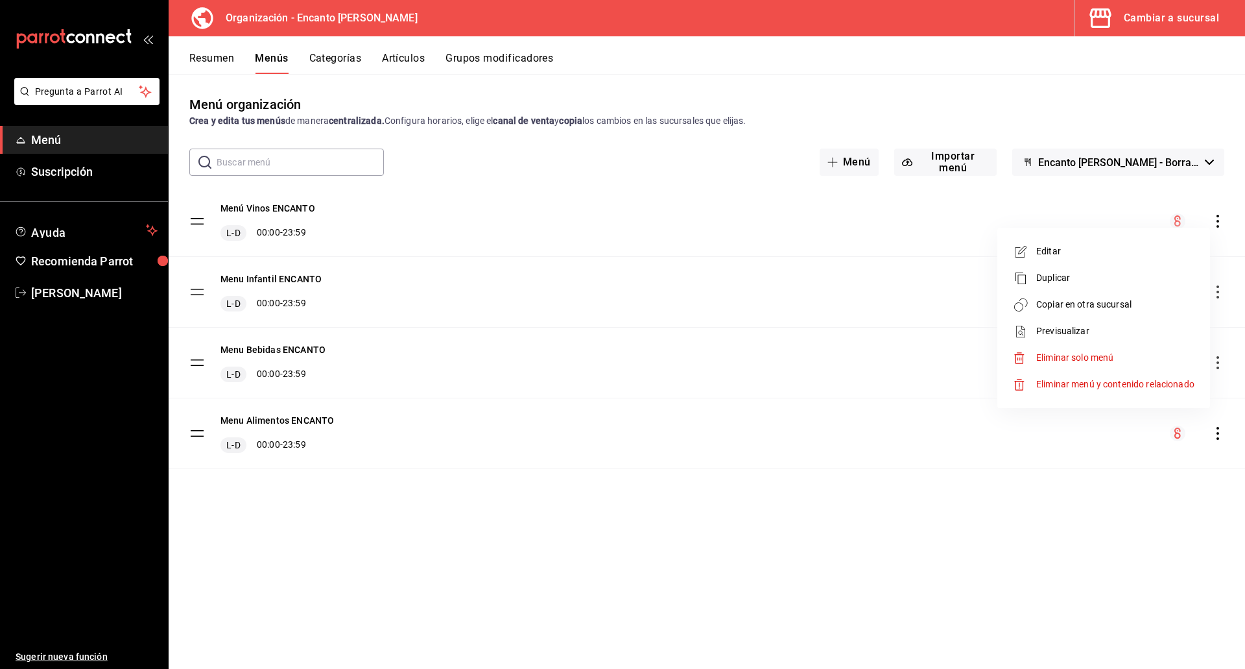
click at [1145, 312] on li "Copiar en otra sucursal" at bounding box center [1104, 304] width 202 height 27
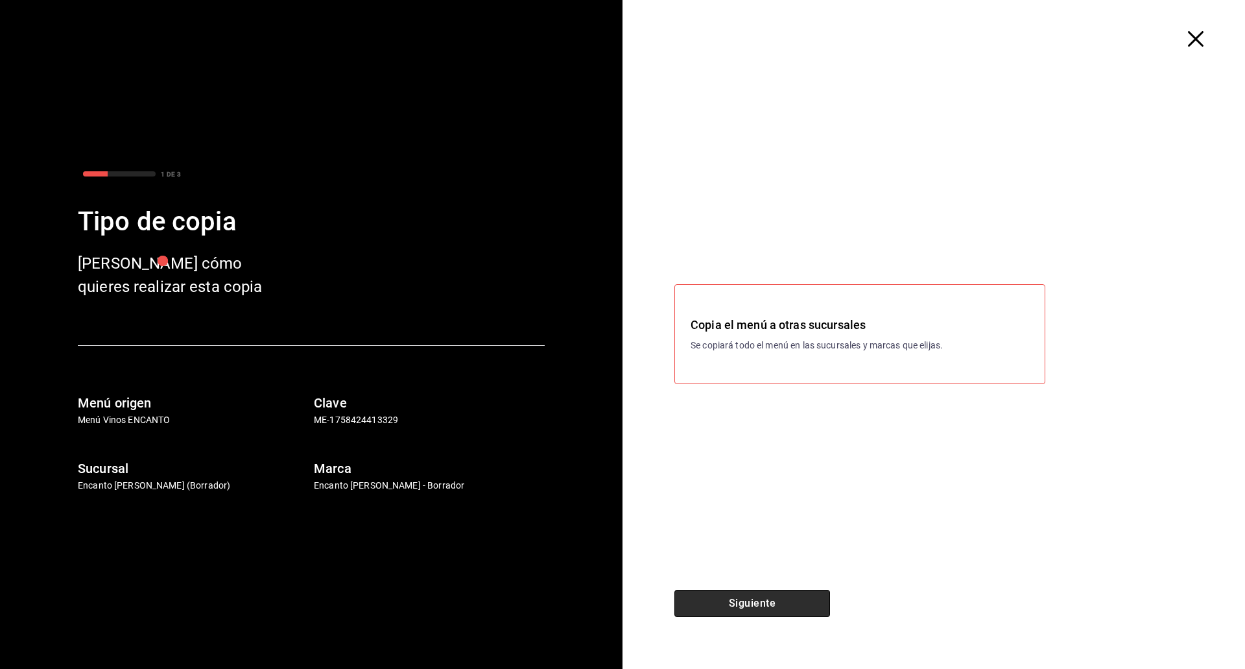
click at [761, 608] on button "Siguiente" at bounding box center [753, 603] width 156 height 27
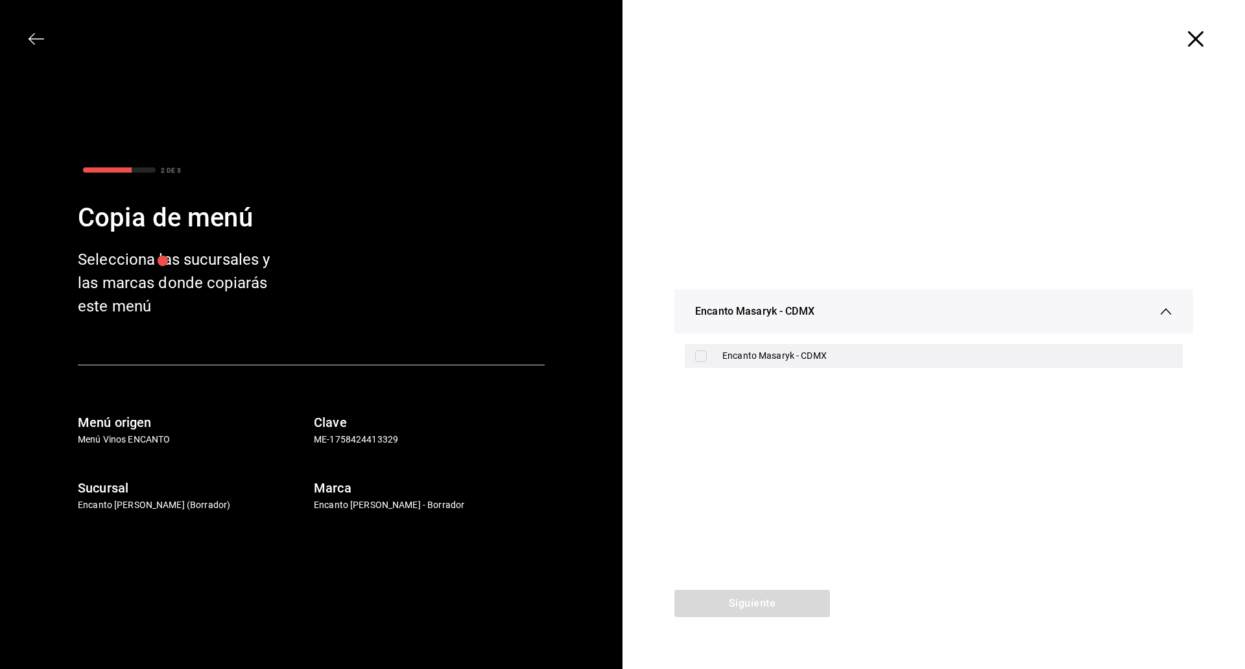
click at [800, 356] on div "Encanto Masaryk - CDMX" at bounding box center [948, 356] width 450 height 14
checkbox input "true"
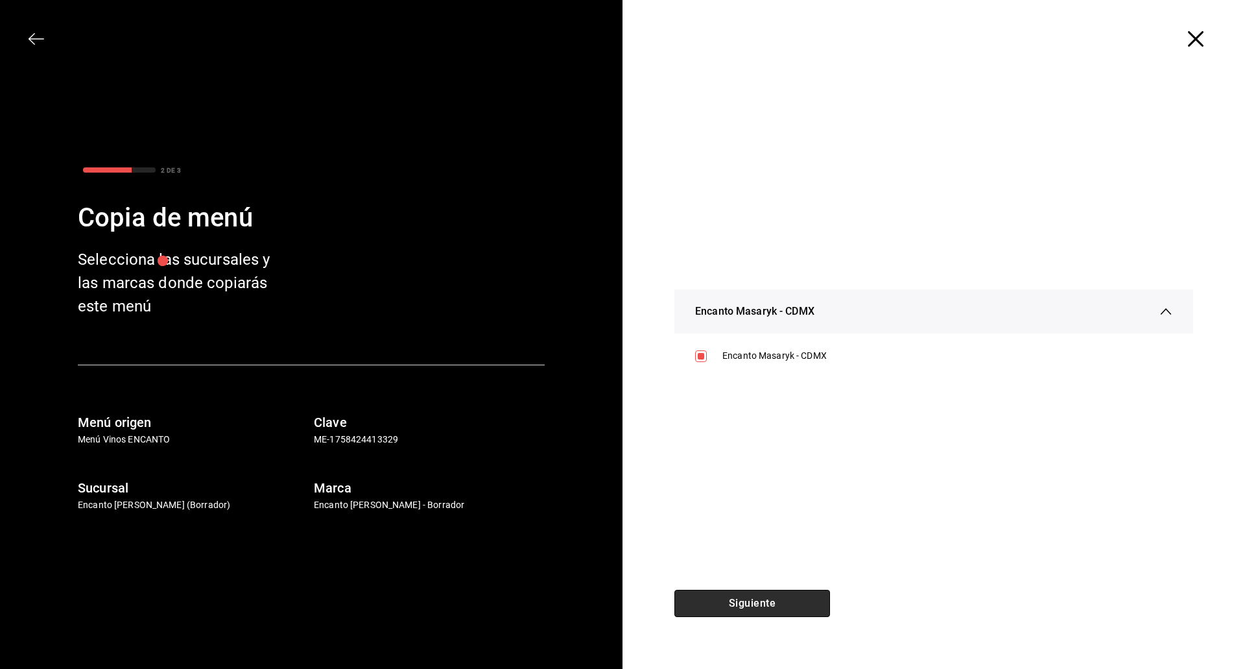
click at [762, 601] on button "Siguiente" at bounding box center [753, 603] width 156 height 27
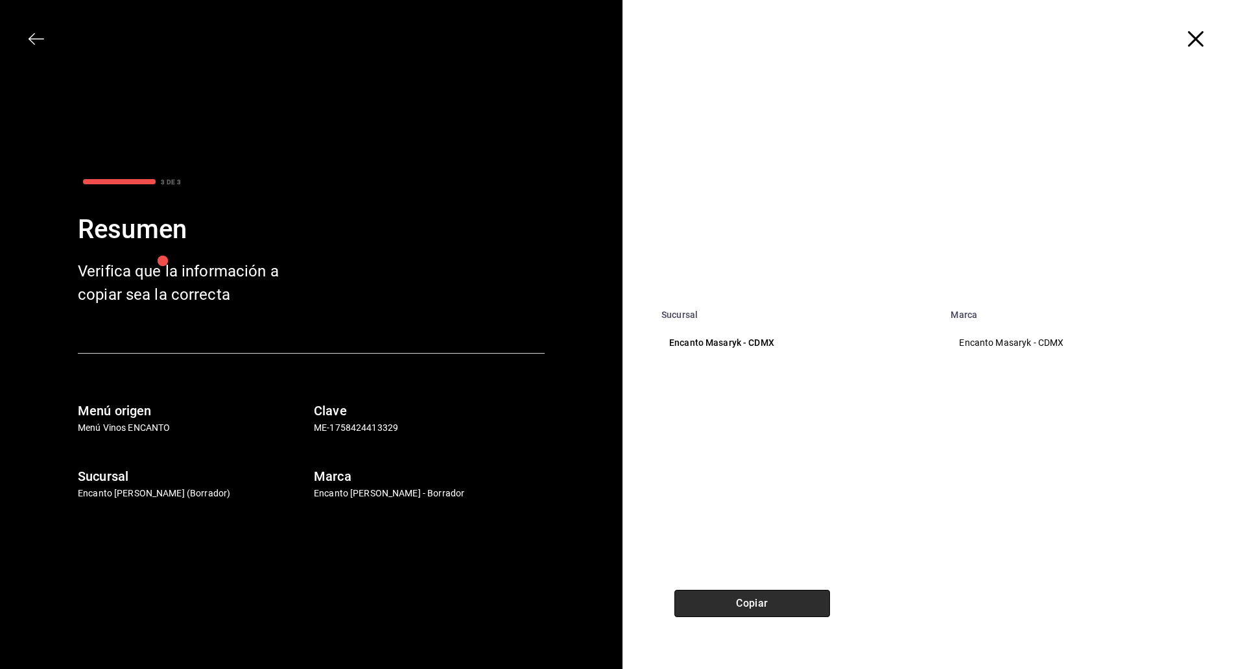
click at [762, 601] on button "Copiar" at bounding box center [753, 603] width 156 height 27
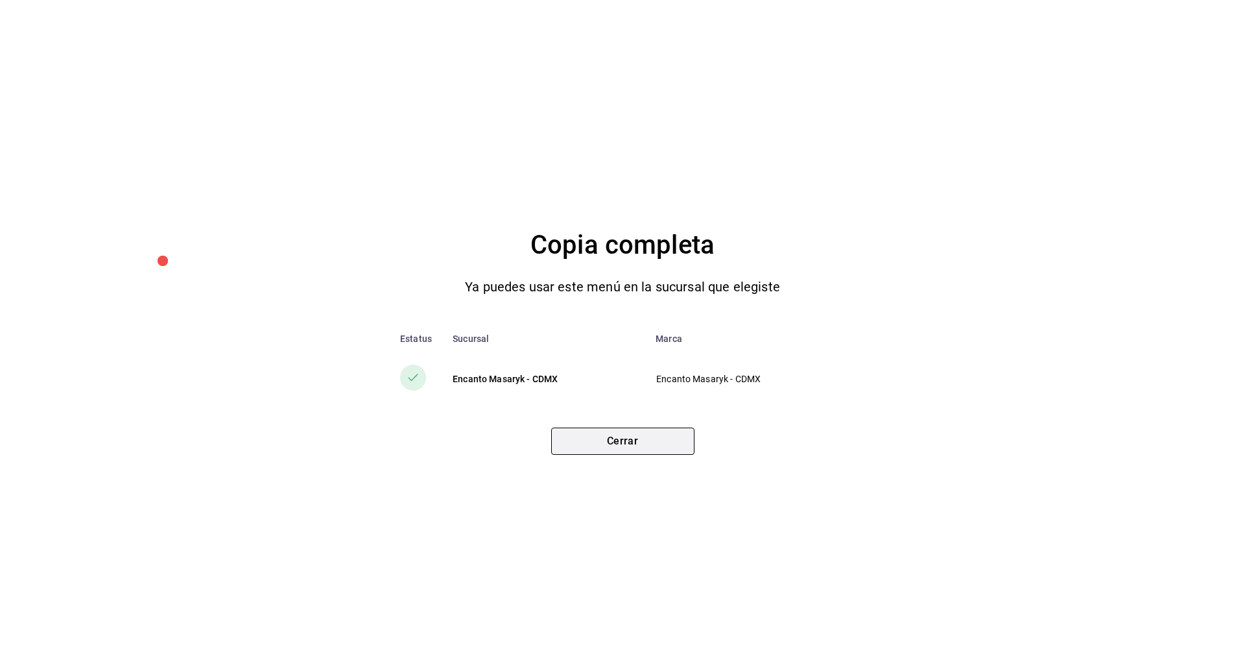
click at [622, 436] on button "Cerrar" at bounding box center [622, 440] width 143 height 27
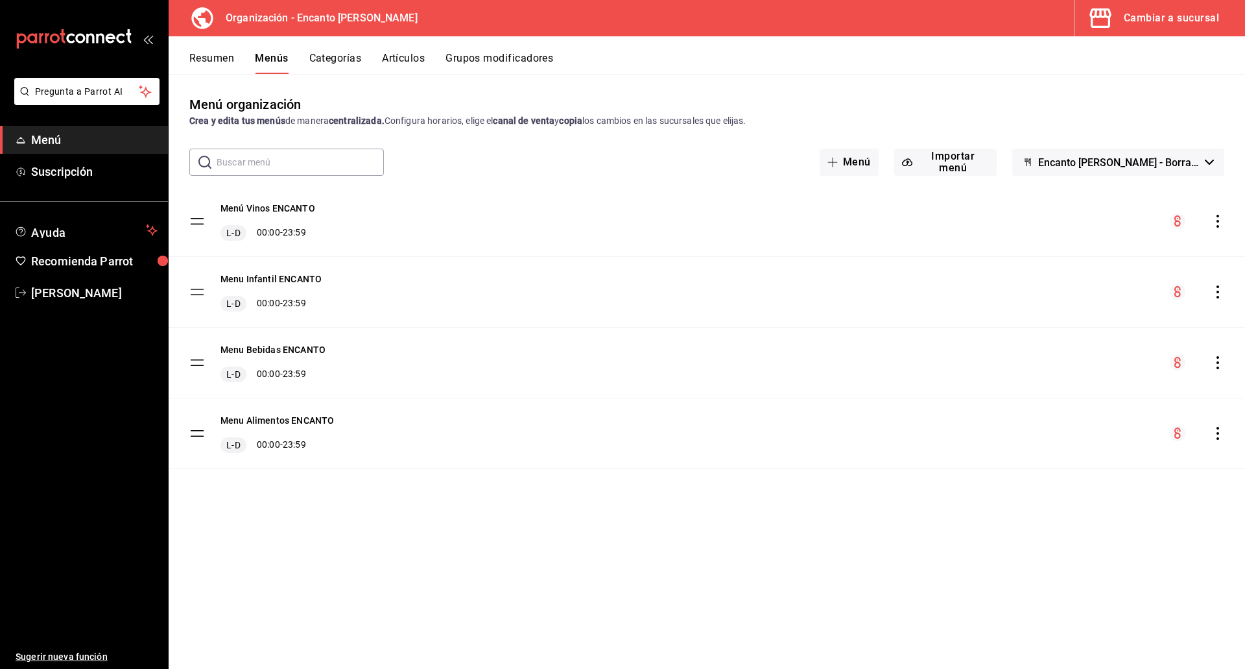
click at [1215, 213] on div "Menú Vinos ENCANTO L-D 00:00 - 23:59" at bounding box center [707, 221] width 1077 height 70
click at [1217, 216] on icon "actions" at bounding box center [1218, 221] width 3 height 13
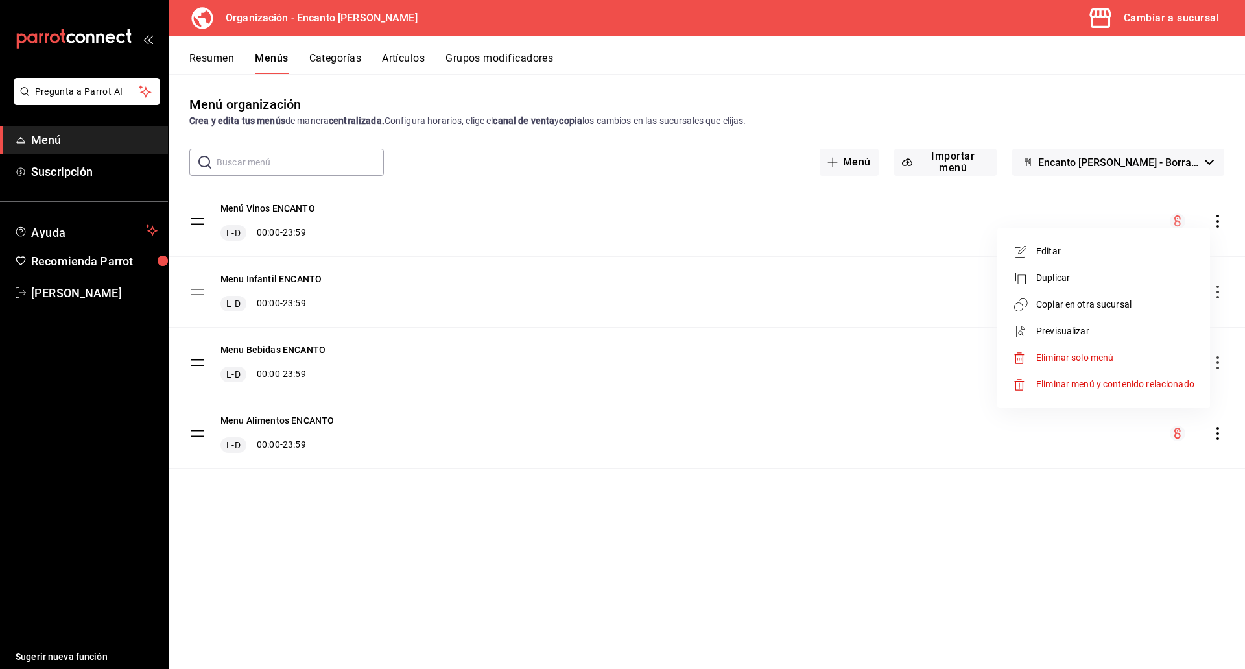
click at [1154, 23] on div at bounding box center [622, 334] width 1245 height 669
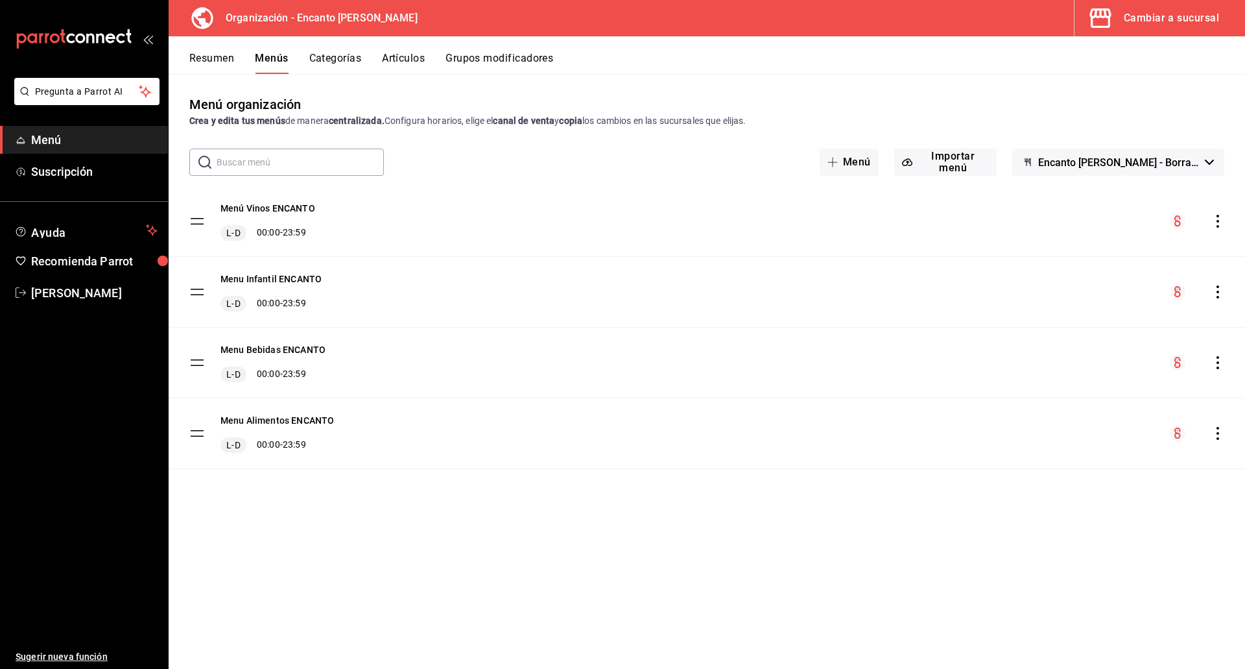
click at [1156, 19] on div "Cambiar a sucursal" at bounding box center [1171, 18] width 95 height 18
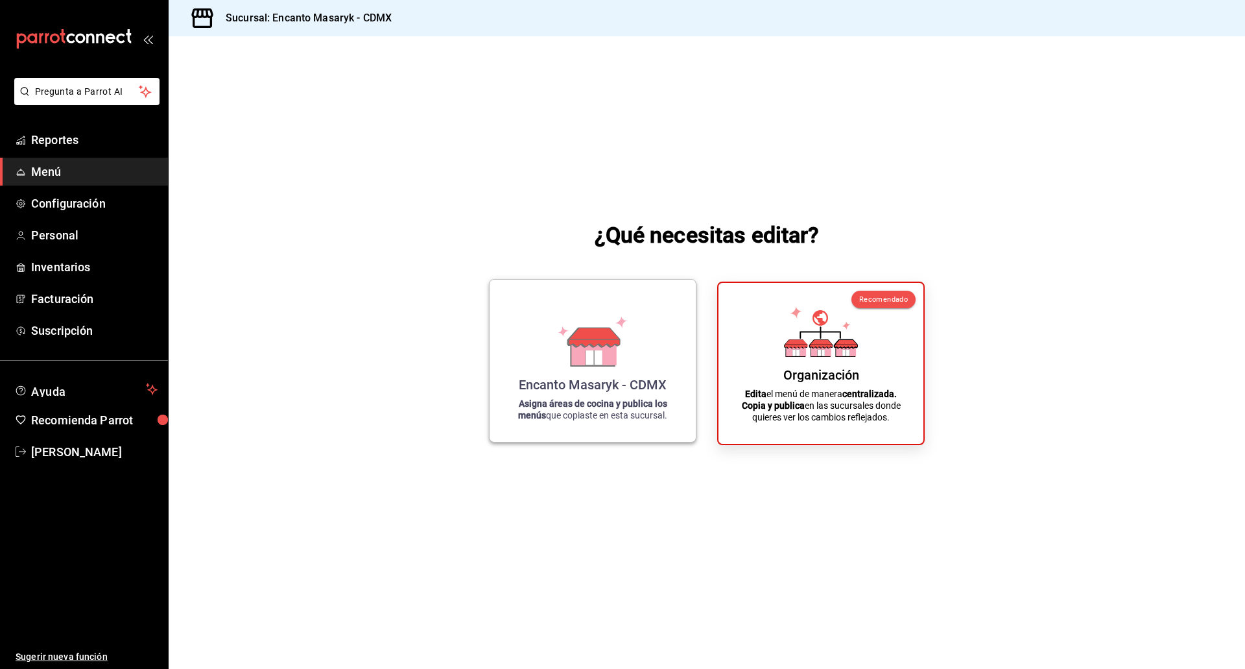
click at [589, 347] on icon at bounding box center [593, 351] width 45 height 28
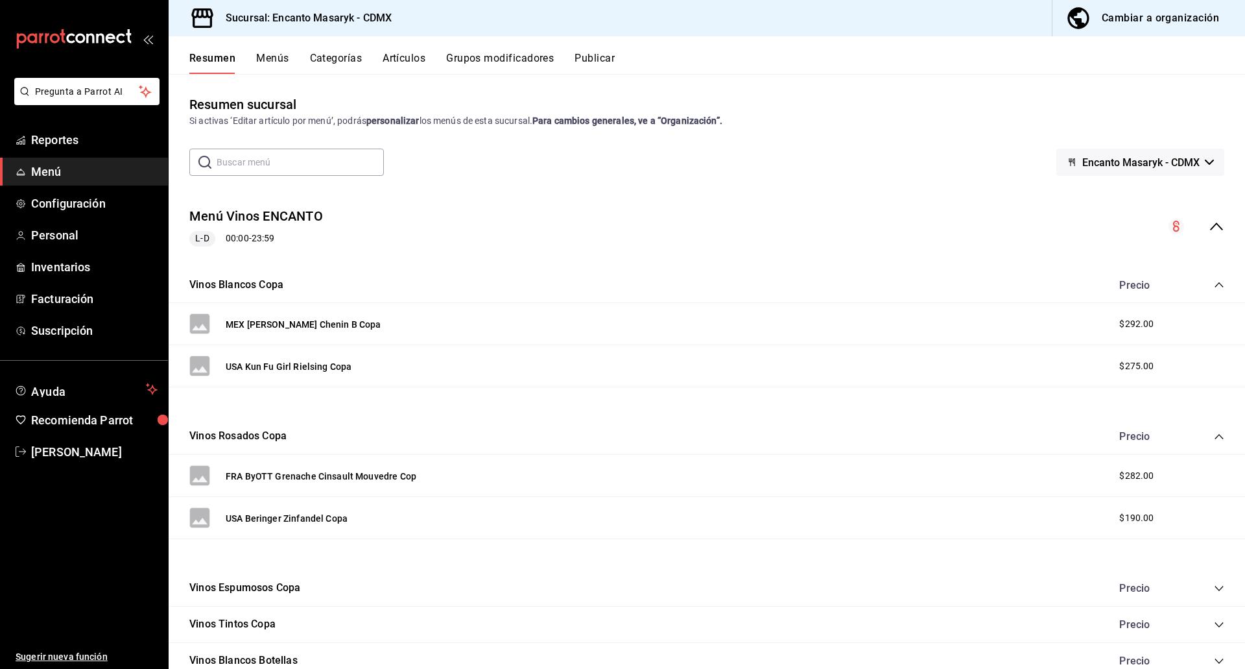
click at [347, 158] on input "text" at bounding box center [300, 162] width 167 height 26
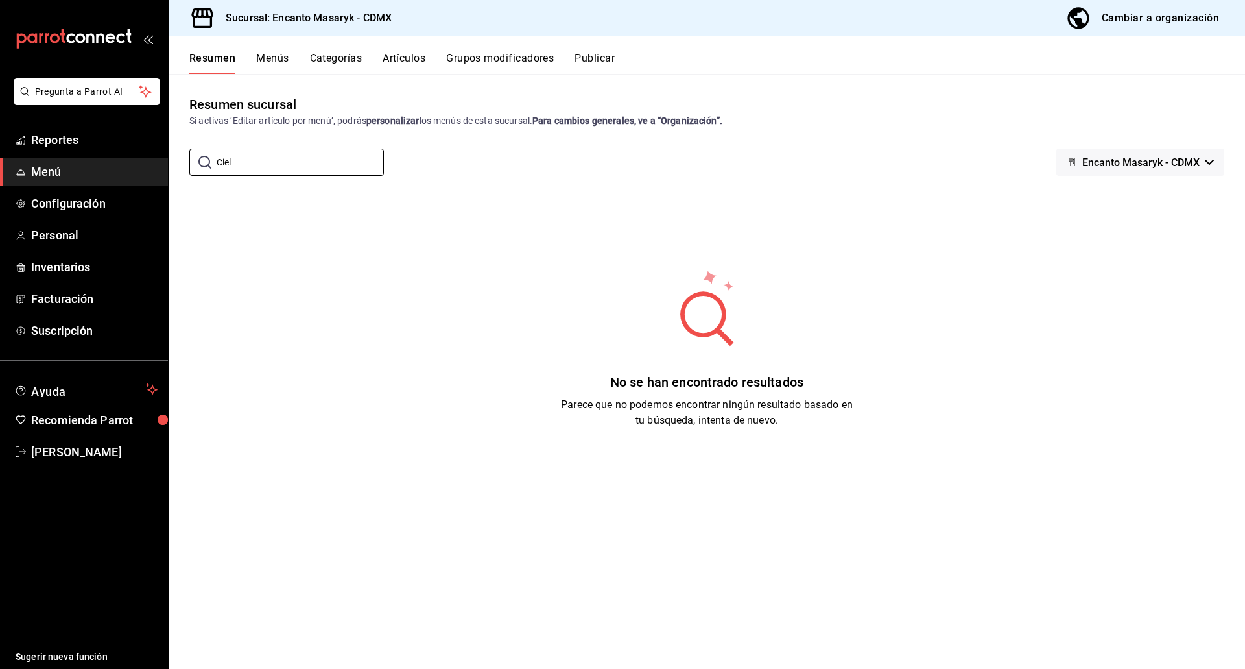
type input "Ciel"
click at [396, 63] on button "Artículos" at bounding box center [404, 63] width 43 height 22
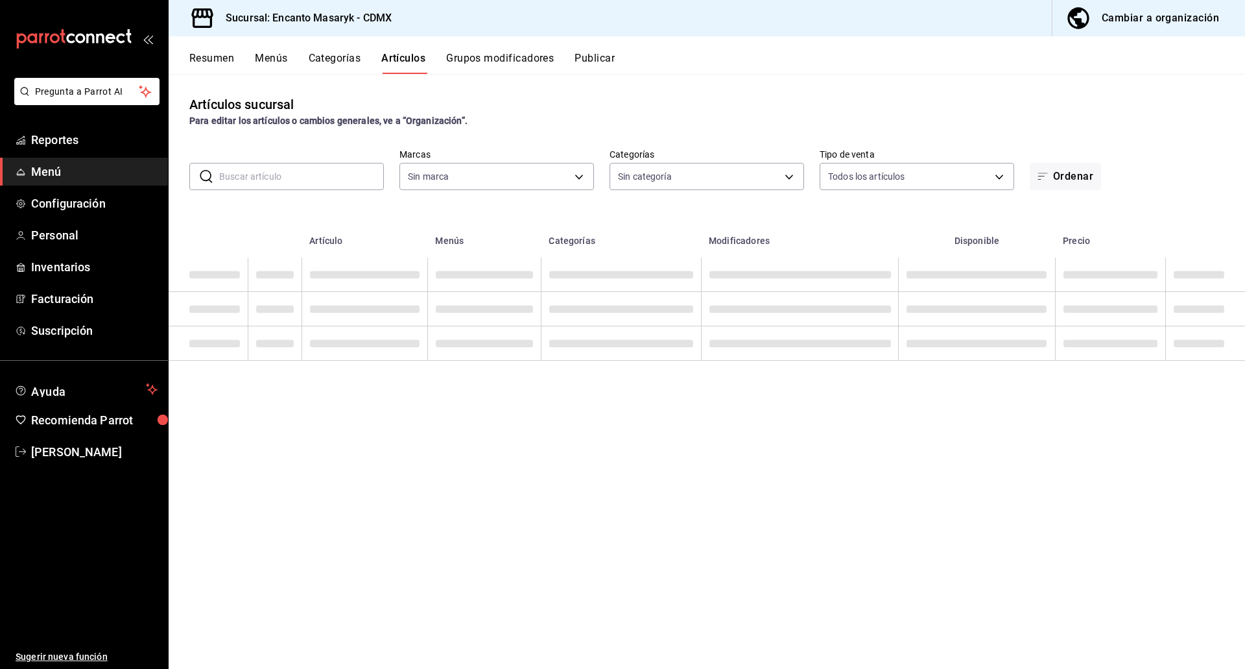
type input "695a2f07-c127-4e2f-a901-334bb8e3f3f8"
type input "4f443f3f-e2dd-4e03-9451-ad8cfce28d1f,f260e5bd-37a8-437d-b7b9-648c19a75df2,0c6b3…"
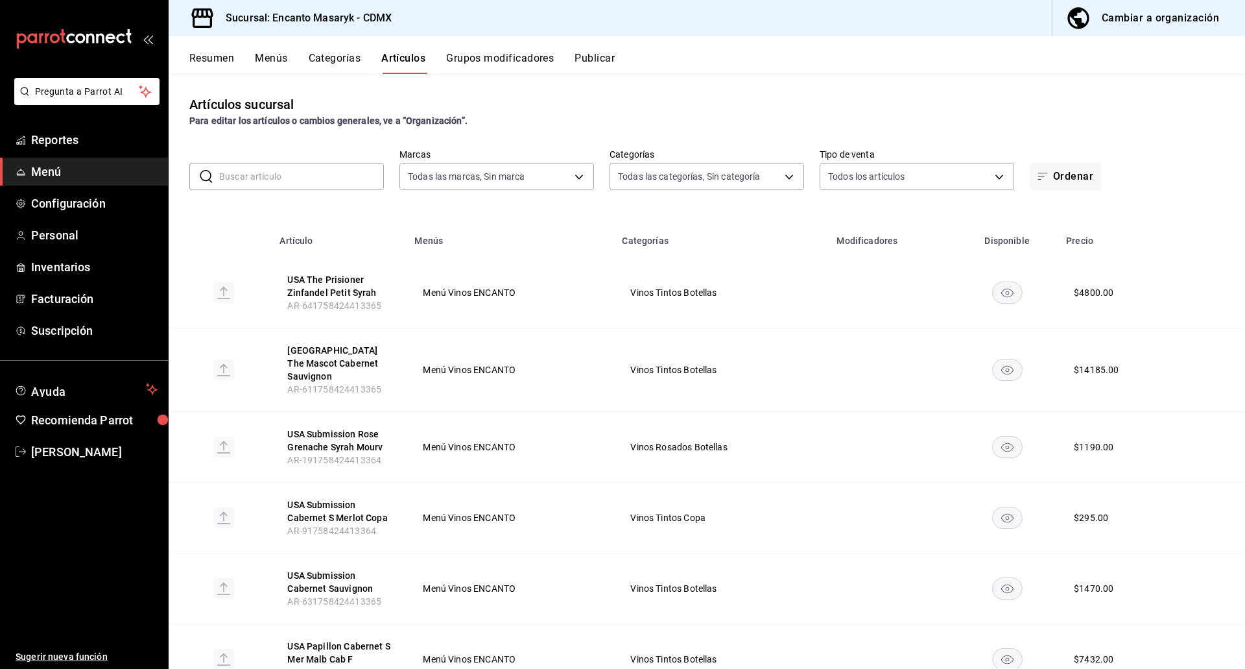
click at [336, 172] on input "text" at bounding box center [301, 176] width 165 height 26
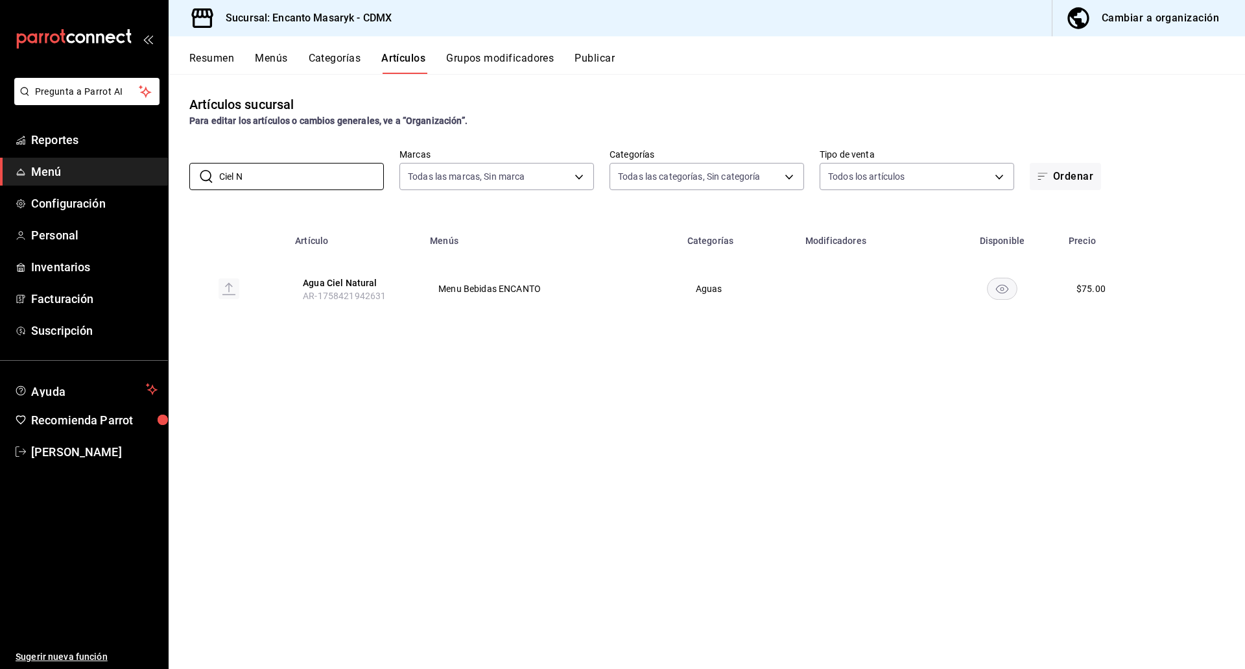
type input "Ciel N"
click at [233, 61] on button "Resumen" at bounding box center [211, 63] width 45 height 22
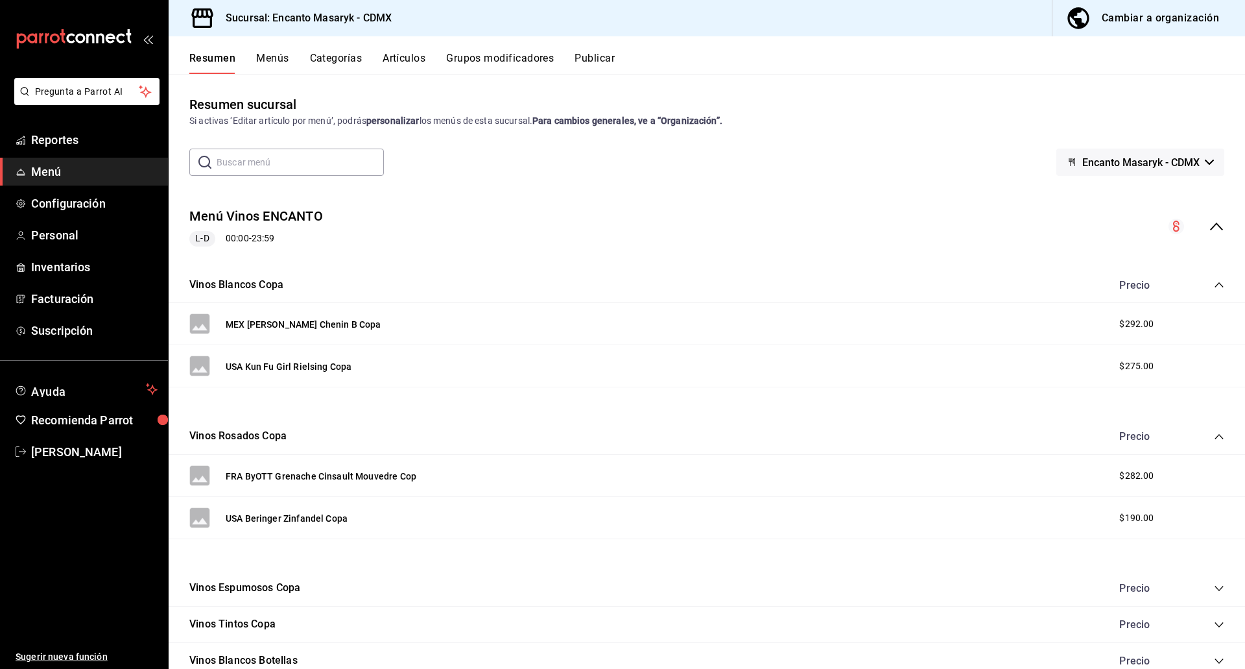
click at [387, 58] on button "Artículos" at bounding box center [404, 63] width 43 height 22
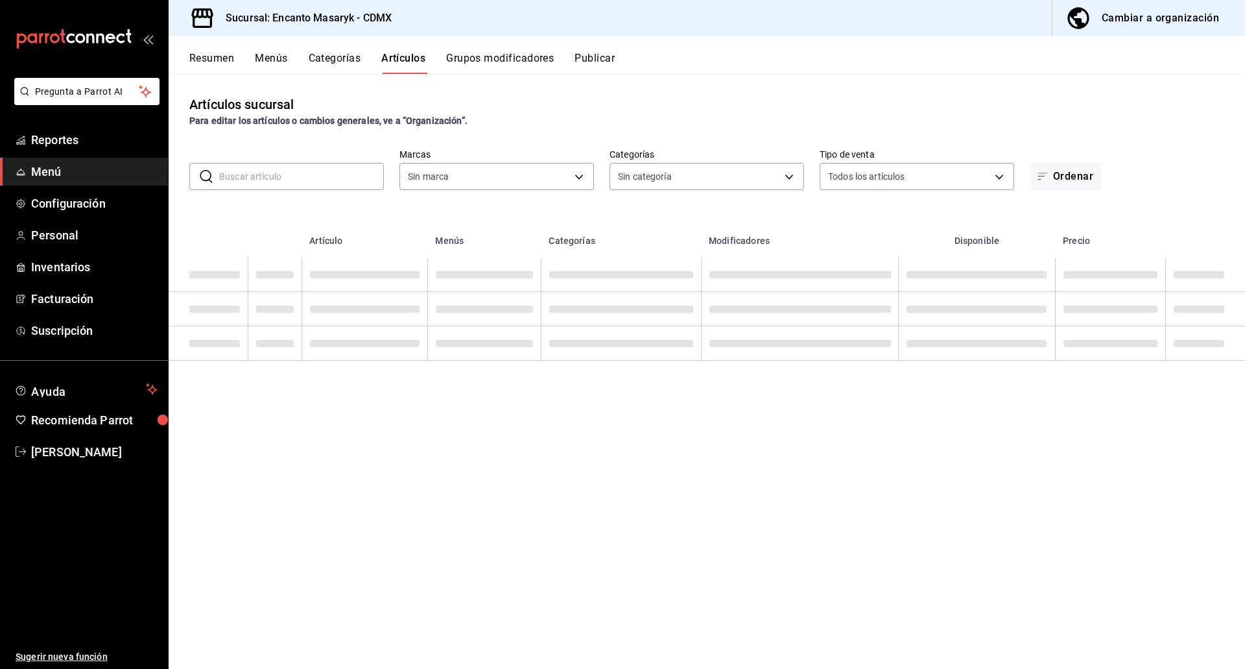
type input "695a2f07-c127-4e2f-a901-334bb8e3f3f8"
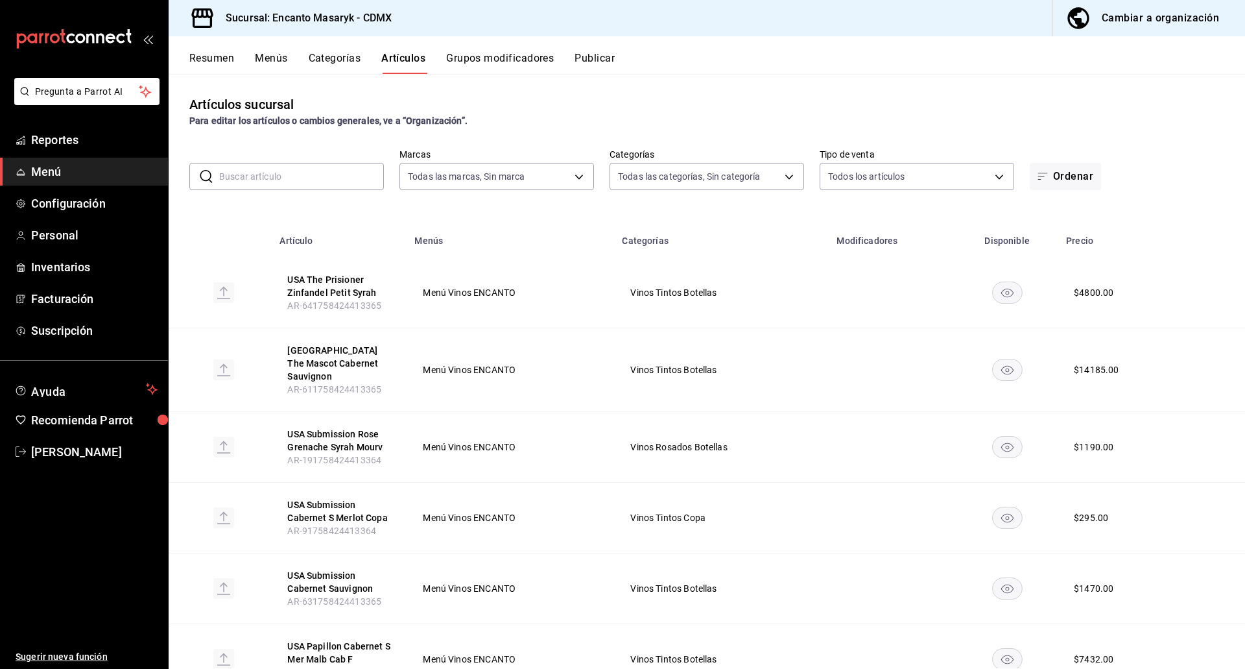
type input "4f443f3f-e2dd-4e03-9451-ad8cfce28d1f,f260e5bd-37a8-437d-b7b9-648c19a75df2,0c6b3…"
click at [324, 170] on input "text" at bounding box center [301, 176] width 165 height 26
paste input "OLD PARR 750ML"
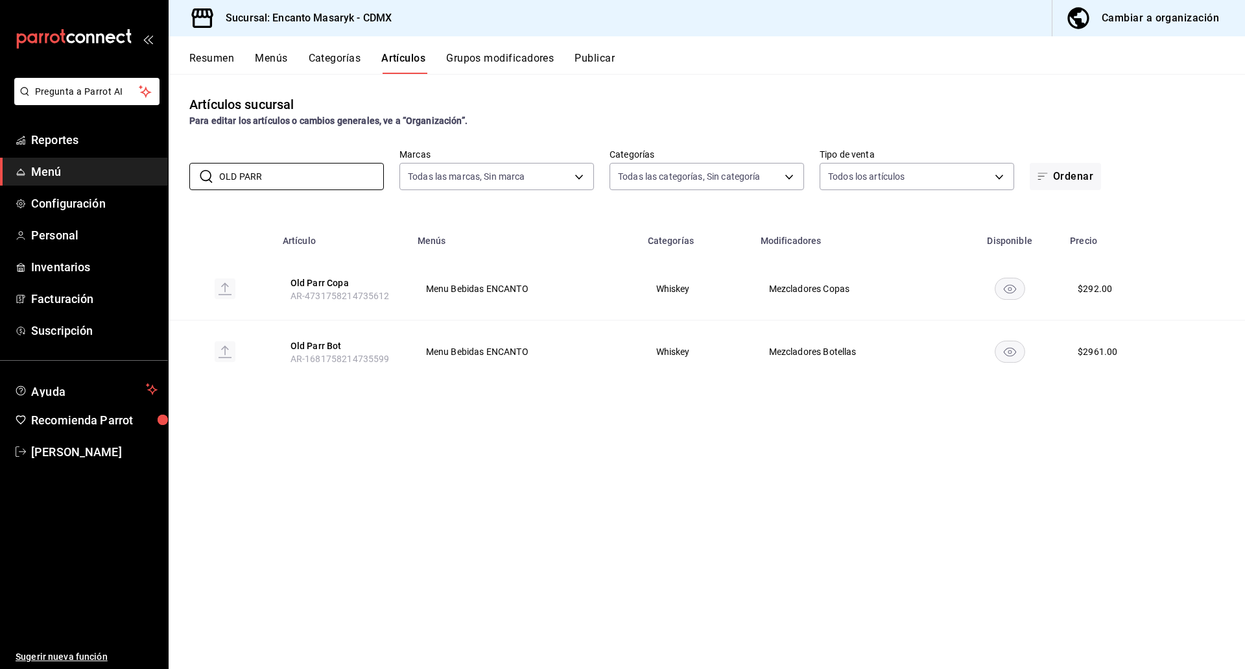
type input "OLD PARR"
